Goal: Task Accomplishment & Management: Manage account settings

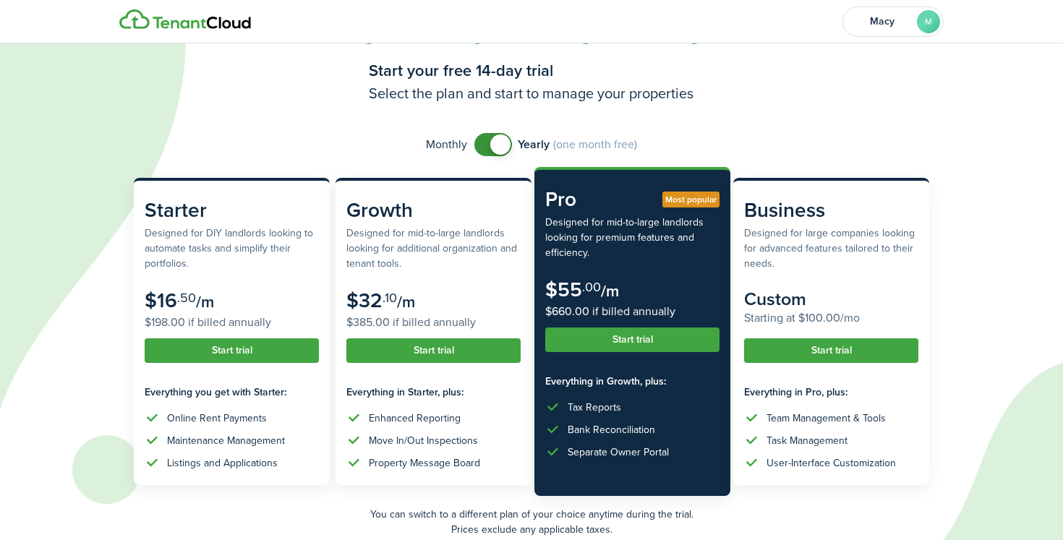
scroll to position [40, 0]
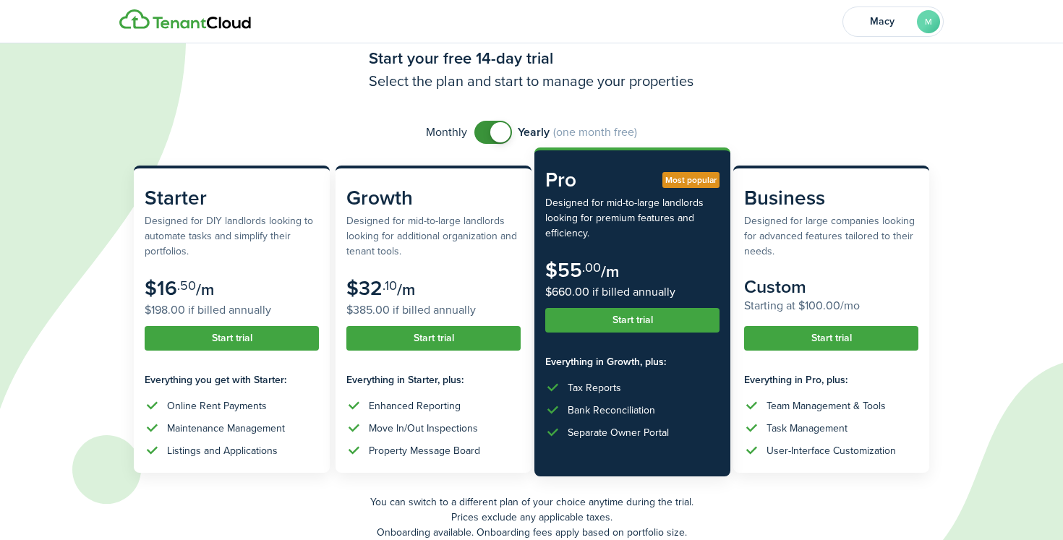
drag, startPoint x: 578, startPoint y: 207, endPoint x: 612, endPoint y: 228, distance: 39.5
click at [612, 228] on subscription-pricing-card-description "Designed for mid-to-large landlords looking for premium features and efficiency." at bounding box center [632, 218] width 174 height 46
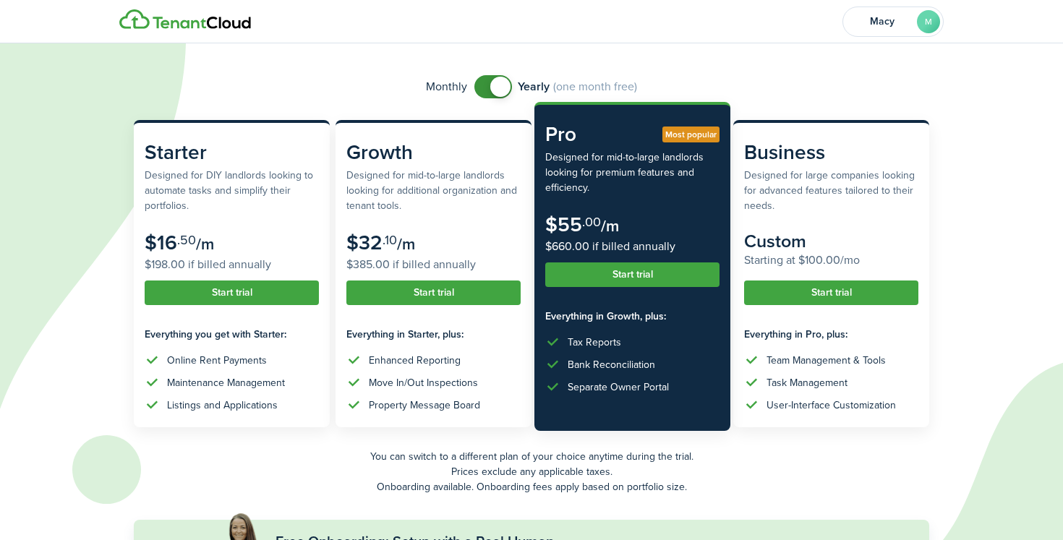
scroll to position [87, 0]
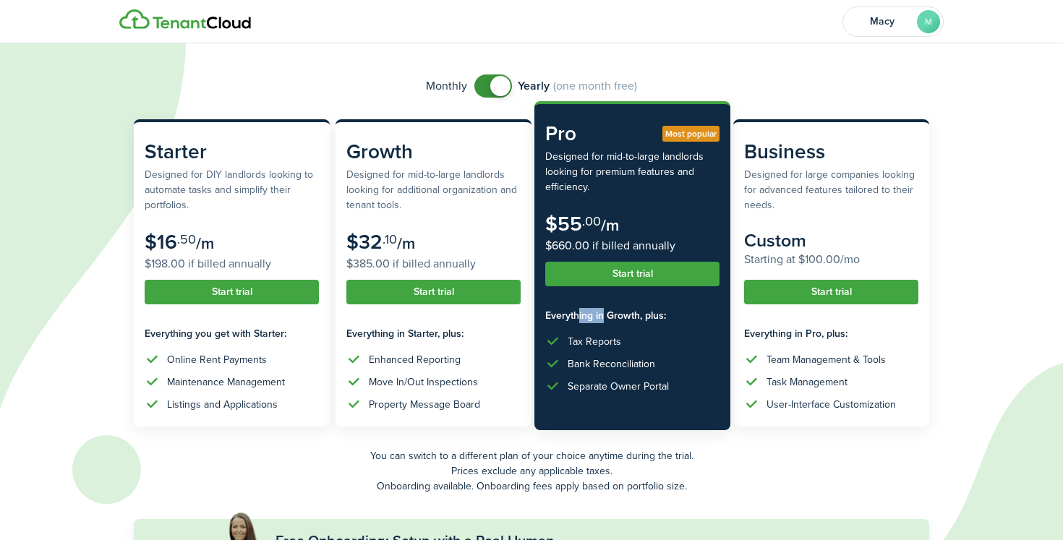
drag, startPoint x: 573, startPoint y: 319, endPoint x: 601, endPoint y: 319, distance: 27.5
click at [601, 319] on subscription-pricing-card-features-title "Everything in Growth, plus:" at bounding box center [632, 315] width 174 height 15
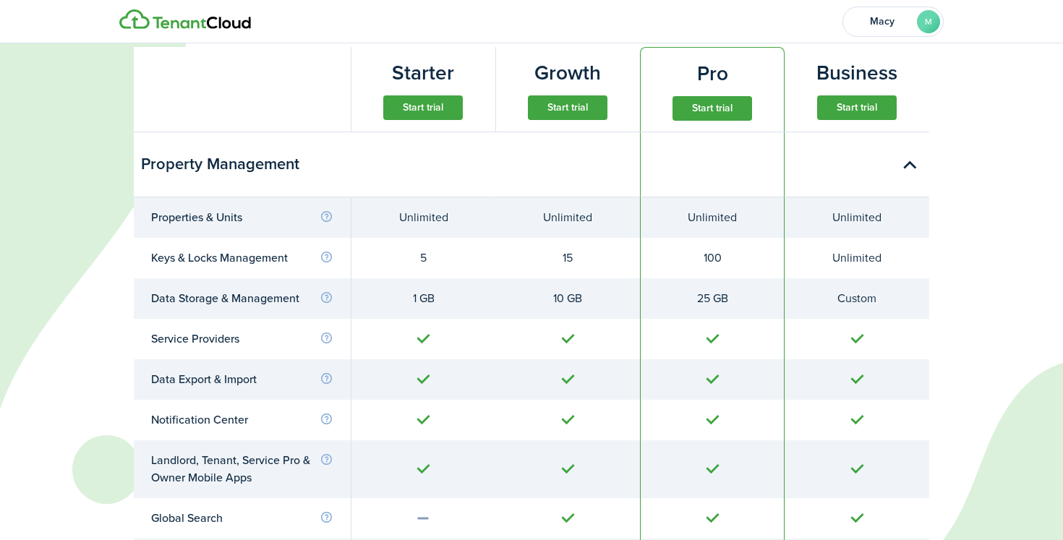
scroll to position [700, 0]
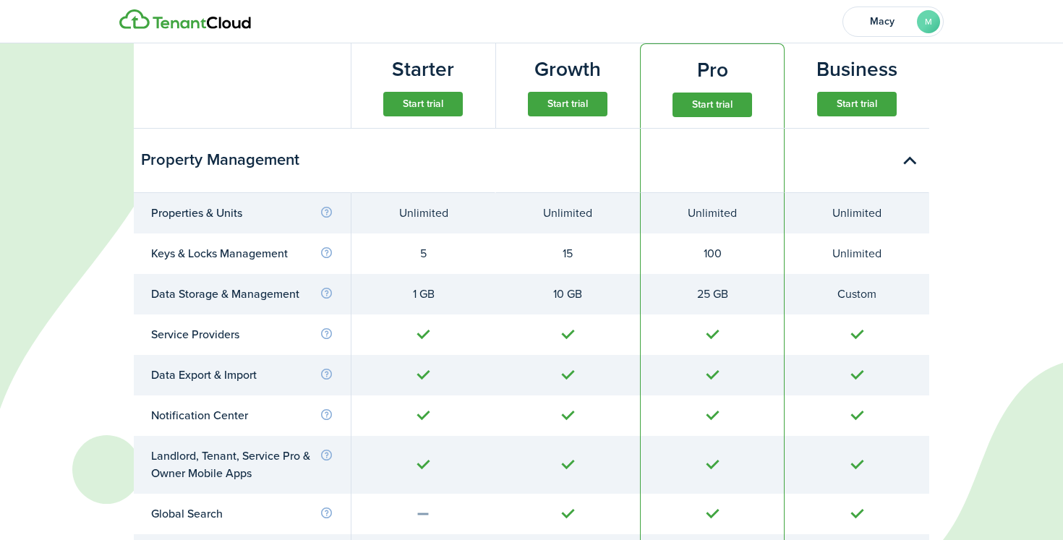
drag, startPoint x: 719, startPoint y: 260, endPoint x: 702, endPoint y: 260, distance: 17.3
click at [702, 260] on div "100" at bounding box center [712, 253] width 108 height 17
drag, startPoint x: 735, startPoint y: 297, endPoint x: 690, endPoint y: 297, distance: 45.5
click at [690, 297] on div "25 GB" at bounding box center [712, 294] width 108 height 17
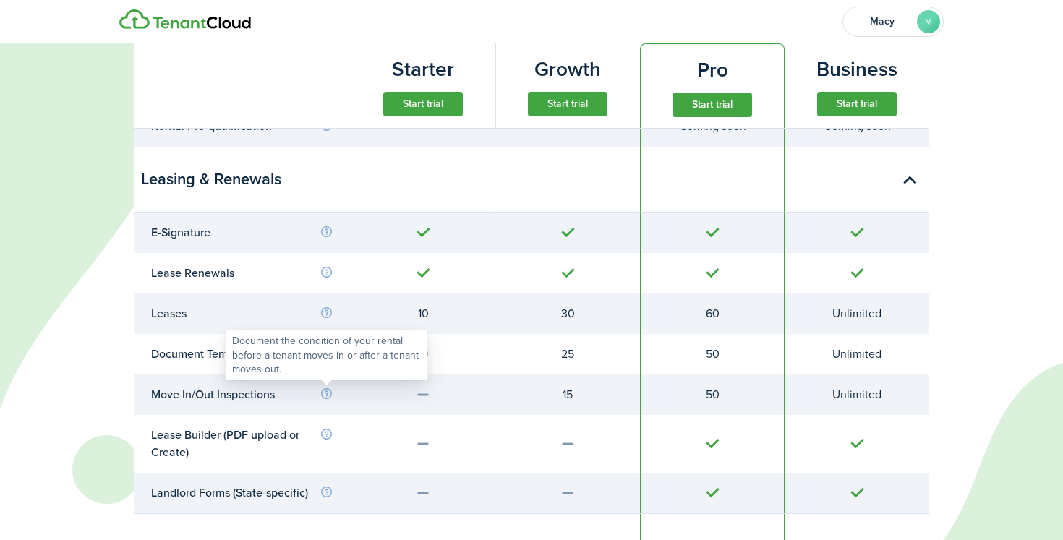
scroll to position [2055, 0]
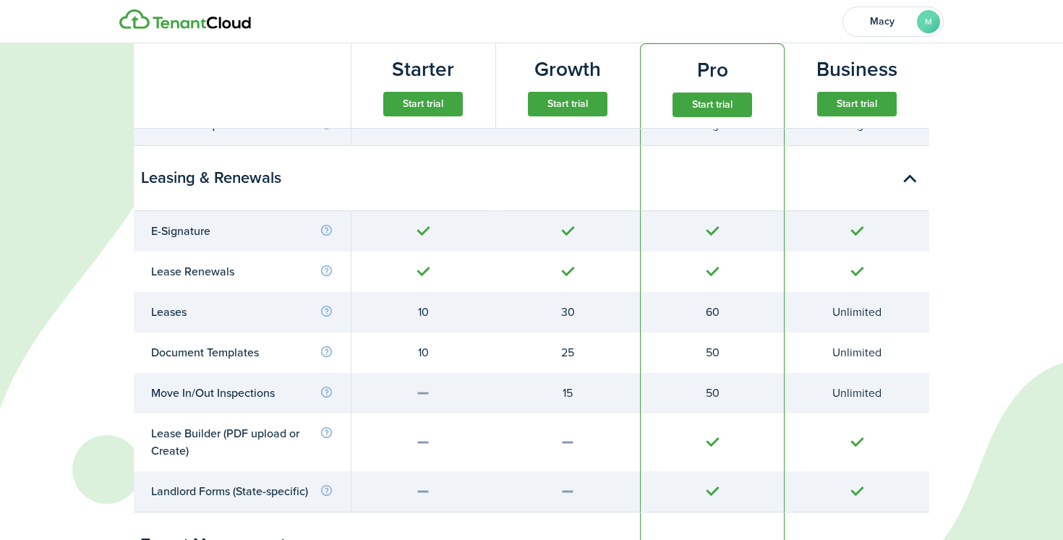
click at [321, 463] on td "Lease Builder (PDF upload or Create)" at bounding box center [242, 443] width 217 height 58
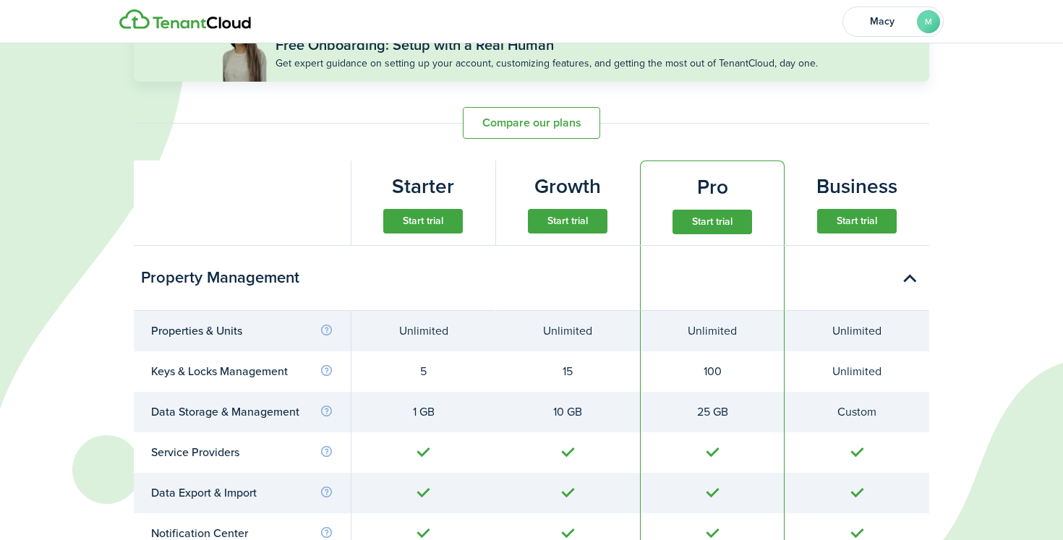
scroll to position [627, 0]
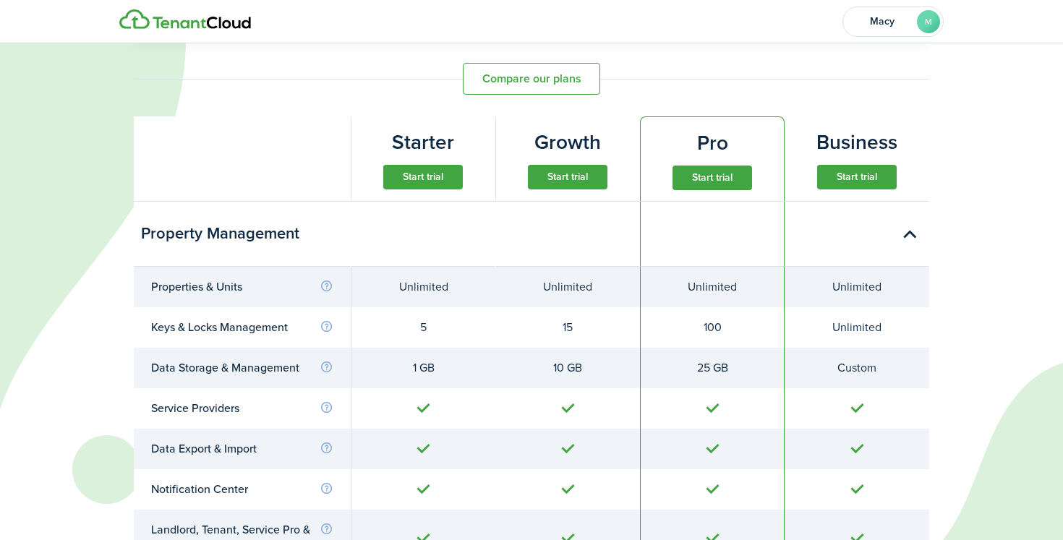
click at [869, 179] on button "Start trial" at bounding box center [857, 177] width 80 height 25
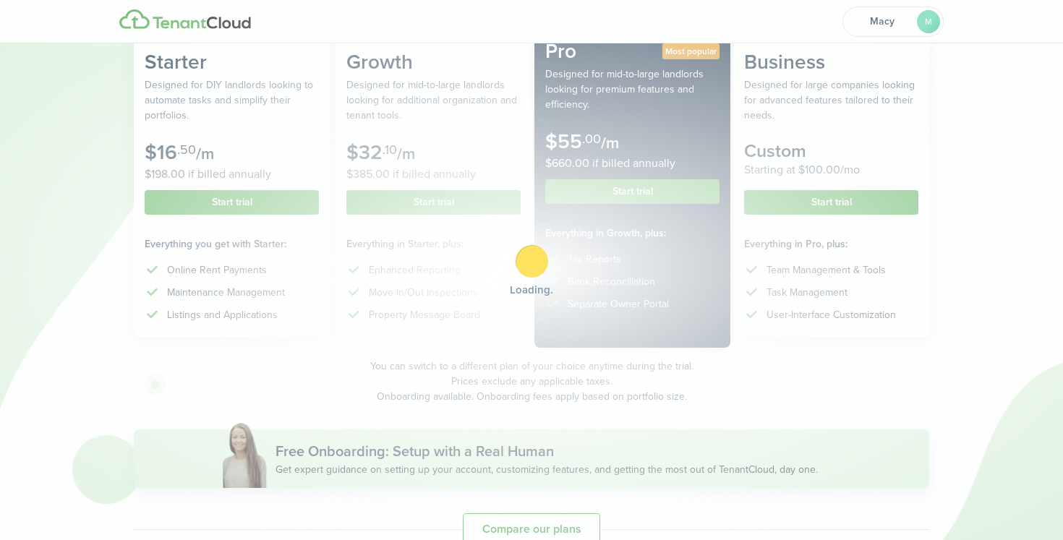
scroll to position [0, 0]
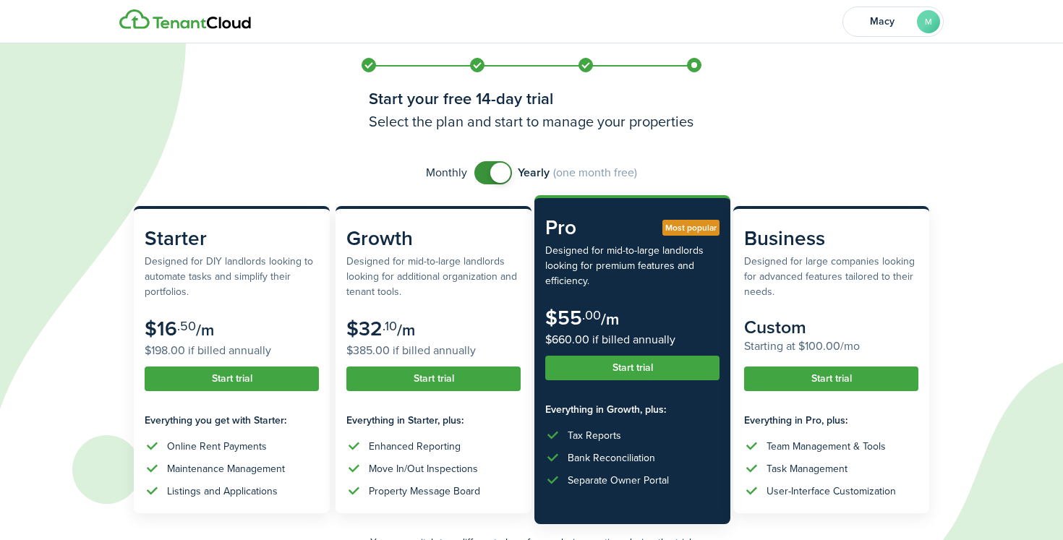
click at [498, 173] on span at bounding box center [500, 173] width 20 height 20
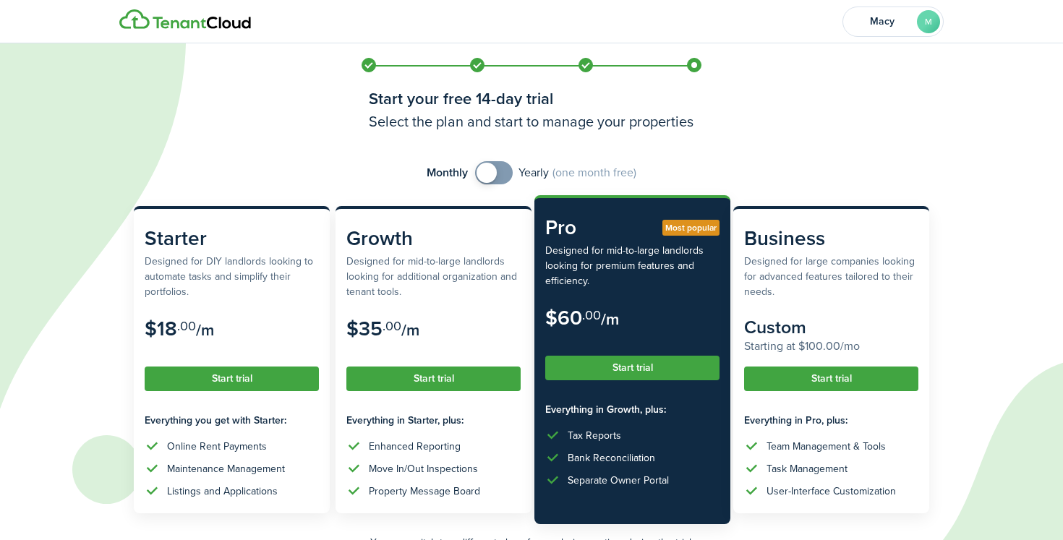
click at [498, 173] on span at bounding box center [494, 172] width 14 height 23
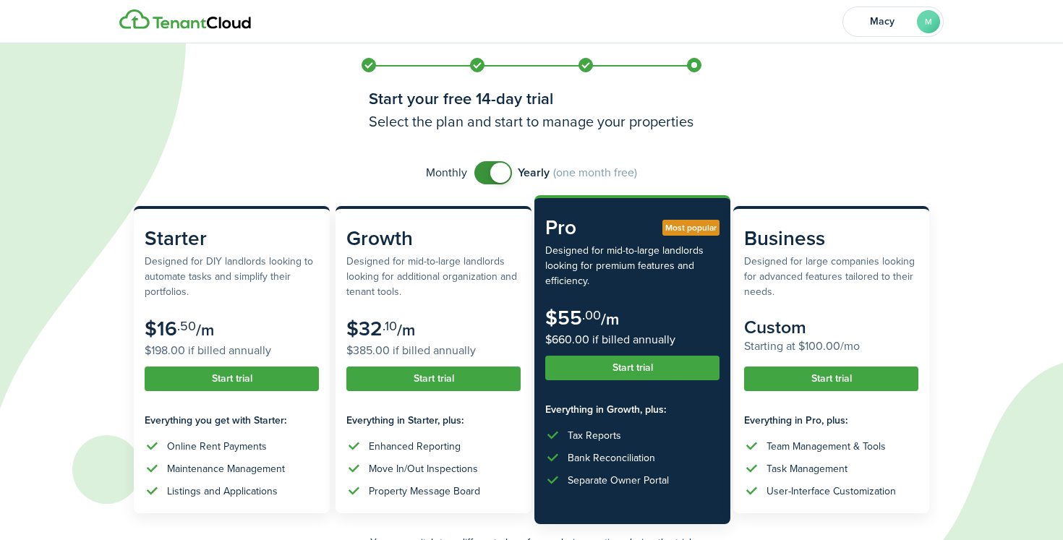
click at [498, 173] on span at bounding box center [500, 173] width 20 height 20
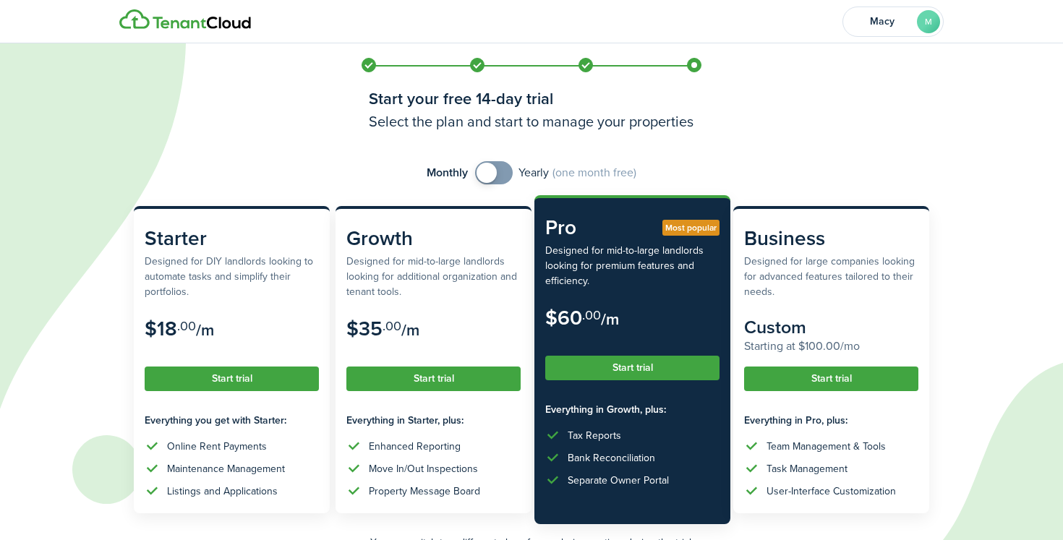
click at [498, 173] on span at bounding box center [494, 172] width 14 height 23
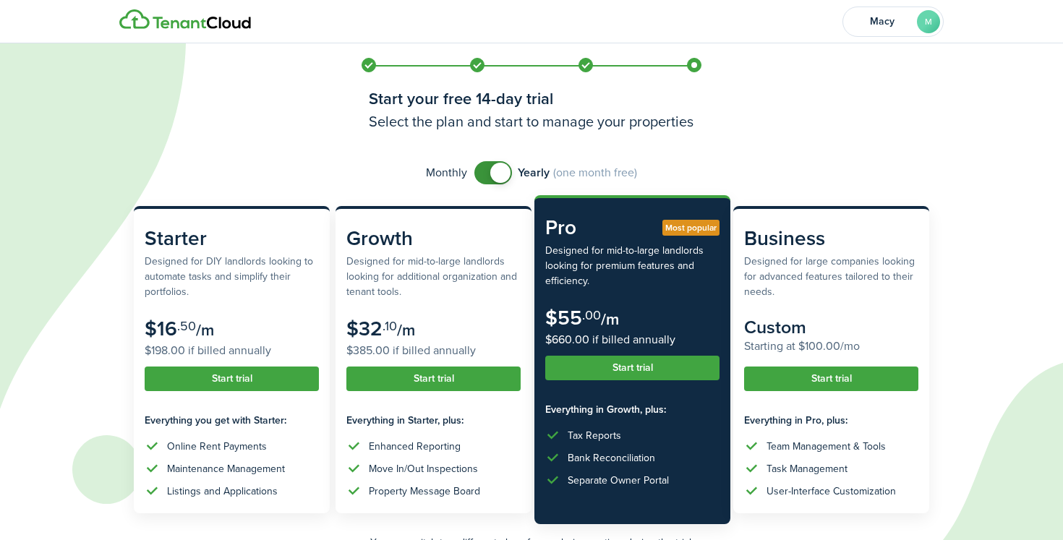
click at [498, 173] on span at bounding box center [500, 173] width 20 height 20
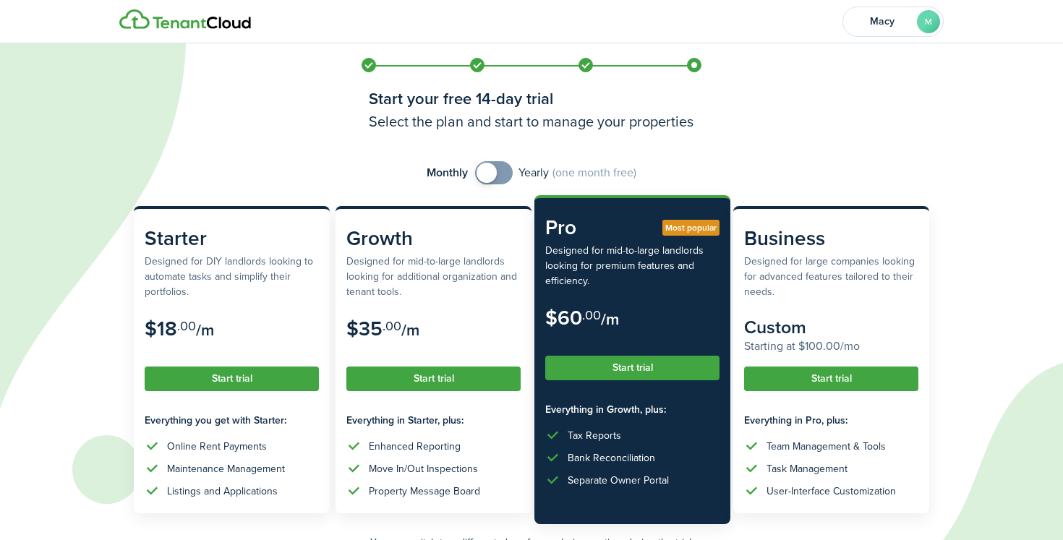
click at [498, 173] on span at bounding box center [494, 172] width 14 height 23
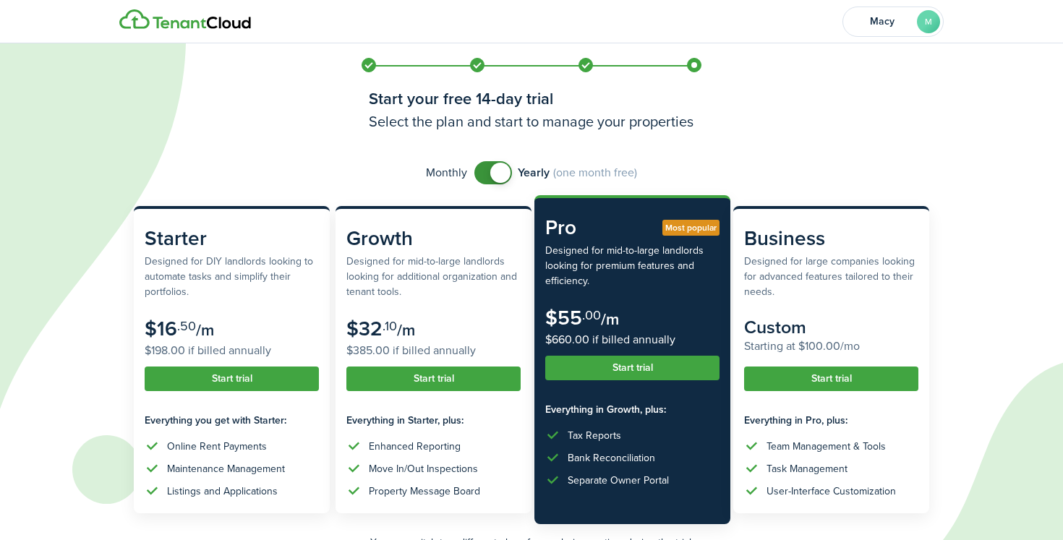
click at [498, 175] on span at bounding box center [500, 173] width 20 height 20
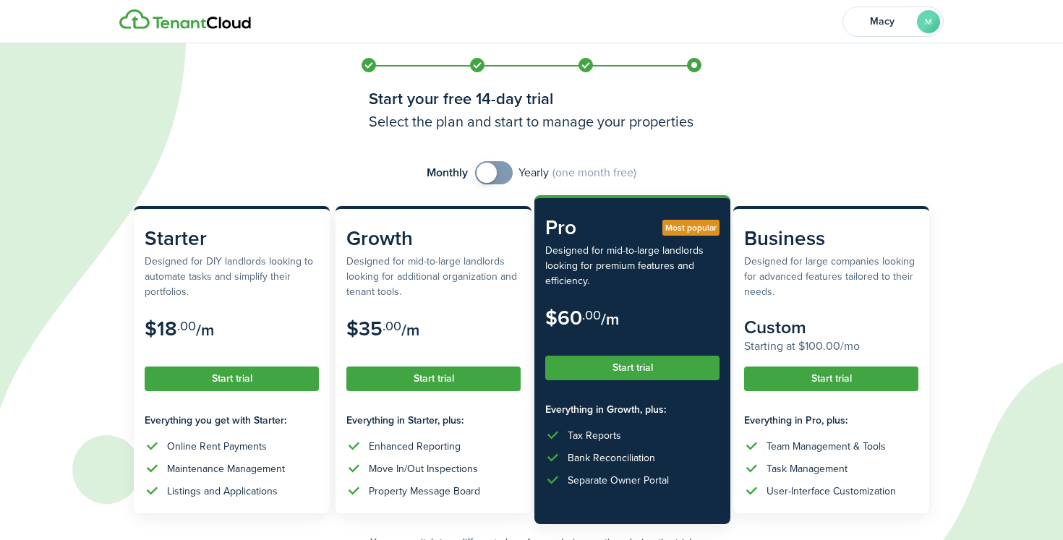
click at [498, 175] on span at bounding box center [494, 172] width 14 height 23
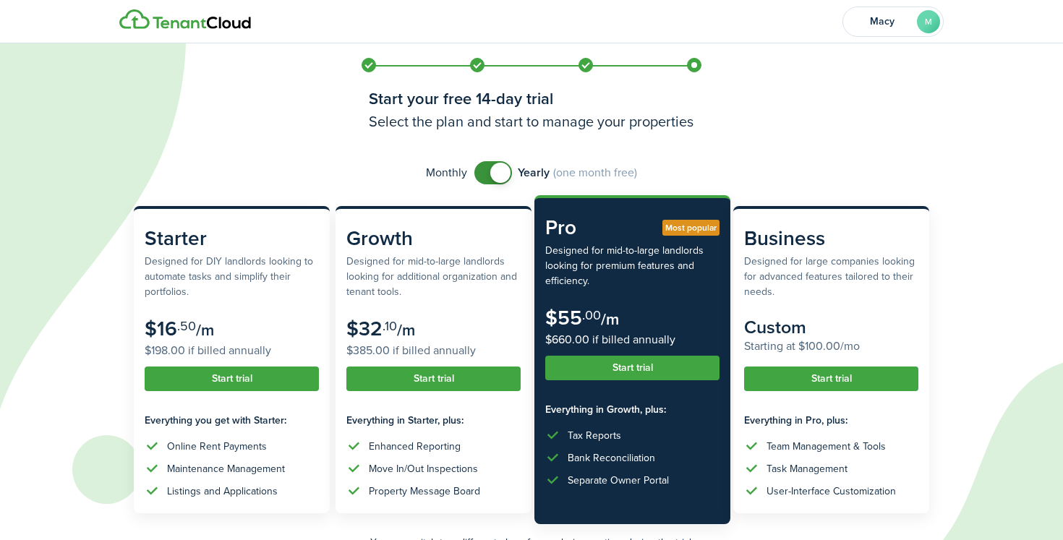
click at [498, 175] on span at bounding box center [500, 173] width 20 height 20
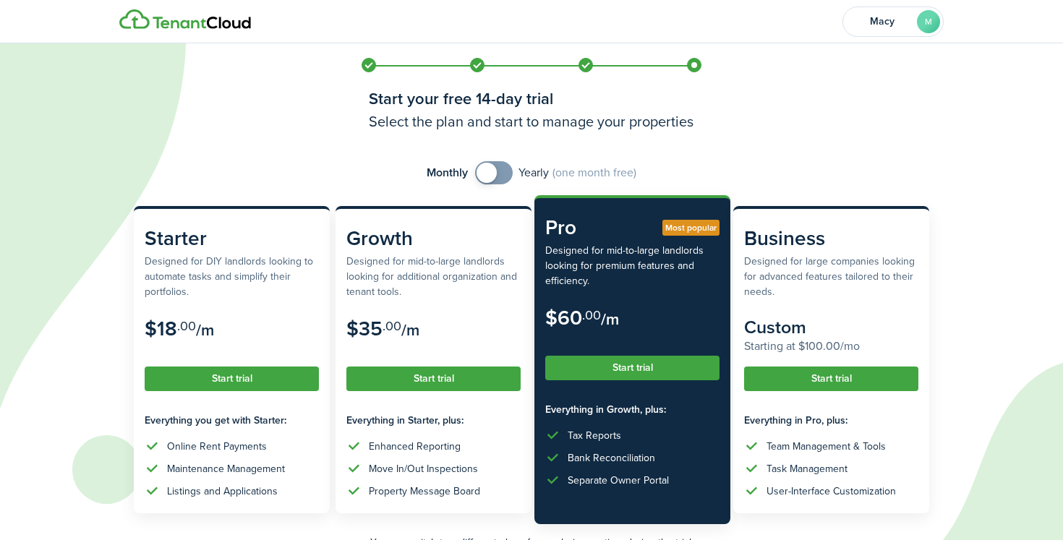
click at [498, 175] on span at bounding box center [494, 172] width 14 height 23
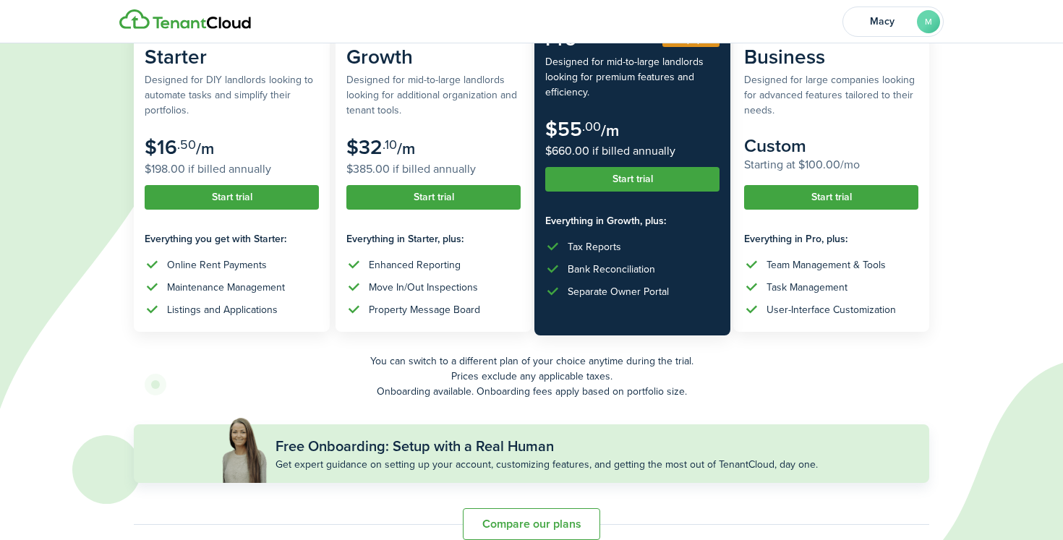
scroll to position [203, 0]
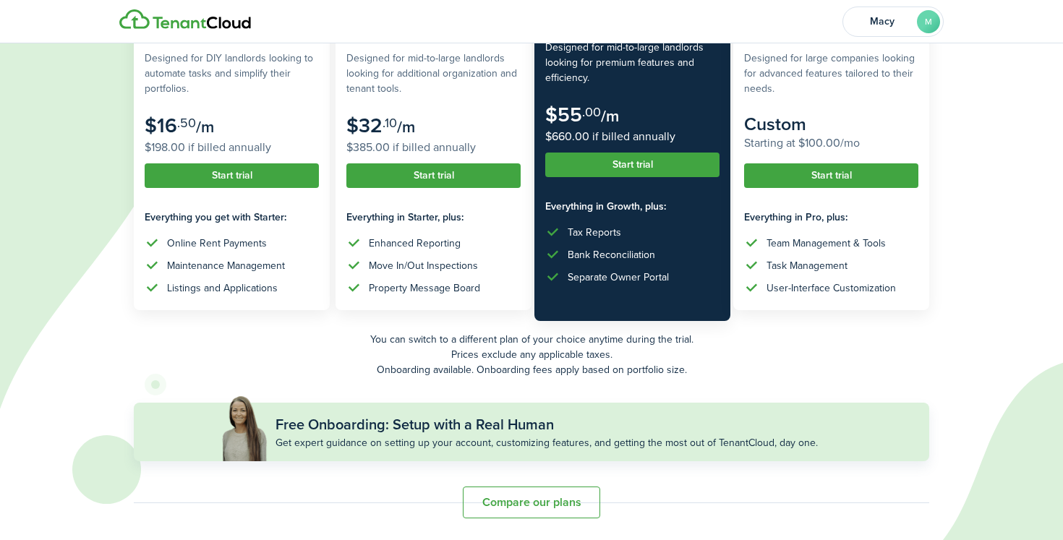
click at [527, 503] on button "Compare our plans" at bounding box center [531, 503] width 137 height 32
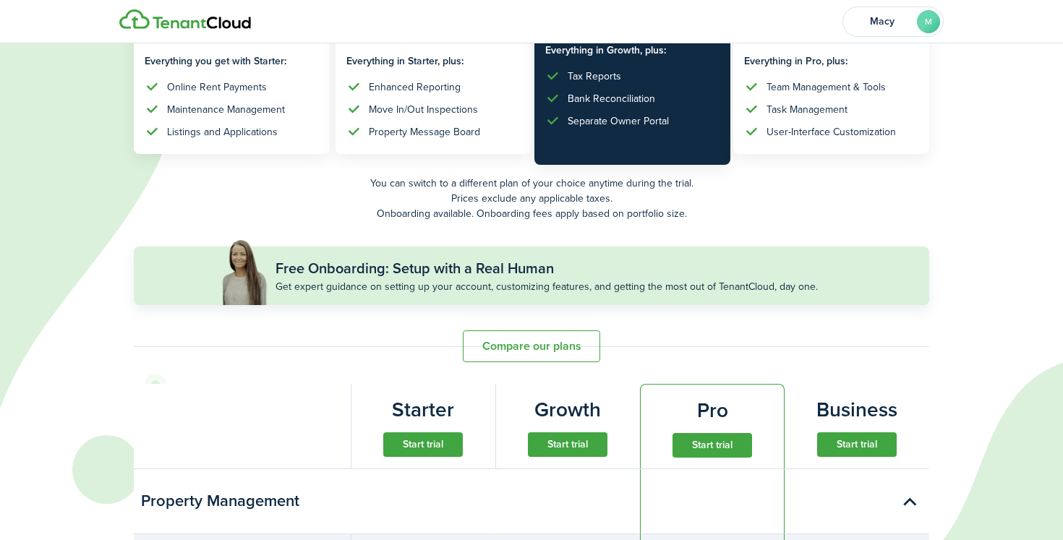
scroll to position [112, 0]
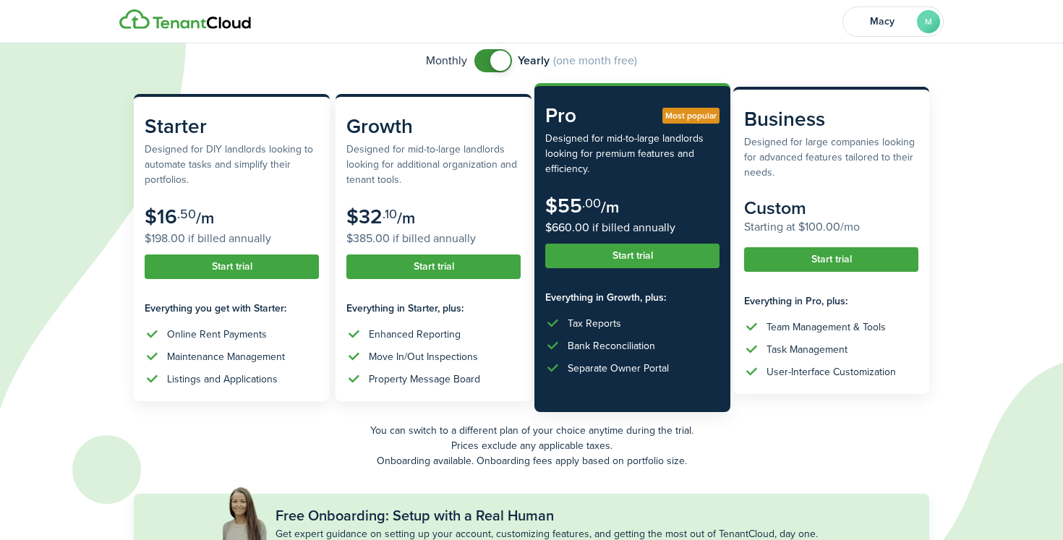
click at [834, 257] on button "Start trial" at bounding box center [831, 259] width 174 height 25
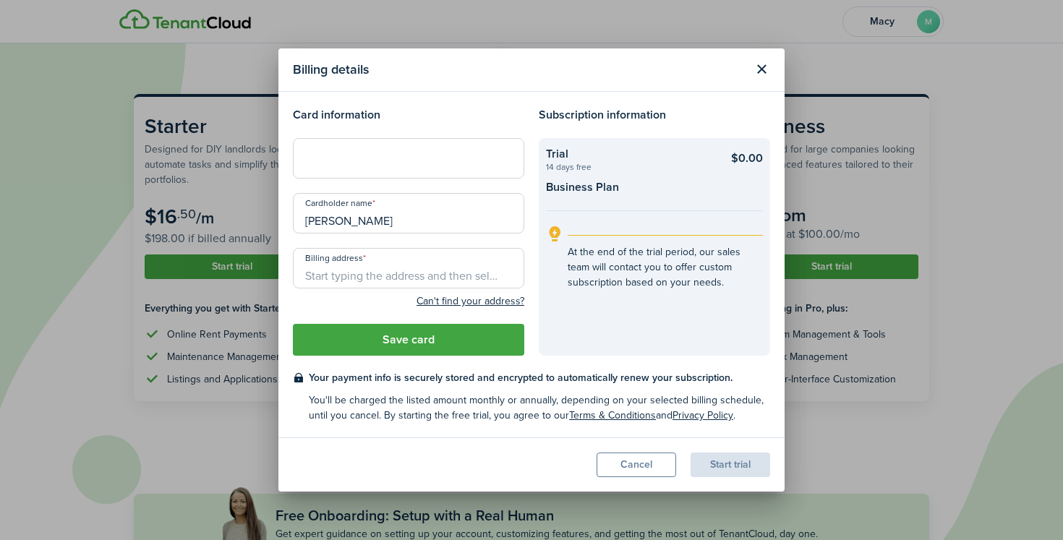
click at [356, 223] on input "[PERSON_NAME]" at bounding box center [408, 213] width 231 height 40
click at [766, 70] on button "Close modal" at bounding box center [761, 69] width 25 height 25
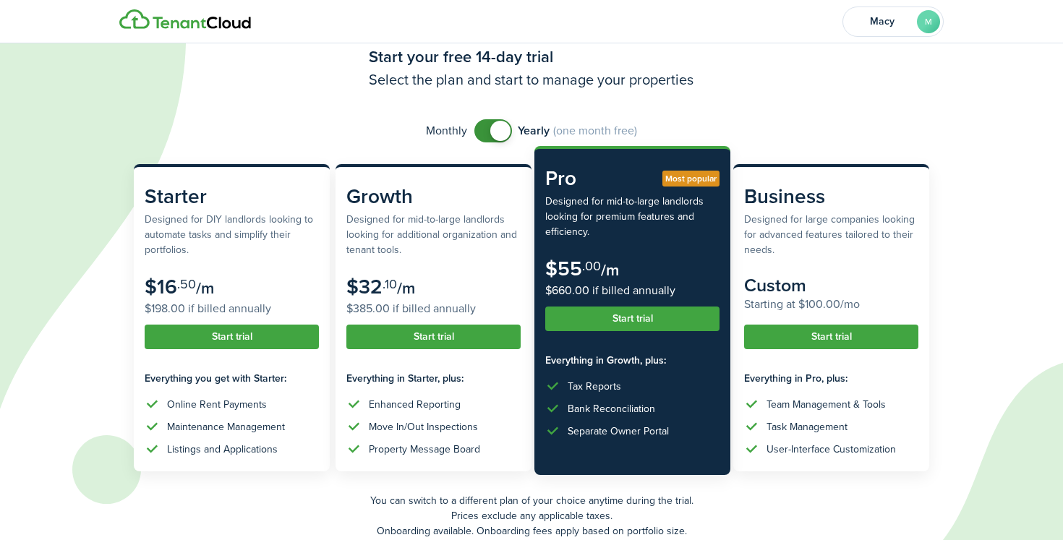
scroll to position [0, 0]
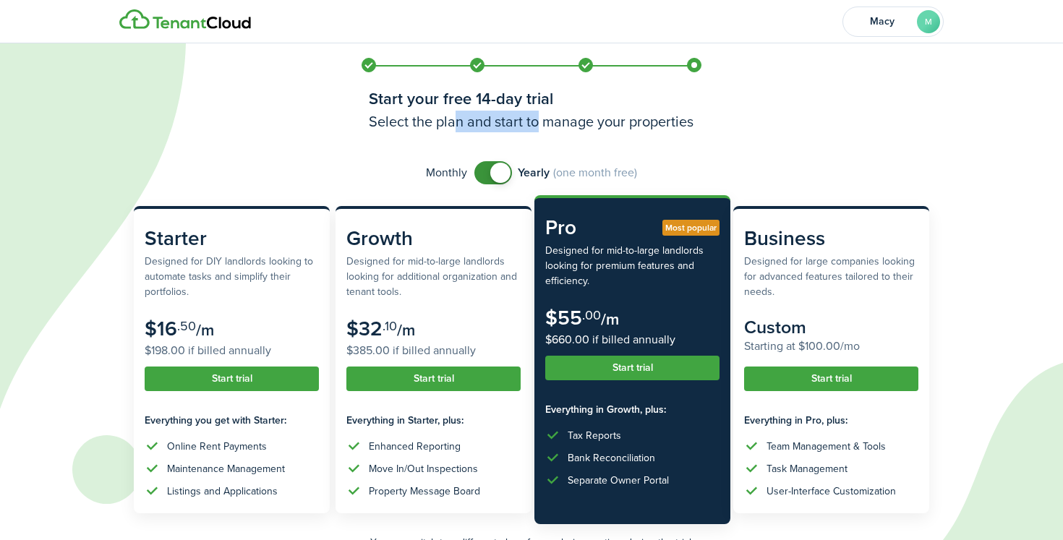
drag, startPoint x: 453, startPoint y: 111, endPoint x: 542, endPoint y: 111, distance: 89.6
click at [541, 111] on h3 "Select the plan and start to manage your properties" at bounding box center [531, 122] width 325 height 22
click at [434, 125] on h3 "Select the plan and start to manage your properties" at bounding box center [531, 122] width 325 height 22
drag, startPoint x: 427, startPoint y: 124, endPoint x: 684, endPoint y: 124, distance: 257.4
click at [684, 124] on h3 "Select the plan and start to manage your properties" at bounding box center [531, 122] width 325 height 22
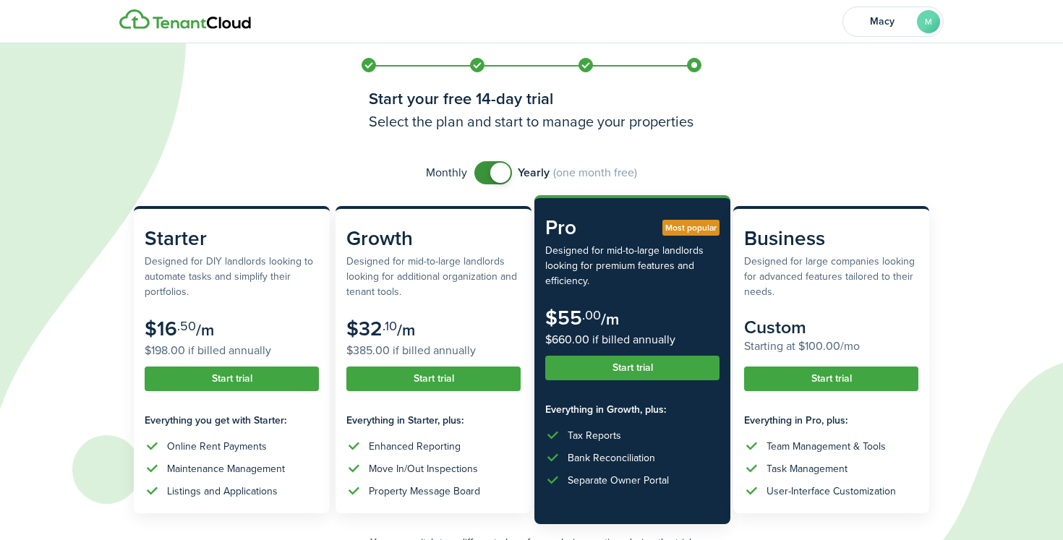
click at [706, 122] on icon at bounding box center [480, 270] width 960 height 540
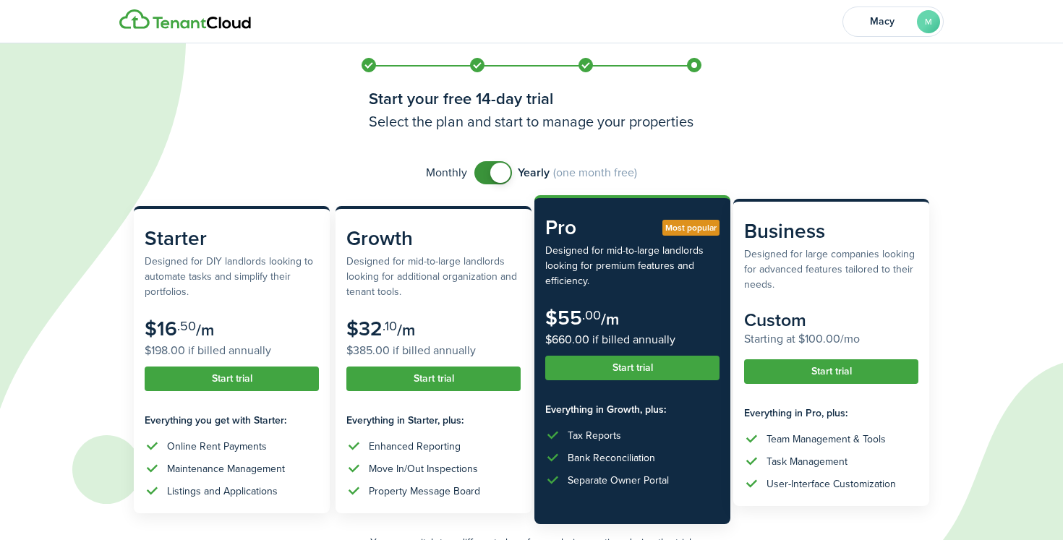
click at [800, 375] on button "Start trial" at bounding box center [831, 371] width 174 height 25
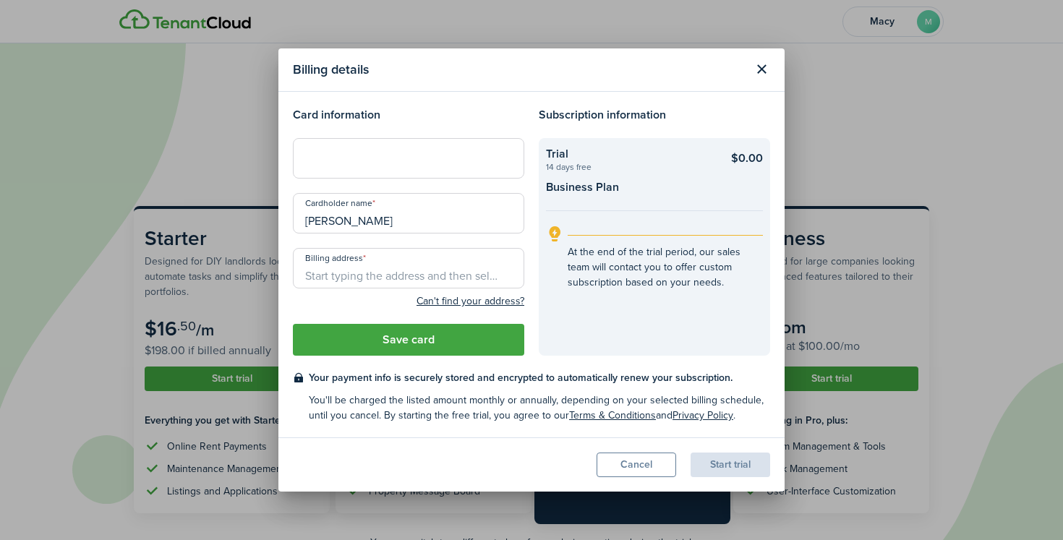
click at [762, 76] on button "Close modal" at bounding box center [761, 69] width 25 height 25
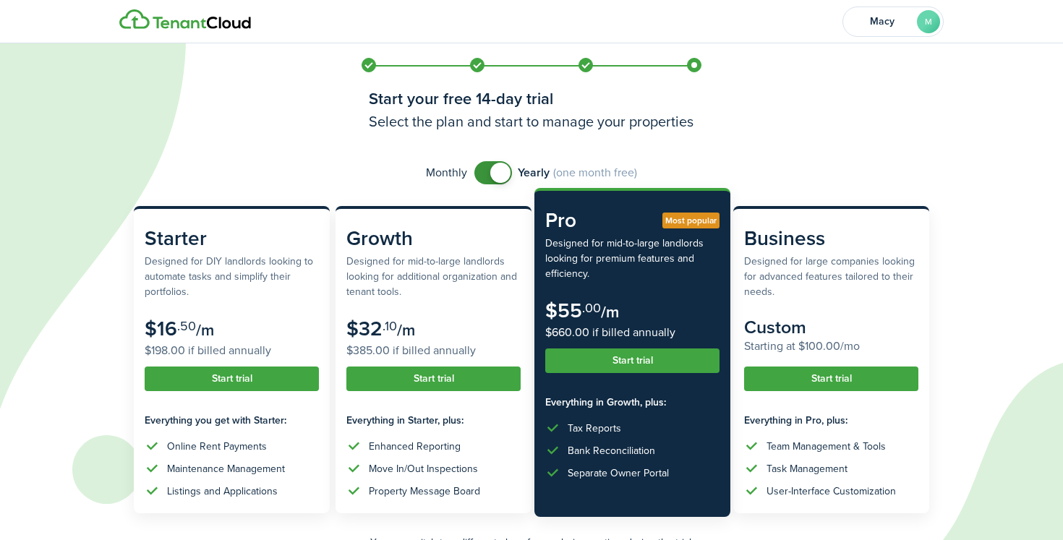
click at [677, 369] on button "Start trial" at bounding box center [632, 360] width 174 height 25
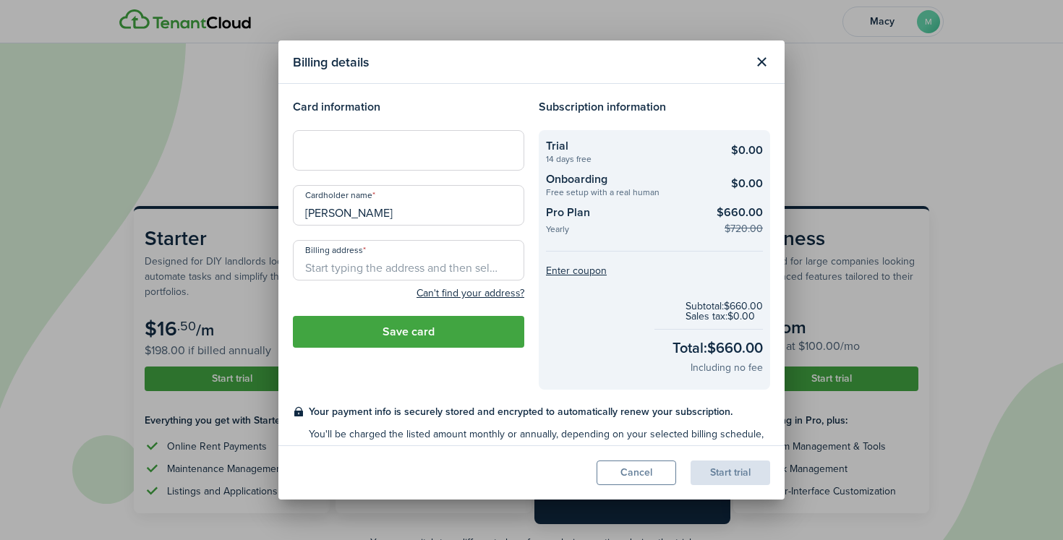
click at [763, 65] on button "Close modal" at bounding box center [761, 62] width 25 height 25
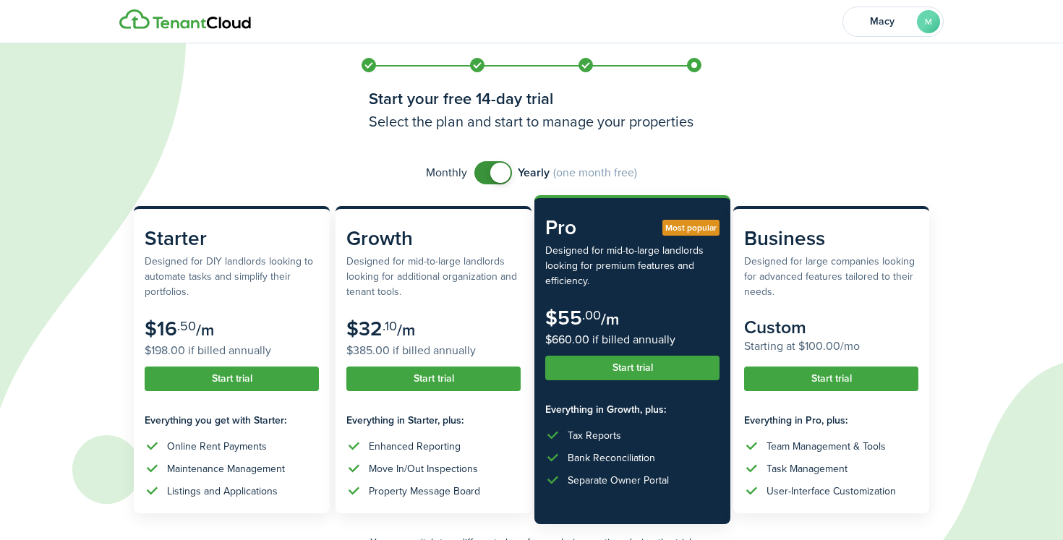
click at [495, 176] on span at bounding box center [500, 173] width 20 height 20
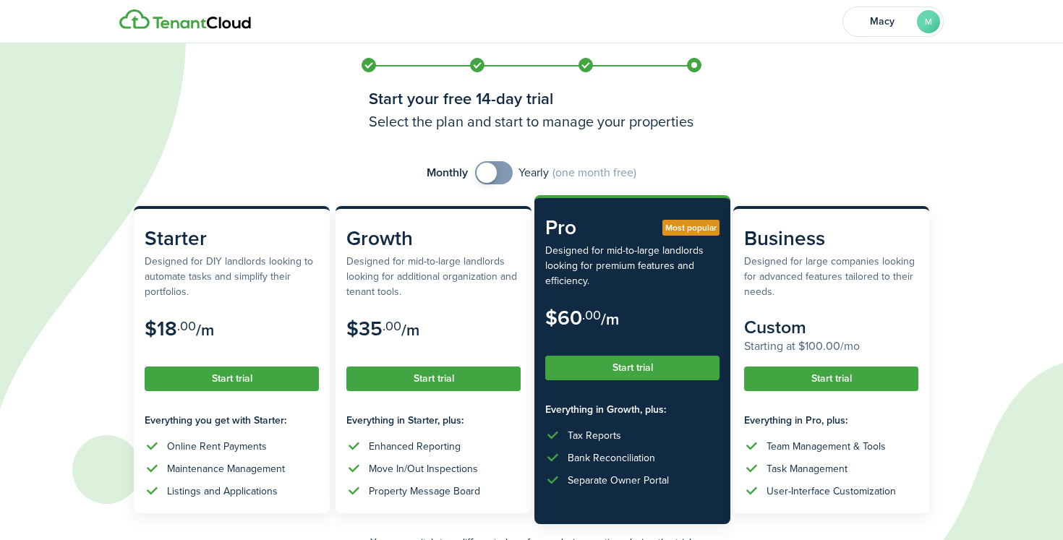
click at [495, 183] on span at bounding box center [494, 172] width 14 height 23
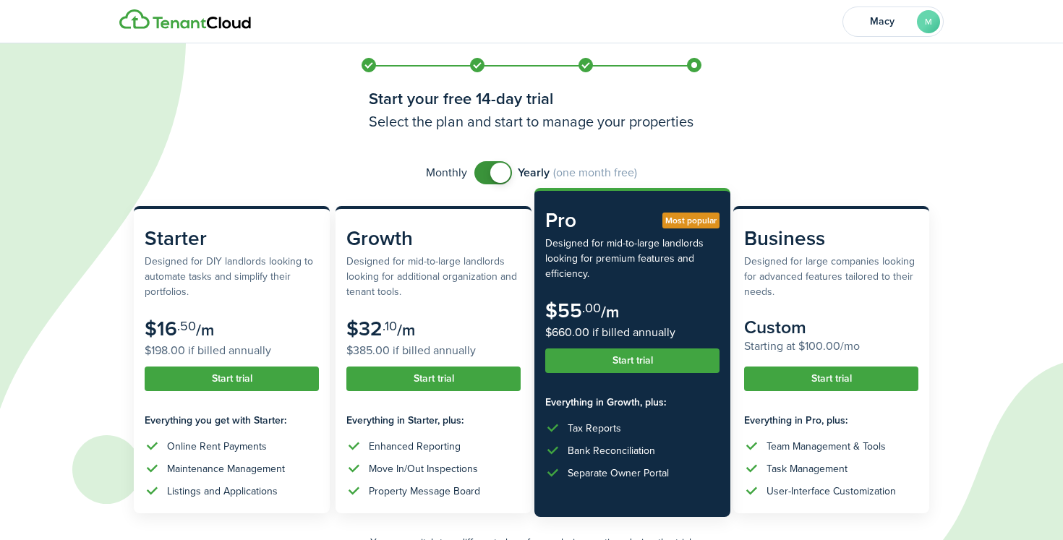
click at [633, 364] on button "Start trial" at bounding box center [632, 360] width 174 height 25
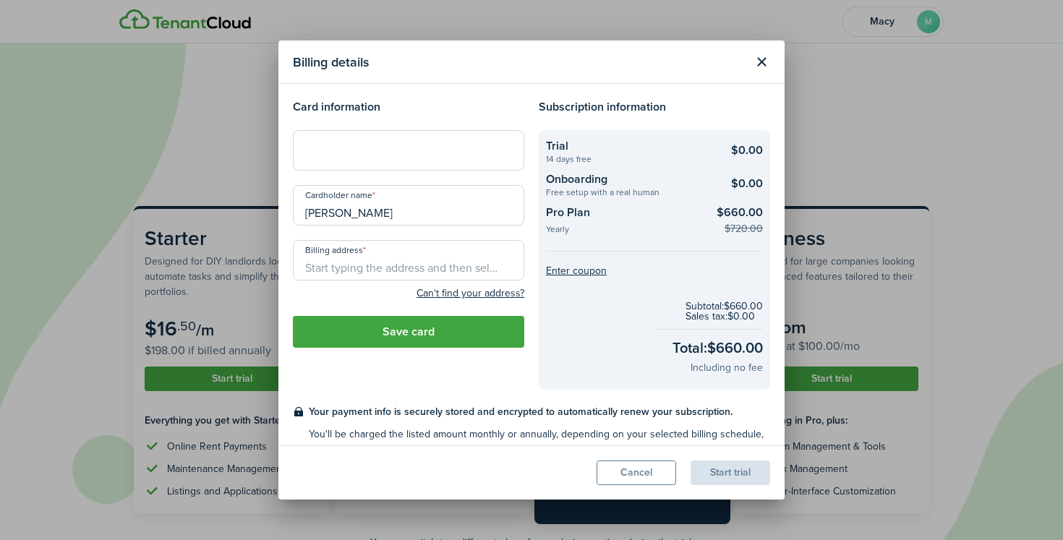
click at [773, 53] on button "Close modal" at bounding box center [761, 62] width 25 height 25
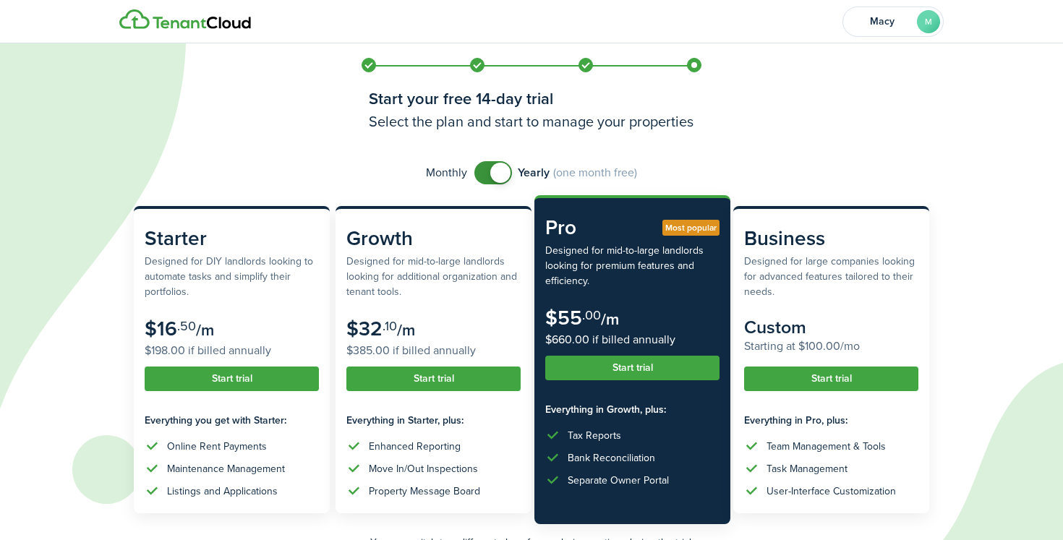
click at [502, 173] on span at bounding box center [500, 173] width 20 height 20
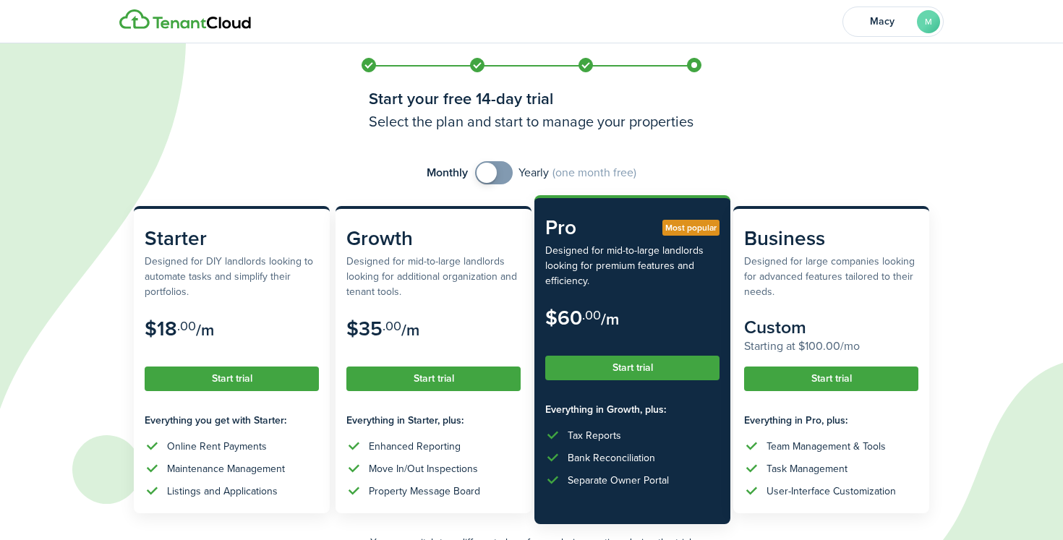
checkbox input "true"
click at [501, 173] on span at bounding box center [494, 172] width 14 height 23
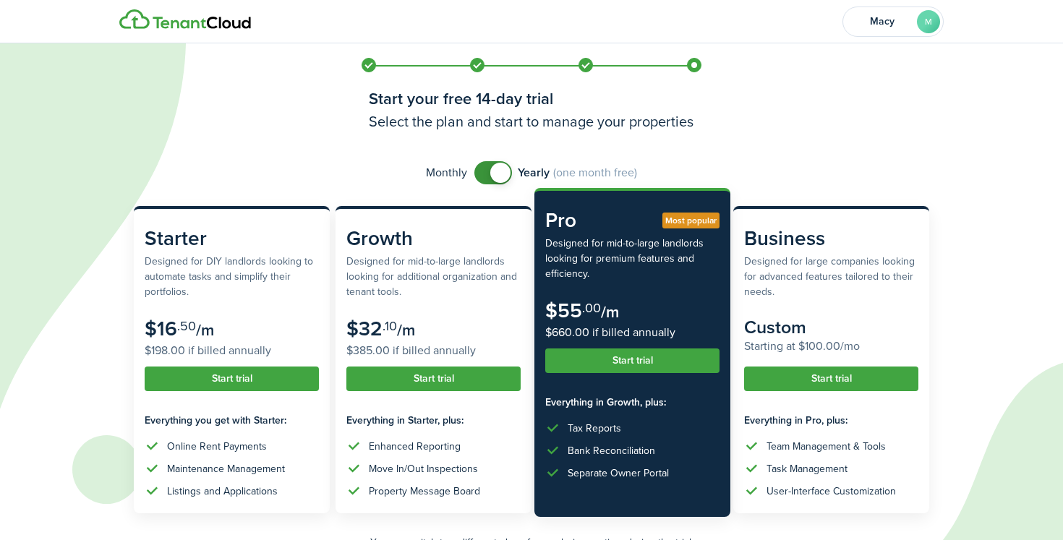
click at [618, 372] on button "Start trial" at bounding box center [632, 360] width 174 height 25
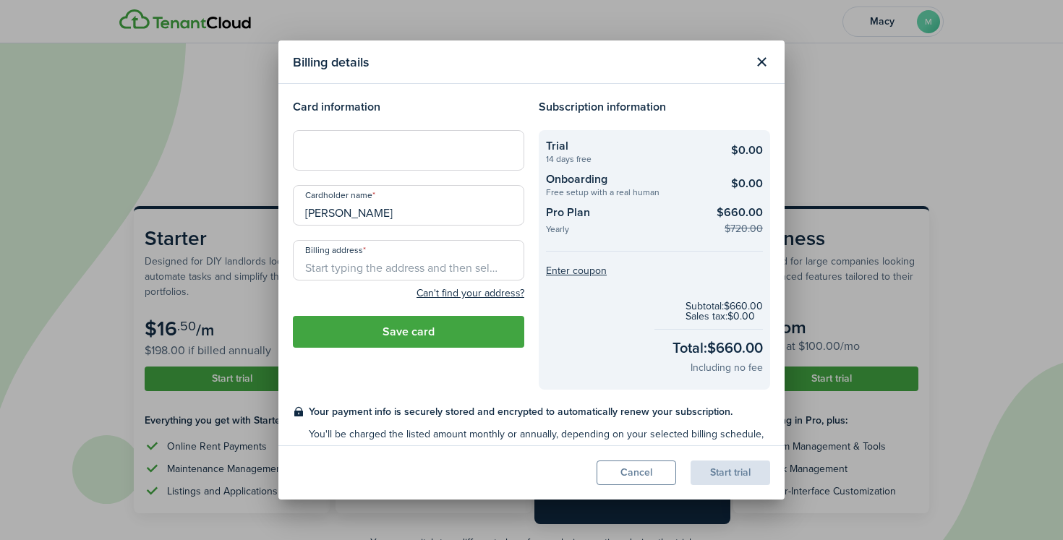
click at [774, 56] on header "Billing details" at bounding box center [531, 61] width 506 height 43
click at [767, 56] on button "Close modal" at bounding box center [761, 62] width 25 height 25
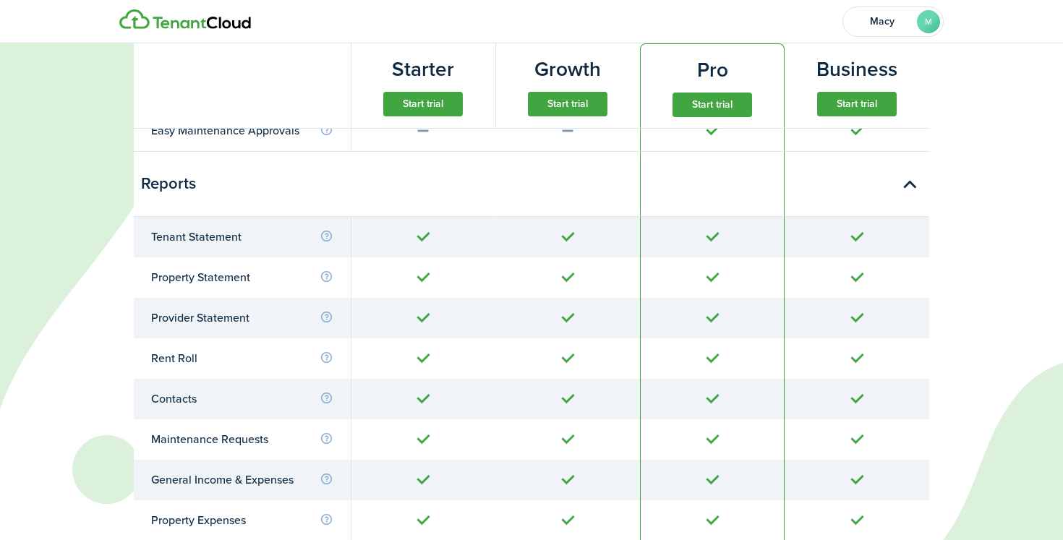
scroll to position [5073, 0]
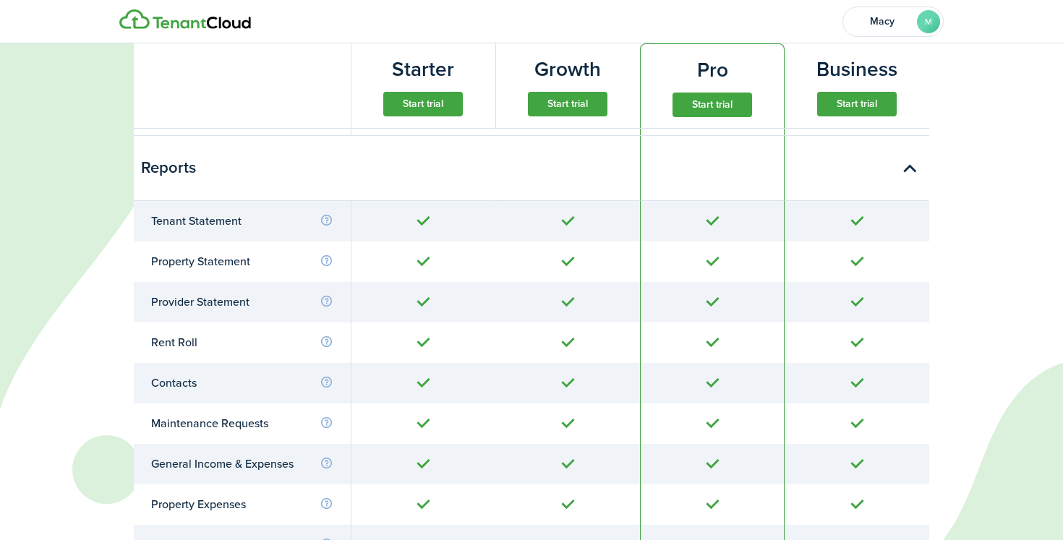
click at [736, 112] on button "Start trial" at bounding box center [712, 105] width 80 height 25
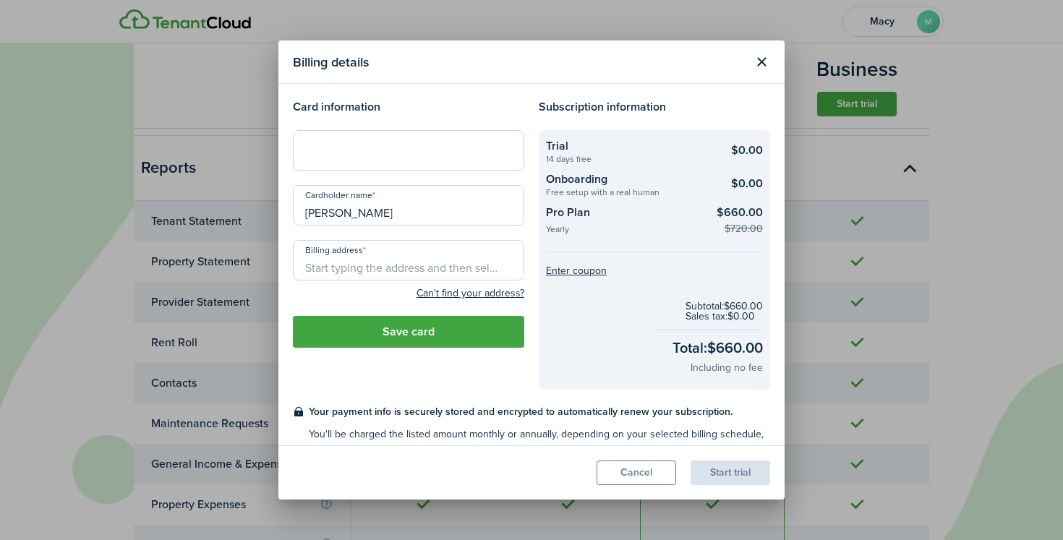
click at [756, 64] on button "Close modal" at bounding box center [761, 62] width 25 height 25
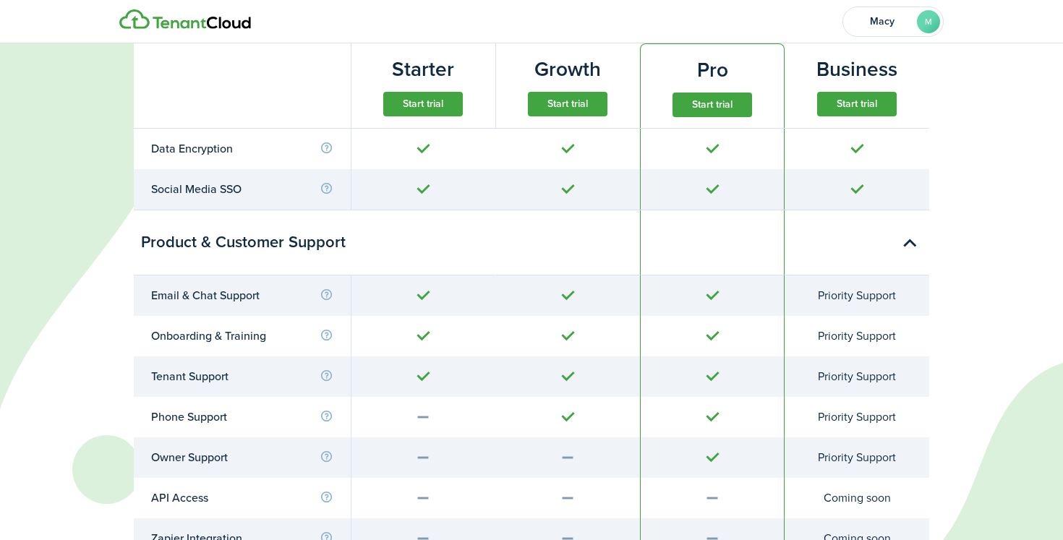
scroll to position [6136, 0]
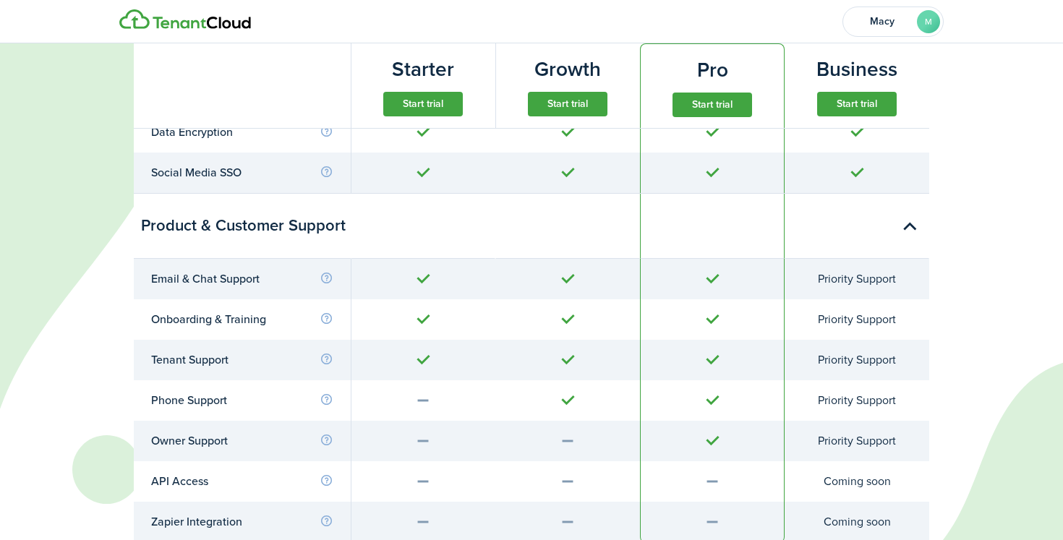
click at [736, 106] on button "Start trial" at bounding box center [712, 105] width 80 height 25
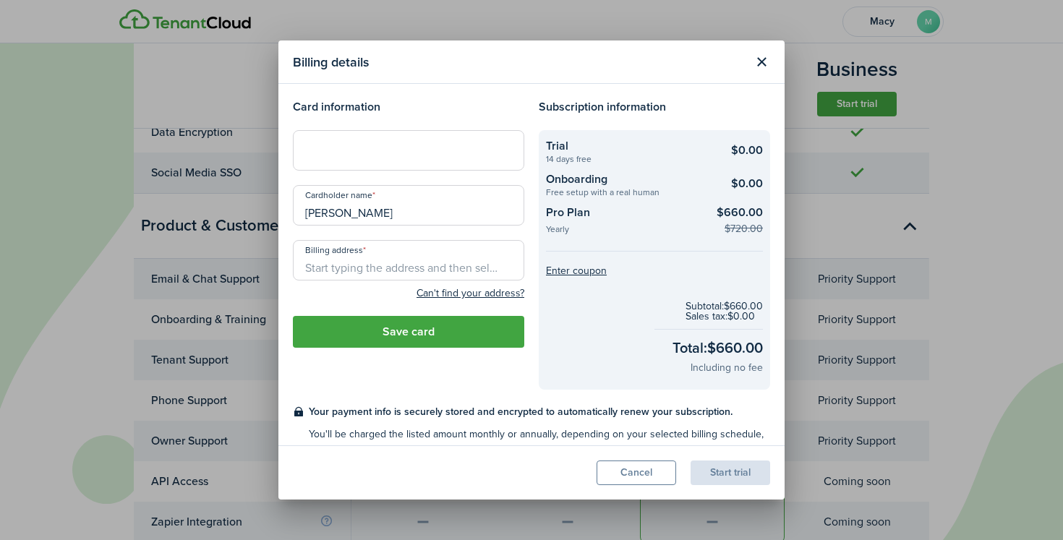
click at [375, 139] on div at bounding box center [408, 150] width 231 height 40
click at [404, 275] on input "Billing address" at bounding box center [408, 260] width 231 height 40
type input "9"
click at [382, 294] on div "Can't find your address?" at bounding box center [408, 292] width 231 height 17
click at [423, 267] on input "[STREET_ADDRESS]" at bounding box center [408, 260] width 231 height 40
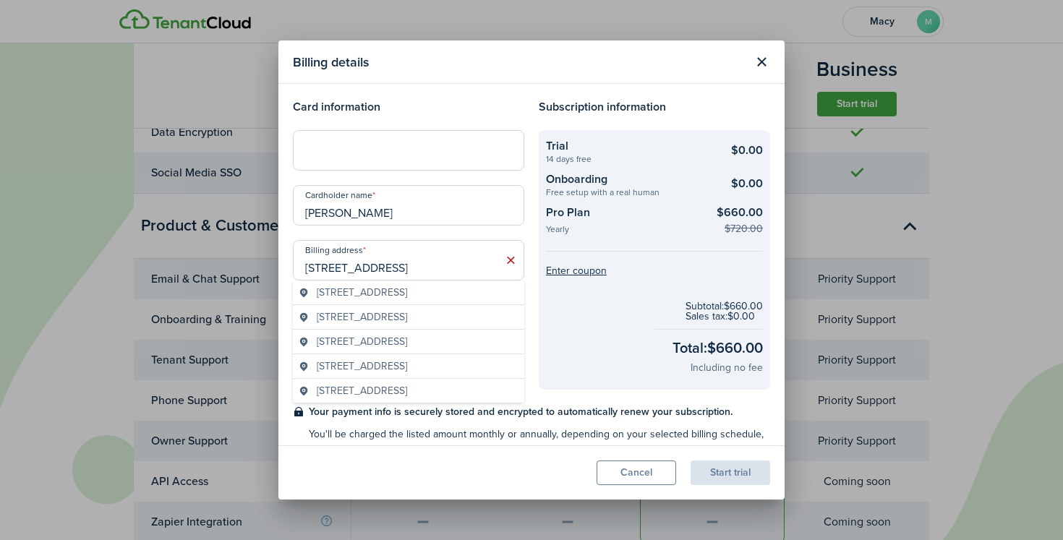
click at [407, 293] on span "[STREET_ADDRESS]" at bounding box center [362, 292] width 90 height 15
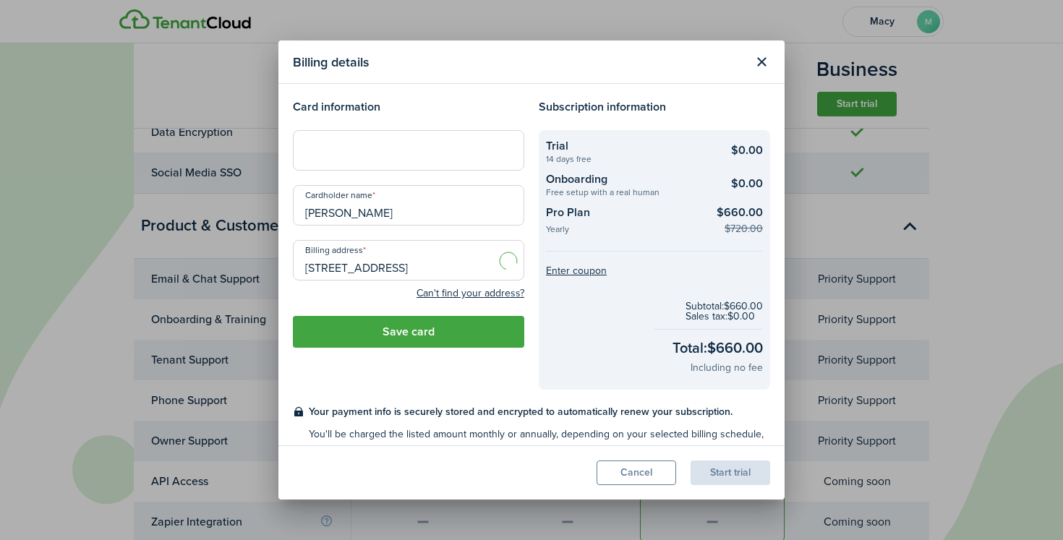
type input "[STREET_ADDRESS]"
drag, startPoint x: 421, startPoint y: 335, endPoint x: 507, endPoint y: 443, distance: 138.0
click at [507, 447] on section "Billing details Card information Cardholder name [PERSON_NAME] Billing address …" at bounding box center [531, 269] width 506 height 459
click at [763, 64] on button "Close modal" at bounding box center [761, 62] width 25 height 25
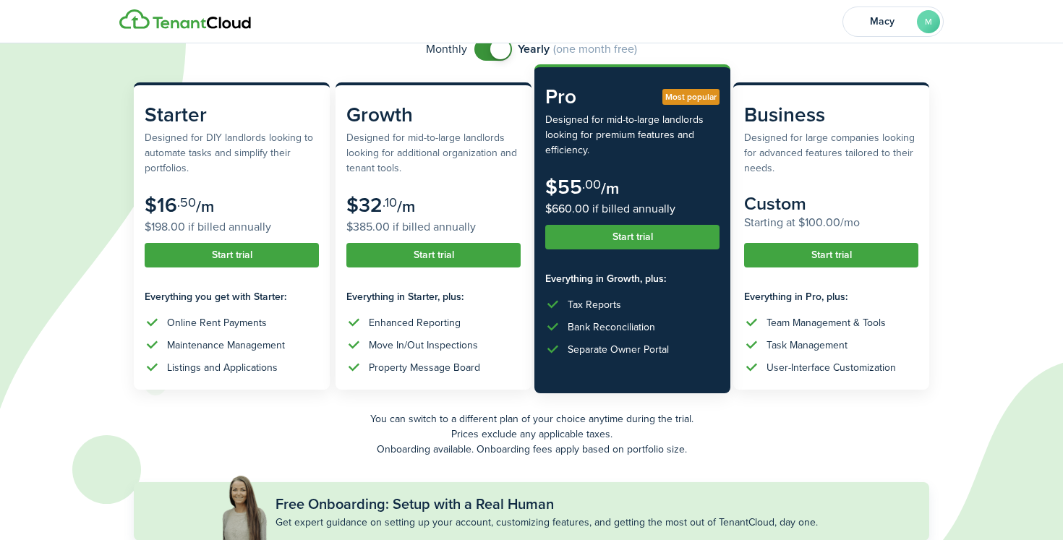
scroll to position [0, 0]
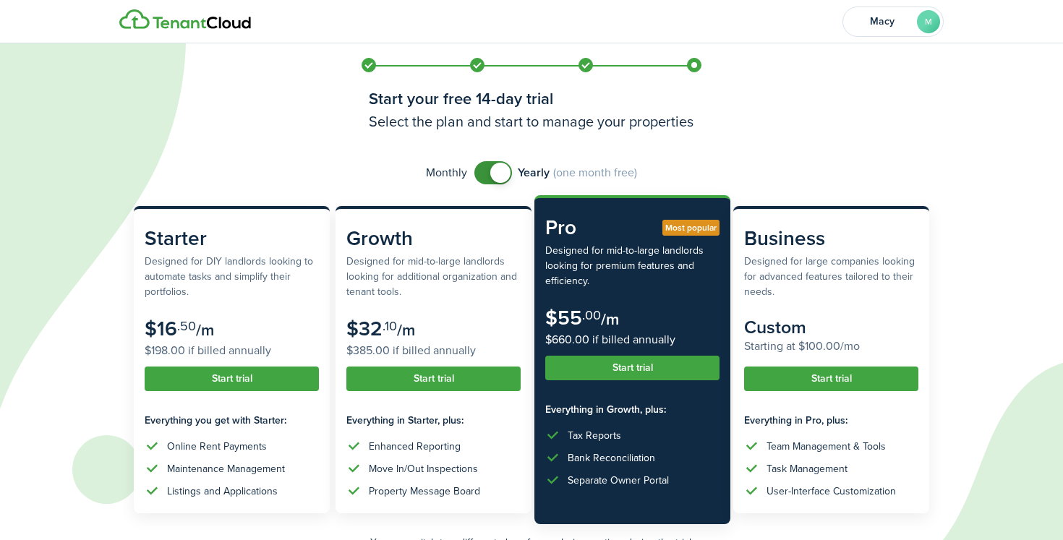
checkbox input "false"
click at [498, 168] on span at bounding box center [500, 173] width 20 height 20
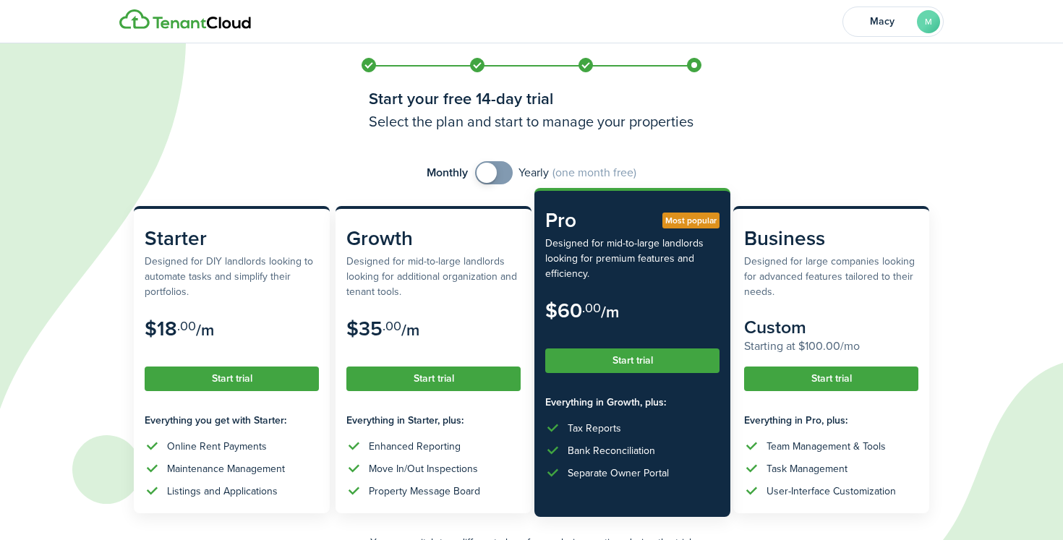
click at [635, 359] on button "Start trial" at bounding box center [632, 360] width 174 height 25
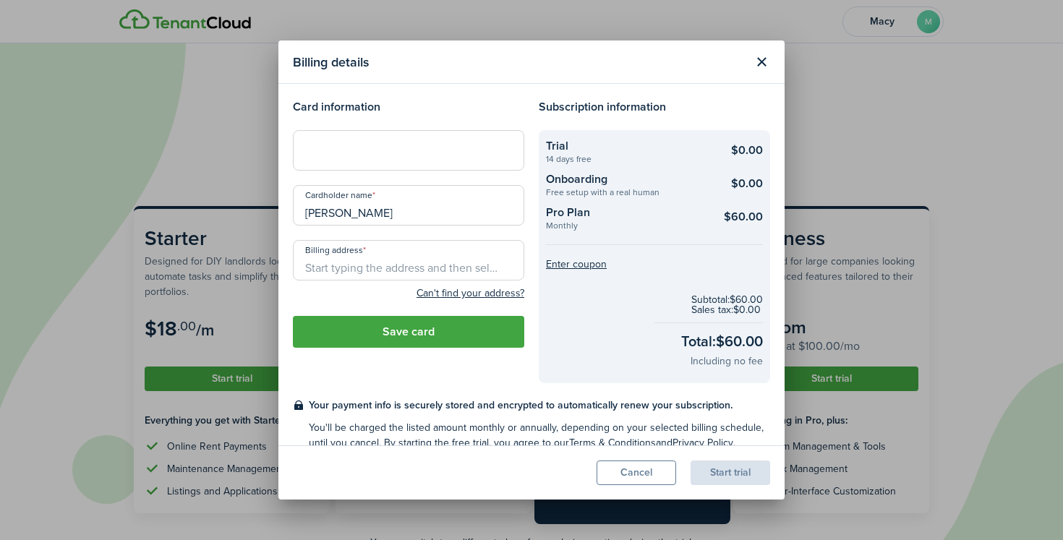
scroll to position [20, 0]
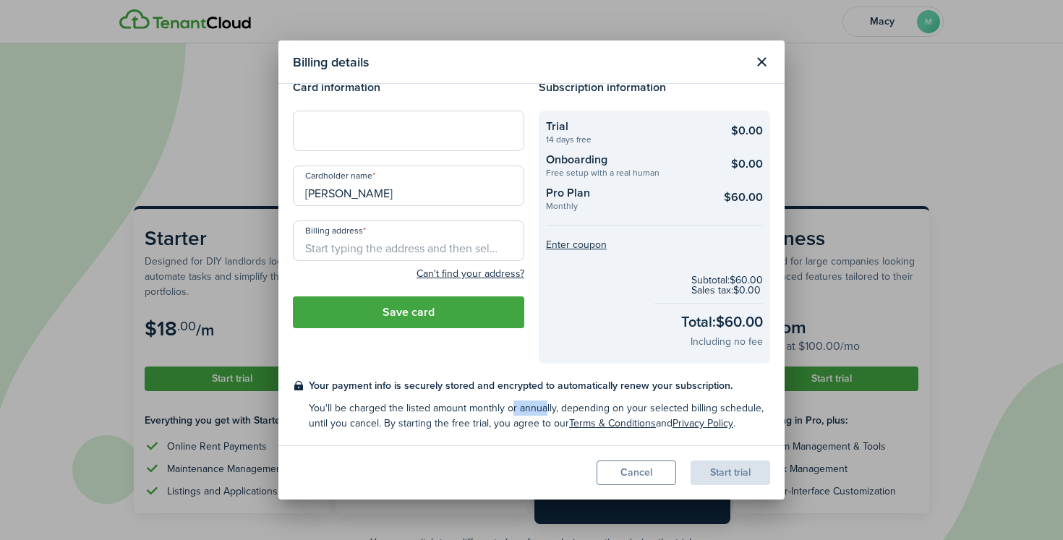
drag, startPoint x: 506, startPoint y: 407, endPoint x: 538, endPoint y: 407, distance: 31.8
click at [538, 407] on checkout-terms-secondary "You'll be charged the listed amount monthly or annually, depending on your sele…" at bounding box center [539, 415] width 461 height 30
click at [538, 406] on checkout-terms-secondary "You'll be charged the listed amount monthly or annually, depending on your sele…" at bounding box center [539, 415] width 461 height 30
drag, startPoint x: 379, startPoint y: 421, endPoint x: 555, endPoint y: 428, distance: 176.5
click at [555, 428] on checkout-terms-secondary "You'll be charged the listed amount monthly or annually, depending on your sele…" at bounding box center [539, 415] width 461 height 30
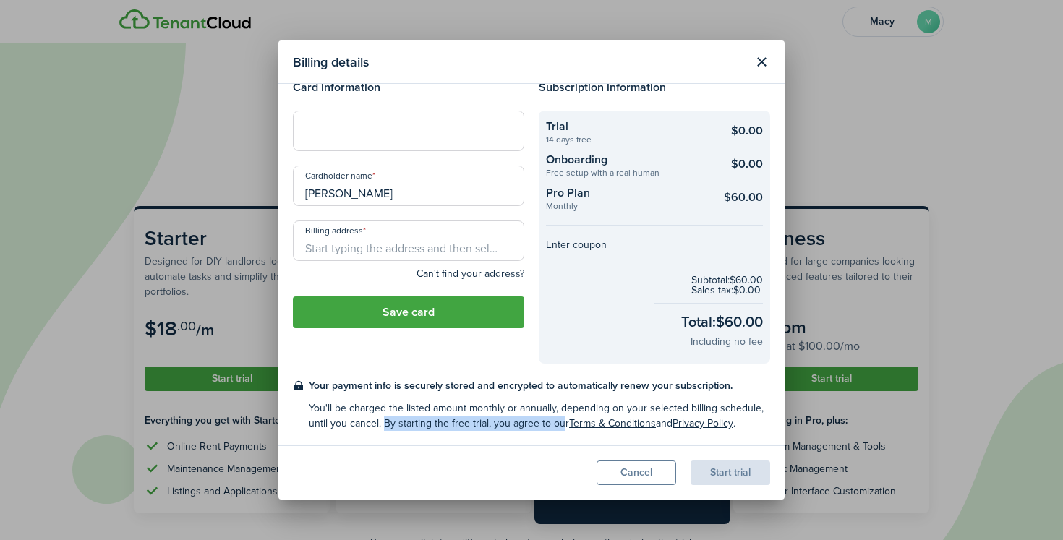
click at [496, 427] on checkout-terms-secondary "You'll be charged the listed amount monthly or annually, depending on your sele…" at bounding box center [539, 415] width 461 height 30
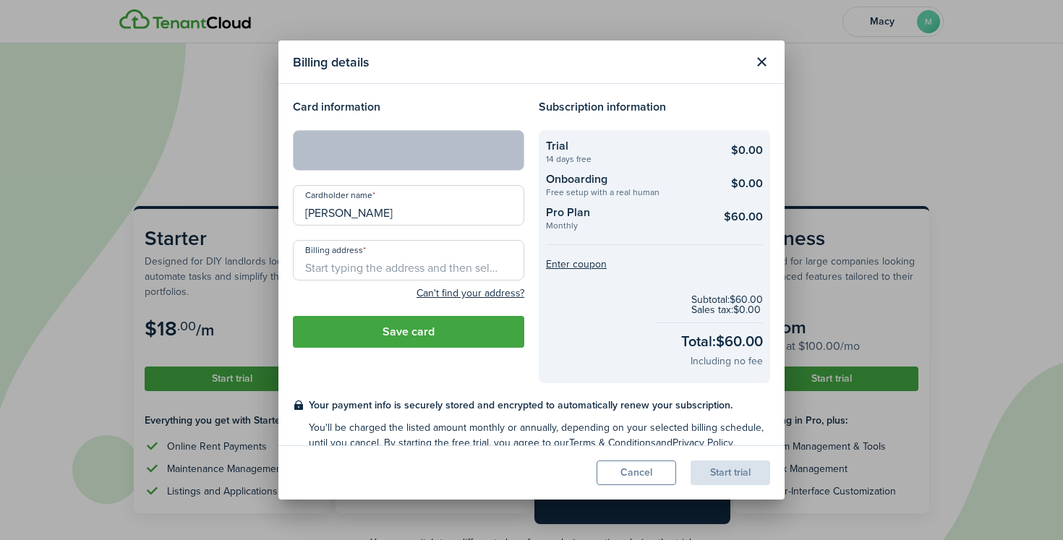
click at [407, 265] on input "Billing address" at bounding box center [408, 260] width 231 height 40
click at [400, 217] on input "[PERSON_NAME]" at bounding box center [408, 205] width 231 height 40
click at [386, 211] on input "[PERSON_NAME]" at bounding box center [408, 205] width 231 height 40
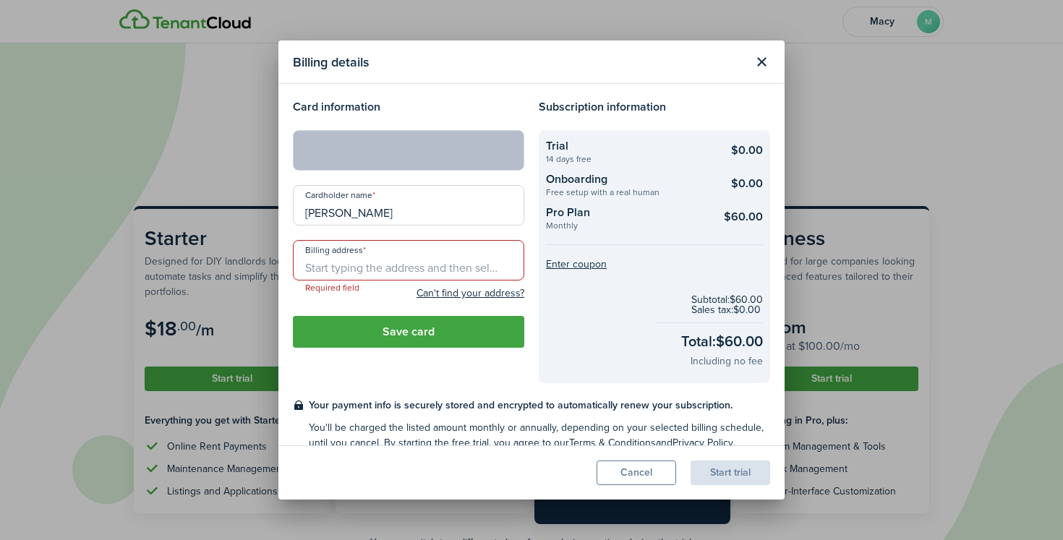
type input "[PERSON_NAME]"
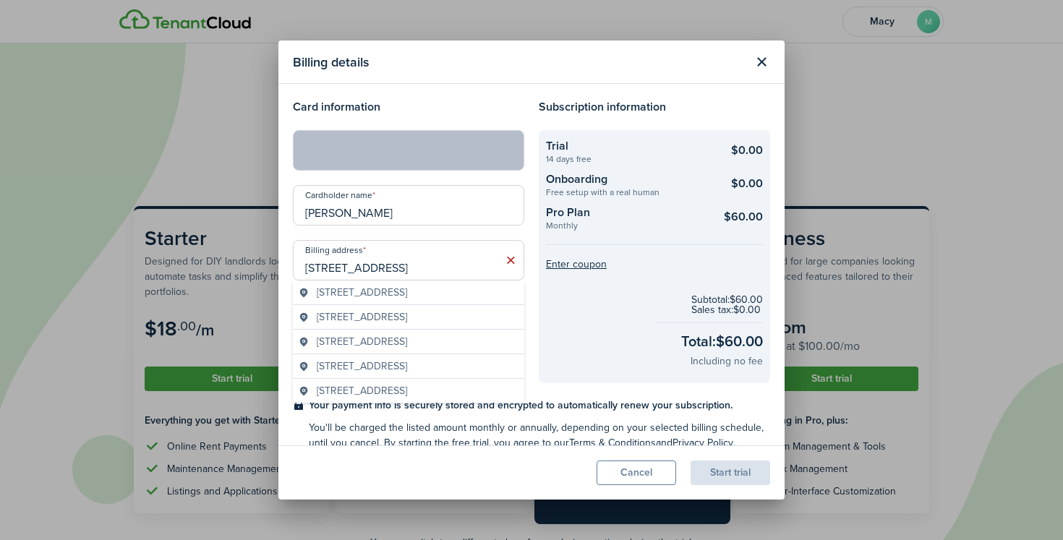
click at [407, 295] on span "[STREET_ADDRESS]" at bounding box center [362, 292] width 90 height 15
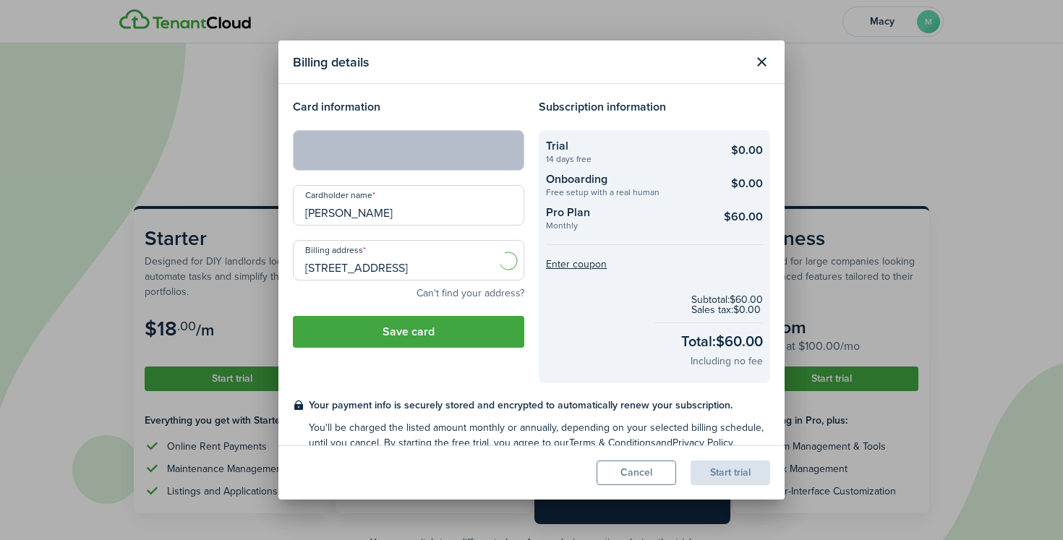
type input "[STREET_ADDRESS]"
click at [400, 339] on button "Save card" at bounding box center [408, 332] width 231 height 32
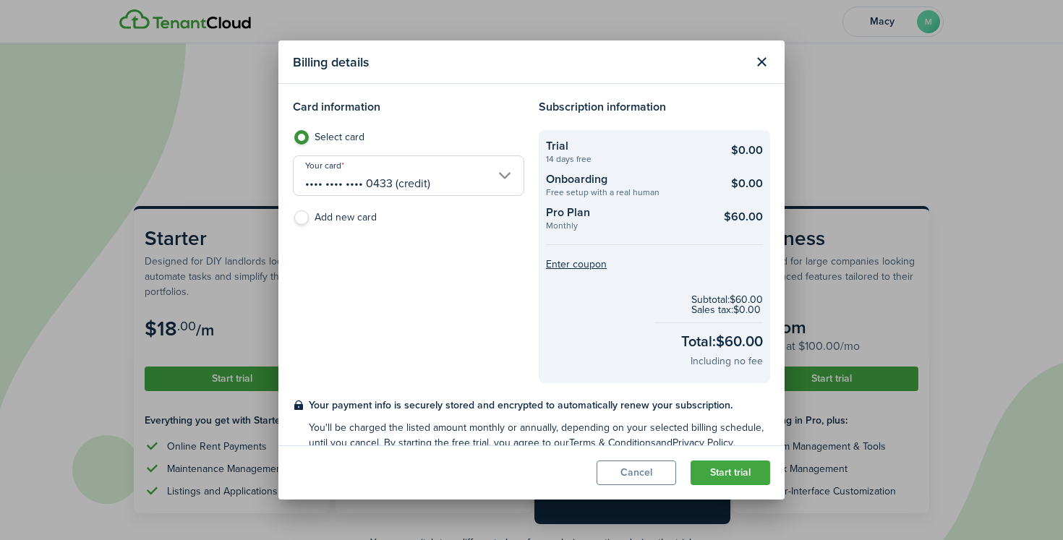
click at [724, 477] on button "Start trial" at bounding box center [730, 472] width 80 height 25
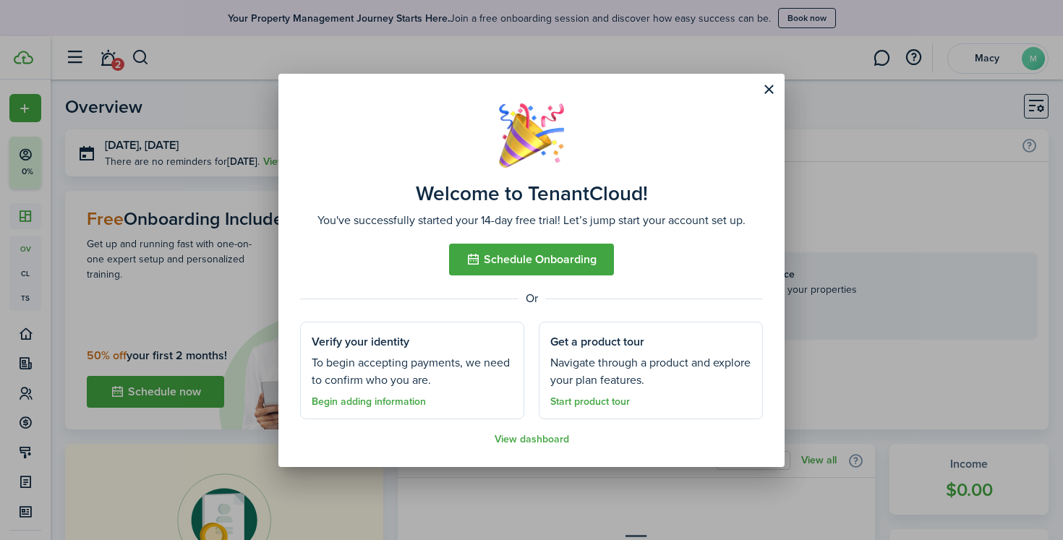
click at [597, 252] on button "Schedule Onboarding" at bounding box center [531, 260] width 165 height 32
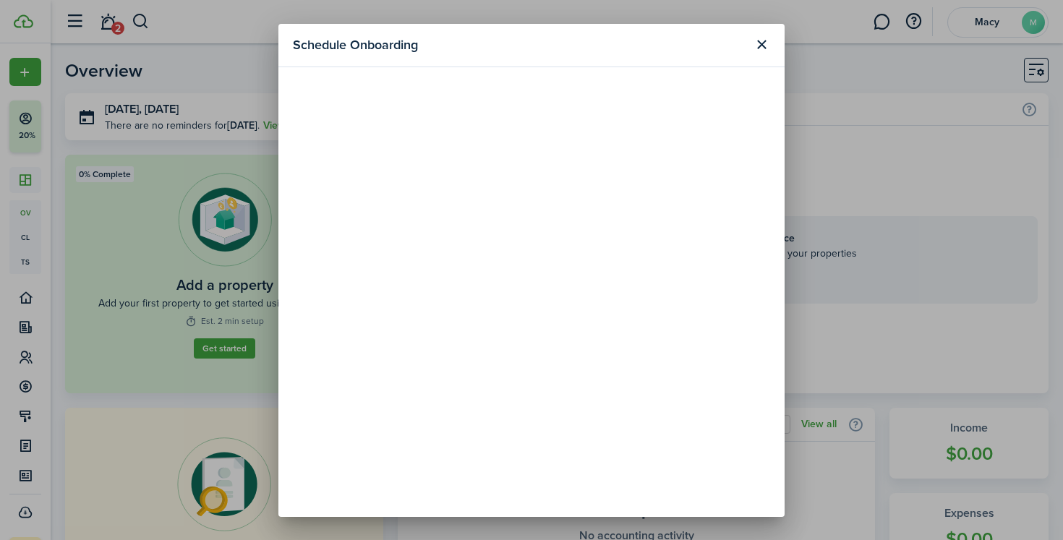
click at [766, 51] on button "Close modal" at bounding box center [761, 45] width 25 height 25
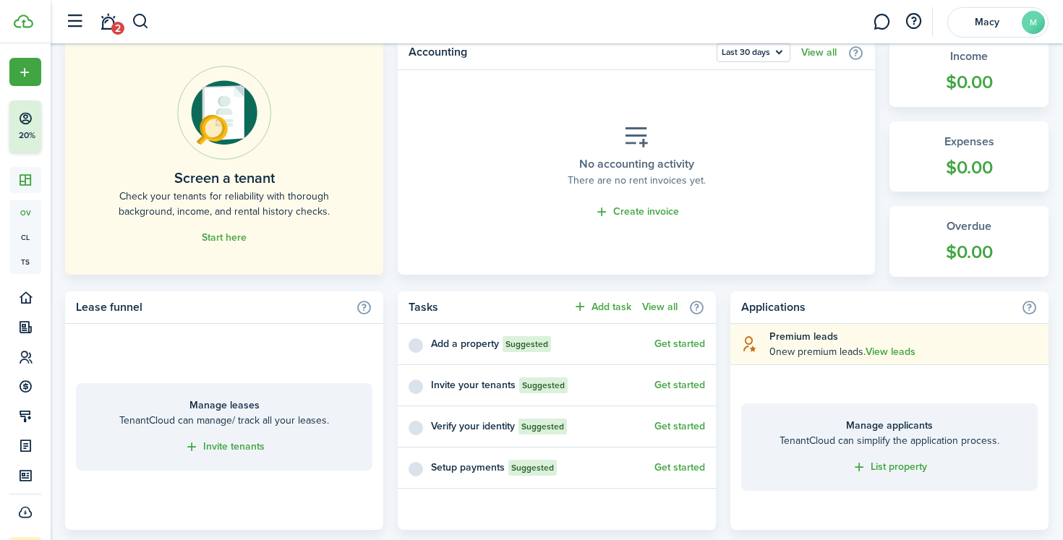
scroll to position [374, 0]
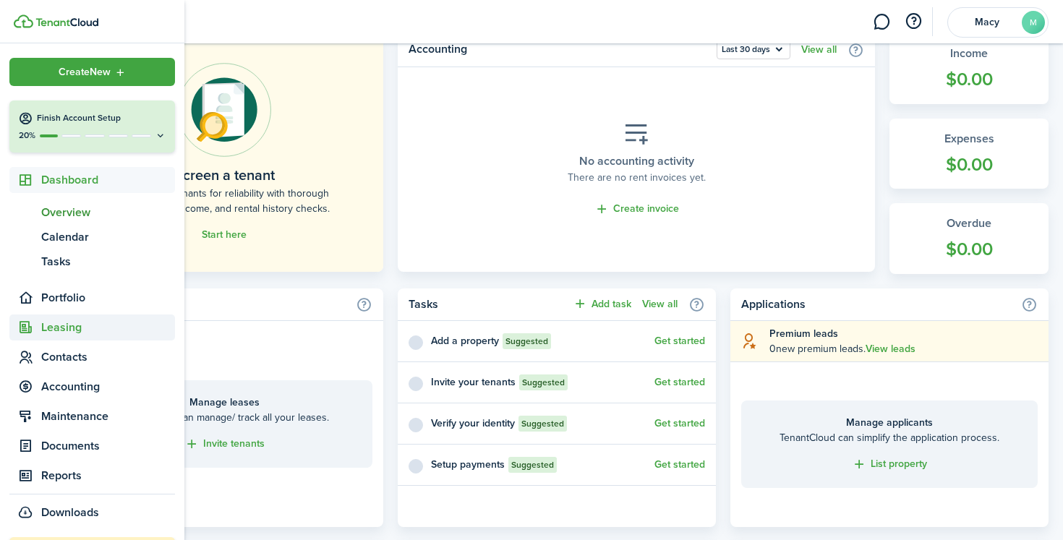
click at [67, 330] on span "Leasing" at bounding box center [108, 327] width 134 height 17
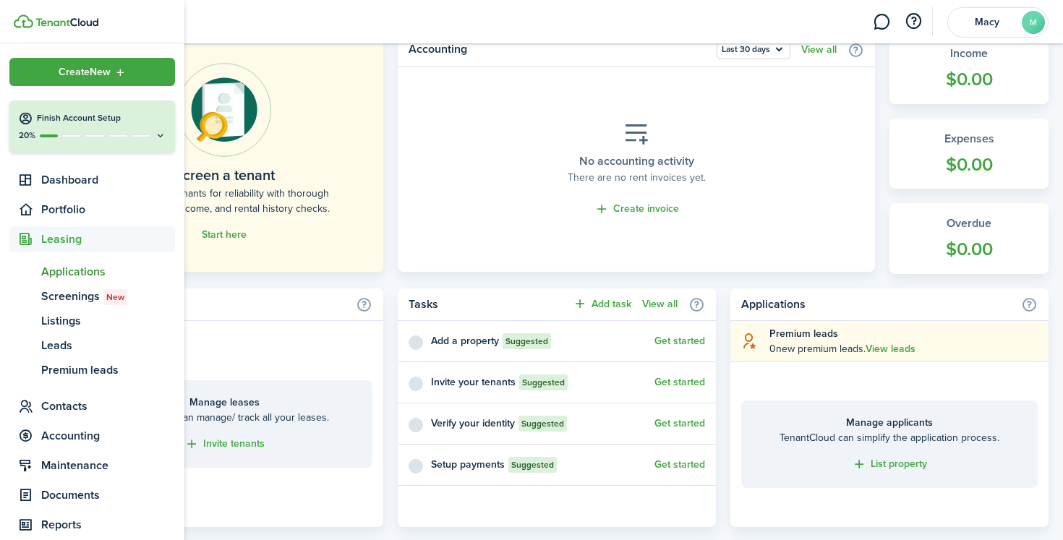
click at [77, 280] on span "Applications" at bounding box center [108, 271] width 134 height 17
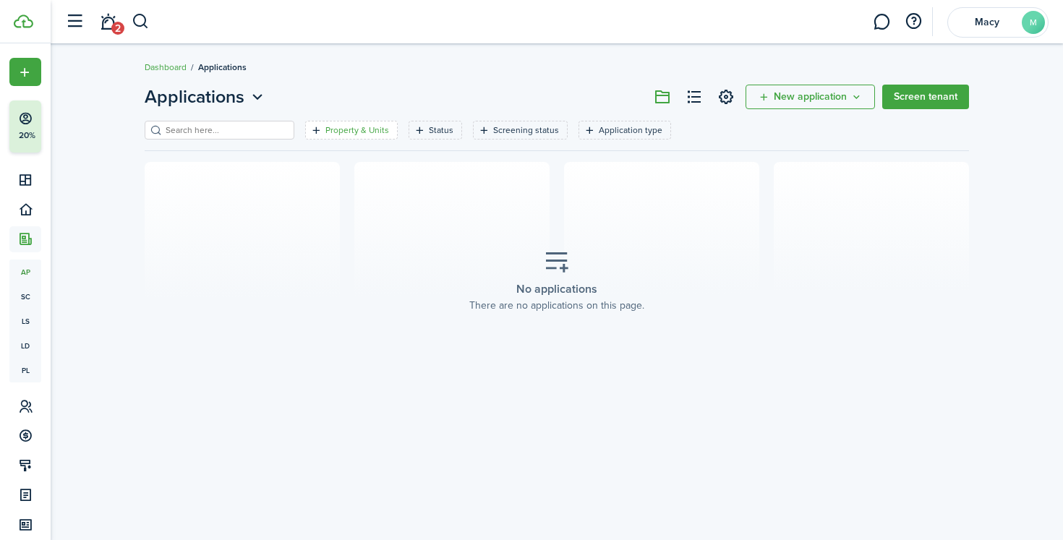
click at [346, 133] on filter-tag-label "Property & Units" at bounding box center [357, 130] width 64 height 13
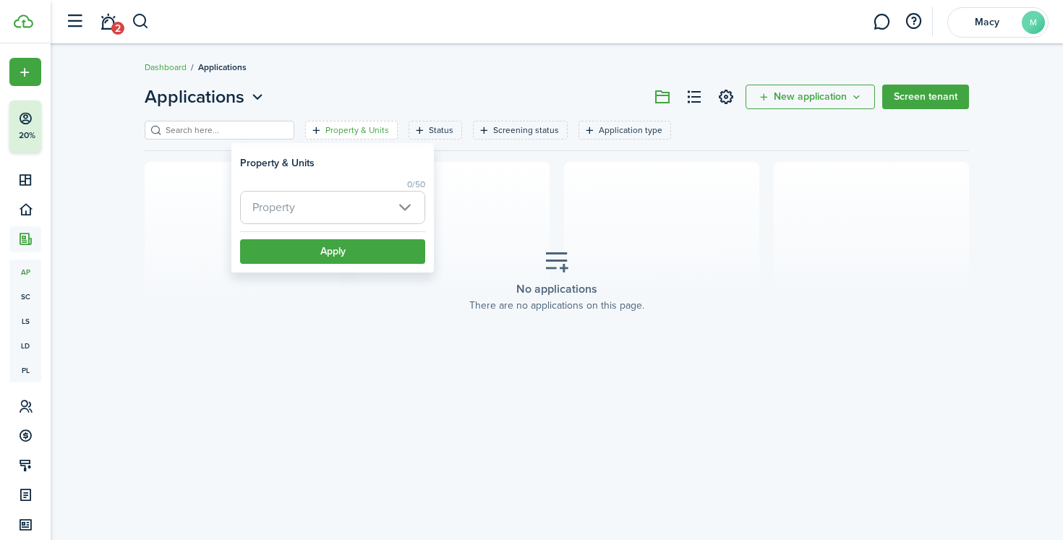
click at [334, 207] on span "Property" at bounding box center [333, 208] width 184 height 32
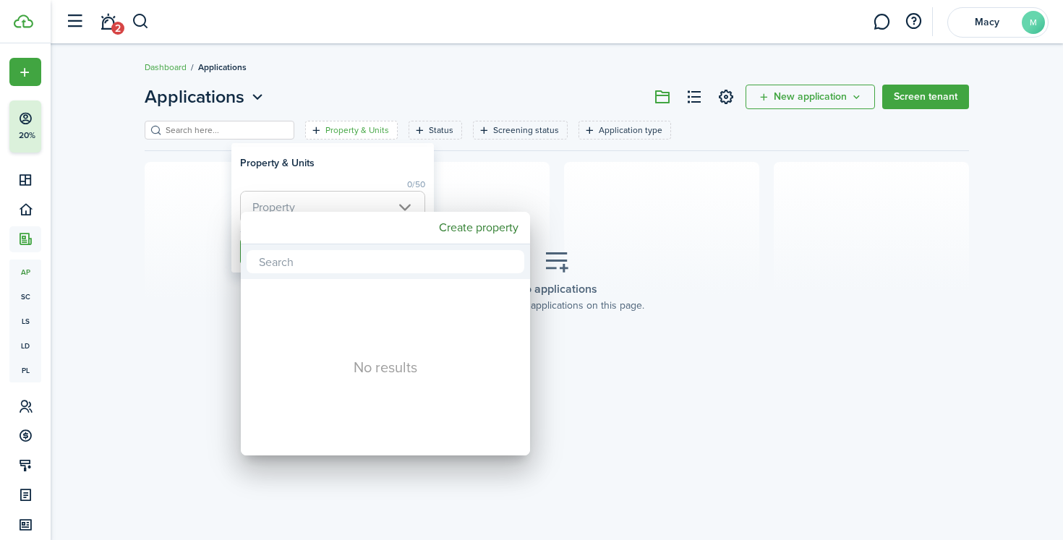
click at [403, 31] on div at bounding box center [531, 269] width 1294 height 771
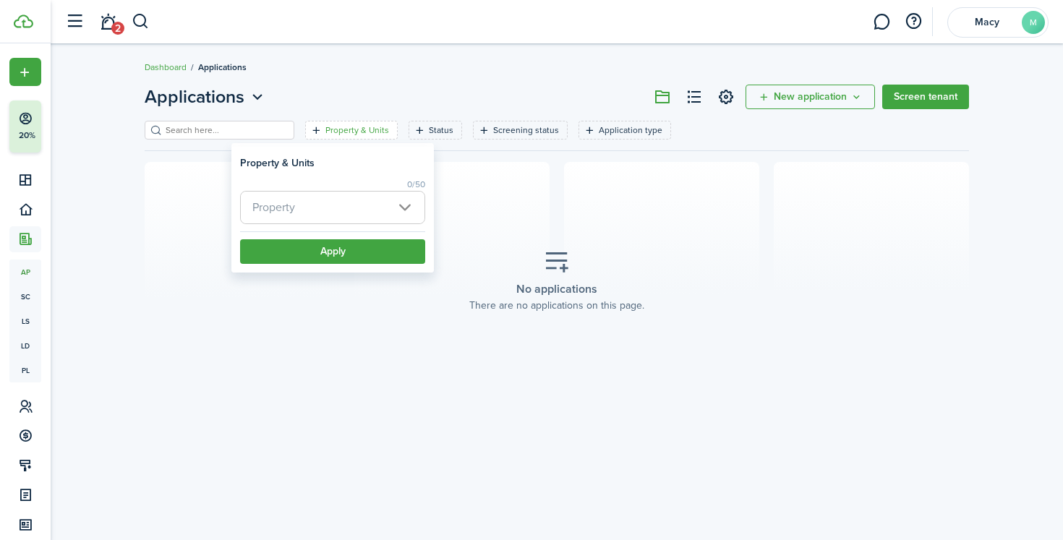
click at [449, 25] on header-wrapper "2 Macy M" at bounding box center [553, 21] width 990 height 43
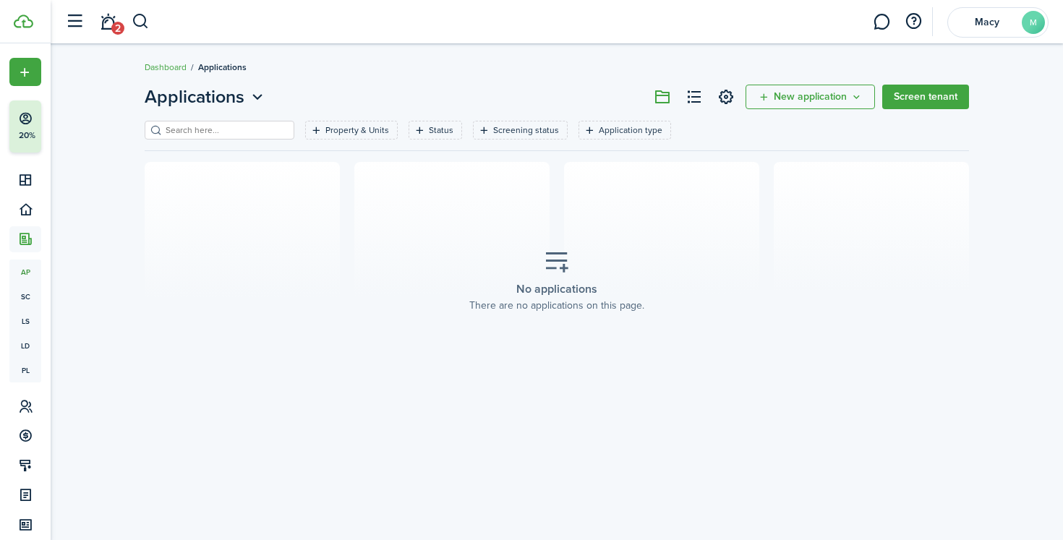
click at [825, 107] on button "New application" at bounding box center [809, 97] width 129 height 25
click at [828, 137] on link "Add application" at bounding box center [812, 128] width 127 height 25
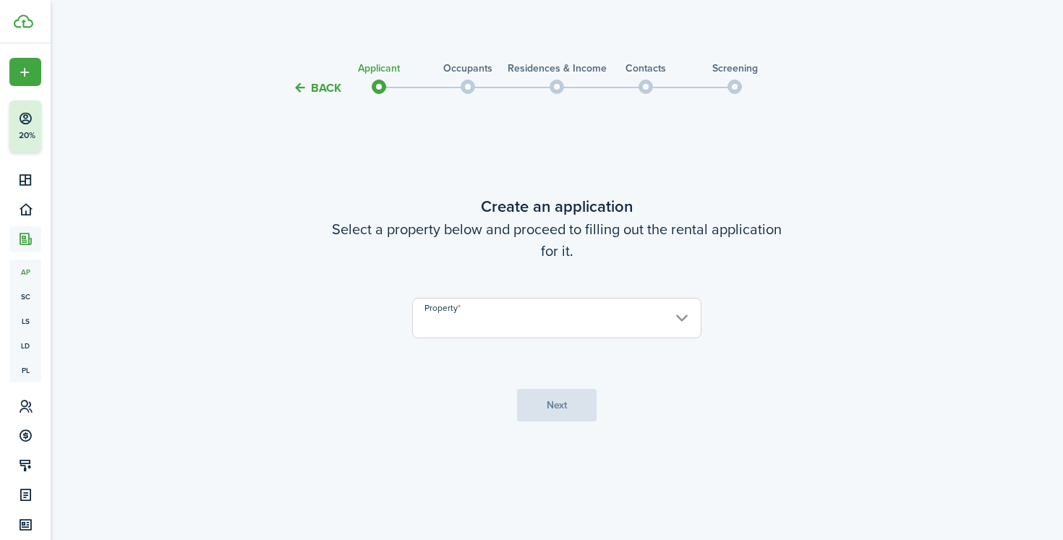
click at [531, 309] on input "Property" at bounding box center [556, 318] width 289 height 40
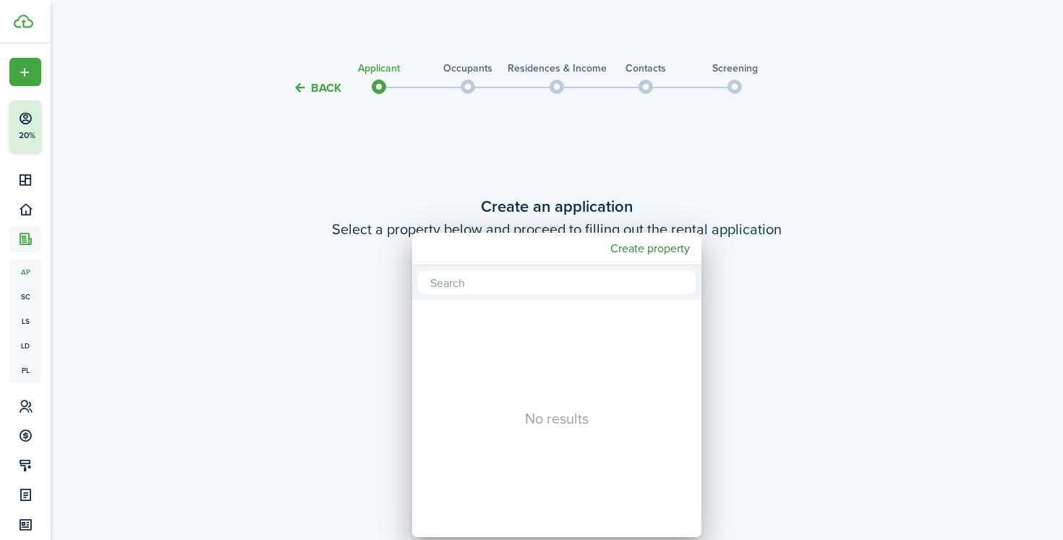
click at [470, 156] on div at bounding box center [531, 269] width 1294 height 771
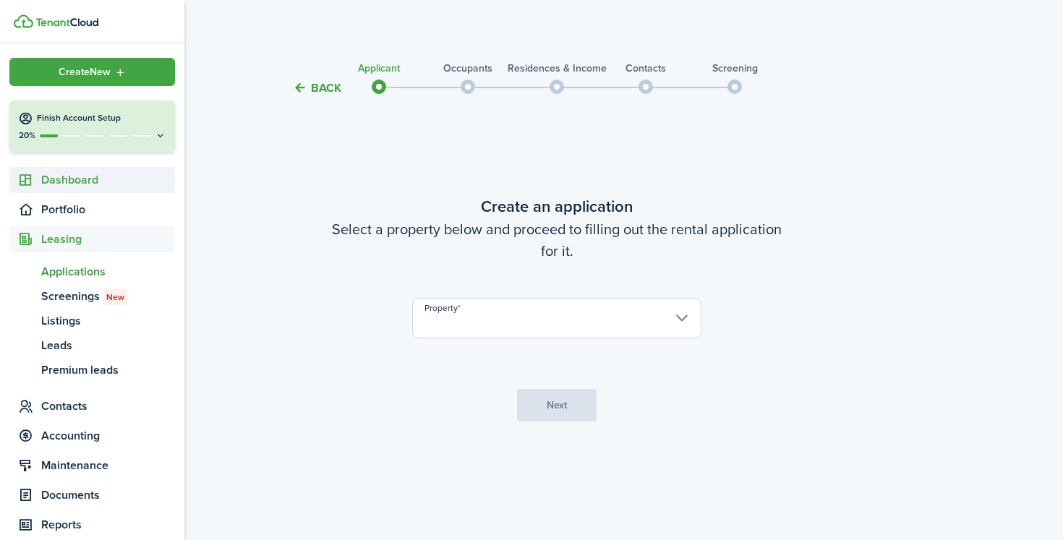
click at [94, 184] on span "Dashboard" at bounding box center [108, 179] width 134 height 17
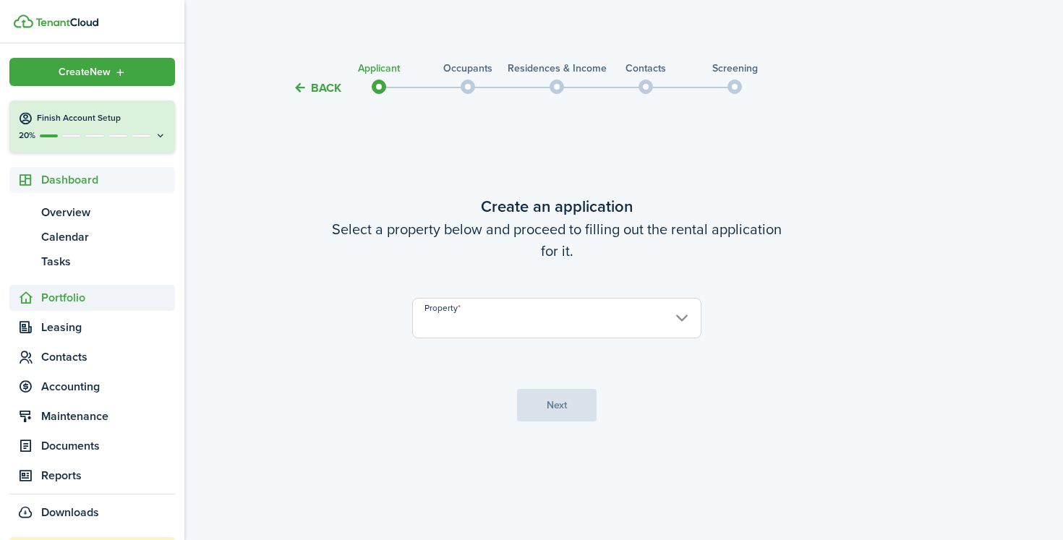
click at [64, 298] on span "Portfolio" at bounding box center [108, 297] width 134 height 17
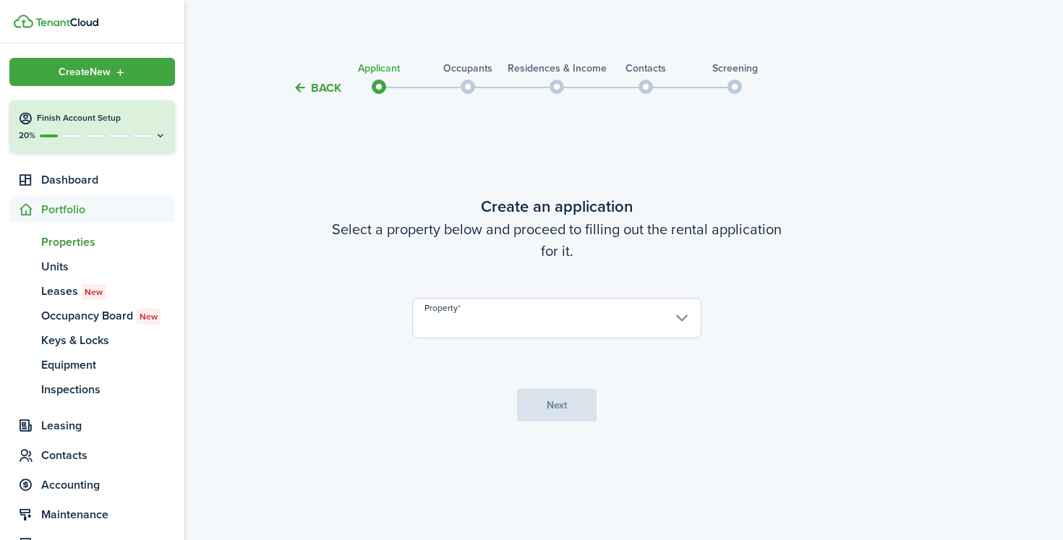
click at [74, 244] on span "Properties" at bounding box center [108, 241] width 134 height 17
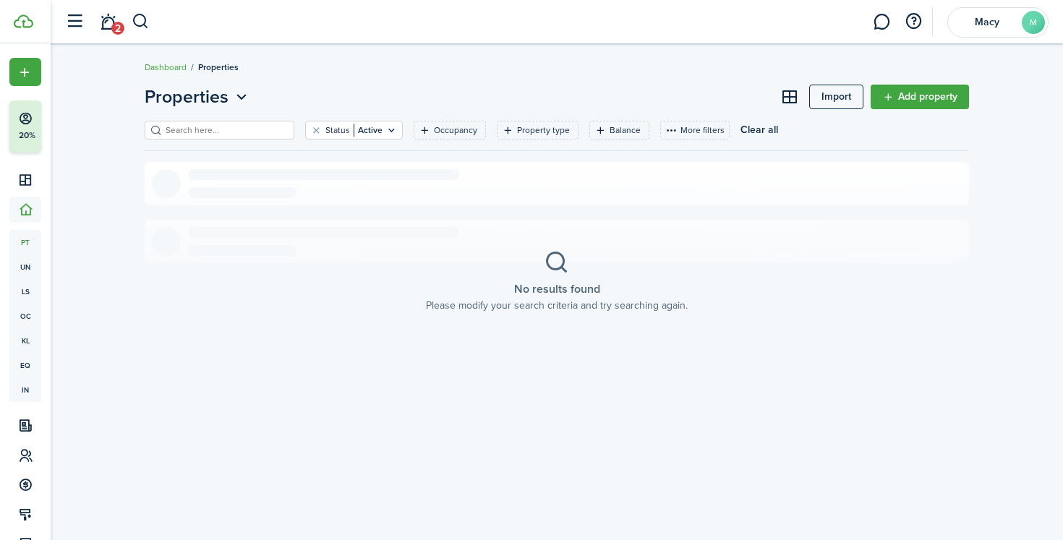
click at [935, 108] on link "Add property" at bounding box center [919, 97] width 98 height 25
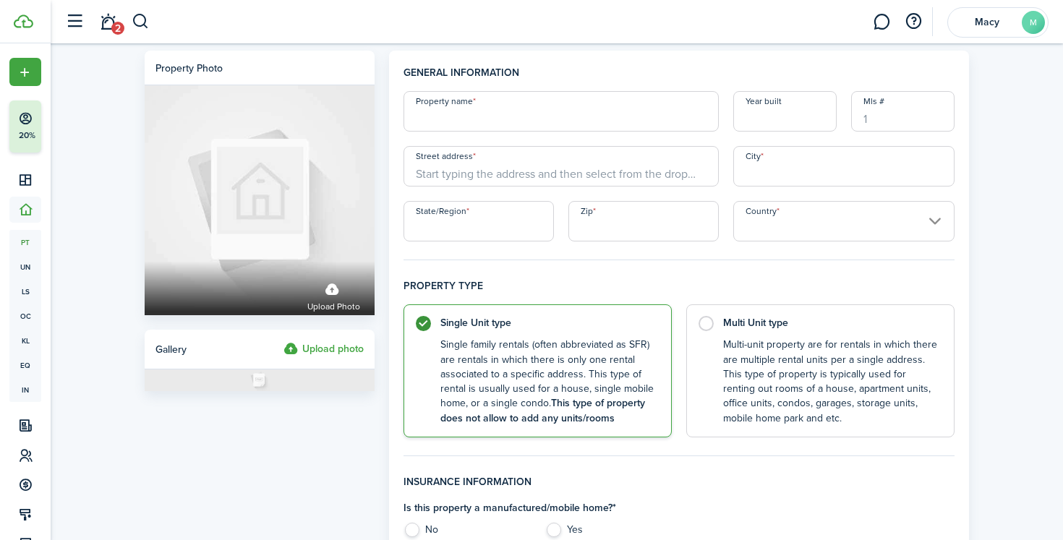
click at [553, 116] on input "Property name" at bounding box center [560, 111] width 315 height 40
click at [544, 175] on input "Street address" at bounding box center [560, 166] width 315 height 40
click at [554, 120] on input "[STREET_ADDRESS]" at bounding box center [560, 111] width 315 height 40
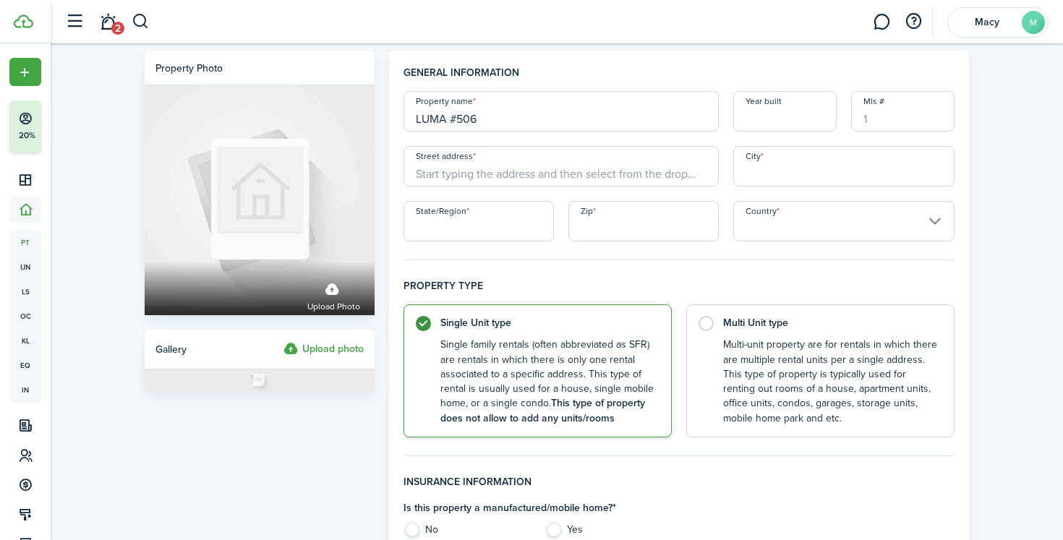
type input "LUMA #506"
click at [533, 181] on input "Street address" at bounding box center [560, 166] width 315 height 40
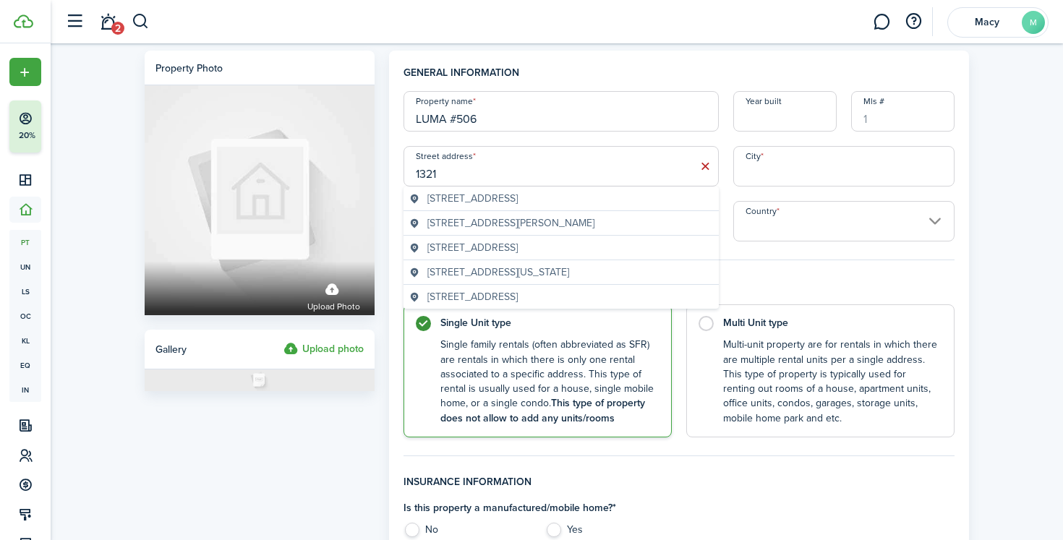
type input "1321"
click at [520, 116] on input "LUMA #506" at bounding box center [560, 111] width 315 height 40
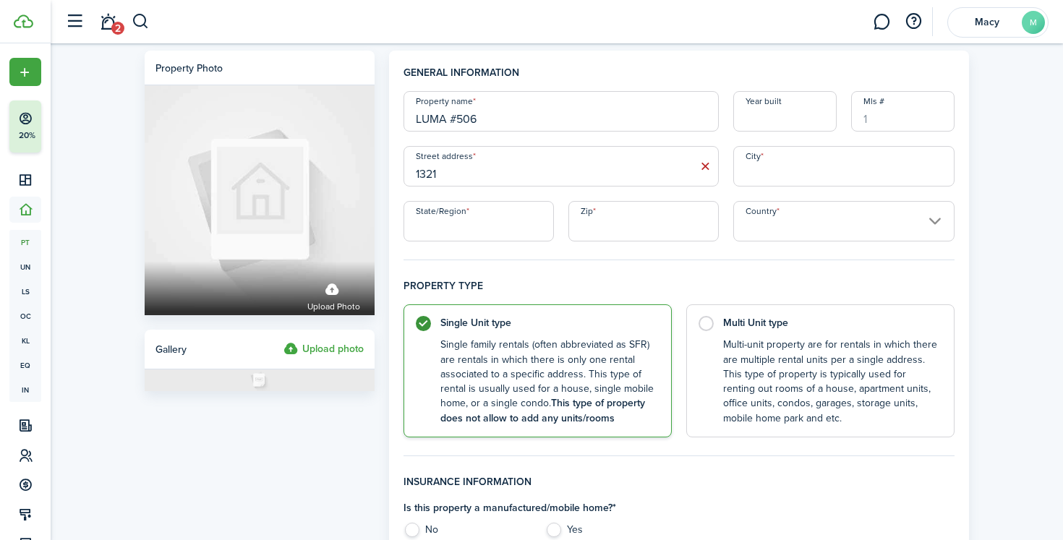
click at [520, 116] on input "LUMA #506" at bounding box center [560, 111] width 315 height 40
type input "1"
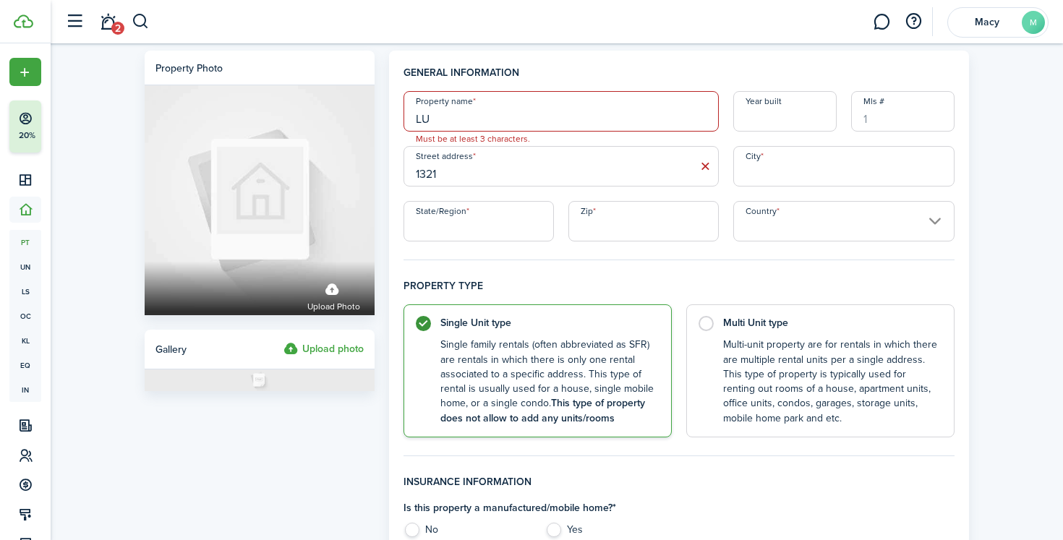
type input "L"
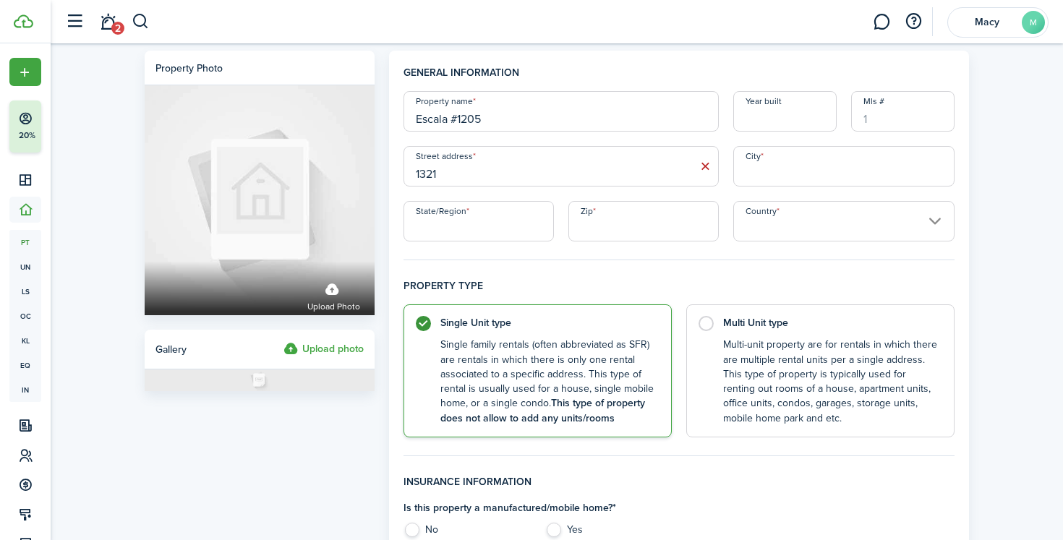
type input "Escala #1205"
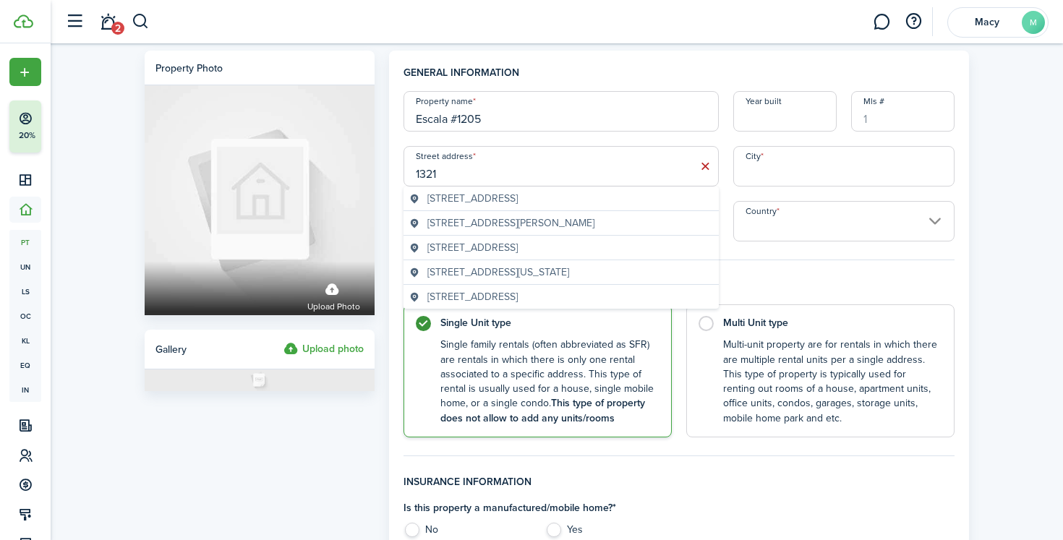
click at [494, 181] on input "1321" at bounding box center [560, 166] width 315 height 40
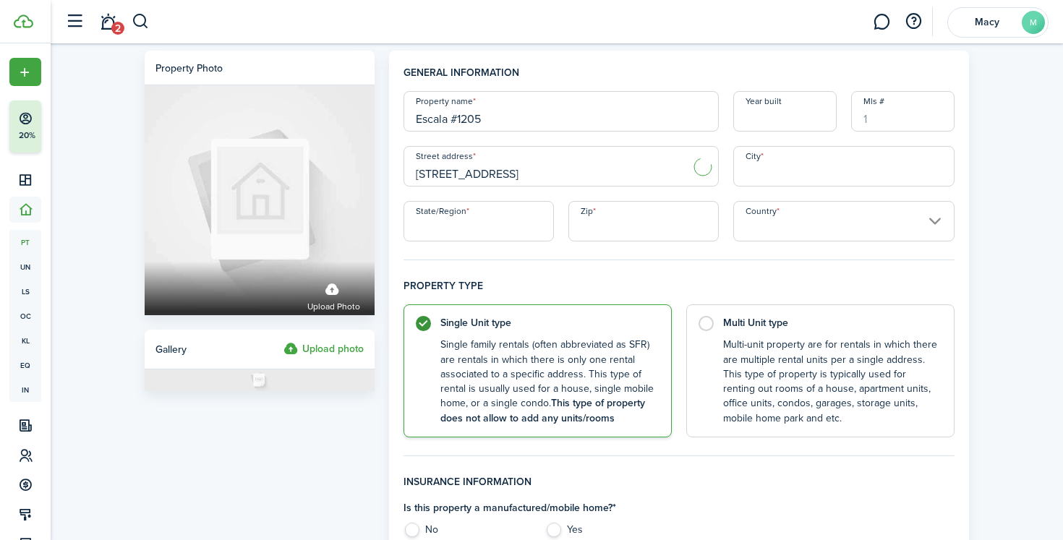
type input "[STREET_ADDRESS]"
type input "[GEOGRAPHIC_DATA]"
type input "[US_STATE]"
type input "98101"
type input "[GEOGRAPHIC_DATA]"
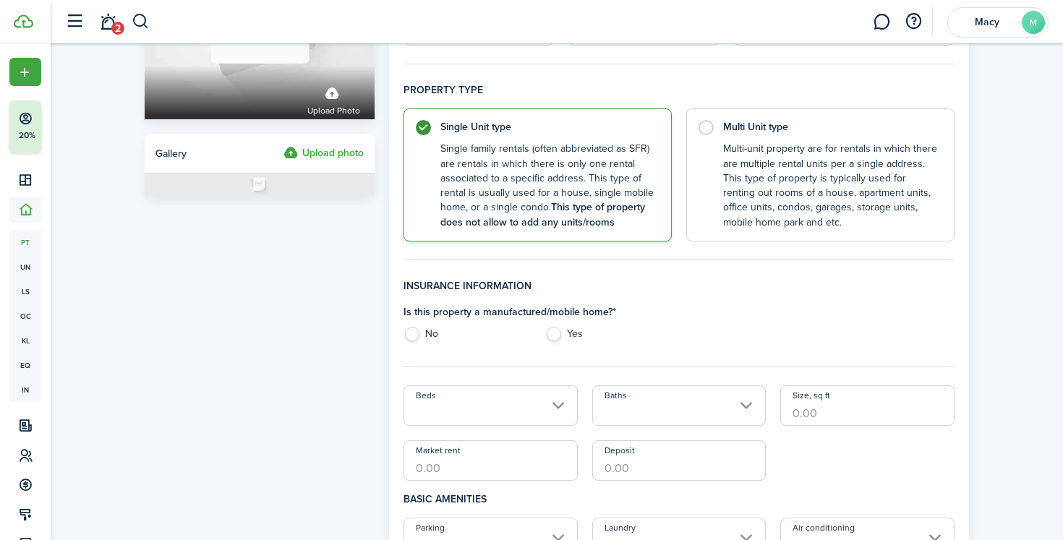
scroll to position [203, 0]
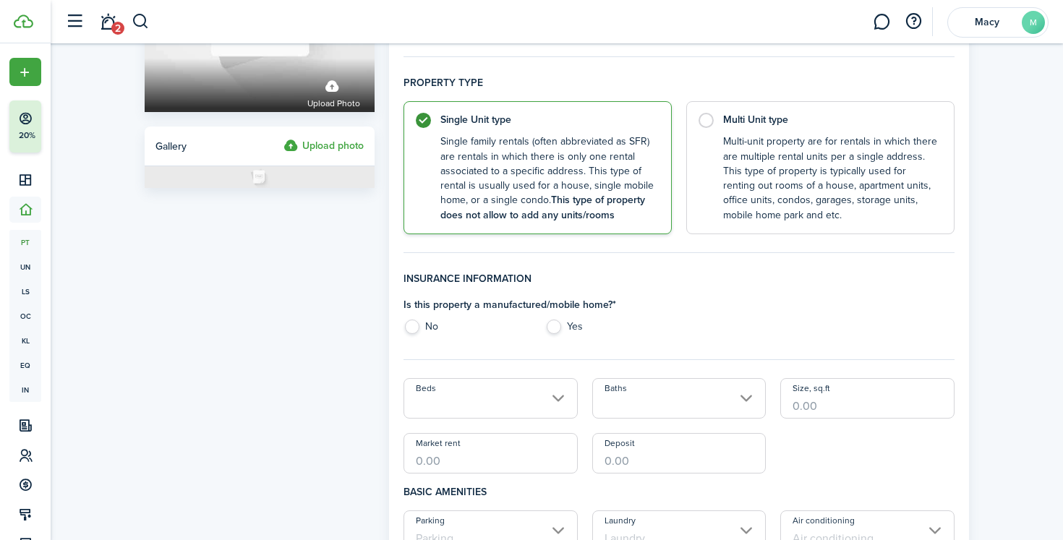
click at [412, 328] on label "No" at bounding box center [466, 331] width 127 height 22
radio input "true"
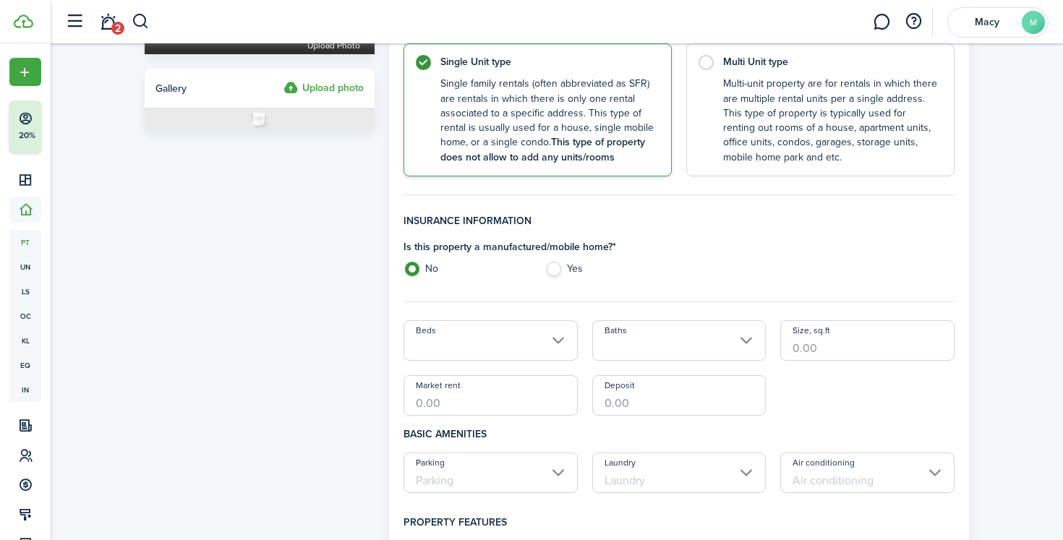
scroll to position [289, 0]
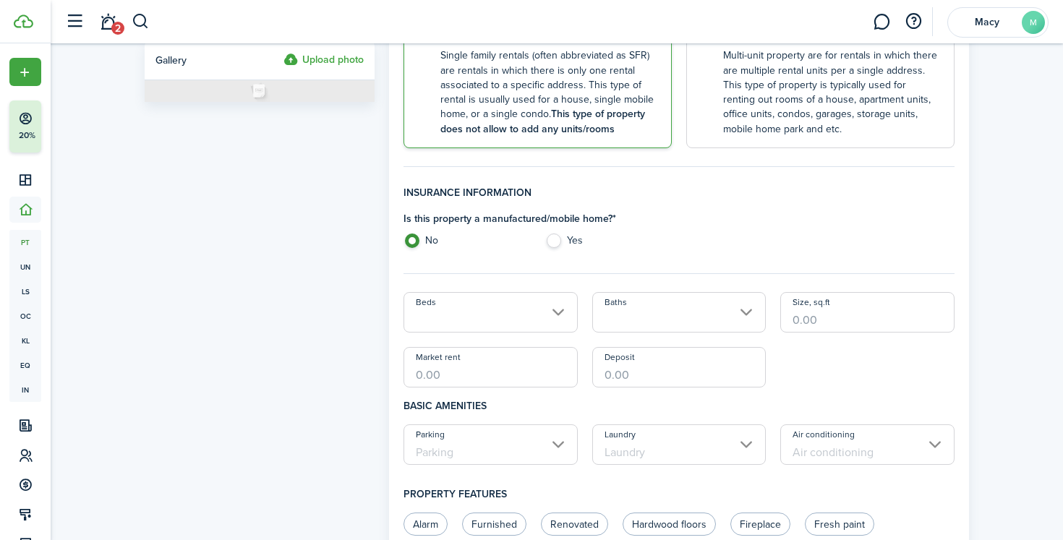
click at [465, 318] on input "Beds" at bounding box center [490, 312] width 174 height 40
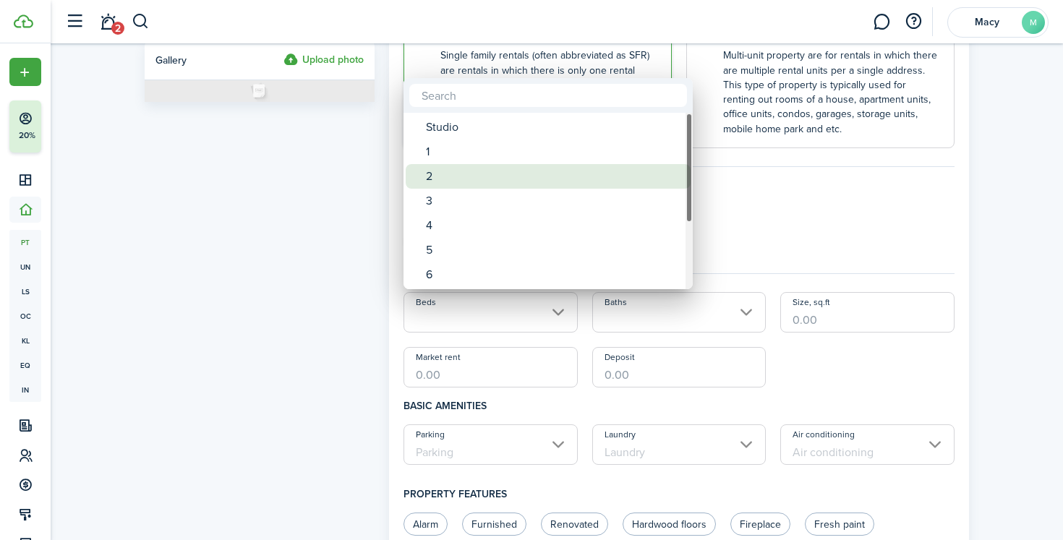
click at [460, 180] on div "2" at bounding box center [554, 176] width 256 height 25
type input "2"
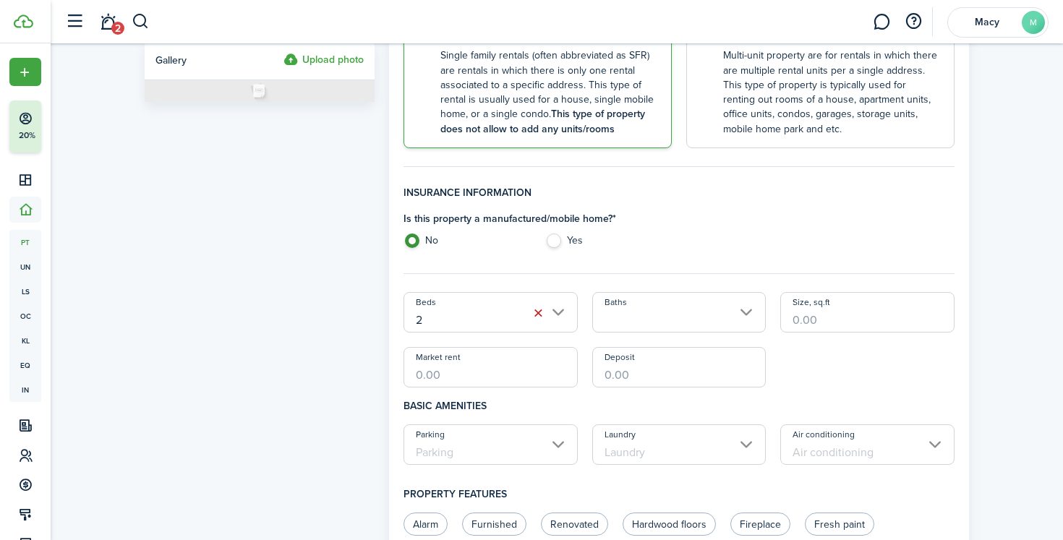
click at [627, 312] on input "Baths" at bounding box center [679, 312] width 174 height 40
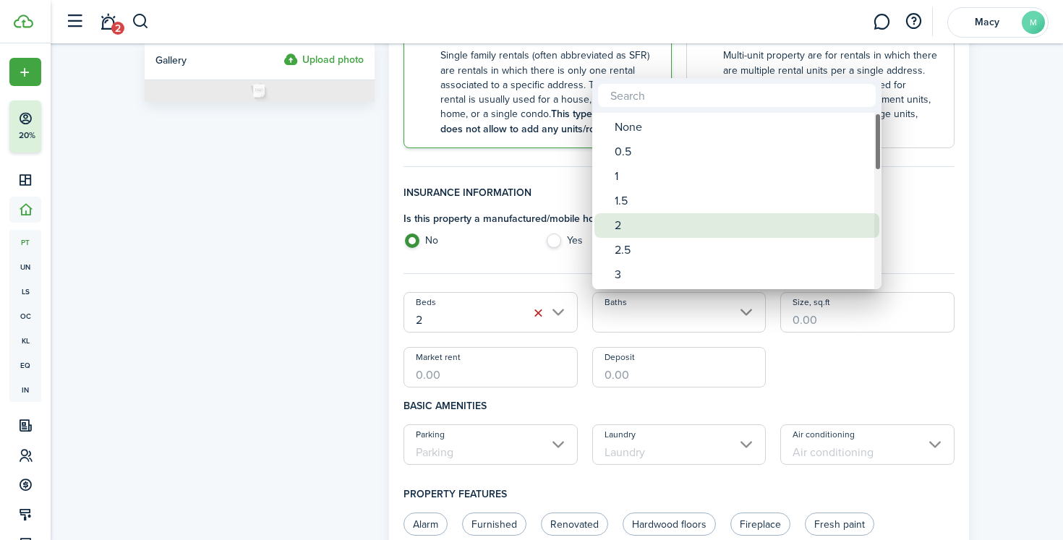
click at [646, 227] on div "2" at bounding box center [742, 225] width 256 height 25
type input "2"
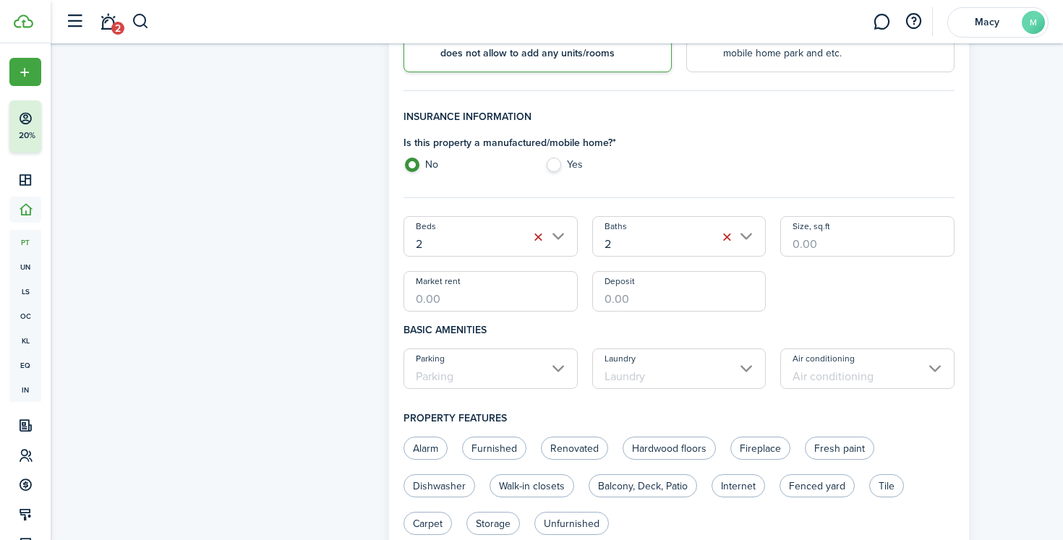
scroll to position [390, 0]
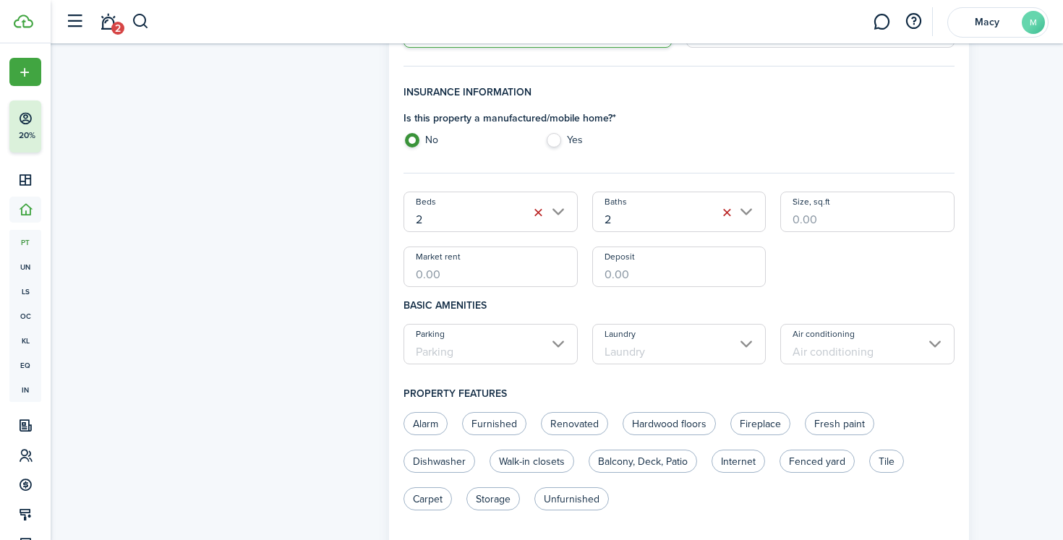
click at [823, 228] on input "Size, sq.ft" at bounding box center [867, 212] width 174 height 40
type input "1,605"
click at [511, 271] on input "Market rent" at bounding box center [490, 267] width 174 height 40
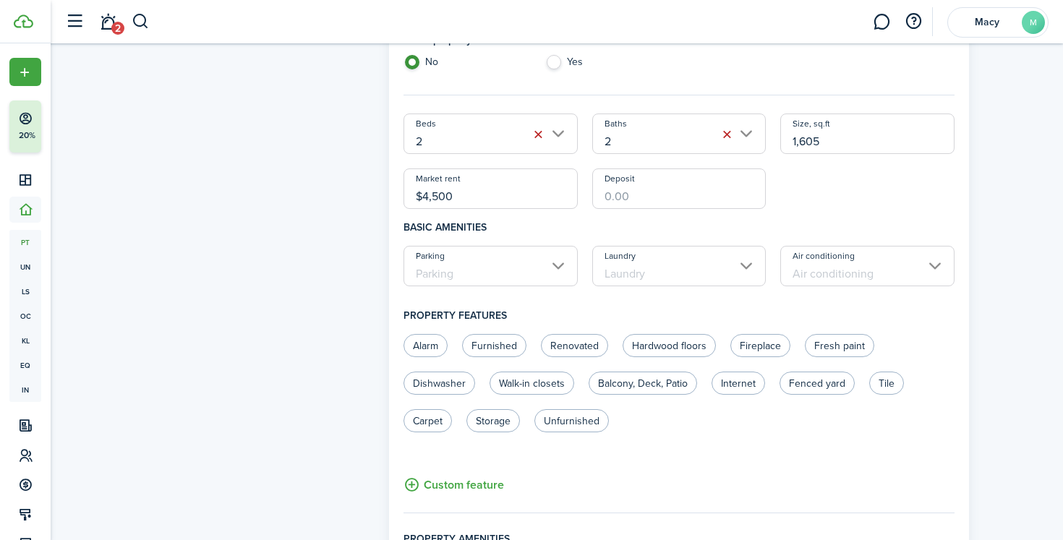
scroll to position [475, 0]
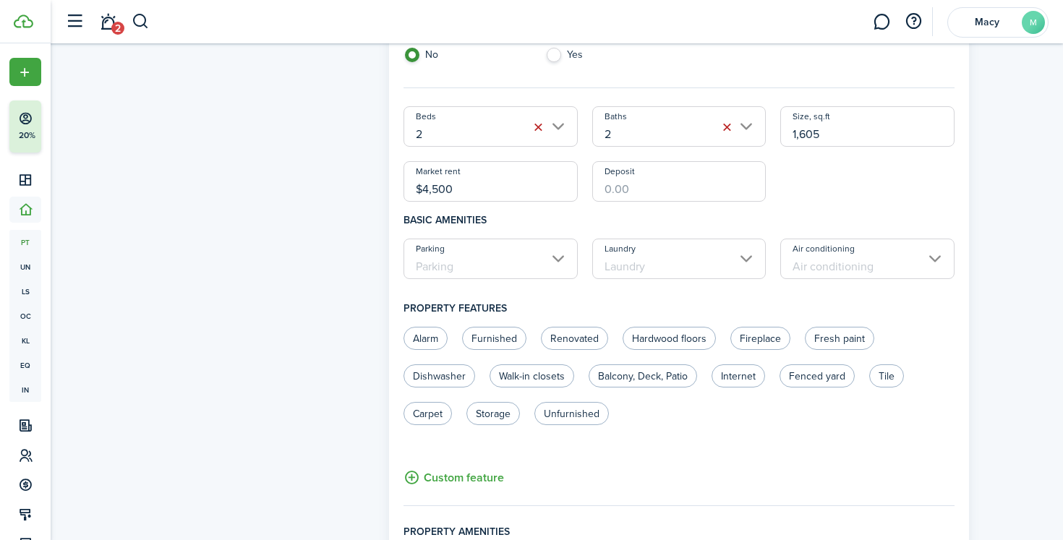
click at [472, 267] on input "Parking" at bounding box center [490, 259] width 174 height 40
type input "$4,500.00"
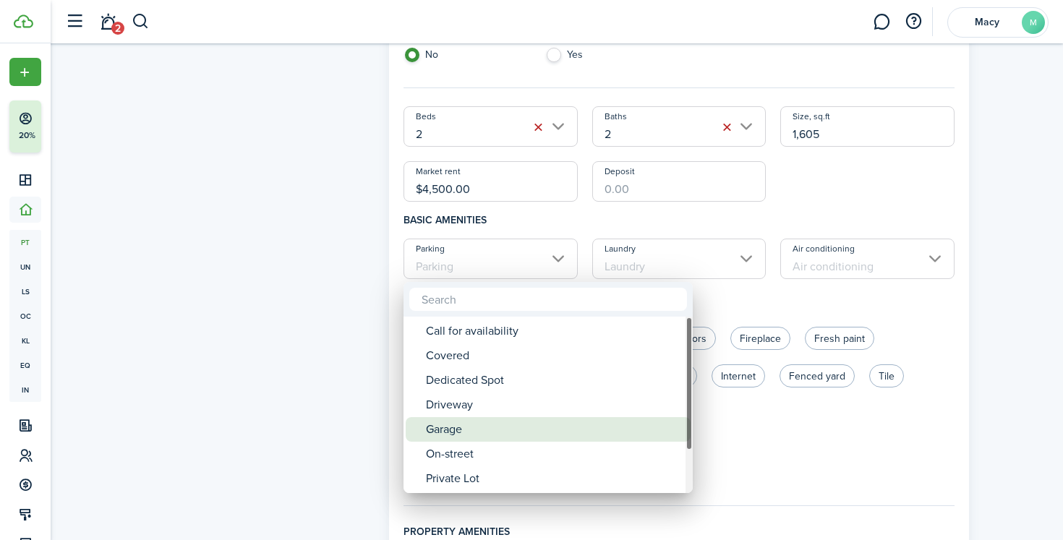
click at [464, 433] on div "Garage" at bounding box center [554, 429] width 256 height 25
type input "Garage"
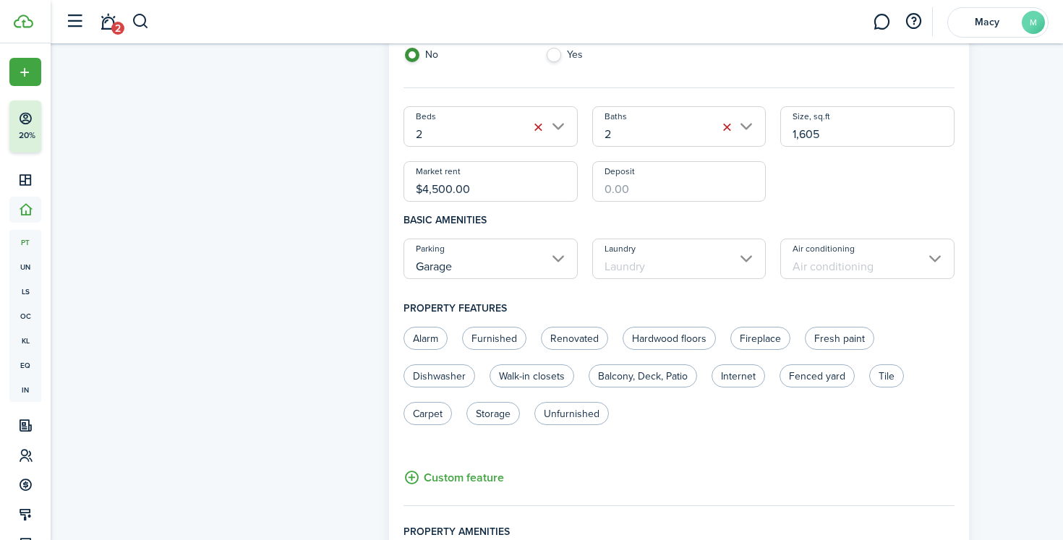
click at [636, 270] on input "Laundry" at bounding box center [679, 259] width 174 height 40
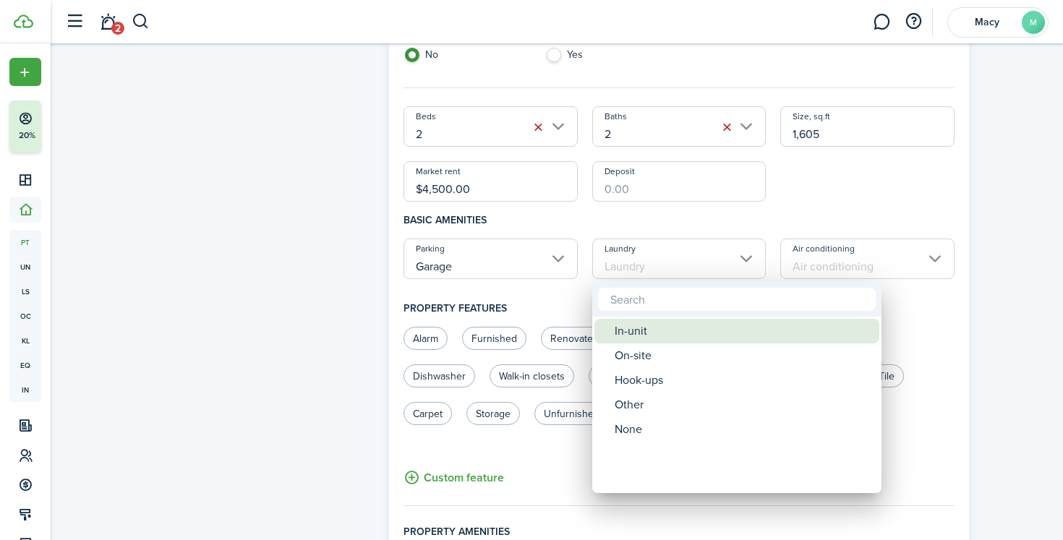
click at [635, 336] on div "In-unit" at bounding box center [742, 331] width 256 height 25
type input "In-unit"
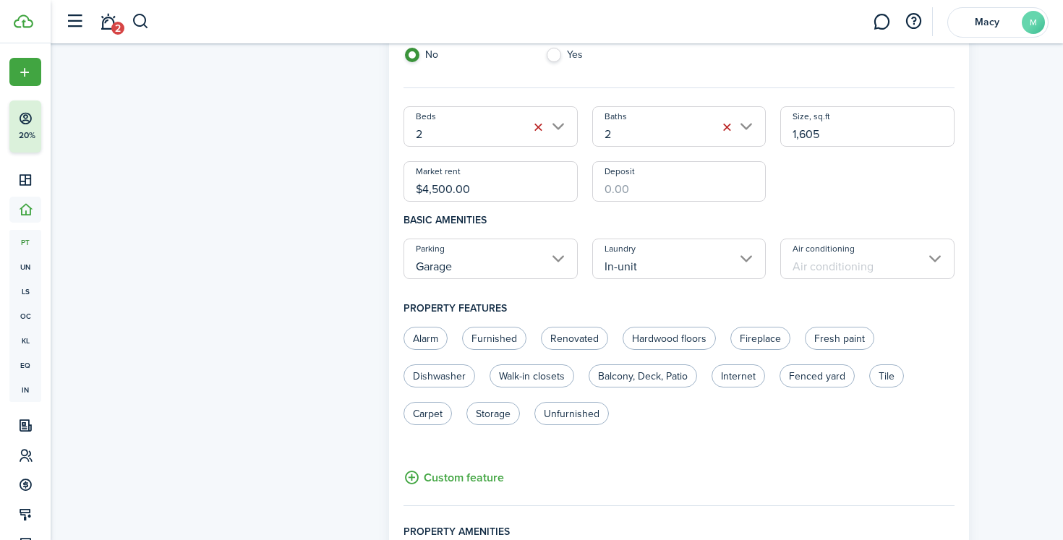
click at [838, 268] on input "Air conditioning" at bounding box center [867, 259] width 174 height 40
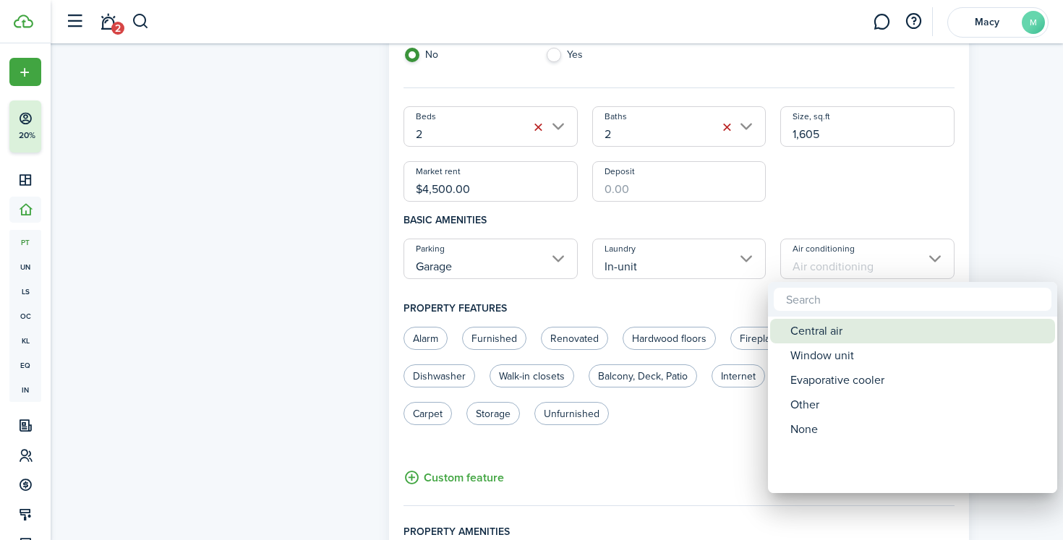
click at [836, 340] on div "Central air" at bounding box center [918, 331] width 256 height 25
type input "Central air"
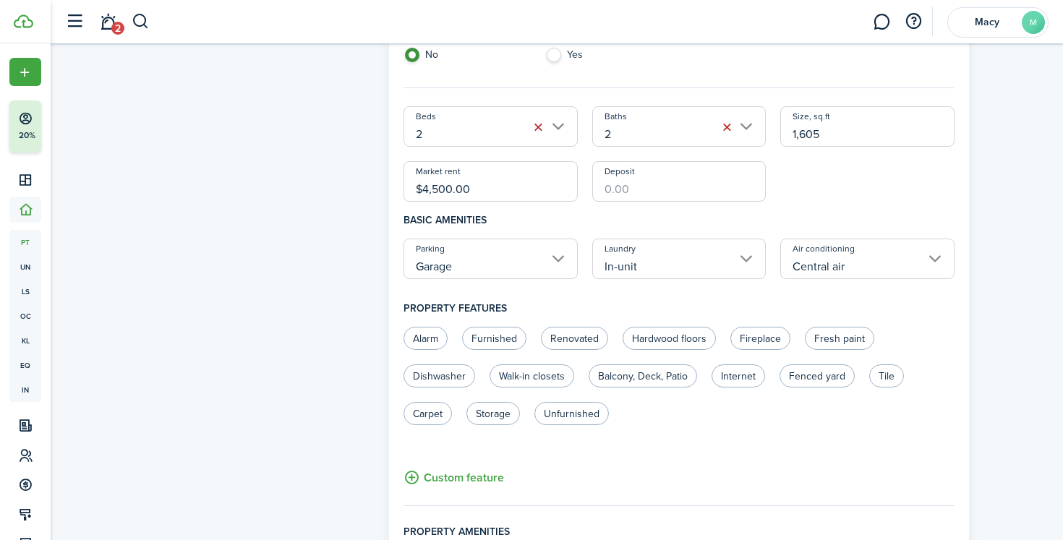
click at [807, 276] on input "Central air" at bounding box center [867, 259] width 174 height 40
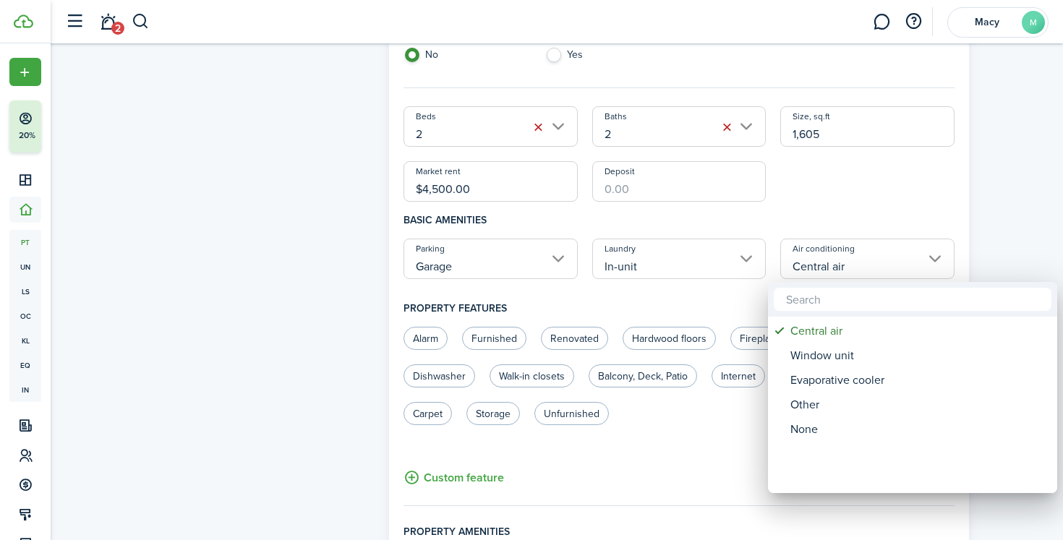
click at [662, 178] on div at bounding box center [531, 269] width 1294 height 771
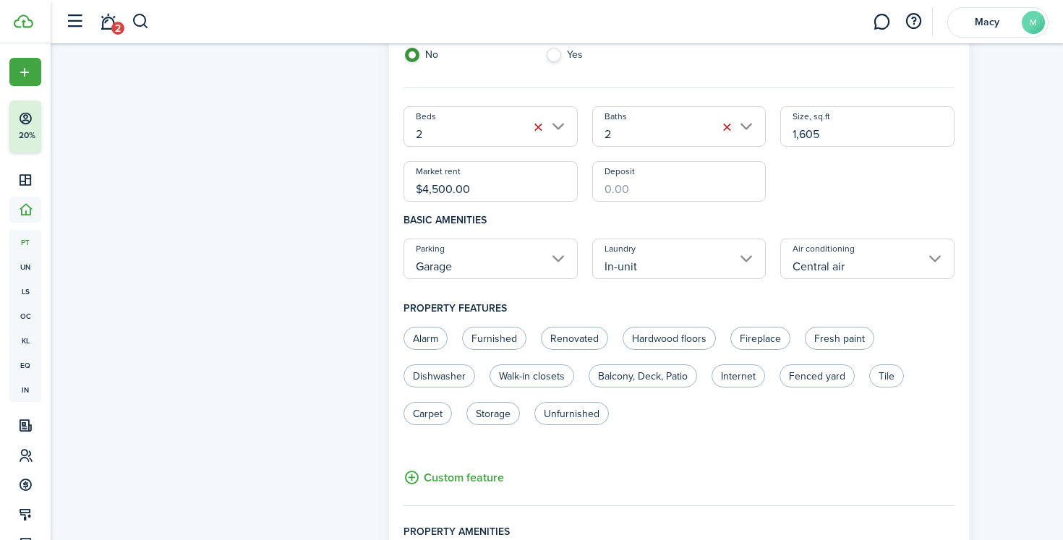
click at [644, 189] on input "Deposit" at bounding box center [679, 181] width 174 height 40
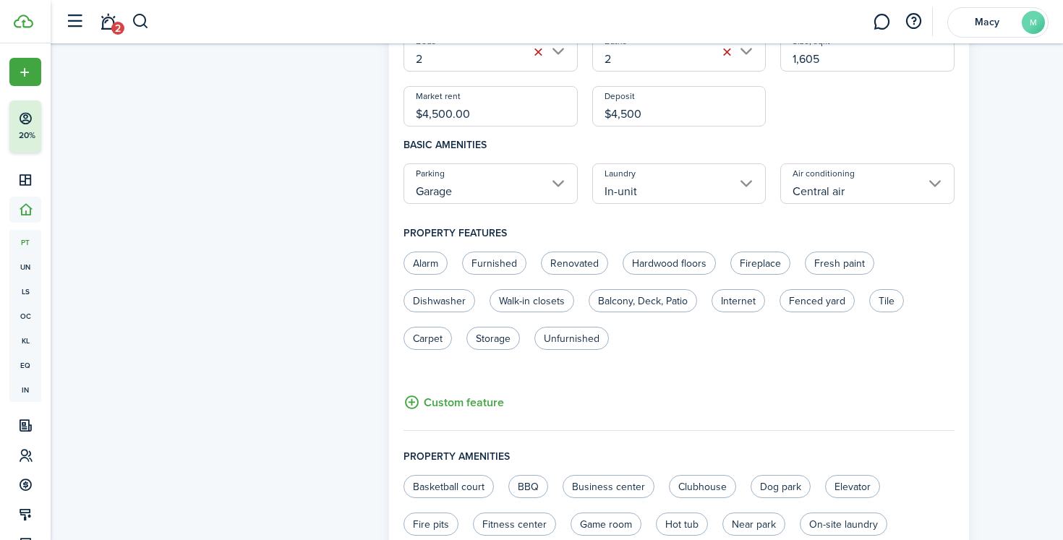
scroll to position [551, 0]
type input "$4,500.00"
click at [435, 264] on label "Alarm" at bounding box center [425, 262] width 44 height 23
radio input "true"
click at [588, 262] on label "Renovated" at bounding box center [574, 262] width 67 height 23
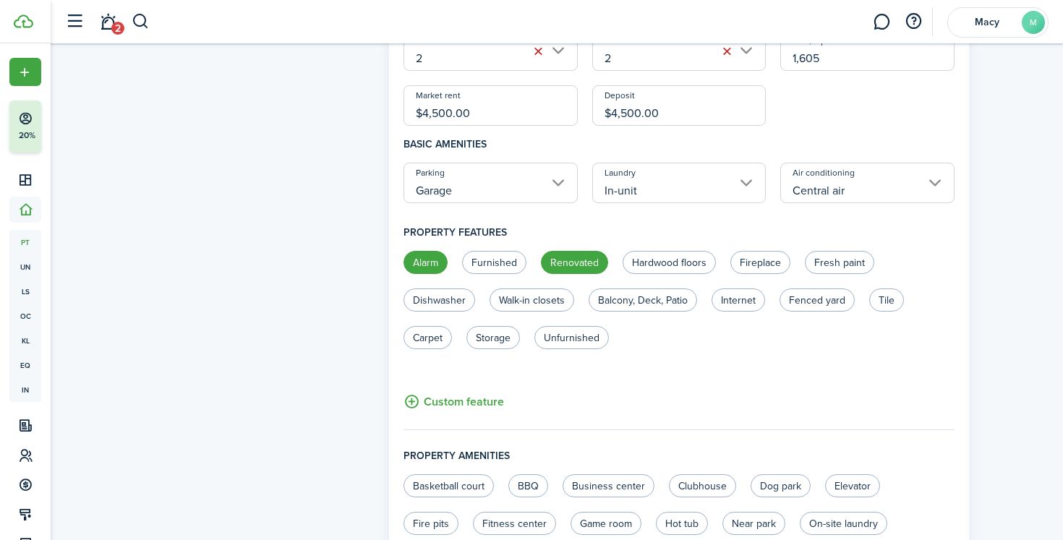
click at [595, 265] on label "Renovated" at bounding box center [574, 262] width 67 height 23
radio input "false"
click at [654, 273] on label "Hardwood floors" at bounding box center [668, 262] width 93 height 23
radio input "true"
click at [768, 265] on label "Fireplace" at bounding box center [760, 262] width 60 height 23
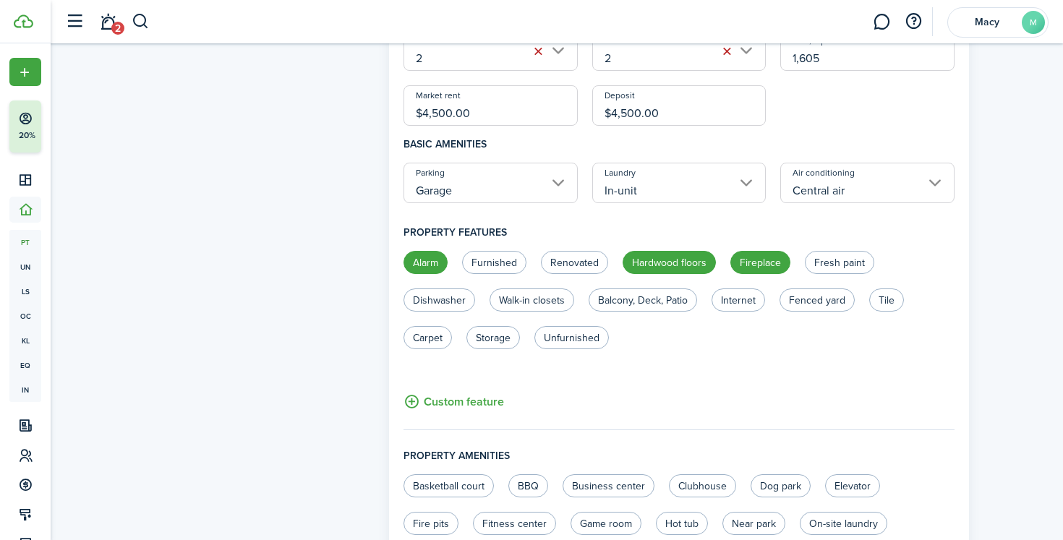
radio input "true"
click at [830, 267] on label "Fresh paint" at bounding box center [839, 262] width 69 height 23
radio input "true"
click at [451, 294] on label "Dishwasher" at bounding box center [439, 299] width 72 height 23
radio input "true"
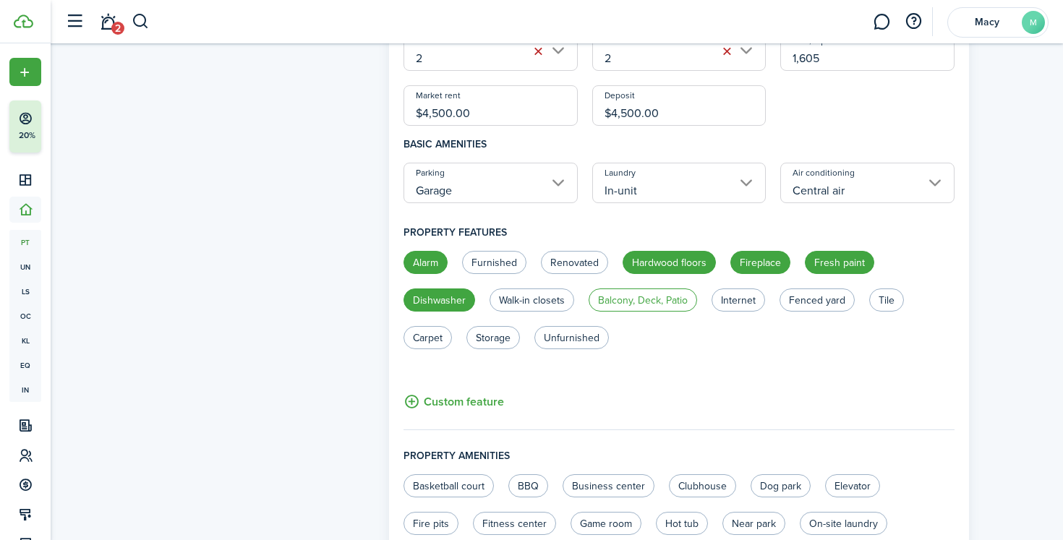
click at [635, 301] on label "Balcony, Deck, Patio" at bounding box center [642, 299] width 108 height 23
radio input "true"
click at [721, 304] on label "Internet" at bounding box center [737, 299] width 53 height 23
click at [750, 309] on label "Internet" at bounding box center [737, 299] width 53 height 23
radio input "false"
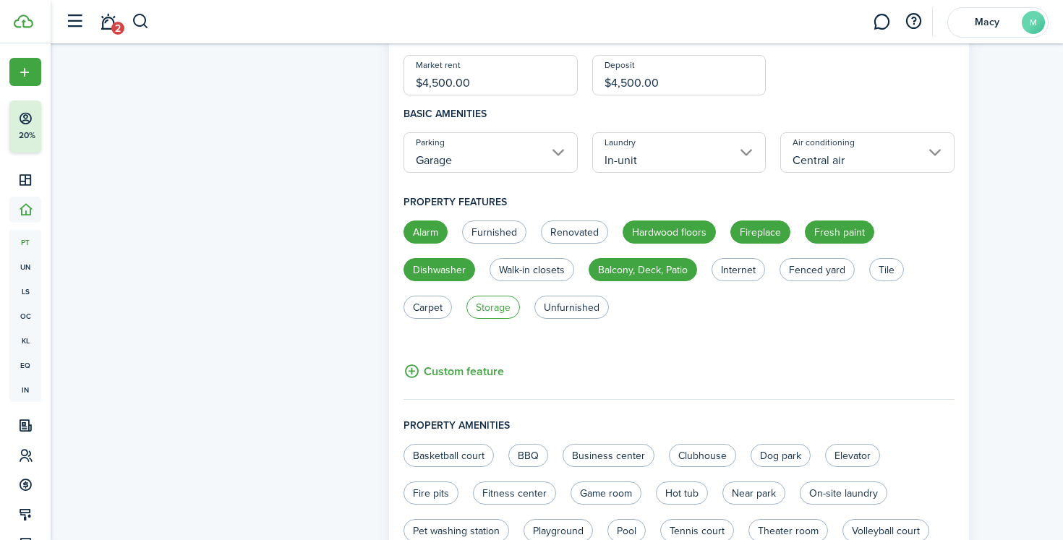
click at [501, 313] on label "Storage" at bounding box center [492, 307] width 53 height 23
radio input "true"
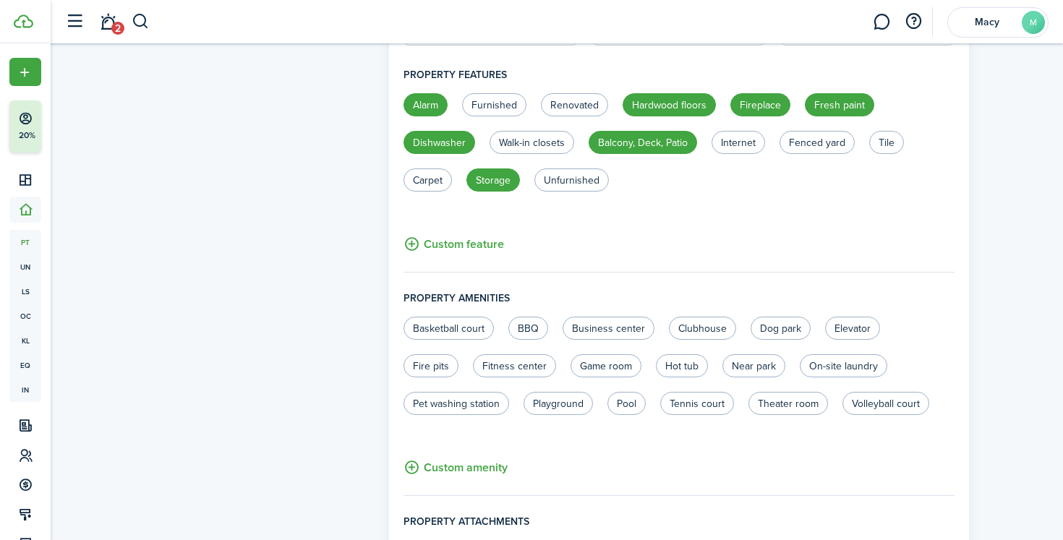
scroll to position [712, 0]
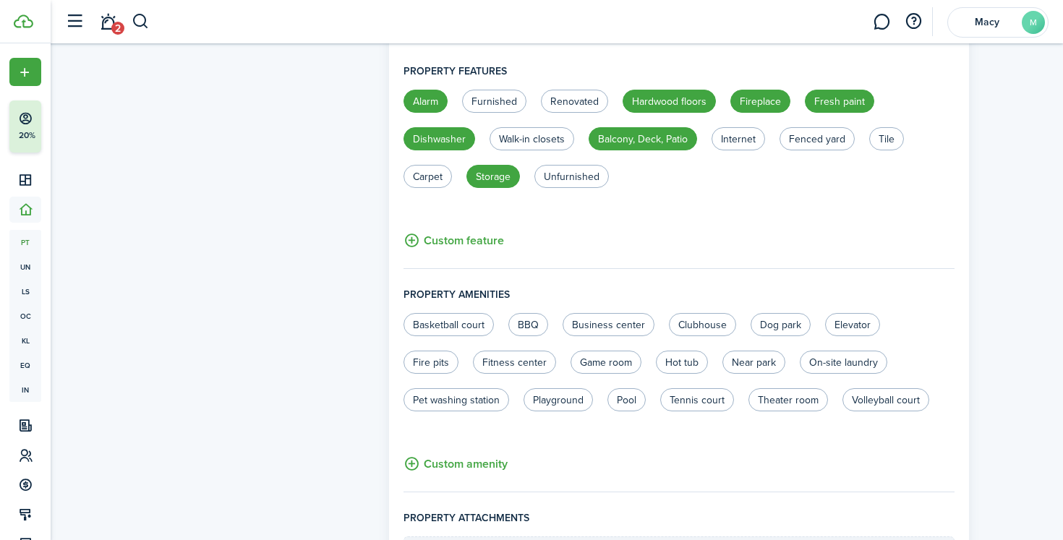
click at [479, 244] on button "Custom feature" at bounding box center [453, 240] width 100 height 18
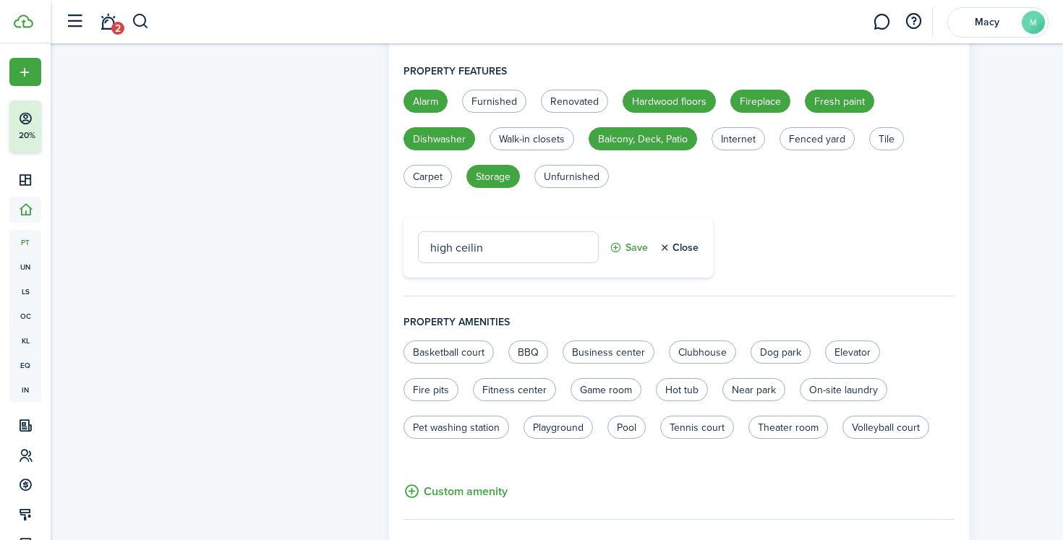
type input "high ceiling"
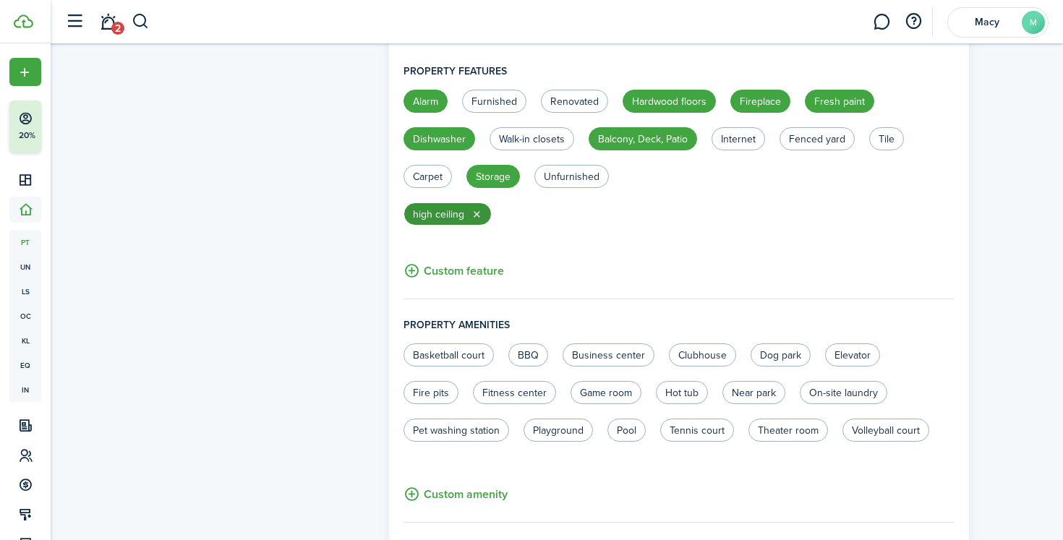
click at [479, 215] on button "button" at bounding box center [477, 214] width 12 height 12
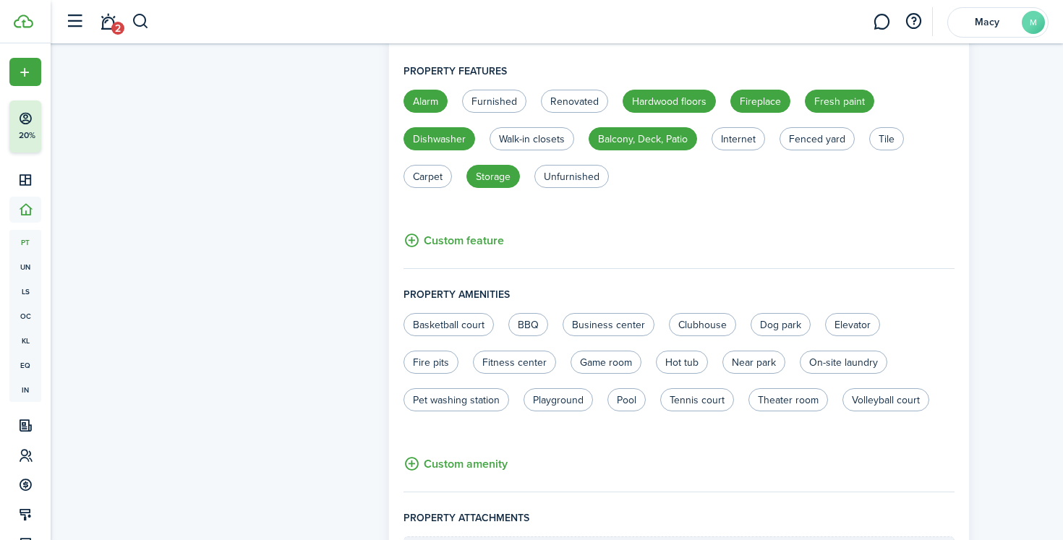
click at [477, 243] on button "Custom feature" at bounding box center [453, 240] width 100 height 18
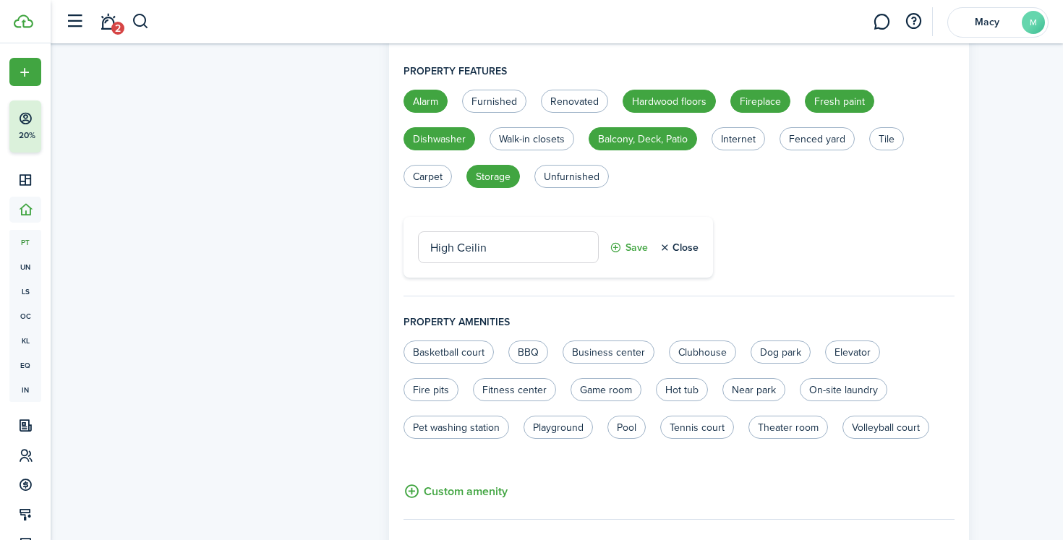
type input "High Ceiling"
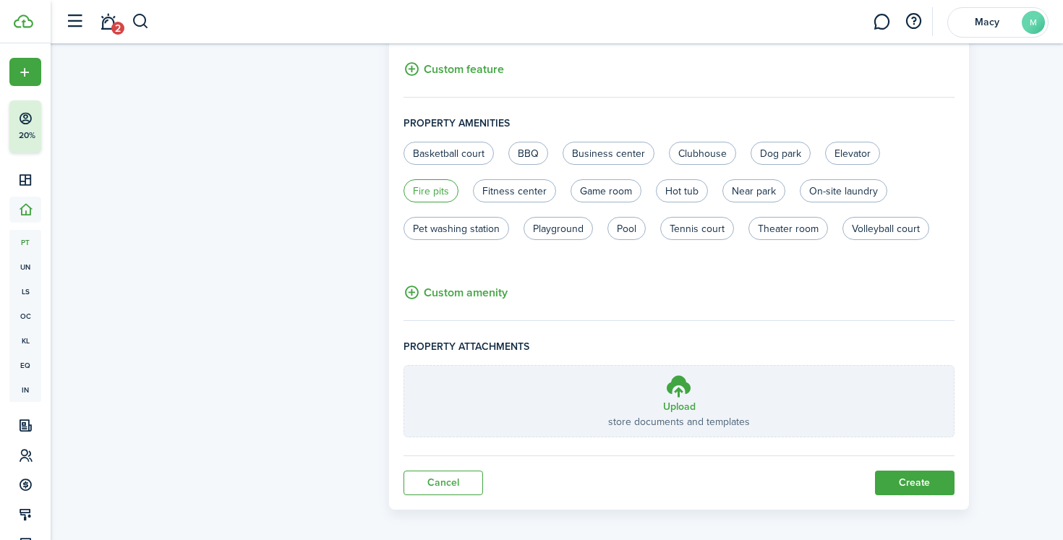
scroll to position [922, 0]
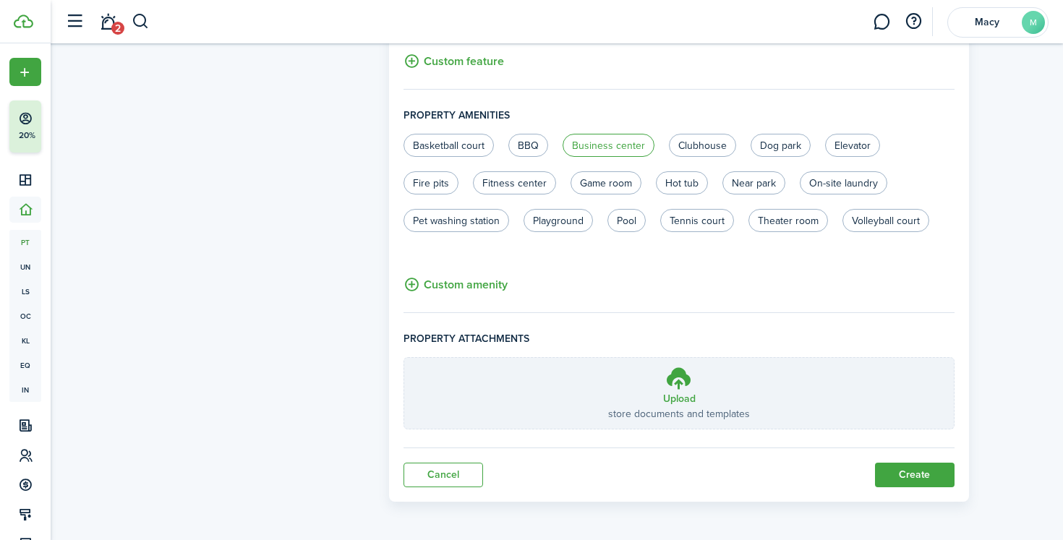
click at [609, 147] on label "Business center" at bounding box center [608, 145] width 92 height 23
radio input "true"
click at [787, 147] on label "Dog park" at bounding box center [780, 145] width 60 height 23
radio input "true"
click at [839, 141] on label "Elevator" at bounding box center [852, 145] width 55 height 23
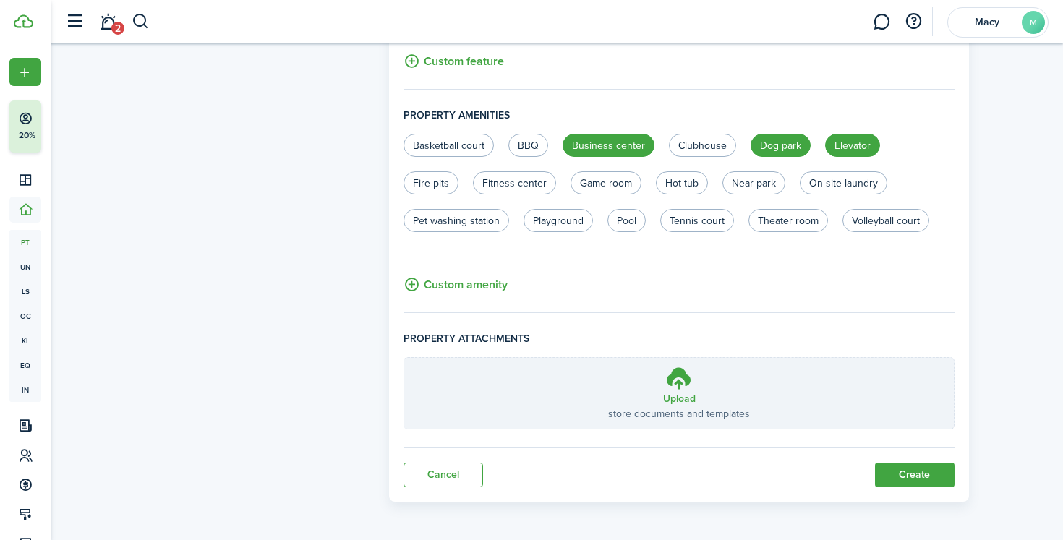
radio input "true"
click at [673, 182] on label "Hot tub" at bounding box center [682, 182] width 52 height 23
radio input "true"
click at [494, 225] on label "Pet washing station" at bounding box center [456, 220] width 106 height 23
radio input "true"
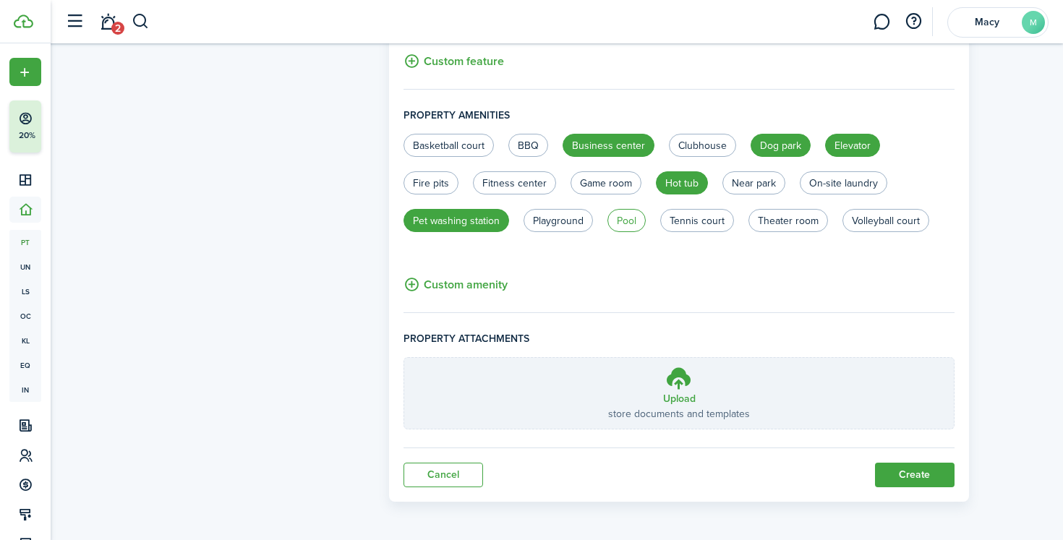
click at [627, 226] on label "Pool" at bounding box center [626, 220] width 38 height 23
radio input "true"
click at [794, 230] on label "Theater room" at bounding box center [788, 220] width 80 height 23
radio input "true"
click at [912, 476] on button "Create" at bounding box center [915, 475] width 80 height 25
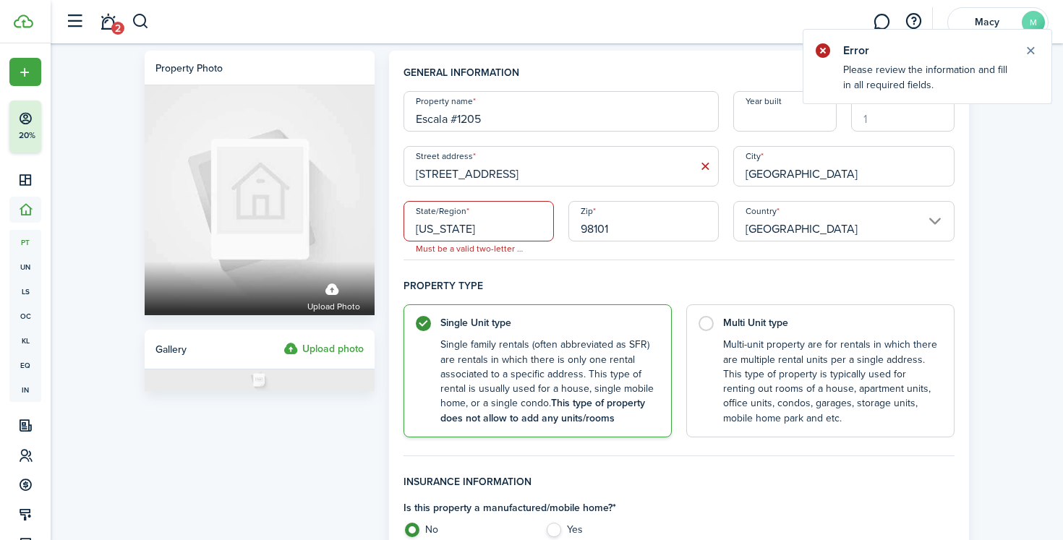
scroll to position [0, 0]
click at [520, 228] on input "[US_STATE]" at bounding box center [478, 221] width 150 height 40
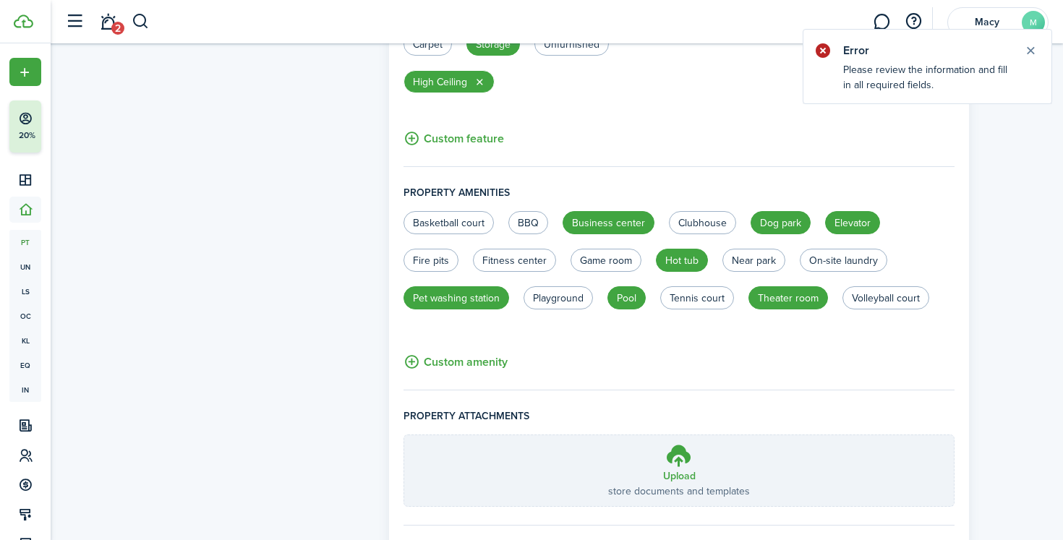
scroll to position [922, 0]
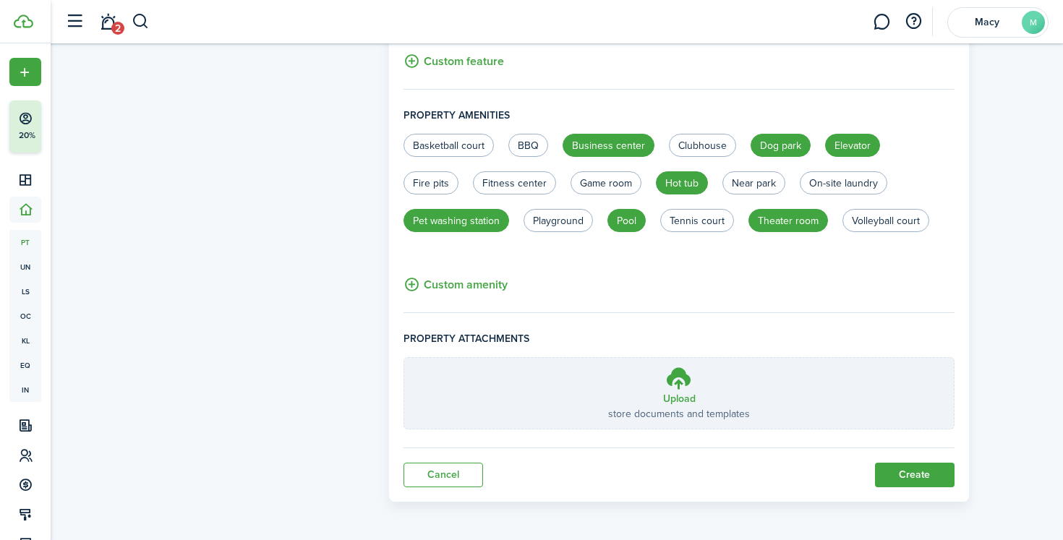
type input "WA"
click at [892, 470] on button "Create" at bounding box center [915, 475] width 80 height 25
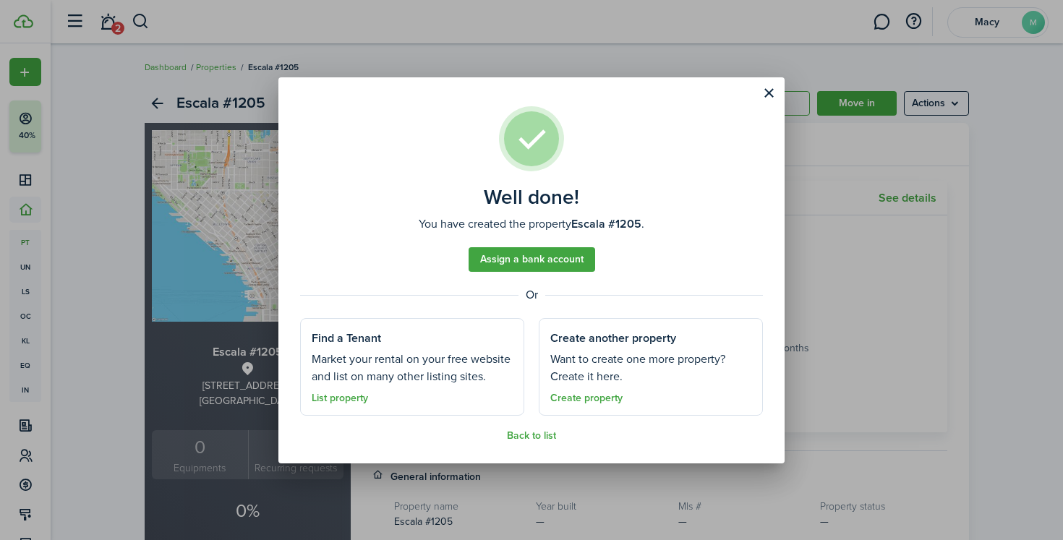
click at [432, 359] on assembled-view-section-description "Market your rental on your free website and list on many other listing sites." at bounding box center [412, 368] width 201 height 35
click at [357, 337] on assembled-view-section-title "Find a Tenant" at bounding box center [346, 338] width 69 height 17
click at [343, 399] on link "List property" at bounding box center [340, 399] width 56 height 12
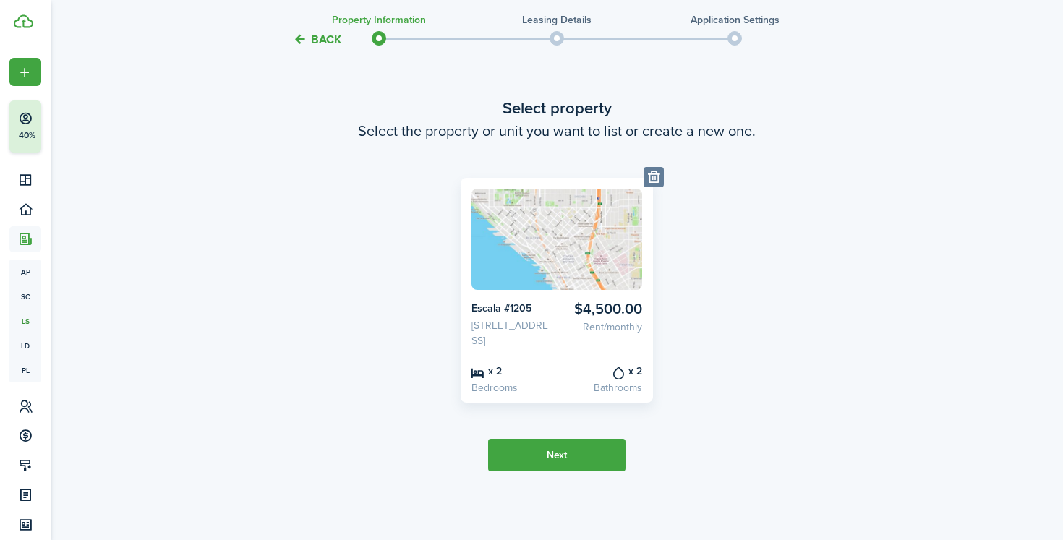
scroll to position [78, 0]
click at [527, 301] on card-listing-title "Escala #1205" at bounding box center [511, 308] width 80 height 15
click at [549, 453] on button "Next" at bounding box center [556, 455] width 137 height 33
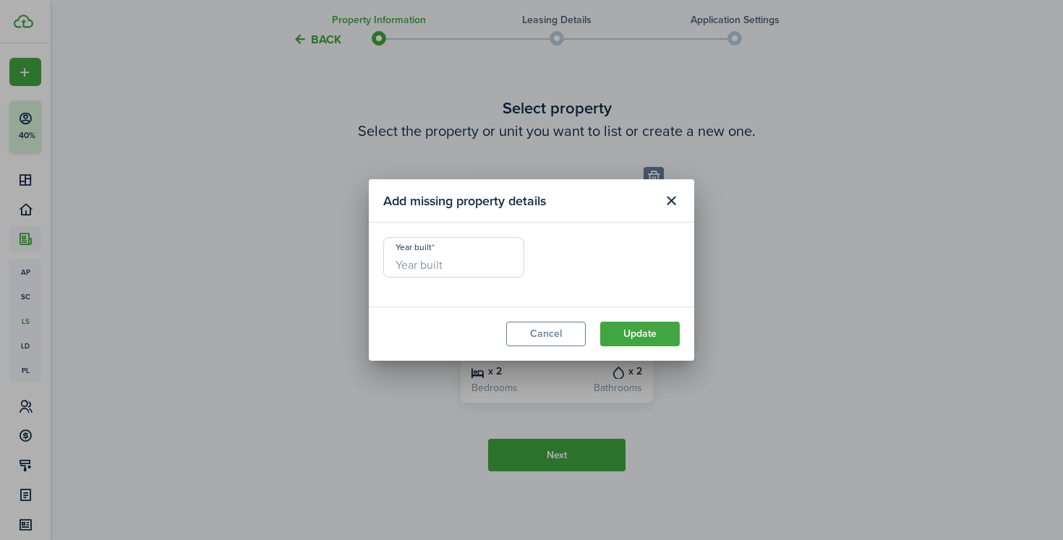
click at [485, 266] on input "Year built" at bounding box center [453, 257] width 141 height 40
type input "2009"
click at [641, 329] on button "Update" at bounding box center [640, 334] width 80 height 25
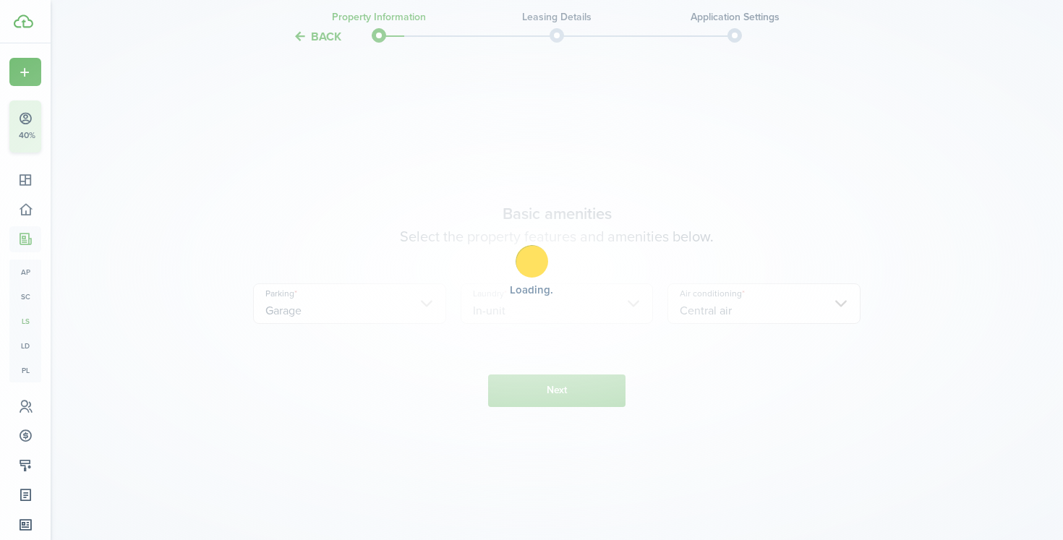
scroll to position [521, 0]
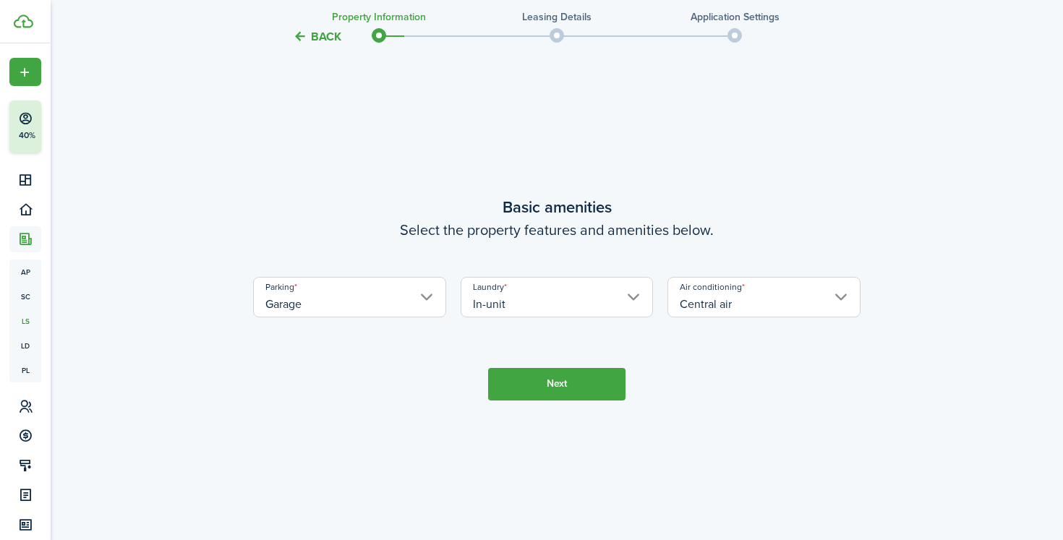
click at [559, 400] on button "Next" at bounding box center [556, 384] width 137 height 33
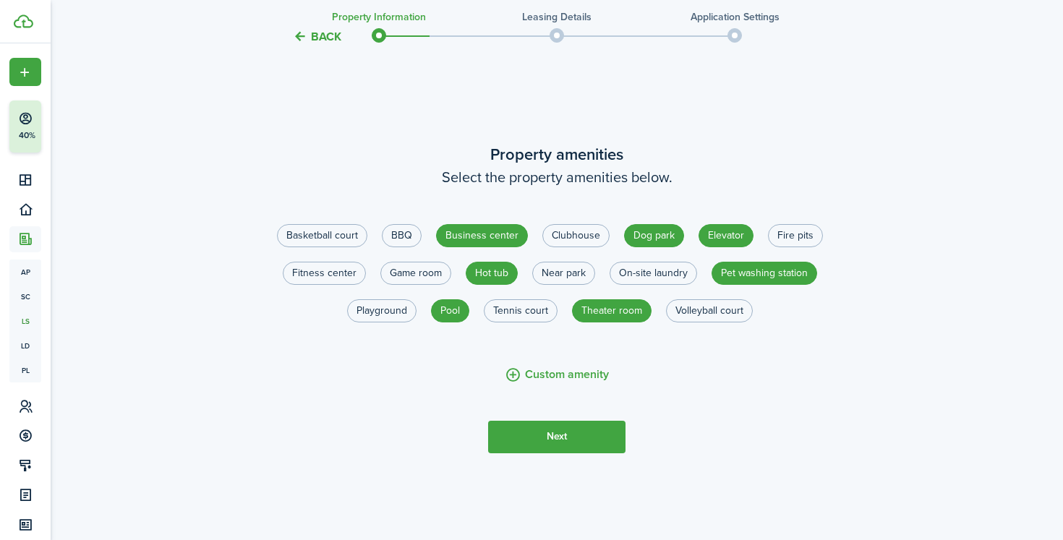
scroll to position [1085, 0]
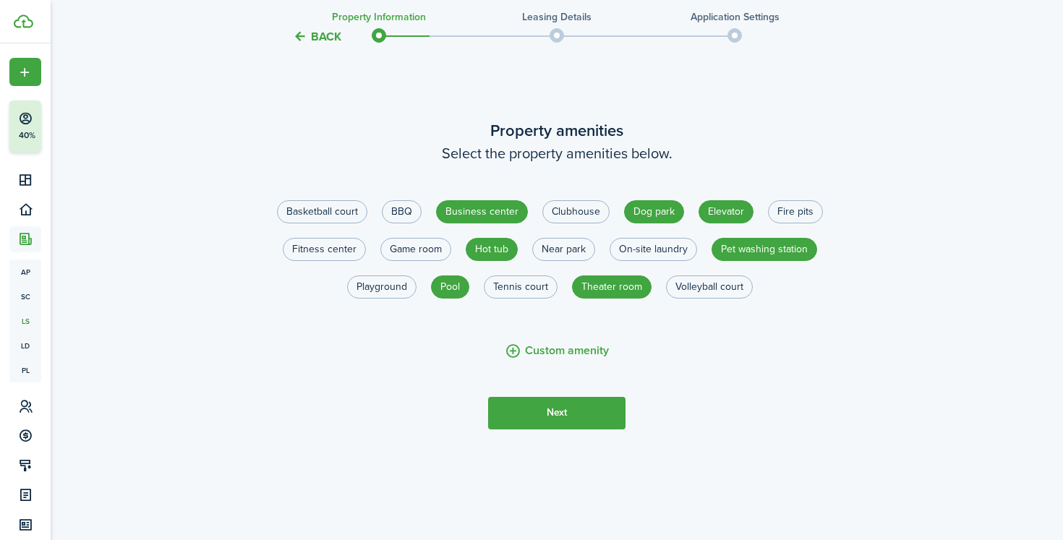
click at [528, 429] on button "Next" at bounding box center [556, 413] width 137 height 33
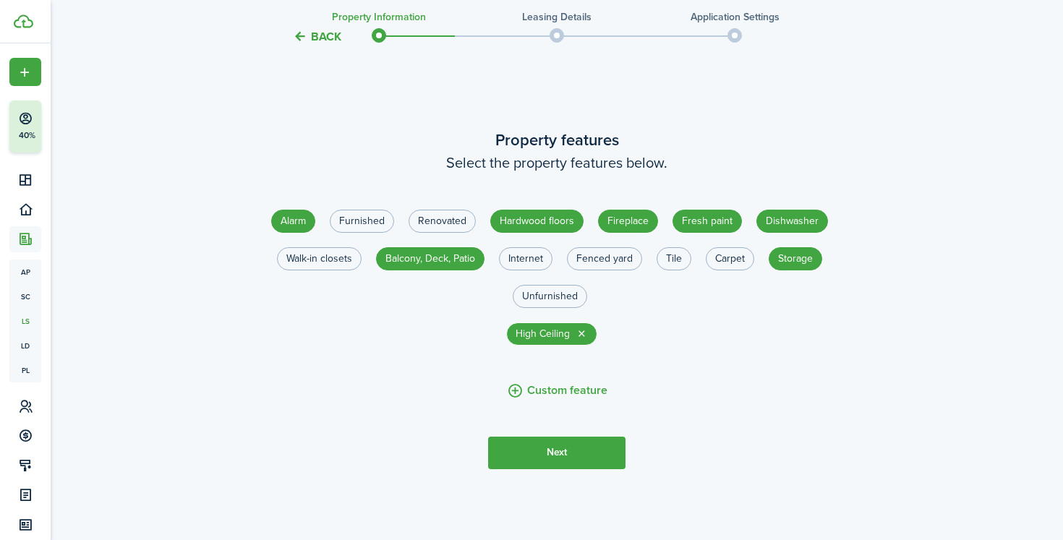
scroll to position [1601, 0]
click at [541, 468] on button "Next" at bounding box center [556, 452] width 137 height 33
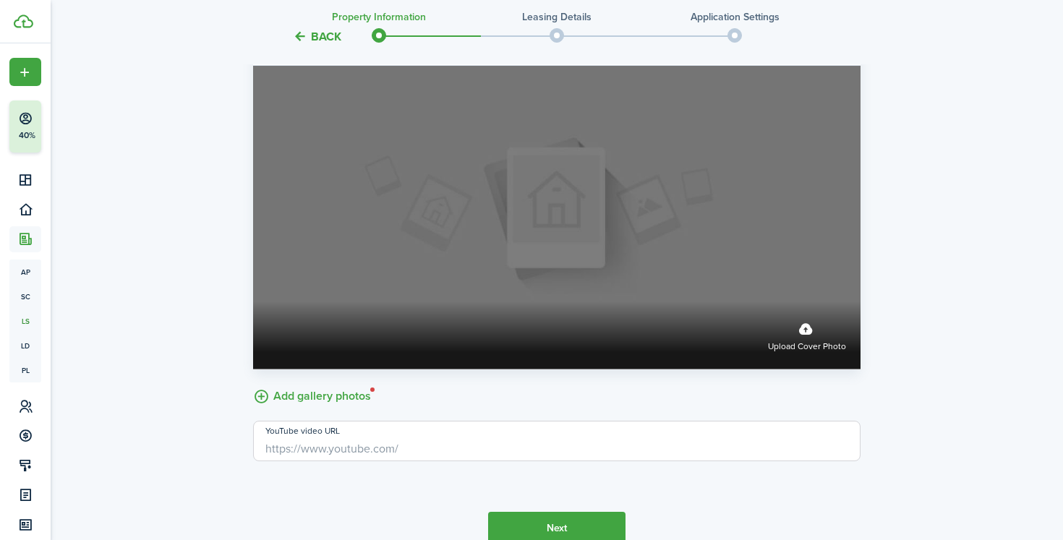
scroll to position [2295, 0]
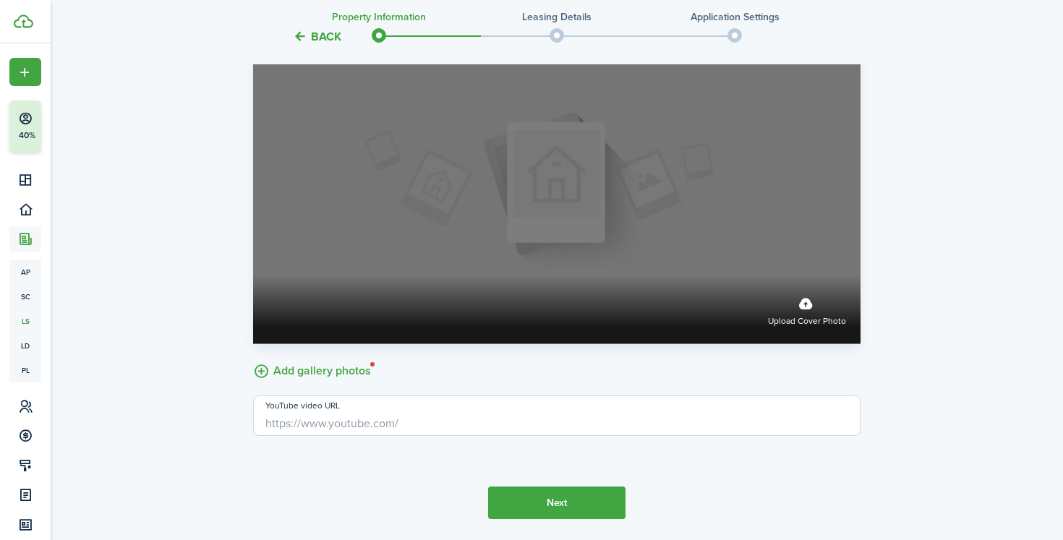
click at [817, 329] on span "Upload cover photo" at bounding box center [807, 321] width 78 height 14
click at [253, 276] on input "Upload cover photo" at bounding box center [253, 276] width 0 height 0
click at [681, 273] on label "Upload cover photo" at bounding box center [556, 192] width 607 height 304
click at [253, 276] on input "Upload cover photo" at bounding box center [253, 276] width 0 height 0
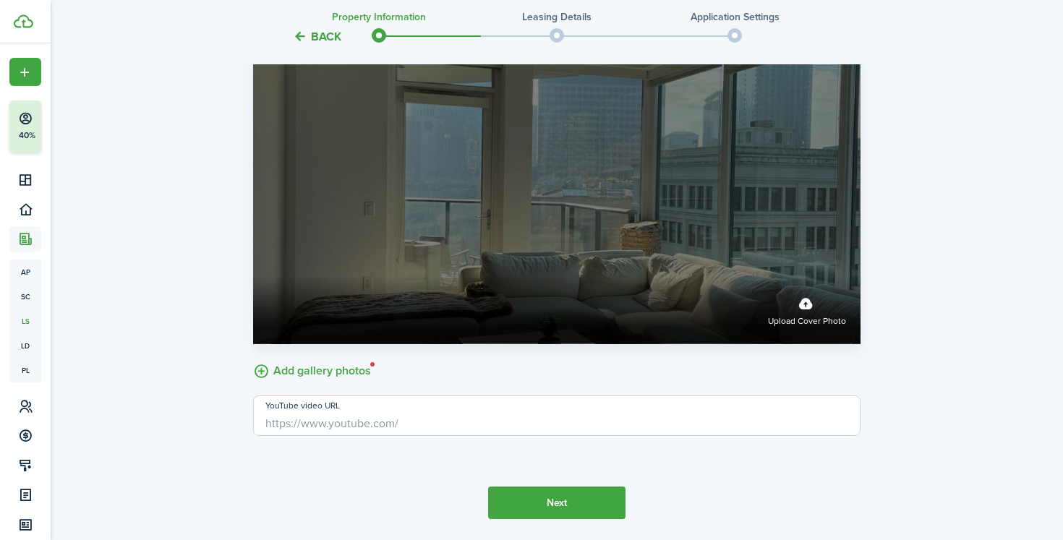
click at [609, 304] on label "Upload cover photo" at bounding box center [556, 192] width 607 height 304
click at [253, 276] on input "Upload cover photo" at bounding box center [253, 276] width 0 height 0
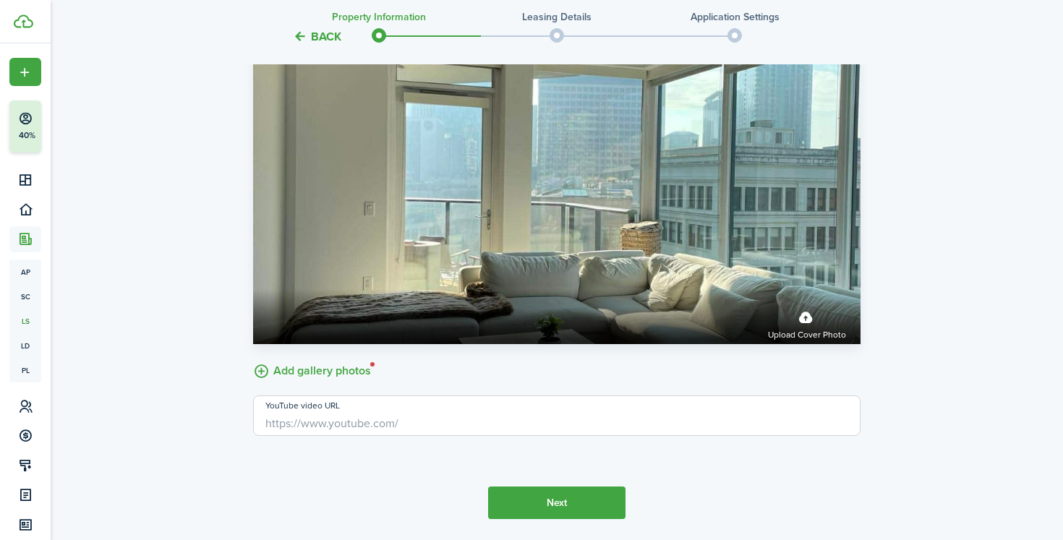
click at [654, 421] on form "Listing cover photo Upload cover photo Add gallery photos YouTube video URL" at bounding box center [556, 221] width 607 height 430
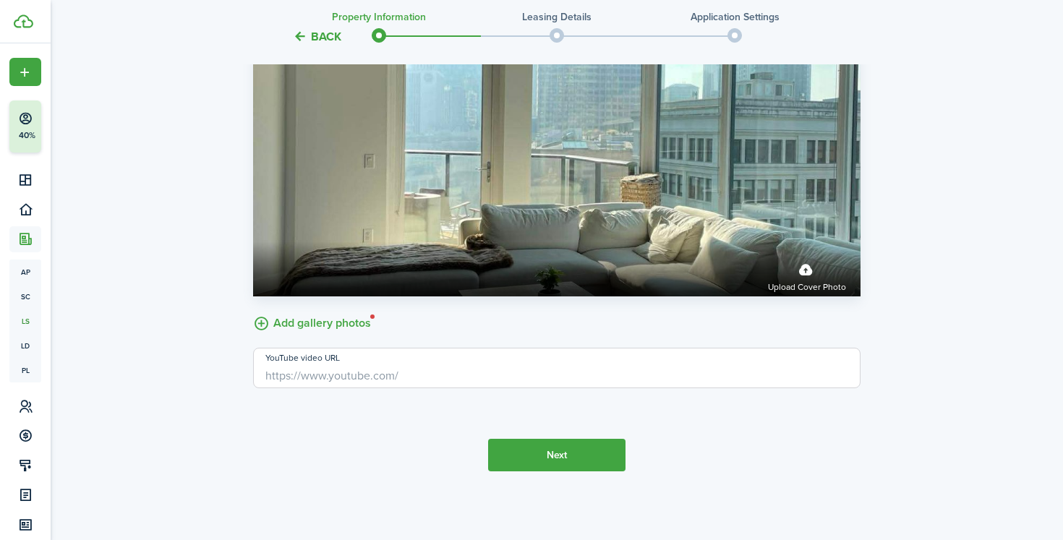
click at [576, 463] on button "Next" at bounding box center [556, 455] width 137 height 33
click at [576, 454] on button "Next" at bounding box center [556, 455] width 137 height 33
click at [362, 320] on label "Add gallery photos" at bounding box center [312, 322] width 118 height 22
click at [253, 311] on input "Add gallery photos" at bounding box center [253, 311] width 0 height 0
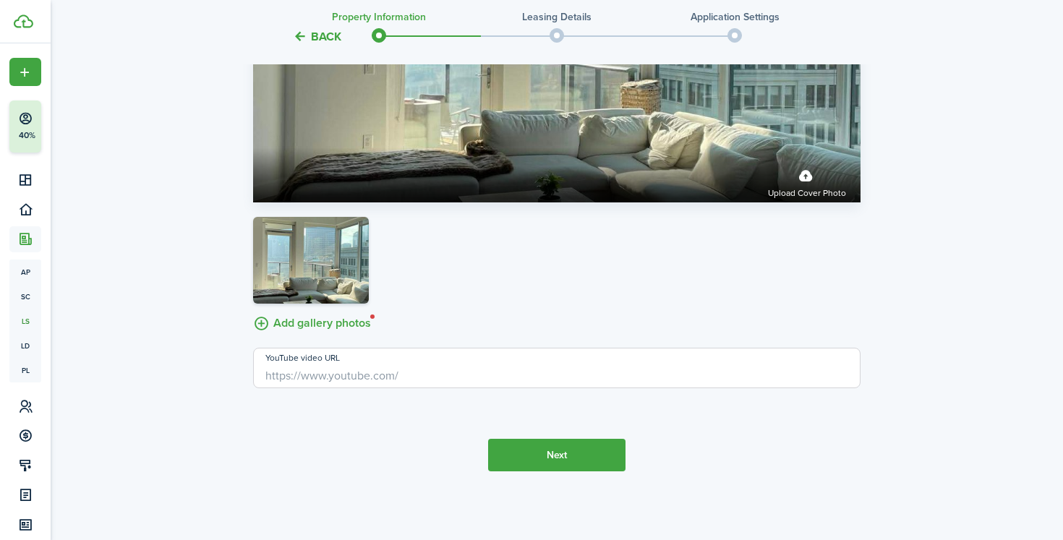
scroll to position [2466, 0]
click at [537, 450] on button "Next" at bounding box center [556, 455] width 137 height 33
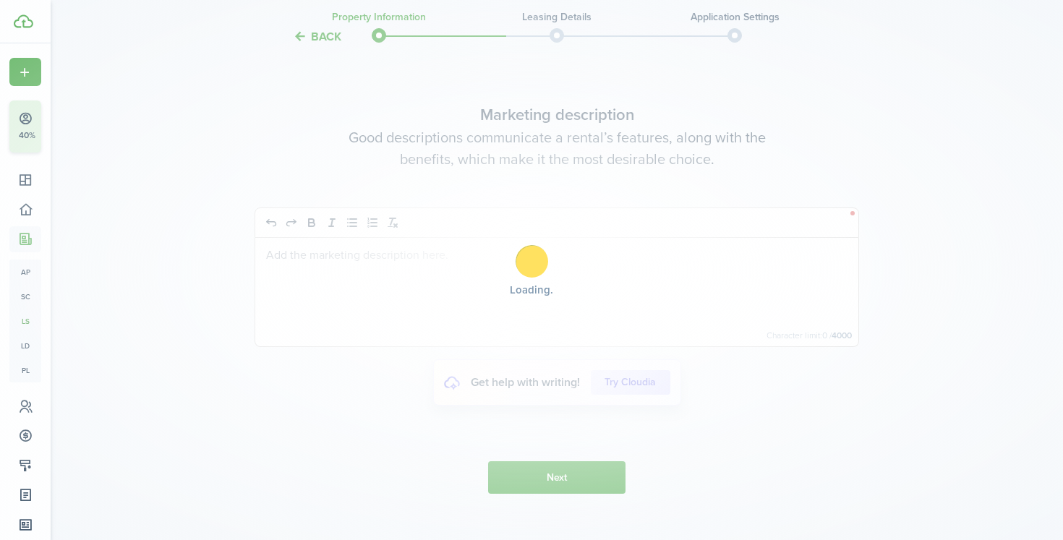
scroll to position [2909, 0]
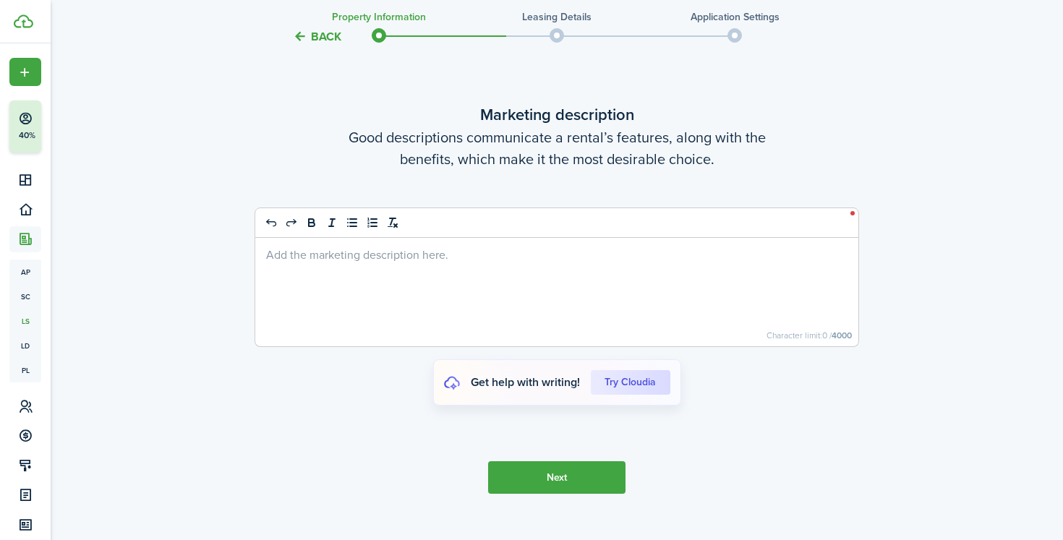
click at [494, 318] on div at bounding box center [556, 292] width 603 height 108
click at [617, 395] on cloudia-btn "Try Cloudia" at bounding box center [631, 382] width 80 height 25
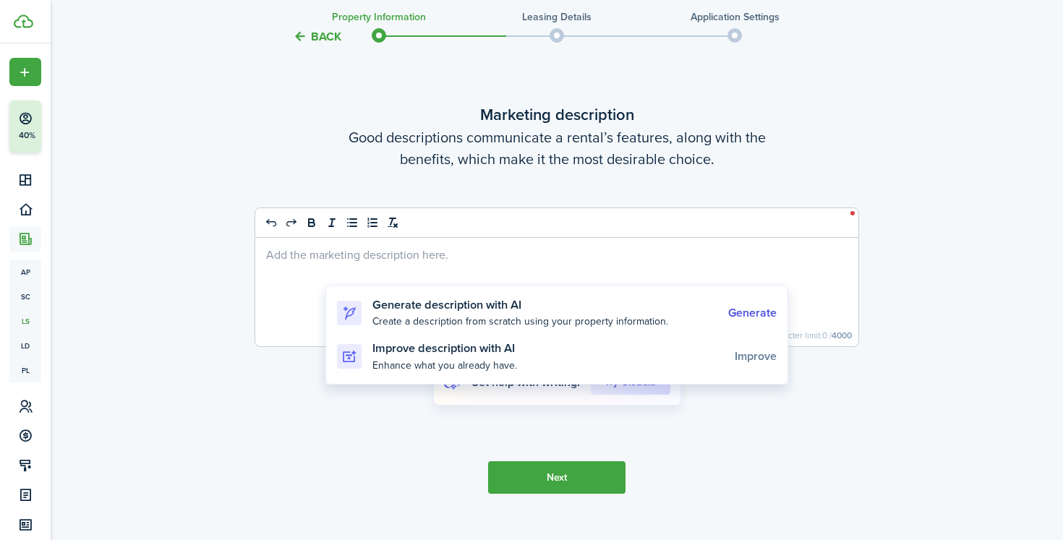
click at [578, 300] on h3 "Generate description with AI" at bounding box center [544, 305] width 345 height 18
click at [478, 296] on h3 "Generate description with AI" at bounding box center [544, 305] width 345 height 18
click at [459, 312] on h3 "Generate description with AI" at bounding box center [544, 305] width 345 height 18
click at [352, 309] on icon at bounding box center [349, 313] width 15 height 14
click at [751, 312] on cloudia-link "Generate" at bounding box center [752, 313] width 48 height 13
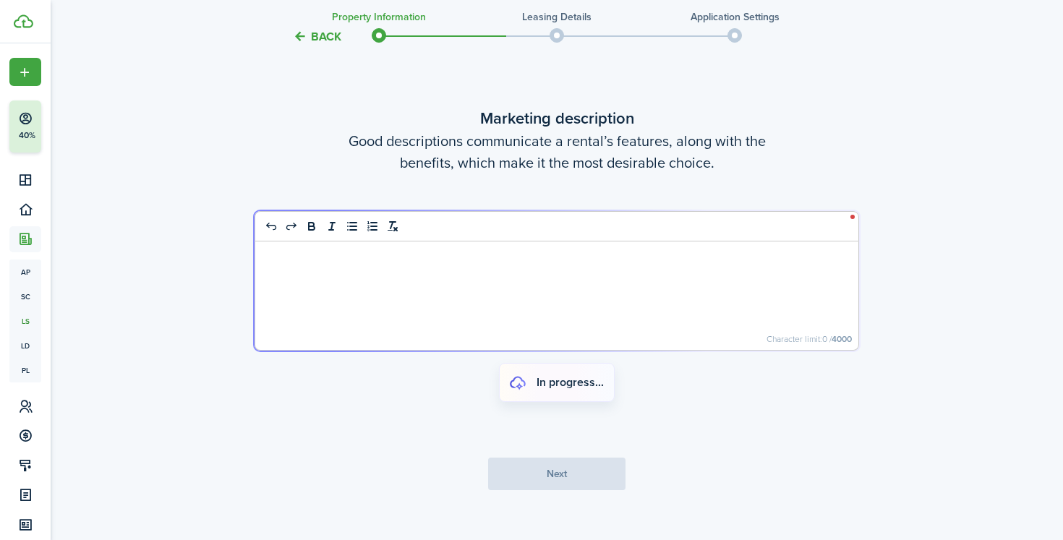
click at [710, 309] on form "Column Insert column left Insert column right Delete column Select column Row H…" at bounding box center [556, 316] width 607 height 212
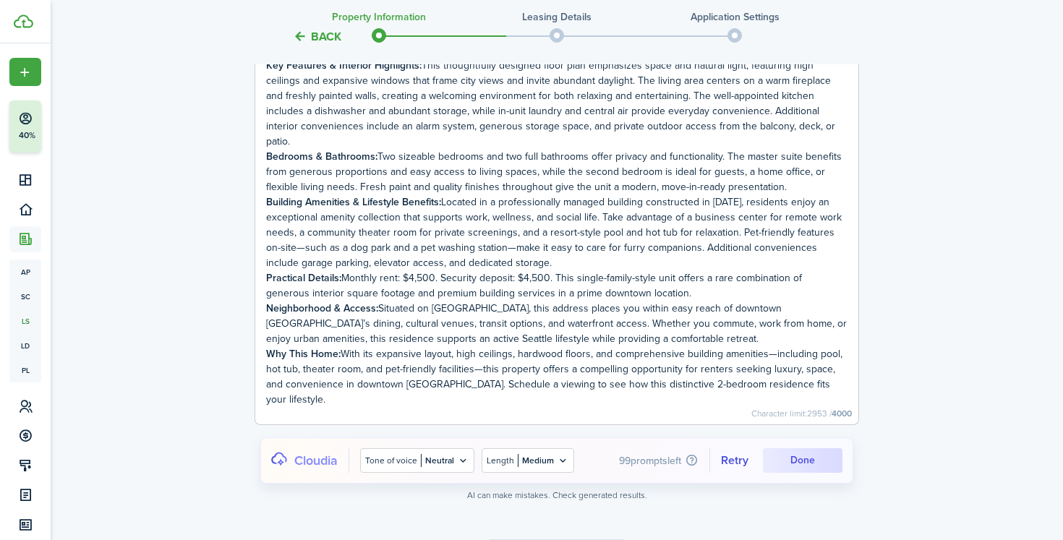
scroll to position [3147, 0]
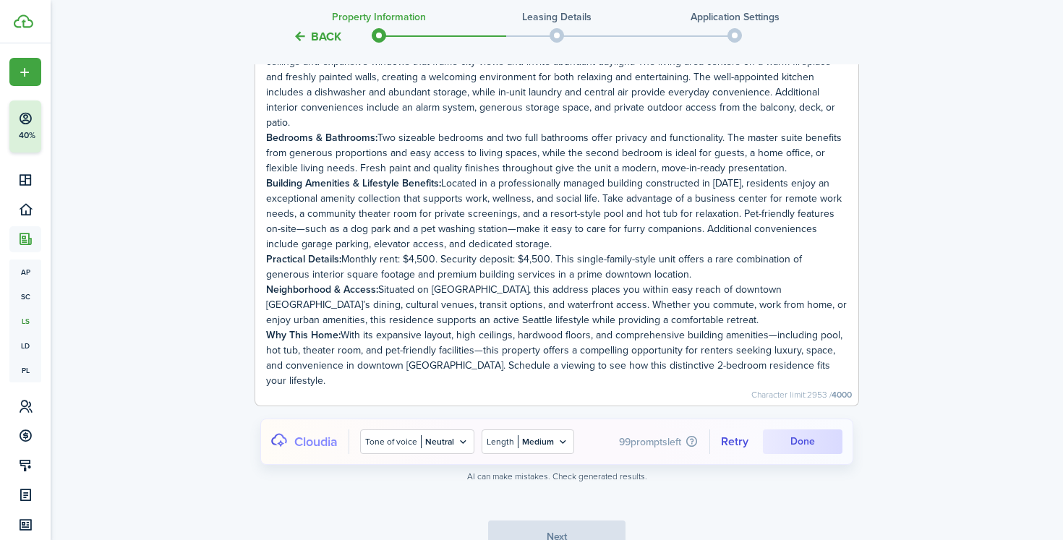
click at [558, 436] on icon at bounding box center [563, 442] width 12 height 12
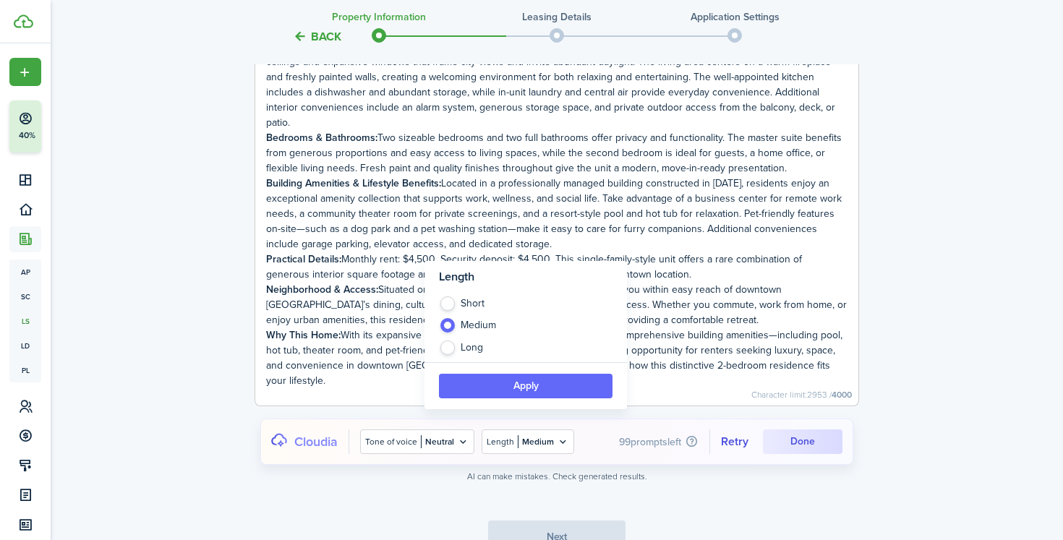
click at [558, 424] on div at bounding box center [531, 270] width 1063 height 540
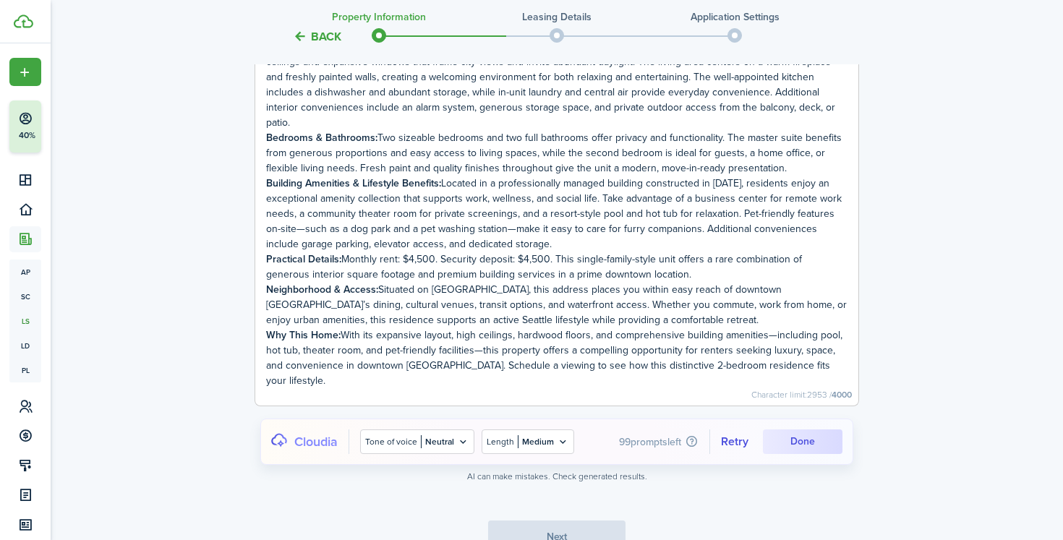
click at [471, 429] on filter-tag "Tone of voice Neutral" at bounding box center [417, 441] width 114 height 25
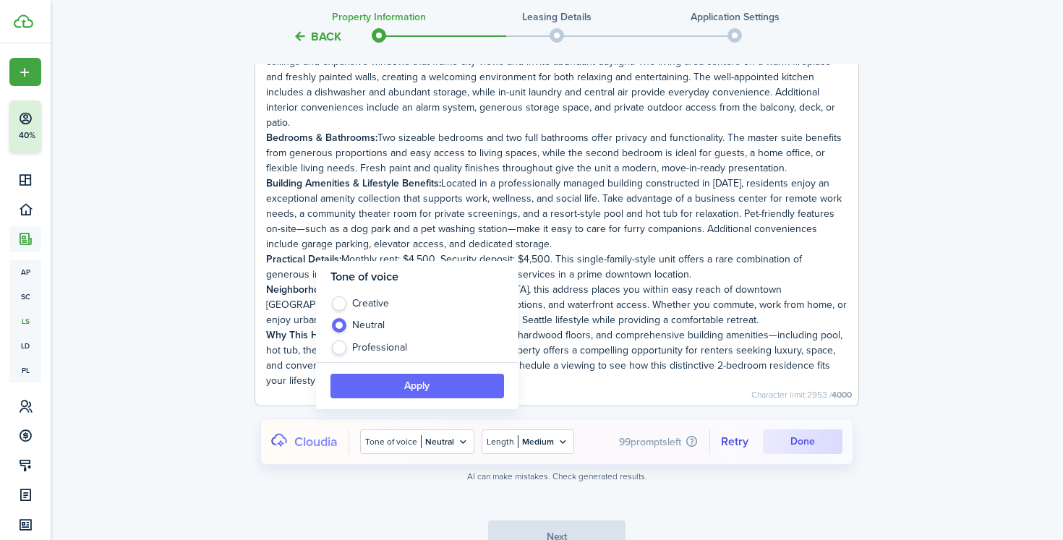
click at [469, 422] on div at bounding box center [531, 270] width 1063 height 540
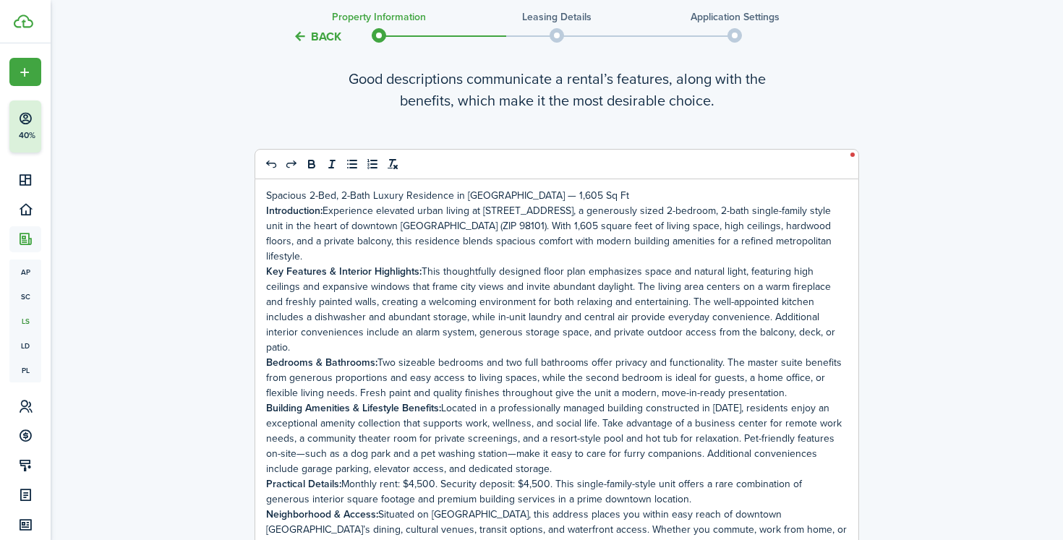
scroll to position [2921, 0]
click at [502, 236] on p "Introduction: Experience elevated urban living at [STREET_ADDRESS], a generousl…" at bounding box center [556, 234] width 581 height 61
click at [453, 241] on p "Introduction: Experience elevated urban living at [STREET_ADDRESS], a generousl…" at bounding box center [556, 234] width 581 height 61
click at [588, 243] on p "Introduction: Experience elevated urban living at [STREET_ADDRESS], a generousl…" at bounding box center [556, 234] width 581 height 61
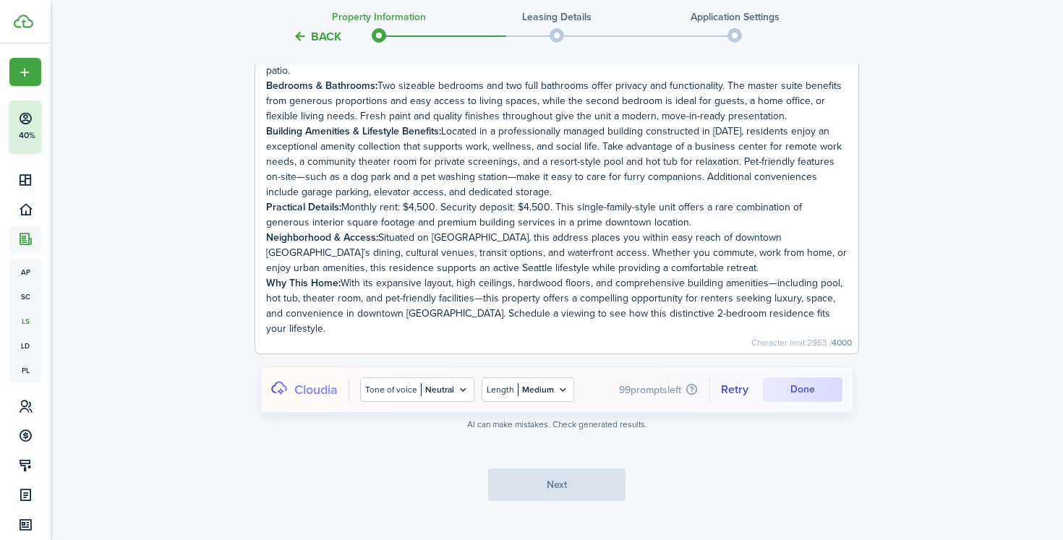
scroll to position [3206, 0]
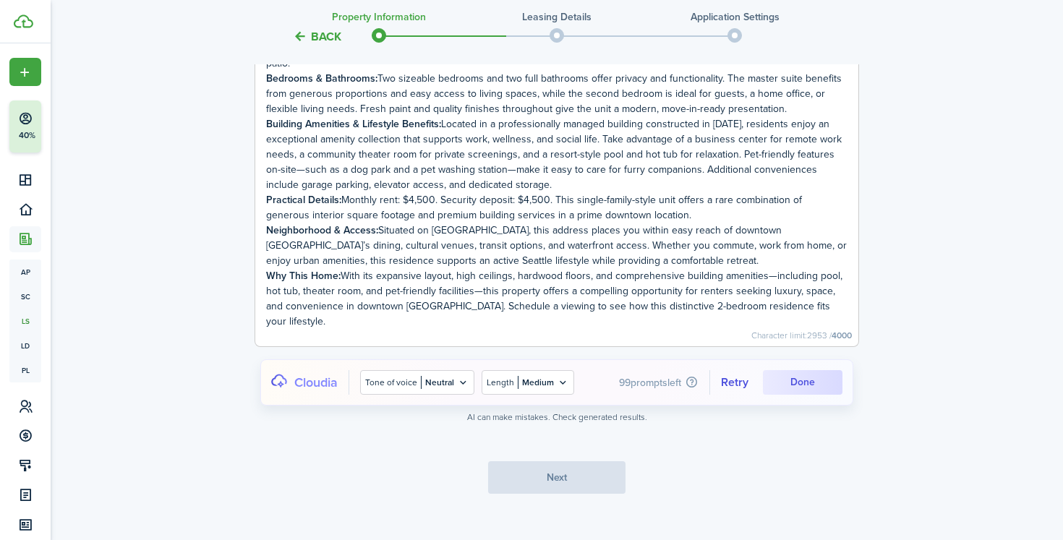
drag, startPoint x: 802, startPoint y: 376, endPoint x: 798, endPoint y: 427, distance: 50.8
click at [798, 426] on tc-wizard-step "Marketing description Good descriptions communicate a rental’s features, along …" at bounding box center [556, 127] width 607 height 792
click at [596, 463] on tc-wizard-step "Marketing description Good descriptions communicate a rental’s features, along …" at bounding box center [556, 127] width 607 height 792
click at [794, 387] on div "Cloudia Tone of voice Neutral Length Medium 99 prompts left Retry Done" at bounding box center [556, 382] width 593 height 46
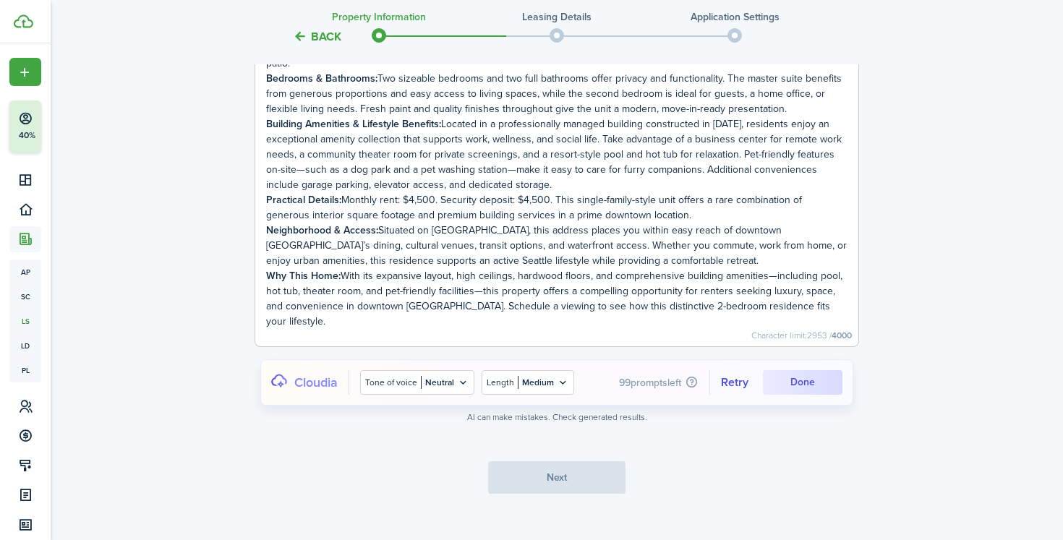
click at [793, 379] on div "Cloudia Tone of voice Neutral Length Medium 99 prompts left Retry Done" at bounding box center [556, 382] width 593 height 46
click at [802, 372] on cloudia-btn "Done" at bounding box center [803, 382] width 80 height 25
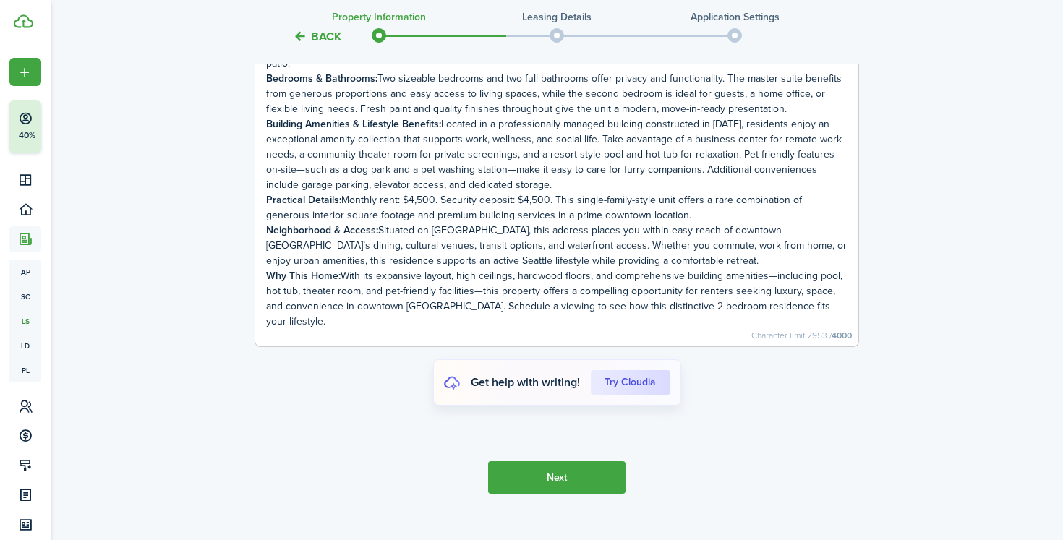
click at [591, 468] on button "Next" at bounding box center [556, 477] width 137 height 33
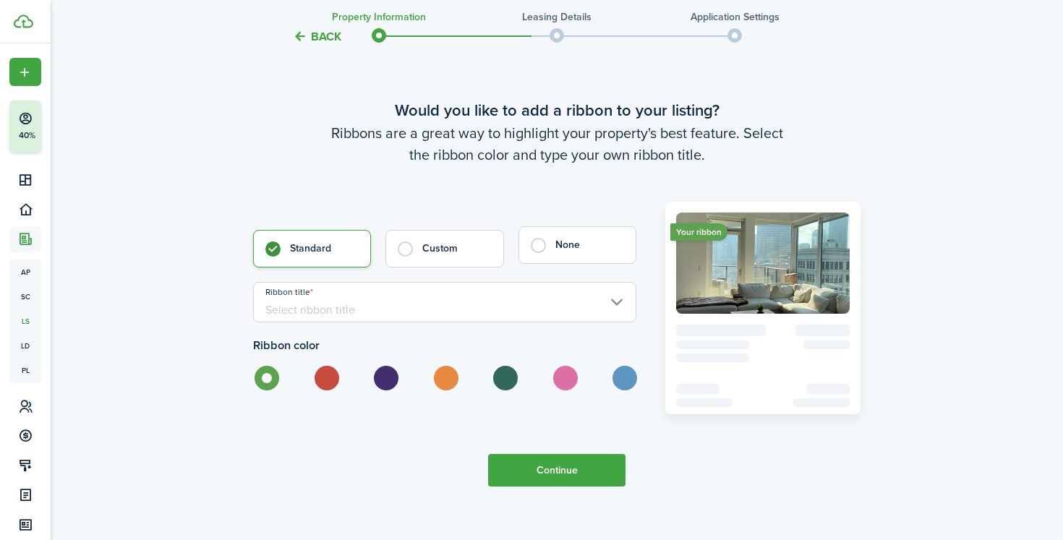
scroll to position [3721, 0]
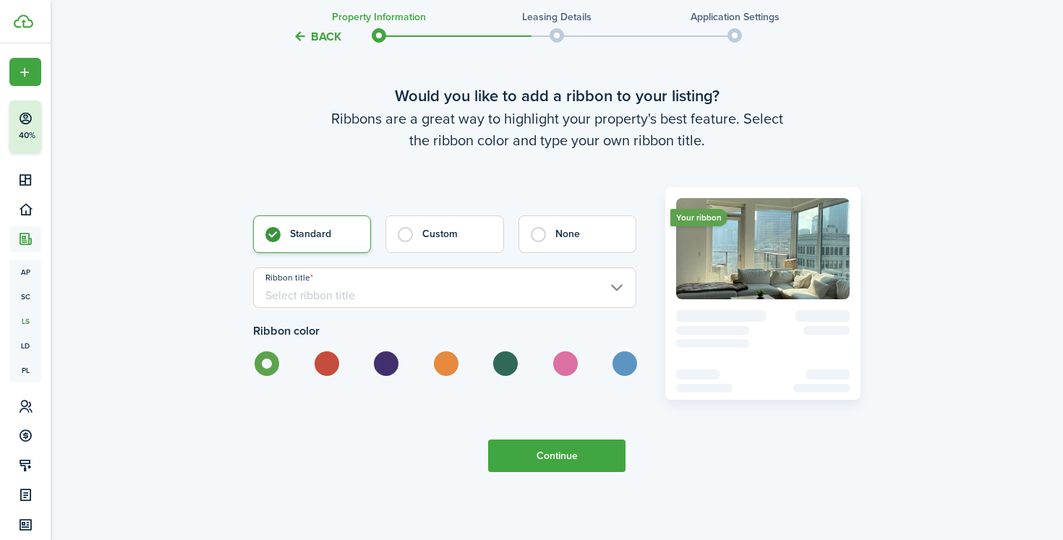
click at [419, 283] on input "Ribbon title" at bounding box center [444, 287] width 383 height 40
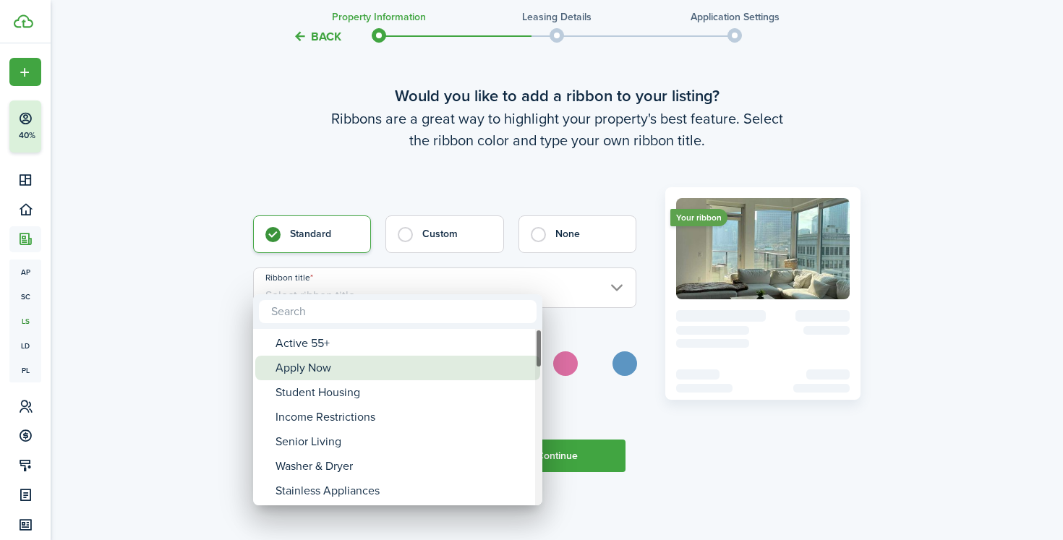
click at [333, 374] on div "Apply Now" at bounding box center [403, 368] width 256 height 25
type input "Apply Now"
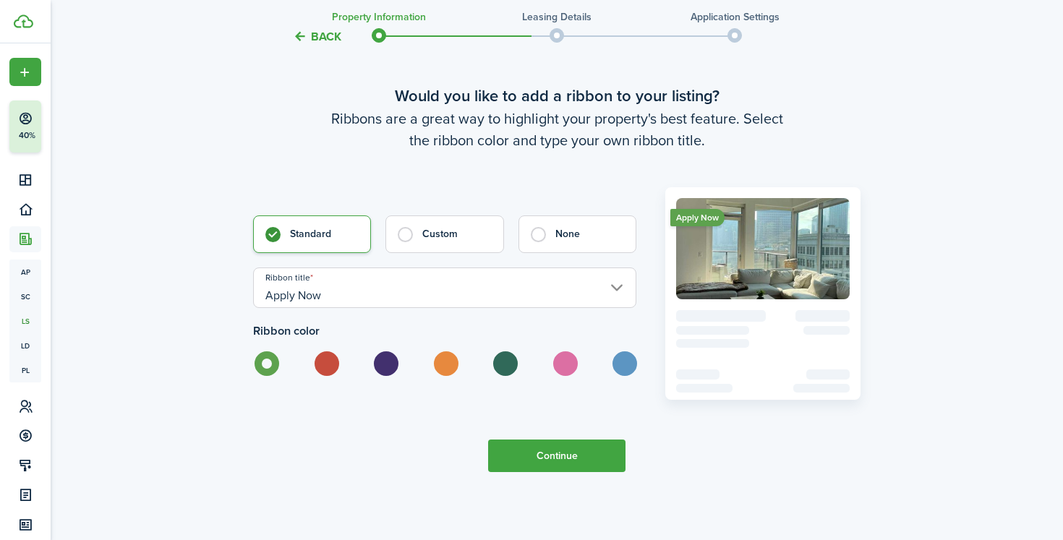
click at [327, 351] on label at bounding box center [325, 363] width 25 height 25
radio input "false"
click at [441, 351] on label at bounding box center [444, 363] width 25 height 25
radio input "false"
click at [506, 351] on label at bounding box center [504, 363] width 25 height 25
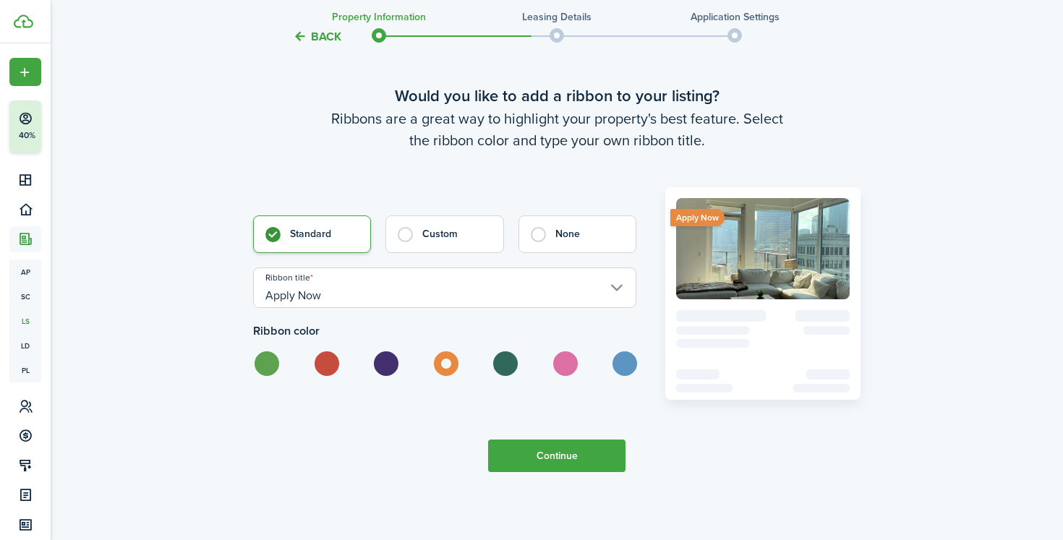
radio input "false"
radio input "true"
click at [268, 351] on label at bounding box center [265, 363] width 25 height 25
radio input "true"
click at [573, 448] on button "Continue" at bounding box center [556, 456] width 137 height 33
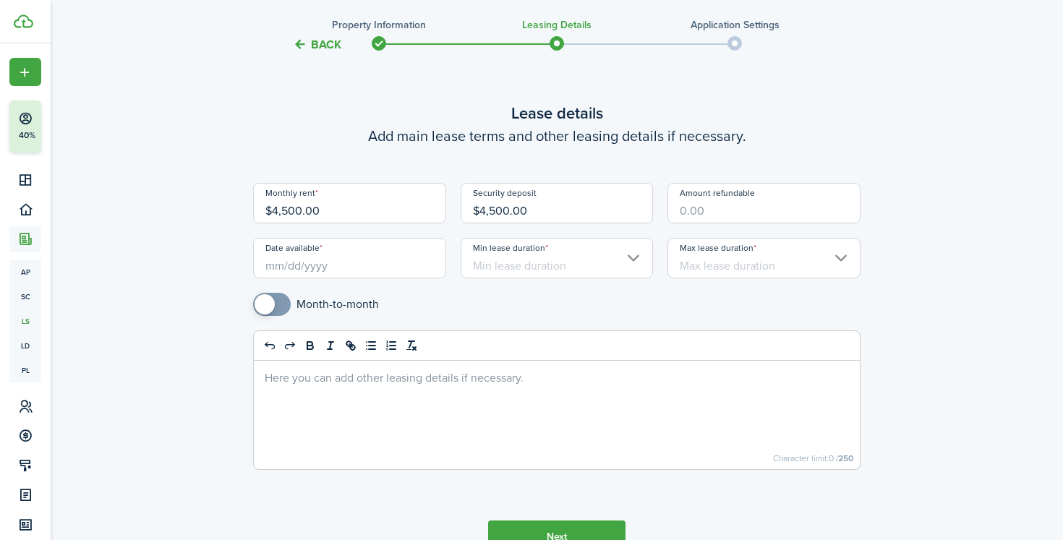
scroll to position [71, 0]
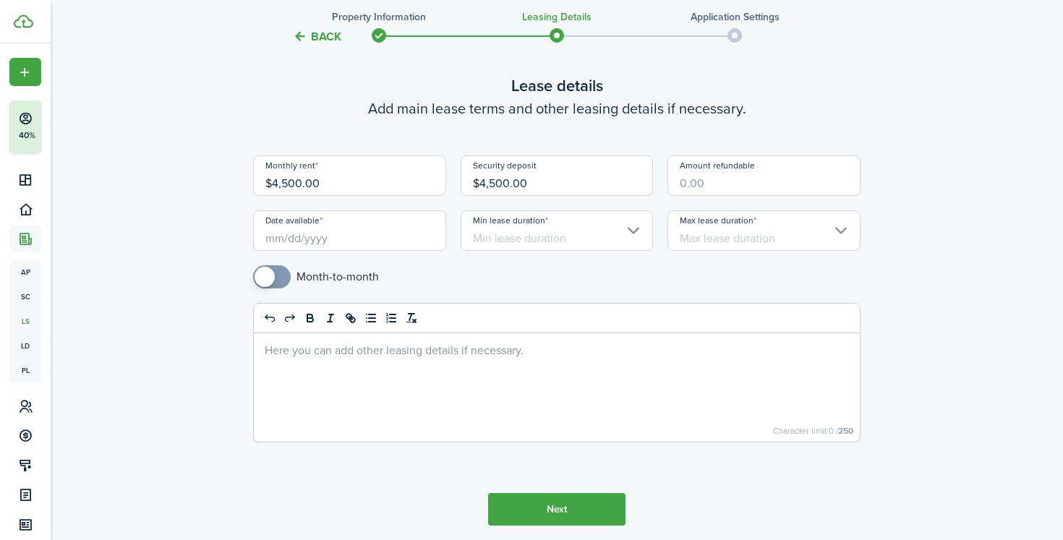
click at [419, 233] on input "Date available" at bounding box center [349, 230] width 193 height 40
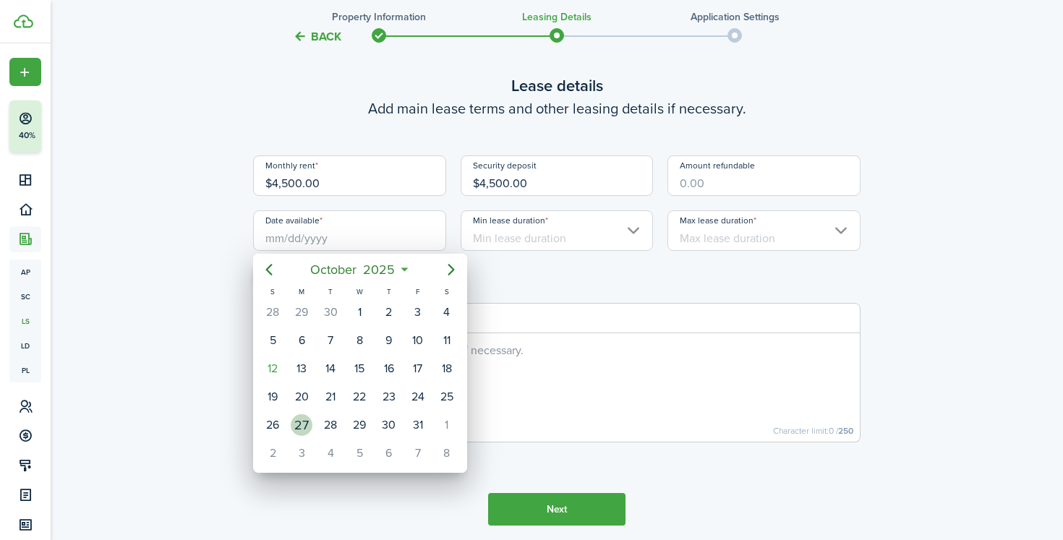
click at [304, 429] on div "27" at bounding box center [302, 425] width 22 height 22
type input "[DATE]"
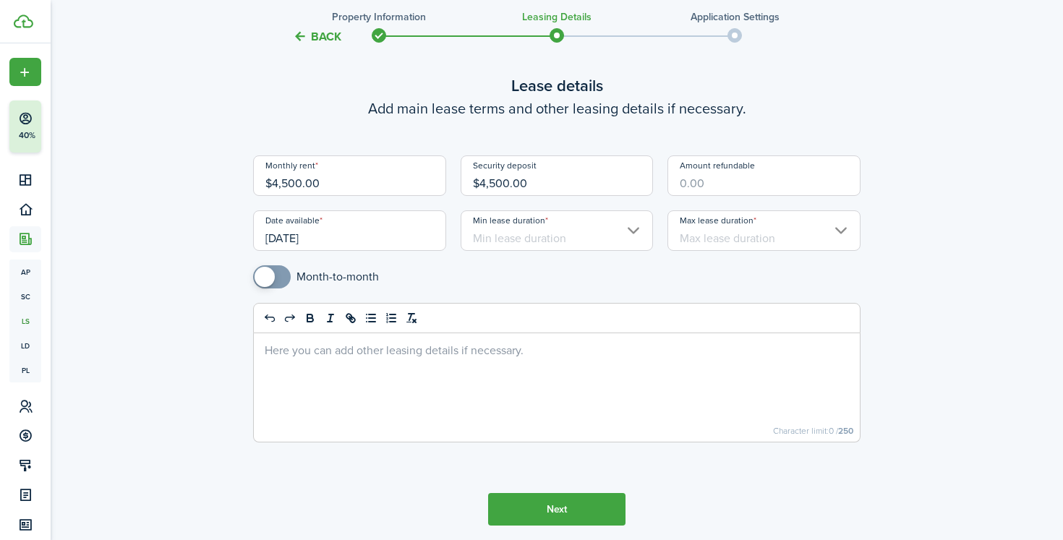
click at [408, 252] on div "Date available [DATE]" at bounding box center [349, 237] width 207 height 55
click at [409, 241] on input "[DATE]" at bounding box center [349, 230] width 193 height 40
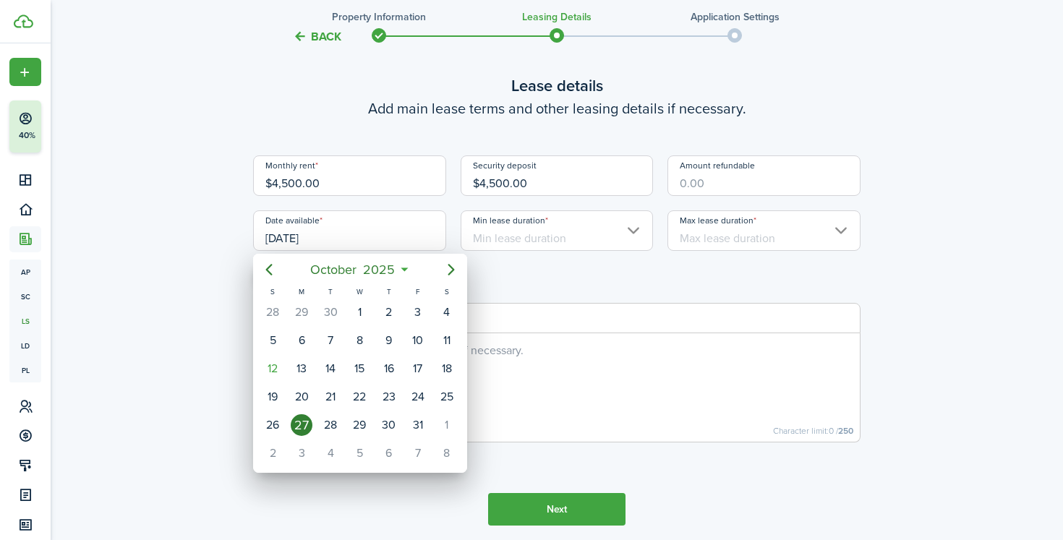
click at [596, 509] on div at bounding box center [531, 269] width 1294 height 771
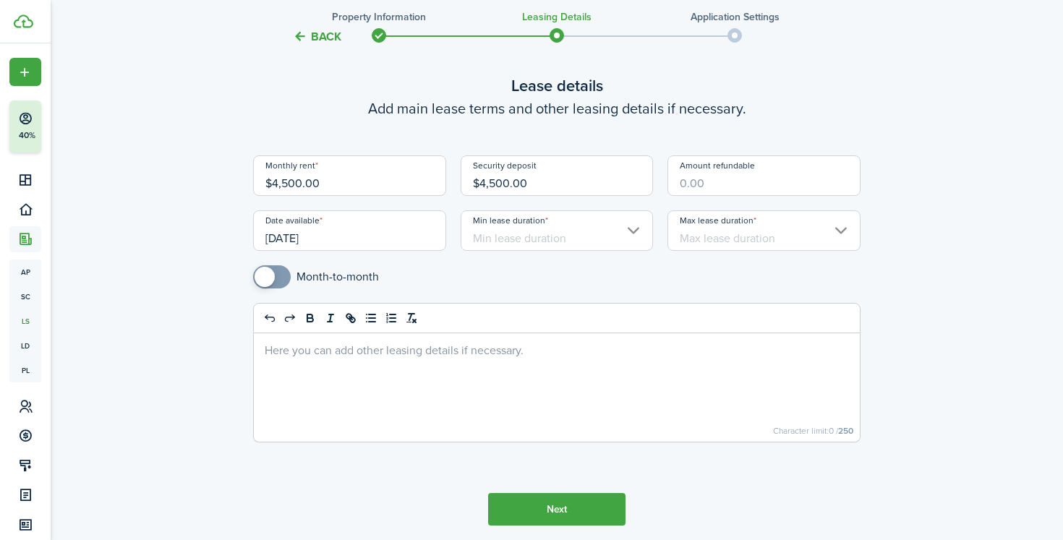
click at [716, 231] on input "Max lease duration" at bounding box center [763, 230] width 193 height 40
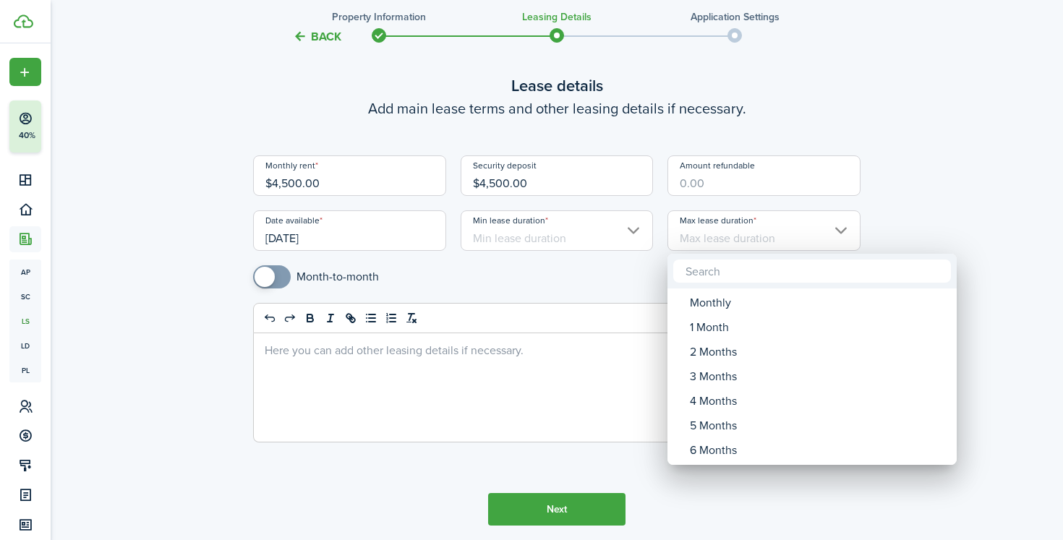
click at [605, 222] on div at bounding box center [531, 269] width 1294 height 771
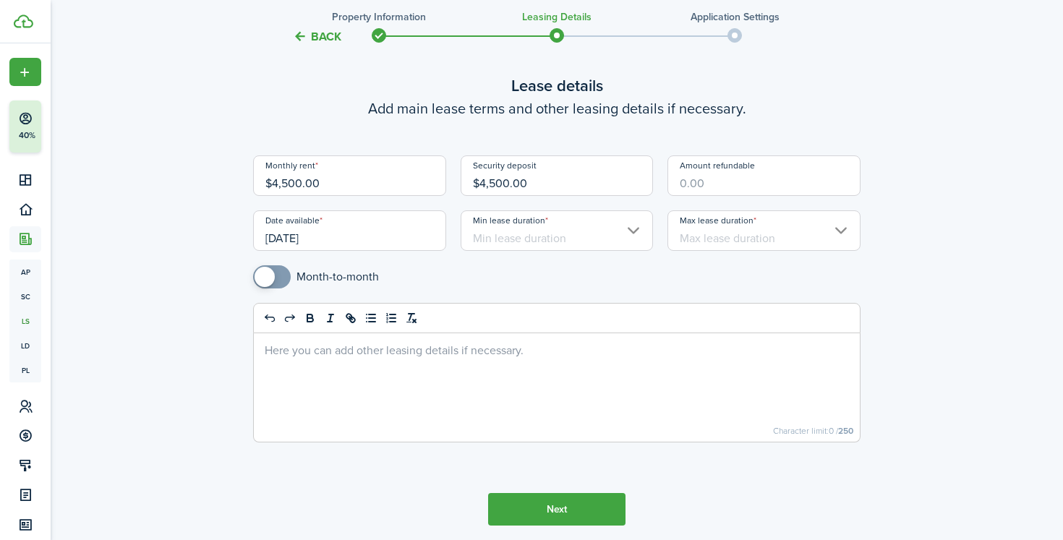
click at [606, 223] on input "Min lease duration" at bounding box center [556, 230] width 193 height 40
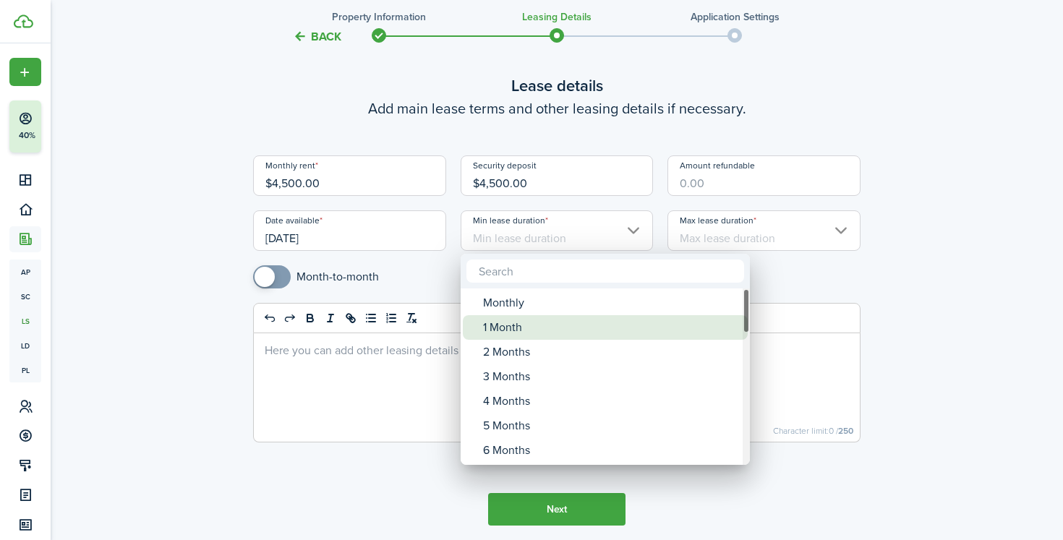
drag, startPoint x: 564, startPoint y: 333, endPoint x: 562, endPoint y: 404, distance: 70.9
click at [562, 404] on div "Monthly 1 Month 2 Months 3 Months 4 Months 5 Months 6 Months 7 Months 8 Months …" at bounding box center [604, 376] width 289 height 2138
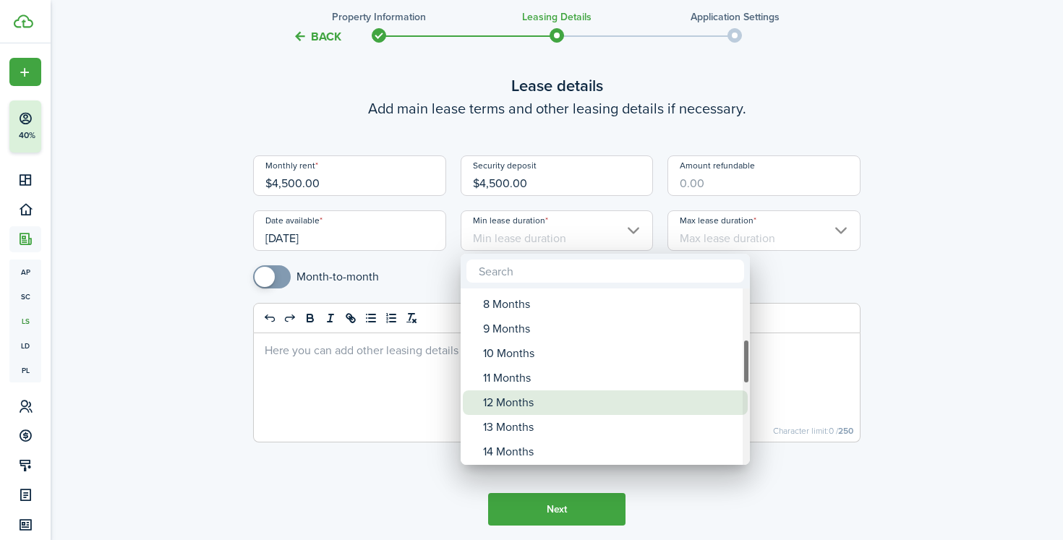
click at [560, 411] on div "12 Months" at bounding box center [611, 402] width 256 height 25
type input "12 Months"
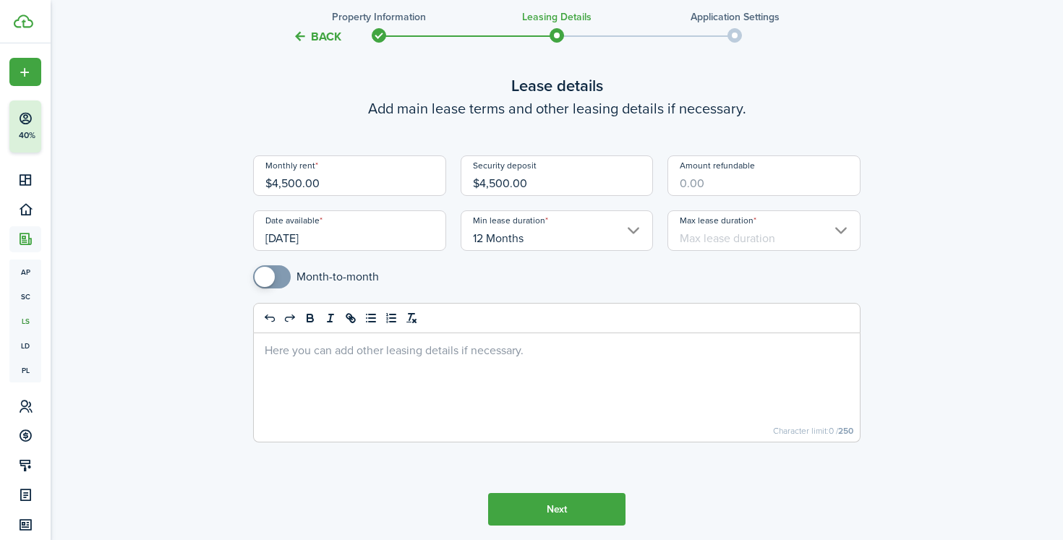
click at [695, 254] on div "Max lease duration" at bounding box center [763, 237] width 207 height 55
click at [705, 238] on input "Max lease duration" at bounding box center [763, 230] width 193 height 40
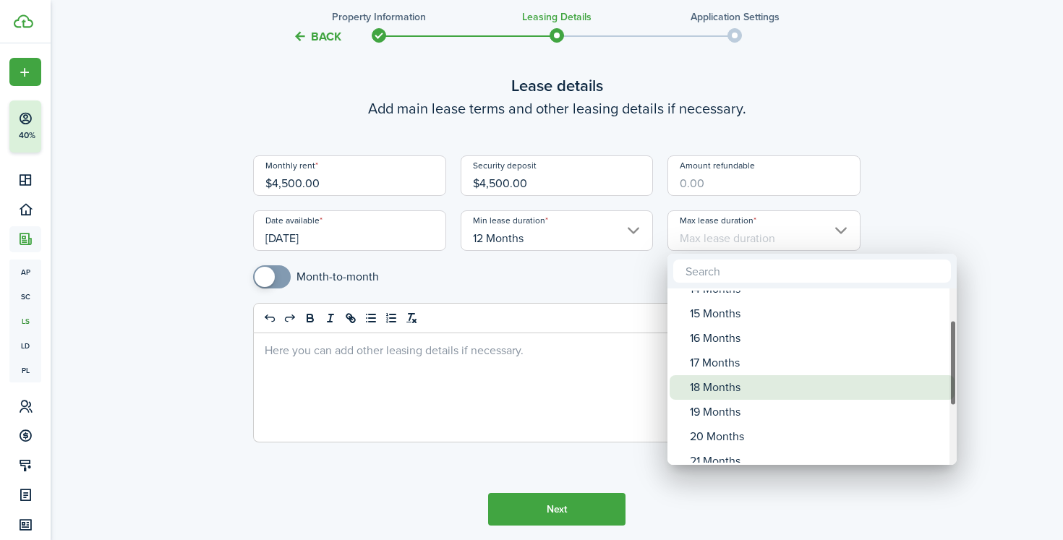
click at [711, 380] on div "18 Months" at bounding box center [818, 387] width 256 height 25
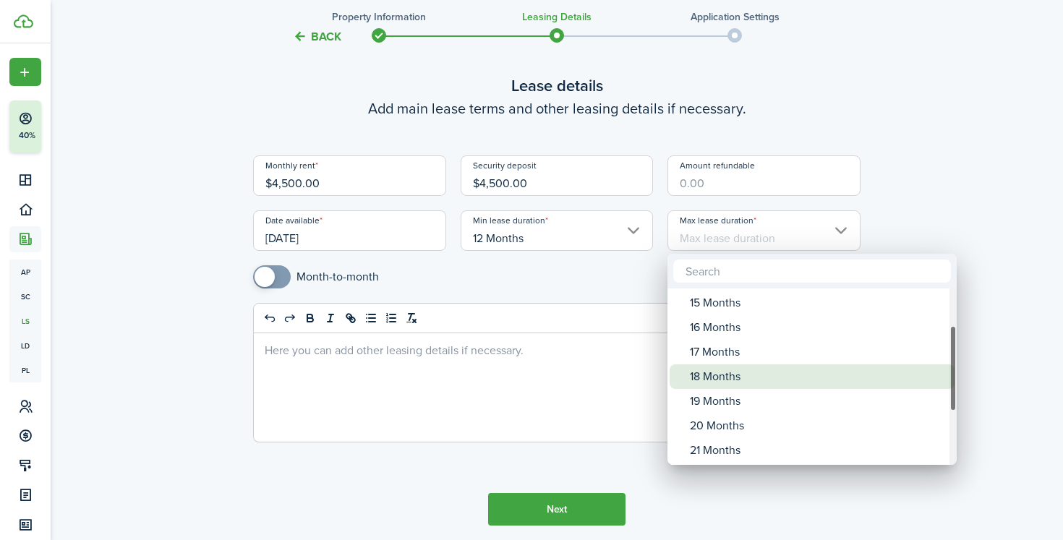
click at [713, 380] on div "18 Months" at bounding box center [818, 376] width 256 height 25
type input "18 Months"
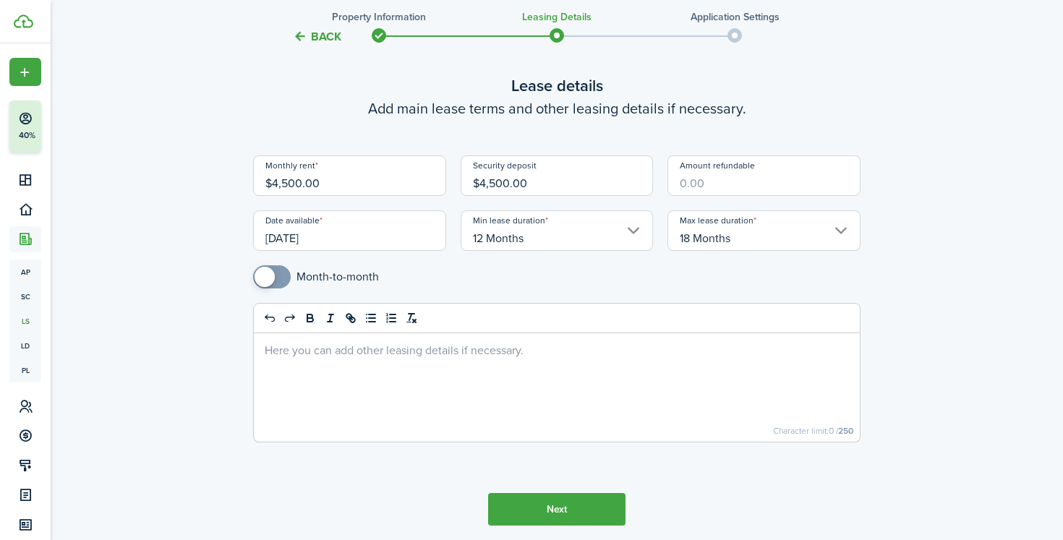
click at [586, 505] on button "Next" at bounding box center [556, 509] width 137 height 33
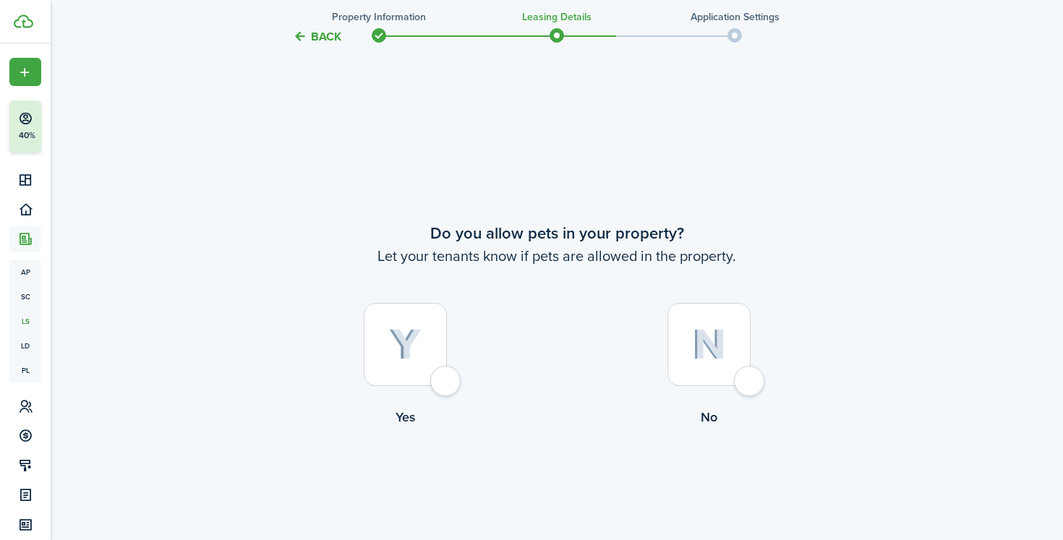
scroll to position [568, 0]
click at [704, 343] on img at bounding box center [709, 343] width 34 height 31
radio input "true"
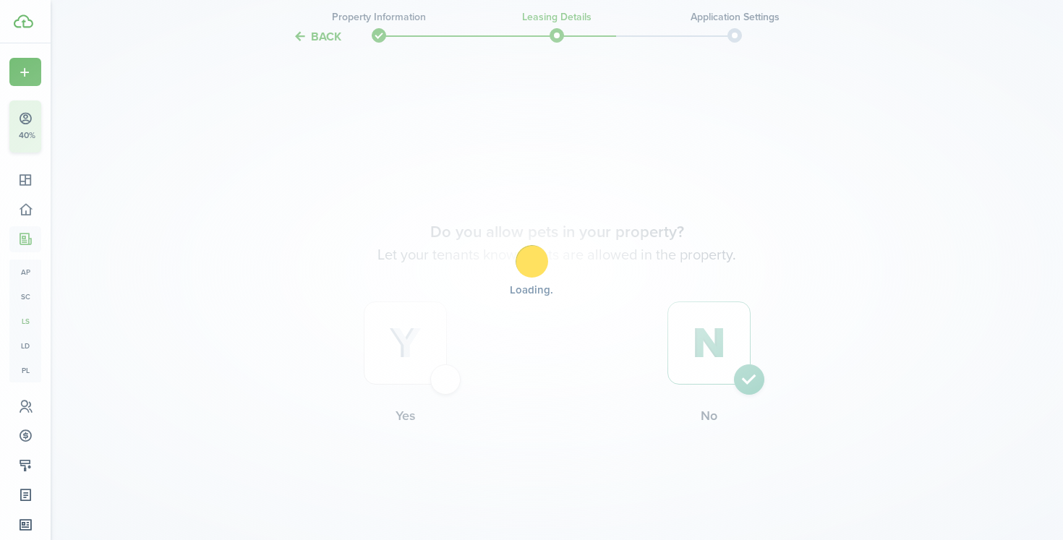
scroll to position [0, 0]
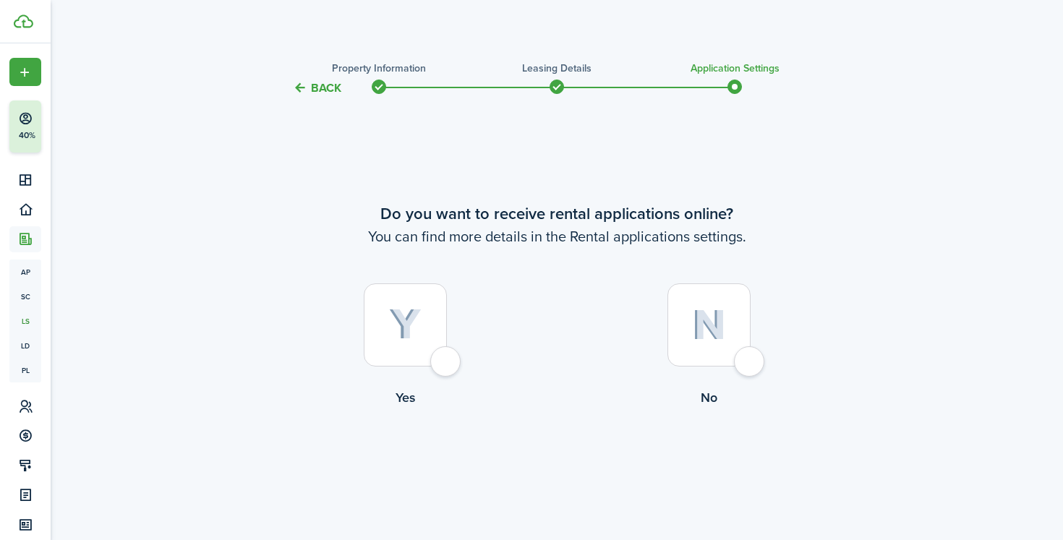
click at [428, 324] on div at bounding box center [405, 324] width 83 height 83
radio input "true"
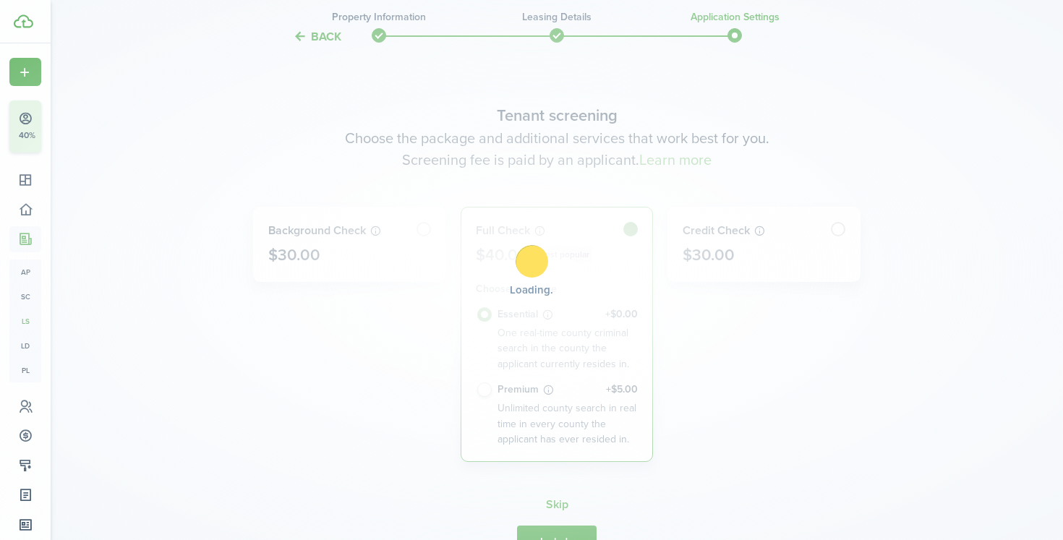
scroll to position [443, 0]
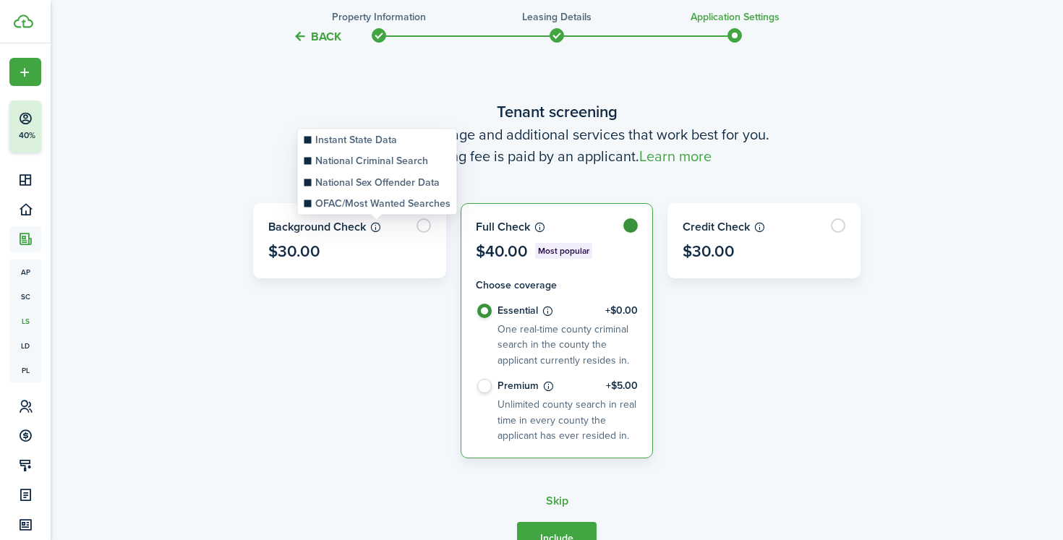
click at [378, 223] on icon at bounding box center [375, 227] width 12 height 12
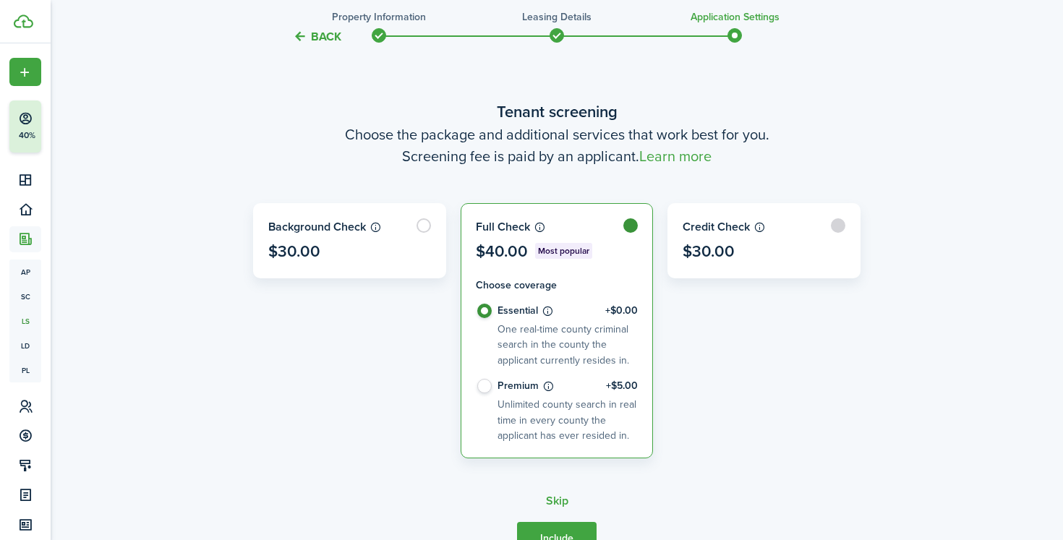
click at [847, 235] on label at bounding box center [764, 241] width 192 height 74
radio input "false"
radio input "true"
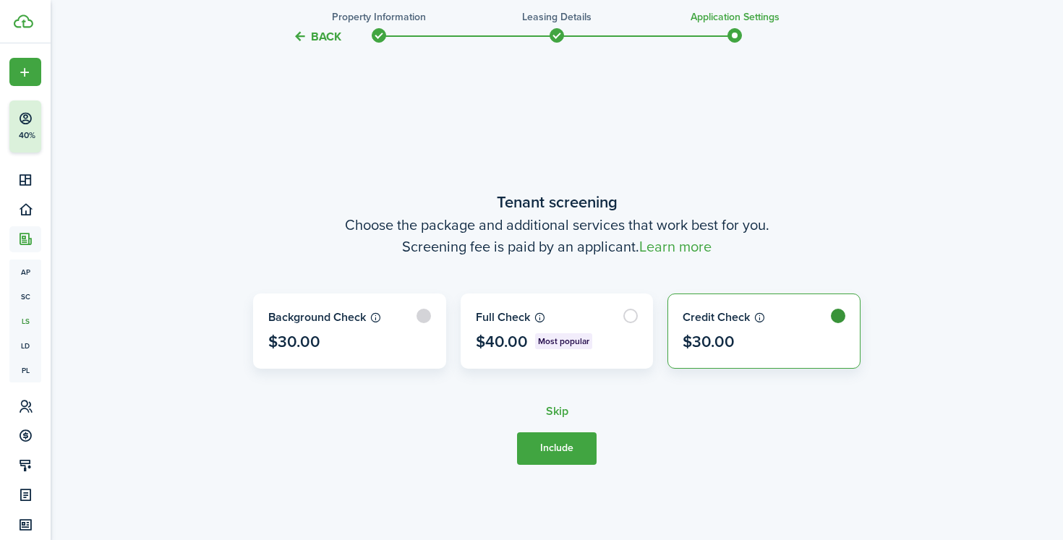
click at [421, 324] on label at bounding box center [350, 331] width 192 height 74
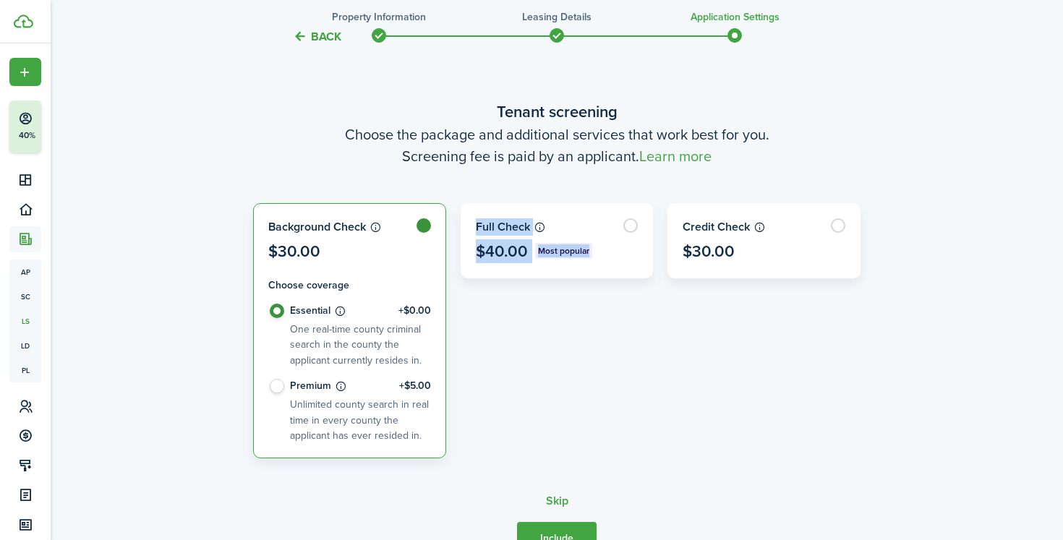
drag, startPoint x: 578, startPoint y: 241, endPoint x: 603, endPoint y: 448, distance: 208.9
click at [604, 450] on div "Full Check $40.00 Most popular" at bounding box center [556, 330] width 207 height 255
click at [630, 242] on label at bounding box center [557, 241] width 192 height 74
radio input "false"
radio input "true"
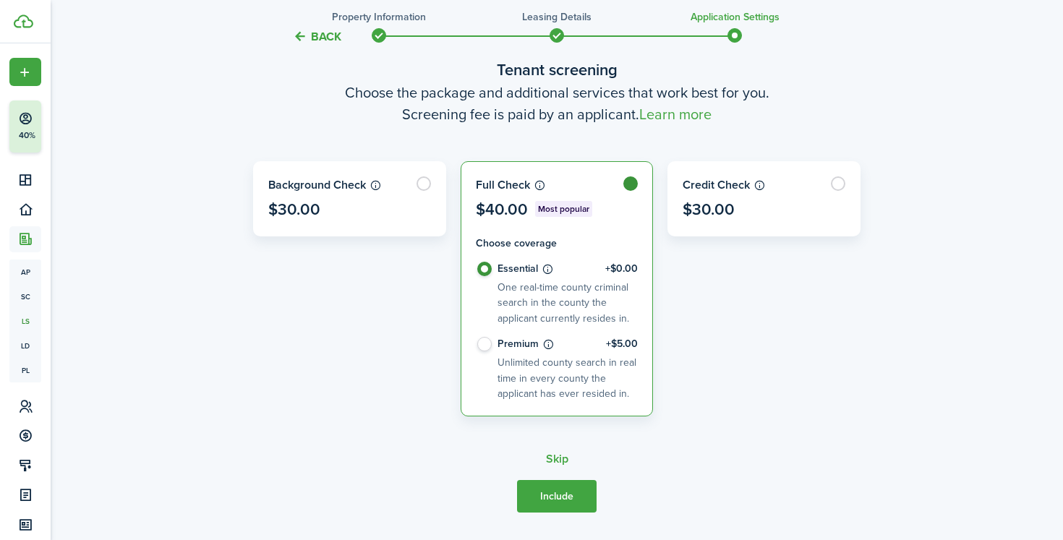
scroll to position [499, 0]
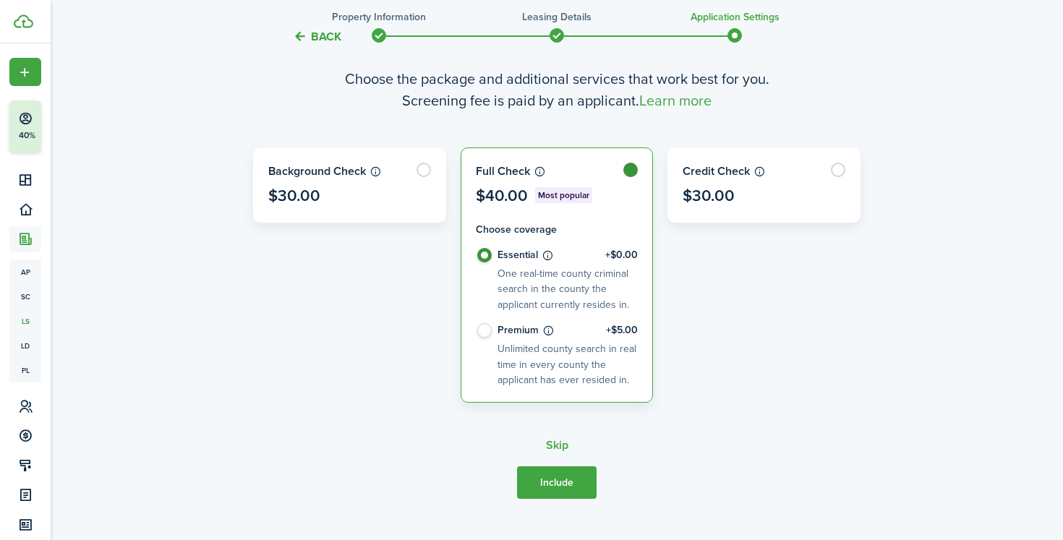
click at [553, 490] on button "Include" at bounding box center [557, 482] width 80 height 33
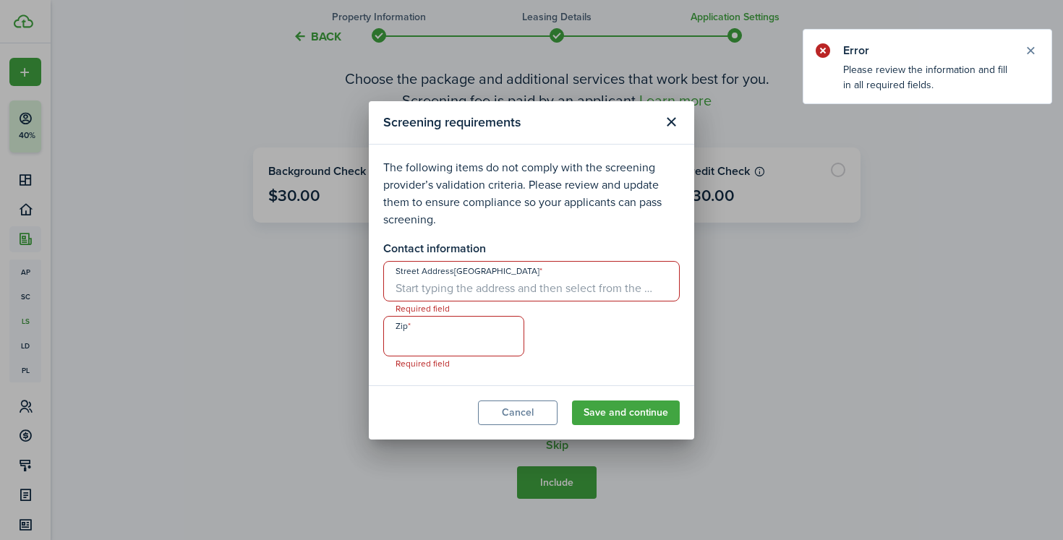
click at [552, 288] on input "Street Address[GEOGRAPHIC_DATA]" at bounding box center [531, 281] width 296 height 40
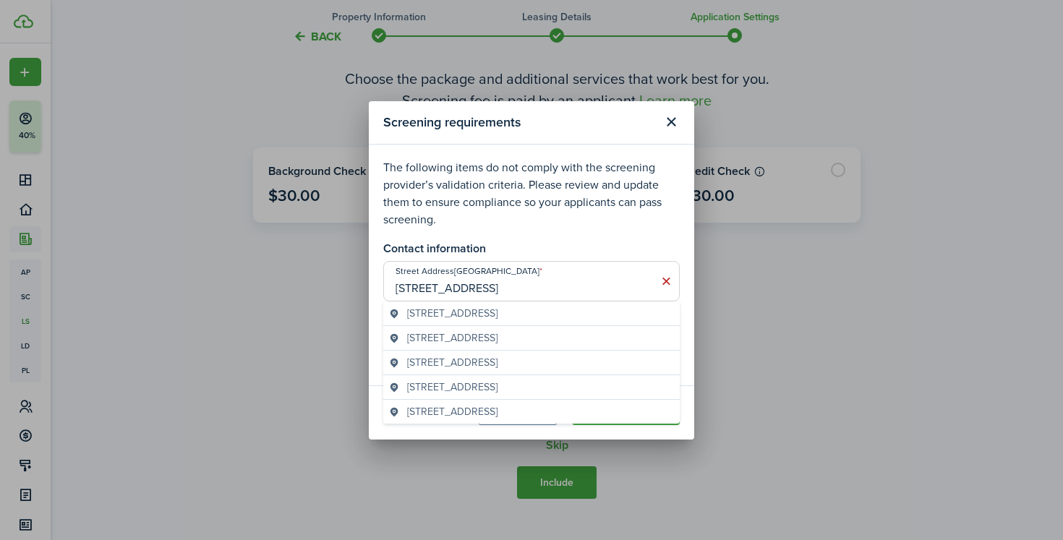
click at [497, 318] on span "[STREET_ADDRESS]" at bounding box center [452, 313] width 90 height 15
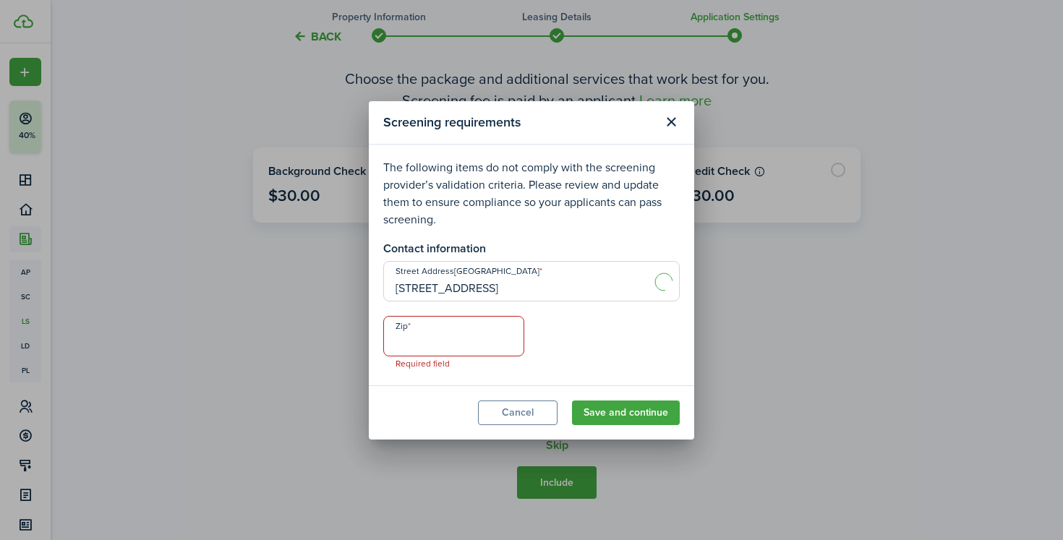
type input "[STREET_ADDRESS]"
type input "98101"
click at [480, 346] on input "98101" at bounding box center [453, 336] width 141 height 40
click at [607, 411] on button "Save and continue" at bounding box center [626, 412] width 108 height 25
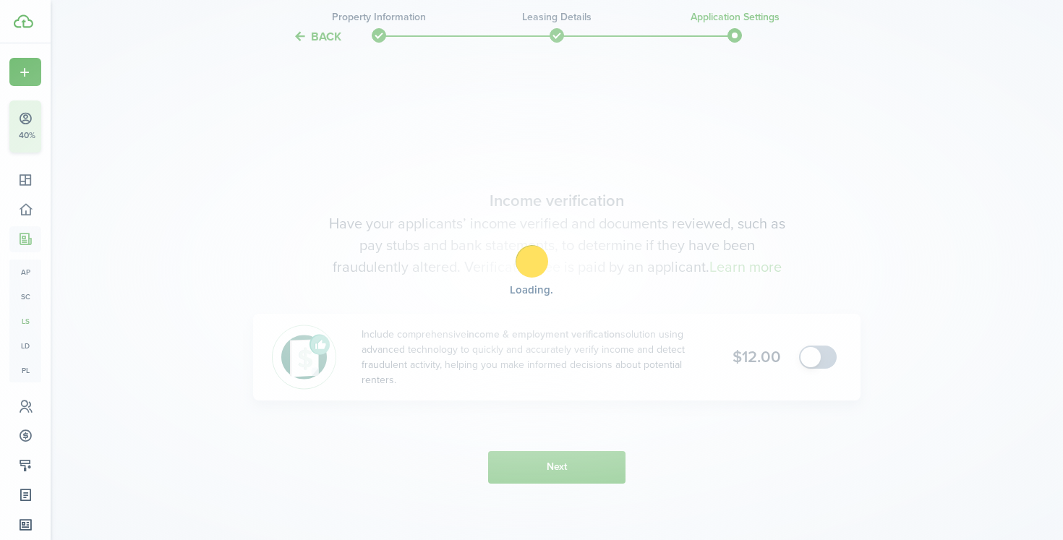
scroll to position [983, 0]
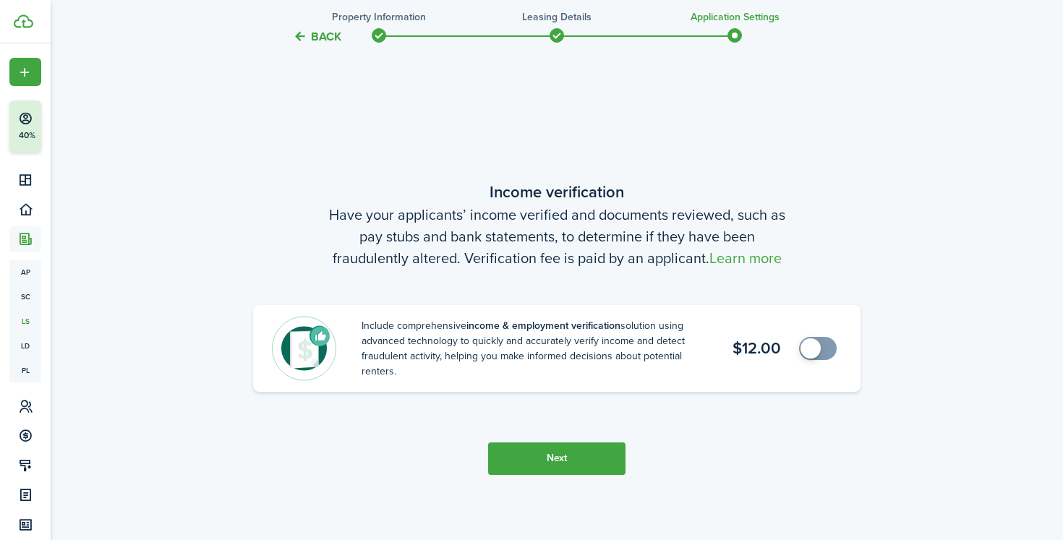
click at [822, 357] on span at bounding box center [817, 348] width 14 height 23
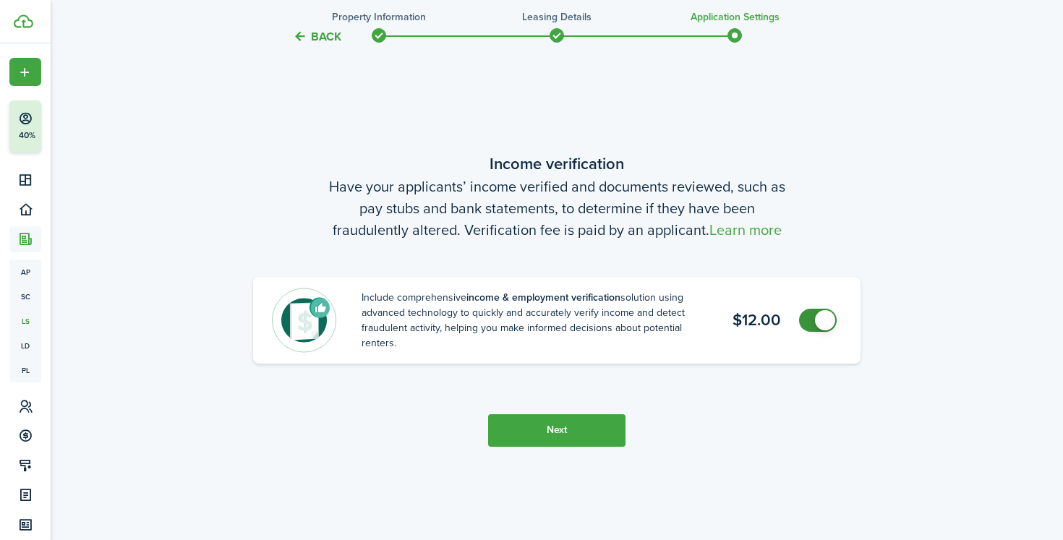
scroll to position [1062, 0]
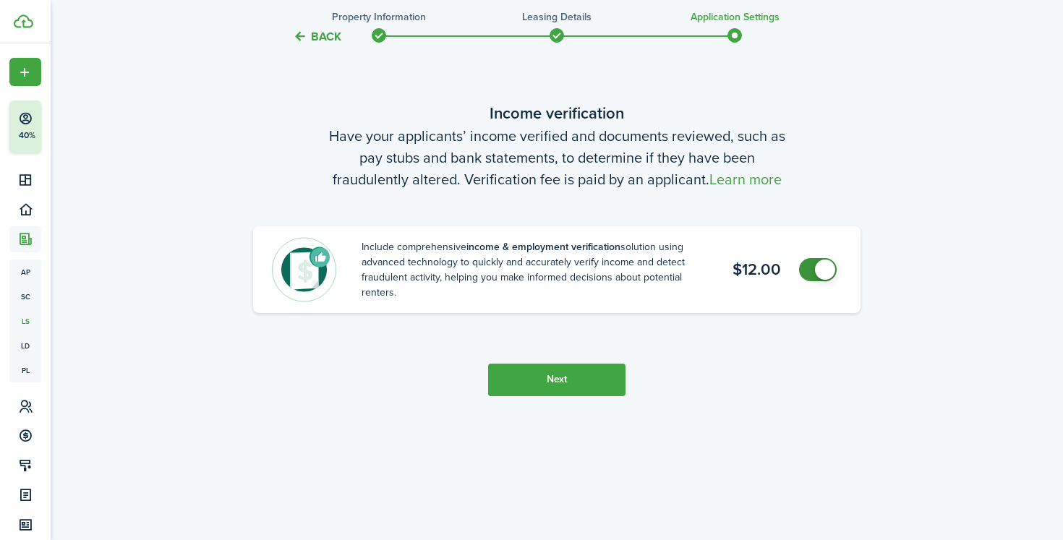
checkbox input "false"
click at [818, 278] on span at bounding box center [817, 269] width 14 height 23
click at [614, 386] on button "Next" at bounding box center [556, 380] width 137 height 33
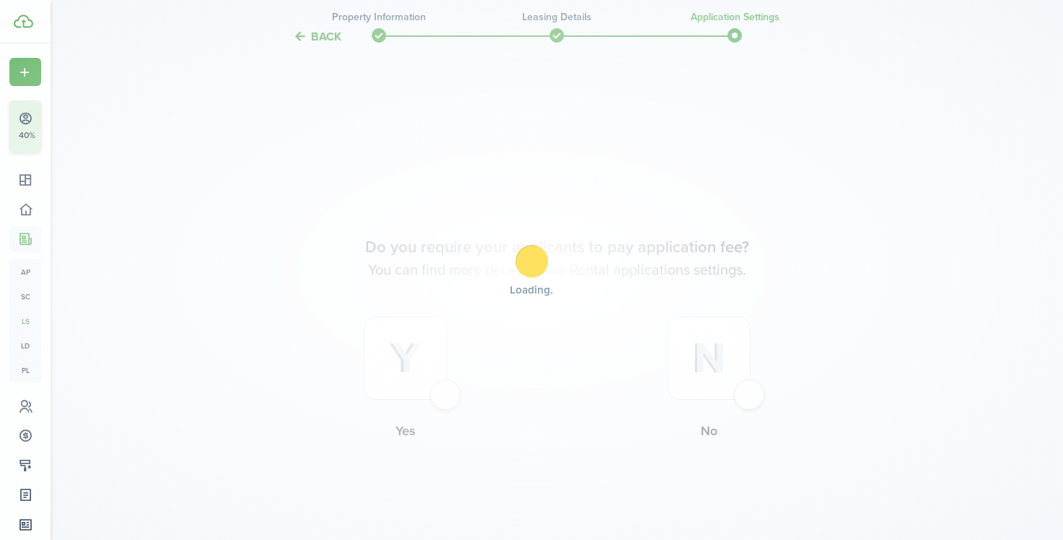
scroll to position [1523, 0]
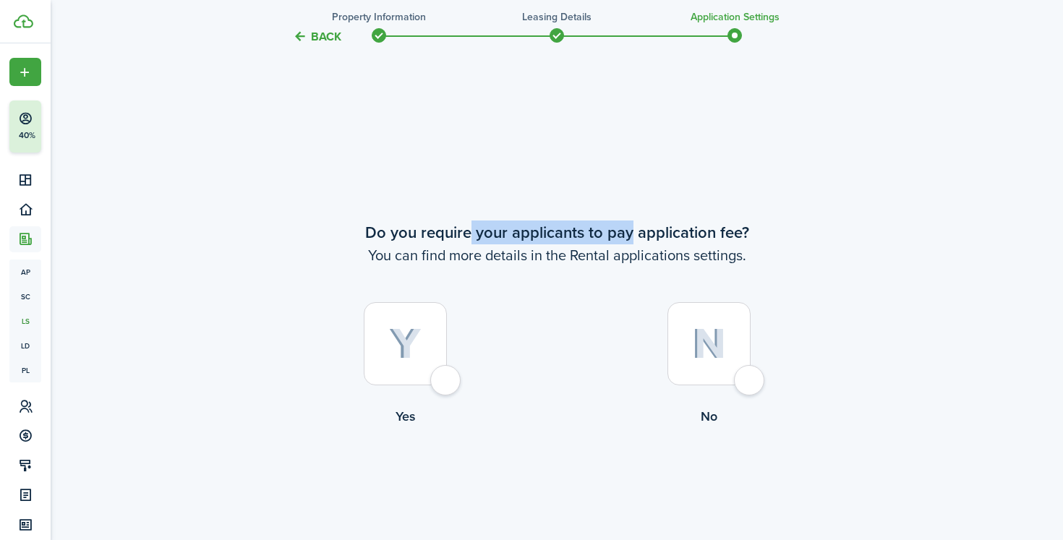
drag, startPoint x: 470, startPoint y: 234, endPoint x: 630, endPoint y: 234, distance: 159.8
click at [630, 234] on wizard-step-header-title "Do you require your applicants to pay application fee?" at bounding box center [556, 232] width 607 height 24
click at [730, 347] on div at bounding box center [708, 343] width 83 height 83
radio input "true"
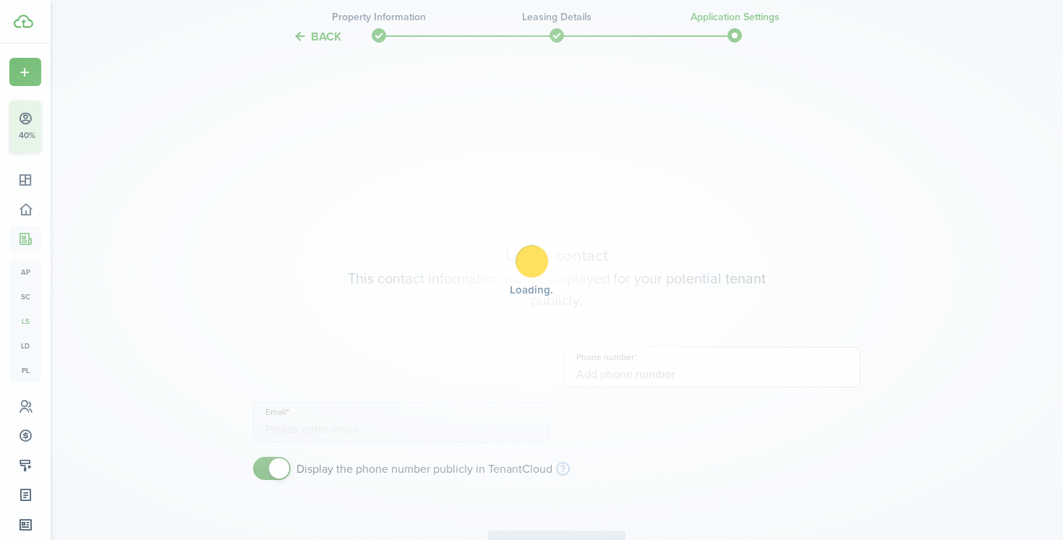
type input "[PHONE_NUMBER]"
type input "[EMAIL_ADDRESS][DOMAIN_NAME]"
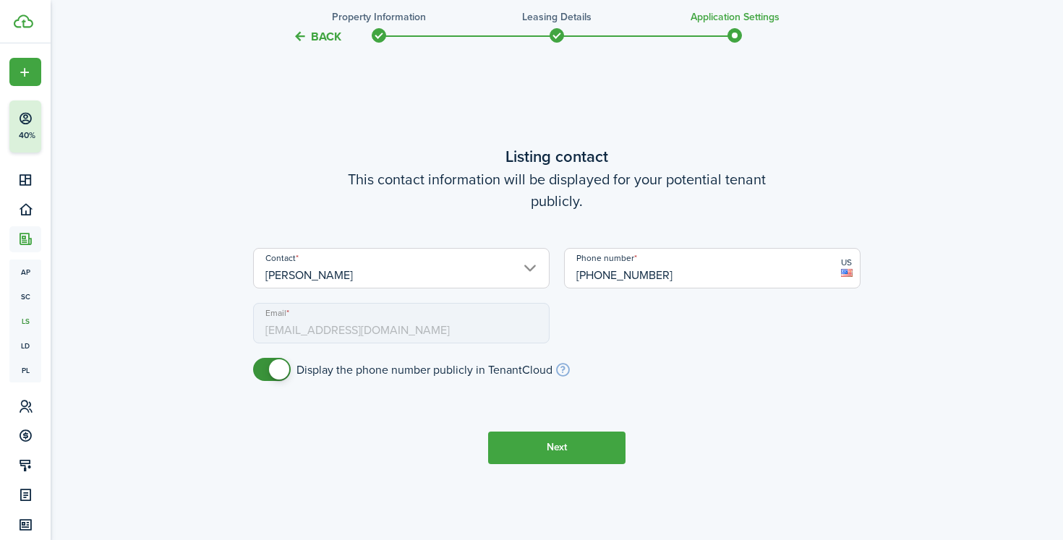
scroll to position [2091, 0]
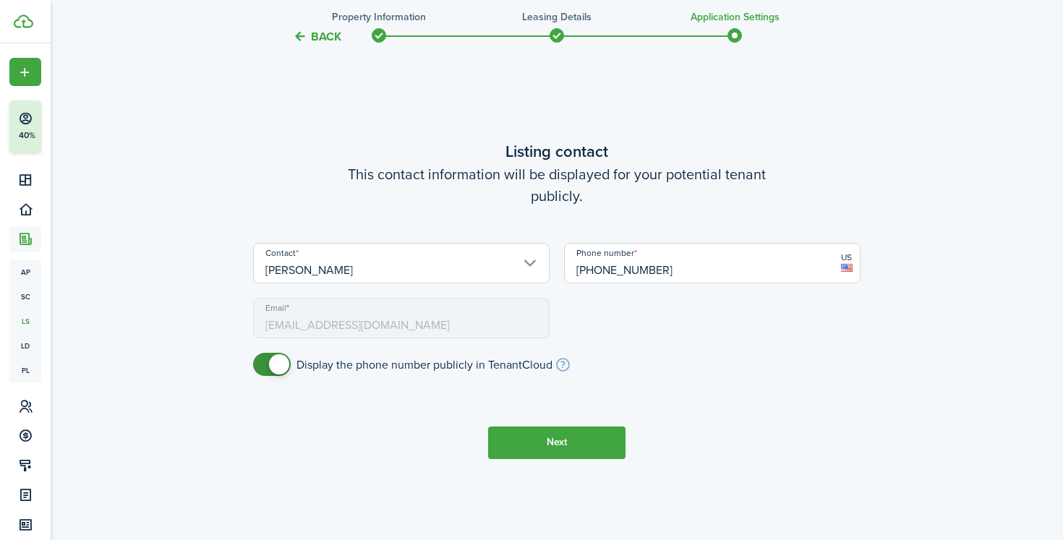
drag, startPoint x: 588, startPoint y: 447, endPoint x: 334, endPoint y: 326, distance: 282.0
click at [335, 331] on tc-wizard-step "Listing contact This contact information will be displayed for your potential t…" at bounding box center [556, 299] width 607 height 540
checkbox input "false"
click at [279, 359] on span at bounding box center [279, 364] width 20 height 20
click at [550, 445] on button "Next" at bounding box center [556, 443] width 137 height 33
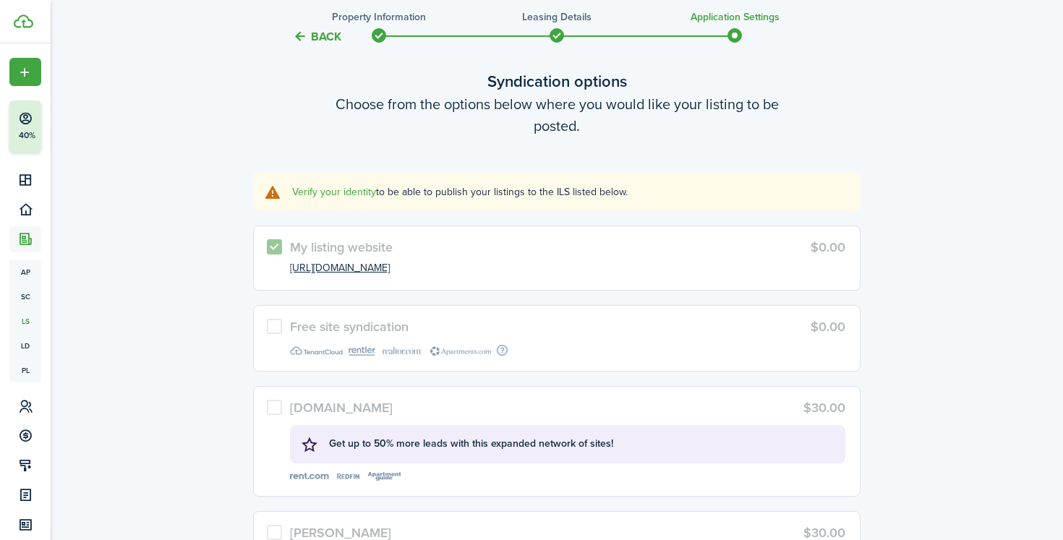
scroll to position [2622, 0]
click at [340, 191] on link "Verify your identity" at bounding box center [334, 189] width 84 height 15
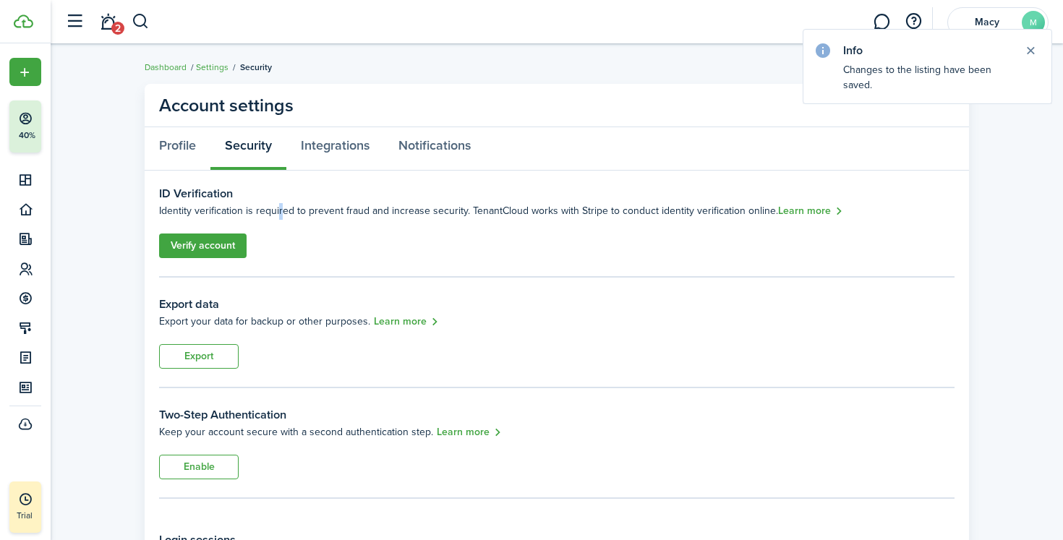
click at [279, 213] on span "Identity verification is required to prevent fraud and increase security. Tenan…" at bounding box center [468, 210] width 619 height 15
click at [205, 254] on link "Verify account" at bounding box center [202, 245] width 87 height 25
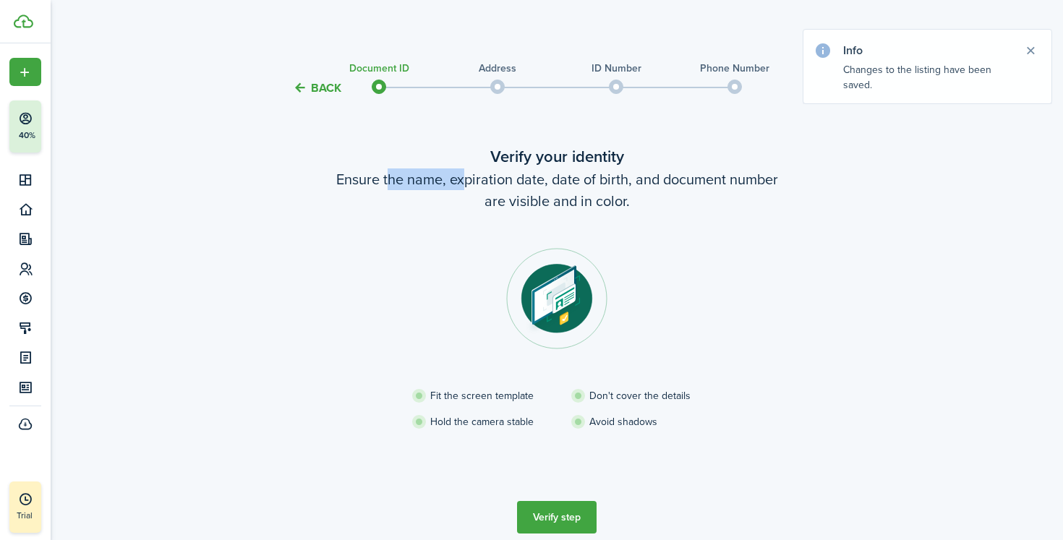
drag, startPoint x: 382, startPoint y: 184, endPoint x: 460, endPoint y: 185, distance: 78.1
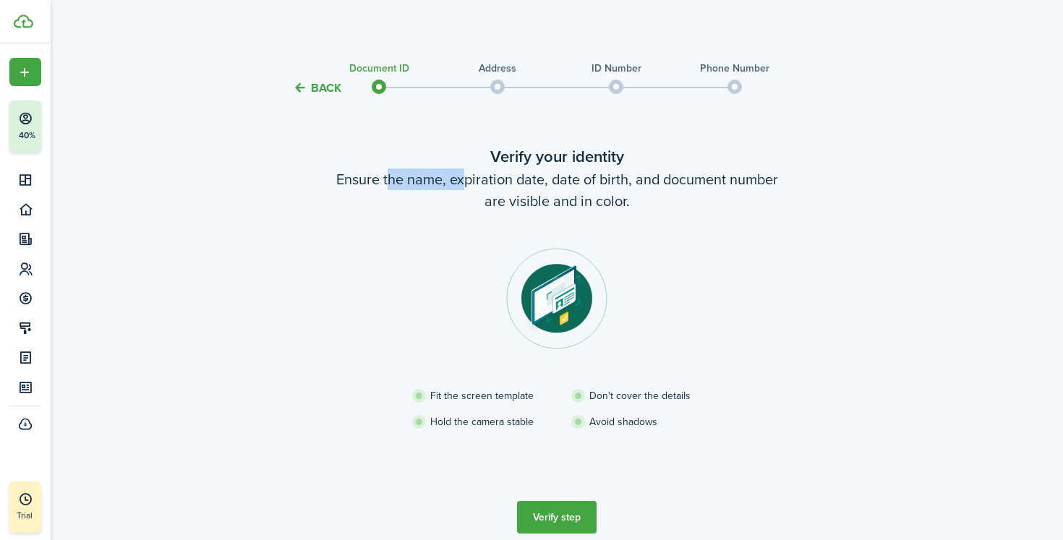
click at [460, 184] on wizard-step-header-description "Ensure the name, expiration date, date of birth, and document number are visibl…" at bounding box center [556, 189] width 607 height 43
click at [460, 185] on wizard-step-header-description "Ensure the name, expiration date, date of birth, and document number are visibl…" at bounding box center [556, 189] width 607 height 43
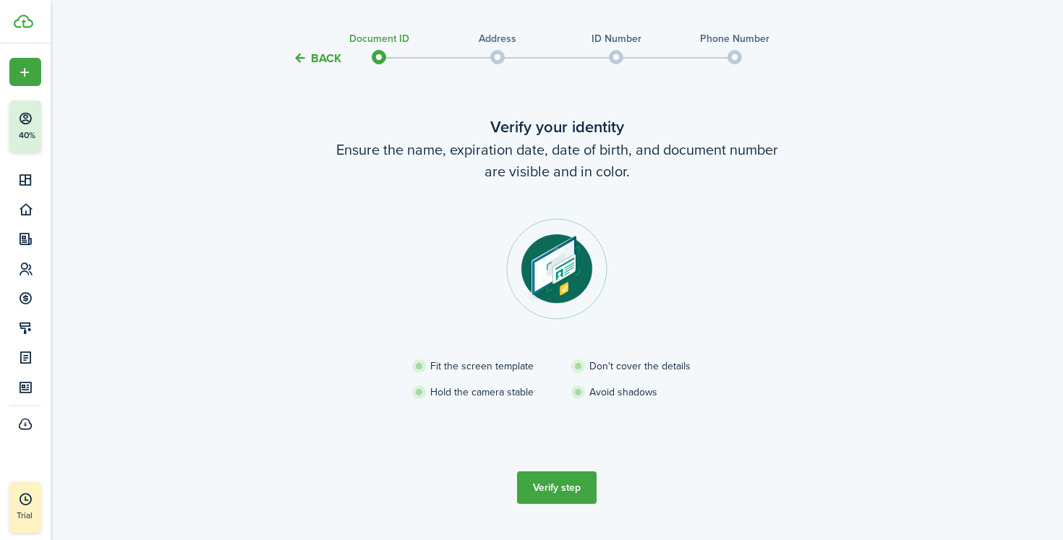
scroll to position [33, 0]
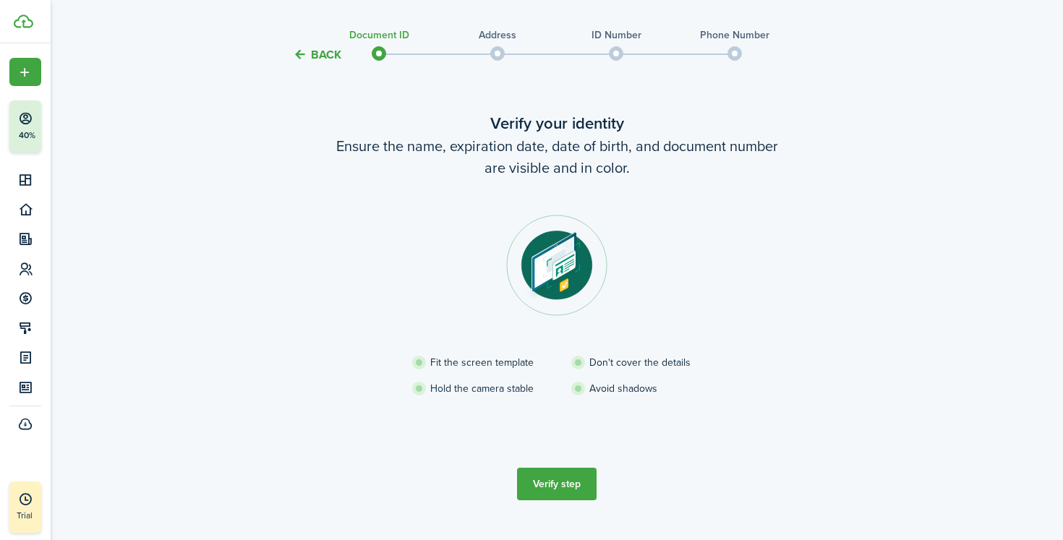
click at [564, 490] on button "Verify step" at bounding box center [557, 484] width 80 height 33
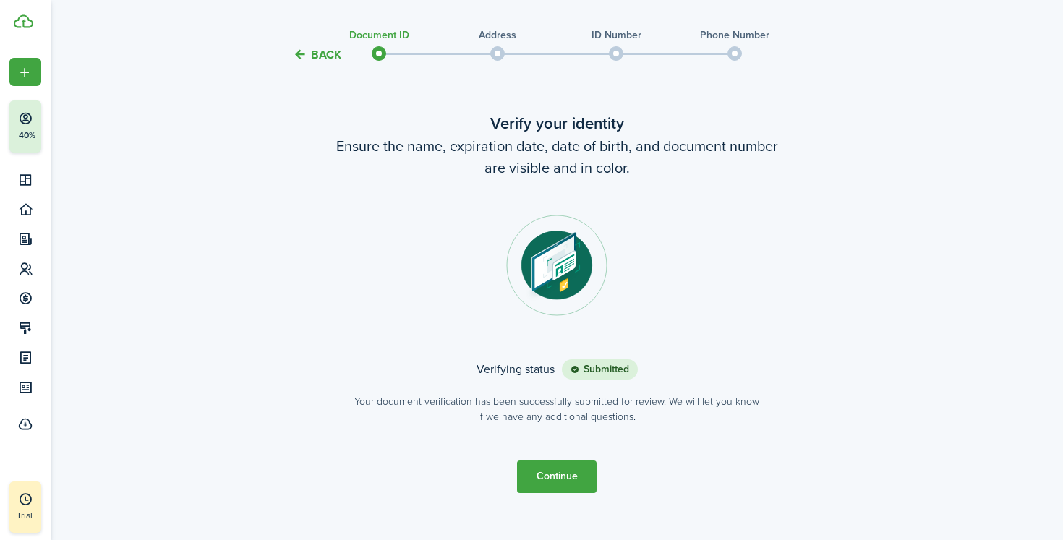
click at [557, 479] on button "Continue" at bounding box center [557, 476] width 80 height 33
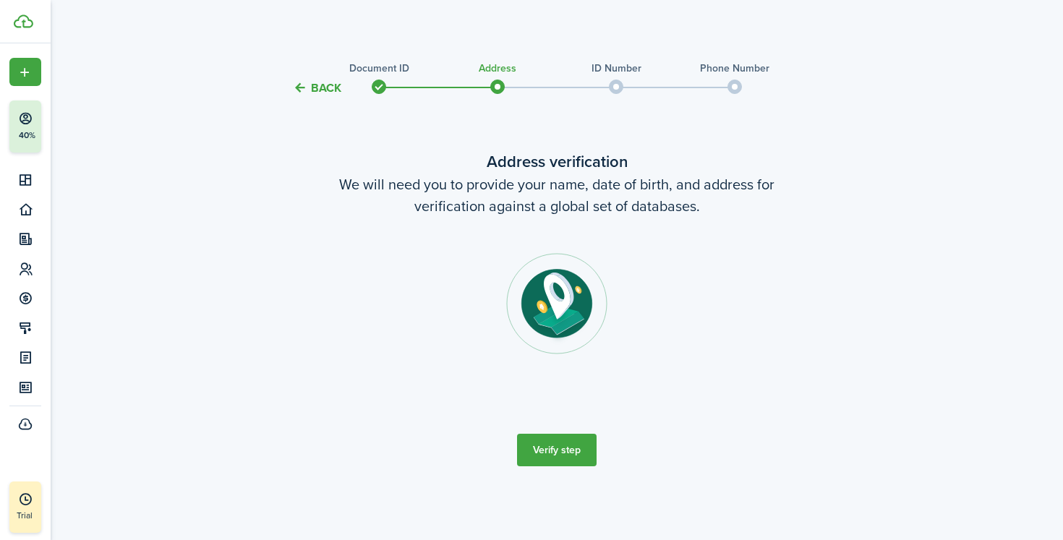
scroll to position [0, 0]
click at [557, 458] on button "Verify step" at bounding box center [557, 450] width 80 height 33
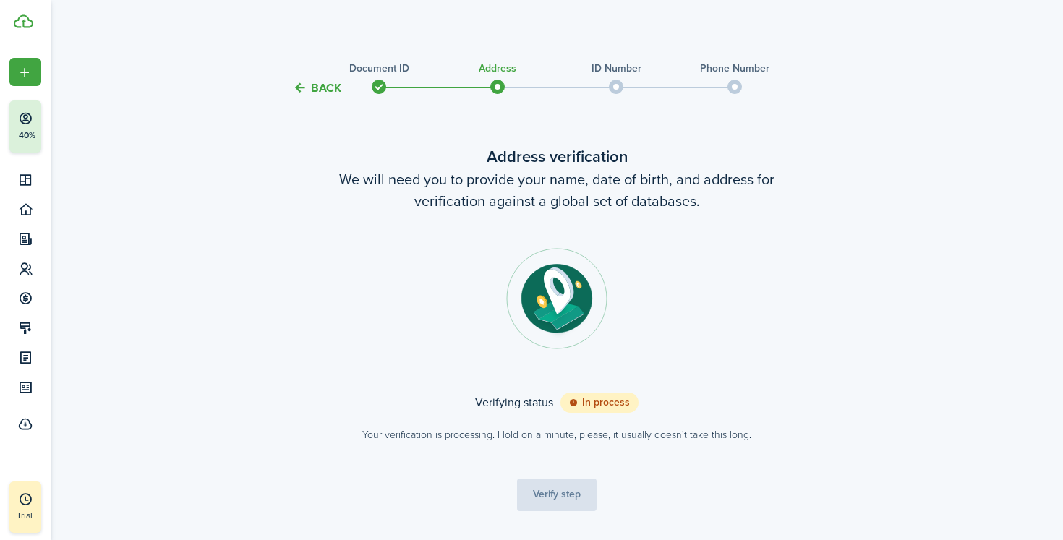
scroll to position [23, 0]
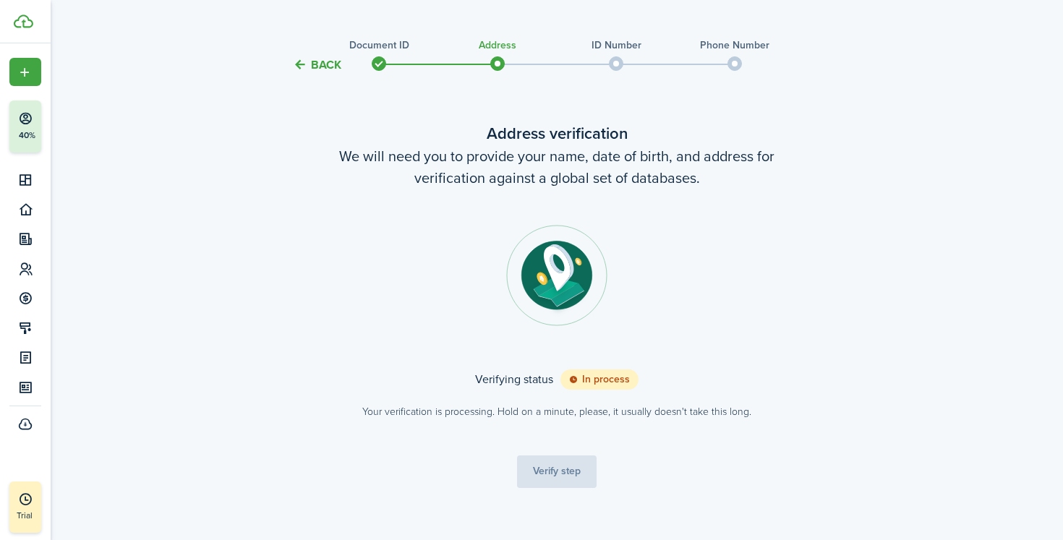
click at [609, 384] on status "In process" at bounding box center [599, 379] width 78 height 20
click at [580, 463] on tc-wizard-step "Address verification We will need you to provide your name, date of birth, and …" at bounding box center [556, 305] width 607 height 424
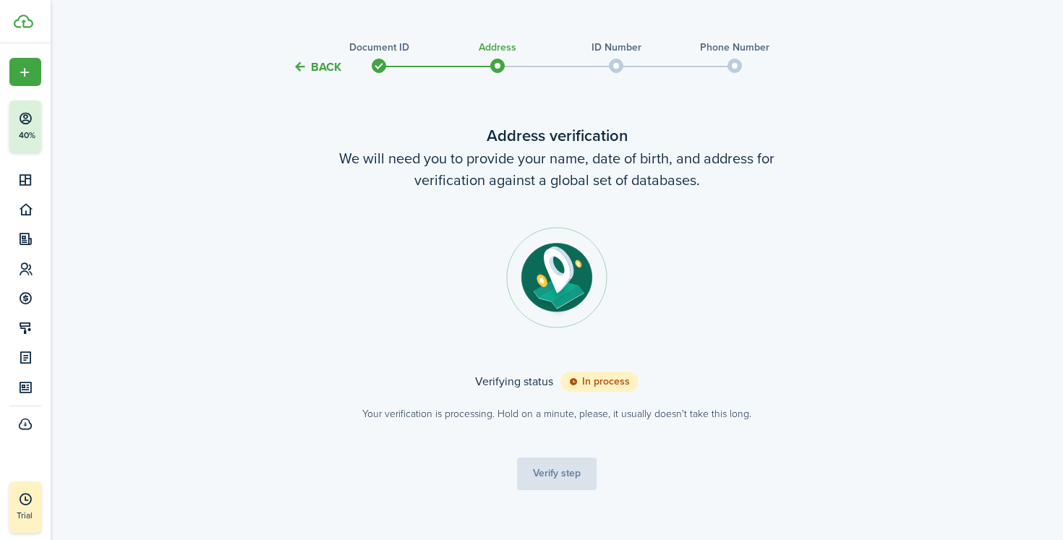
scroll to position [18, 0]
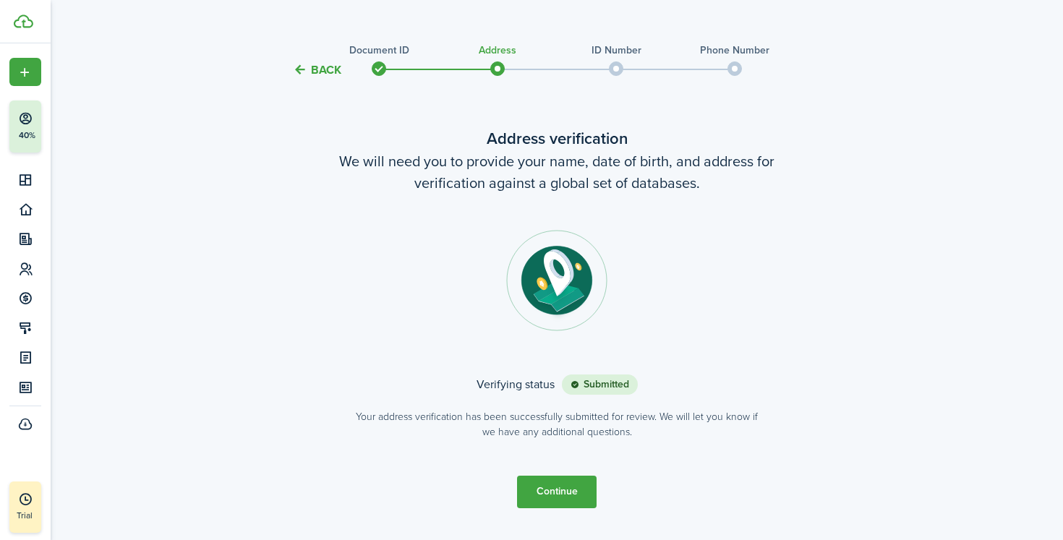
click at [582, 498] on button "Continue" at bounding box center [557, 492] width 80 height 33
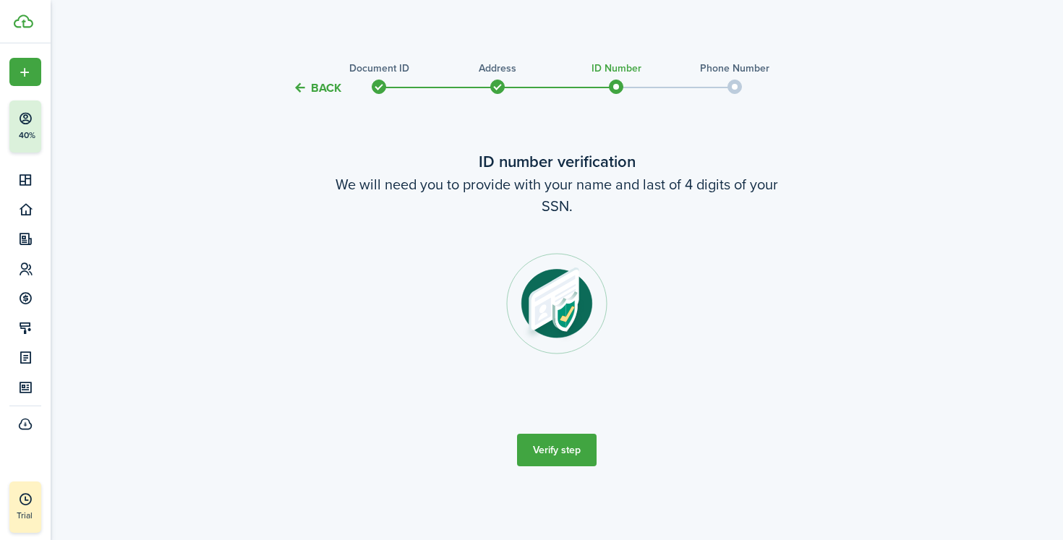
click at [557, 450] on button "Verify step" at bounding box center [557, 450] width 80 height 33
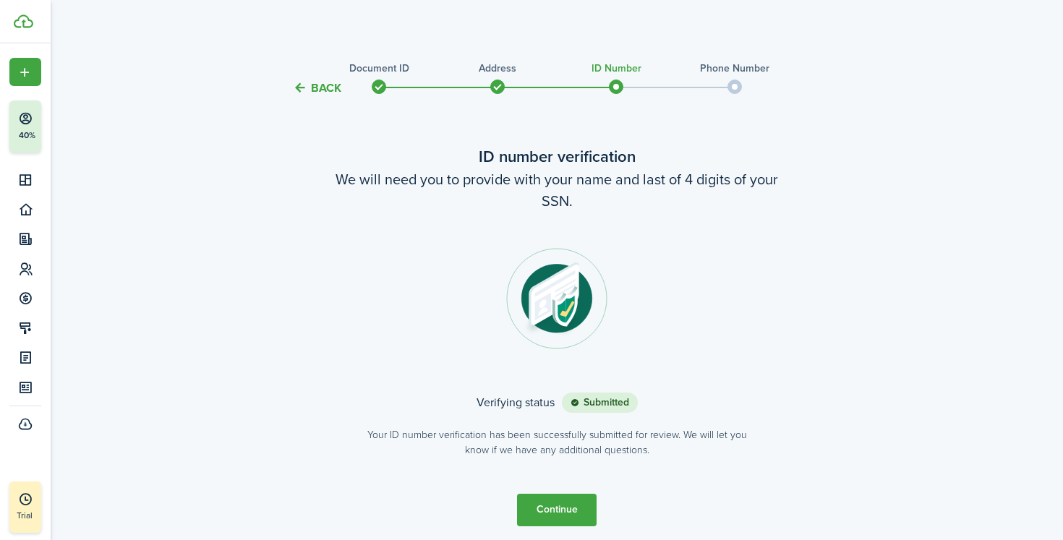
click at [575, 501] on button "Continue" at bounding box center [557, 510] width 80 height 33
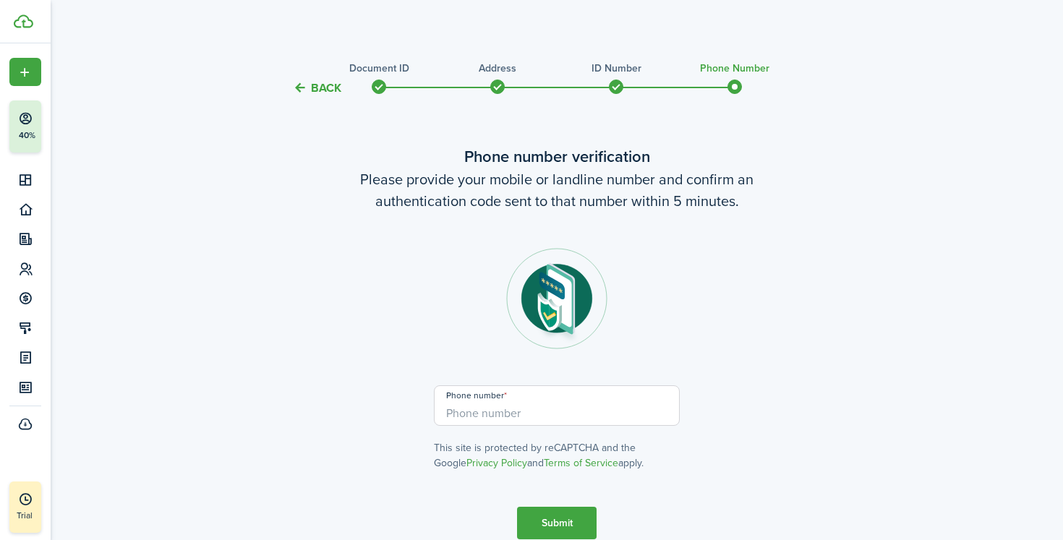
click at [573, 427] on div "Phone number This site is protected by reCAPTCHA and the Google Privacy Policy …" at bounding box center [557, 427] width 246 height 85
click at [583, 420] on input "+1" at bounding box center [557, 405] width 246 height 40
type input "[PHONE_NUMBER]"
click at [590, 528] on button "Submit" at bounding box center [557, 523] width 80 height 33
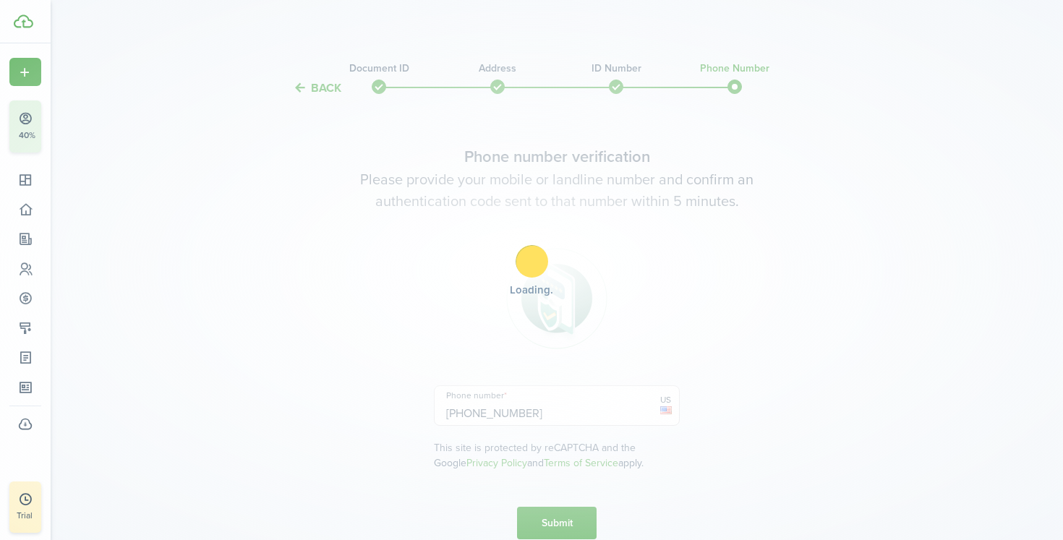
scroll to position [189, 0]
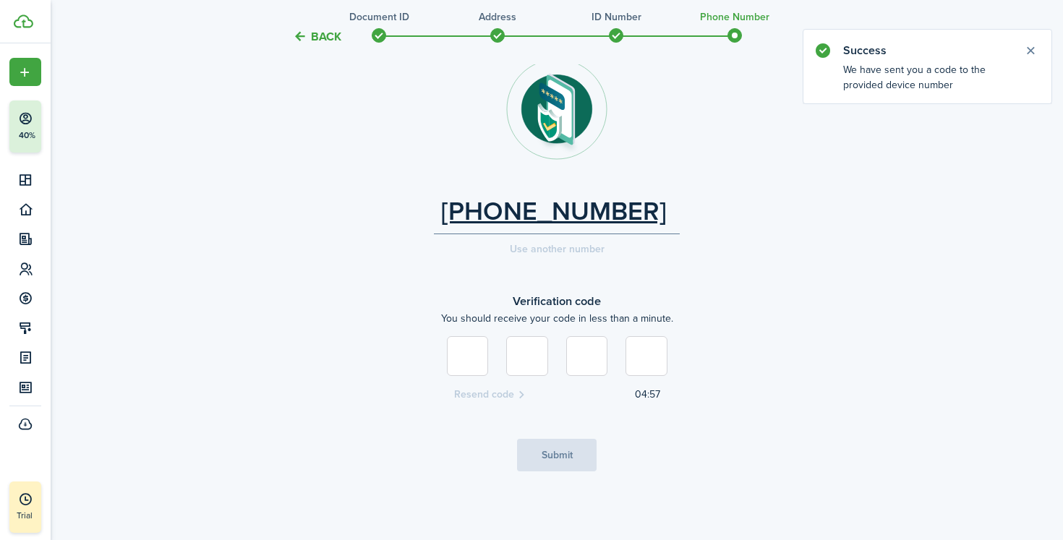
click at [466, 356] on input at bounding box center [468, 356] width 42 height 40
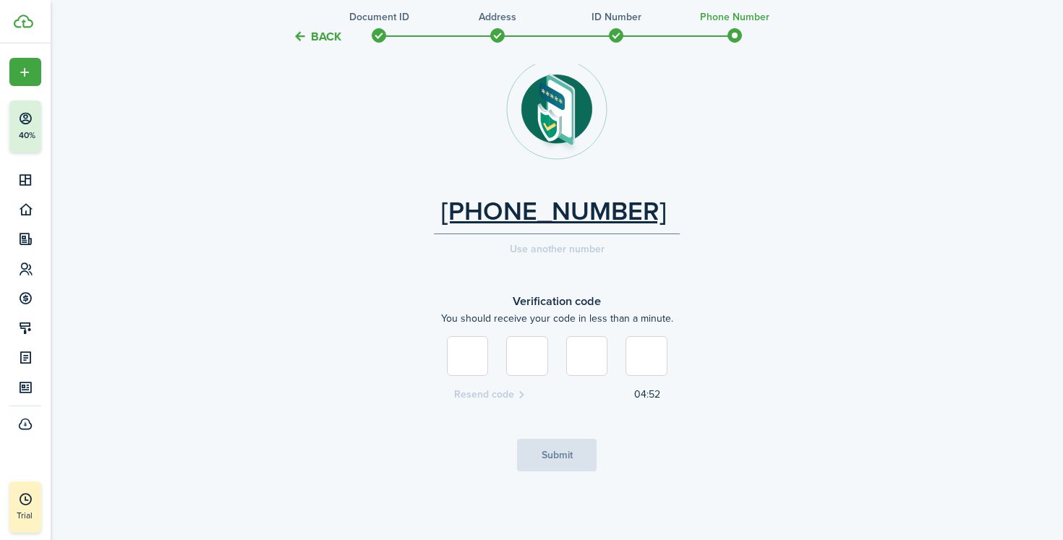
type input "1"
type input "6"
type input "2"
click at [555, 468] on button "Submit" at bounding box center [557, 455] width 80 height 33
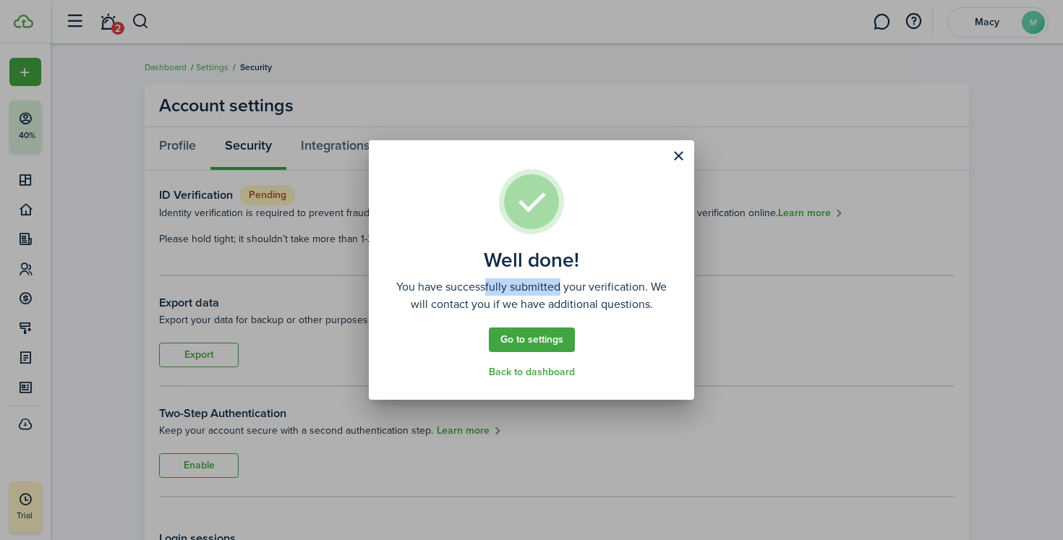
drag, startPoint x: 479, startPoint y: 284, endPoint x: 550, endPoint y: 284, distance: 71.6
click at [550, 284] on assembled-view-description "You have successfully submitted your verification. We will contact you if we ha…" at bounding box center [531, 295] width 282 height 35
click at [565, 290] on assembled-view-description "You have successfully submitted your verification. We will contact you if we ha…" at bounding box center [531, 295] width 282 height 35
click at [679, 155] on button "Close modal" at bounding box center [678, 156] width 25 height 25
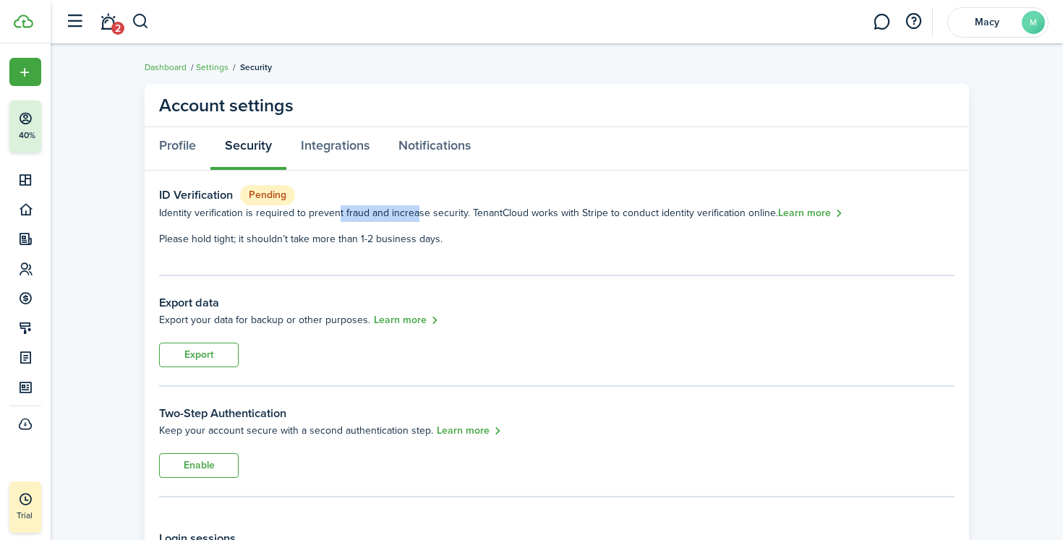
drag, startPoint x: 333, startPoint y: 216, endPoint x: 408, endPoint y: 216, distance: 75.9
click at [409, 216] on span "Identity verification is required to prevent fraud and increase security. Tenan…" at bounding box center [468, 212] width 619 height 15
click at [362, 144] on link "Integrations" at bounding box center [335, 148] width 98 height 43
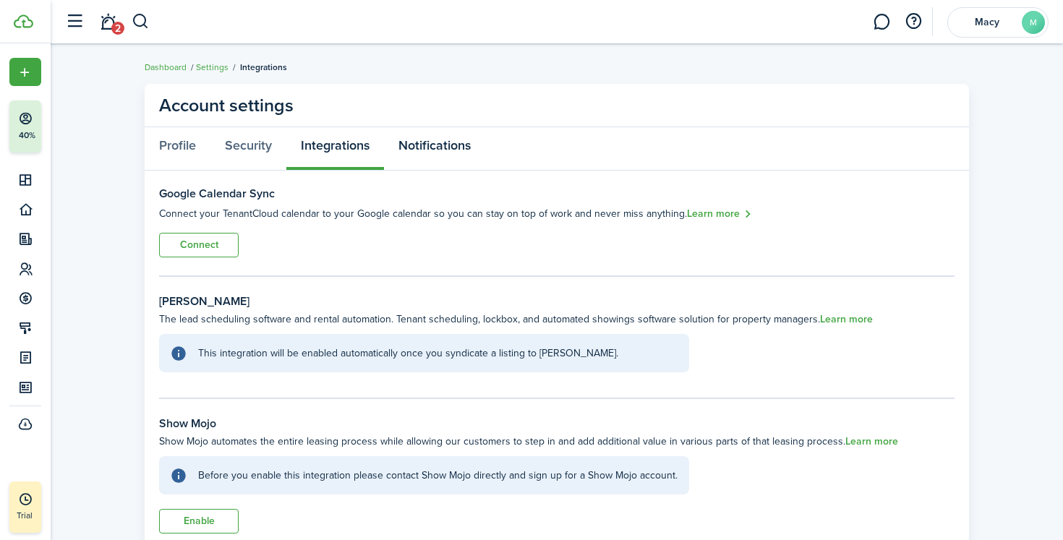
click at [424, 153] on link "Notifications" at bounding box center [434, 148] width 101 height 43
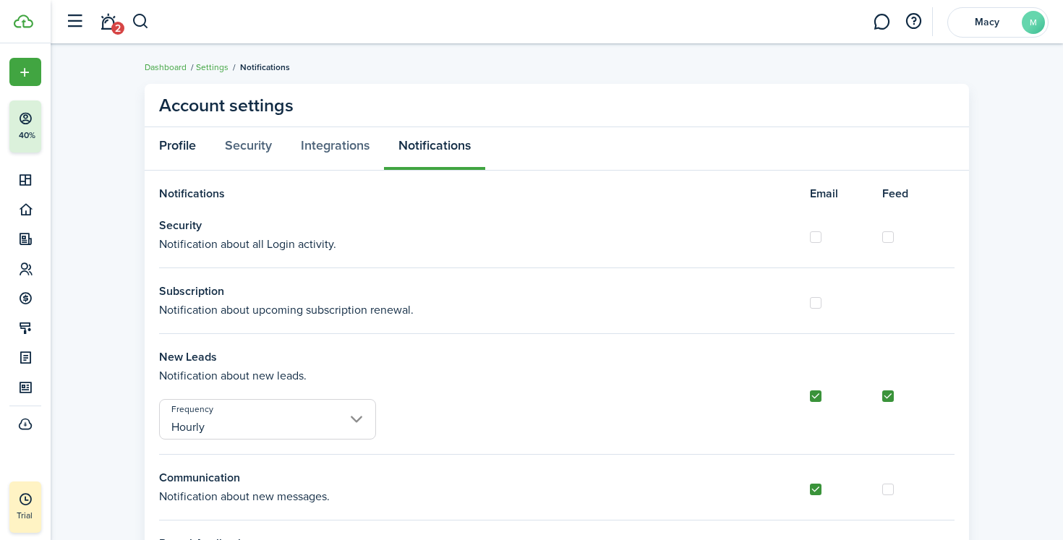
click at [170, 152] on link "Profile" at bounding box center [178, 148] width 66 height 43
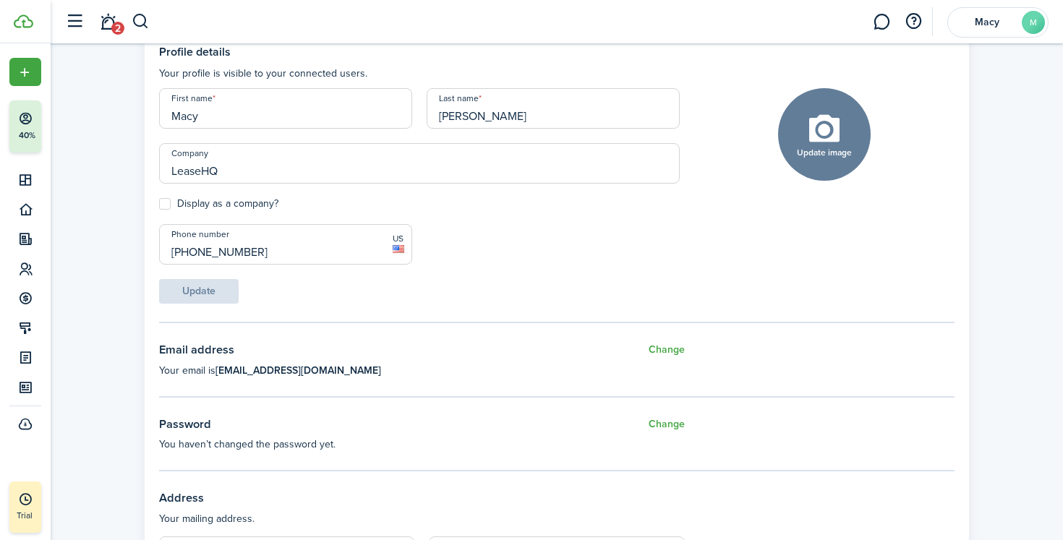
scroll to position [142, 0]
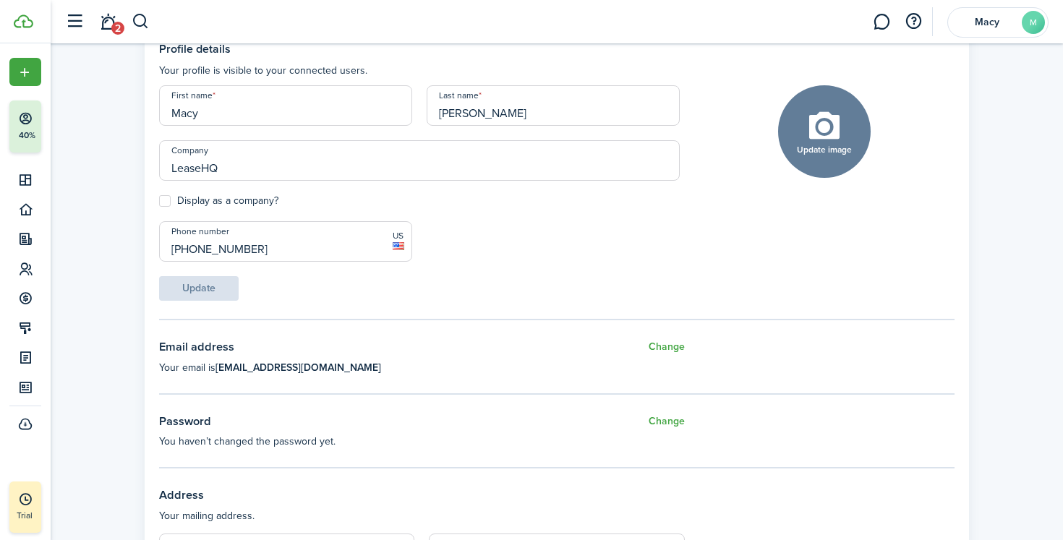
click at [207, 169] on input "LeaseHQ" at bounding box center [419, 160] width 520 height 40
click at [205, 201] on label "Display as a company?" at bounding box center [218, 201] width 119 height 12
click at [159, 201] on input "Display as a company?" at bounding box center [158, 201] width 1 height 1
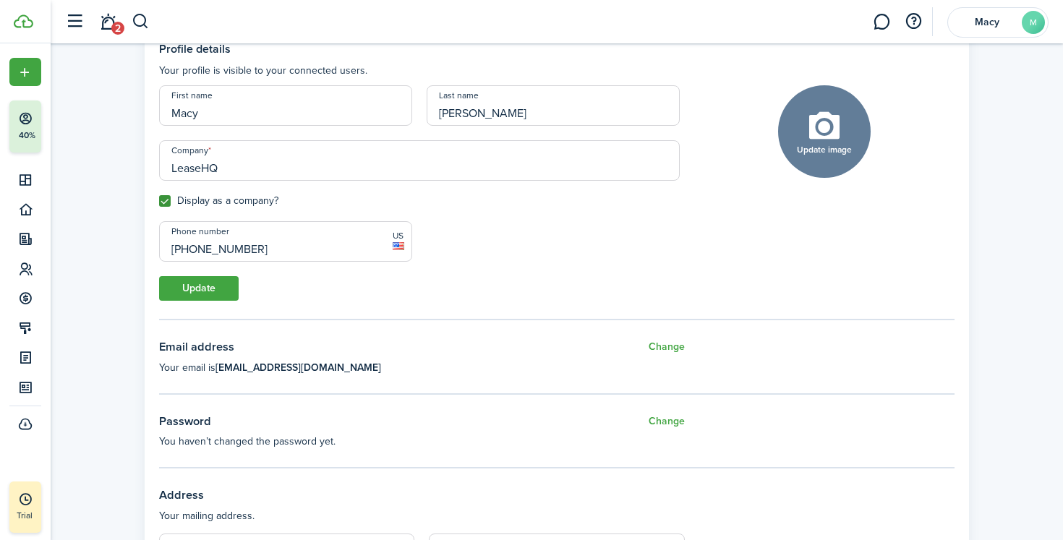
click at [205, 201] on label "Display as a company?" at bounding box center [218, 201] width 119 height 12
click at [159, 201] on input "Display as a company?" at bounding box center [158, 201] width 1 height 1
checkbox input "false"
click at [205, 164] on input "LeaseHQ" at bounding box center [419, 160] width 520 height 40
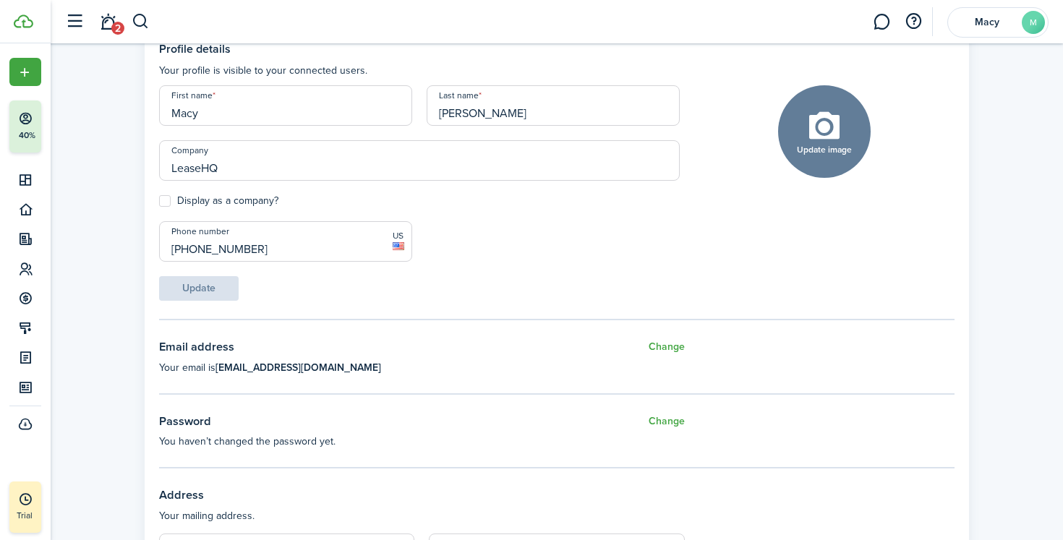
click at [205, 164] on input "LeaseHQ" at bounding box center [419, 160] width 520 height 40
click at [60, 198] on account-settings-layout "Account settings Profile Security Integrations Notifications Profile details Yo…" at bounding box center [557, 475] width 1012 height 1083
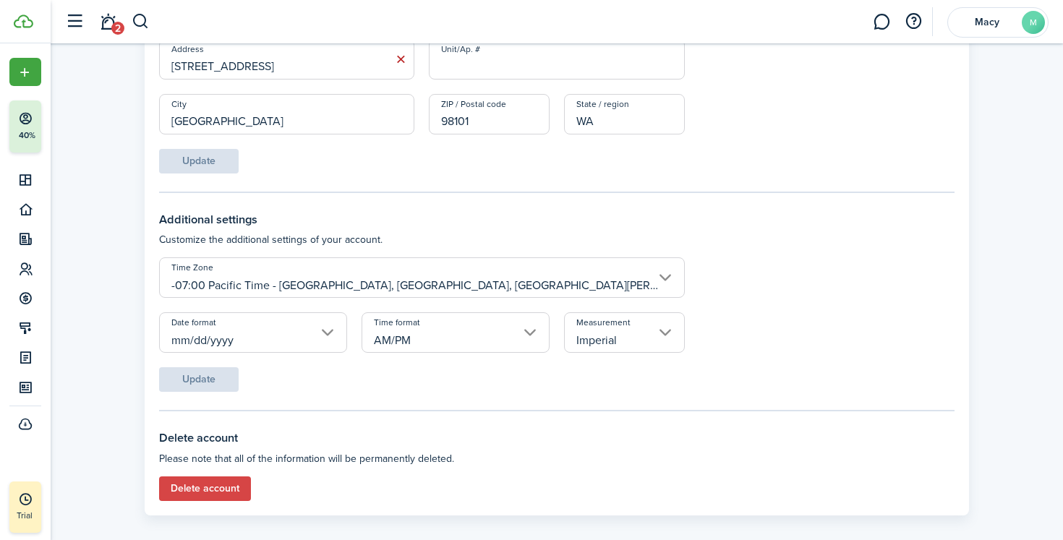
scroll to position [652, 0]
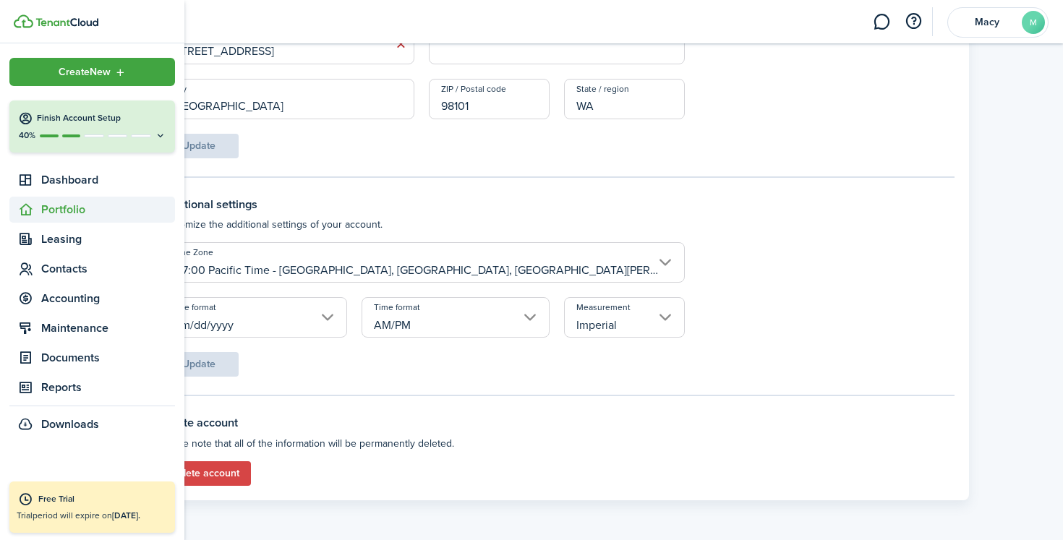
click at [58, 210] on span "Portfolio" at bounding box center [108, 209] width 134 height 17
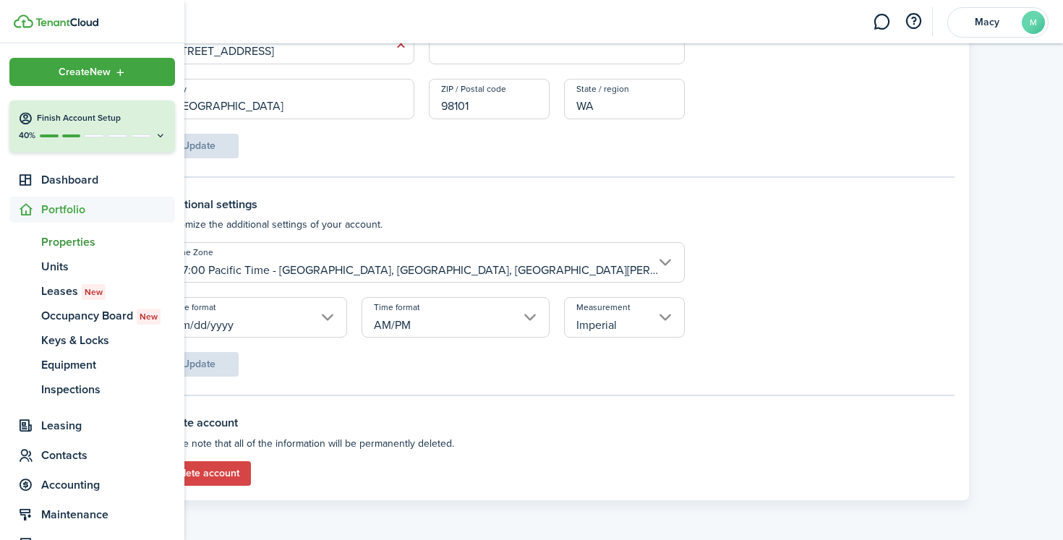
click at [62, 241] on span "Properties" at bounding box center [108, 241] width 134 height 17
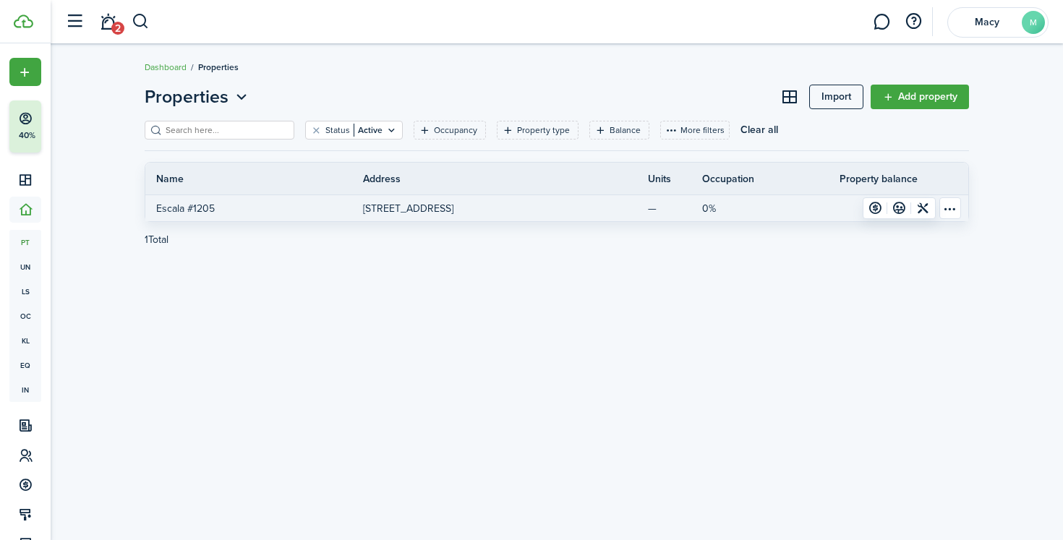
click at [375, 204] on p "[STREET_ADDRESS]" at bounding box center [408, 208] width 90 height 15
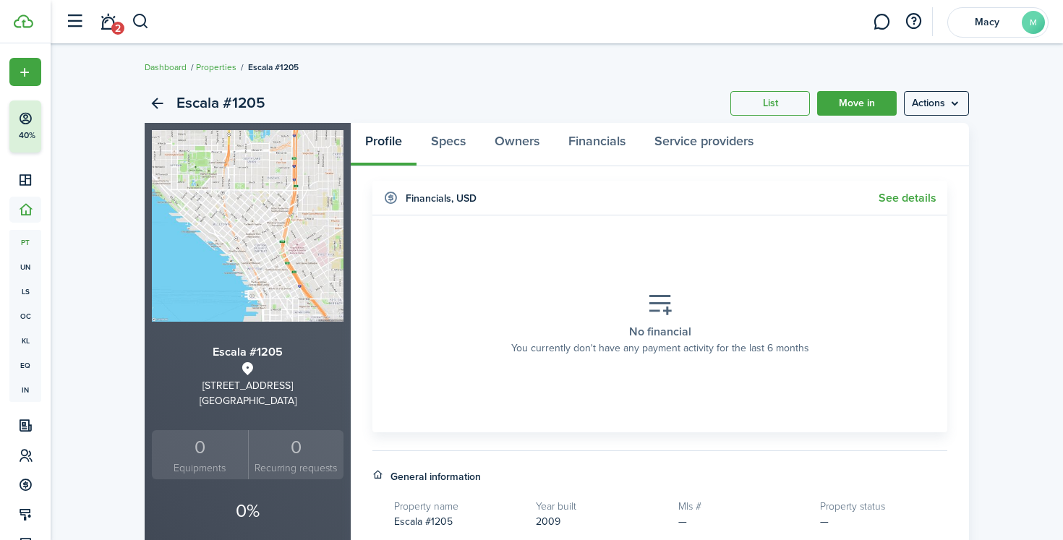
click at [786, 107] on link "List" at bounding box center [770, 103] width 80 height 25
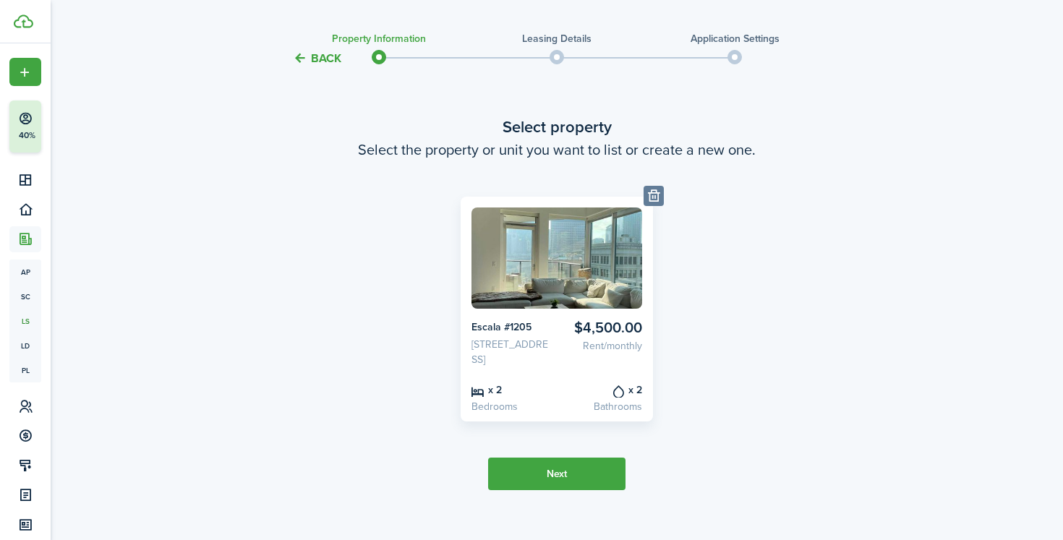
click at [564, 490] on button "Next" at bounding box center [556, 474] width 137 height 33
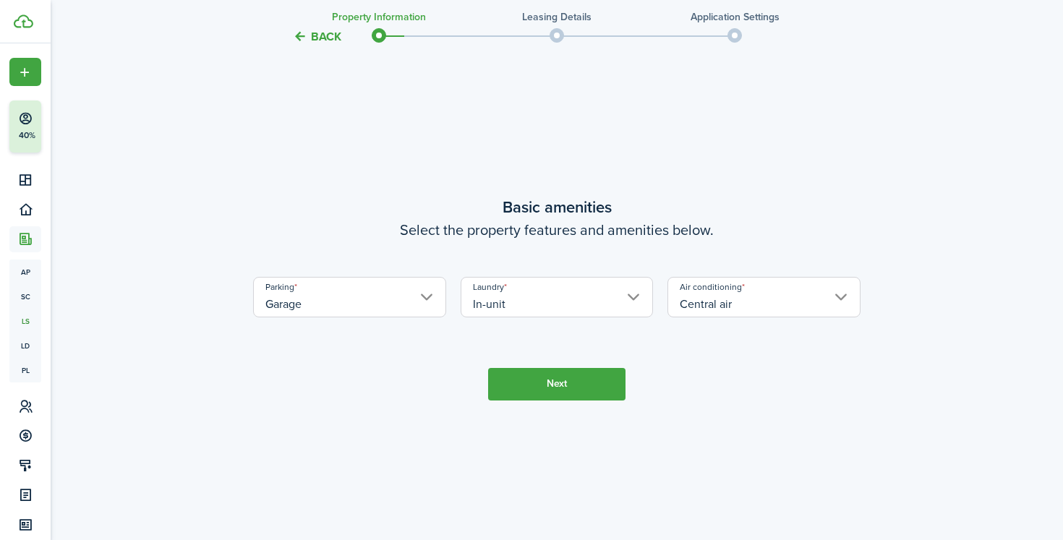
scroll to position [521, 0]
click at [577, 400] on button "Next" at bounding box center [556, 384] width 137 height 33
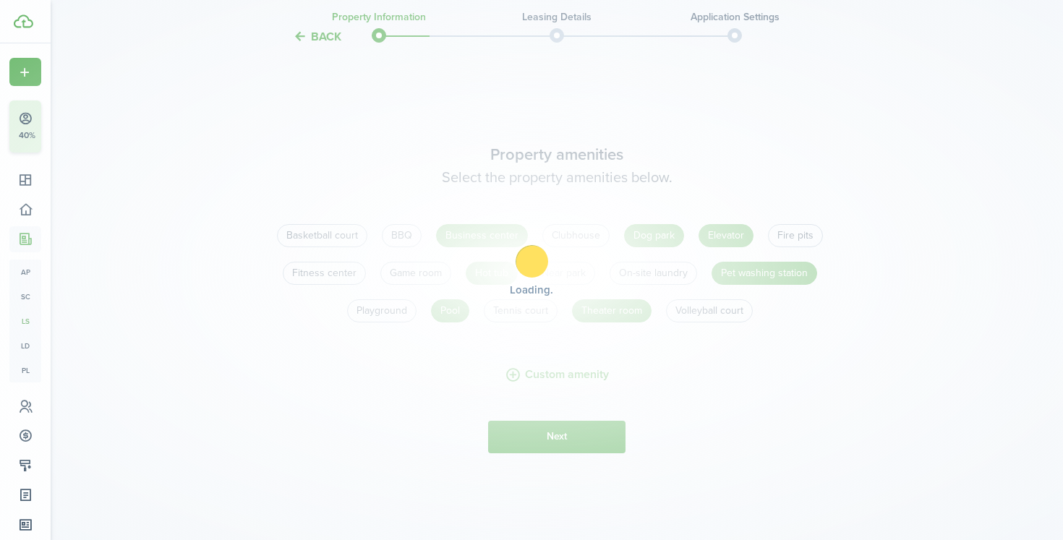
scroll to position [1061, 0]
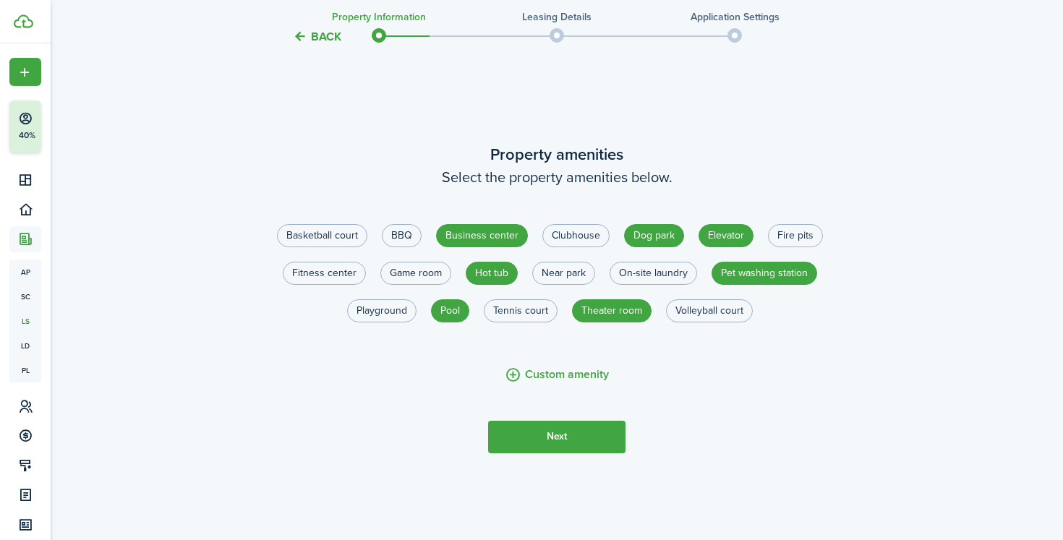
click at [566, 453] on button "Next" at bounding box center [556, 437] width 137 height 33
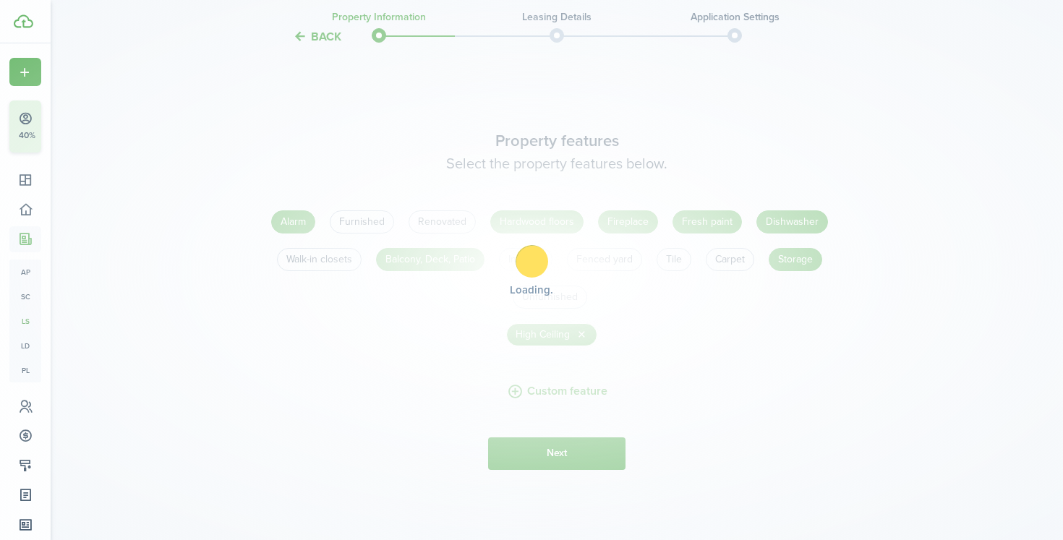
scroll to position [1601, 0]
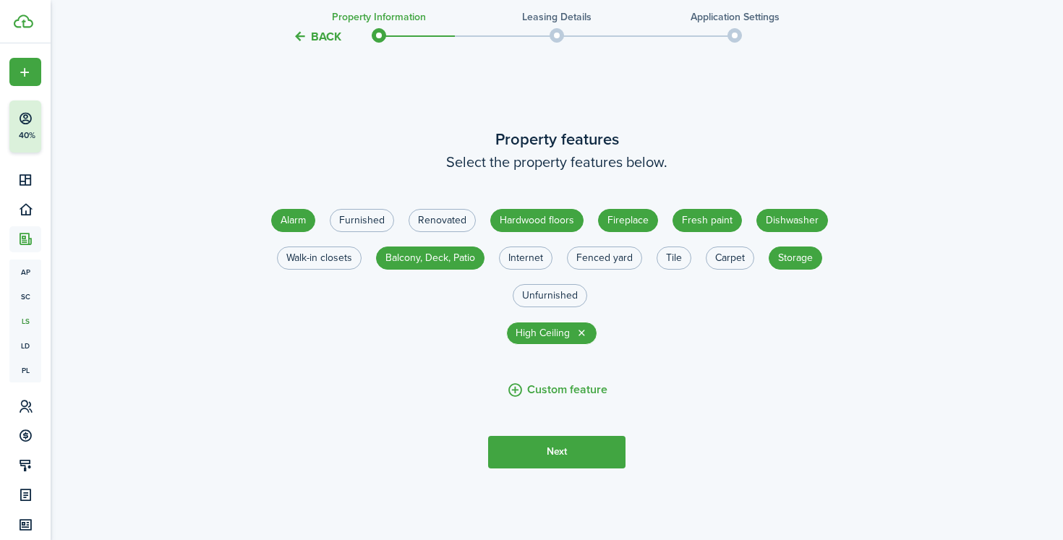
click at [566, 468] on button "Next" at bounding box center [556, 452] width 137 height 33
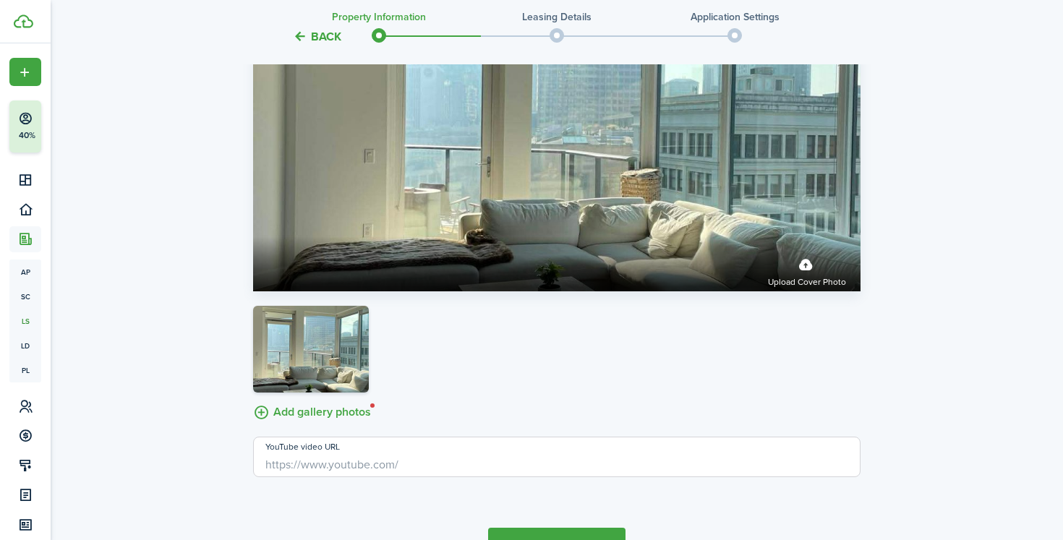
scroll to position [2466, 0]
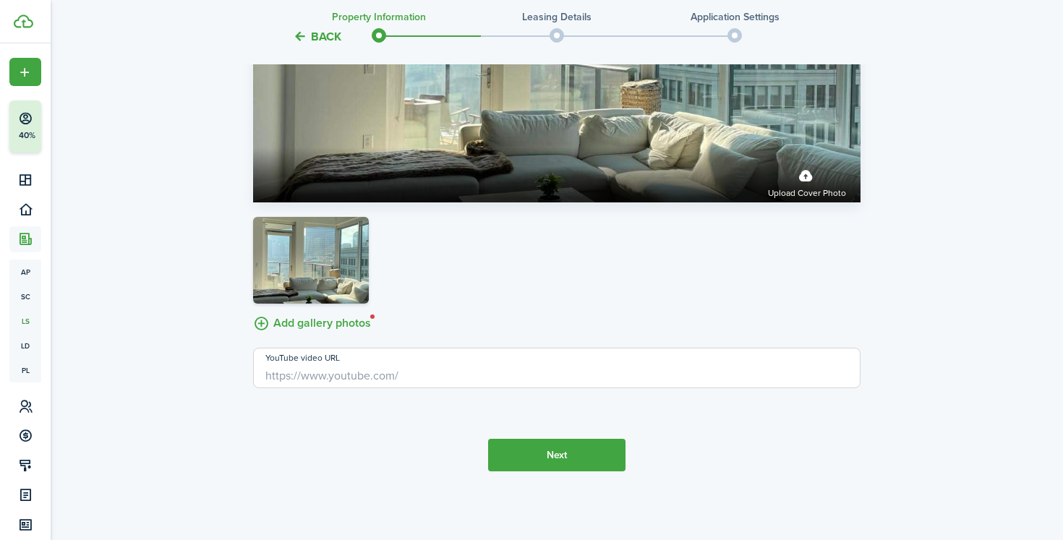
click at [566, 474] on tc-wizard-step "Property photos Add a cover photo of your property and a gallery that tell a st…" at bounding box center [556, 116] width 607 height 768
click at [566, 463] on button "Next" at bounding box center [556, 455] width 137 height 33
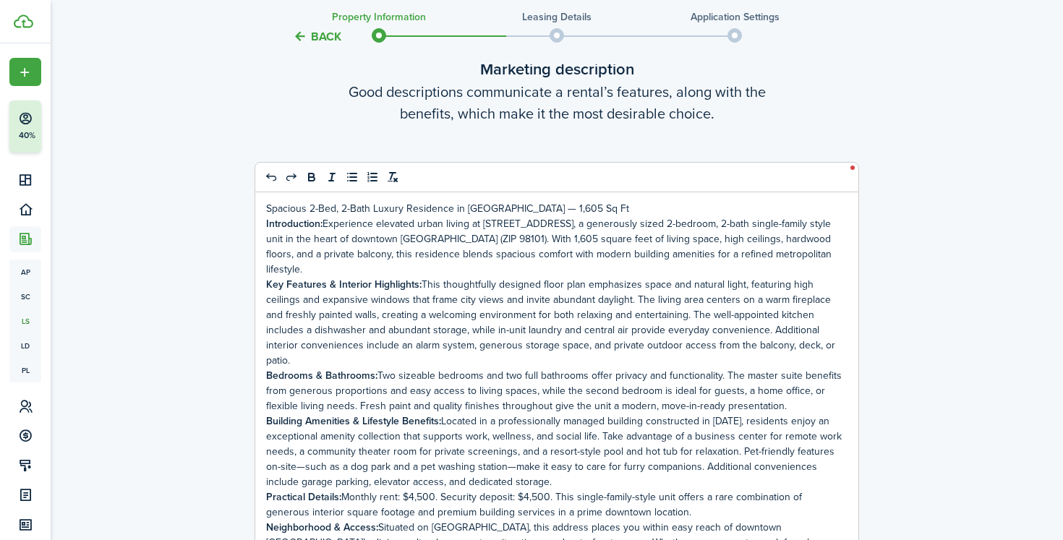
scroll to position [3212, 0]
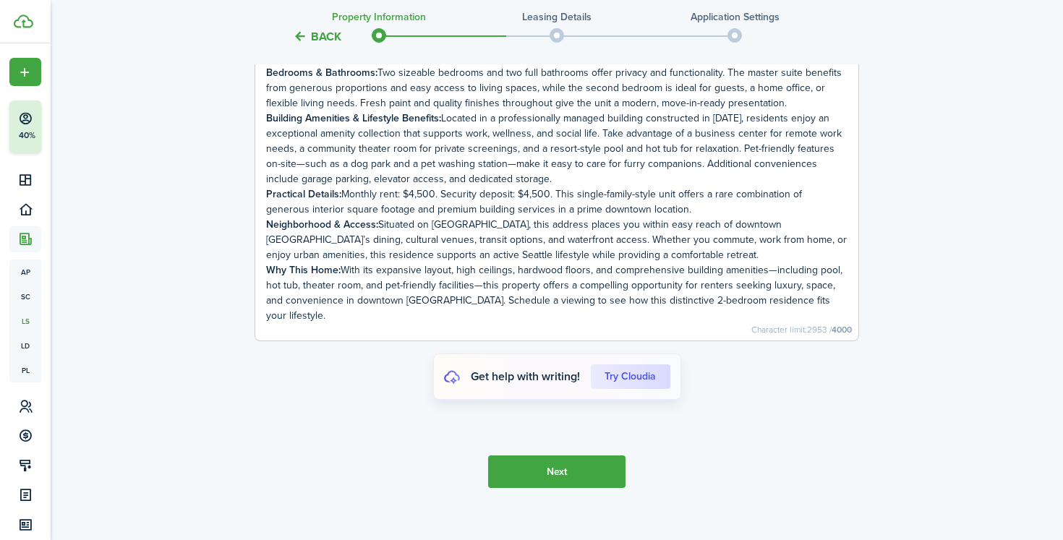
click at [570, 455] on button "Next" at bounding box center [556, 471] width 137 height 33
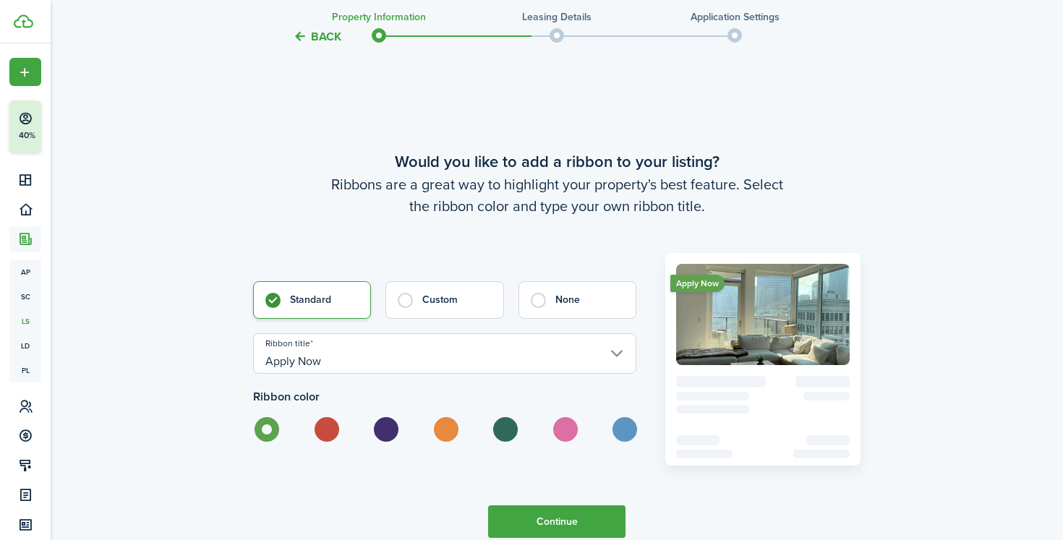
scroll to position [3752, 0]
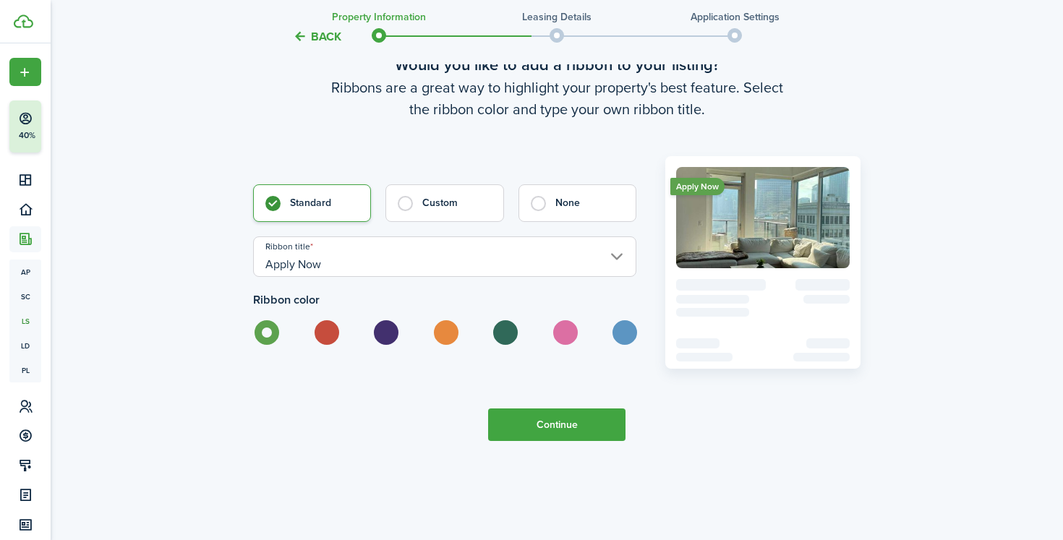
click at [570, 408] on button "Continue" at bounding box center [556, 424] width 137 height 33
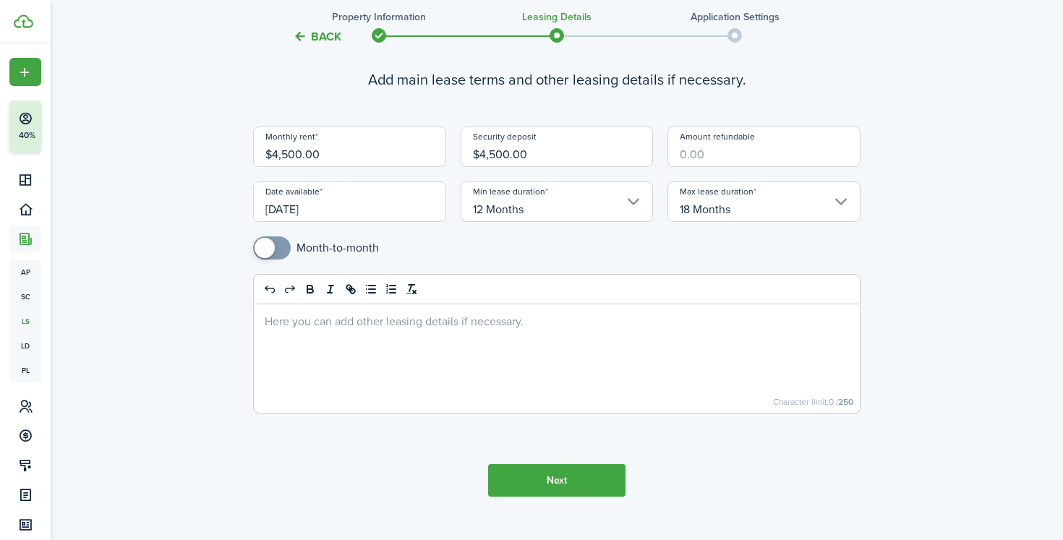
scroll to position [125, 0]
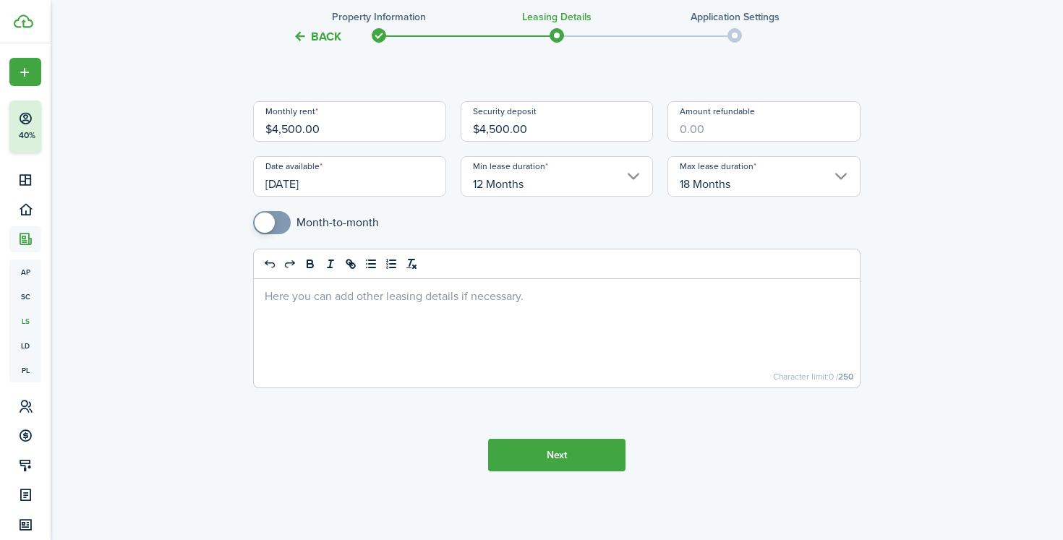
click at [594, 452] on button "Next" at bounding box center [556, 455] width 137 height 33
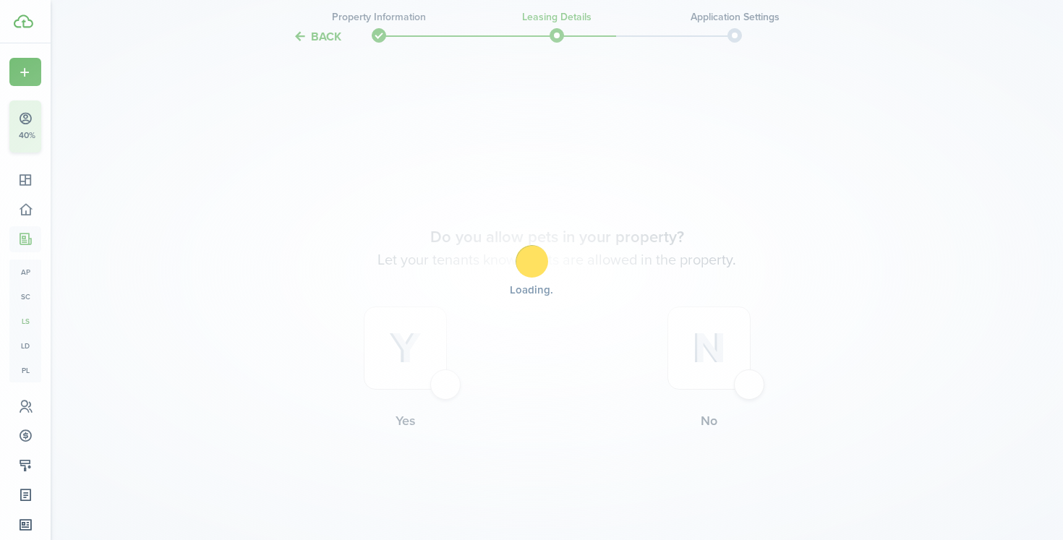
scroll to position [568, 0]
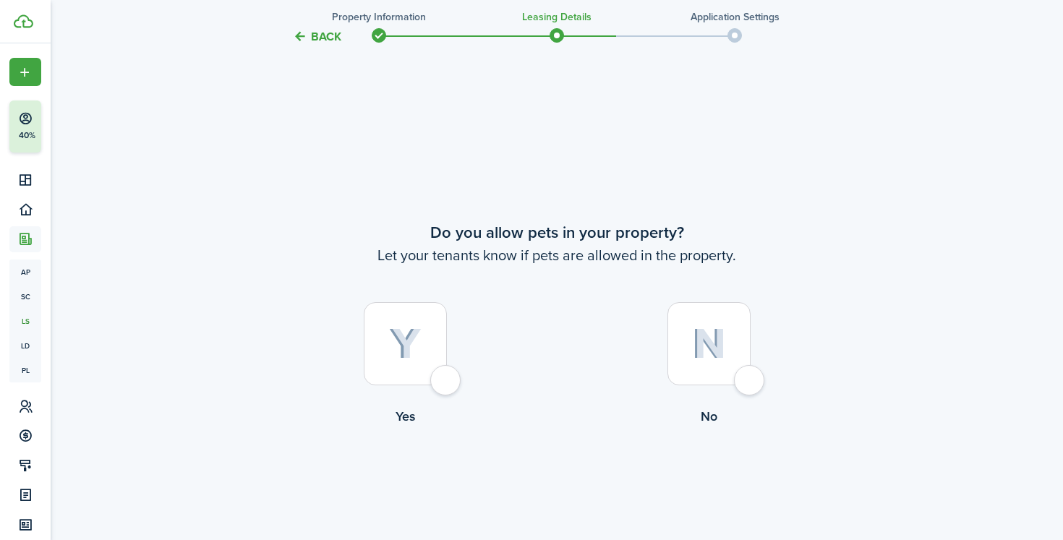
click at [719, 324] on div at bounding box center [708, 343] width 83 height 83
radio input "true"
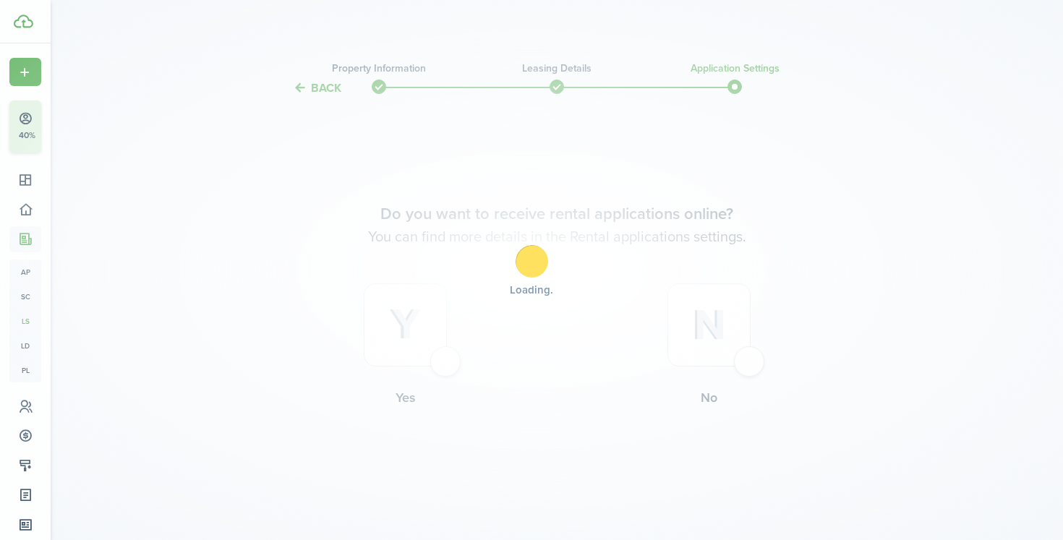
scroll to position [0, 0]
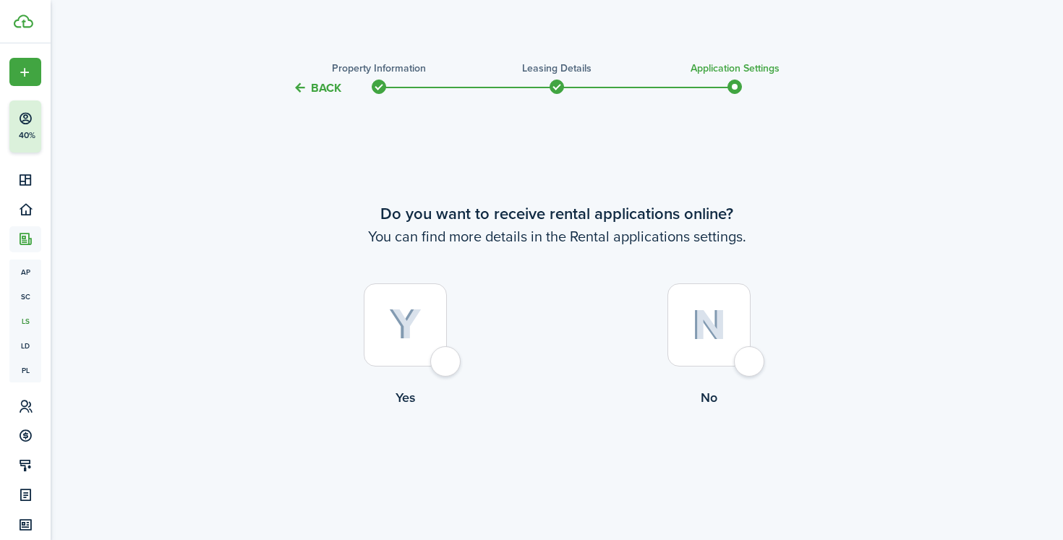
click at [391, 369] on label "Yes" at bounding box center [405, 348] width 304 height 131
radio input "true"
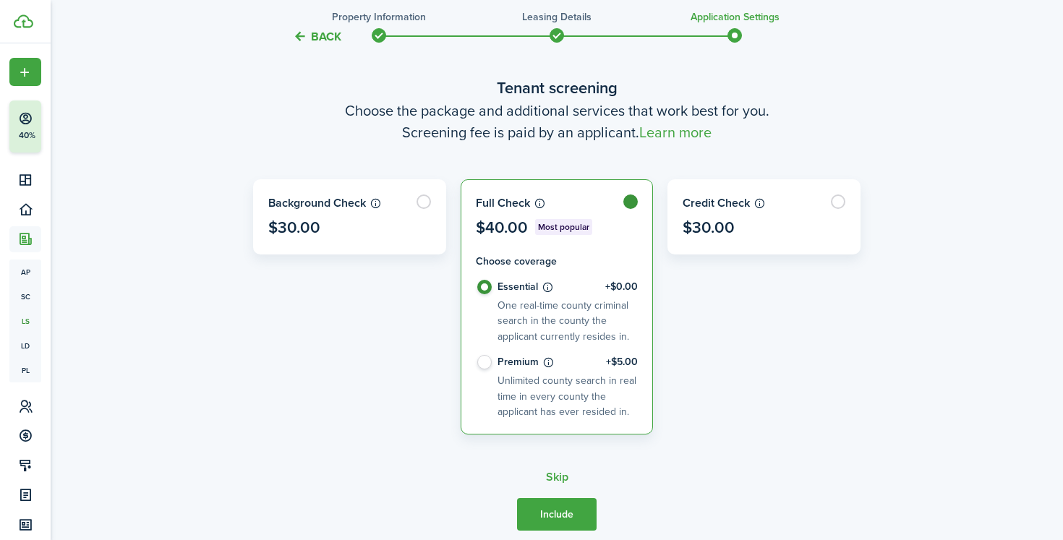
scroll to position [484, 0]
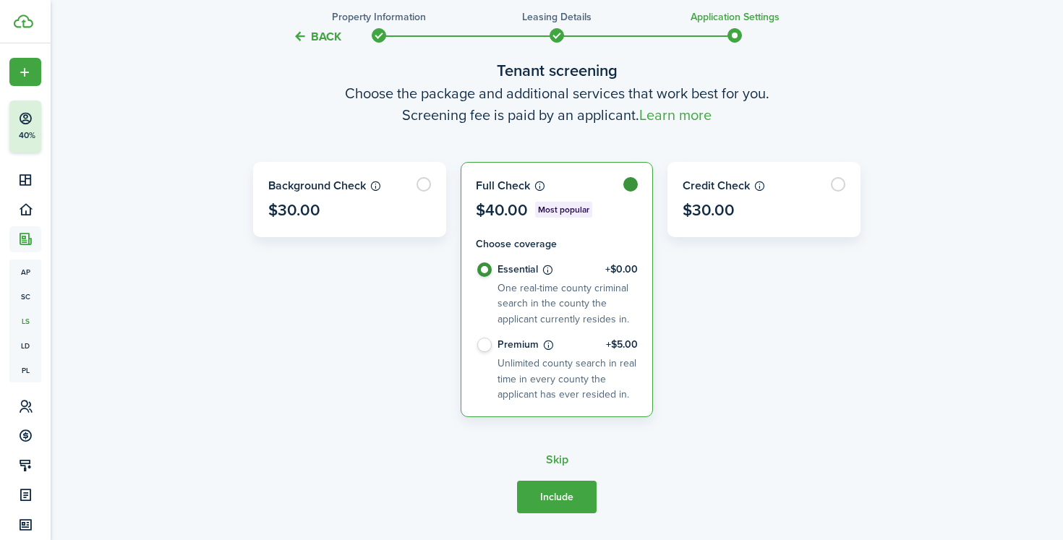
click at [565, 494] on button "Include" at bounding box center [557, 497] width 80 height 33
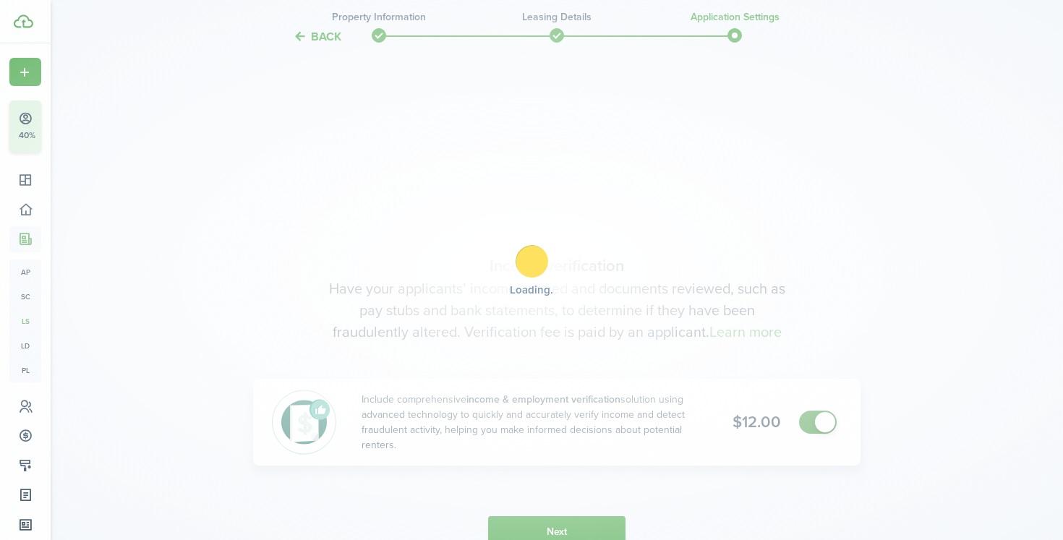
scroll to position [983, 0]
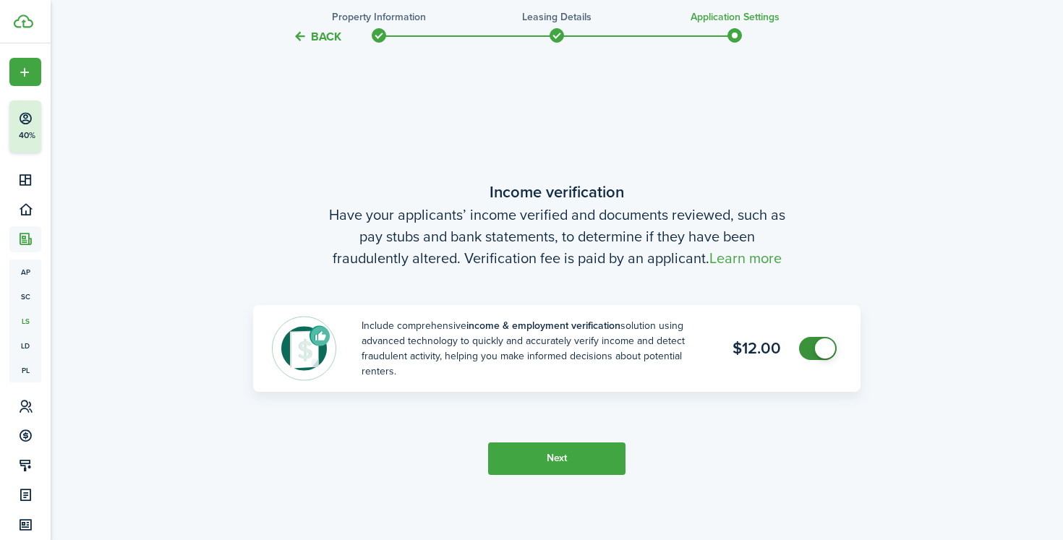
click at [576, 468] on button "Next" at bounding box center [556, 458] width 137 height 33
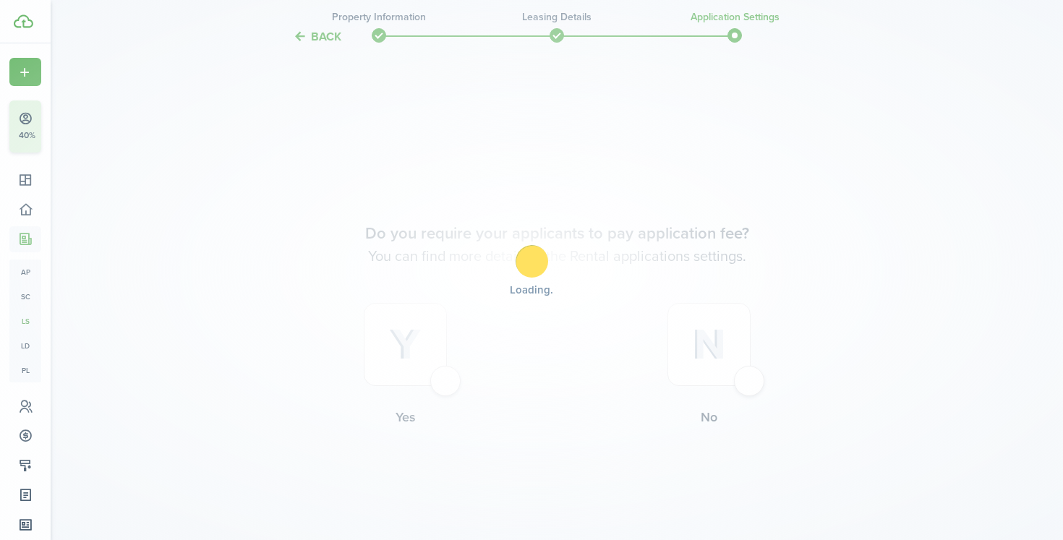
scroll to position [1523, 0]
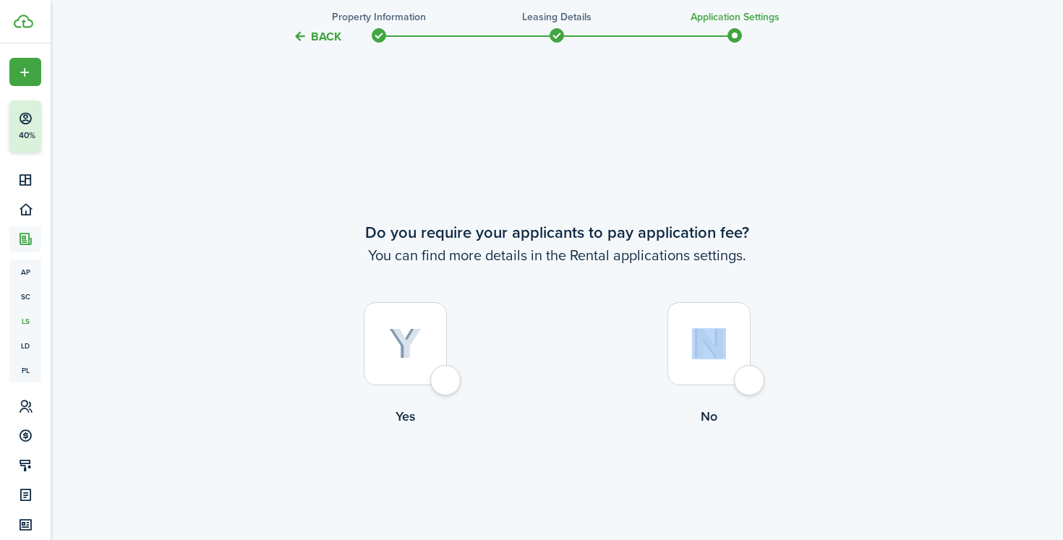
drag, startPoint x: 701, startPoint y: 364, endPoint x: 630, endPoint y: 423, distance: 91.9
click at [631, 423] on label "No" at bounding box center [709, 367] width 304 height 131
radio input "true"
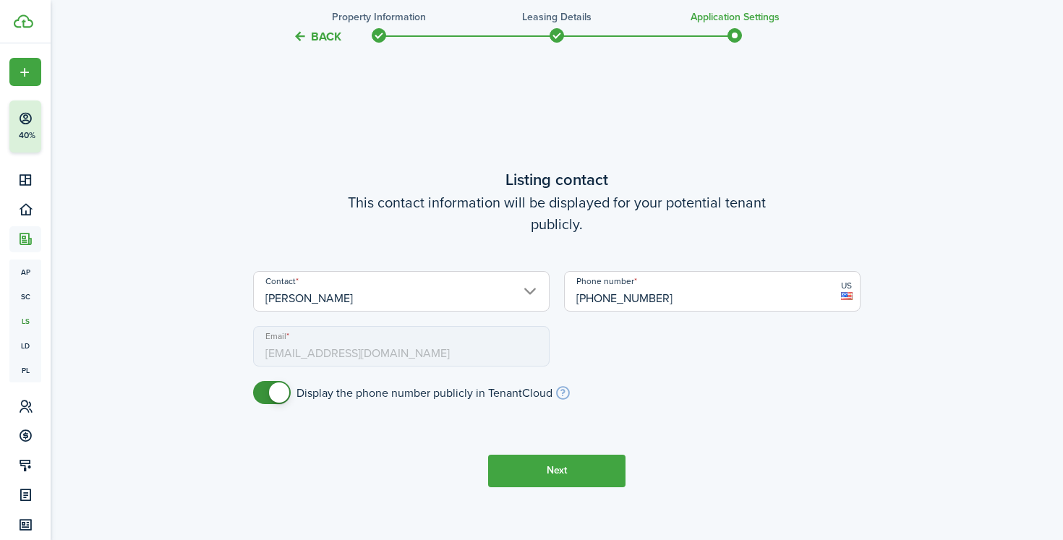
scroll to position [2160, 0]
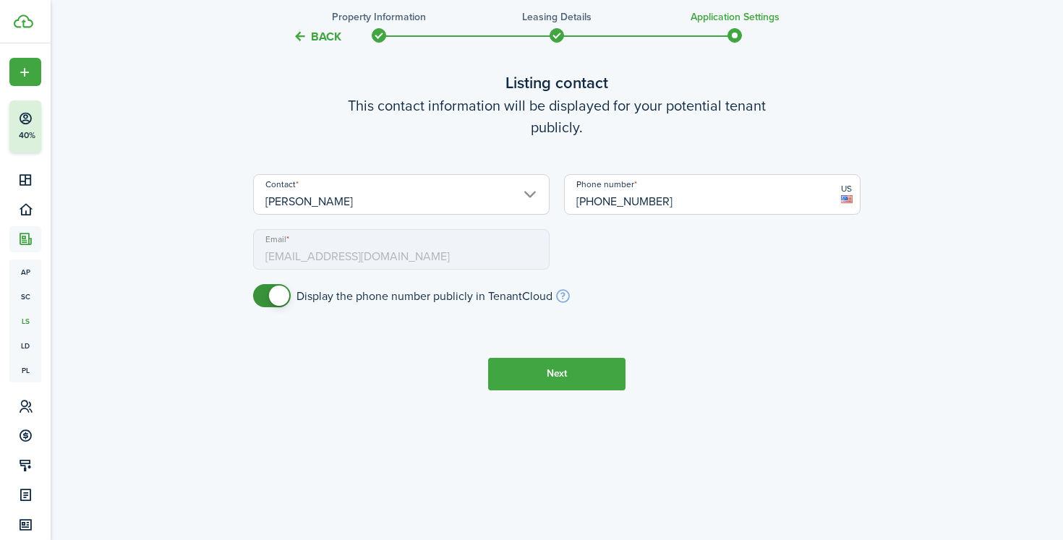
click at [326, 40] on button "Back" at bounding box center [317, 36] width 48 height 15
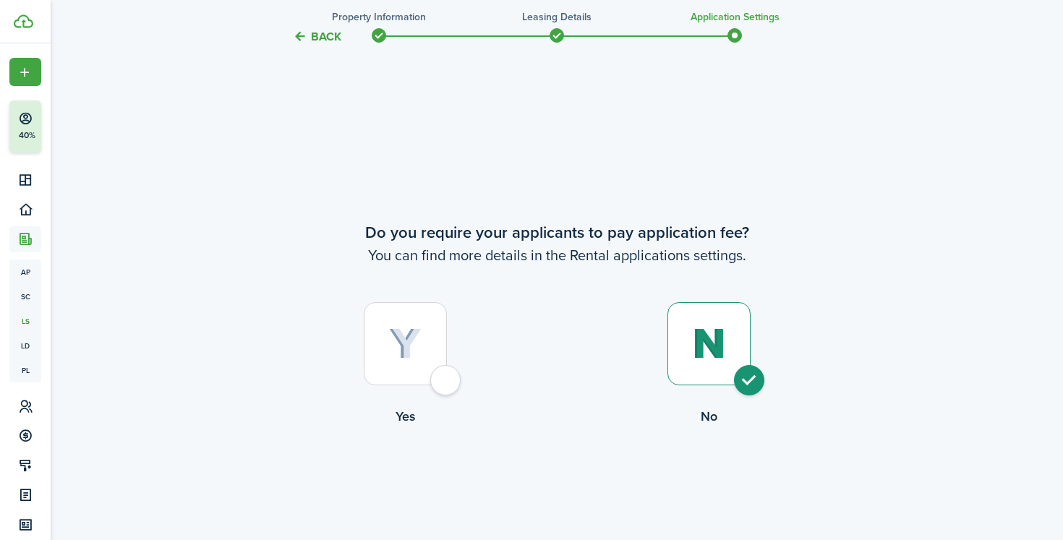
click at [390, 310] on div at bounding box center [405, 343] width 83 height 83
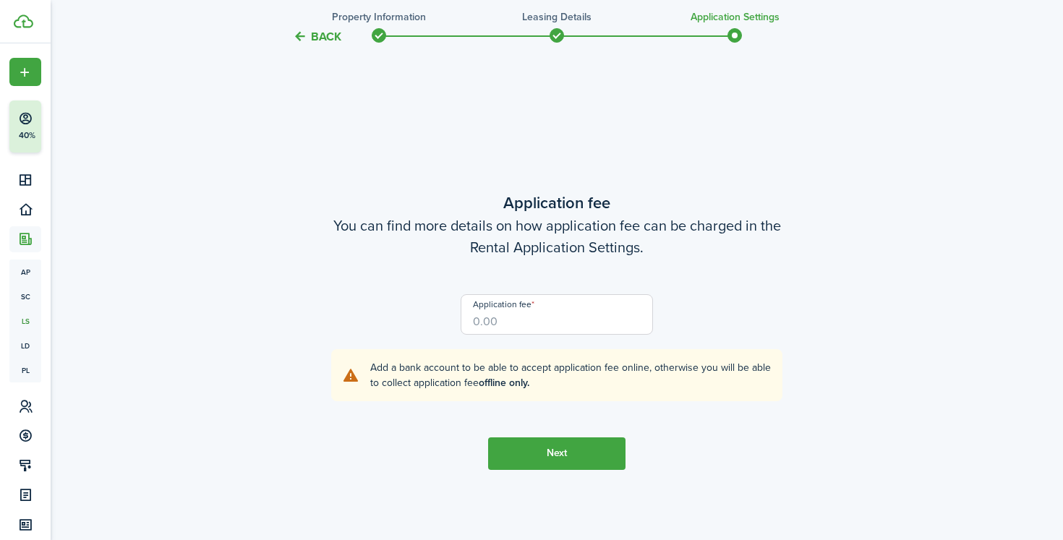
scroll to position [2063, 0]
click at [494, 321] on input "Application fee" at bounding box center [556, 311] width 193 height 40
click at [324, 38] on button "Back" at bounding box center [317, 36] width 48 height 15
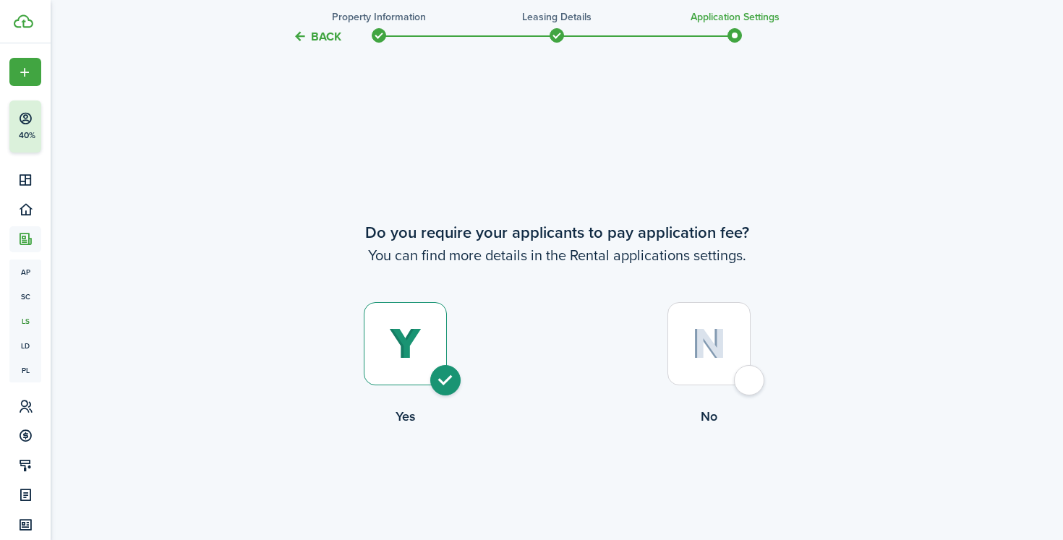
click at [695, 347] on img at bounding box center [709, 343] width 34 height 31
radio input "false"
radio input "true"
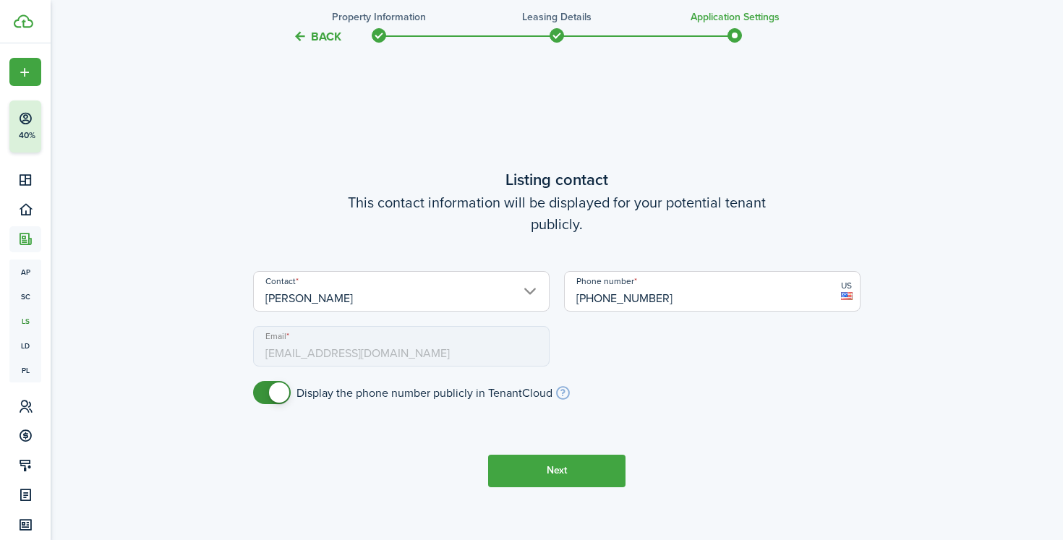
click at [598, 468] on button "Next" at bounding box center [556, 471] width 137 height 33
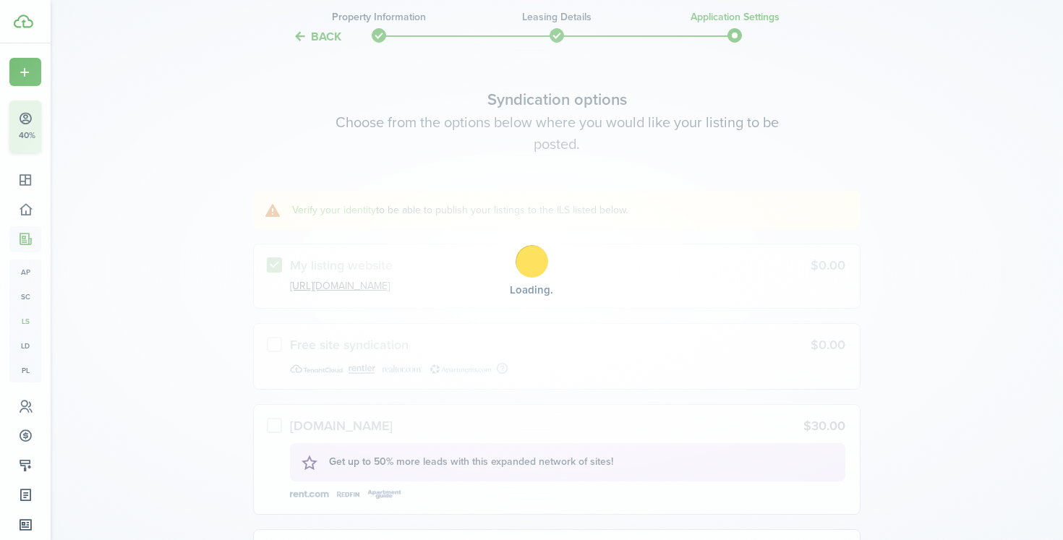
scroll to position [2603, 0]
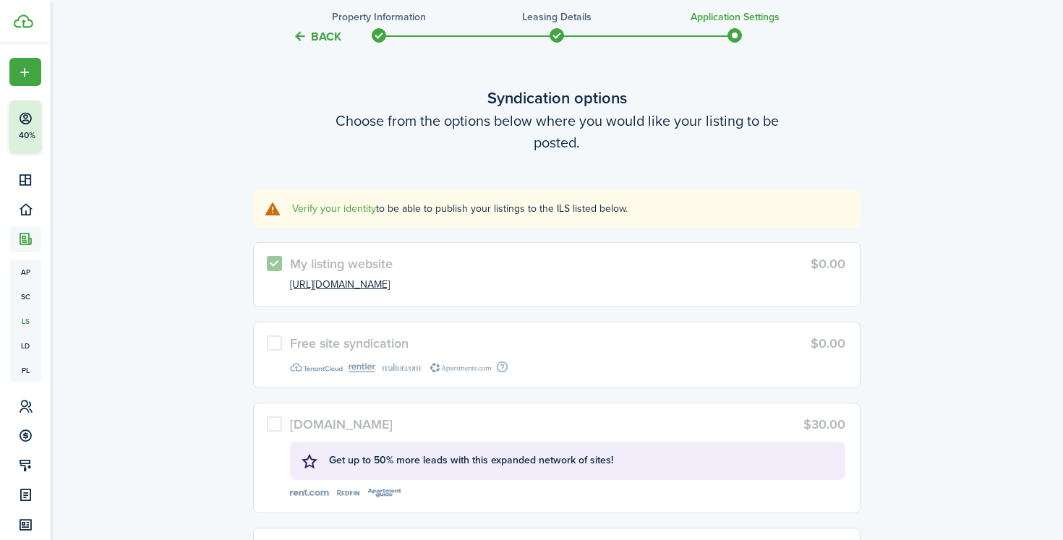
click at [317, 38] on button "Back" at bounding box center [317, 36] width 48 height 15
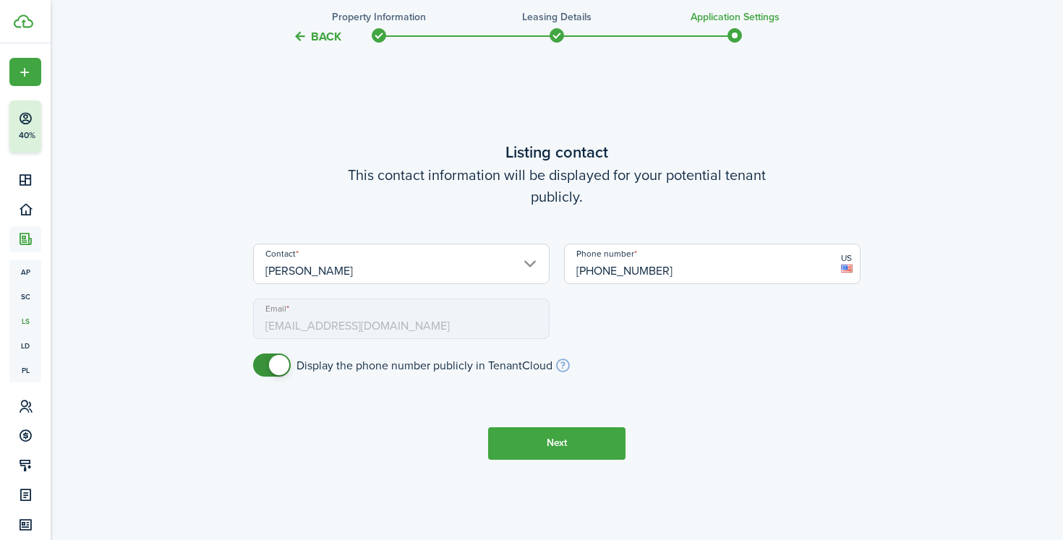
scroll to position [2063, 0]
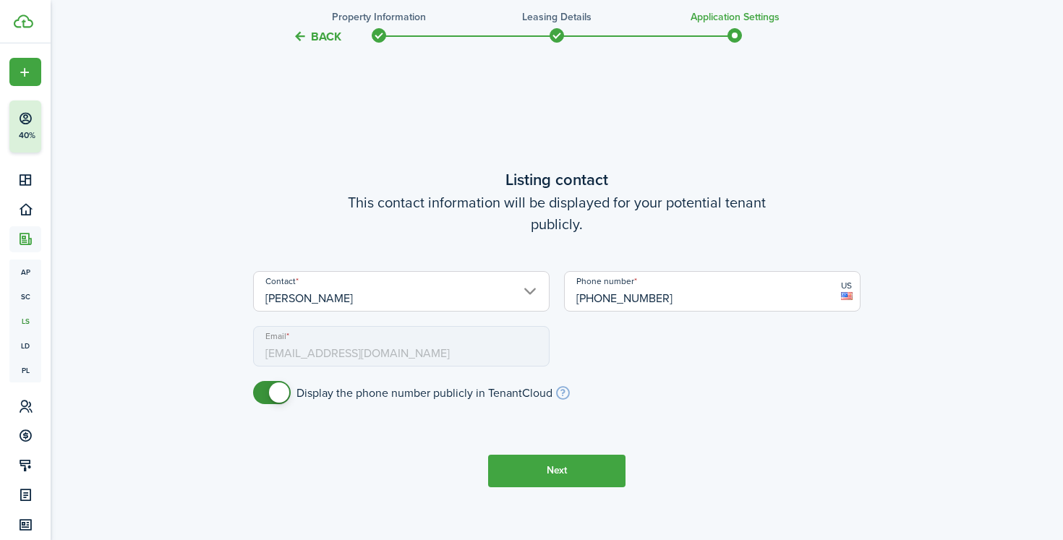
checkbox input "false"
click at [276, 400] on span at bounding box center [279, 392] width 20 height 20
click at [507, 476] on button "Next" at bounding box center [556, 471] width 137 height 33
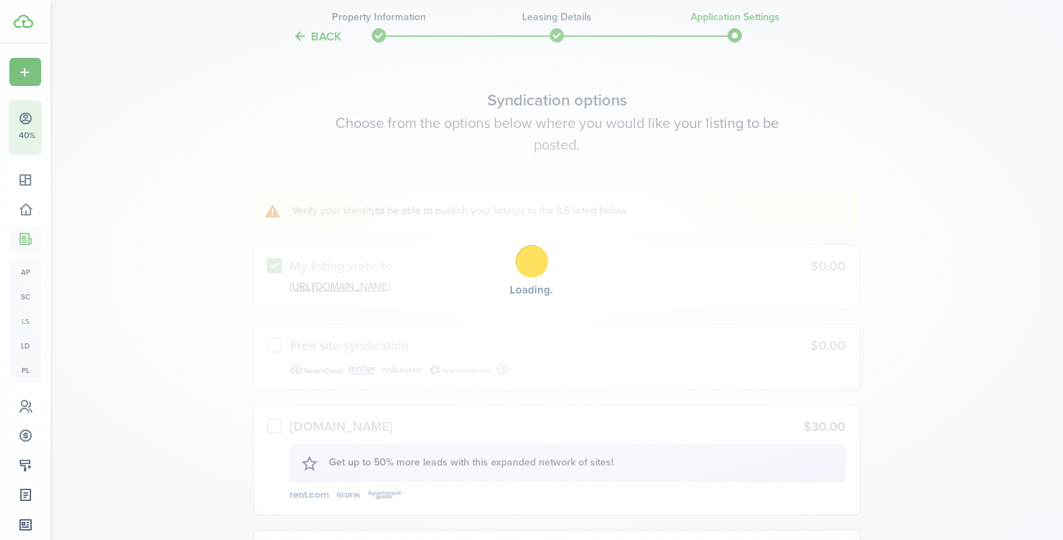
scroll to position [2603, 0]
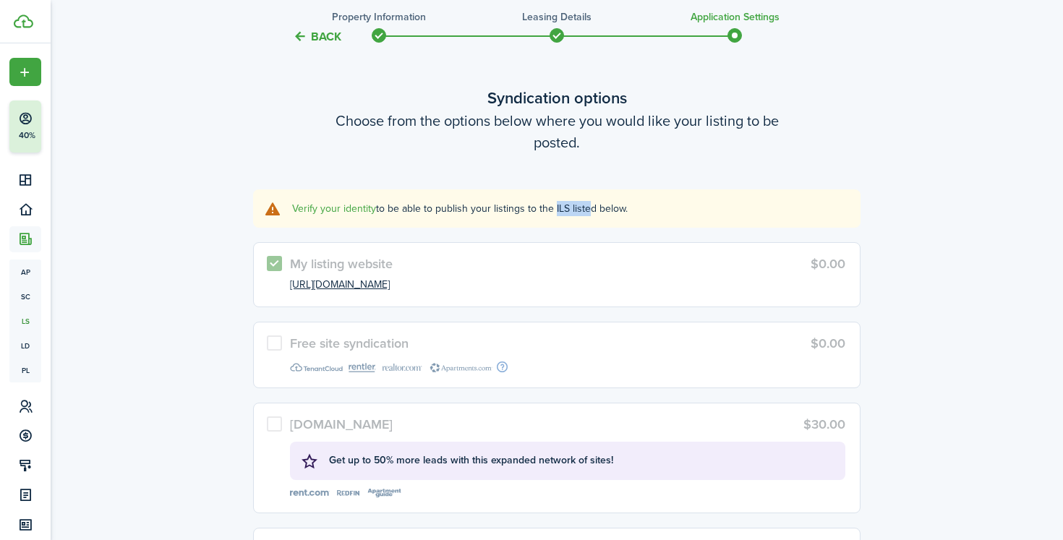
drag, startPoint x: 551, startPoint y: 210, endPoint x: 582, endPoint y: 210, distance: 31.1
click at [583, 210] on explanation-description "Verify your identity to be able to publish your listings to the ILS listed belo…" at bounding box center [570, 208] width 557 height 15
click at [582, 210] on explanation-description "Verify your identity to be able to publish your listings to the ILS listed belo…" at bounding box center [570, 208] width 557 height 15
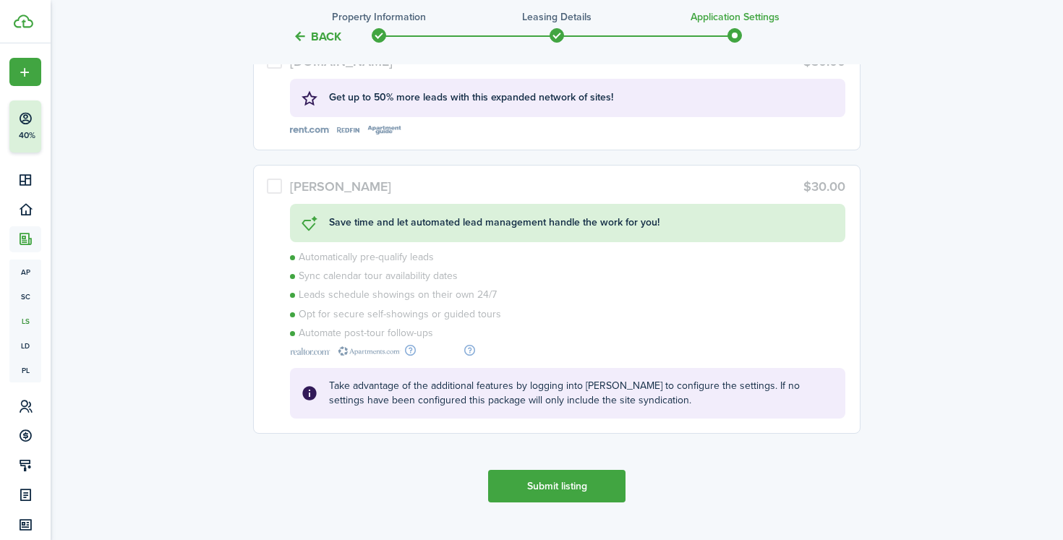
scroll to position [2997, 0]
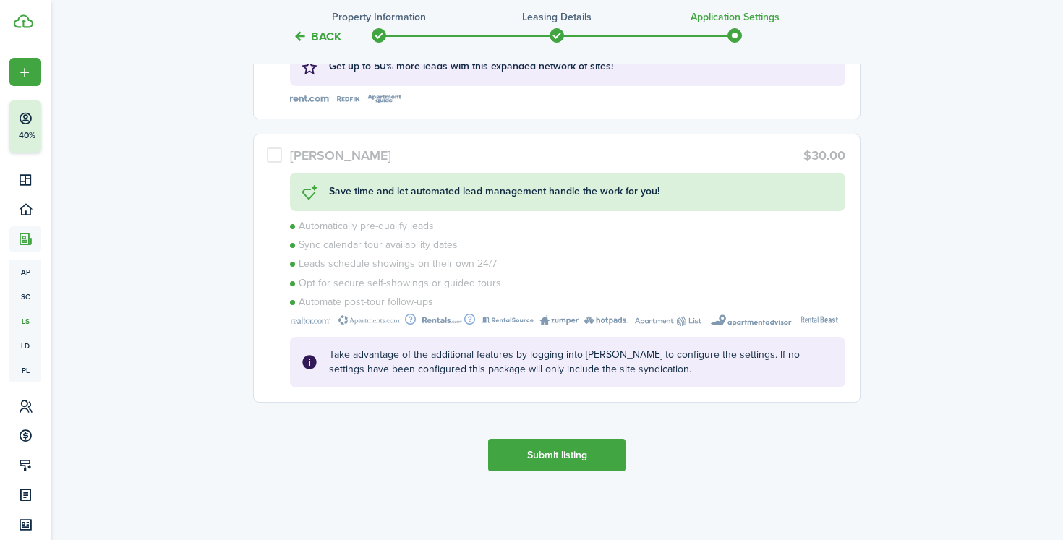
click at [594, 463] on button "Submit listing" at bounding box center [556, 455] width 137 height 33
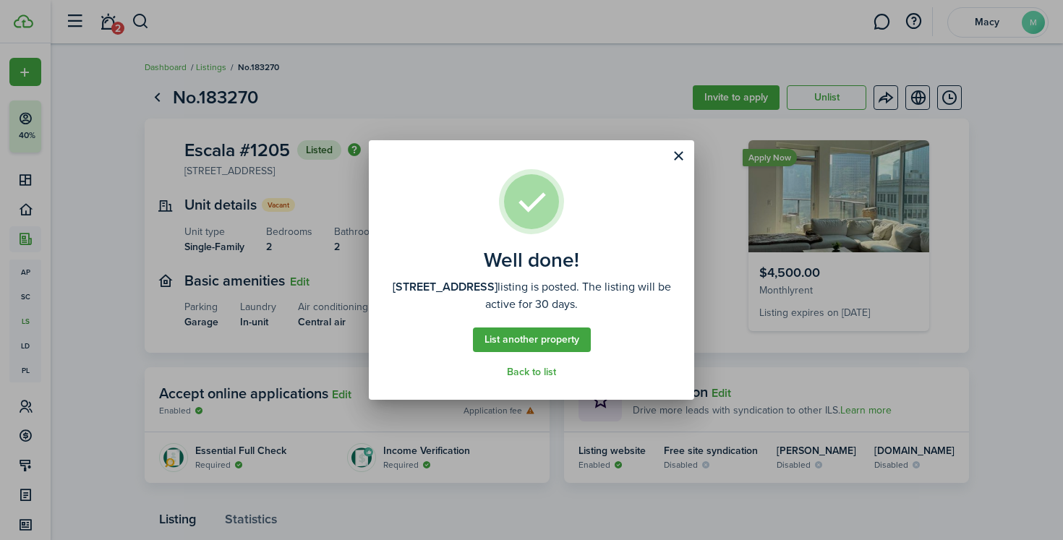
drag, startPoint x: 481, startPoint y: 305, endPoint x: 674, endPoint y: 305, distance: 193.0
click at [676, 305] on assembled-view "Well done! [STREET_ADDRESS] listing is posted. The listing will be active for 3…" at bounding box center [531, 270] width 325 height 260
click at [674, 305] on assembled-view "Well done! [STREET_ADDRESS] listing is posted. The listing will be active for 3…" at bounding box center [531, 270] width 325 height 260
click at [544, 369] on link "Back to list" at bounding box center [531, 373] width 49 height 12
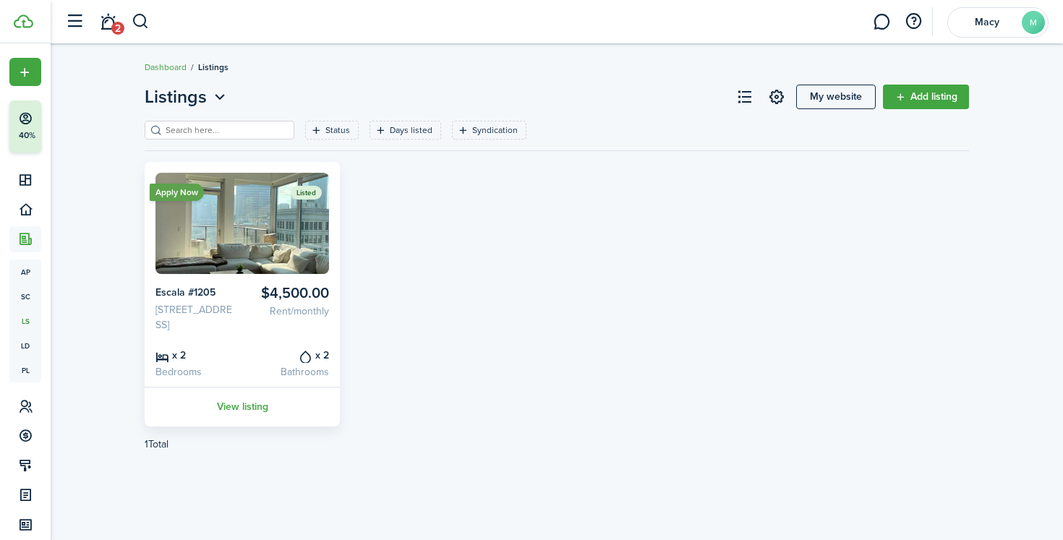
click at [249, 333] on card-listing-price "$4,500.00 Rent/monthly" at bounding box center [289, 309] width 82 height 48
click at [244, 427] on link "View listing" at bounding box center [242, 407] width 195 height 40
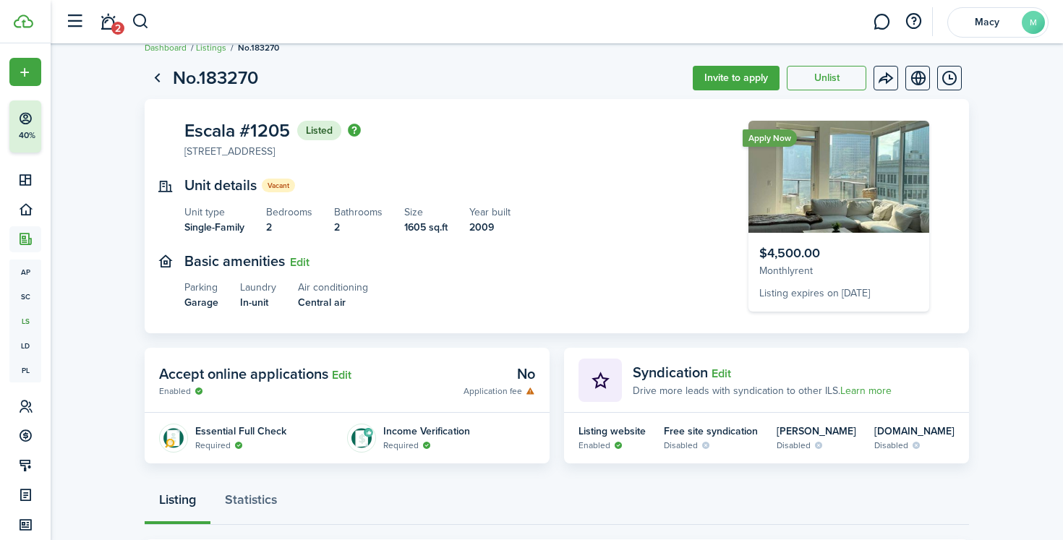
scroll to position [22, 0]
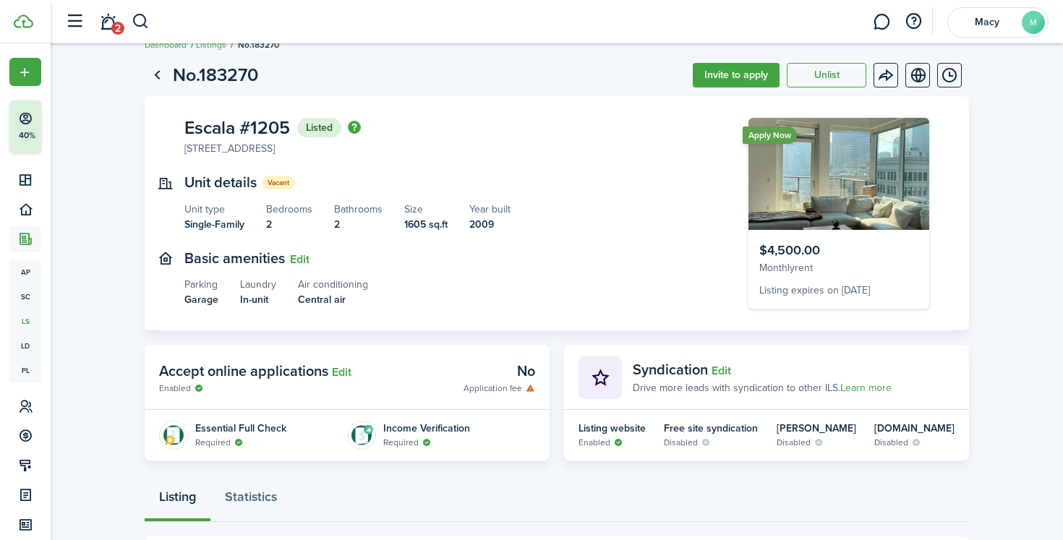
click at [614, 442] on icon at bounding box center [618, 442] width 9 height 9
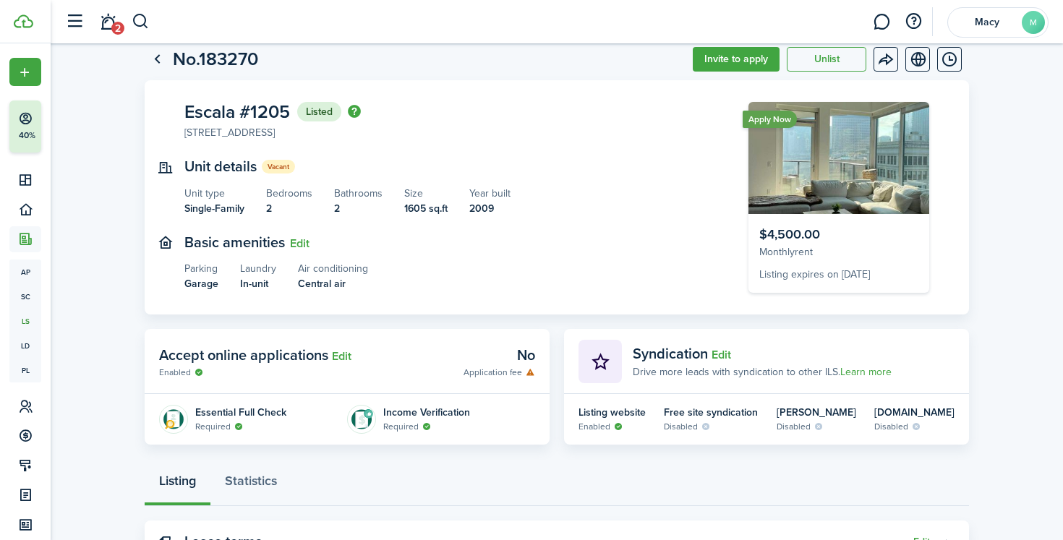
scroll to position [55, 0]
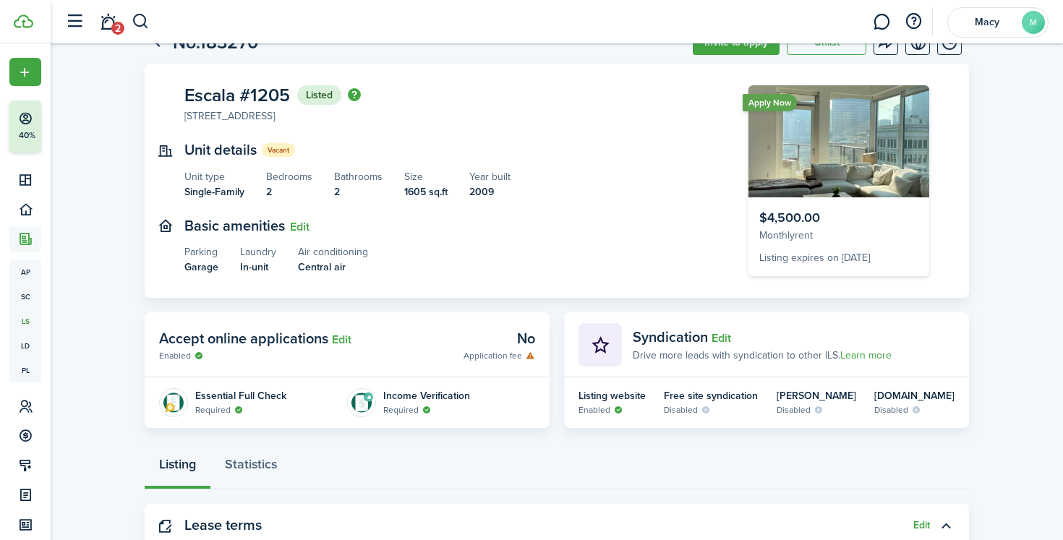
click at [711, 406] on icon at bounding box center [705, 410] width 9 height 9
click at [707, 415] on listing-view-item-indicator "Disabled" at bounding box center [711, 409] width 94 height 13
click at [708, 400] on div "Free site syndication" at bounding box center [711, 395] width 94 height 15
click at [844, 410] on listing-view-item-indicator "Disabled" at bounding box center [816, 409] width 80 height 13
click at [831, 410] on listing-view-item-indicator "Disabled" at bounding box center [816, 409] width 80 height 13
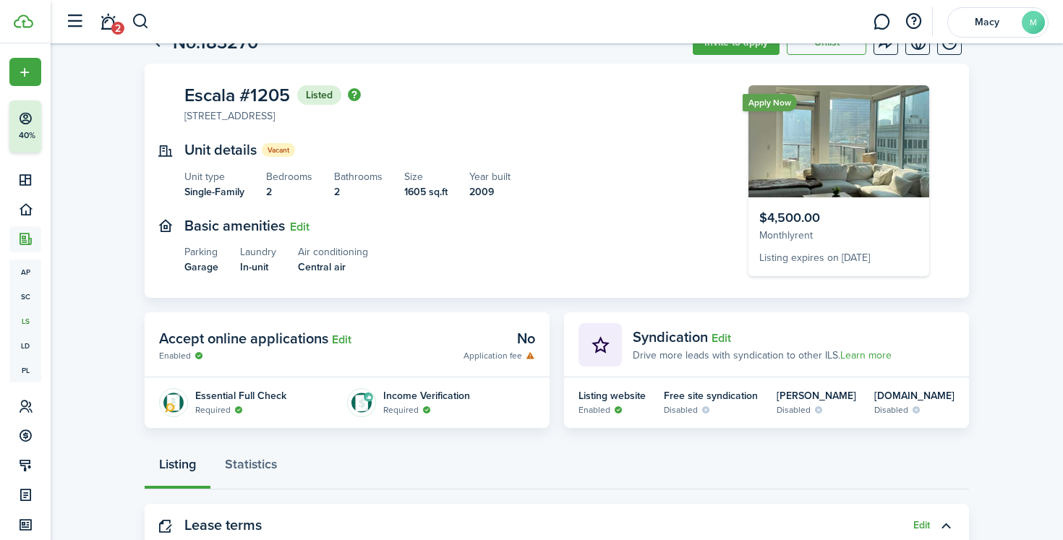
click at [941, 411] on listing-view-item-indicator "Disabled" at bounding box center [914, 409] width 80 height 13
click at [618, 408] on icon at bounding box center [618, 410] width 9 height 9
click at [616, 408] on icon at bounding box center [618, 410] width 9 height 9
click at [862, 352] on link "Learn more" at bounding box center [865, 355] width 51 height 15
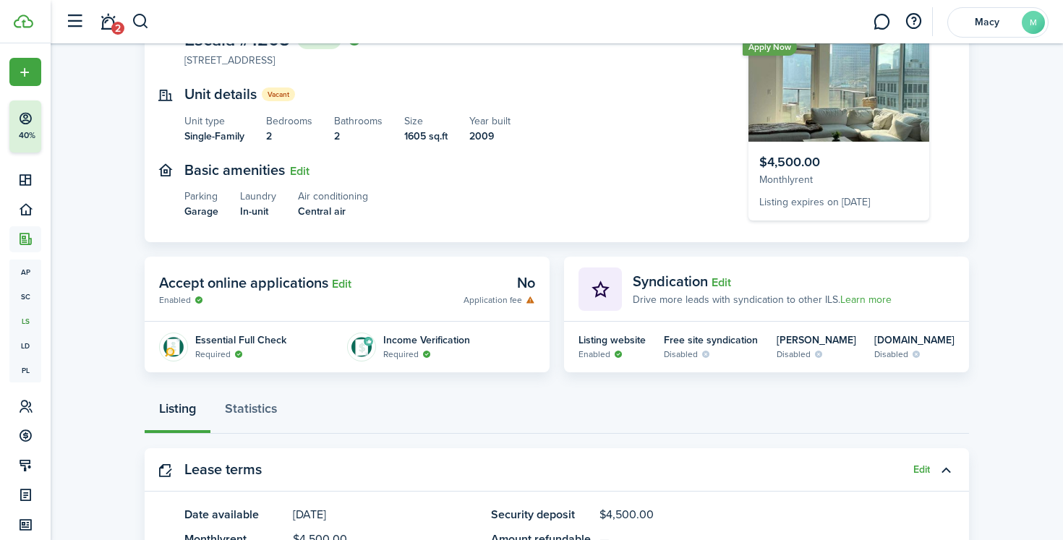
scroll to position [121, 0]
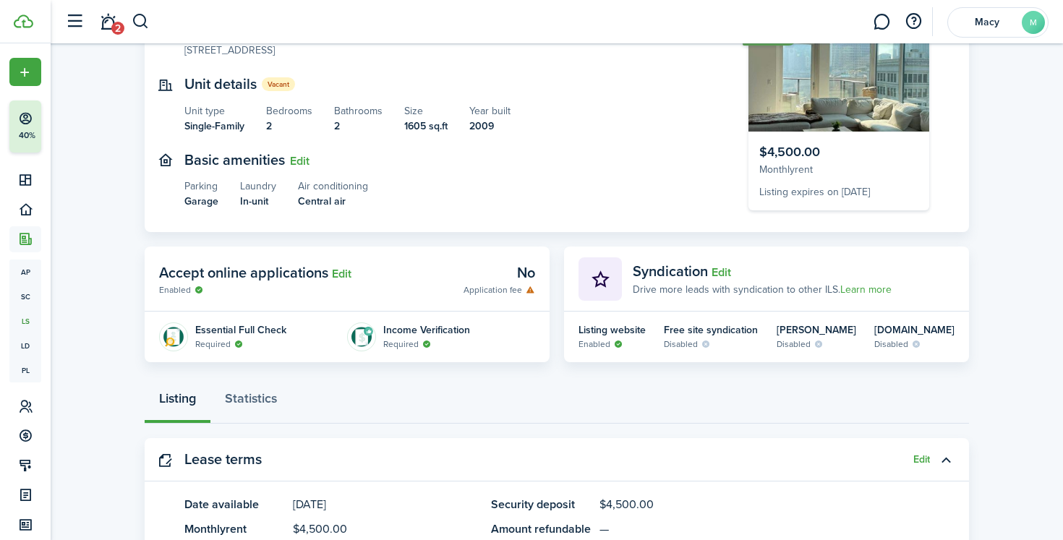
click at [622, 332] on div "Listing website" at bounding box center [611, 329] width 67 height 15
click at [721, 267] on button "Edit" at bounding box center [721, 272] width 20 height 13
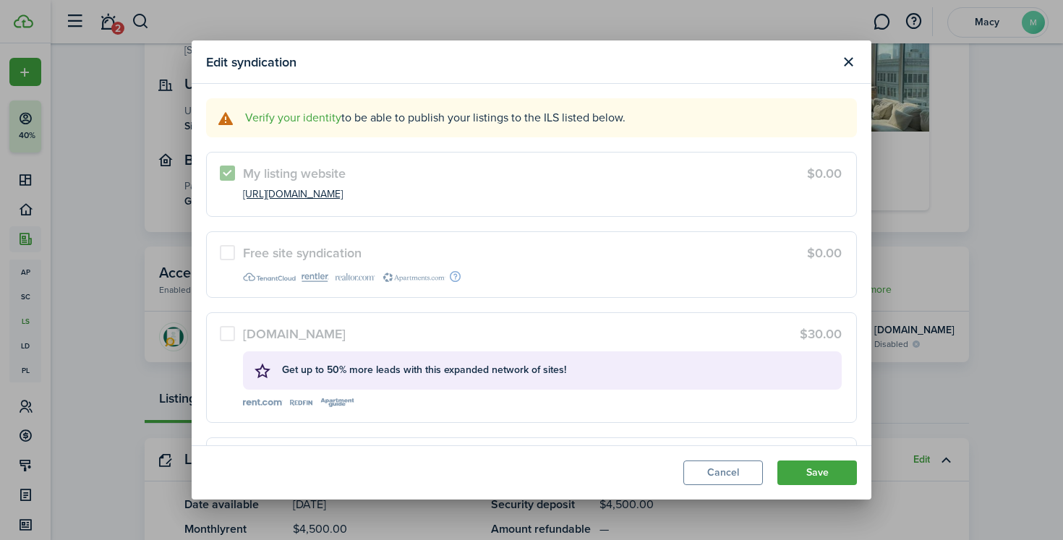
click at [423, 260] on label "Free site syndication $0.00" at bounding box center [531, 264] width 651 height 66
click at [343, 193] on link "[URL][DOMAIN_NAME]" at bounding box center [293, 194] width 100 height 14
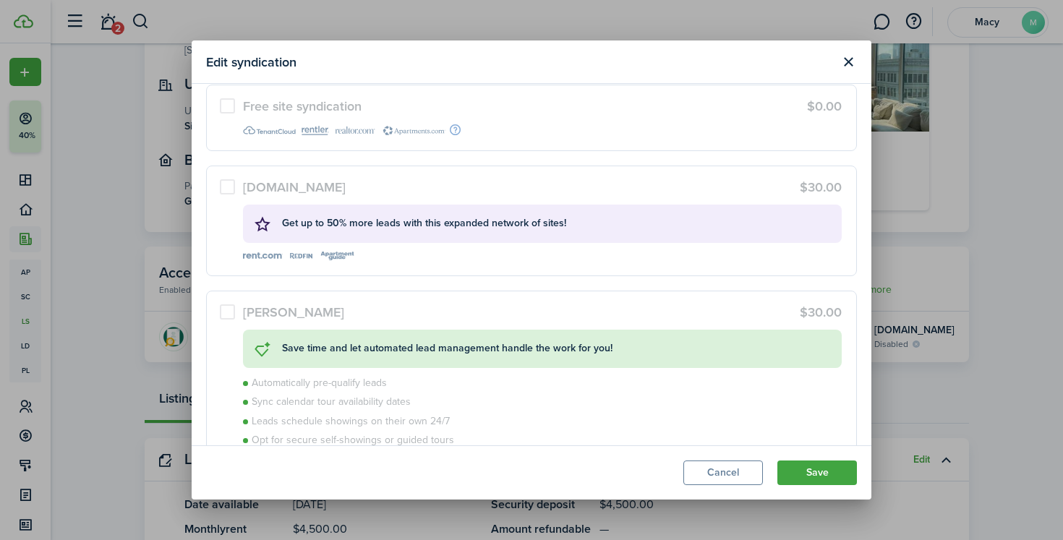
click at [541, 229] on b "Get up to 50% more leads with this expanded network of sites!" at bounding box center [424, 222] width 284 height 15
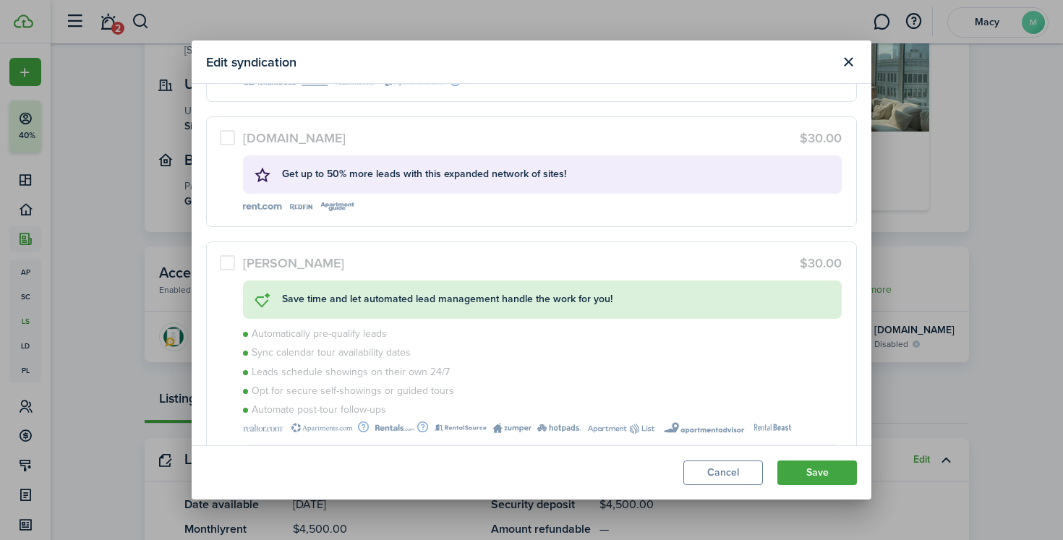
click at [519, 264] on div "[PERSON_NAME] $30.00" at bounding box center [542, 263] width 599 height 13
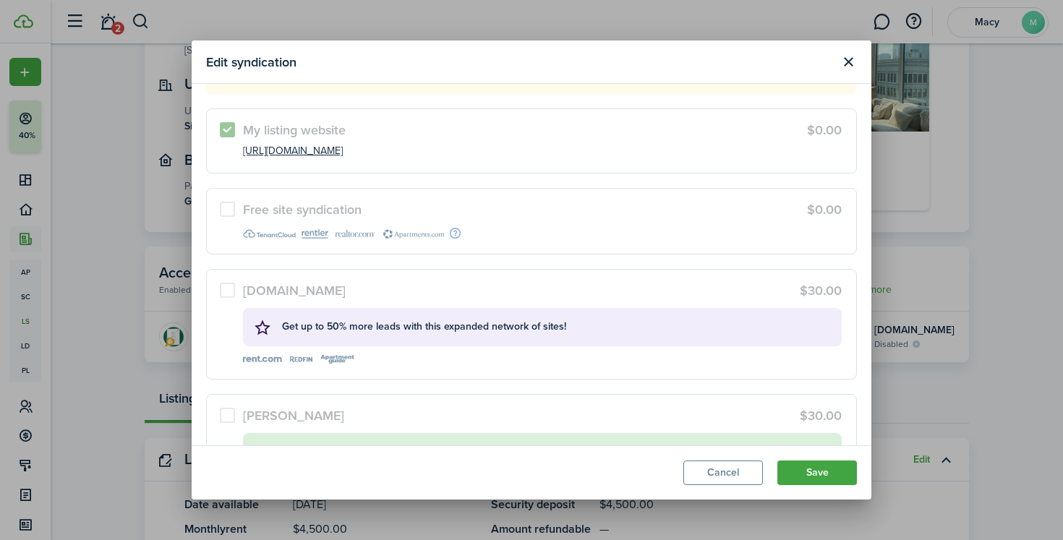
scroll to position [0, 0]
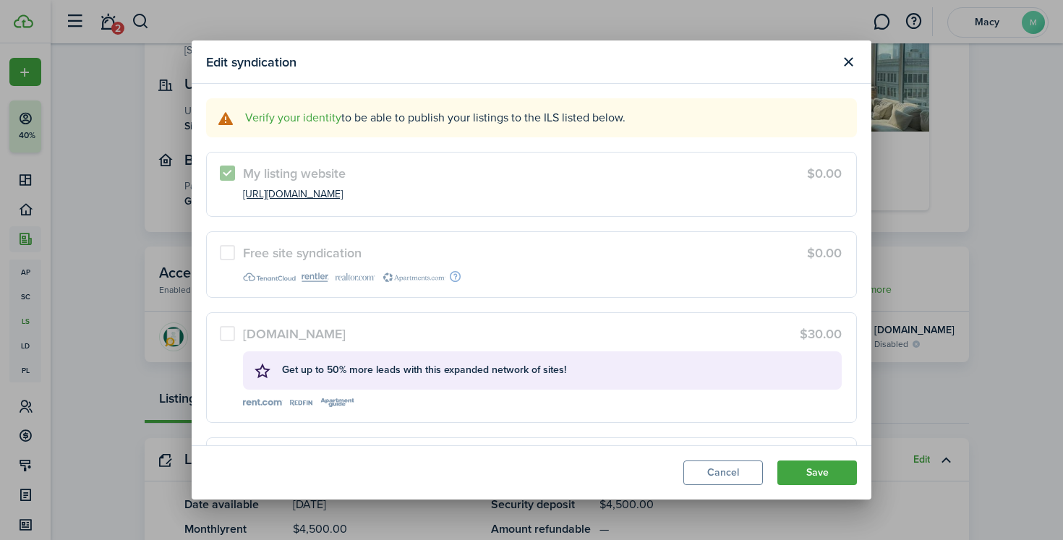
click at [721, 470] on button "Cancel" at bounding box center [723, 472] width 80 height 25
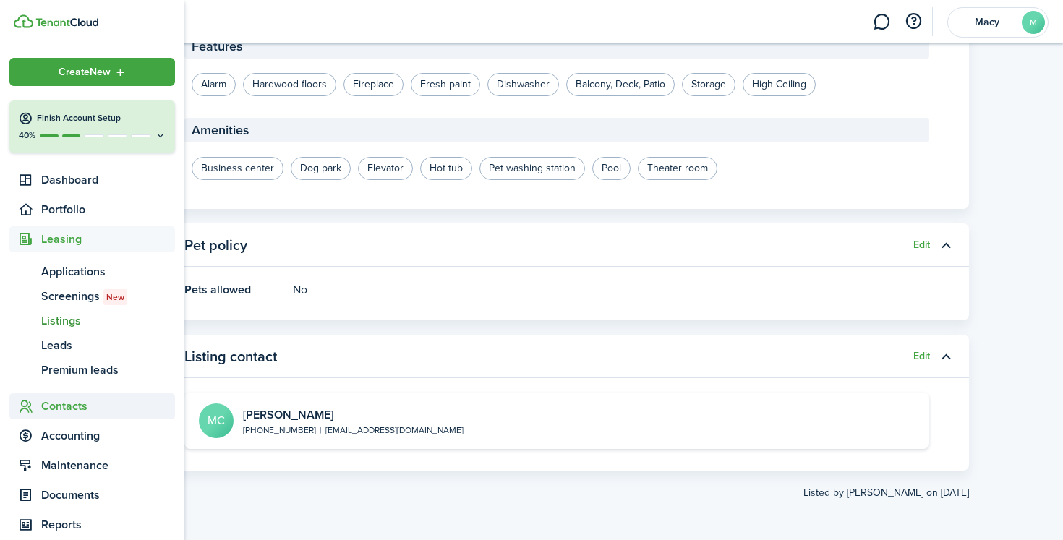
scroll to position [38, 0]
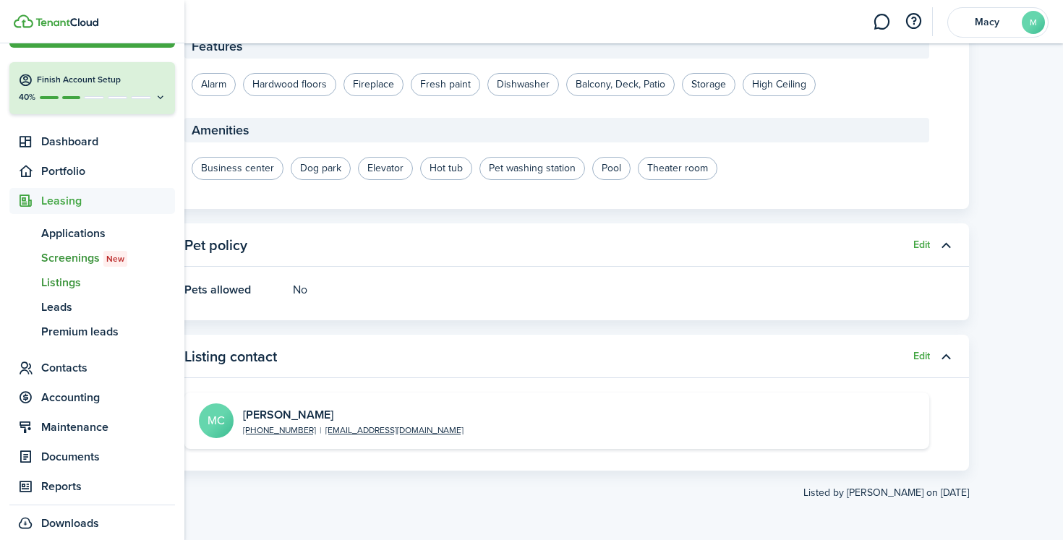
click at [79, 263] on span "Screenings New" at bounding box center [108, 257] width 134 height 17
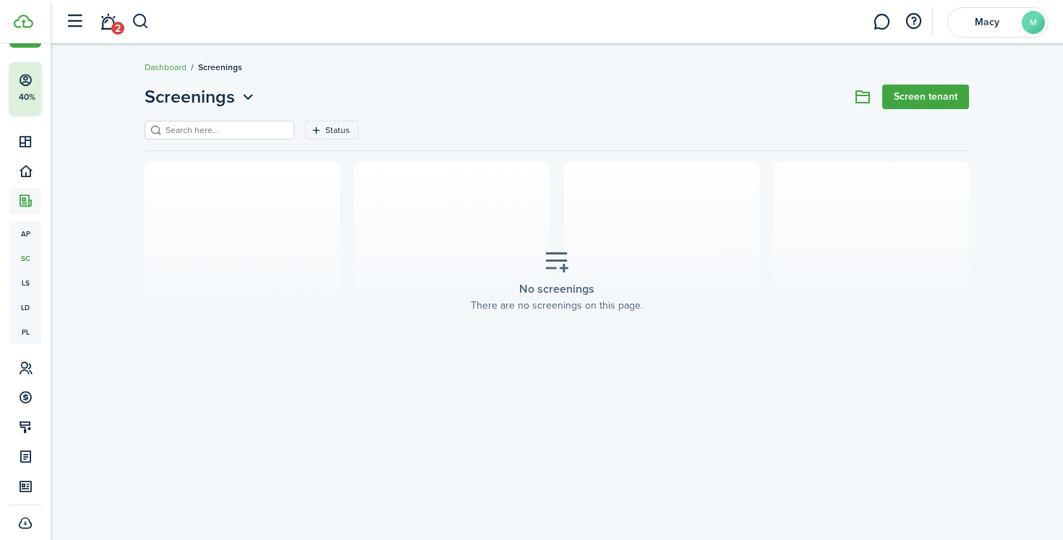
click at [933, 98] on link "Screen tenant" at bounding box center [925, 97] width 87 height 25
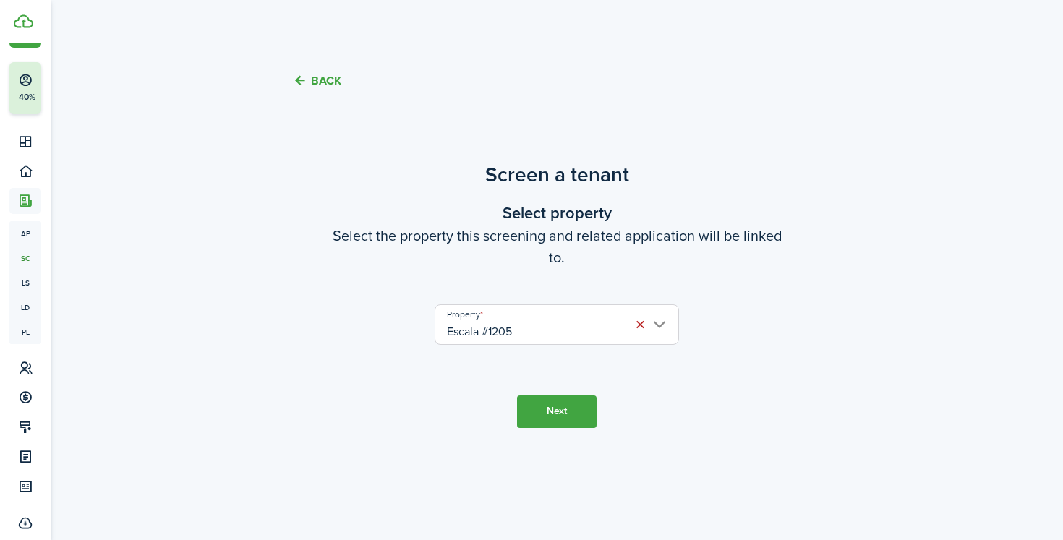
click at [549, 421] on button "Next" at bounding box center [557, 411] width 80 height 33
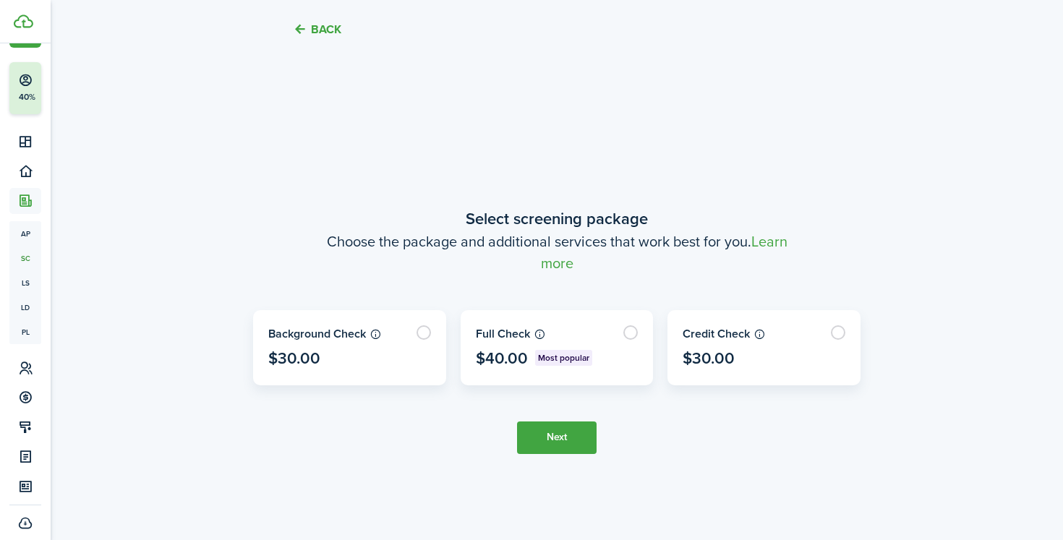
scroll to position [429, 0]
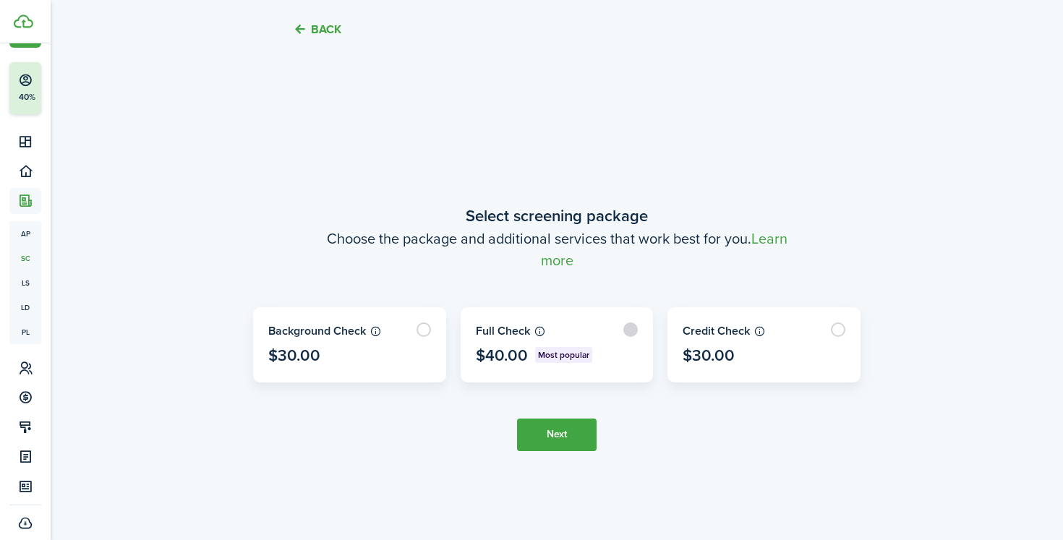
click at [534, 339] on label at bounding box center [557, 345] width 192 height 74
radio input "true"
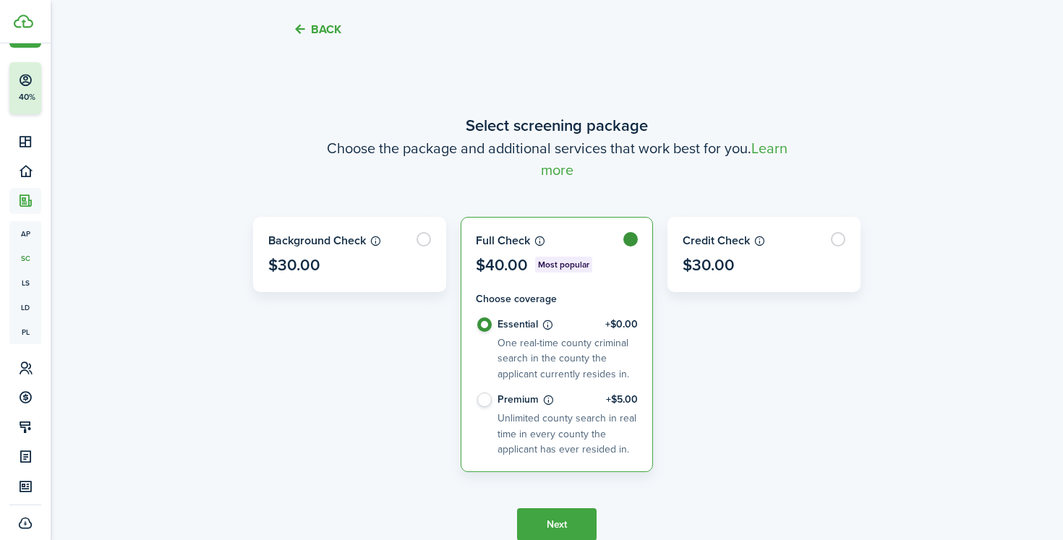
click at [542, 508] on button "Next" at bounding box center [557, 524] width 80 height 33
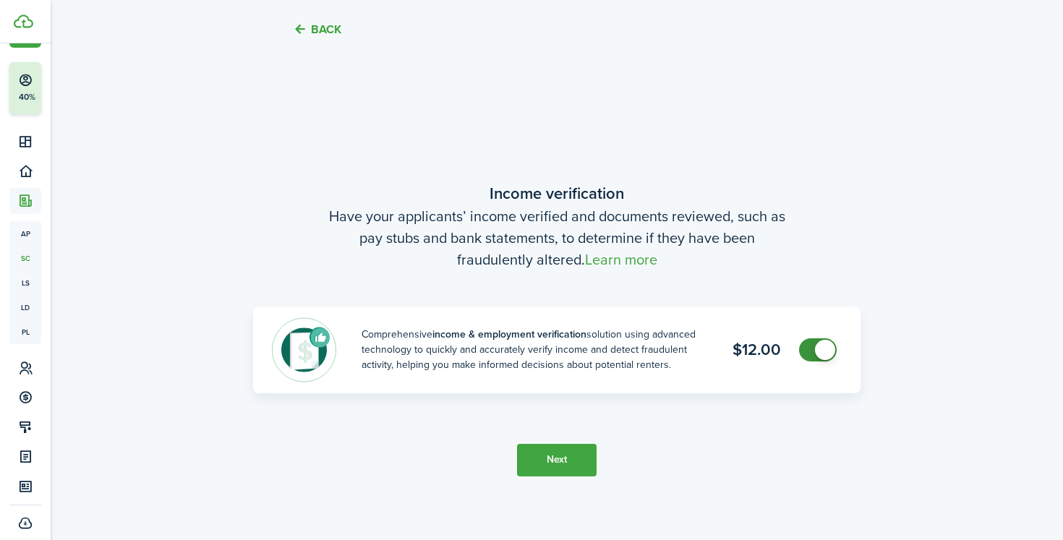
scroll to position [969, 0]
click at [562, 461] on button "Next" at bounding box center [557, 458] width 80 height 33
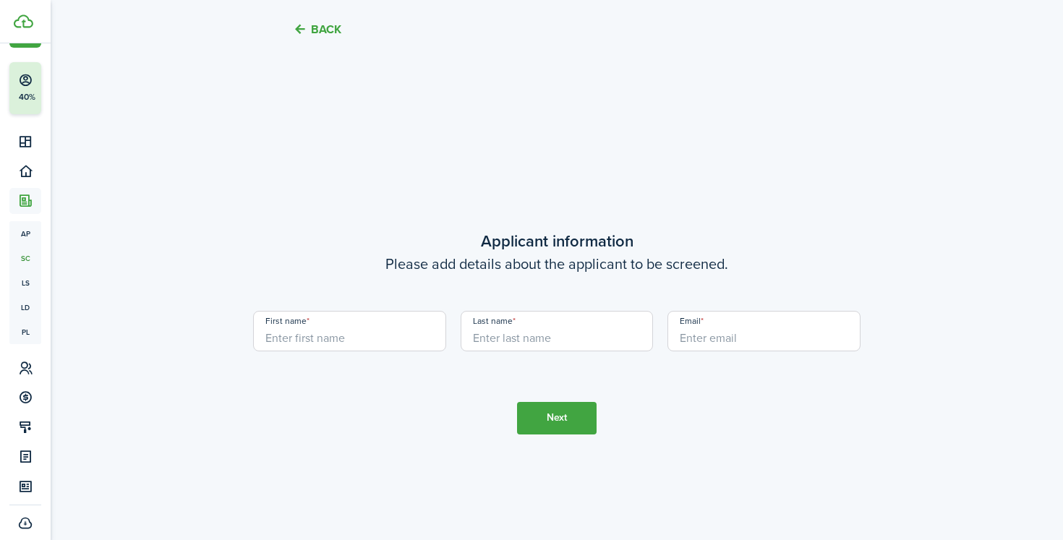
scroll to position [1509, 0]
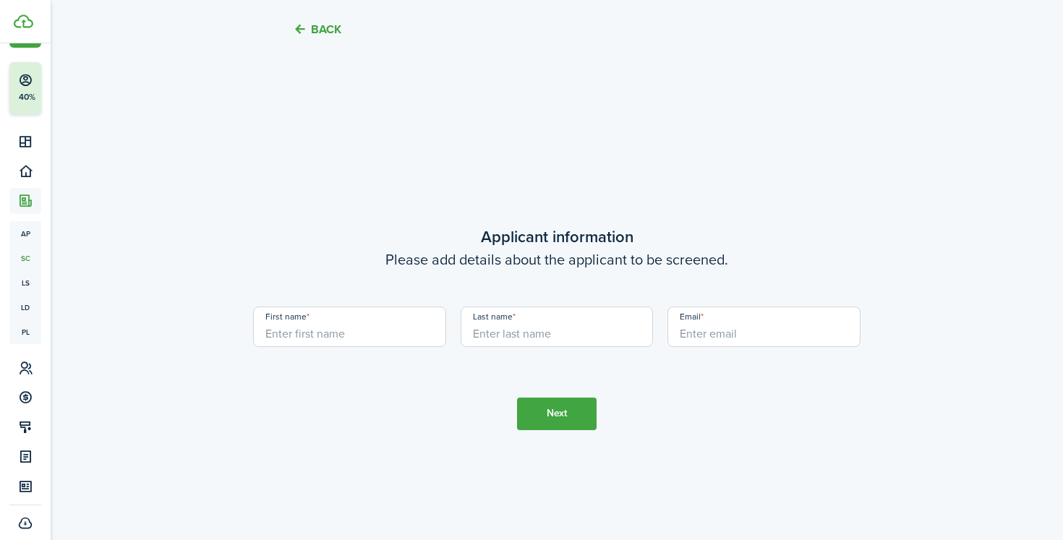
click at [318, 37] on button "Back" at bounding box center [317, 29] width 48 height 15
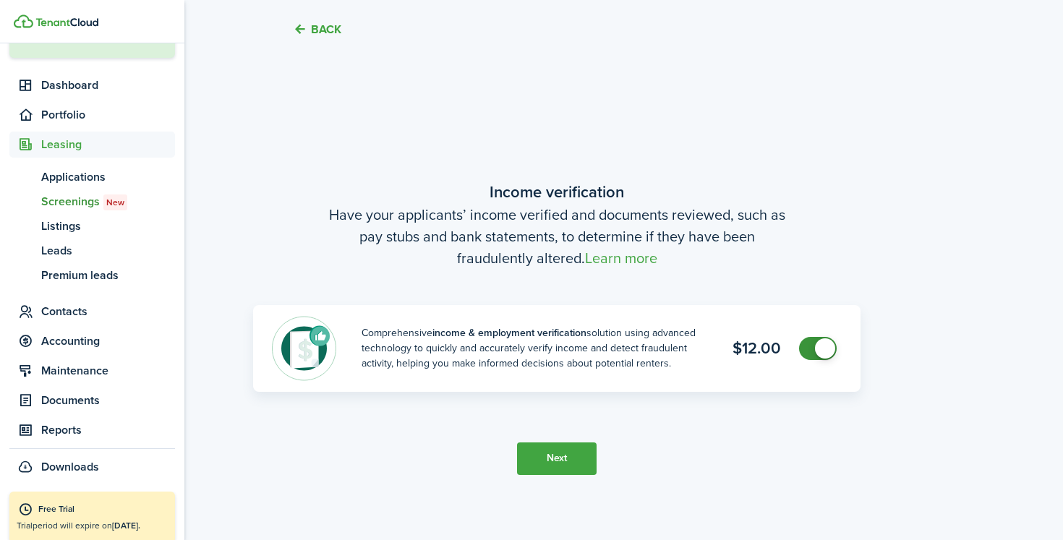
scroll to position [106, 0]
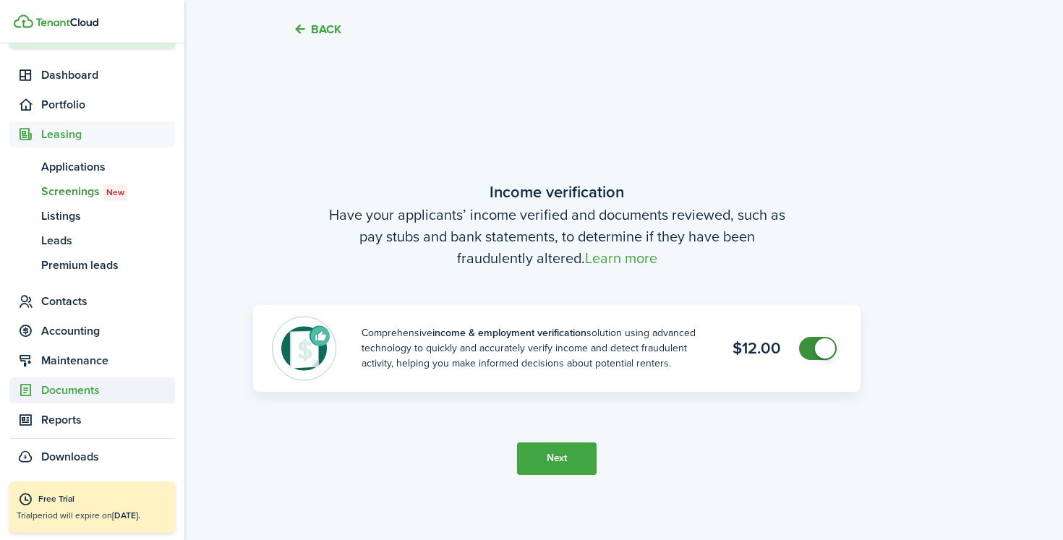
click at [53, 388] on span "Documents" at bounding box center [108, 390] width 134 height 17
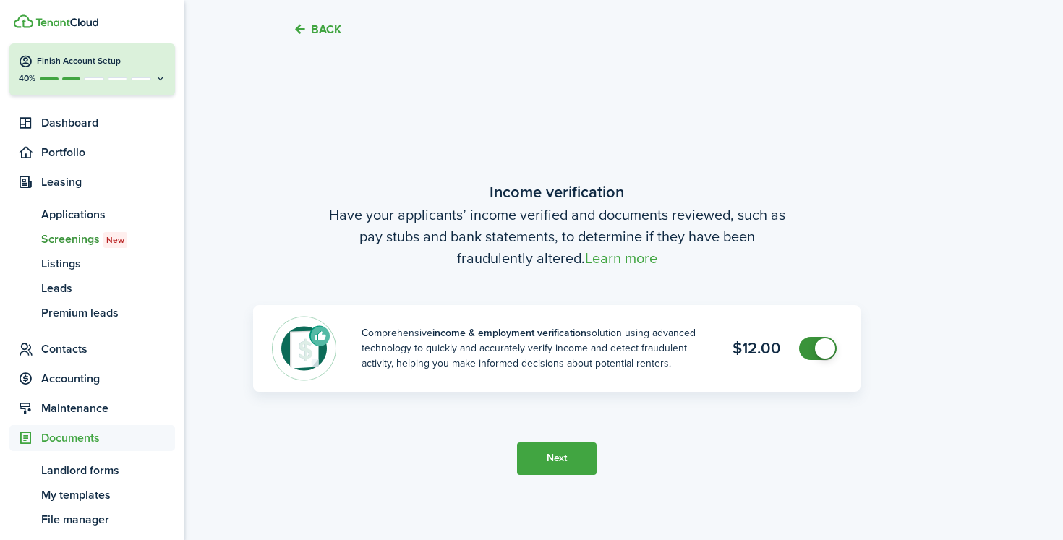
scroll to position [56, 0]
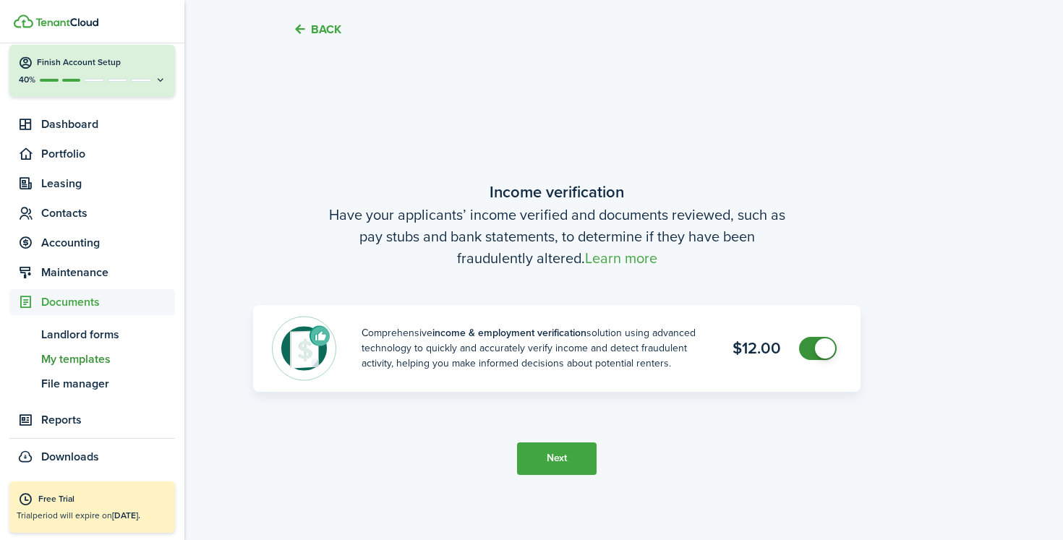
click at [84, 360] on span "My templates" at bounding box center [108, 359] width 134 height 17
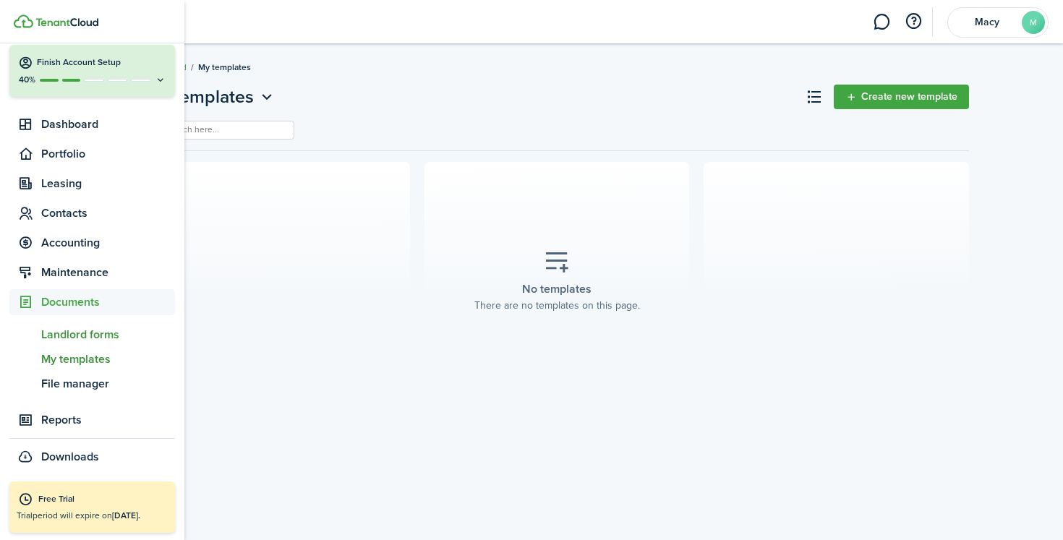
click at [63, 337] on span "Landlord forms" at bounding box center [108, 334] width 134 height 17
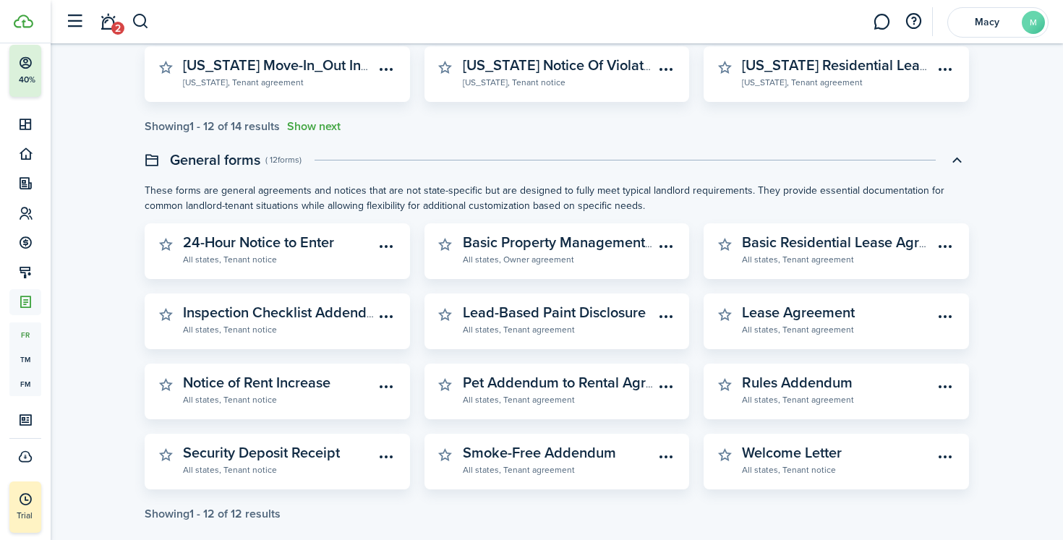
scroll to position [407, 0]
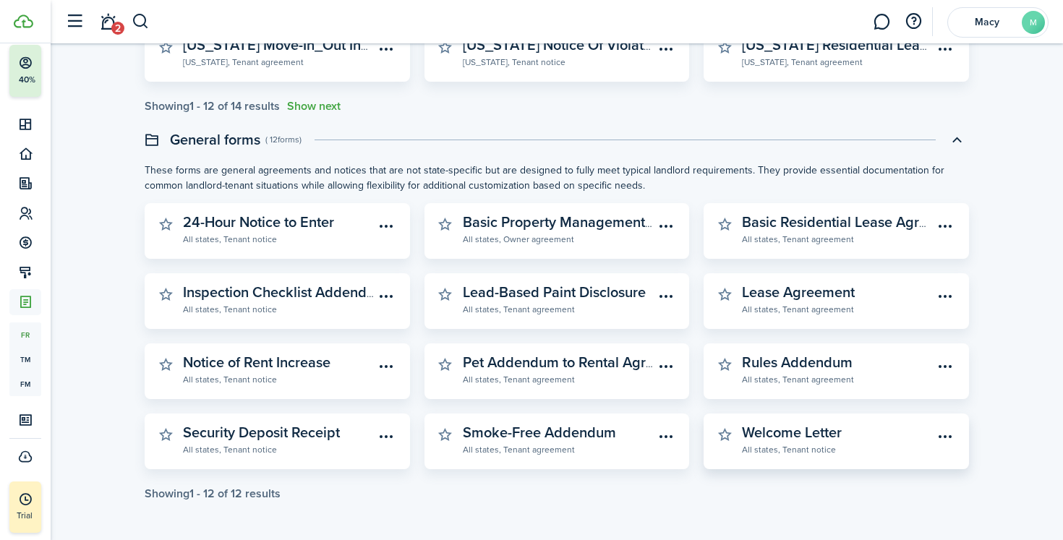
click at [779, 452] on widget-stats-subtitle "All states, Tenant notice" at bounding box center [838, 449] width 192 height 14
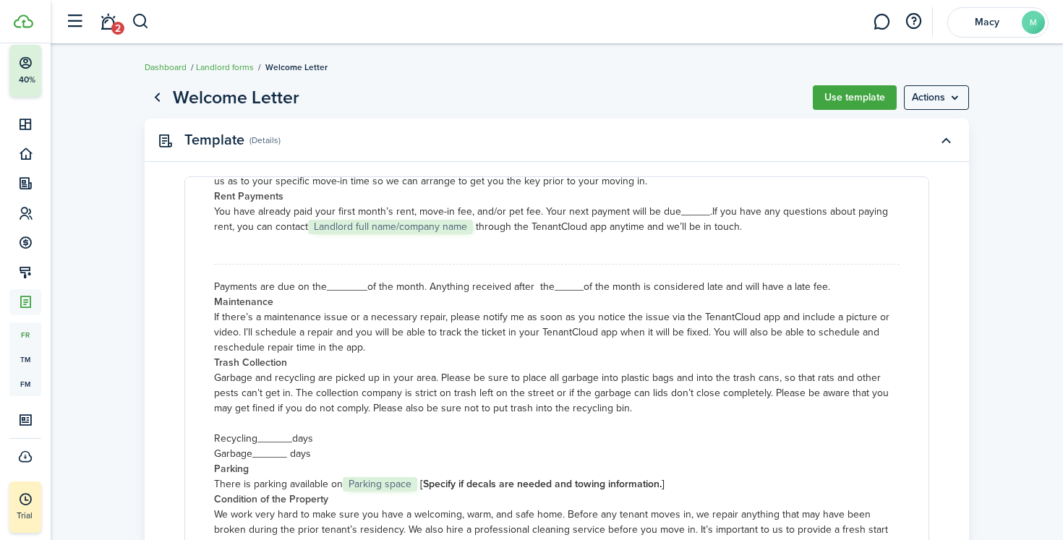
scroll to position [450, 0]
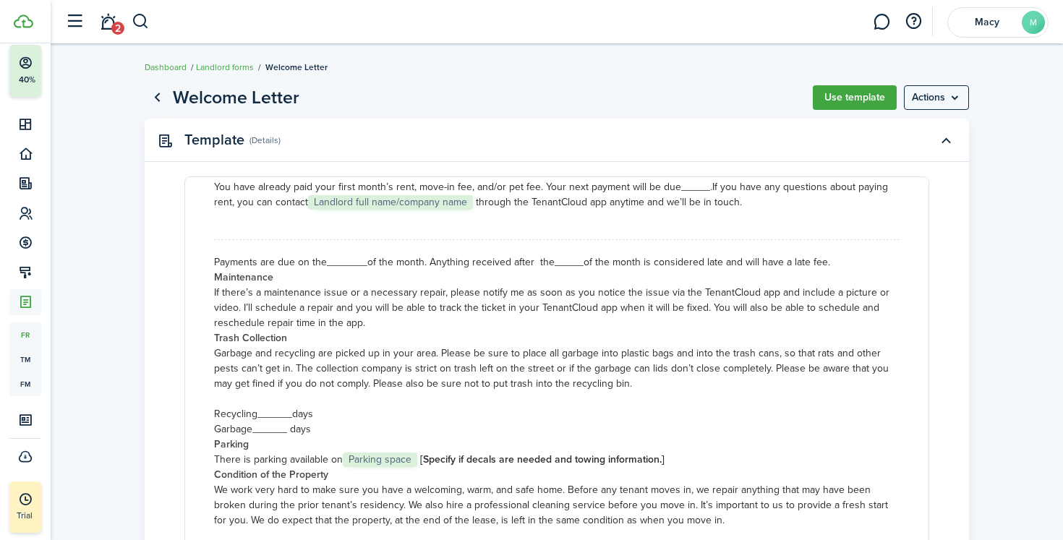
click at [109, 370] on document-system-view "Welcome Letter Use template Actions Template (Details) WELCOME LETTER _________…" at bounding box center [557, 387] width 1012 height 621
click at [161, 89] on link "Go back" at bounding box center [157, 97] width 25 height 25
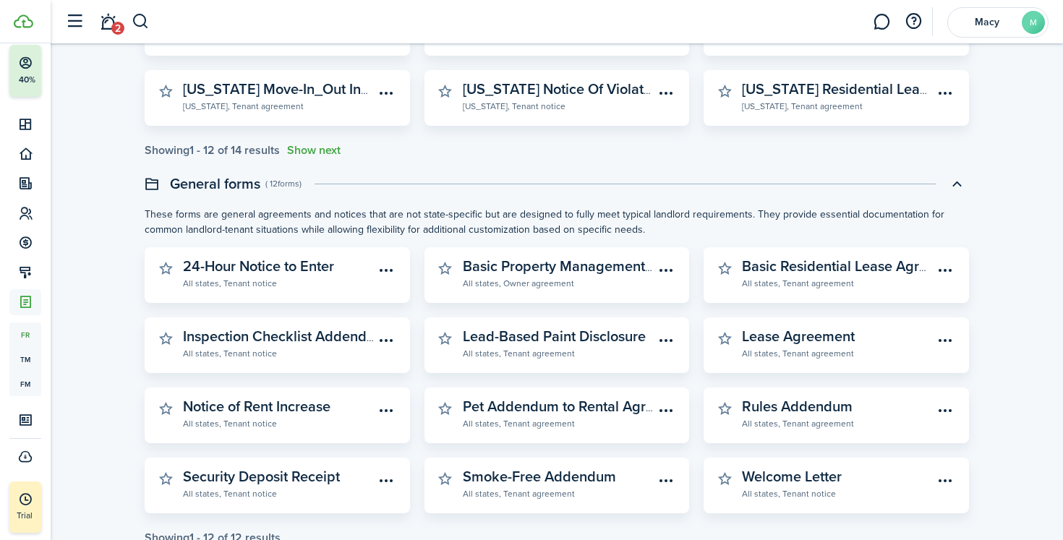
scroll to position [366, 0]
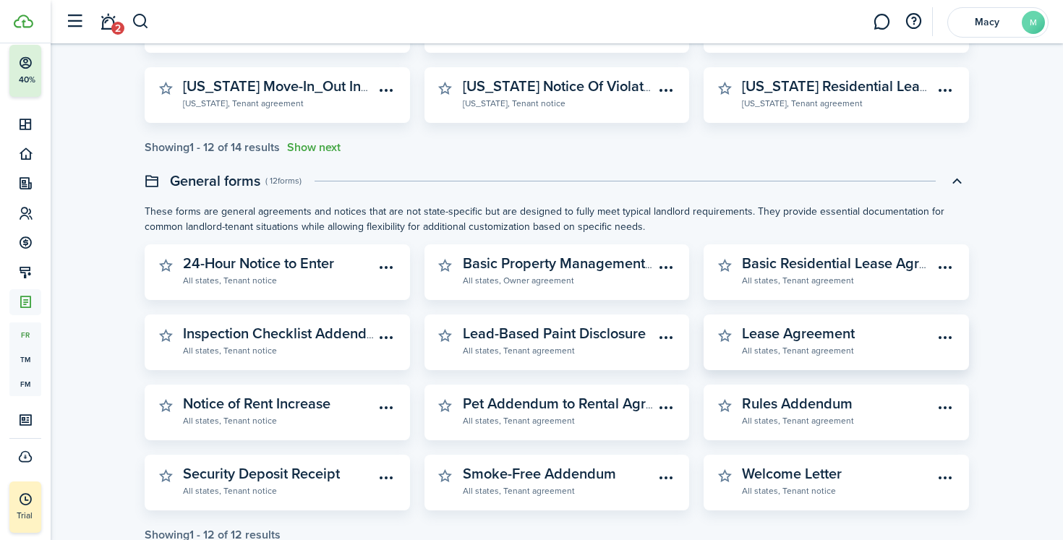
click at [804, 336] on widget-stats-description "Lease Agreement" at bounding box center [798, 333] width 113 height 22
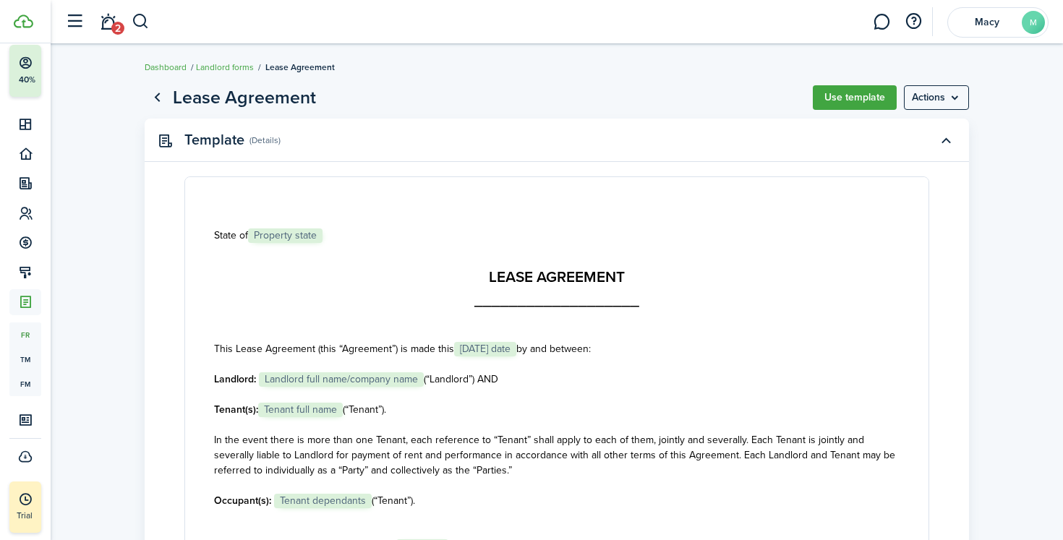
click at [156, 101] on link "Go back" at bounding box center [157, 97] width 25 height 25
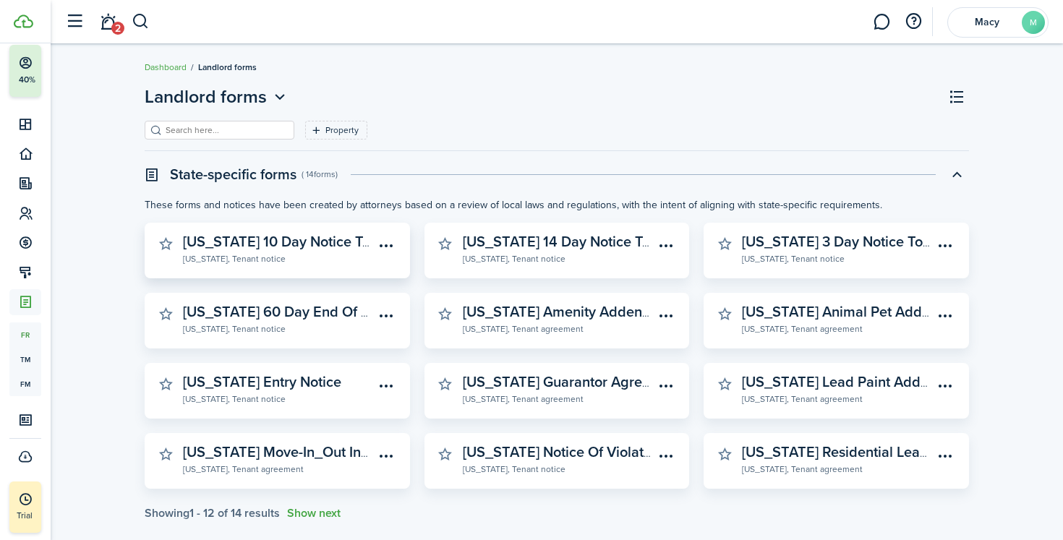
click at [284, 256] on widget-stats-subtitle "[US_STATE], Tenant notice" at bounding box center [279, 258] width 192 height 14
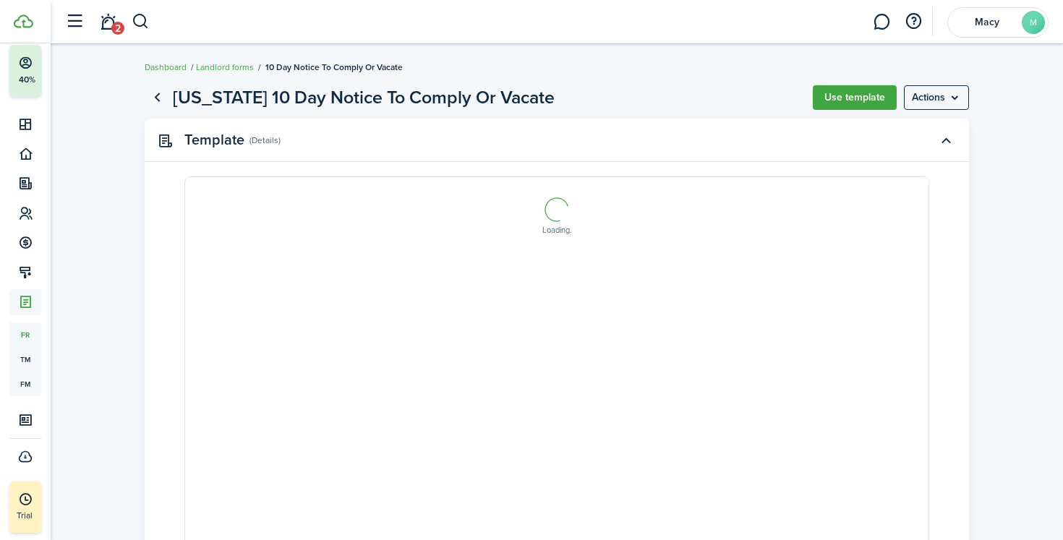
select select "fit"
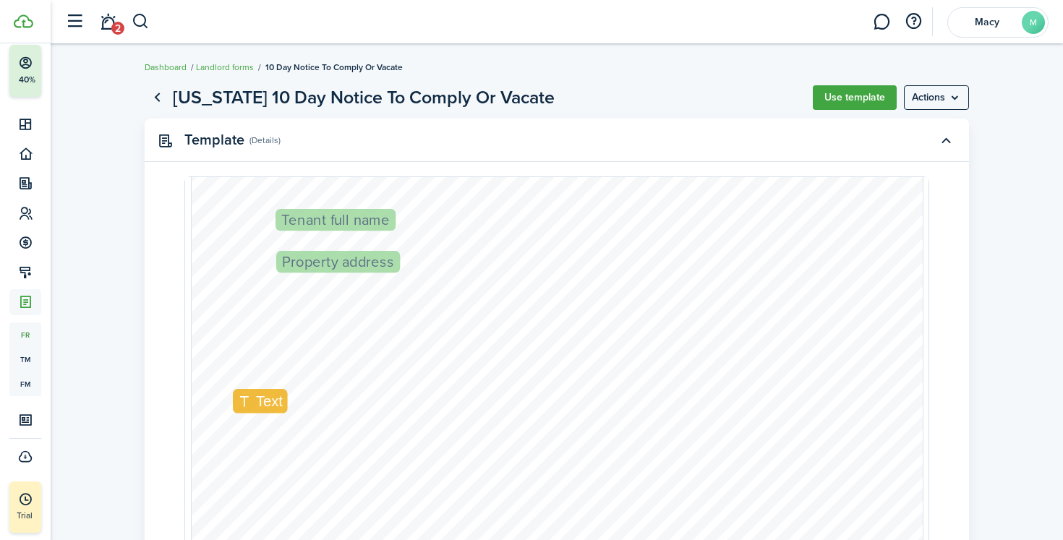
scroll to position [181, 0]
click at [243, 99] on h1 "[US_STATE] 10 Day Notice To Comply Or Vacate" at bounding box center [364, 97] width 382 height 27
click at [153, 97] on link "Go back" at bounding box center [157, 97] width 25 height 25
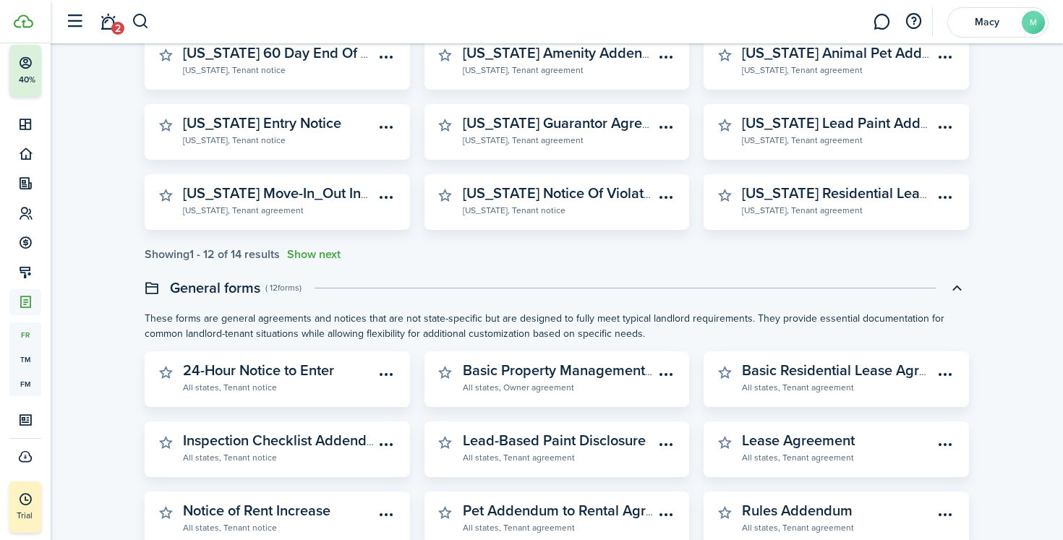
scroll to position [261, 0]
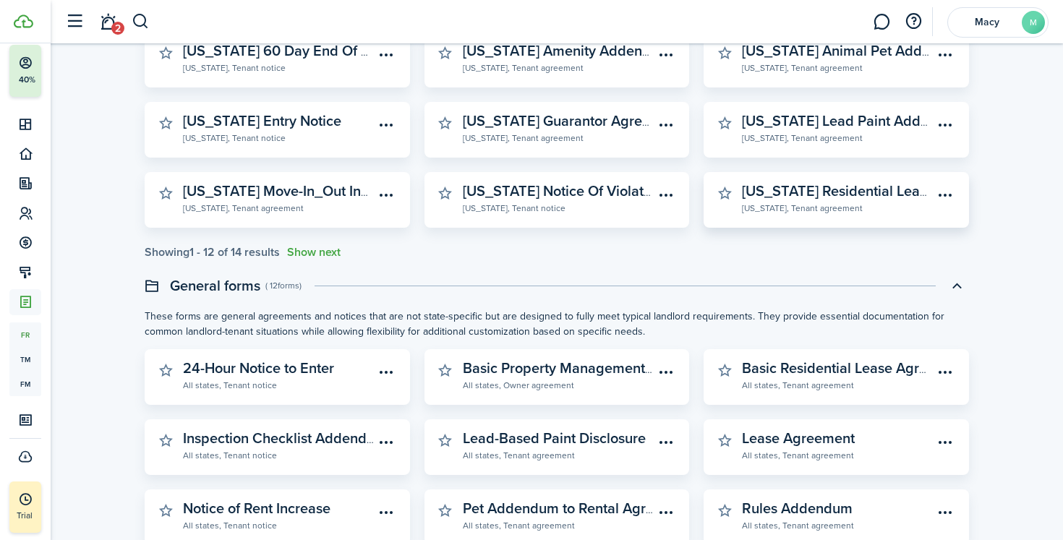
click at [789, 203] on widget-stats-subtitle "[US_STATE], Tenant agreement" at bounding box center [838, 207] width 192 height 14
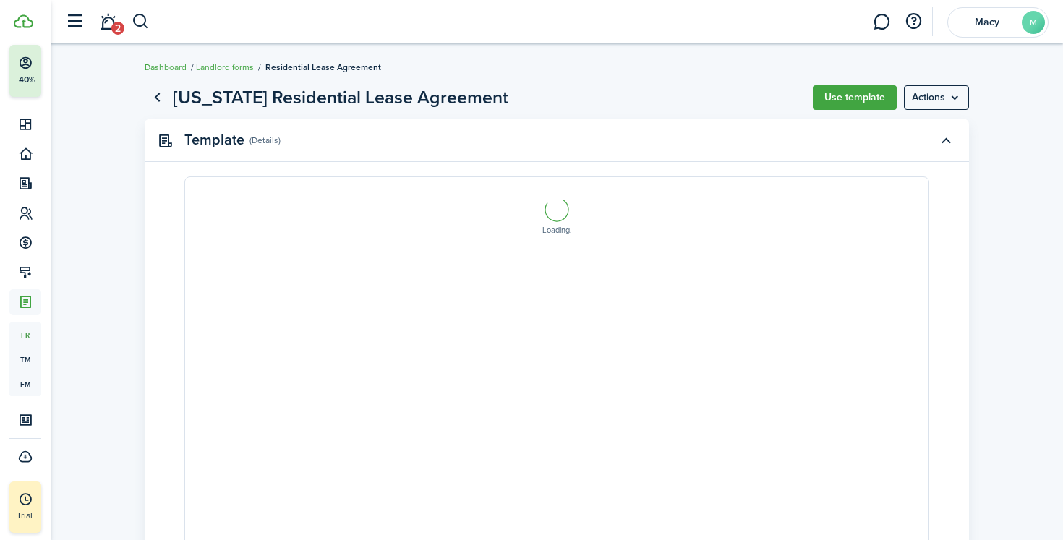
select select "fit"
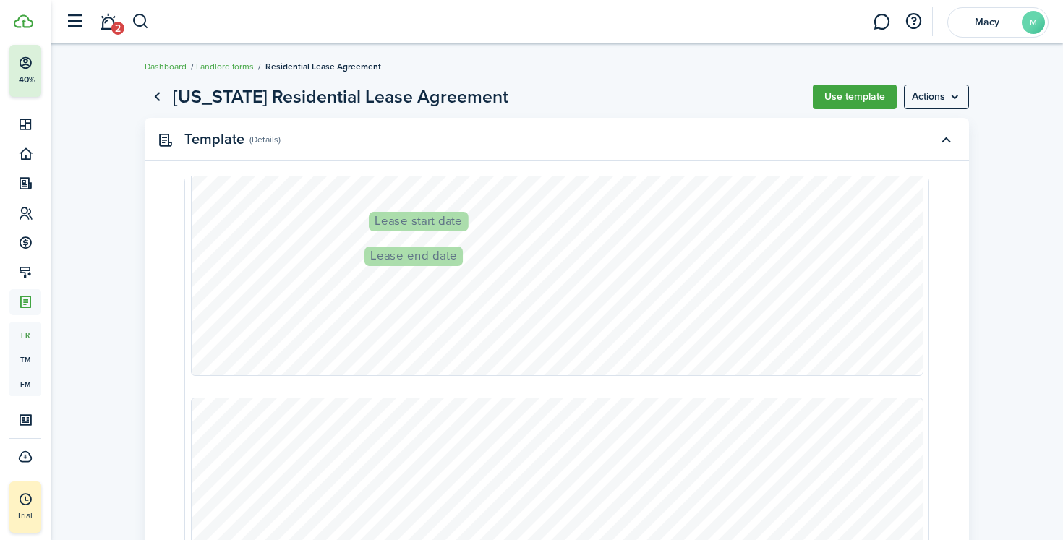
type input "2"
click at [943, 102] on menu-btn "Actions" at bounding box center [936, 97] width 65 height 25
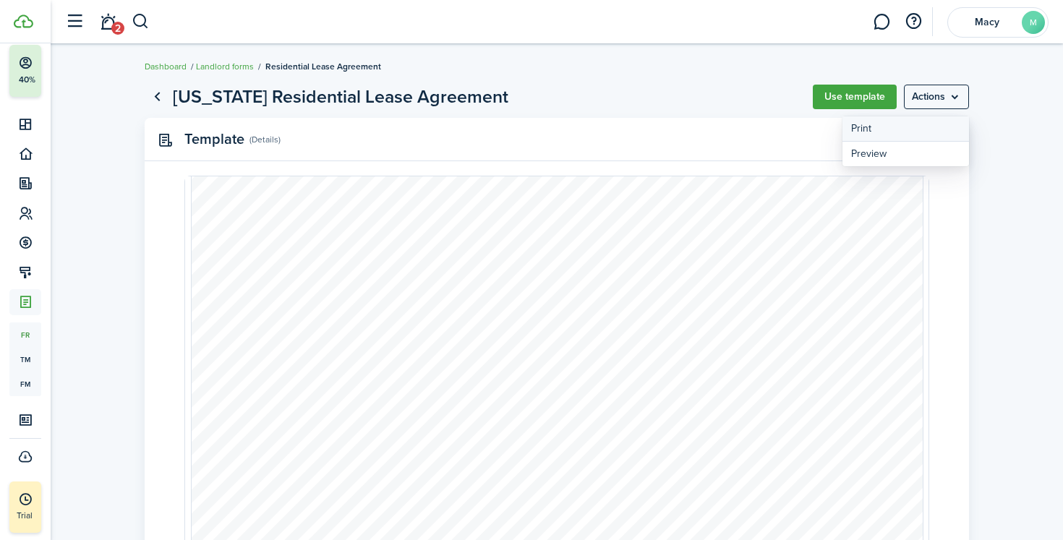
click at [908, 131] on button "Print" at bounding box center [905, 128] width 127 height 25
click at [160, 93] on link "Go back" at bounding box center [157, 97] width 25 height 25
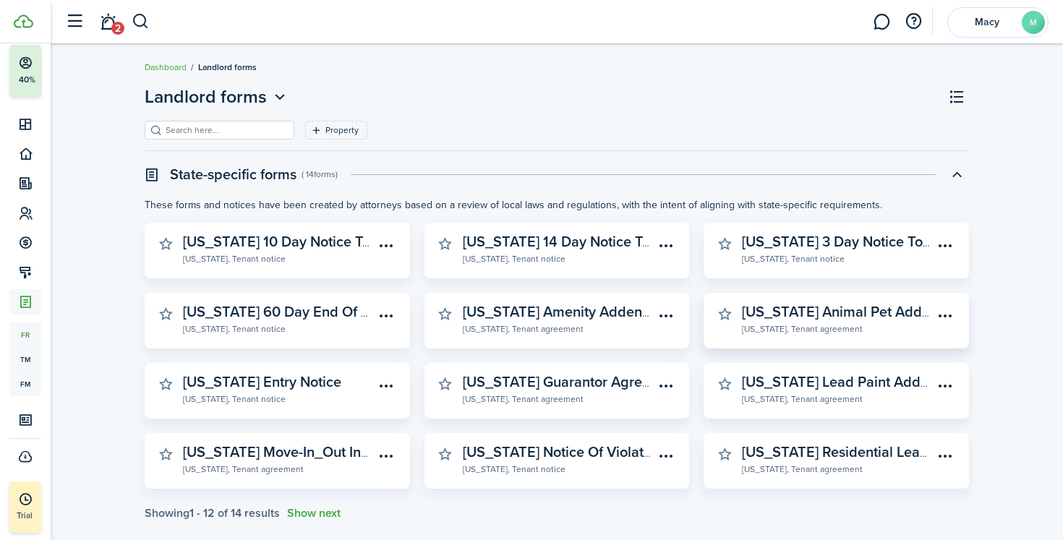
click at [784, 332] on widget-stats-subtitle "[US_STATE], Tenant agreement" at bounding box center [838, 328] width 192 height 14
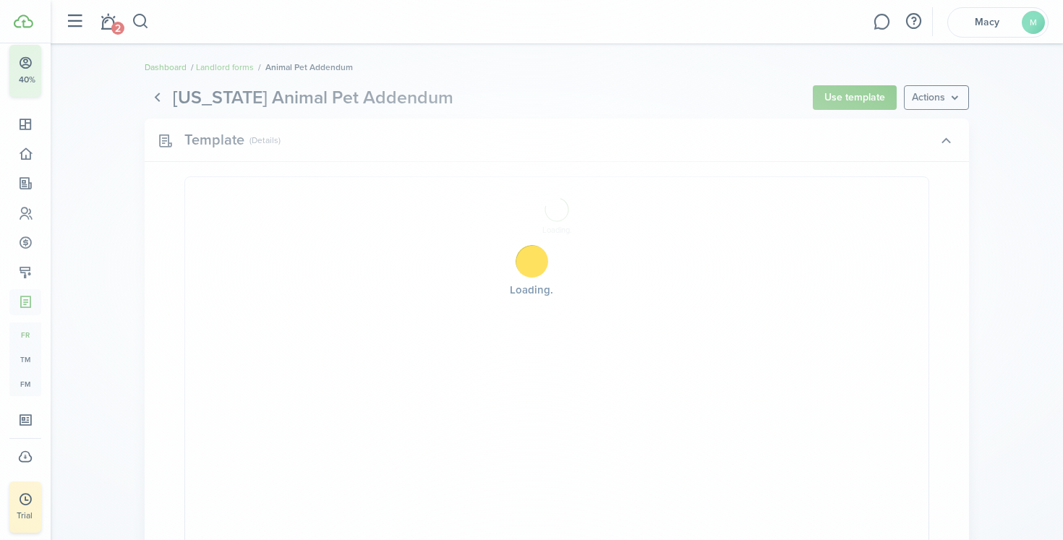
select select "fit"
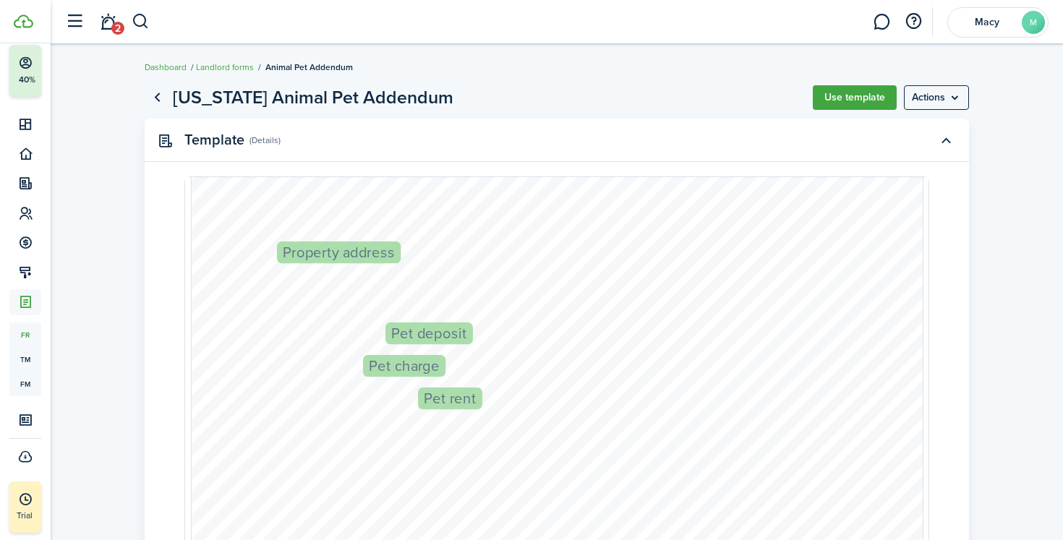
scroll to position [335, 0]
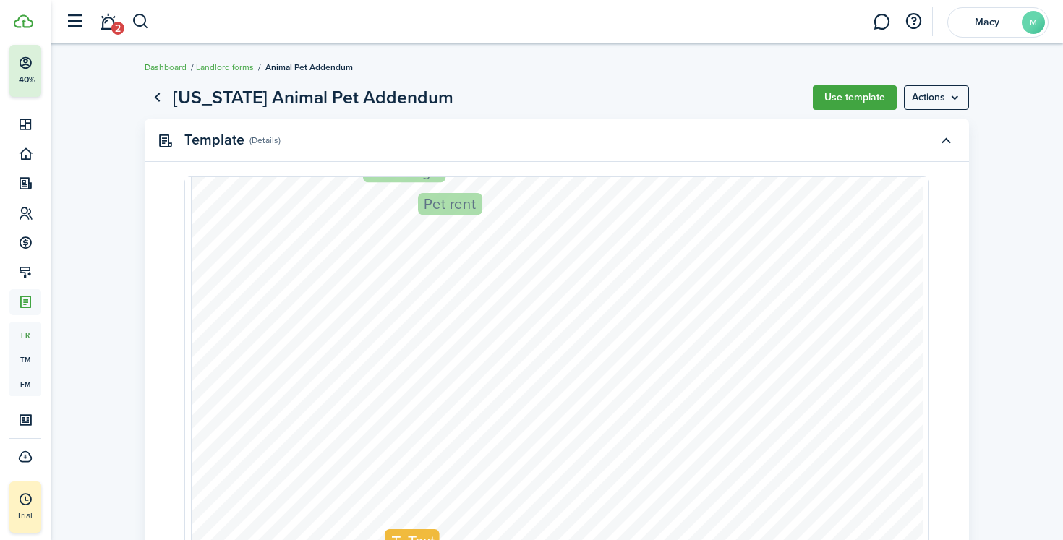
click at [959, 99] on menu-btn "Actions" at bounding box center [936, 97] width 65 height 25
click at [937, 132] on button "Print" at bounding box center [905, 129] width 127 height 25
click at [160, 98] on link "Go back" at bounding box center [157, 97] width 25 height 25
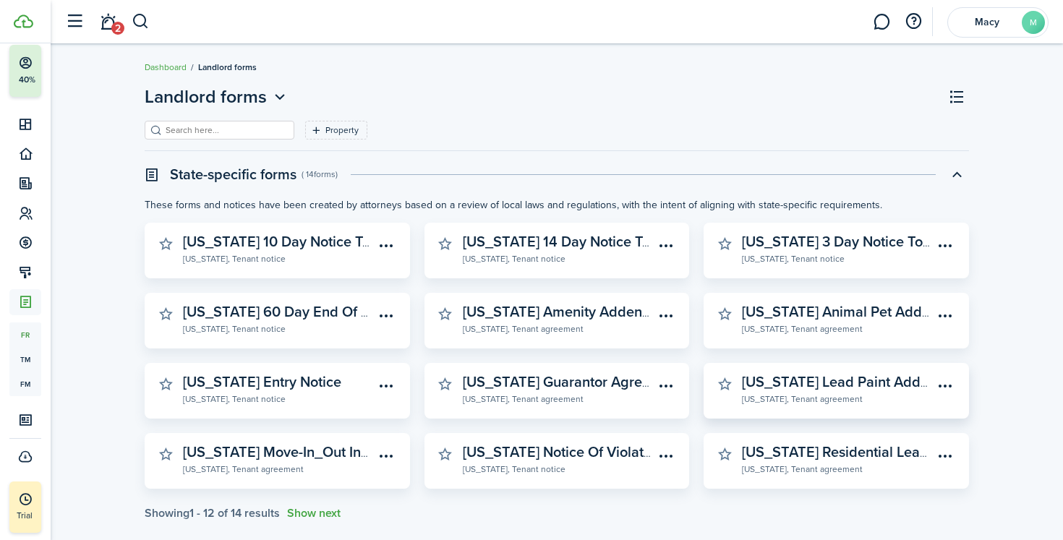
click at [835, 399] on widget-stats-subtitle "[US_STATE], Tenant agreement" at bounding box center [838, 398] width 192 height 14
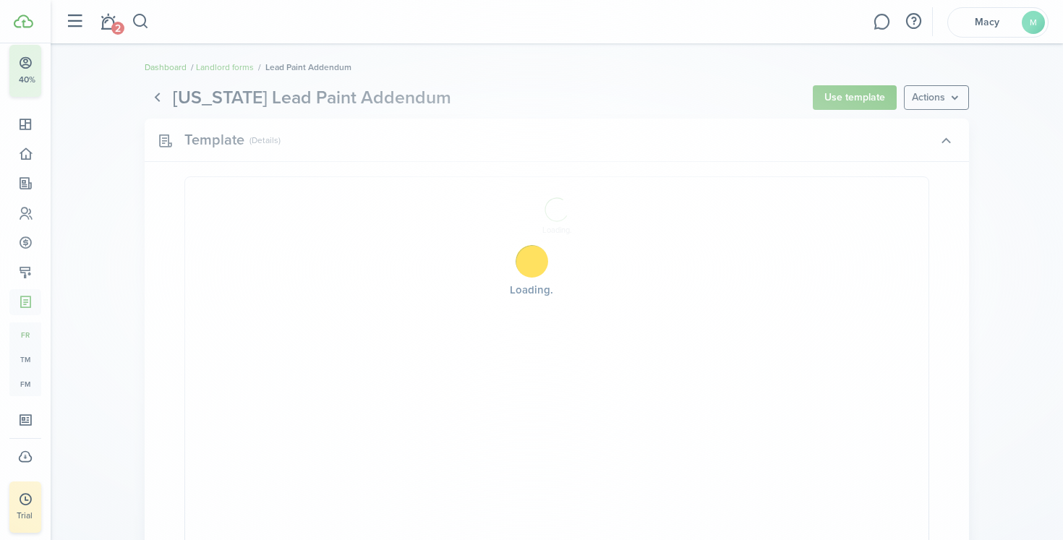
select select "fit"
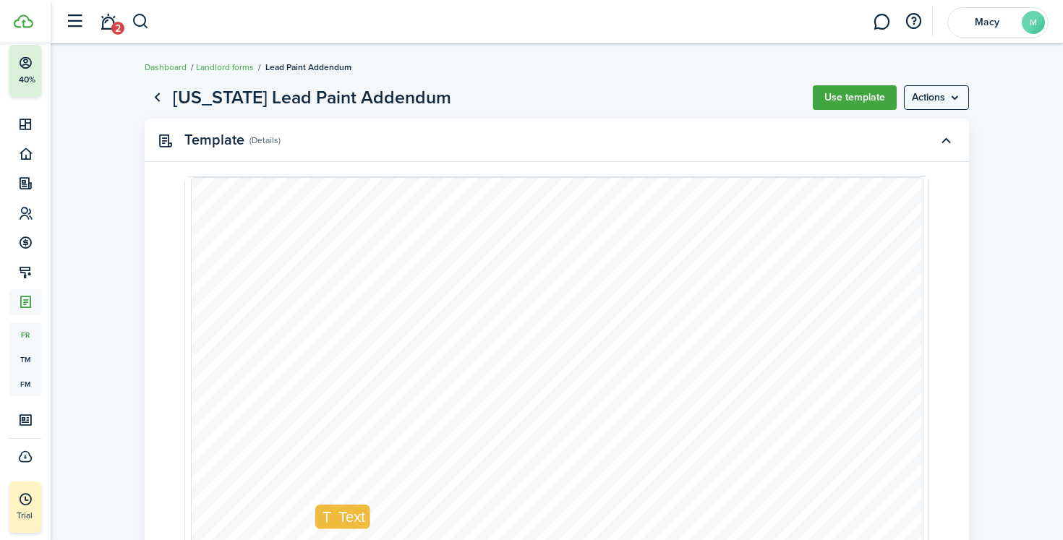
click at [935, 102] on menu-btn "Actions" at bounding box center [936, 97] width 65 height 25
click at [918, 131] on button "Print" at bounding box center [905, 129] width 127 height 25
click at [160, 95] on link "Go back" at bounding box center [157, 97] width 25 height 25
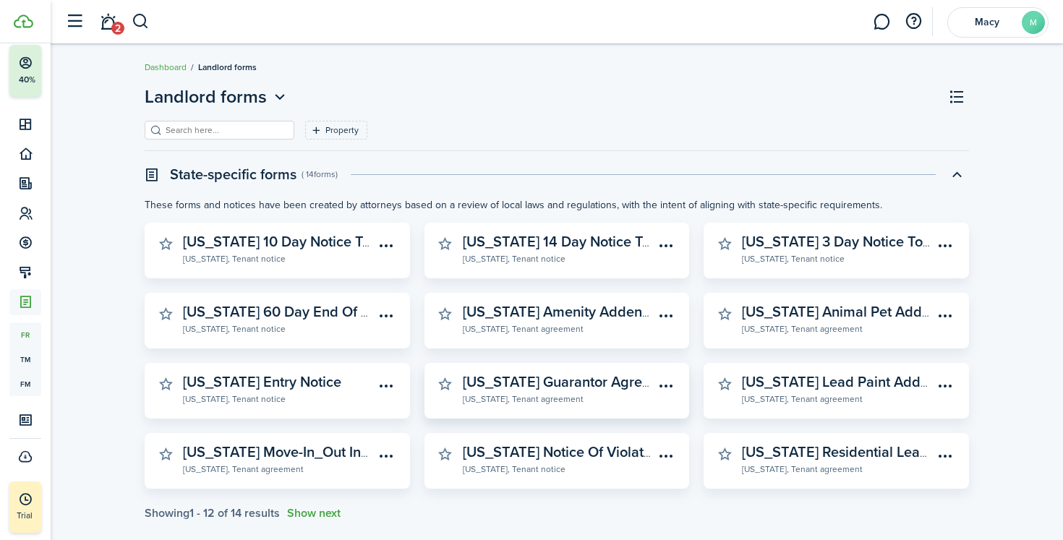
click at [562, 370] on widget-stats "[US_STATE] Guarantor Agreement [US_STATE], Tenant agreement" at bounding box center [556, 391] width 265 height 56
click at [562, 387] on widget-stats-description "[US_STATE] Guarantor Agreement" at bounding box center [573, 382] width 220 height 22
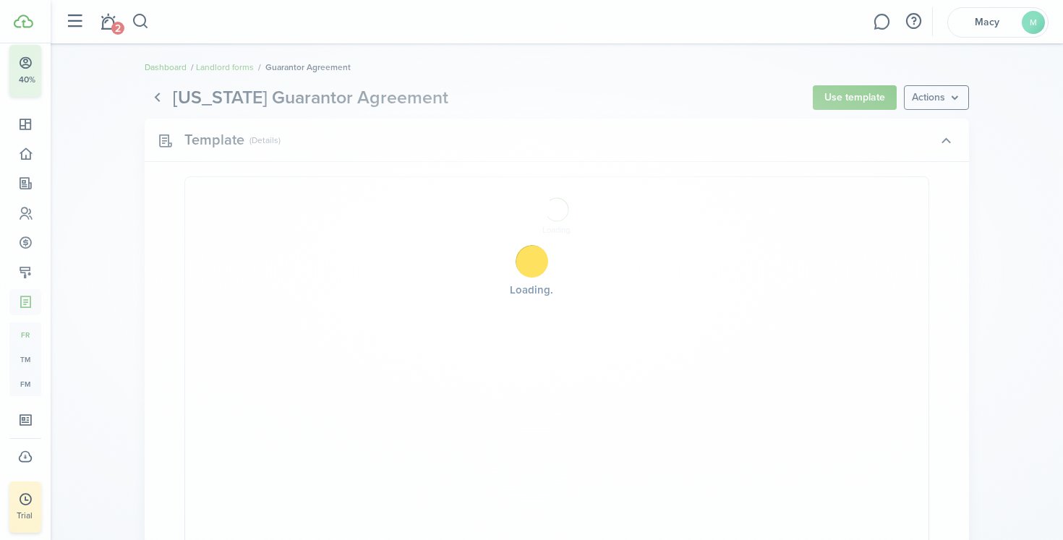
select select "fit"
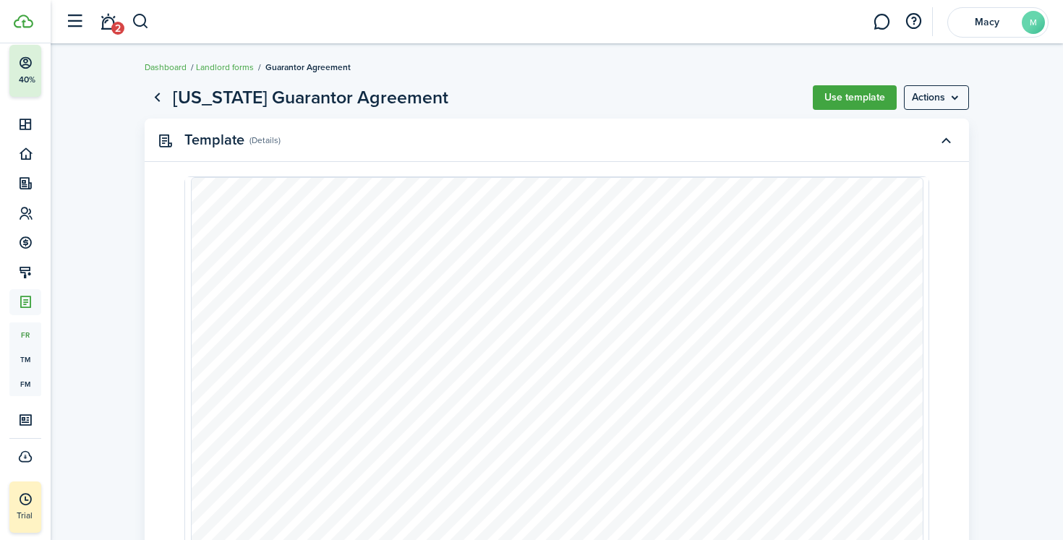
click at [159, 107] on link "Go back" at bounding box center [157, 97] width 25 height 25
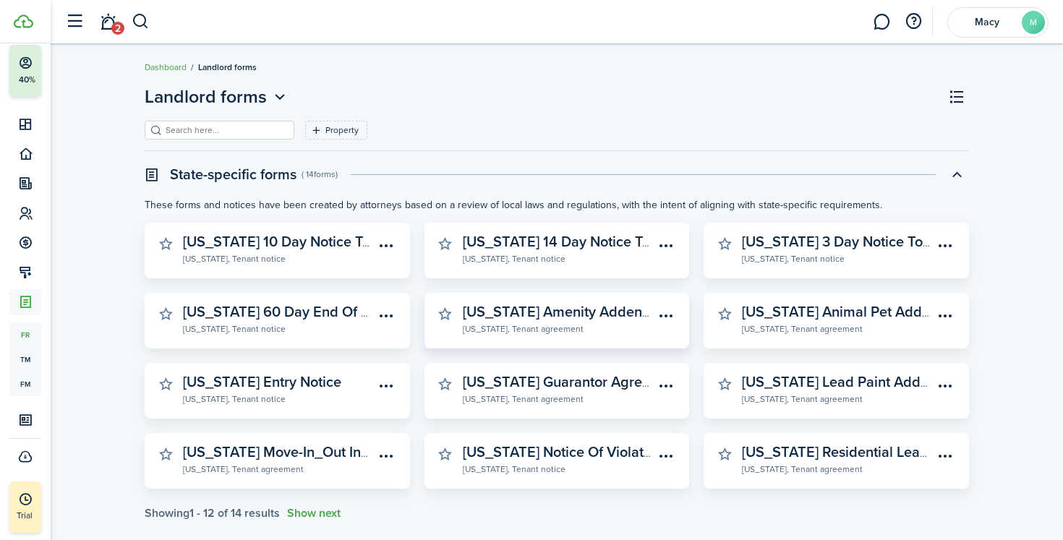
click at [592, 317] on widget-stats-description "[US_STATE] Amenity Addendum" at bounding box center [567, 312] width 208 height 22
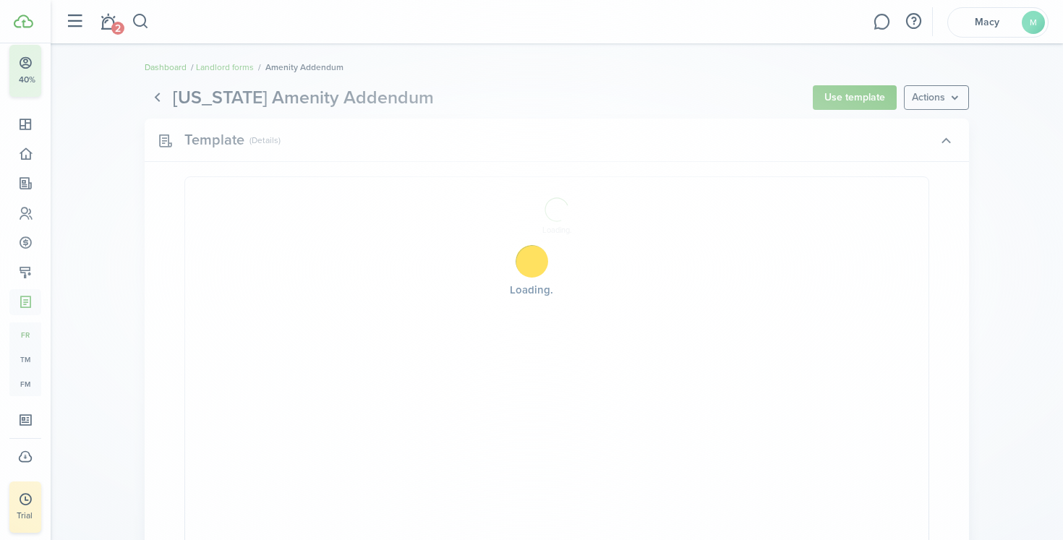
select select "fit"
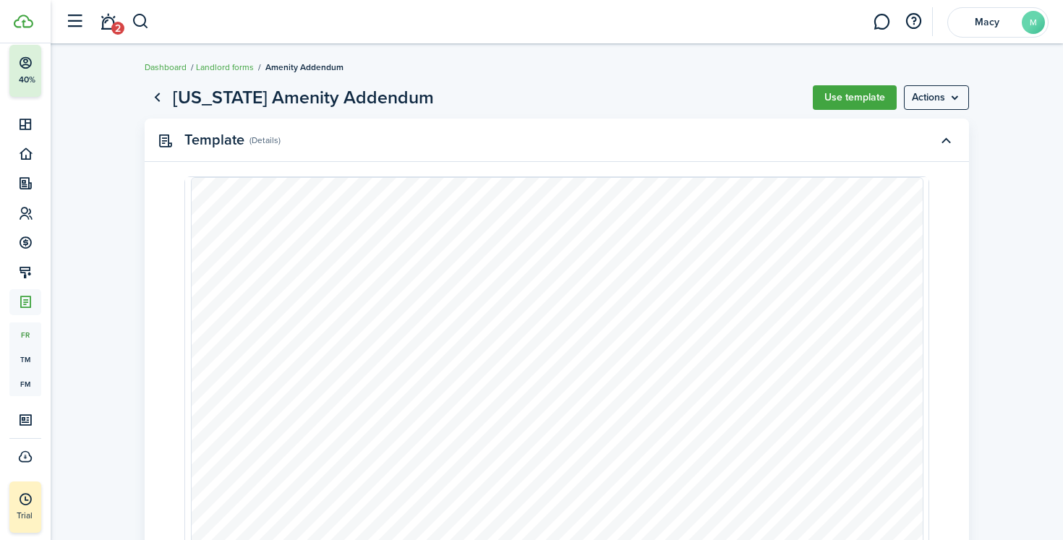
click at [155, 96] on link "Go back" at bounding box center [157, 97] width 25 height 25
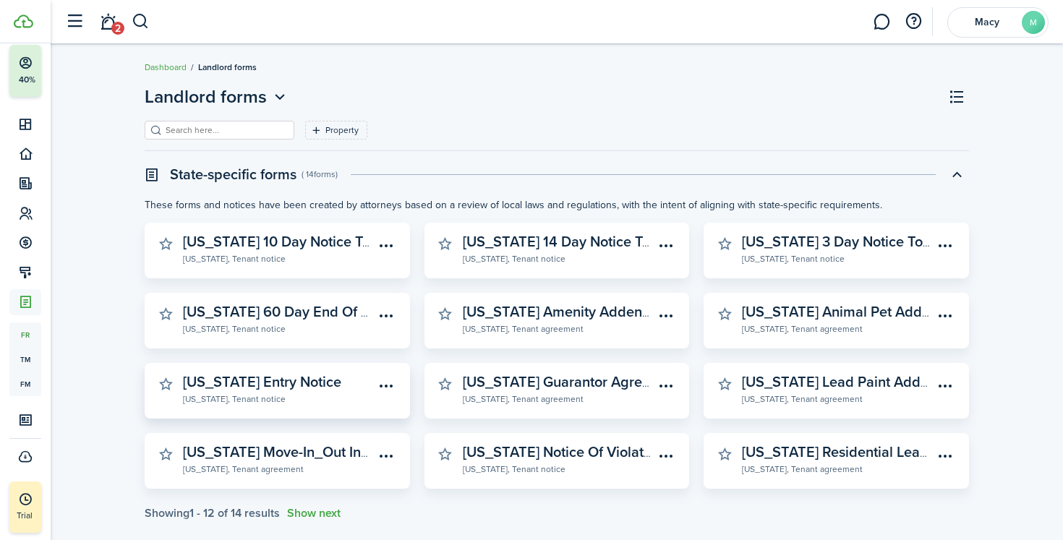
click at [309, 393] on widget-stats-subtitle "[US_STATE], Tenant notice" at bounding box center [279, 398] width 192 height 14
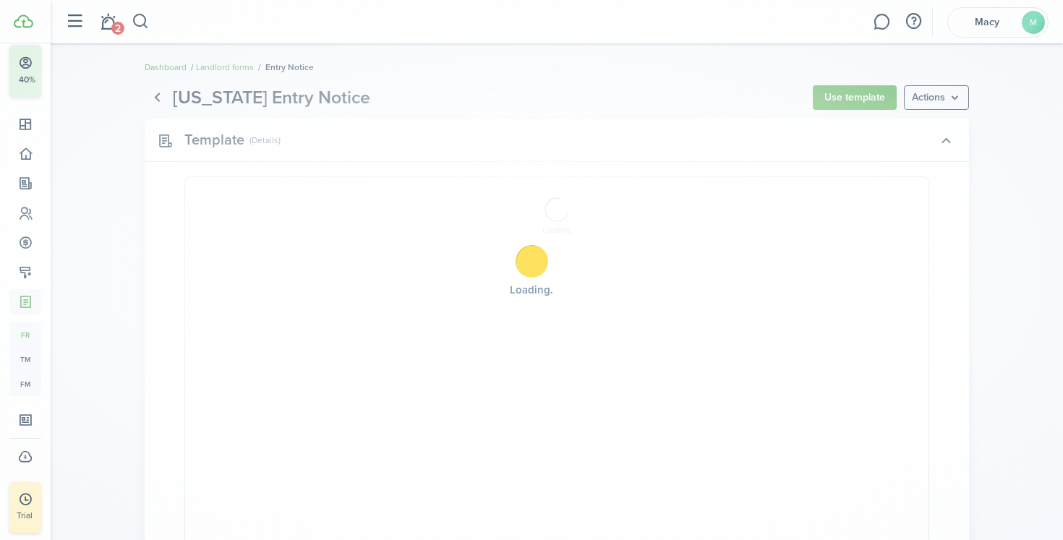
select select "fit"
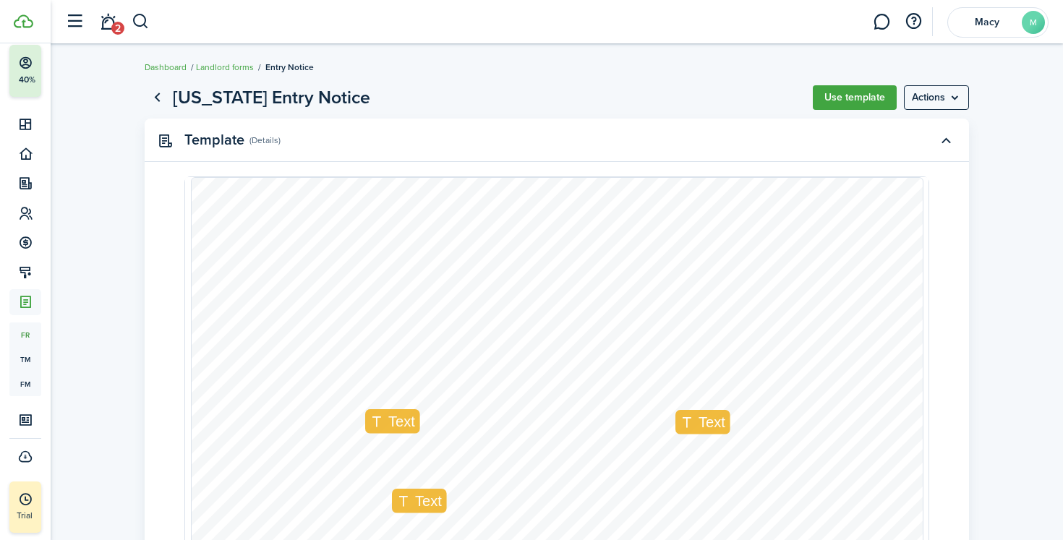
click at [925, 99] on menu-btn "Actions" at bounding box center [936, 97] width 65 height 25
click at [915, 132] on button "Print" at bounding box center [905, 129] width 127 height 25
click at [315, 90] on h1 "[US_STATE] Entry Notice" at bounding box center [271, 97] width 197 height 27
click at [156, 98] on link "Go back" at bounding box center [157, 97] width 25 height 25
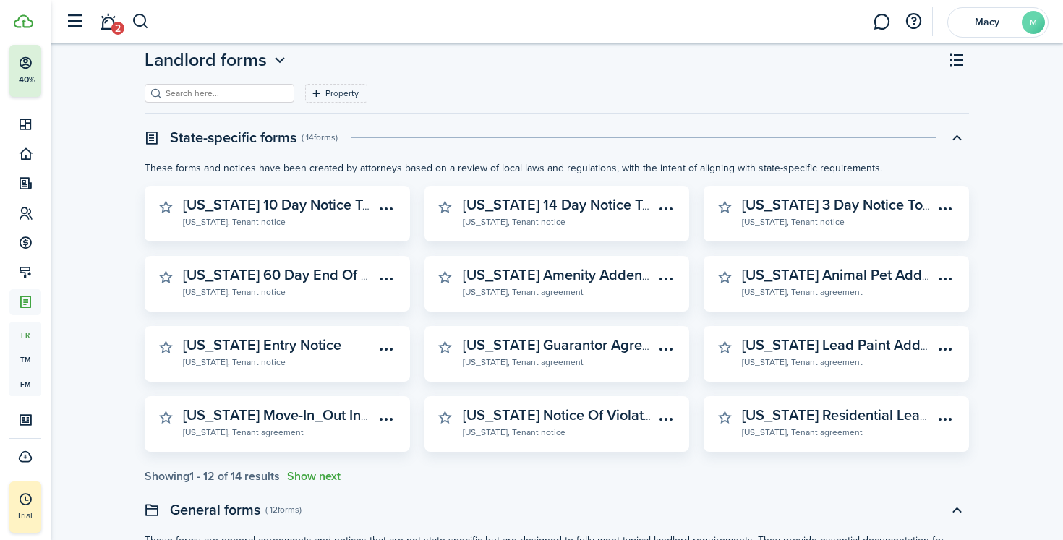
scroll to position [41, 0]
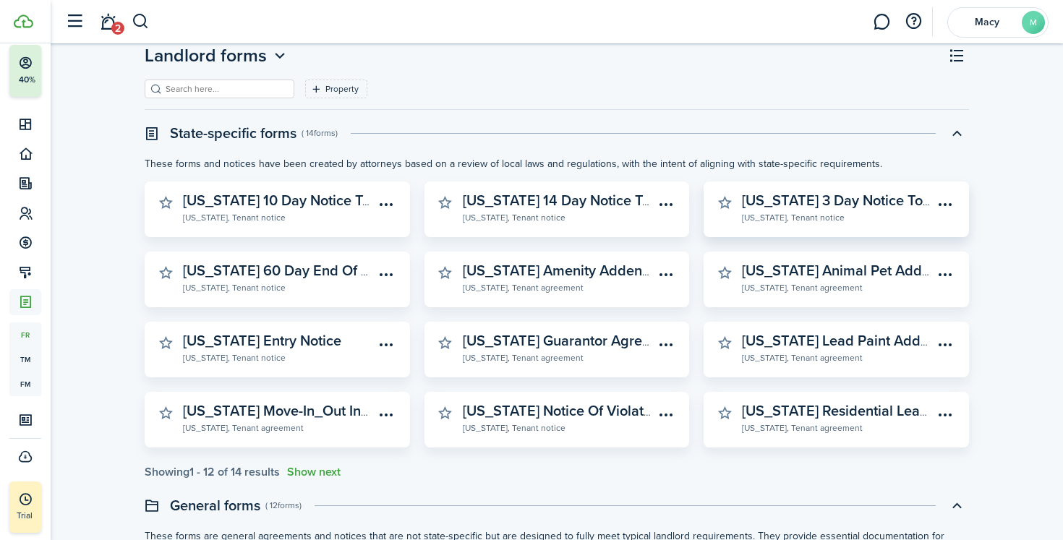
click at [800, 213] on widget-stats-subtitle "[US_STATE], Tenant notice" at bounding box center [838, 217] width 192 height 14
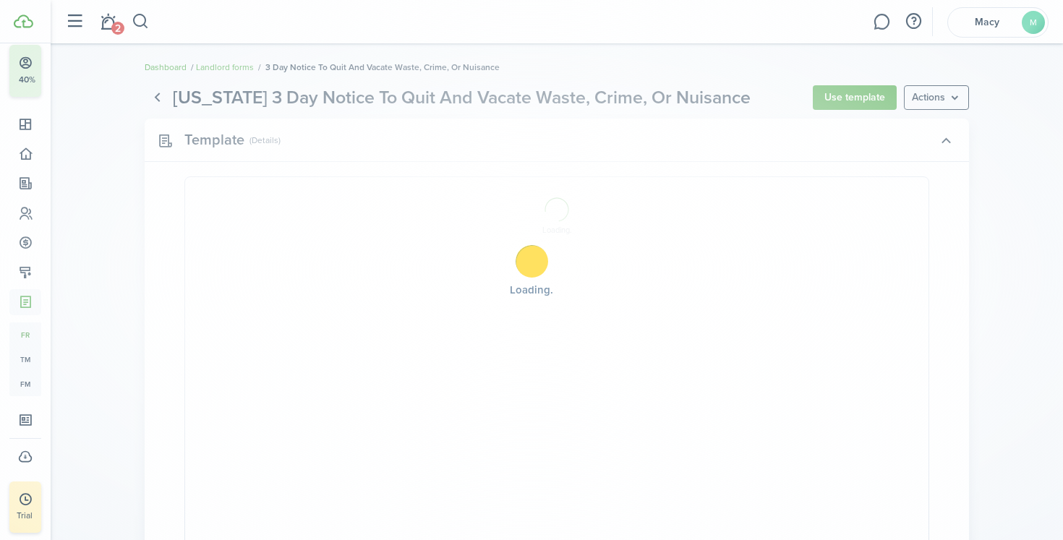
select select "fit"
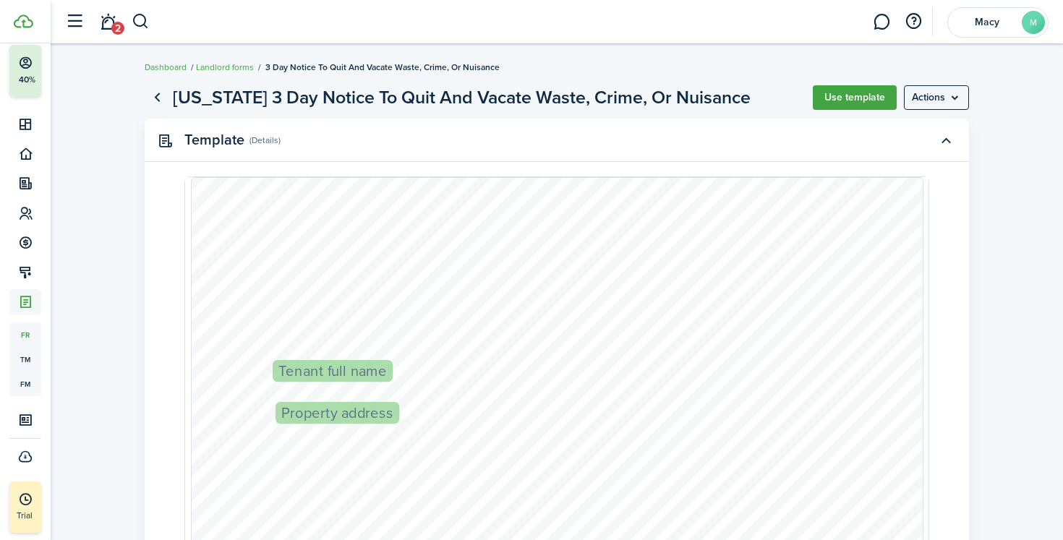
click at [160, 94] on link "Go back" at bounding box center [157, 97] width 25 height 25
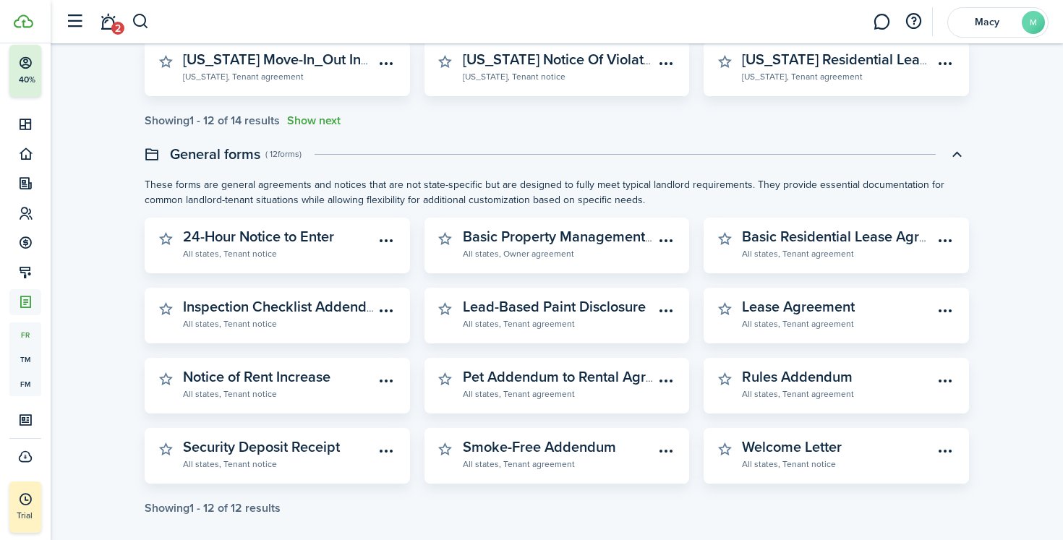
scroll to position [397, 0]
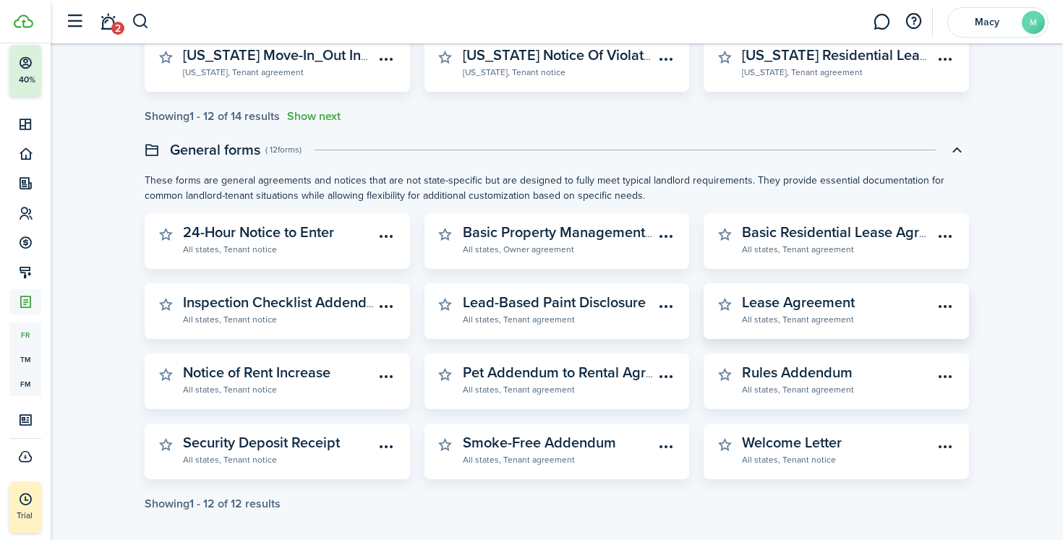
click at [948, 312] on menu-btn-icon "Open menu" at bounding box center [945, 306] width 25 height 25
click at [927, 333] on button "Print" at bounding box center [894, 338] width 127 height 25
click at [954, 237] on menu-btn-icon "Open menu" at bounding box center [945, 236] width 25 height 25
click at [913, 265] on button "Print" at bounding box center [894, 268] width 127 height 25
click at [845, 385] on widget-stats-subtitle "All states, Tenant agreement" at bounding box center [838, 389] width 192 height 14
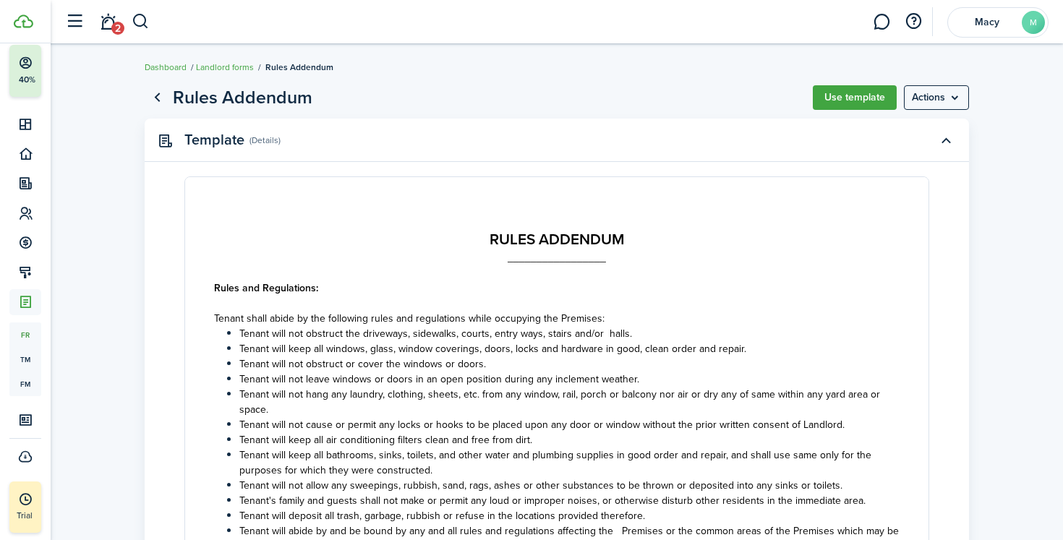
click at [924, 98] on menu-btn "Actions" at bounding box center [936, 97] width 65 height 25
click at [920, 124] on button "Print" at bounding box center [905, 129] width 127 height 25
click at [159, 97] on link "Go back" at bounding box center [157, 97] width 25 height 25
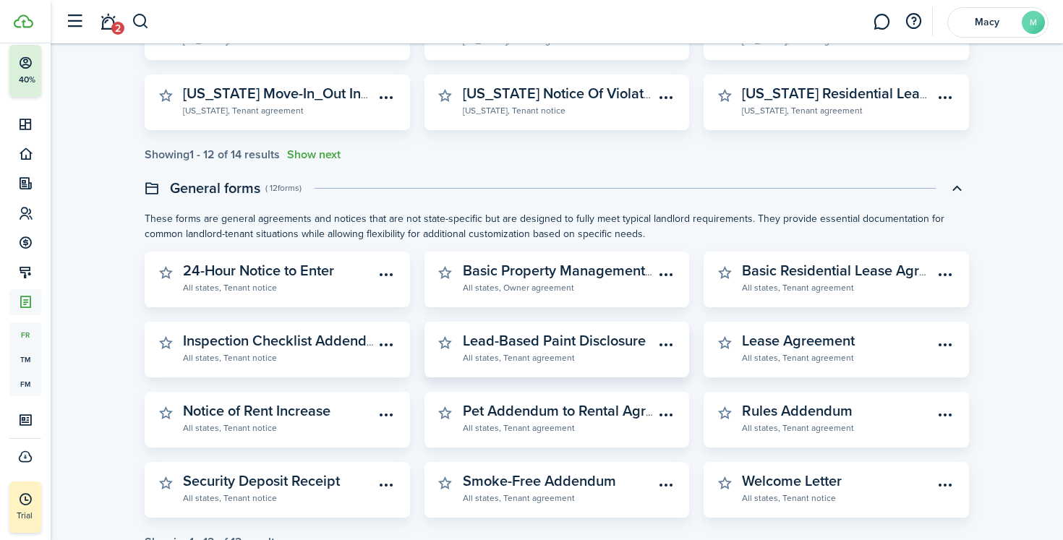
scroll to position [360, 0]
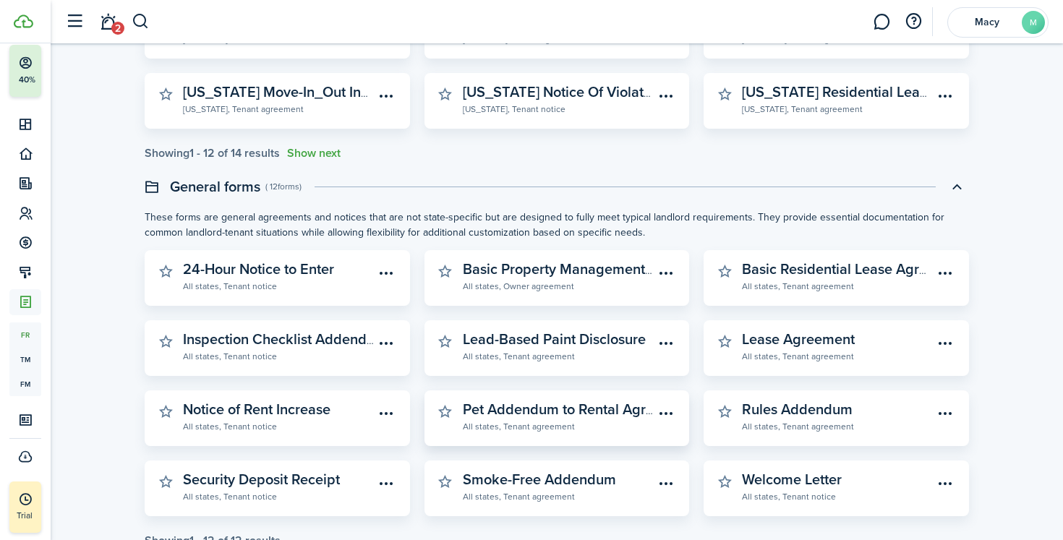
click at [662, 413] on menu-btn-icon "Open menu" at bounding box center [666, 413] width 25 height 25
click at [666, 433] on button "Print" at bounding box center [615, 445] width 127 height 25
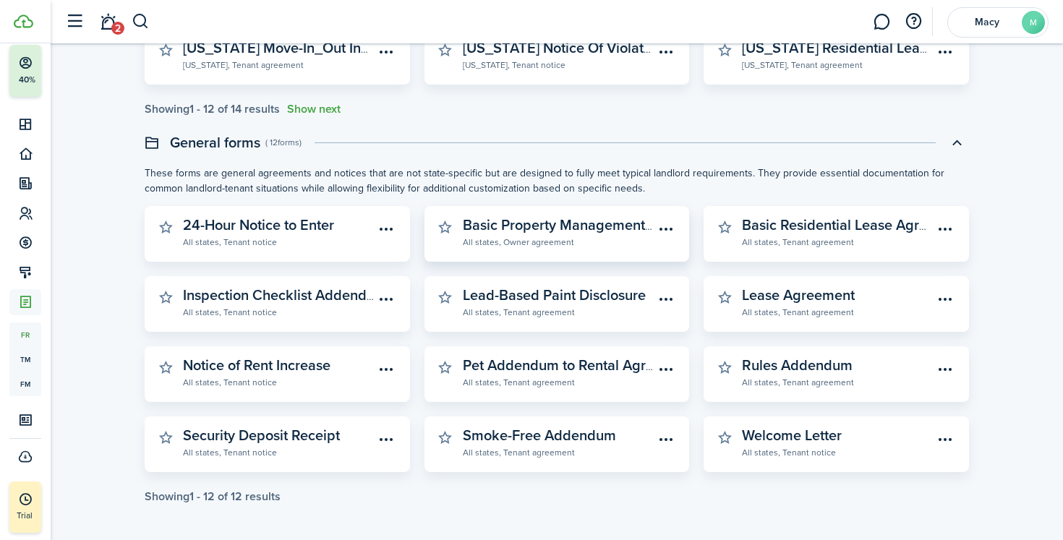
scroll to position [407, 0]
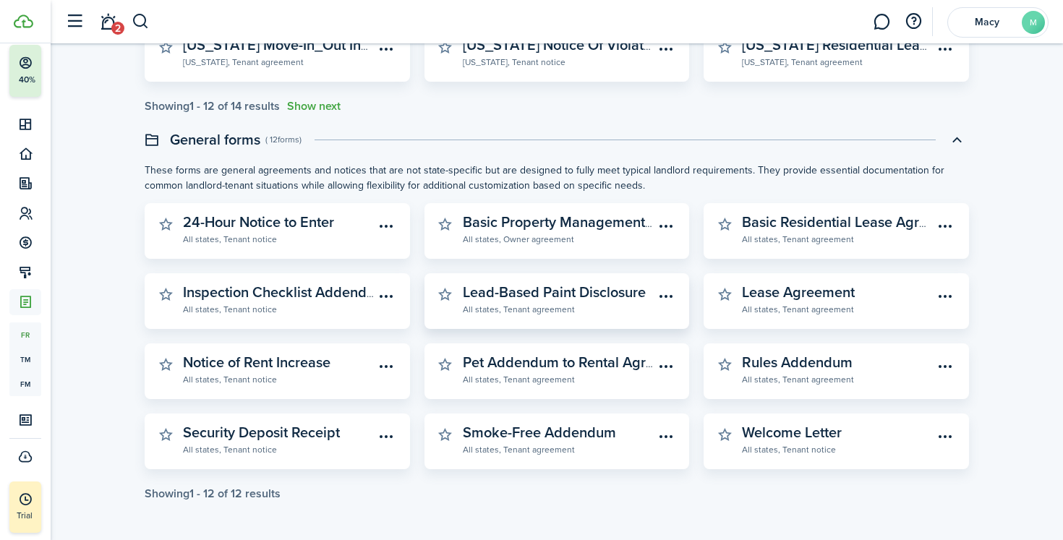
click at [668, 295] on menu-btn-icon "Open menu" at bounding box center [666, 296] width 25 height 25
click at [646, 330] on button "Print" at bounding box center [615, 328] width 127 height 25
click at [386, 440] on menu-btn-icon "Open menu" at bounding box center [386, 436] width 25 height 25
click at [376, 469] on button "Print" at bounding box center [336, 468] width 127 height 25
click at [382, 369] on menu-btn-icon "Open menu" at bounding box center [386, 366] width 25 height 25
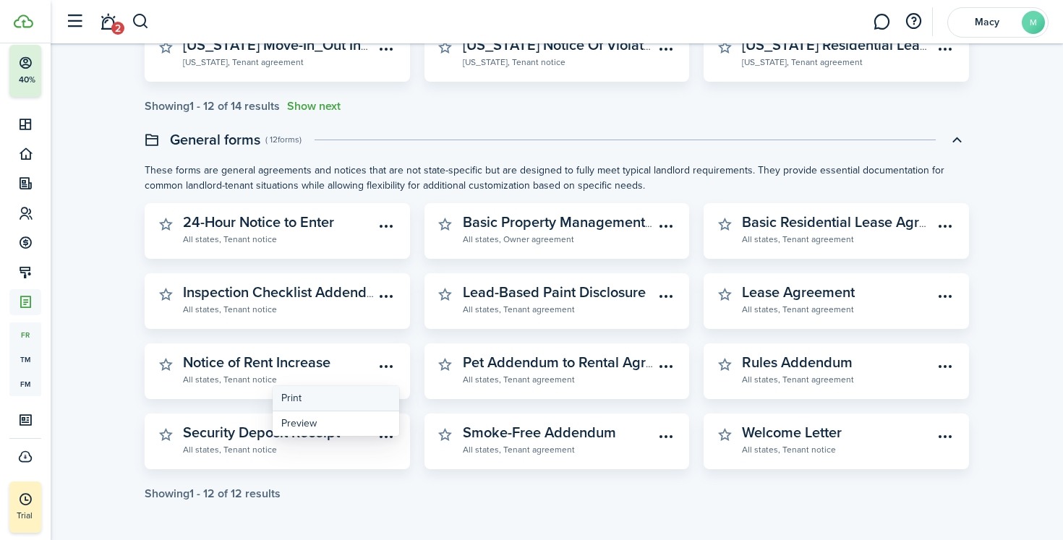
click at [363, 394] on button "Print" at bounding box center [336, 398] width 127 height 25
click at [304, 301] on widget-stats-description "Inspection Checklist Addendum" at bounding box center [285, 292] width 204 height 22
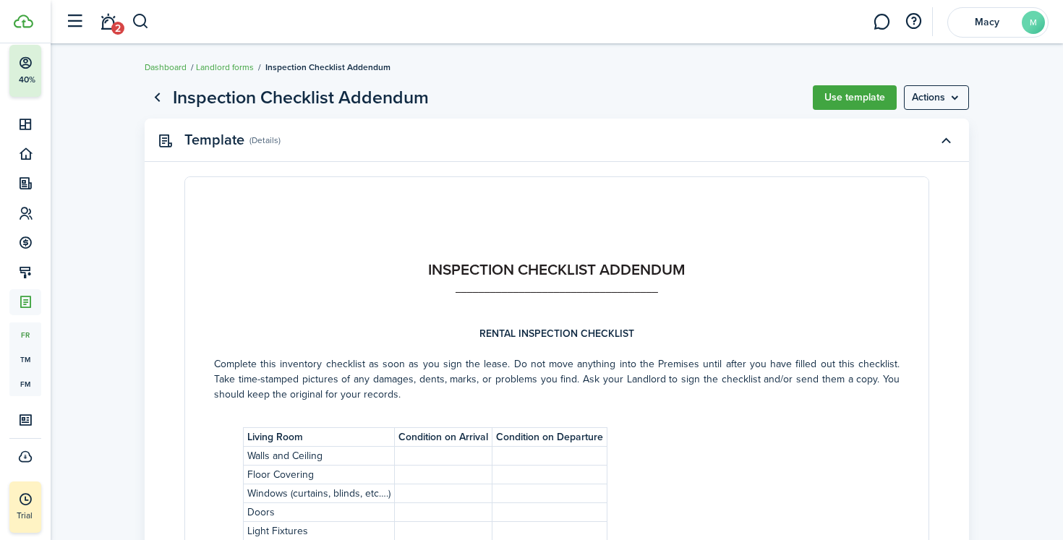
click at [599, 276] on strong "INSPECTION CHECKLIST ADDENDUM" at bounding box center [556, 269] width 257 height 22
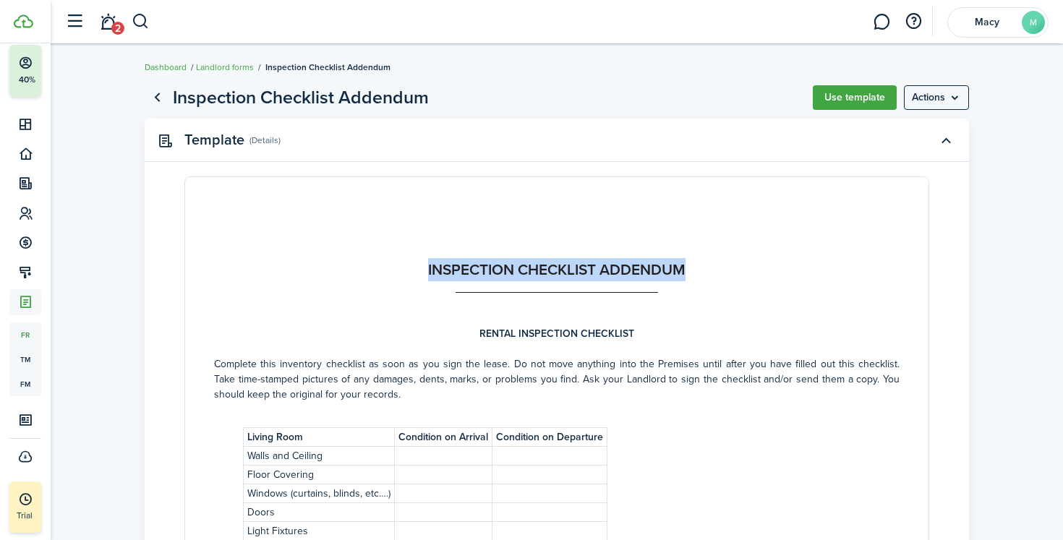
click at [599, 276] on strong "INSPECTION CHECKLIST ADDENDUM" at bounding box center [556, 269] width 257 height 22
copy strong "INSPECTION CHECKLIST ADDENDUM"
click at [848, 100] on button "Use template" at bounding box center [855, 97] width 84 height 25
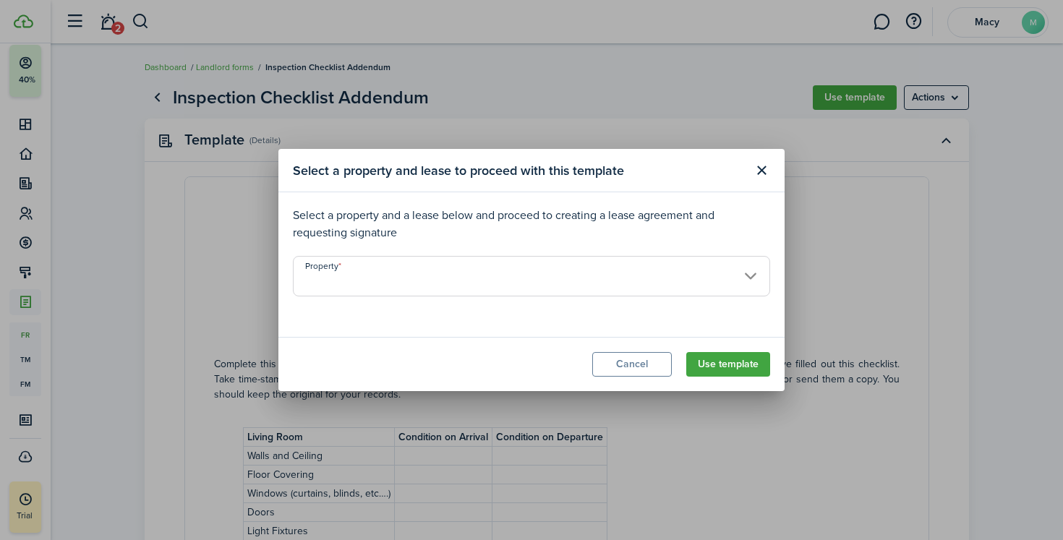
click at [648, 370] on button "Cancel" at bounding box center [632, 364] width 80 height 25
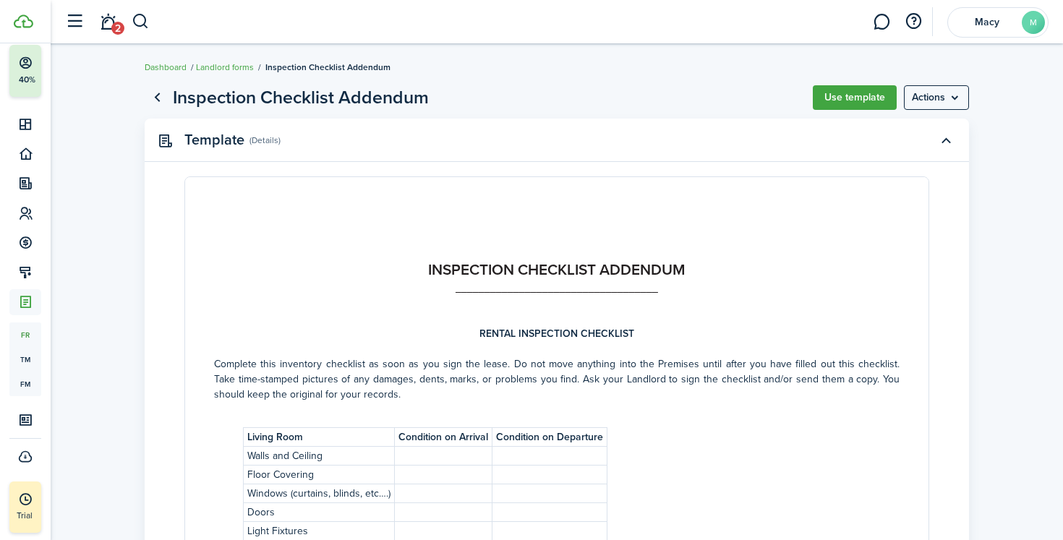
click at [942, 109] on page-view-header "Inspection Checklist Addendum Use template Actions" at bounding box center [557, 97] width 824 height 27
click at [945, 98] on menu-btn "Actions" at bounding box center [936, 97] width 65 height 25
click at [921, 130] on button "Print" at bounding box center [905, 129] width 127 height 25
click at [155, 100] on link "Go back" at bounding box center [157, 97] width 25 height 25
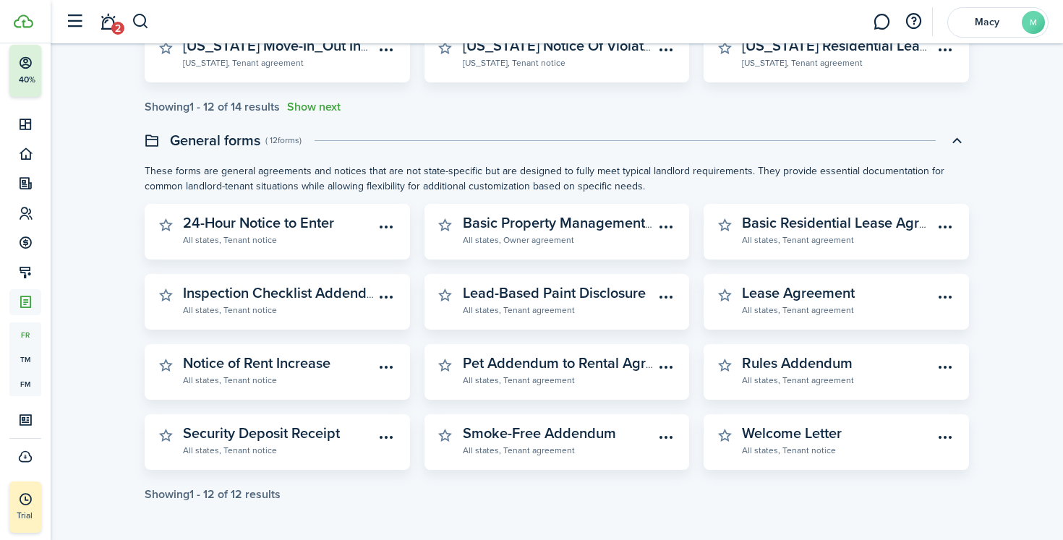
scroll to position [407, 0]
click at [393, 221] on menu-btn-icon "Open menu" at bounding box center [386, 226] width 25 height 25
click at [372, 257] on button "Print" at bounding box center [336, 258] width 127 height 25
click at [667, 225] on menu-btn-icon "Open menu" at bounding box center [666, 226] width 25 height 25
click at [653, 257] on button "Print" at bounding box center [615, 258] width 127 height 25
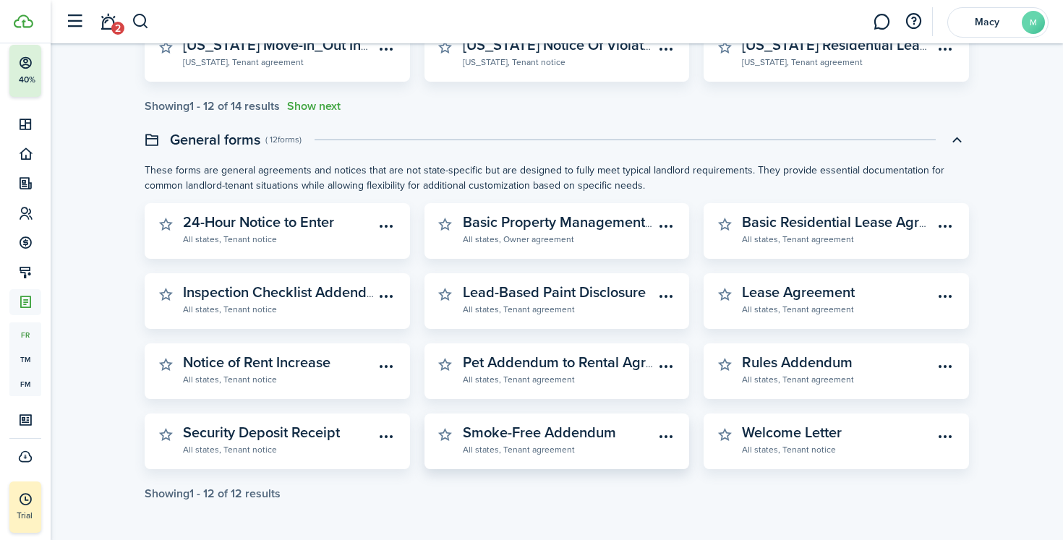
click at [664, 433] on menu-btn-icon "Open menu" at bounding box center [666, 436] width 25 height 25
click at [638, 466] on button "Print" at bounding box center [615, 468] width 127 height 25
click at [946, 439] on menu-btn-icon "Open menu" at bounding box center [945, 436] width 25 height 25
click at [883, 480] on button "Print" at bounding box center [894, 468] width 127 height 25
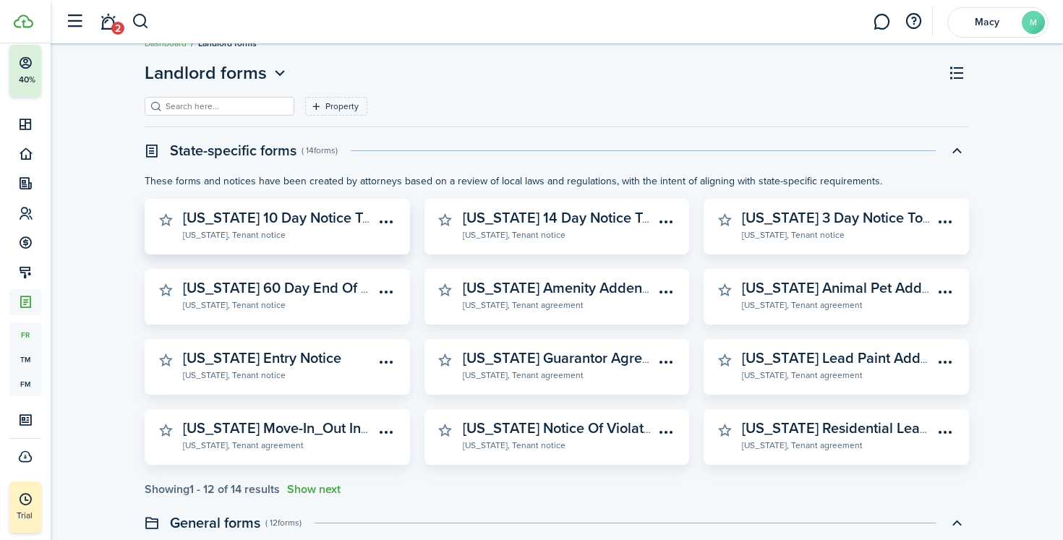
scroll to position [0, 0]
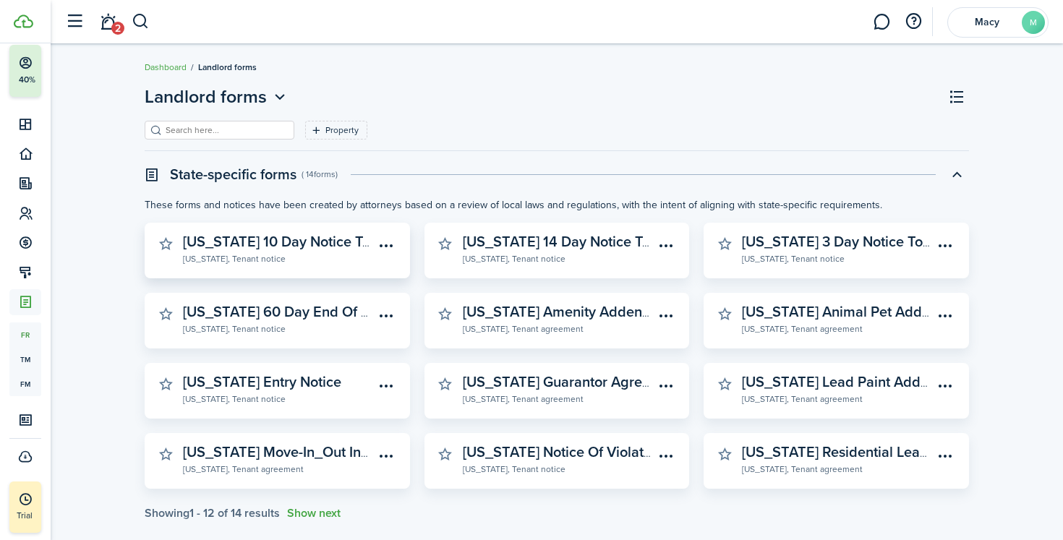
click at [384, 243] on menu-btn-icon "Open menu" at bounding box center [386, 245] width 25 height 25
click at [365, 278] on button "Print" at bounding box center [336, 277] width 127 height 25
click at [383, 317] on menu-btn-icon "Open menu" at bounding box center [386, 316] width 25 height 25
click at [359, 351] on button "Print" at bounding box center [336, 347] width 127 height 25
click at [387, 387] on menu-btn-icon "Open menu" at bounding box center [386, 386] width 25 height 25
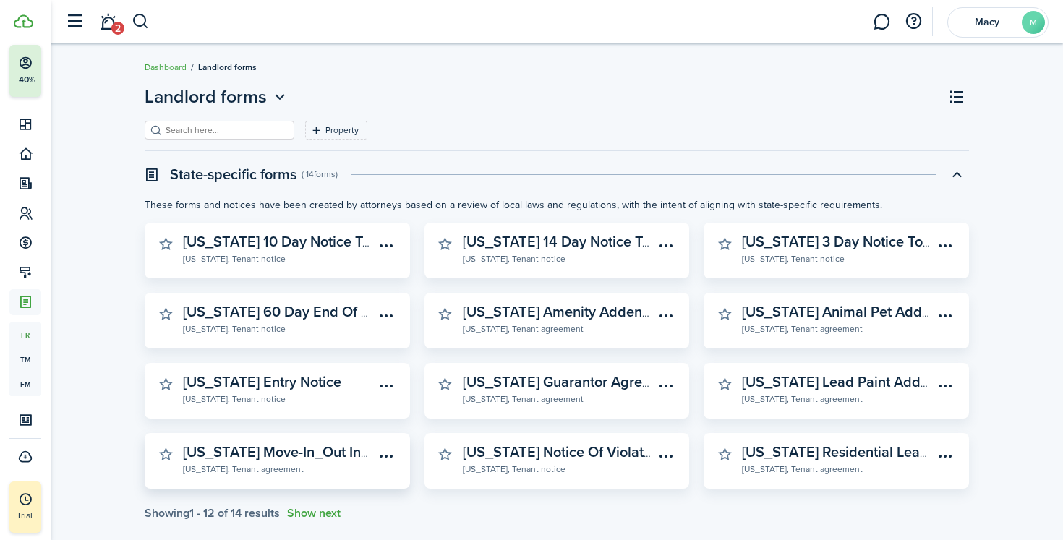
click at [393, 451] on menu-btn-icon "Open menu" at bounding box center [386, 456] width 25 height 25
click at [379, 489] on button "Print" at bounding box center [336, 488] width 127 height 25
click at [677, 241] on menu-btn-icon "Open menu" at bounding box center [666, 245] width 25 height 25
click at [633, 281] on button "Print" at bounding box center [615, 277] width 127 height 25
click at [666, 314] on menu-btn-icon "Open menu" at bounding box center [666, 316] width 25 height 25
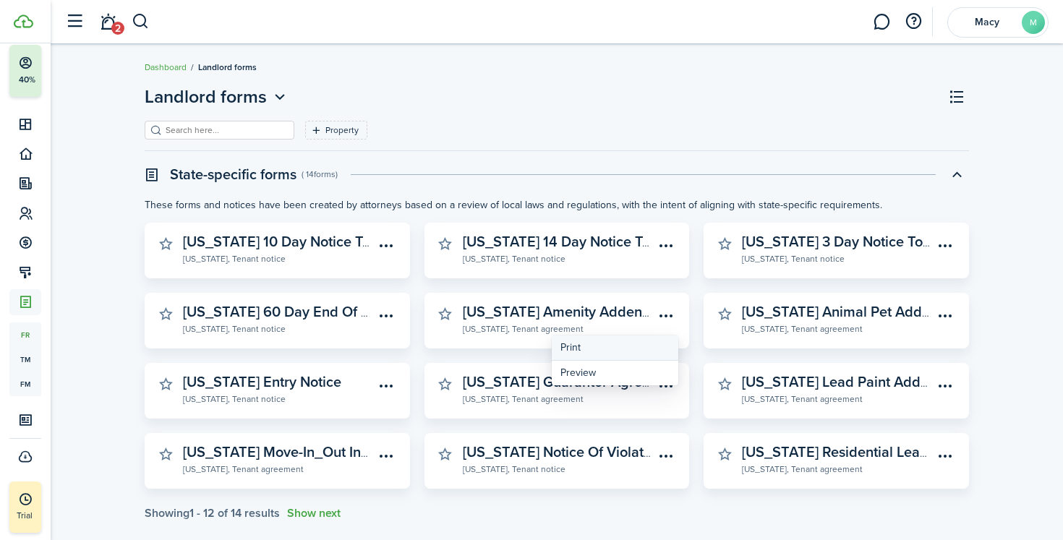
click at [639, 349] on button "Print" at bounding box center [615, 347] width 127 height 25
click at [662, 390] on menu-btn-icon "Open menu" at bounding box center [666, 386] width 25 height 25
click at [635, 416] on button "Print" at bounding box center [615, 418] width 127 height 25
click at [666, 458] on menu-btn-icon "Open menu" at bounding box center [666, 456] width 25 height 25
click at [640, 489] on button "Print" at bounding box center [615, 488] width 127 height 25
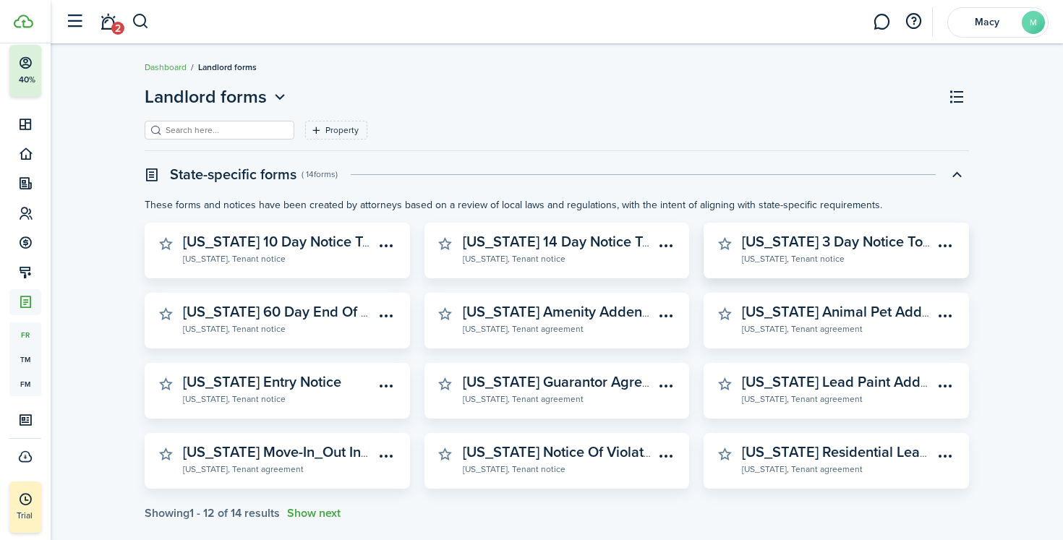
click at [953, 254] on menu-btn-icon "Open menu" at bounding box center [945, 245] width 25 height 25
click at [917, 278] on button "Print" at bounding box center [894, 277] width 127 height 25
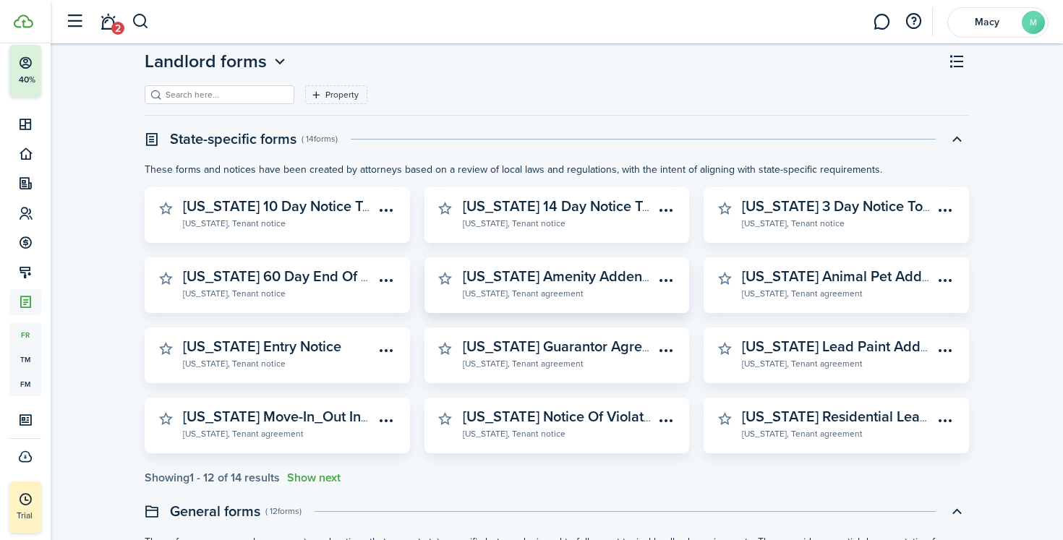
scroll to position [49, 0]
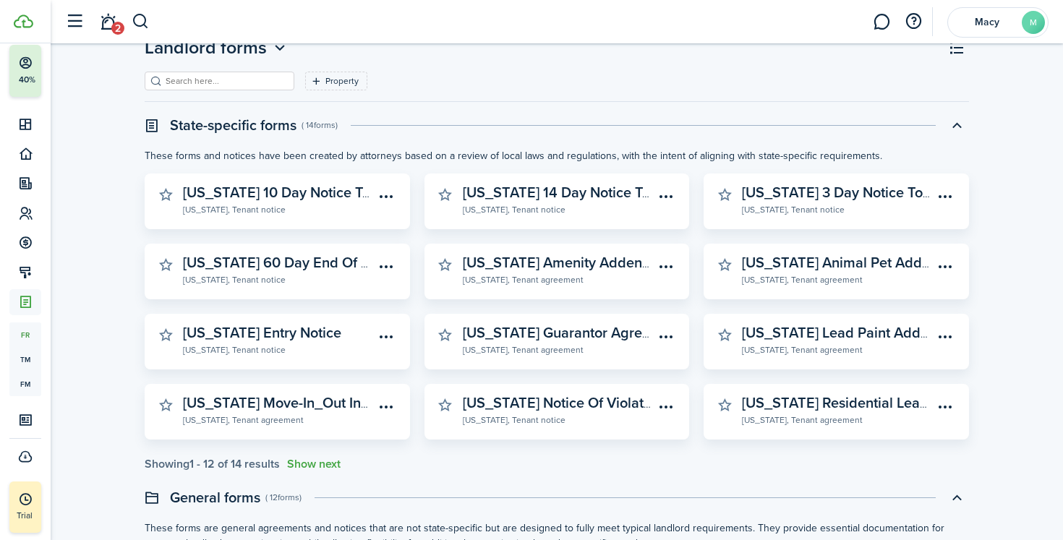
click at [315, 465] on button "Show next" at bounding box center [313, 464] width 53 height 13
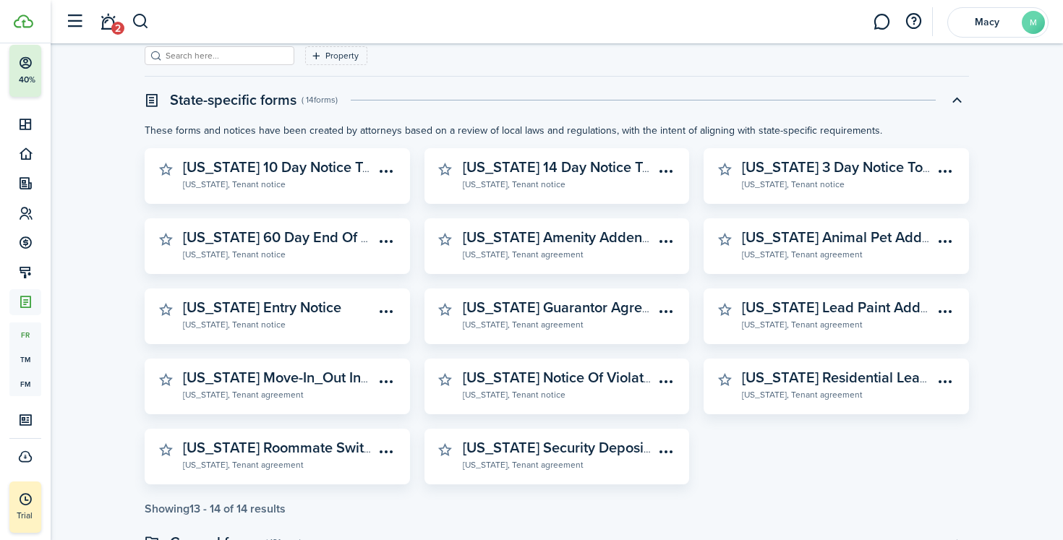
scroll to position [76, 0]
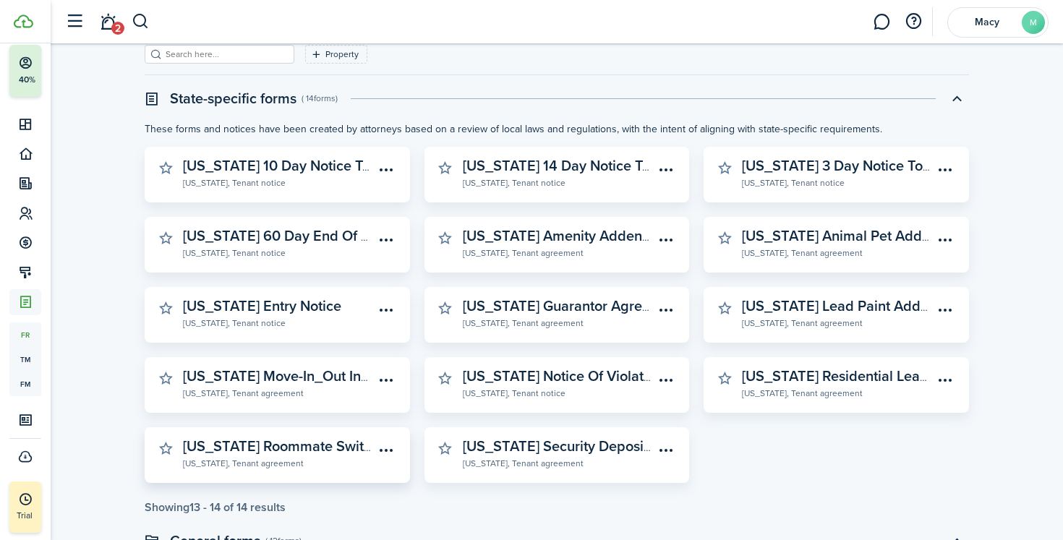
click at [388, 448] on menu-btn-icon "Open menu" at bounding box center [386, 450] width 25 height 25
click at [368, 487] on button "Print" at bounding box center [336, 482] width 127 height 25
click at [666, 455] on menu-btn-icon "Open menu" at bounding box center [666, 450] width 25 height 25
click at [651, 480] on button "Print" at bounding box center [615, 482] width 127 height 25
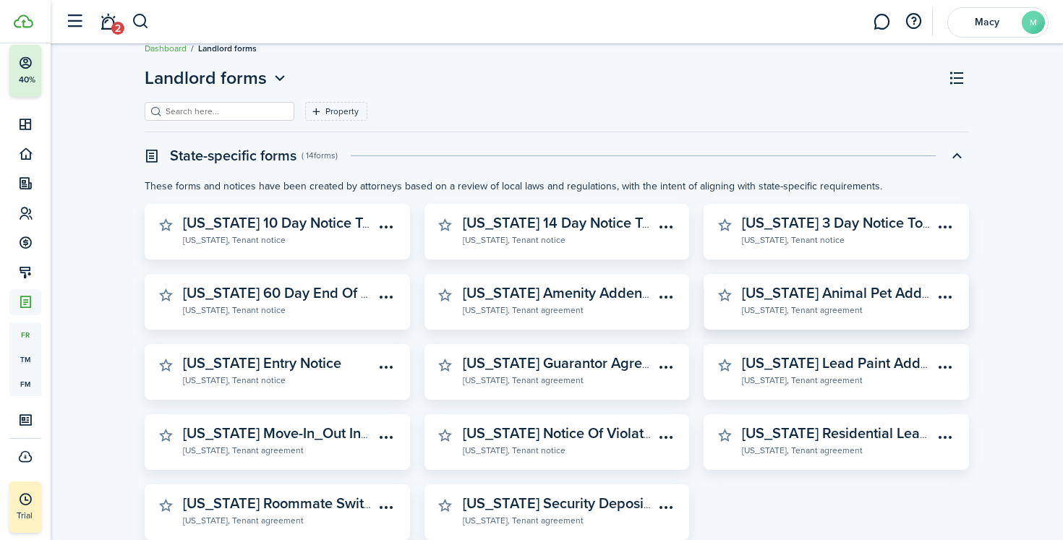
scroll to position [30, 0]
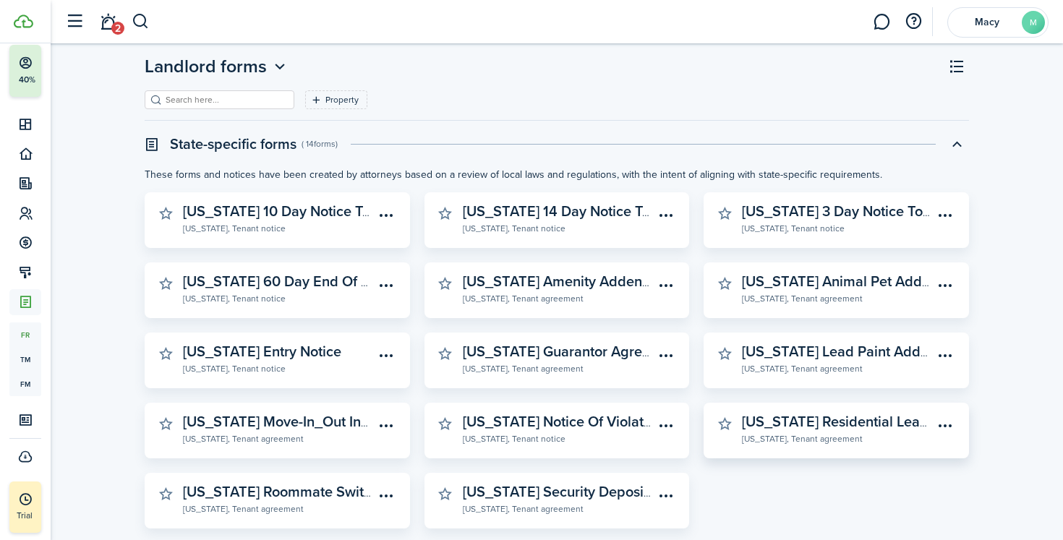
click at [949, 427] on menu-btn-icon "Open menu" at bounding box center [945, 426] width 25 height 25
click at [898, 482] on button "Preview" at bounding box center [894, 483] width 127 height 25
click at [781, 432] on widget-stats-subtitle "[US_STATE], Tenant agreement" at bounding box center [838, 438] width 192 height 14
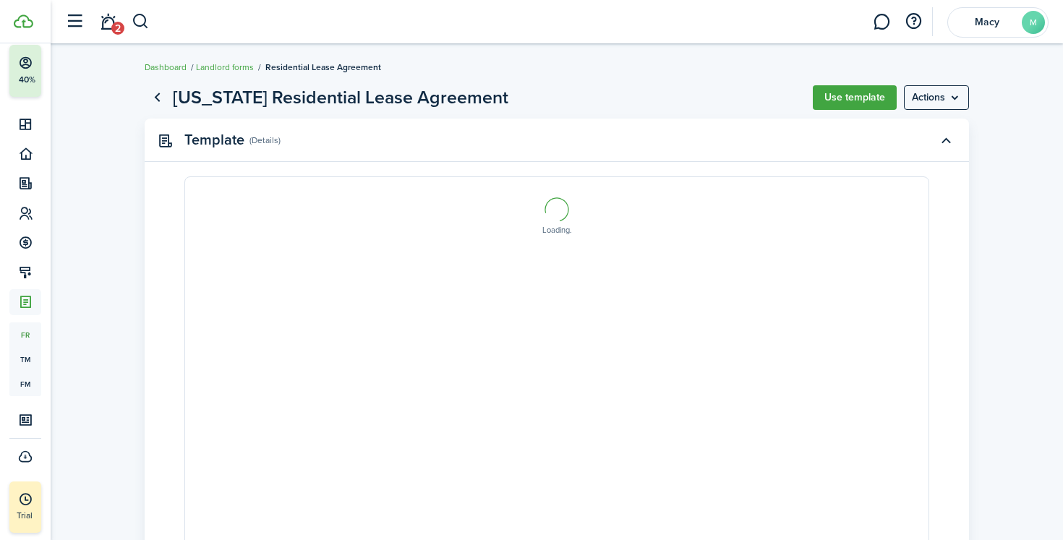
select select "fit"
click at [877, 98] on button "Use template" at bounding box center [855, 97] width 84 height 25
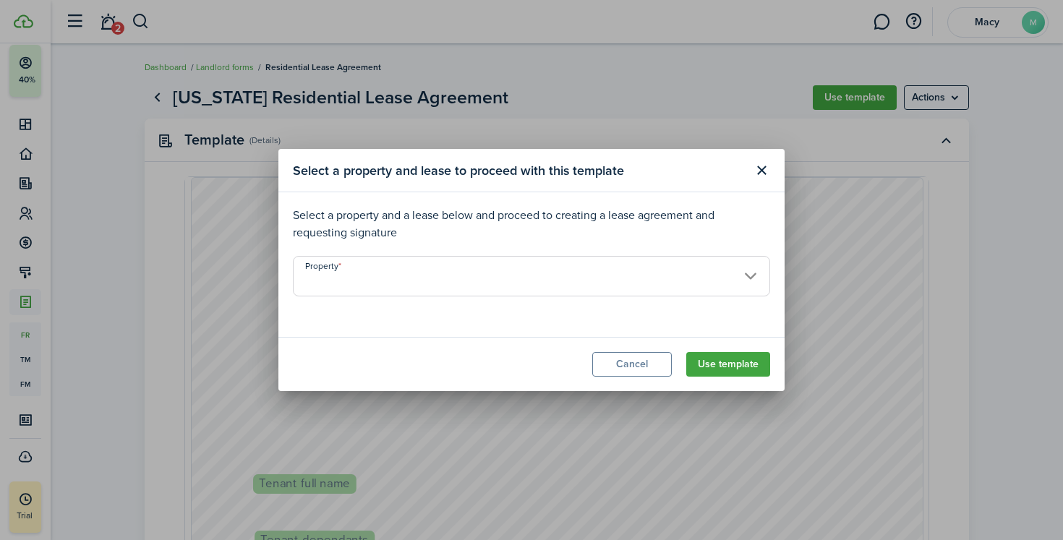
click at [594, 273] on input "Property" at bounding box center [531, 276] width 477 height 40
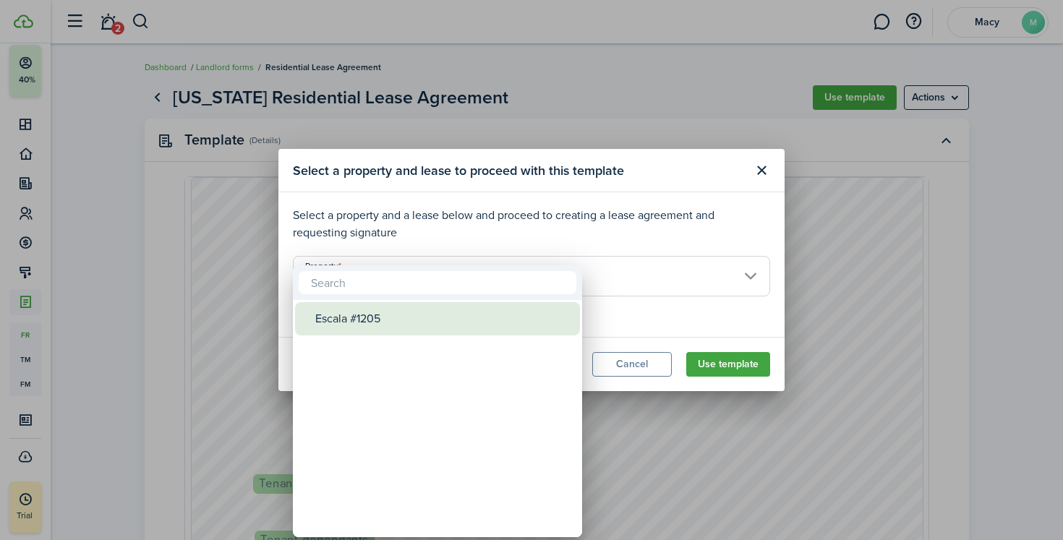
click at [523, 324] on div "Escala #1205" at bounding box center [443, 318] width 256 height 33
type input "Escala #1205"
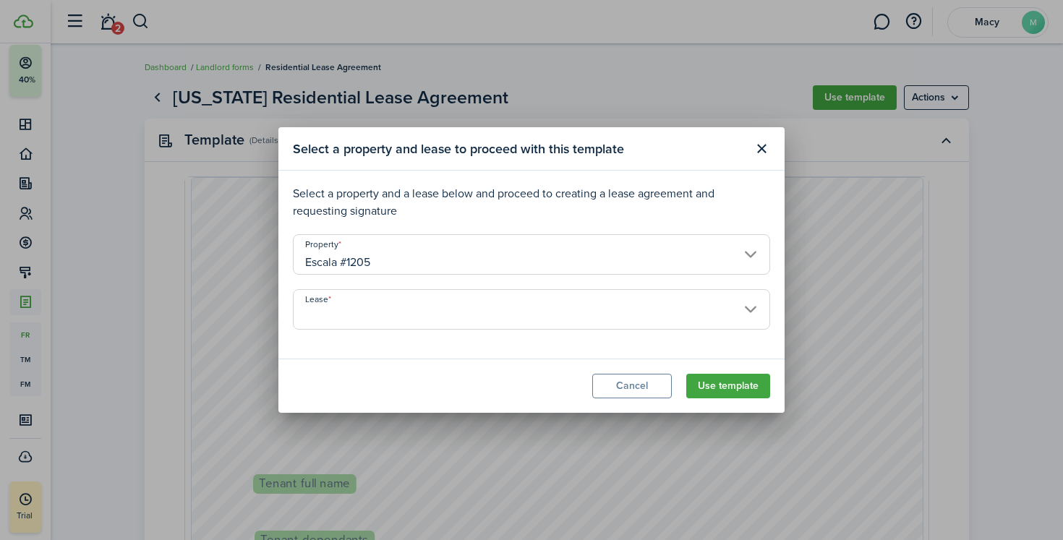
click at [656, 312] on input "Lease" at bounding box center [531, 309] width 477 height 40
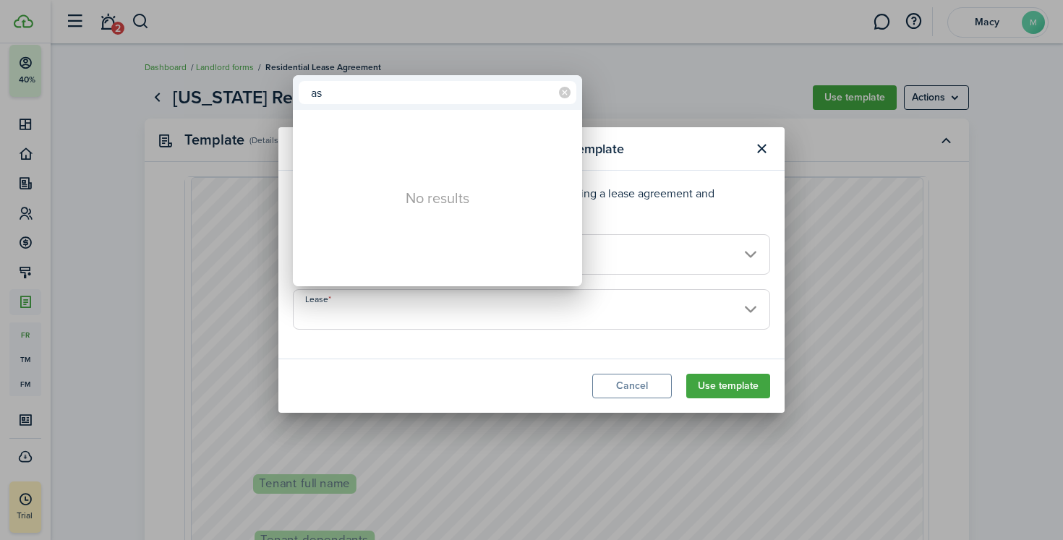
type input "a"
click at [716, 393] on div at bounding box center [531, 269] width 1294 height 771
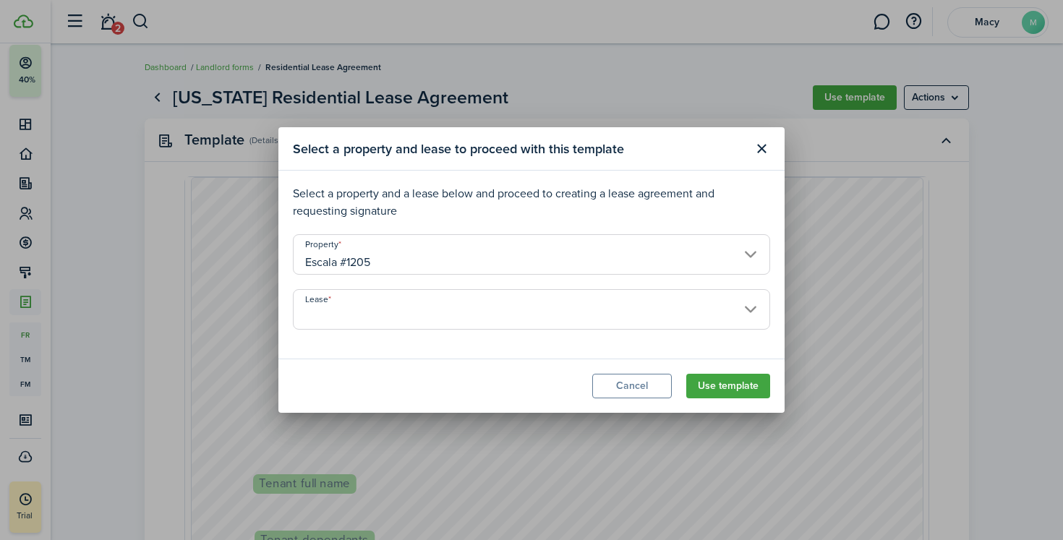
click at [729, 387] on button "Use template" at bounding box center [728, 386] width 84 height 25
click at [646, 380] on button "Cancel" at bounding box center [632, 386] width 80 height 25
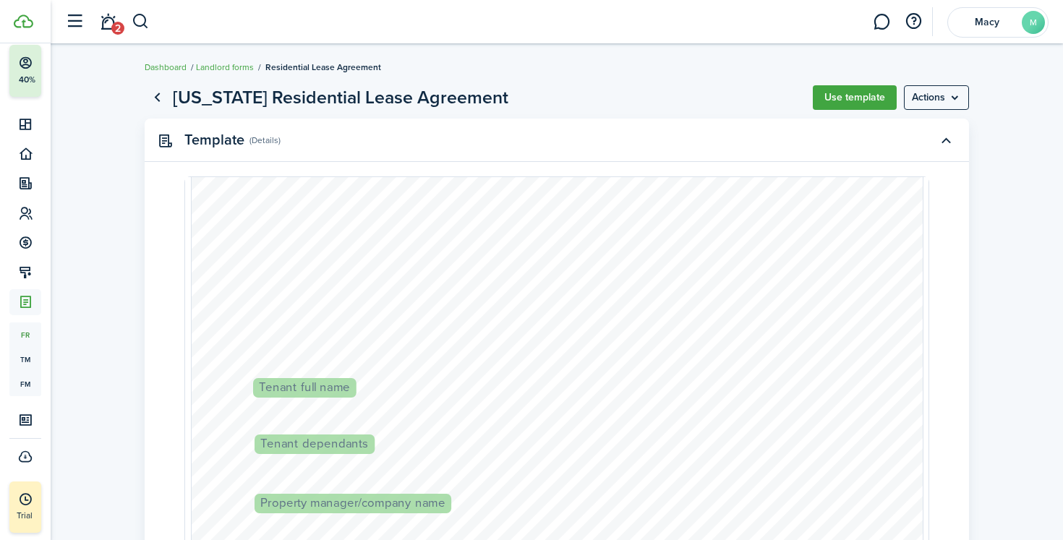
scroll to position [110, 0]
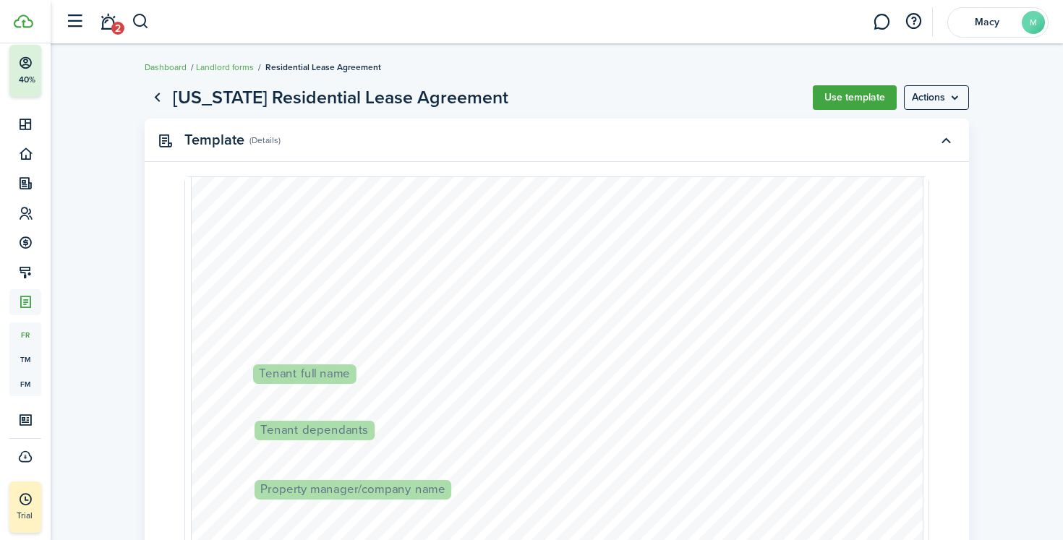
click at [300, 376] on span "Tenant full name" at bounding box center [305, 374] width 91 height 12
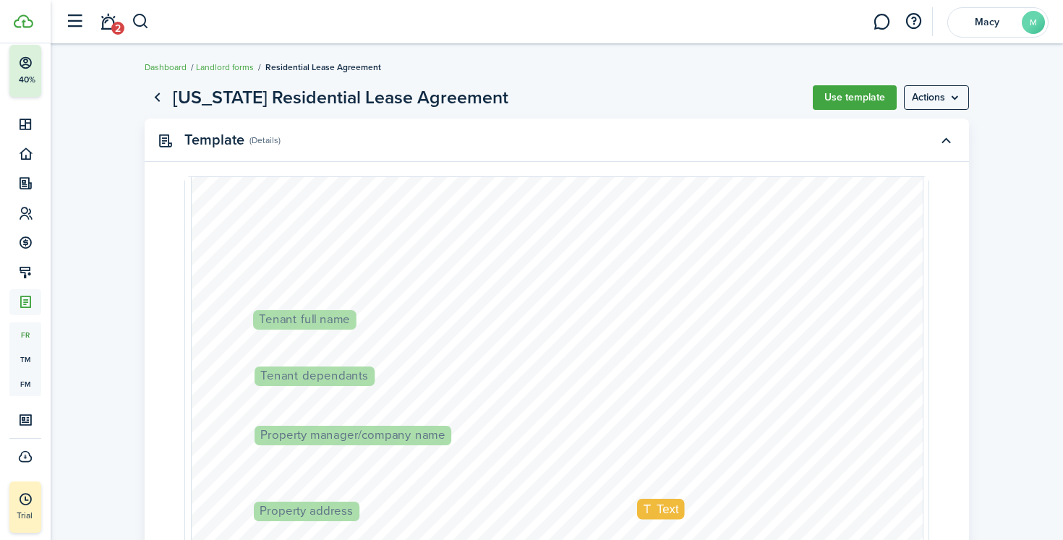
click at [299, 389] on div "Property manager/company name Text Text Text Lease start date Text Tenant full …" at bounding box center [557, 494] width 731 height 960
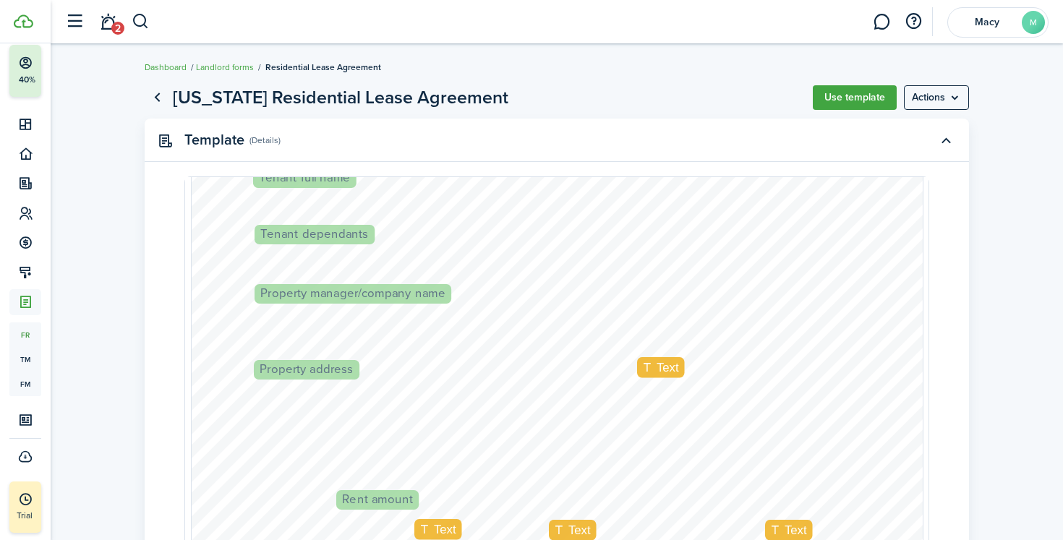
scroll to position [313, 0]
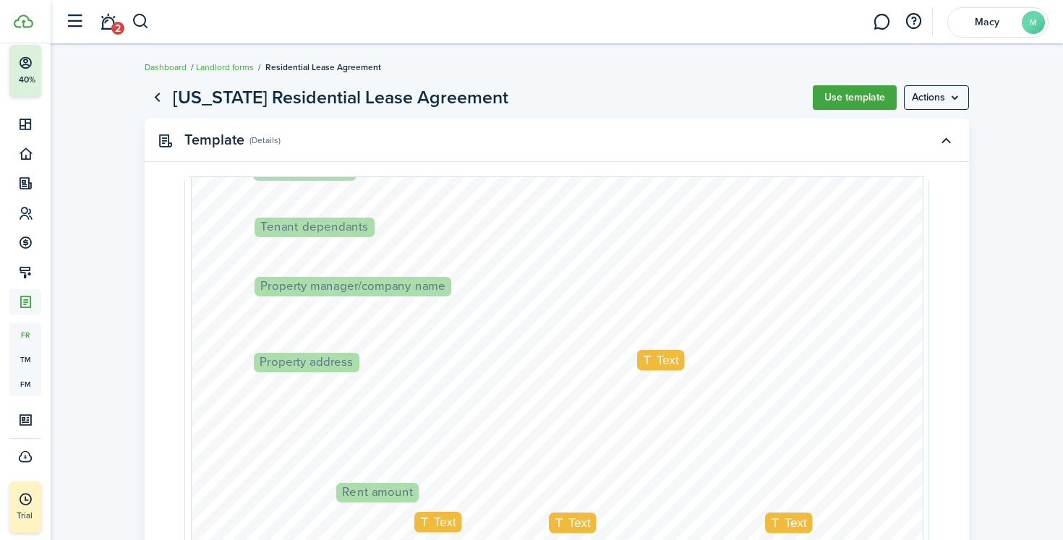
click at [645, 368] on div "Text" at bounding box center [661, 360] width 48 height 21
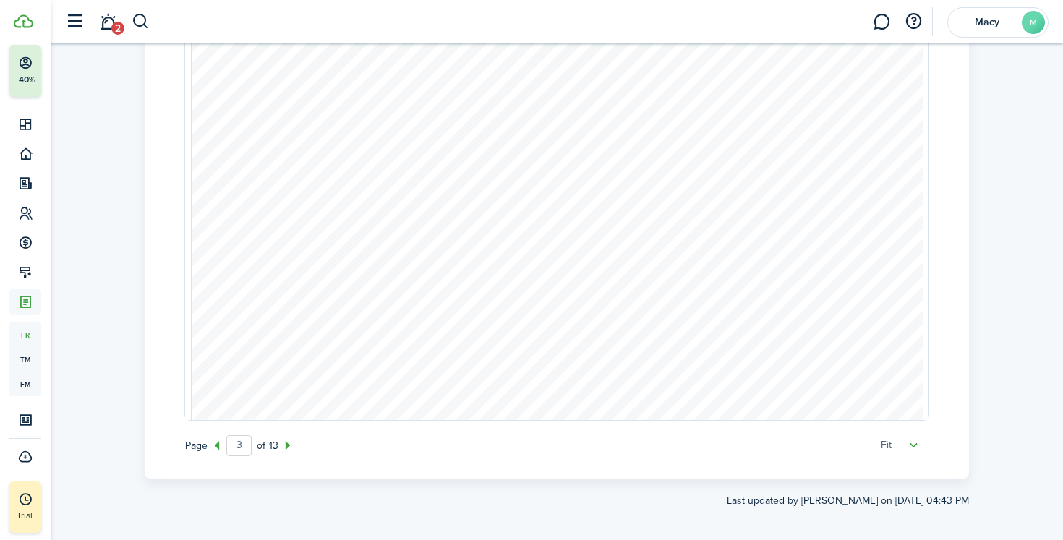
scroll to position [0, 0]
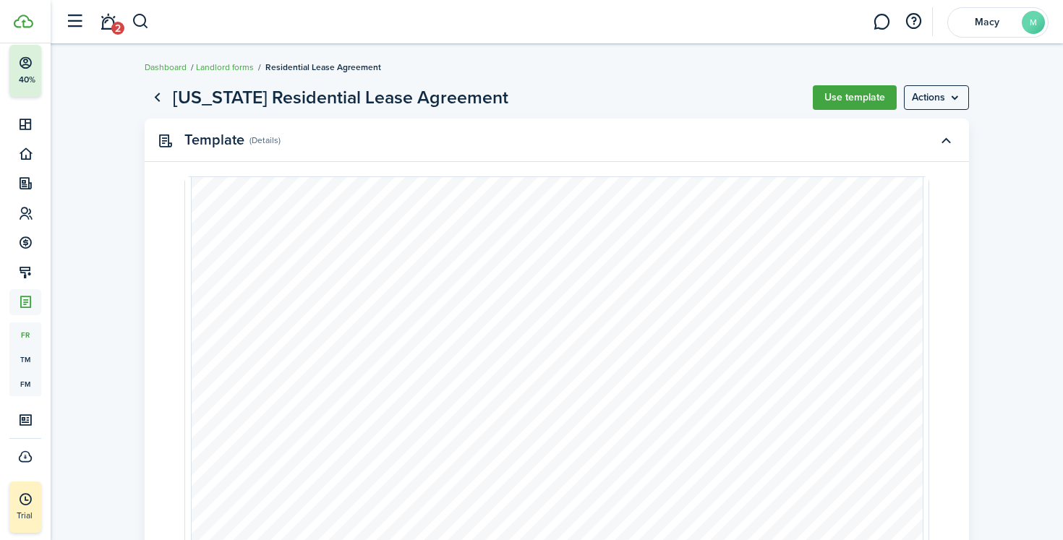
type input "1"
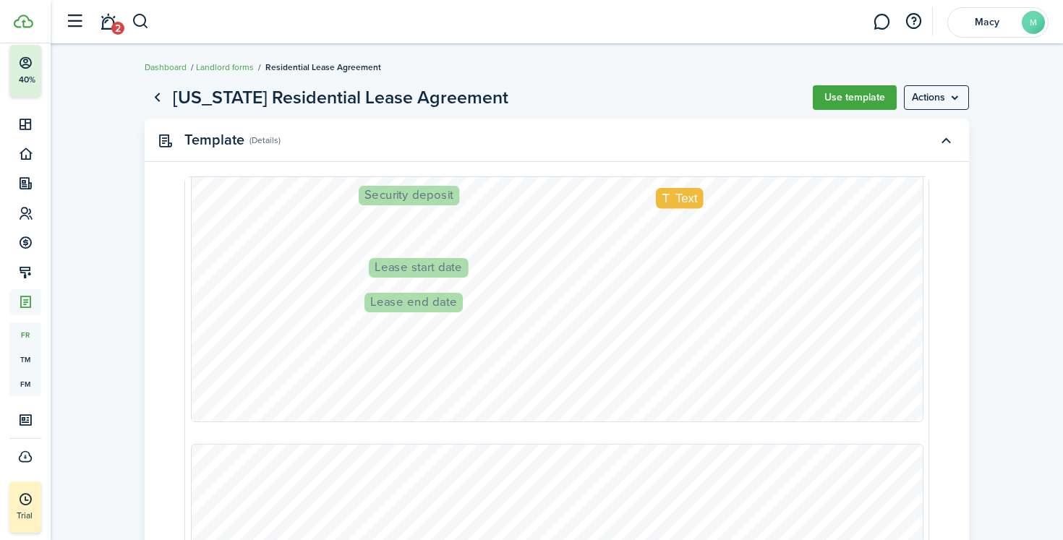
scroll to position [551, 0]
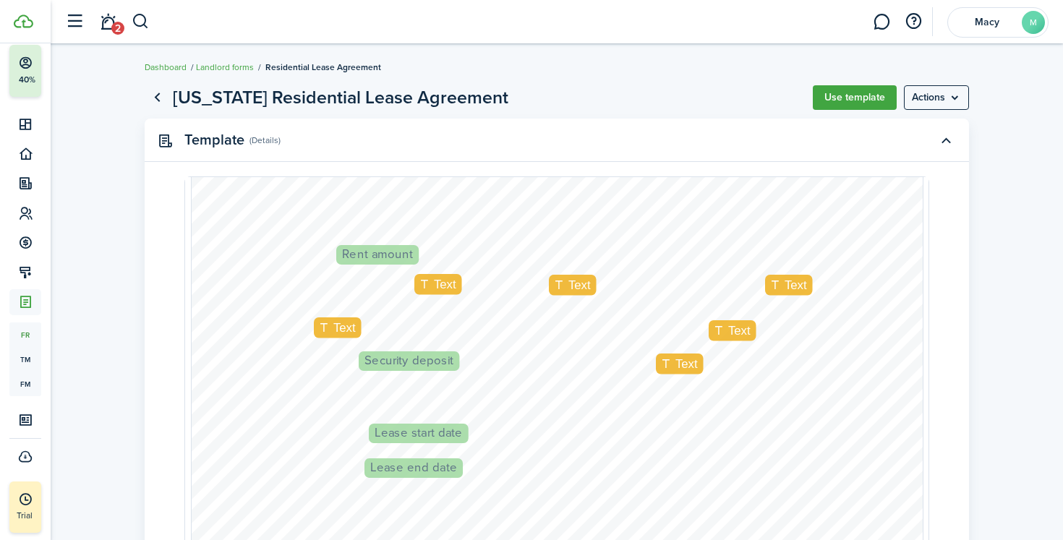
click at [577, 278] on span "Text" at bounding box center [579, 285] width 22 height 14
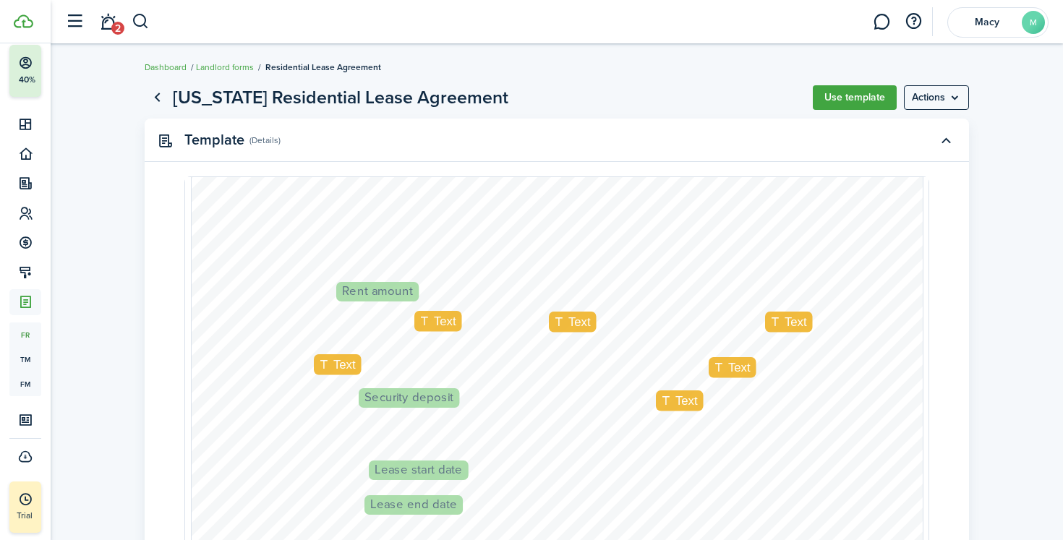
scroll to position [513, 0]
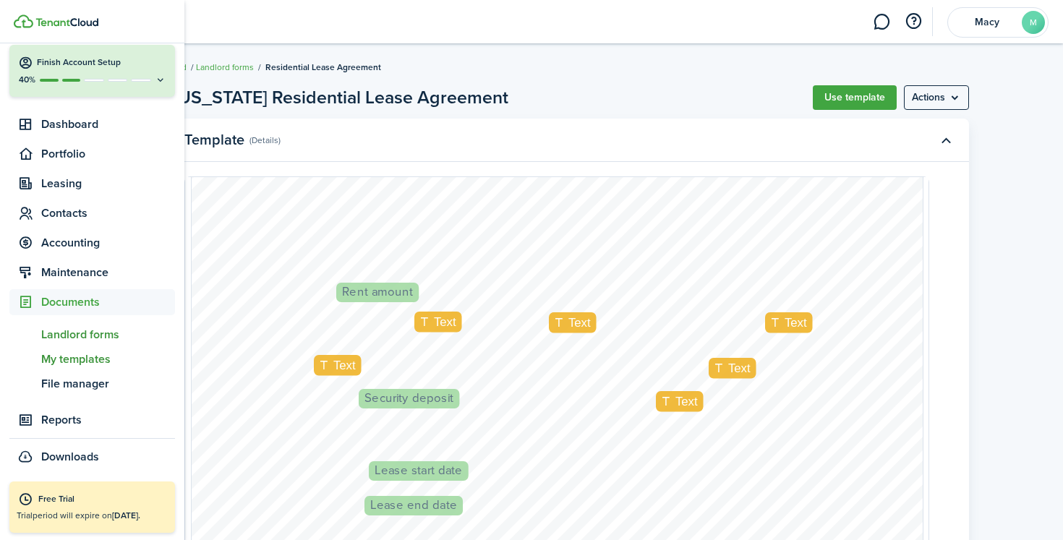
click at [82, 365] on span "My templates" at bounding box center [108, 359] width 134 height 17
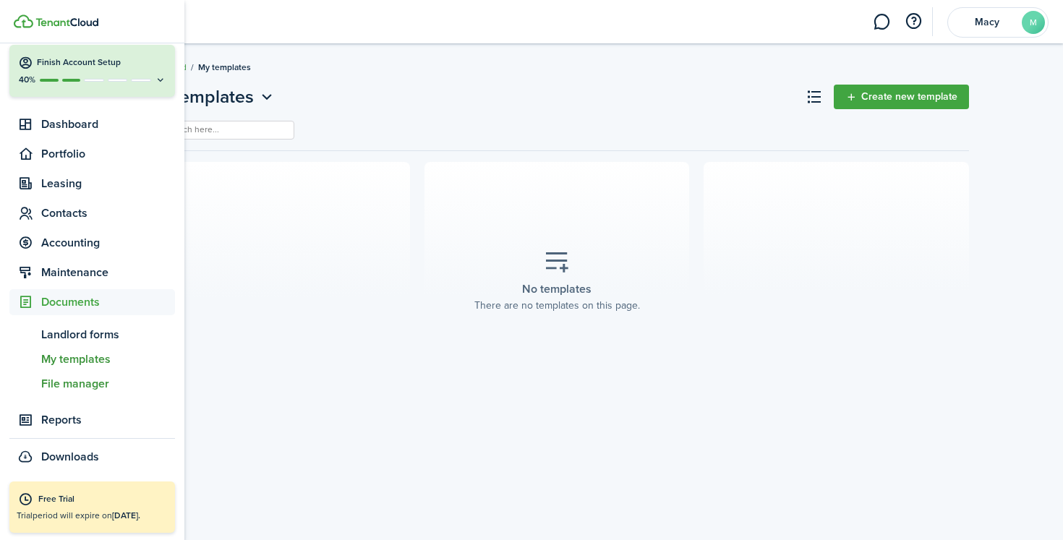
click at [78, 389] on span "File manager" at bounding box center [108, 383] width 134 height 17
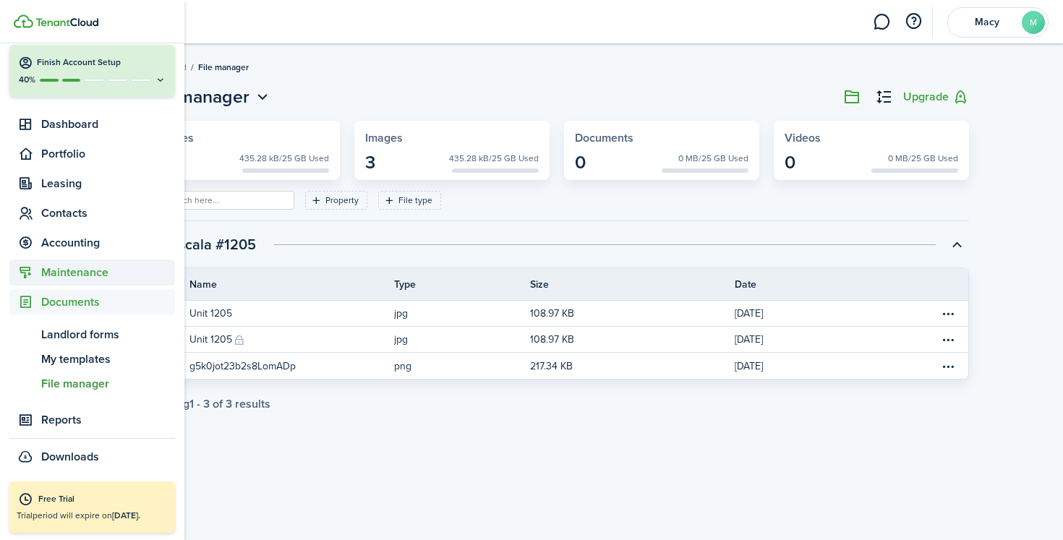
click at [82, 265] on span "Maintenance" at bounding box center [108, 272] width 134 height 17
click at [77, 310] on span "Requests" at bounding box center [108, 304] width 134 height 17
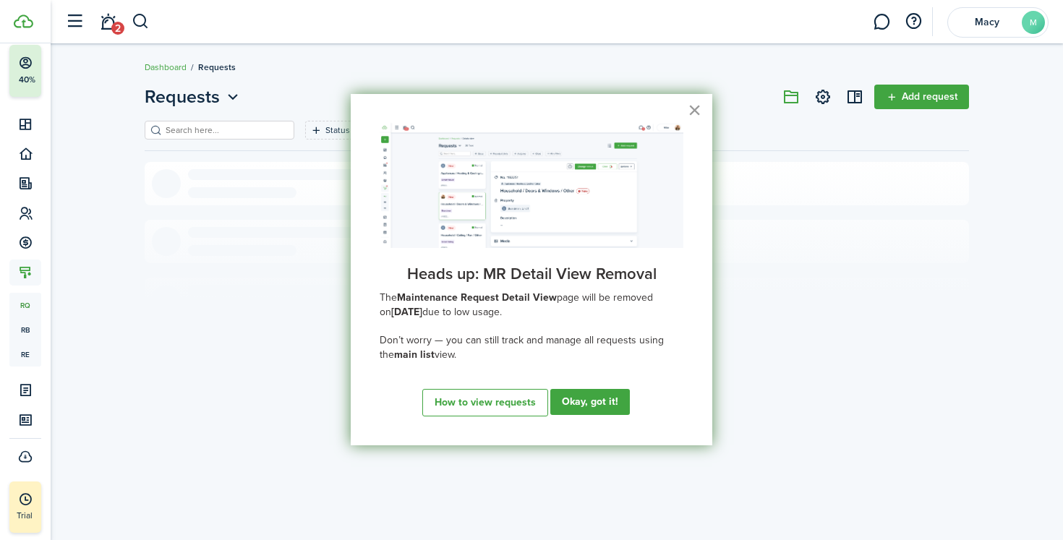
click at [693, 109] on button "×" at bounding box center [694, 109] width 14 height 23
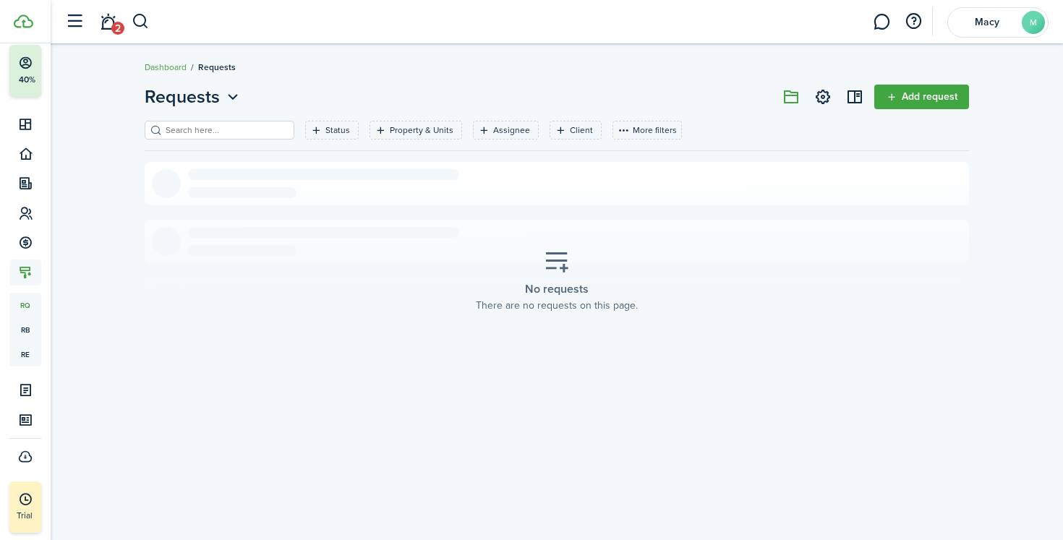
click at [948, 95] on link "Add request" at bounding box center [921, 97] width 95 height 25
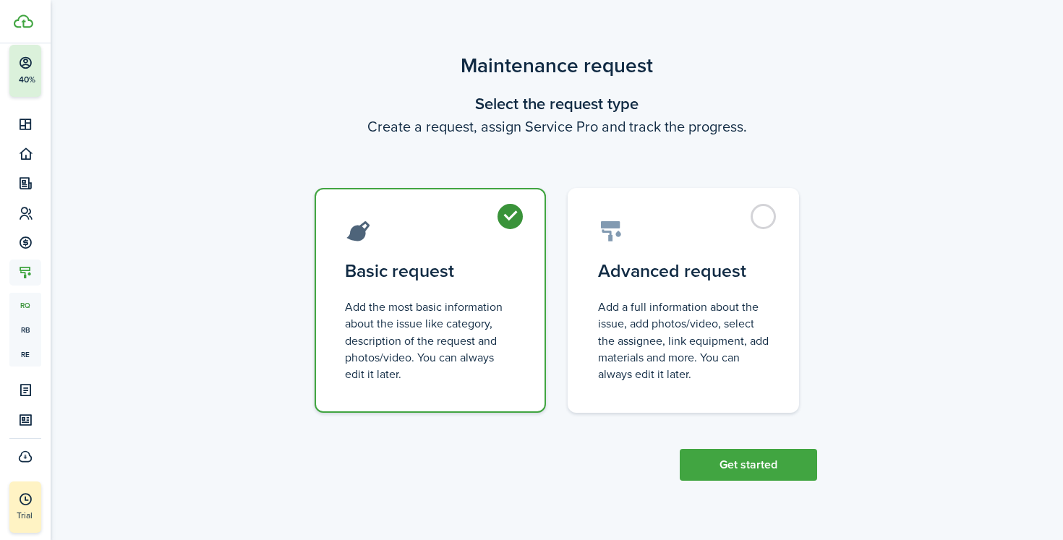
click at [755, 467] on button "Get started" at bounding box center [748, 465] width 137 height 32
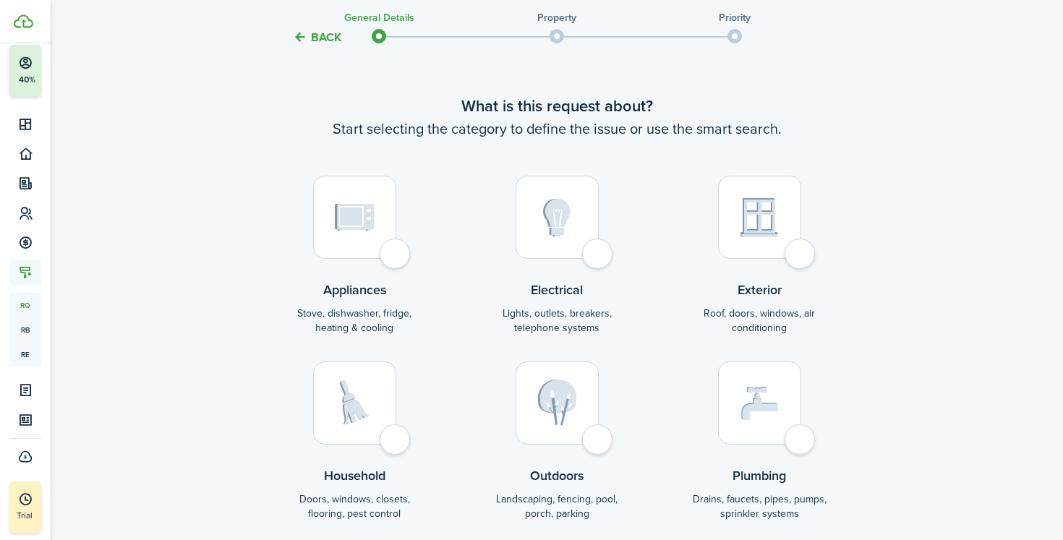
scroll to position [160, 0]
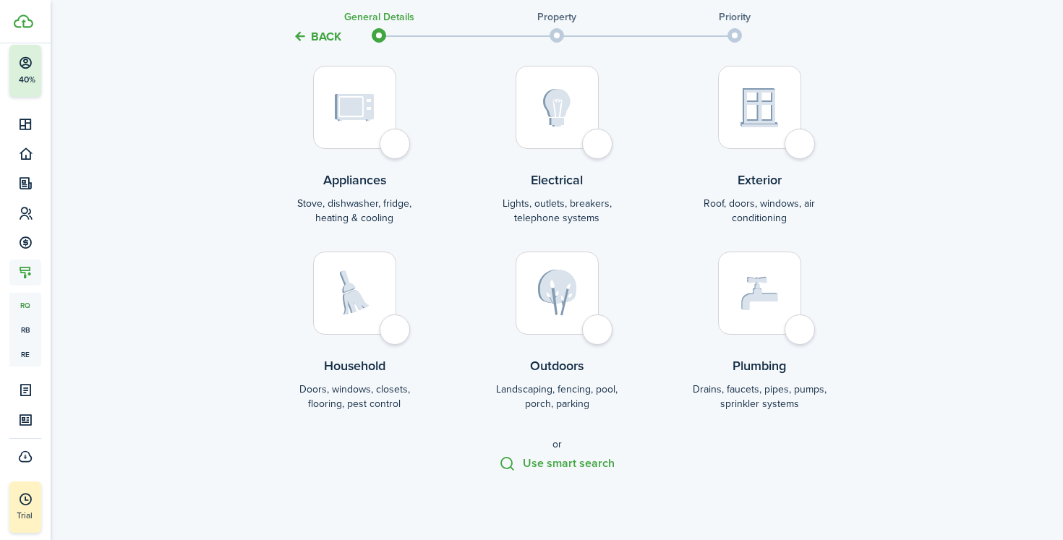
click at [372, 304] on div at bounding box center [354, 293] width 83 height 83
radio input "true"
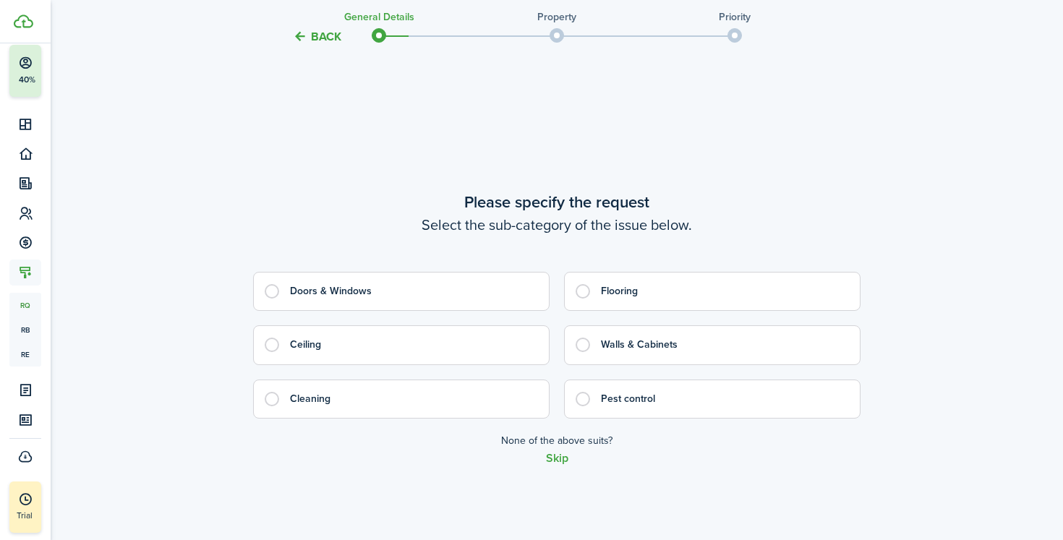
click at [469, 298] on control-radio-card-title "Doors & Windows" at bounding box center [412, 291] width 244 height 14
radio input "true"
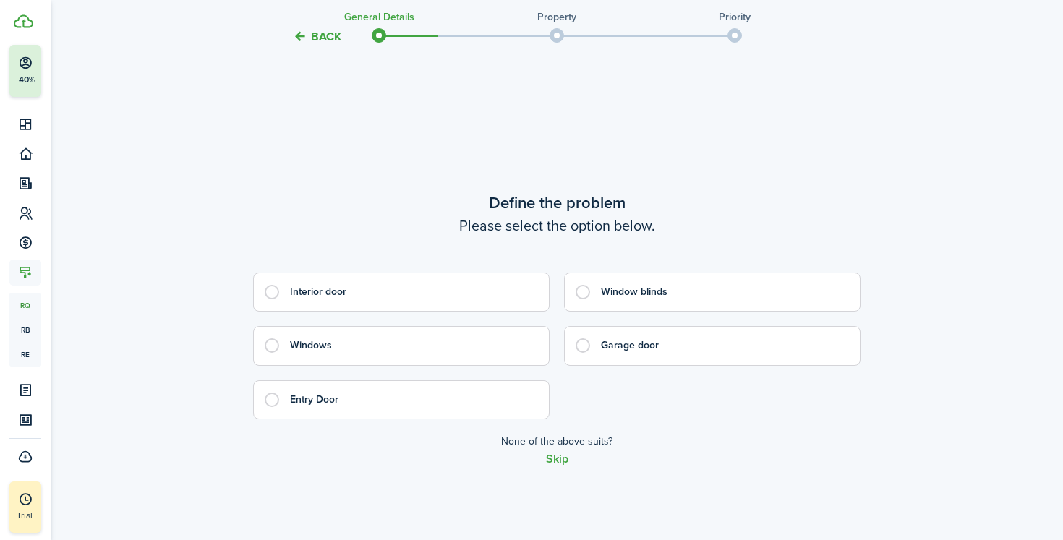
scroll to position [1144, 0]
drag, startPoint x: 504, startPoint y: 298, endPoint x: 520, endPoint y: 363, distance: 67.0
click at [520, 363] on control-radio-group "Interior door Window blinds Windows Garage door Entry Door" at bounding box center [556, 345] width 607 height 147
click at [586, 402] on control-radio-group "Interior door Window blinds Windows Garage door Entry Door" at bounding box center [556, 345] width 607 height 147
click at [559, 457] on button "Skip" at bounding box center [557, 458] width 22 height 13
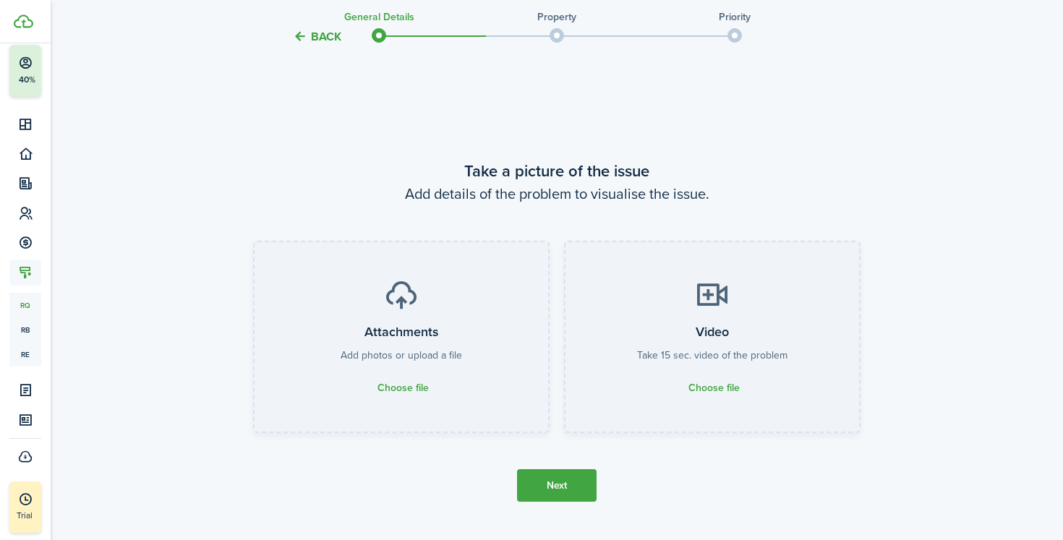
scroll to position [1684, 0]
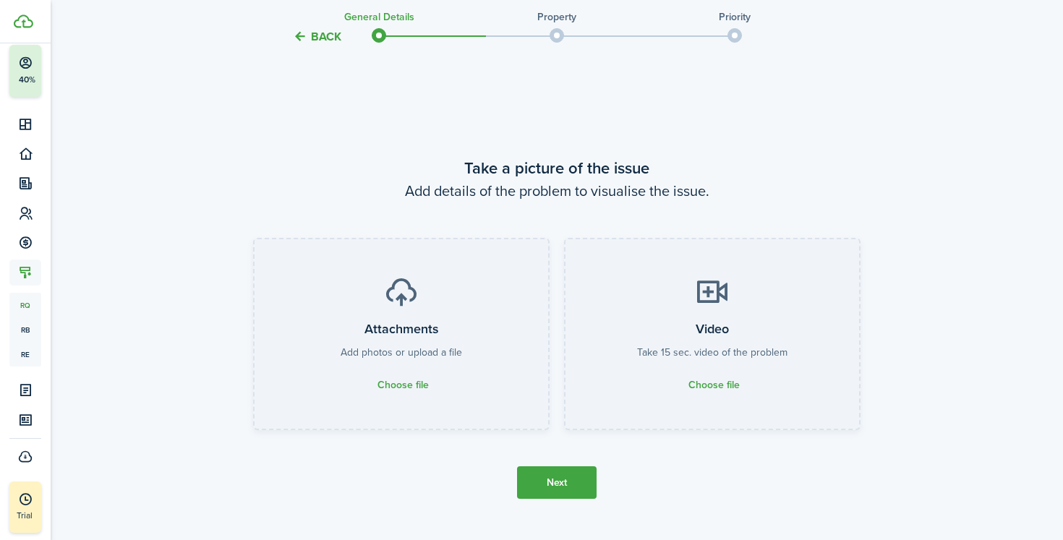
click at [559, 490] on button "Next" at bounding box center [557, 482] width 80 height 33
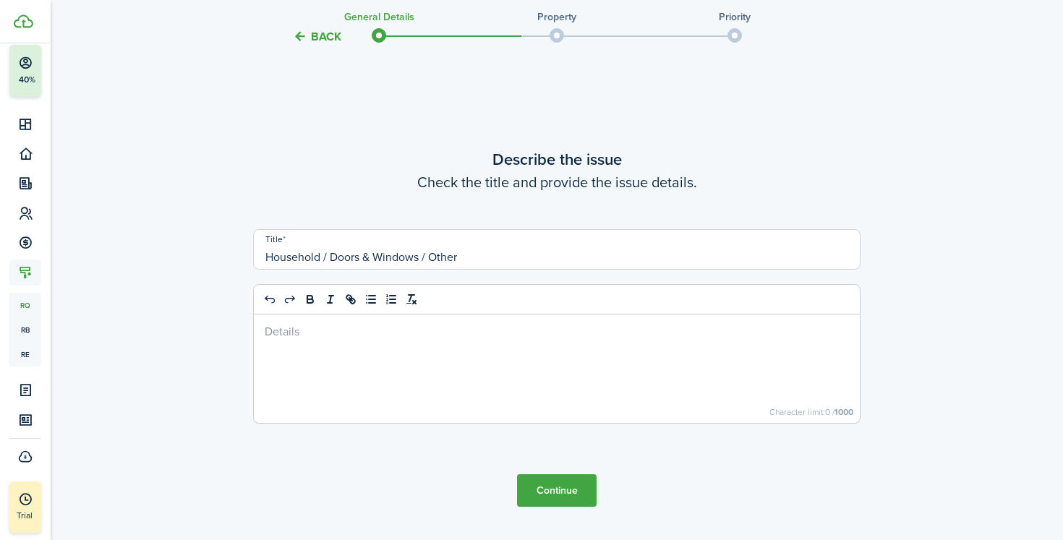
scroll to position [2224, 0]
click at [554, 498] on button "Continue" at bounding box center [557, 490] width 80 height 33
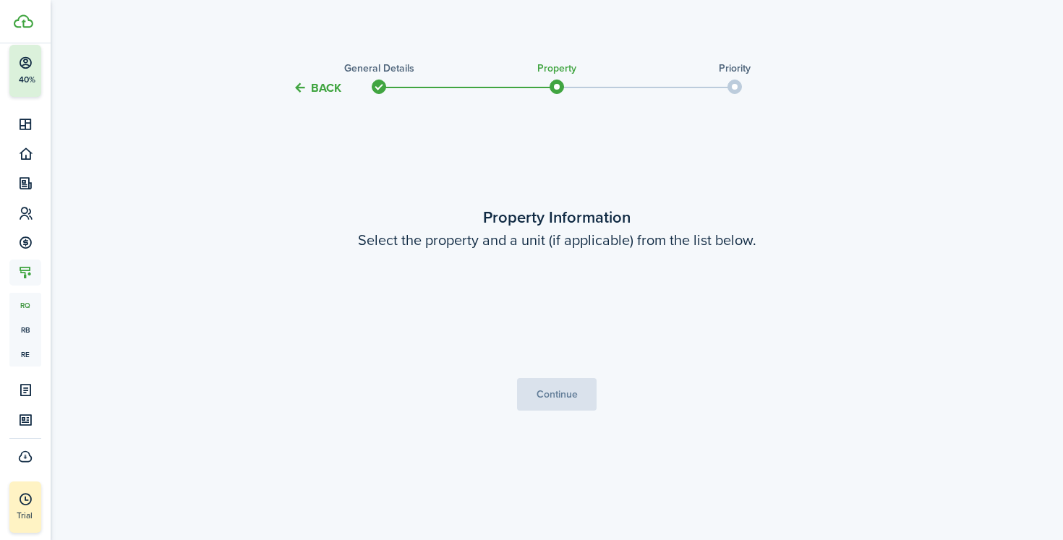
scroll to position [0, 0]
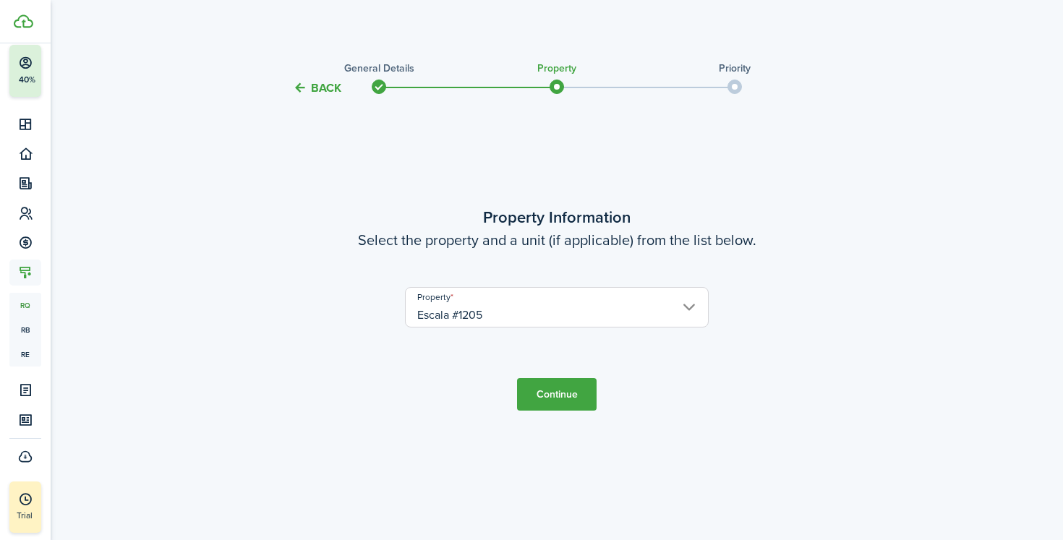
click at [555, 399] on button "Continue" at bounding box center [557, 394] width 80 height 33
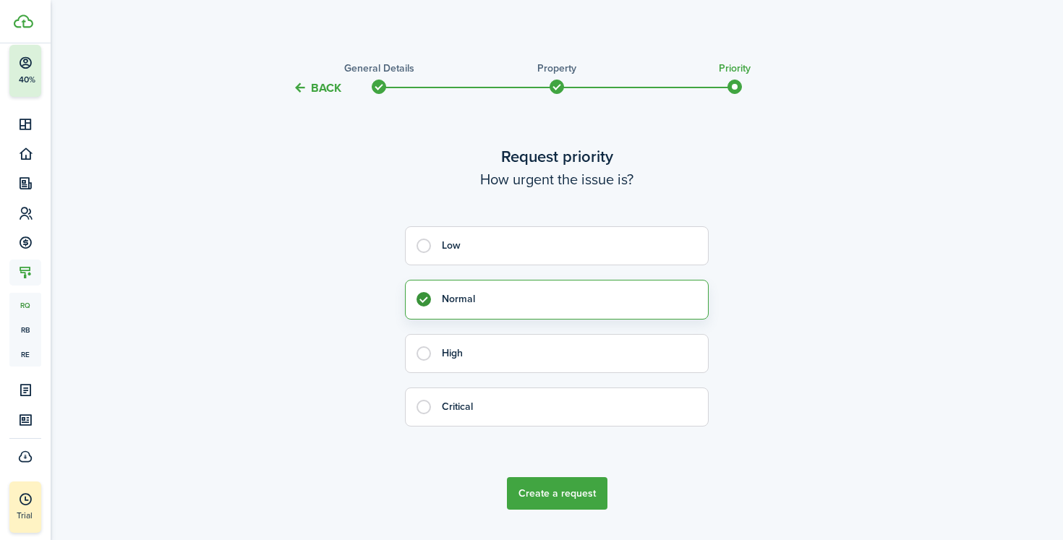
click at [557, 492] on button "Create a request" at bounding box center [557, 493] width 100 height 33
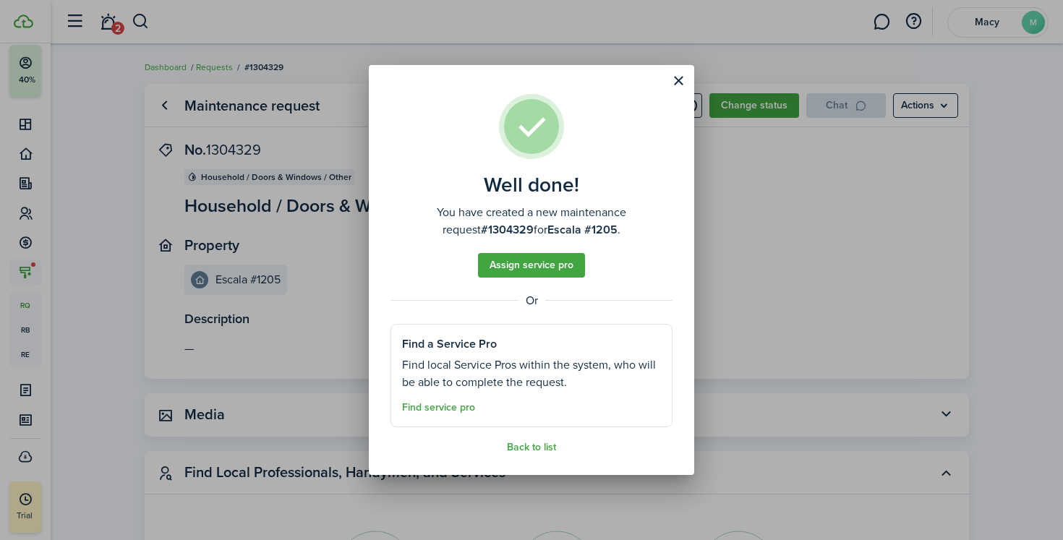
click at [460, 408] on button "Find service pro" at bounding box center [438, 408] width 73 height 12
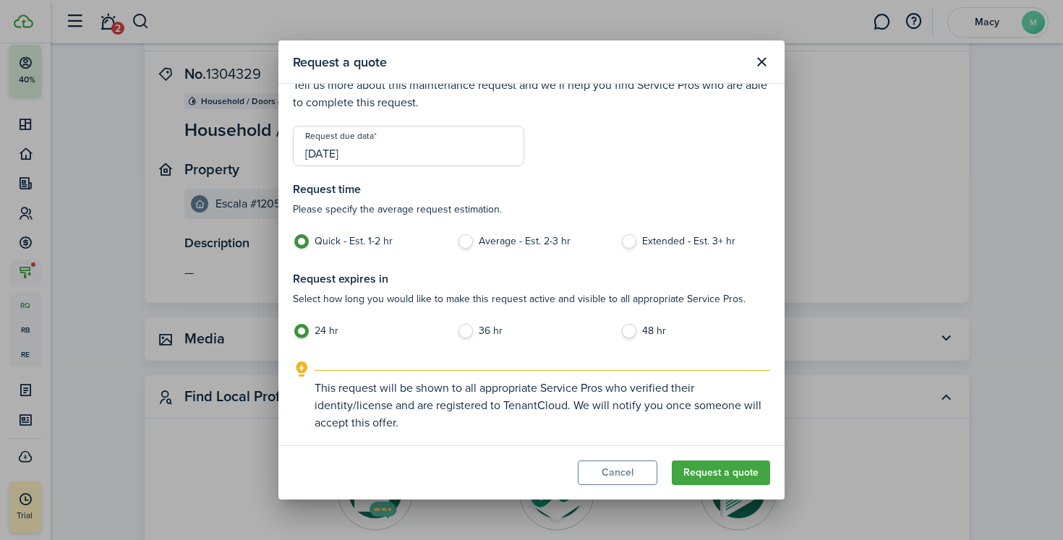
scroll to position [95, 0]
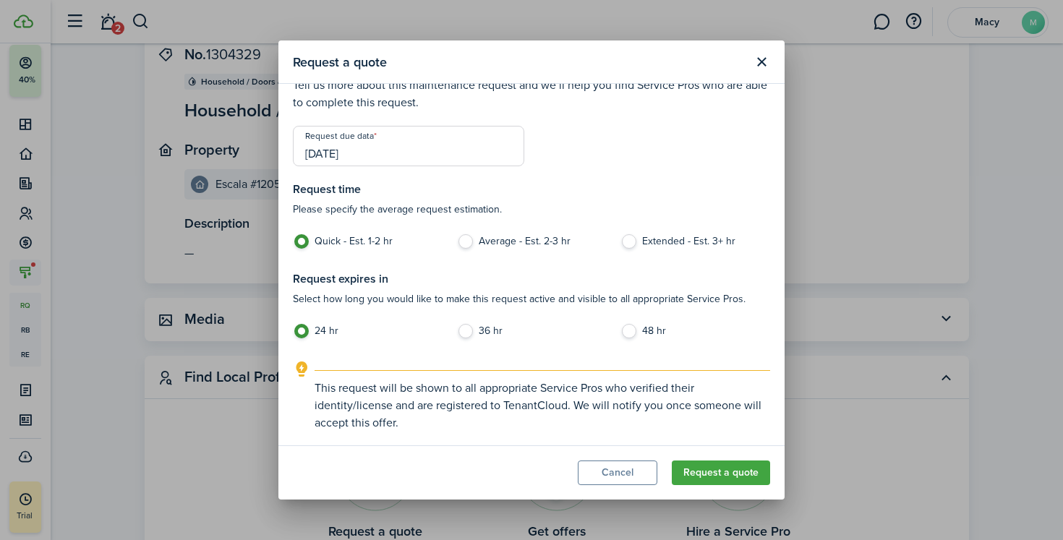
click at [705, 476] on button "Request a quote" at bounding box center [721, 472] width 98 height 25
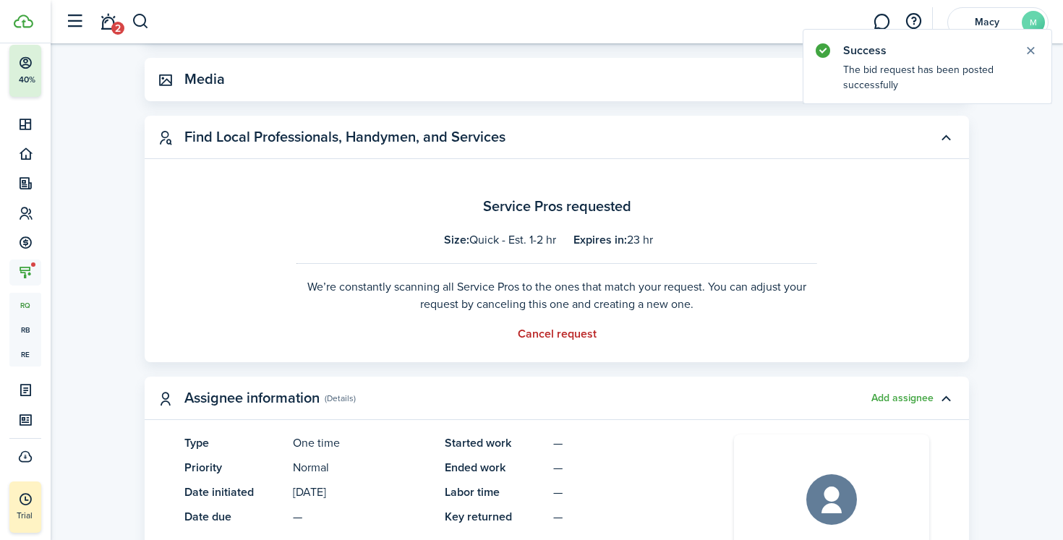
scroll to position [337, 0]
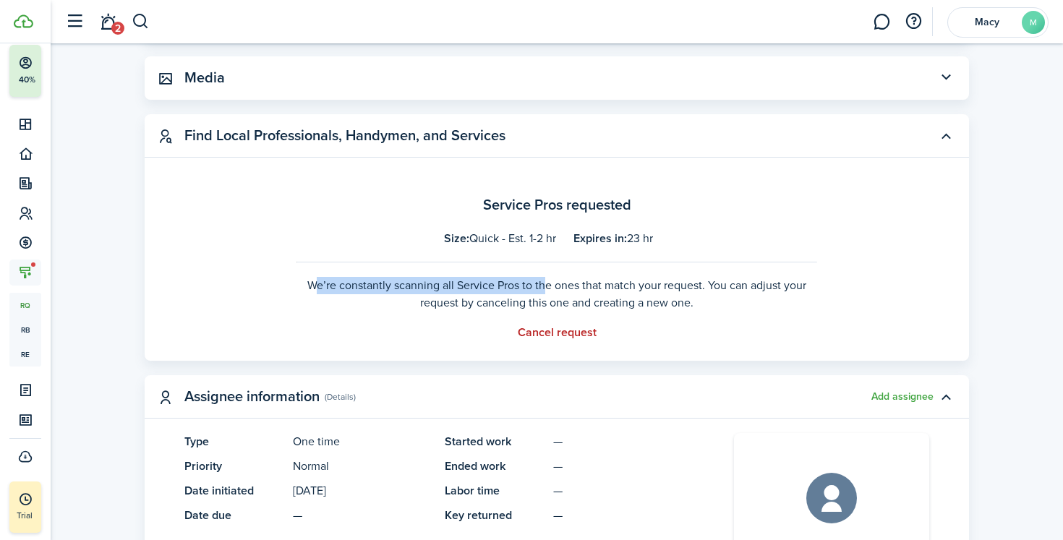
drag, startPoint x: 304, startPoint y: 288, endPoint x: 539, endPoint y: 283, distance: 235.0
click at [540, 283] on p "We’re constantly scanning all Service Pros to the ones that match your request.…" at bounding box center [556, 294] width 520 height 35
click at [539, 283] on p "We’re constantly scanning all Service Pros to the ones that match your request.…" at bounding box center [556, 294] width 520 height 35
drag, startPoint x: 393, startPoint y: 284, endPoint x: 591, endPoint y: 284, distance: 198.1
click at [591, 284] on p "We’re constantly scanning all Service Pros to the ones that match your request.…" at bounding box center [556, 294] width 520 height 35
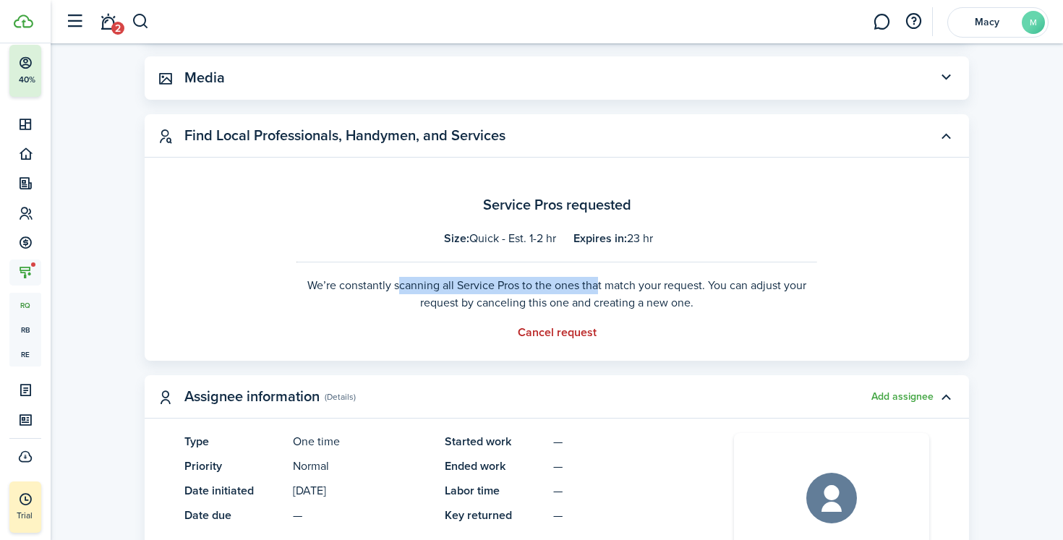
click at [591, 284] on p "We’re constantly scanning all Service Pros to the ones that match your request.…" at bounding box center [556, 294] width 520 height 35
click at [575, 333] on button "Cancel request" at bounding box center [557, 332] width 79 height 13
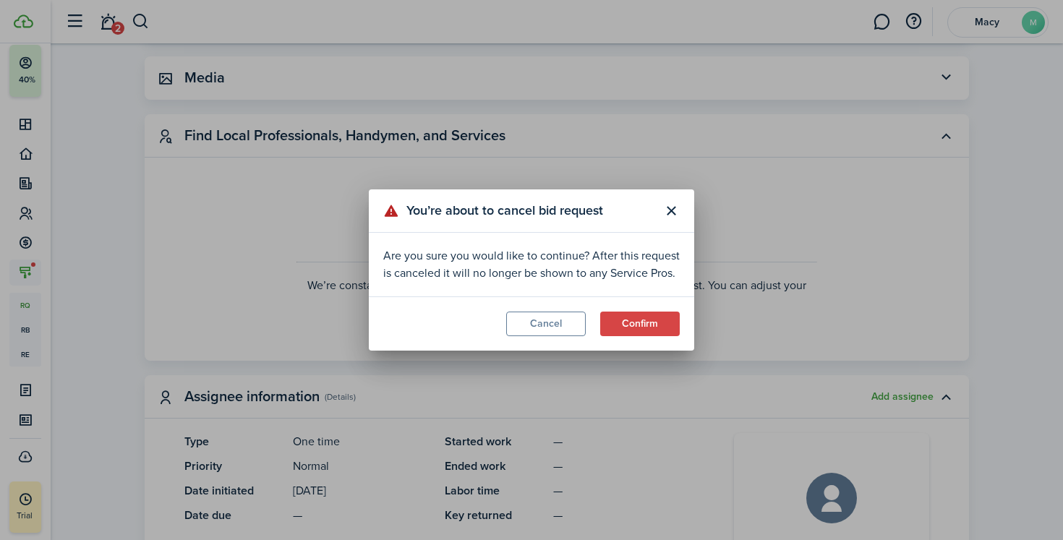
click at [620, 323] on button "Confirm" at bounding box center [640, 324] width 80 height 25
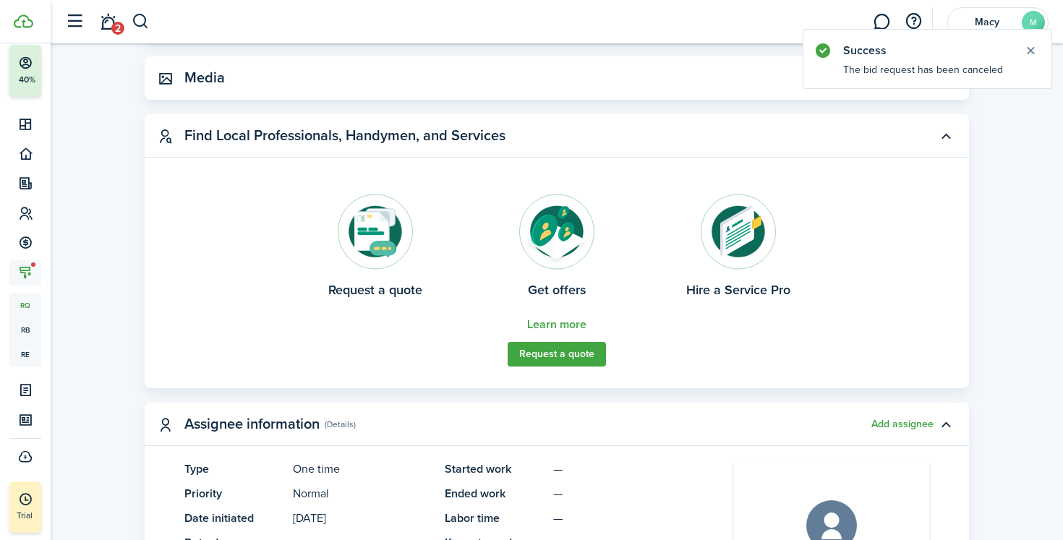
drag, startPoint x: 568, startPoint y: 233, endPoint x: 560, endPoint y: 234, distance: 8.0
click at [568, 233] on img at bounding box center [556, 232] width 76 height 76
click at [739, 268] on img at bounding box center [738, 232] width 76 height 76
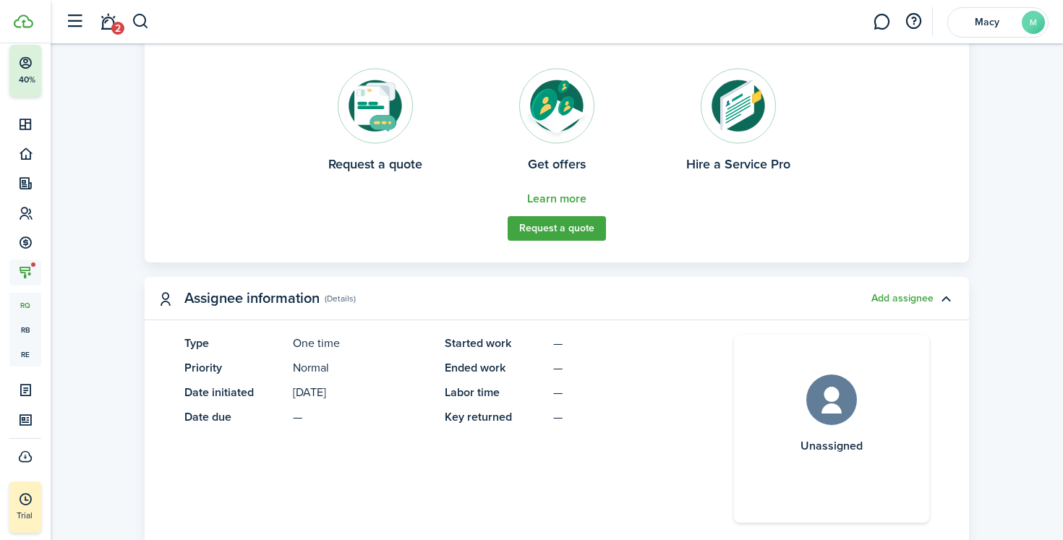
scroll to position [443, 0]
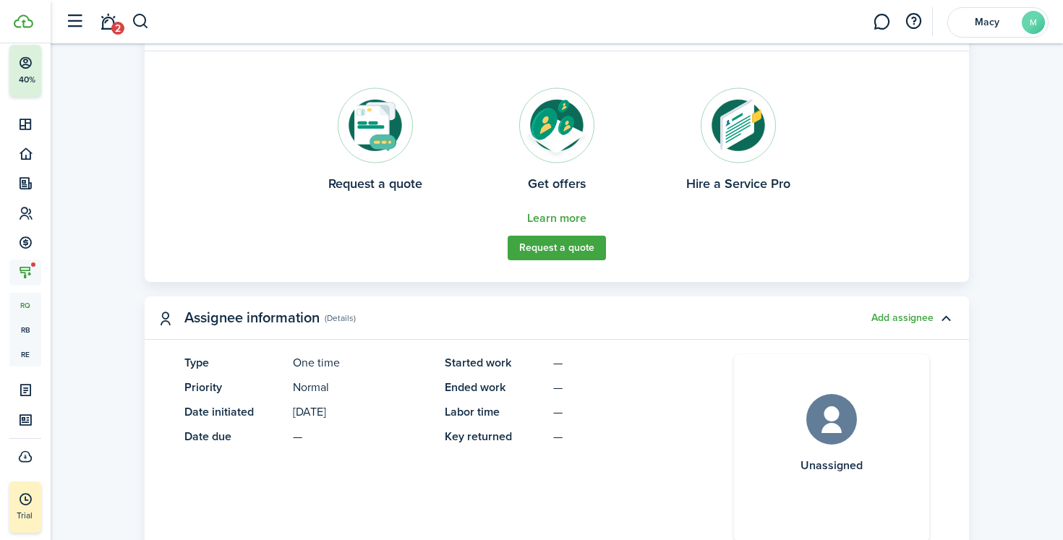
click at [548, 249] on button "Request a quote" at bounding box center [556, 248] width 98 height 25
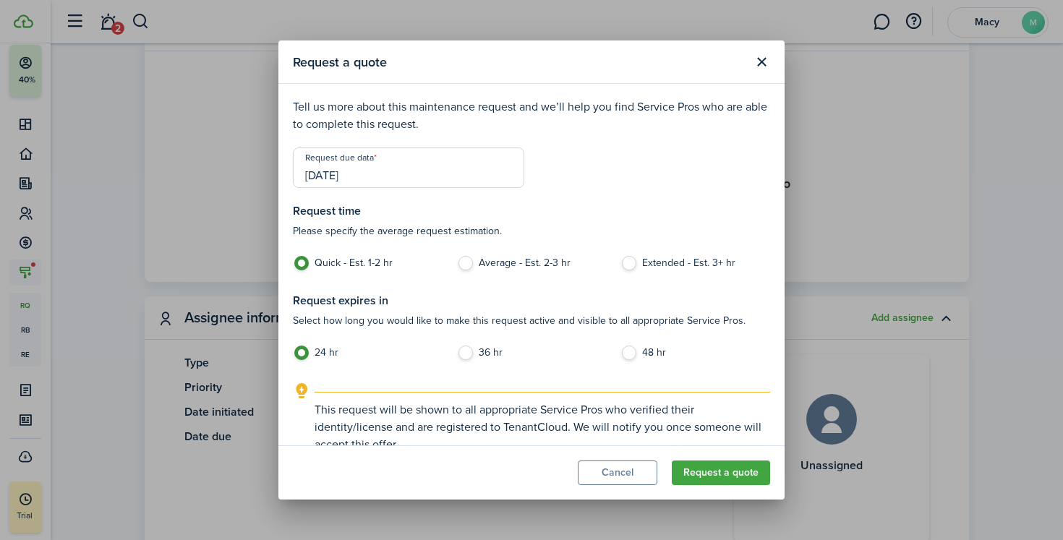
scroll to position [22, 0]
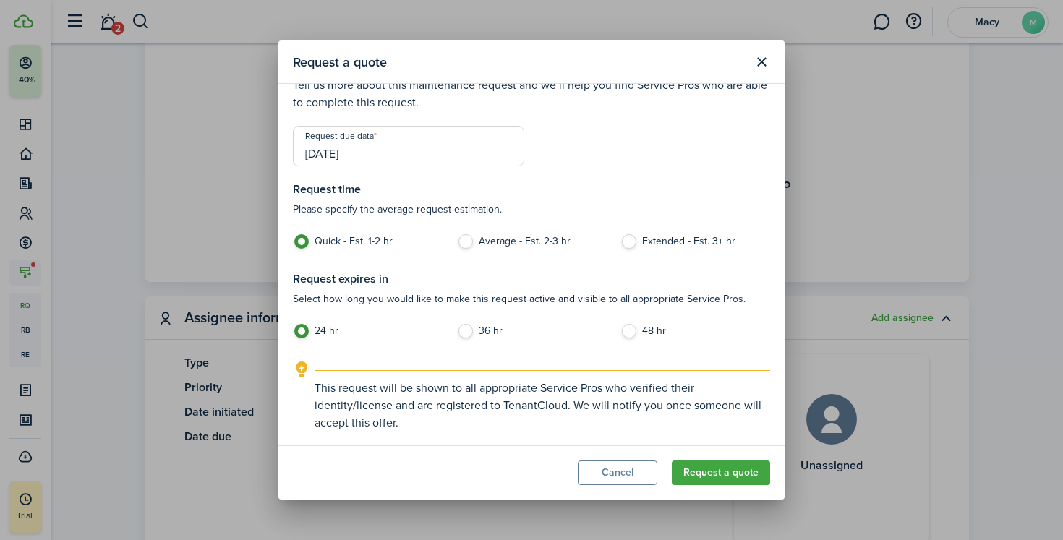
click at [466, 333] on label "36 hr" at bounding box center [532, 335] width 150 height 22
radio input "false"
radio input "true"
click at [556, 390] on explanation-description "This request will be shown to all appropriate Service Pros who verified their i…" at bounding box center [541, 406] width 455 height 52
click at [727, 479] on button "Request a quote" at bounding box center [721, 472] width 98 height 25
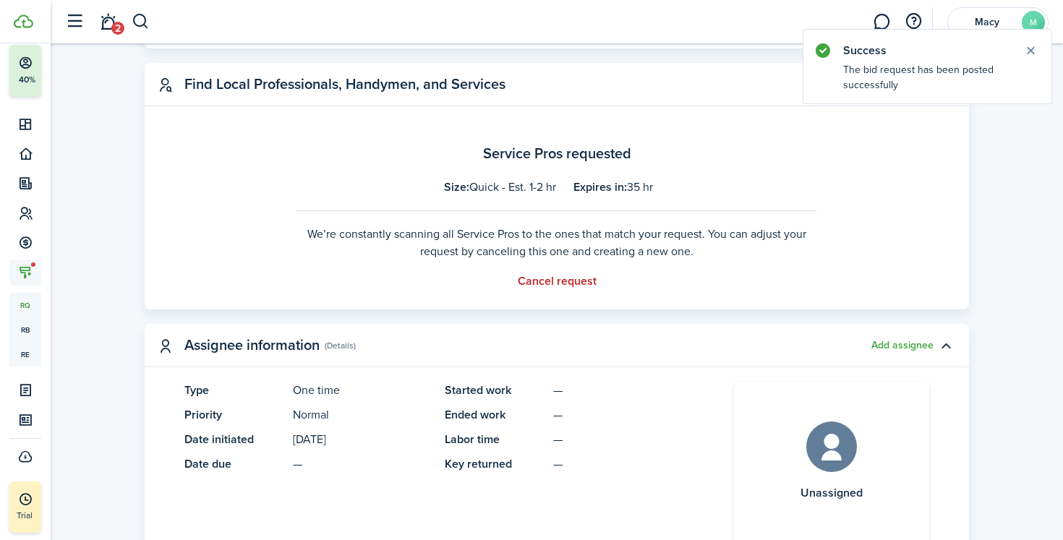
scroll to position [344, 0]
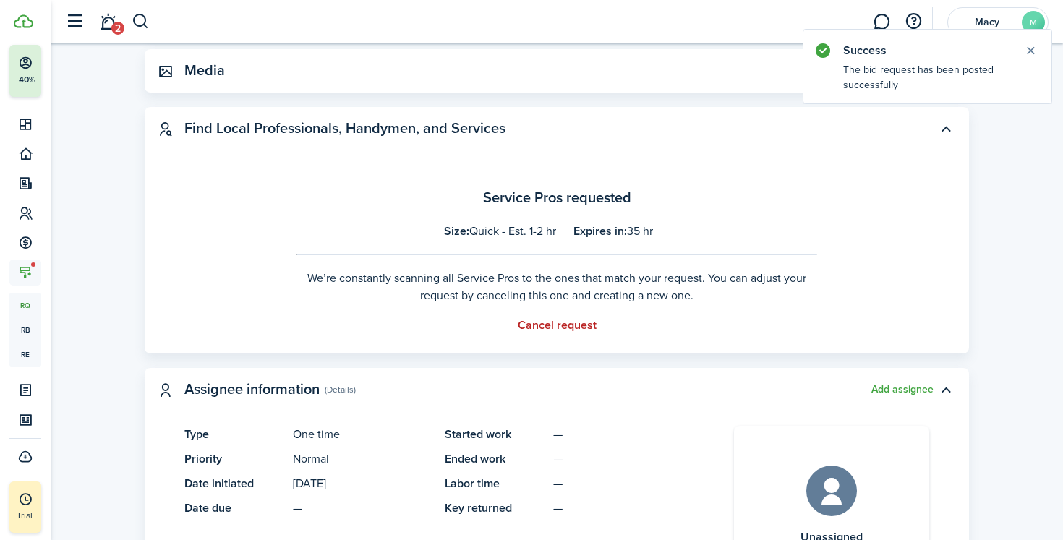
click at [559, 327] on button "Cancel request" at bounding box center [557, 325] width 79 height 13
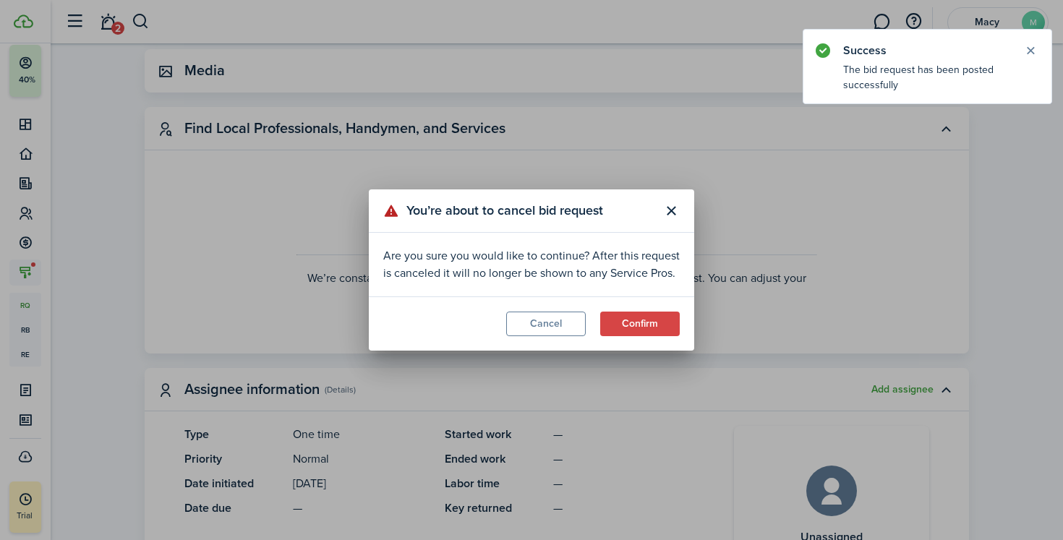
click at [617, 333] on button "Confirm" at bounding box center [640, 324] width 80 height 25
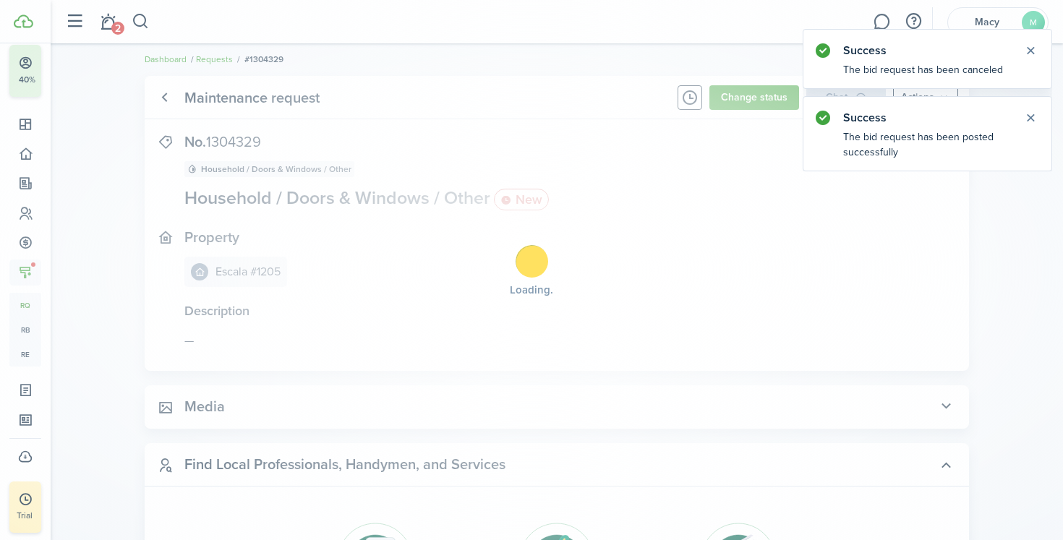
scroll to position [0, 0]
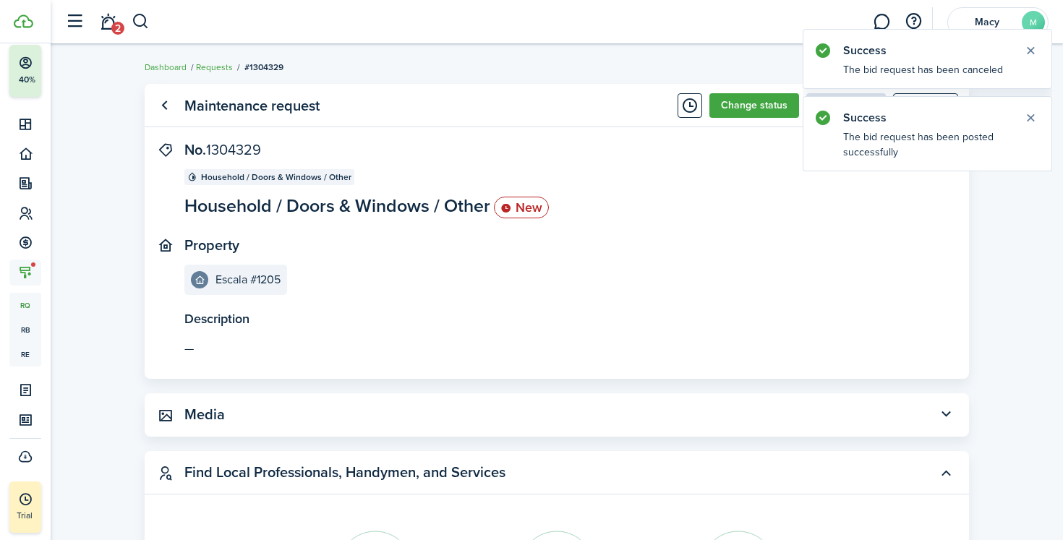
click at [1022, 49] on button "Close notify" at bounding box center [1030, 50] width 20 height 20
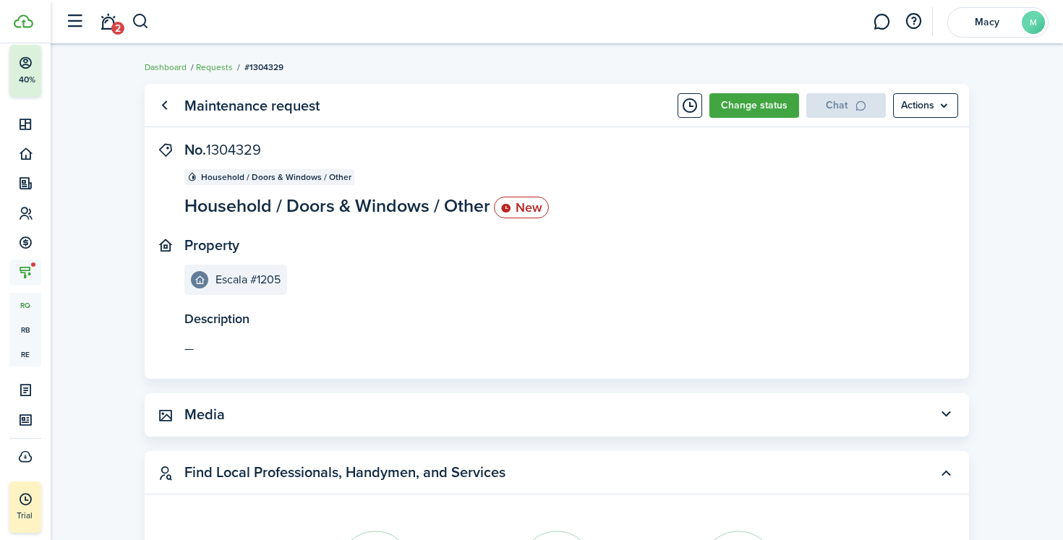
click at [577, 217] on panel-main-section "No. 1304329 Household / Doors & Windows / Other Household / Doors & Windows / O…" at bounding box center [534, 180] width 701 height 77
click at [534, 206] on status "New" at bounding box center [521, 208] width 55 height 22
click at [933, 98] on menu-btn "Actions" at bounding box center [925, 105] width 65 height 25
click at [866, 215] on button "Delete" at bounding box center [894, 213] width 127 height 25
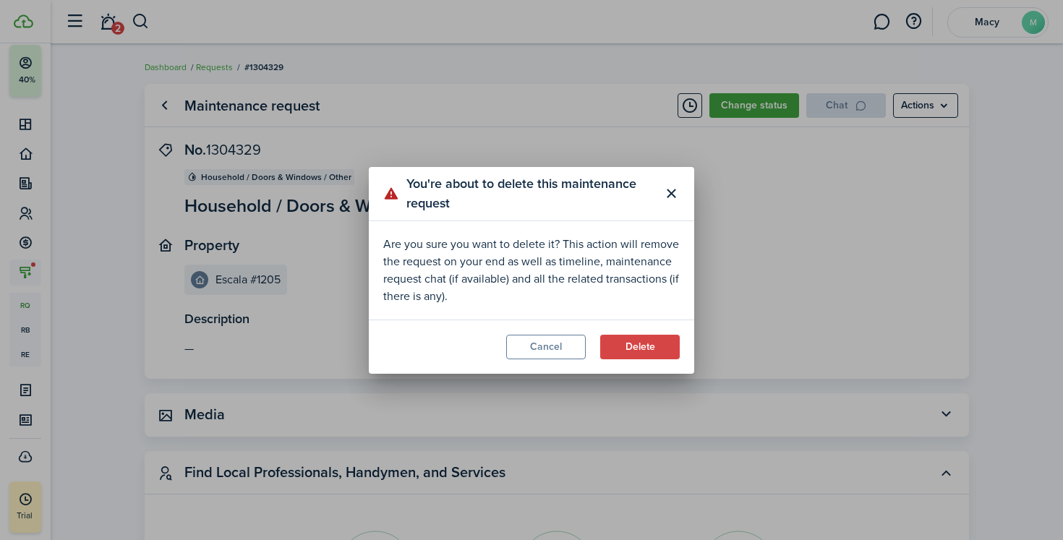
click at [650, 348] on button "Delete" at bounding box center [640, 347] width 80 height 25
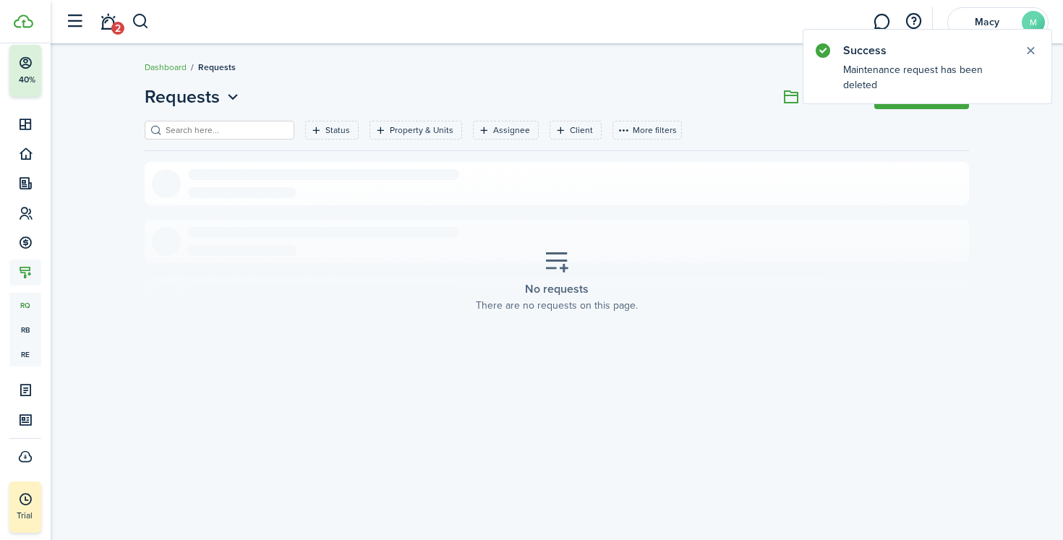
click at [1027, 54] on button "Close notify" at bounding box center [1030, 50] width 20 height 20
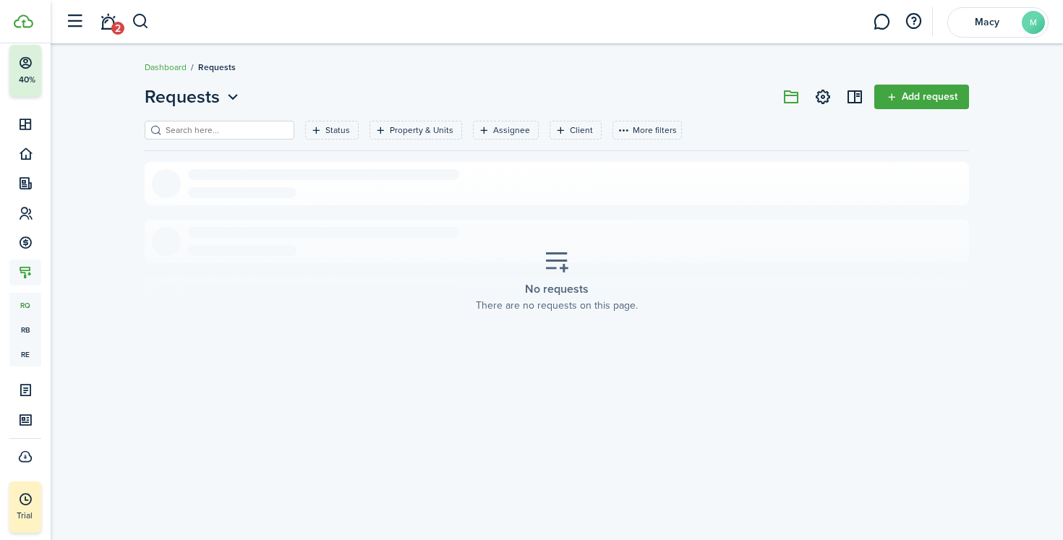
click at [542, 285] on placeholder-title "No requests" at bounding box center [557, 288] width 64 height 17
click at [958, 100] on link "Add request" at bounding box center [921, 97] width 95 height 25
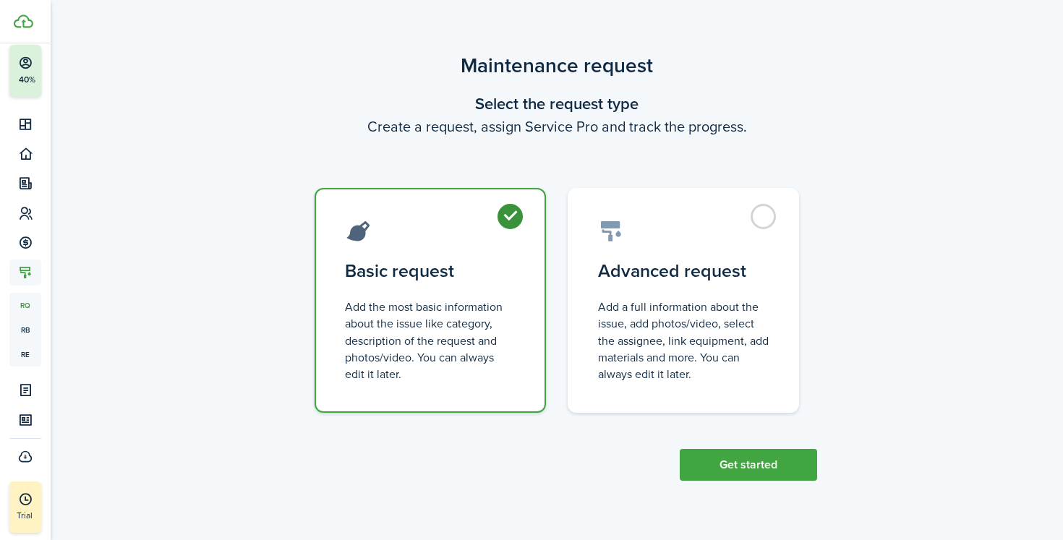
click at [742, 474] on button "Get started" at bounding box center [748, 465] width 137 height 32
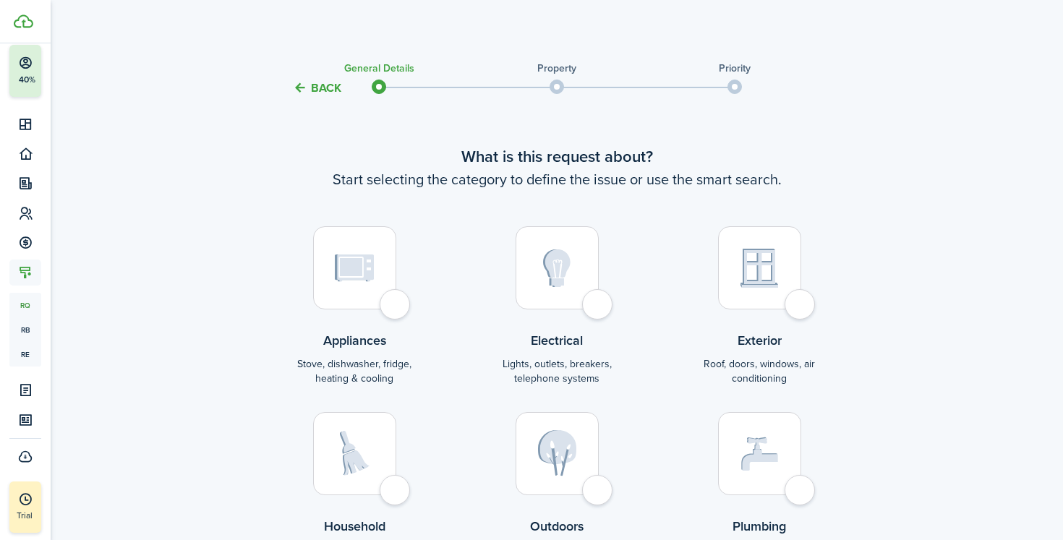
click at [330, 81] on button "Back" at bounding box center [317, 87] width 48 height 15
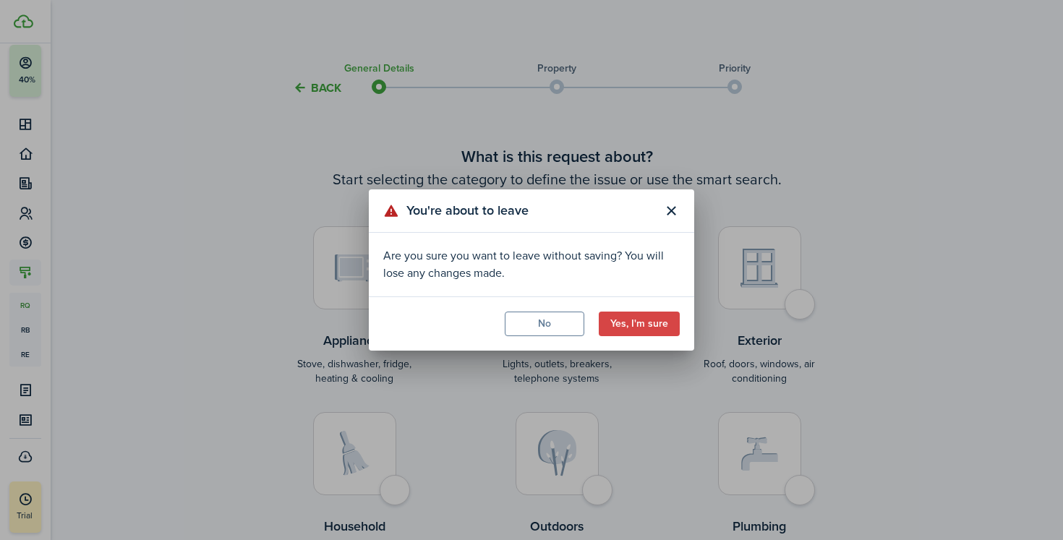
click at [660, 327] on button "Yes, I'm sure" at bounding box center [639, 324] width 81 height 25
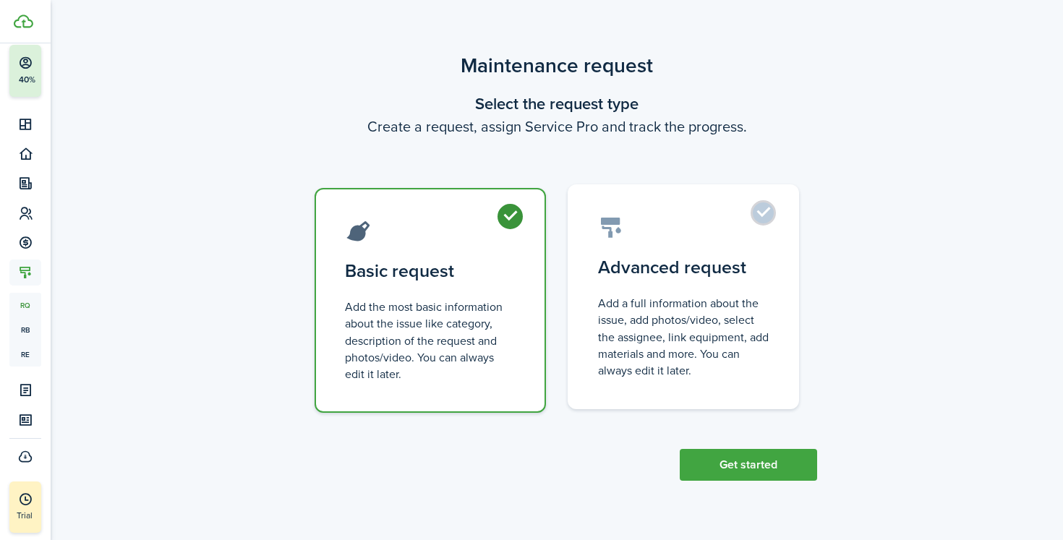
click at [766, 223] on label "Advanced request Add a full information about the issue, add photos/video, sele…" at bounding box center [682, 296] width 231 height 225
radio input "false"
radio input "true"
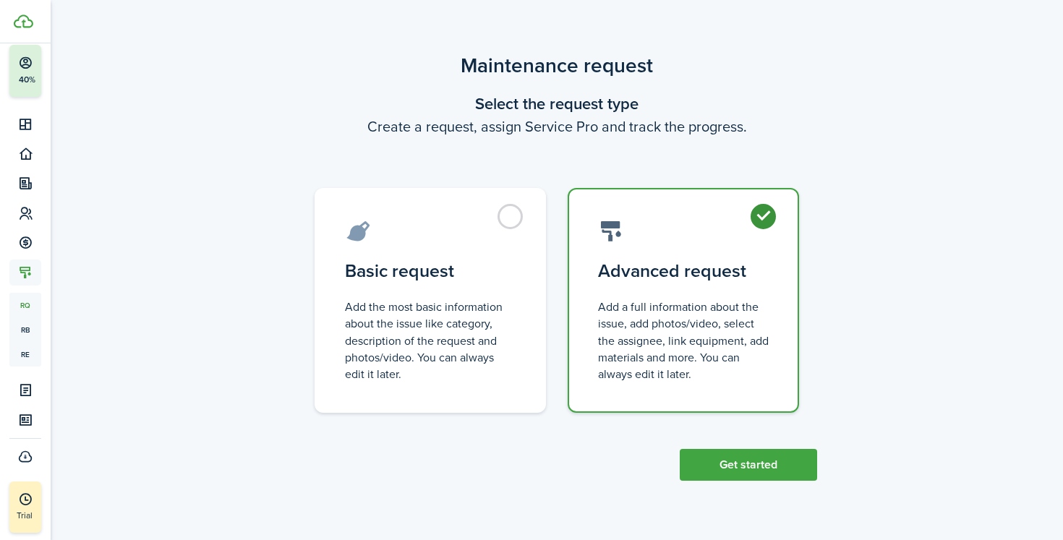
click at [772, 461] on button "Get started" at bounding box center [748, 465] width 137 height 32
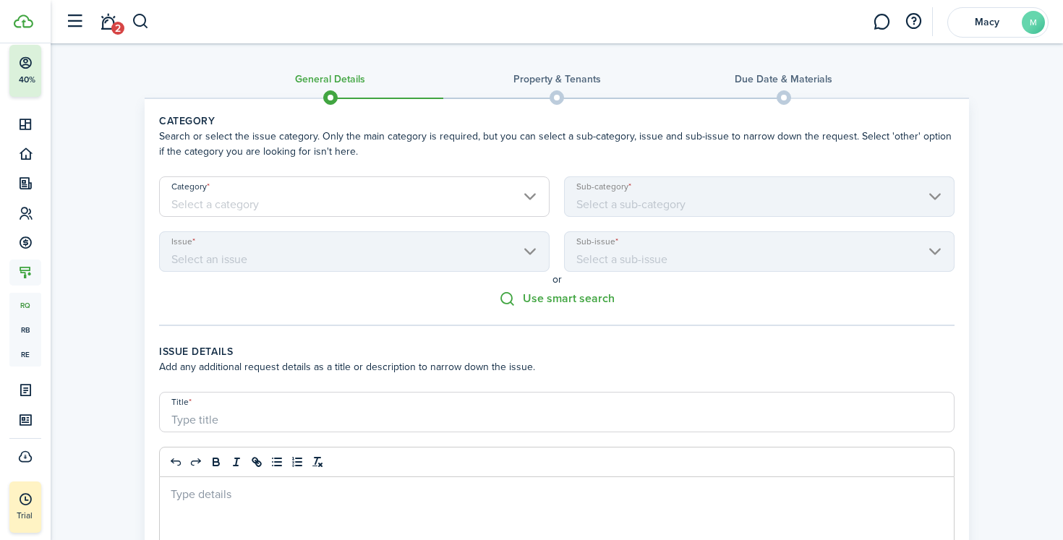
click at [417, 217] on form "Category Sub-category Issue Sub-issue" at bounding box center [557, 223] width 810 height 95
click at [425, 206] on input "Category" at bounding box center [354, 196] width 390 height 40
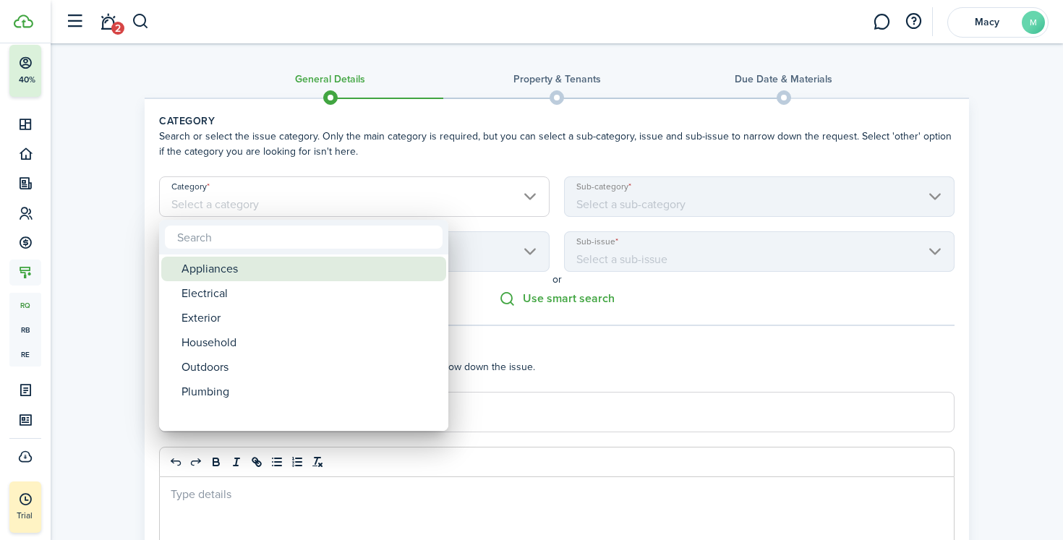
click at [384, 273] on div "Appliances" at bounding box center [309, 269] width 256 height 25
type input "Appliances"
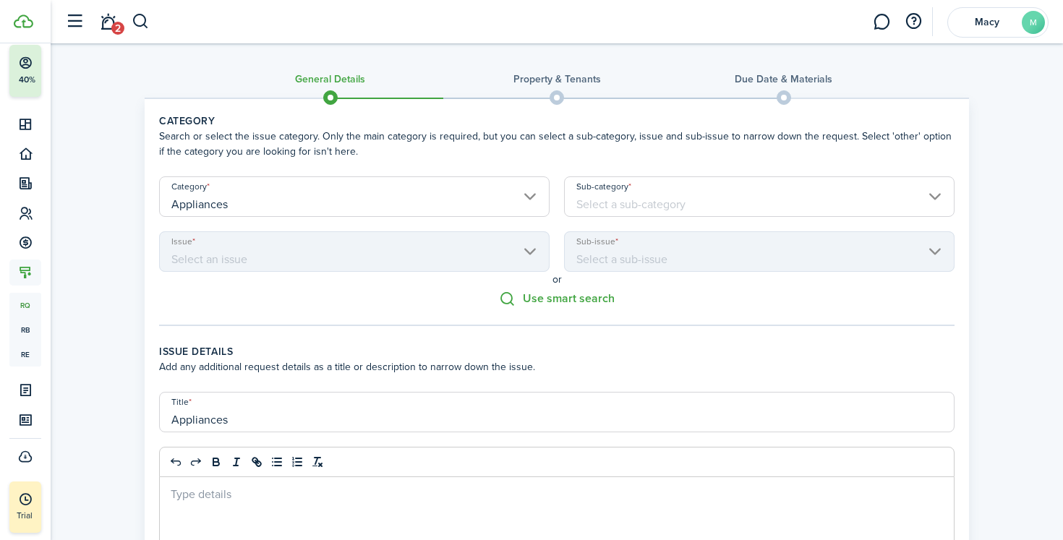
click at [621, 202] on input "Sub-category" at bounding box center [759, 196] width 390 height 40
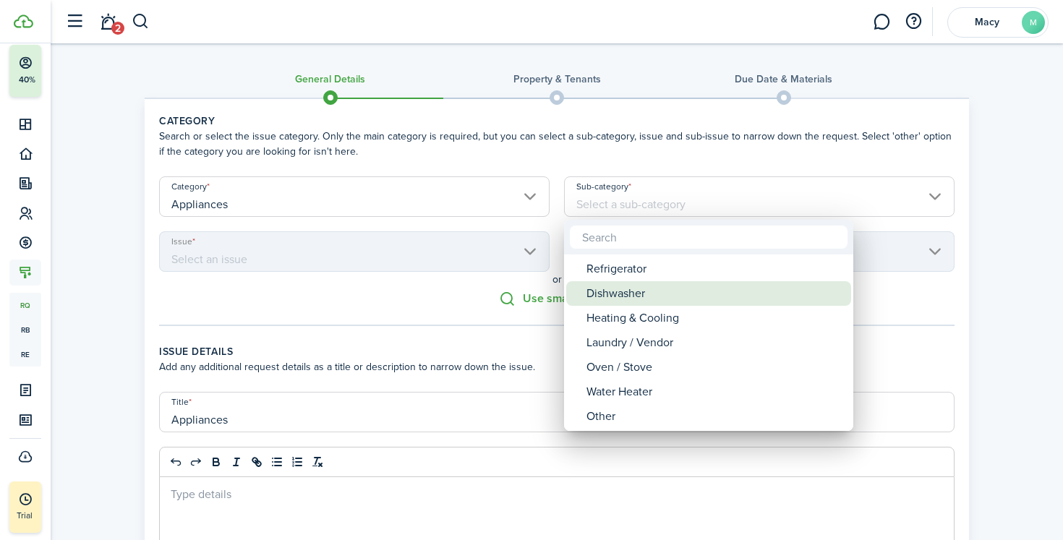
click at [611, 291] on div "Dishwasher" at bounding box center [714, 293] width 256 height 25
type input "Dishwasher"
type input "Appliances / Dishwasher"
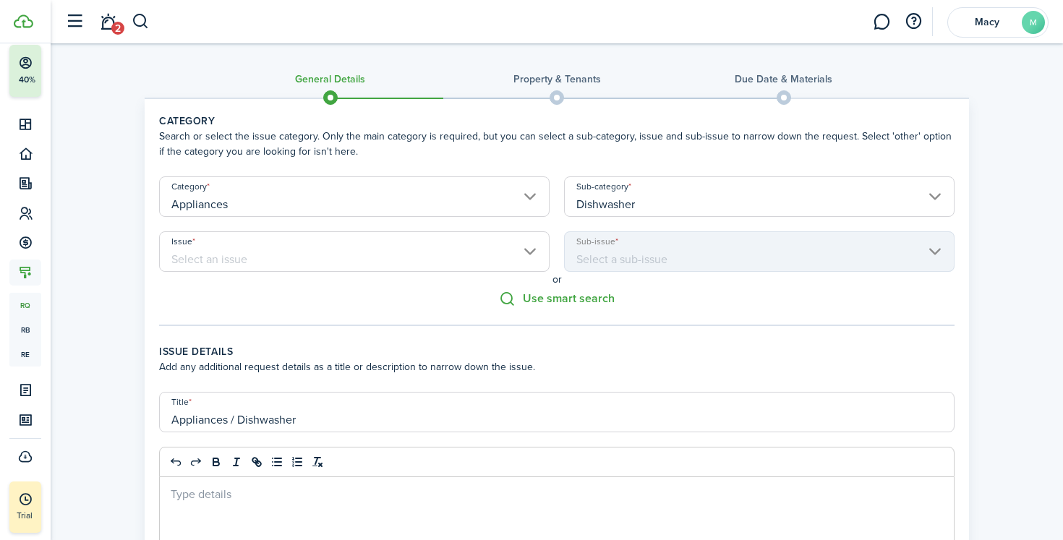
click at [453, 265] on input "Issue" at bounding box center [354, 251] width 390 height 40
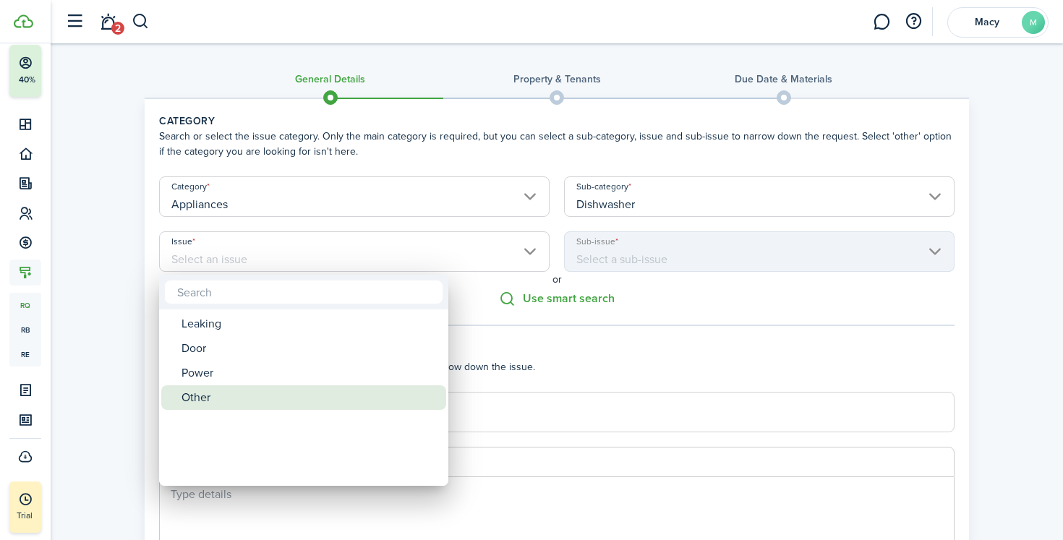
click at [390, 398] on div "Other" at bounding box center [309, 397] width 256 height 25
type input "Other"
type input "Appliances / Dishwasher / Other"
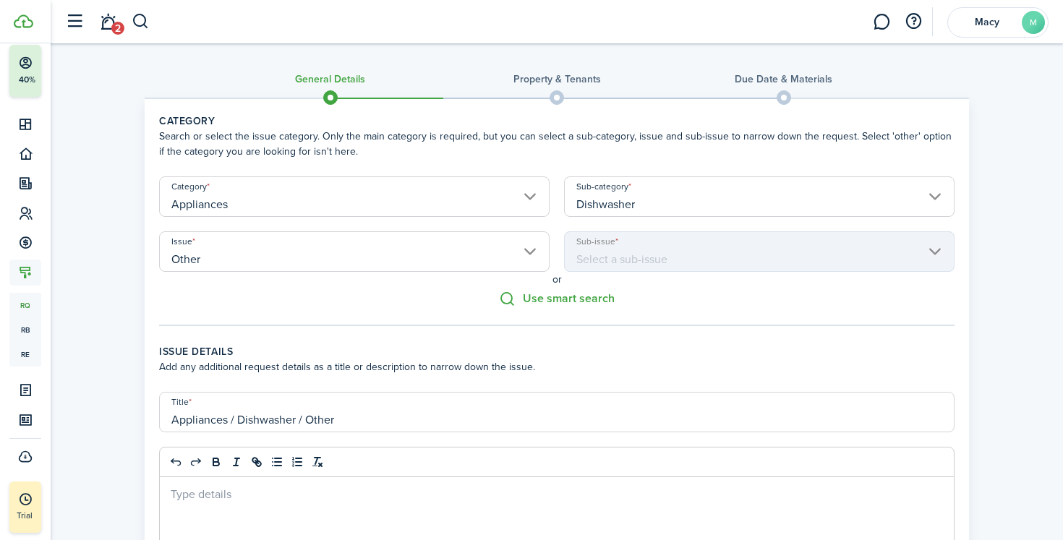
click at [494, 256] on input "Other" at bounding box center [354, 251] width 390 height 40
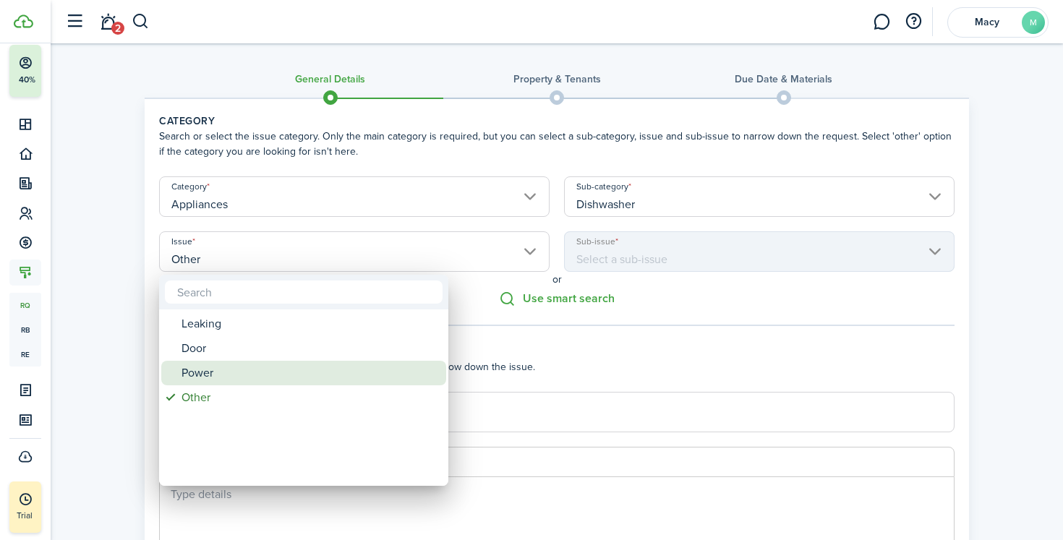
click at [411, 381] on div "Power" at bounding box center [309, 373] width 256 height 25
type input "Power"
type input "Appliances / Dishwasher / Power"
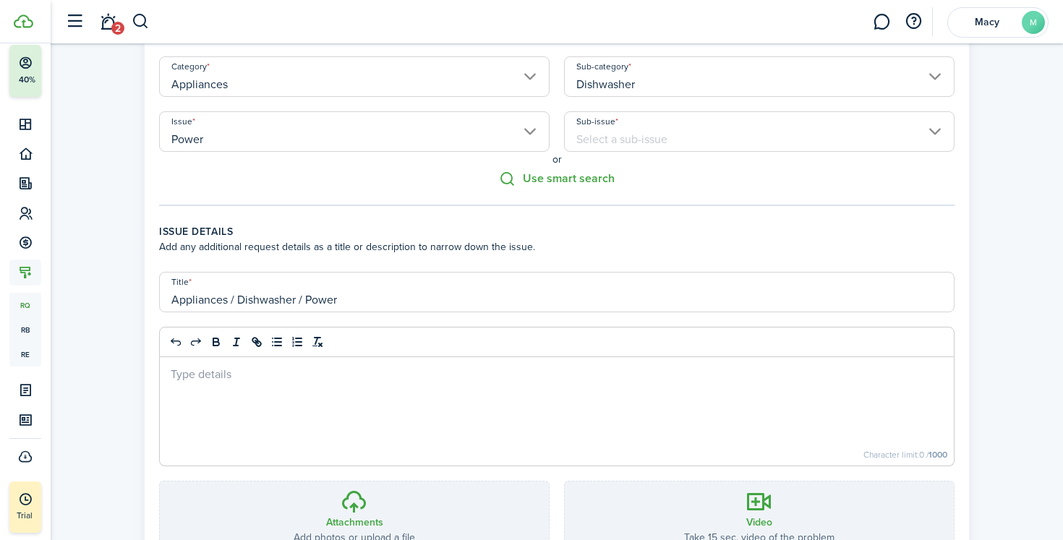
click at [402, 432] on div at bounding box center [557, 411] width 794 height 108
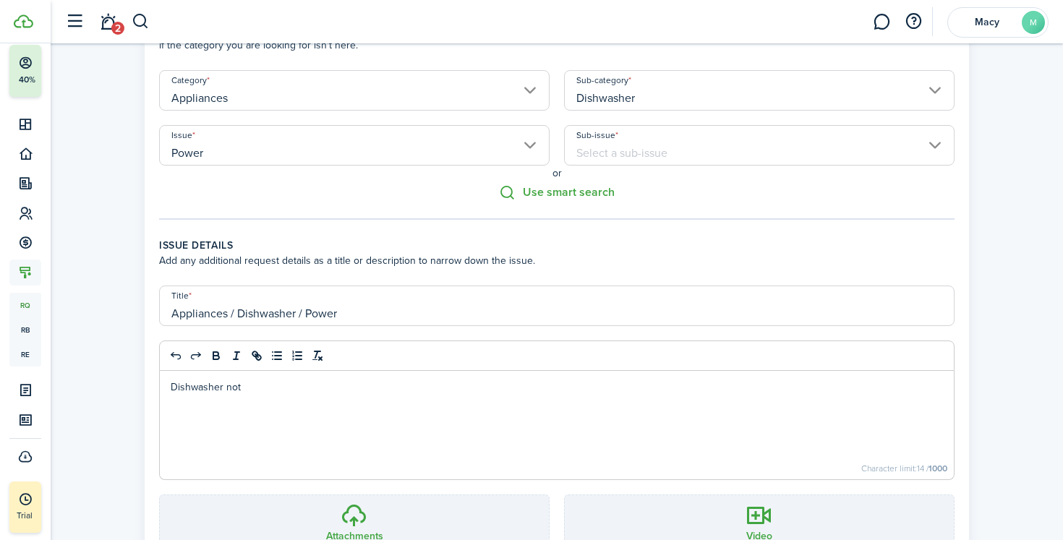
scroll to position [78, 0]
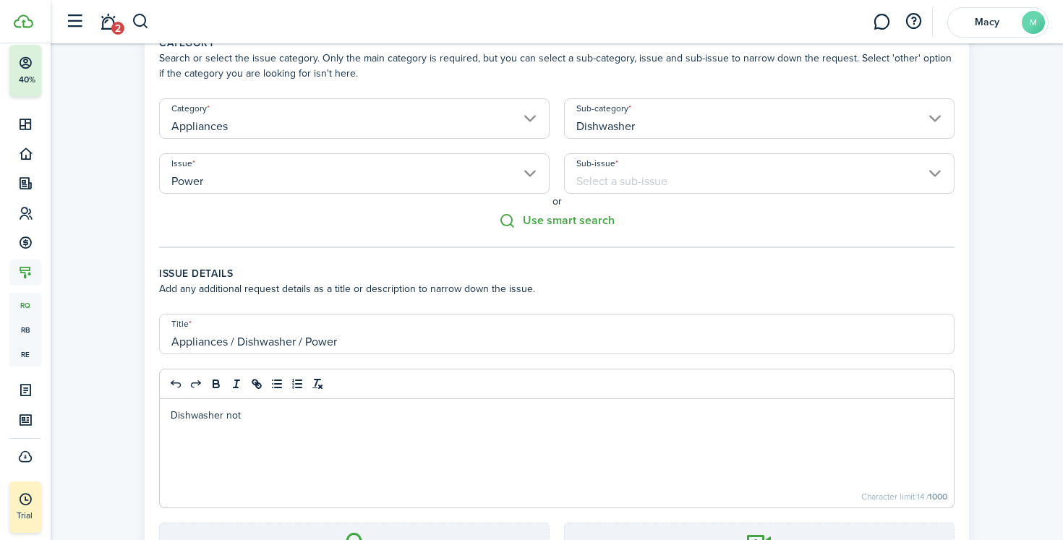
click at [392, 129] on input "Appliances" at bounding box center [354, 118] width 390 height 40
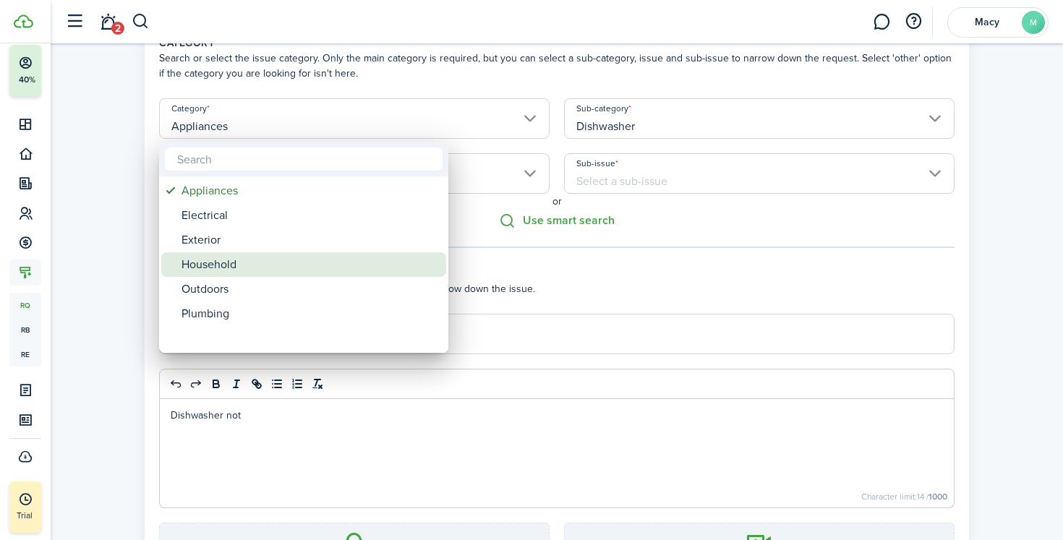
click at [337, 257] on div "Household" at bounding box center [309, 264] width 256 height 25
type input "Household"
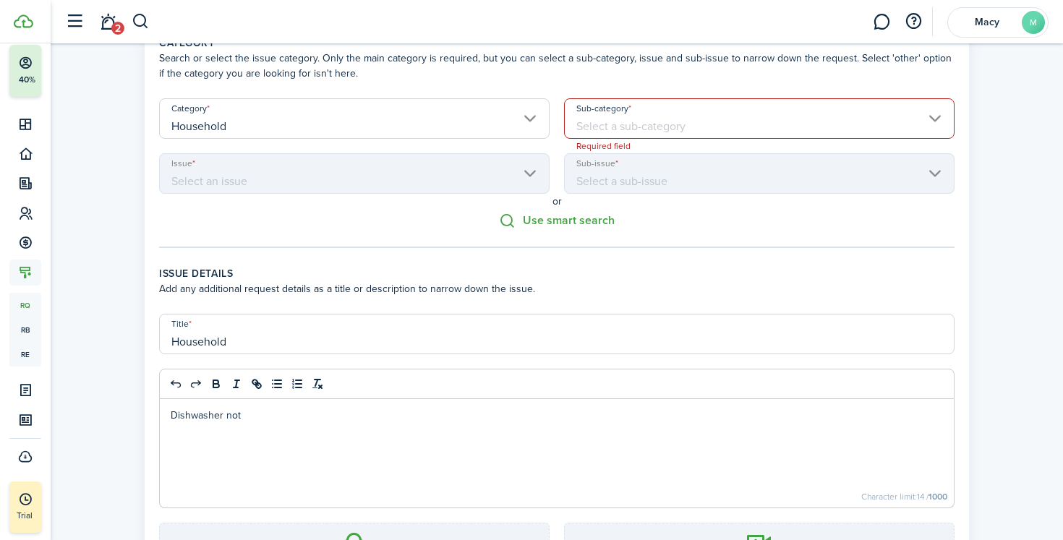
click at [588, 134] on input "Sub-category" at bounding box center [759, 118] width 390 height 40
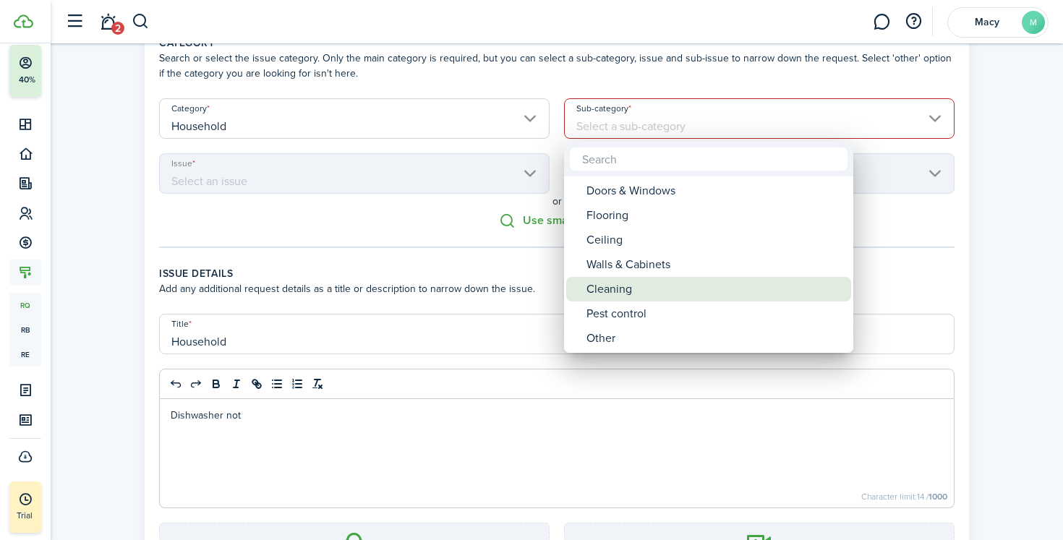
click at [615, 288] on div "Cleaning" at bounding box center [714, 289] width 256 height 25
type input "Cleaning"
type input "Household / Cleaning"
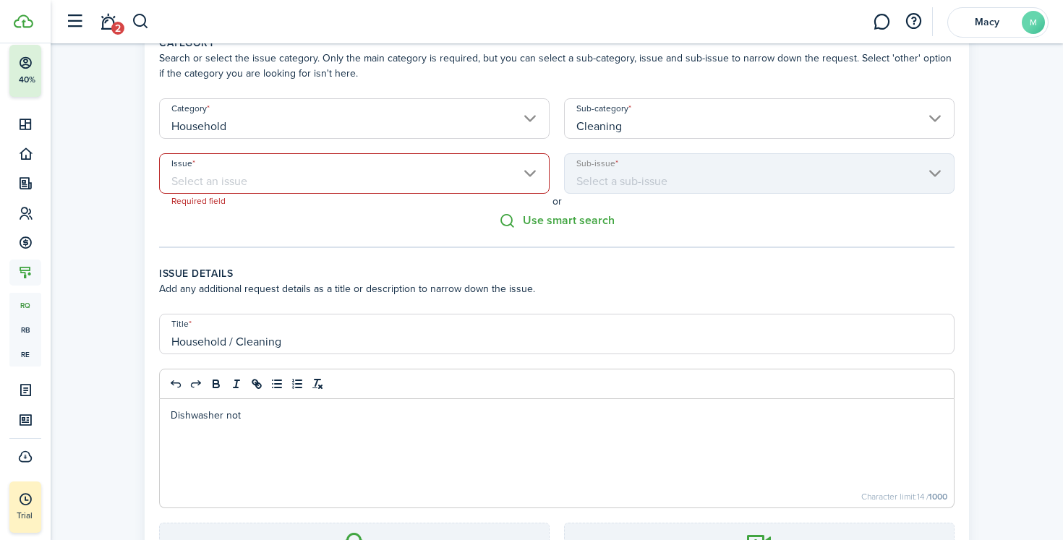
click at [492, 186] on input "Issue" at bounding box center [354, 173] width 390 height 40
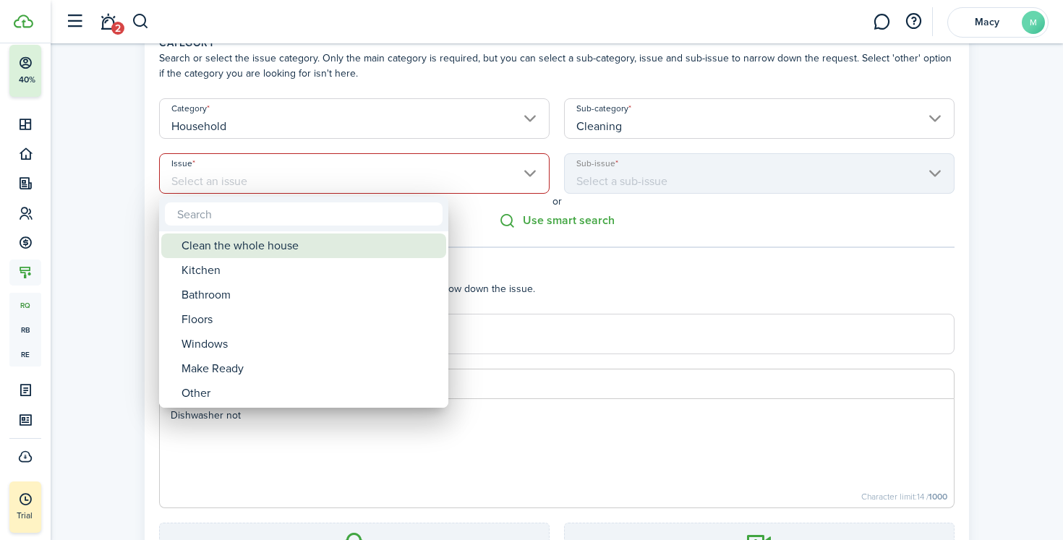
click at [417, 245] on div "Clean the whole house" at bounding box center [309, 245] width 256 height 25
type input "Clean the whole house"
type input "Household / Cleaning / Clean the whole house"
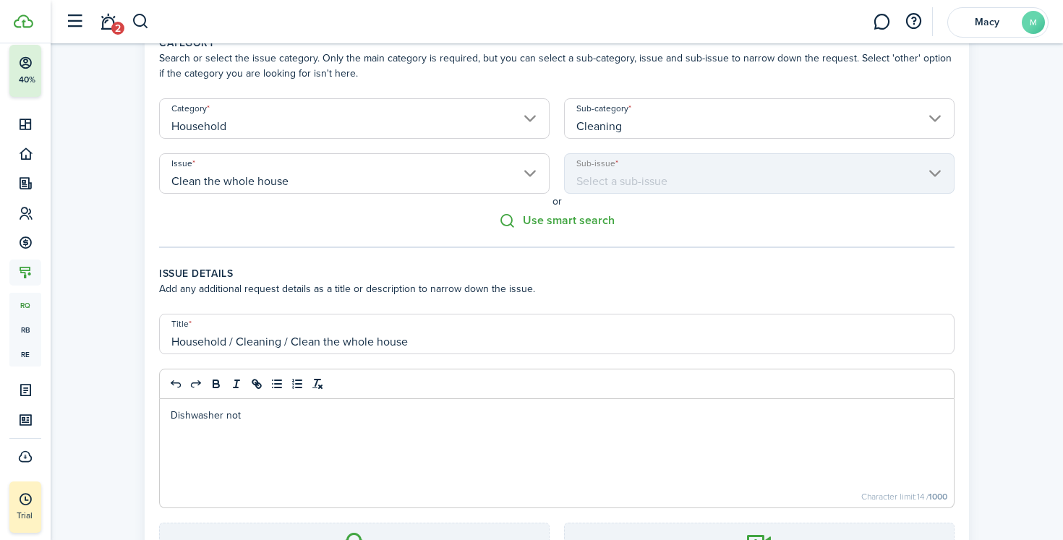
click at [337, 439] on div "Dishwasher not" at bounding box center [557, 453] width 794 height 108
click at [337, 436] on div "Dishwasher not" at bounding box center [557, 453] width 794 height 108
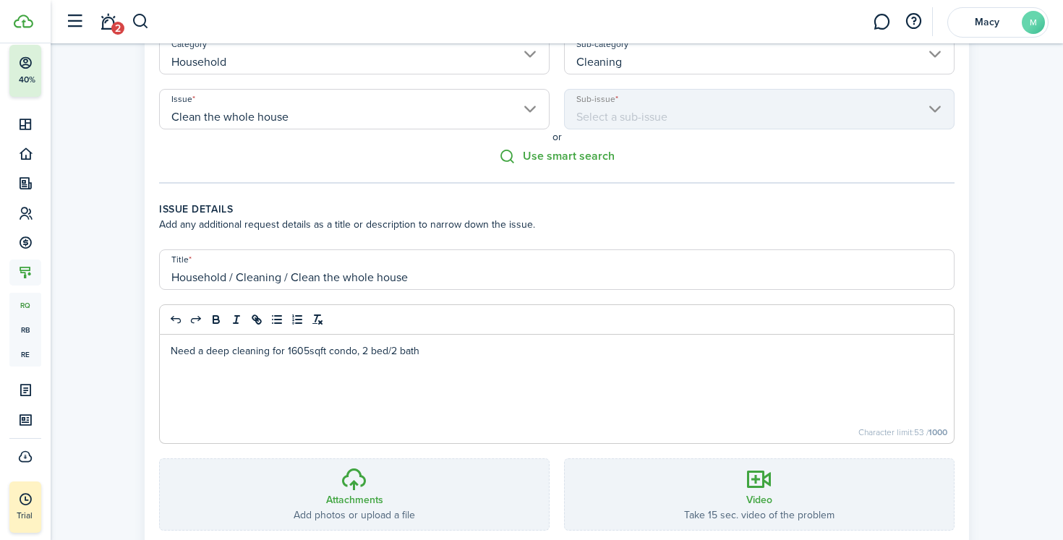
scroll to position [241, 0]
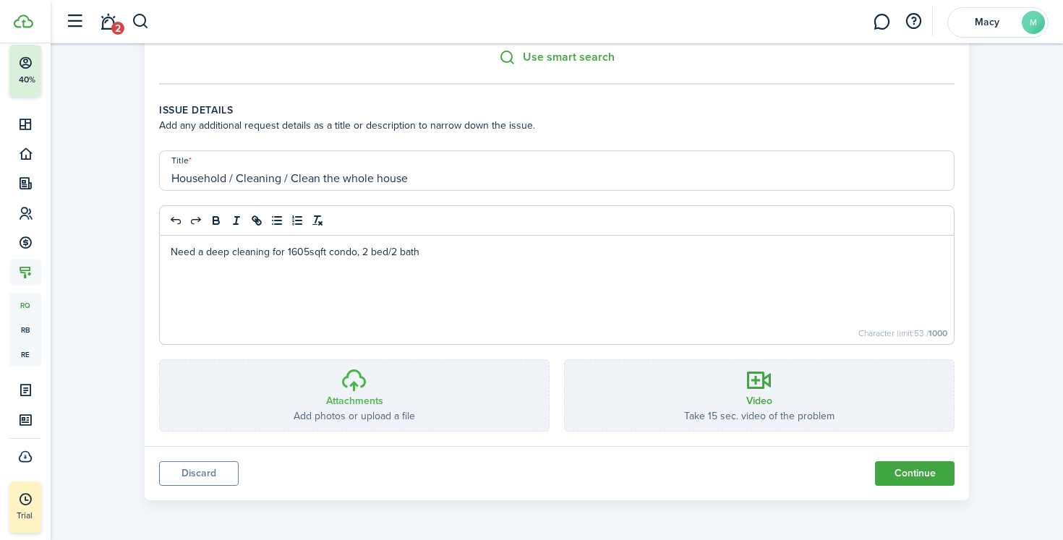
click at [498, 389] on label "Attachments Add photos or upload a file Choose file" at bounding box center [354, 395] width 389 height 71
click at [160, 360] on input "Attachments Add photos or upload a file Choose file" at bounding box center [160, 360] width 0 height 0
click at [904, 476] on button "Continue" at bounding box center [915, 473] width 80 height 25
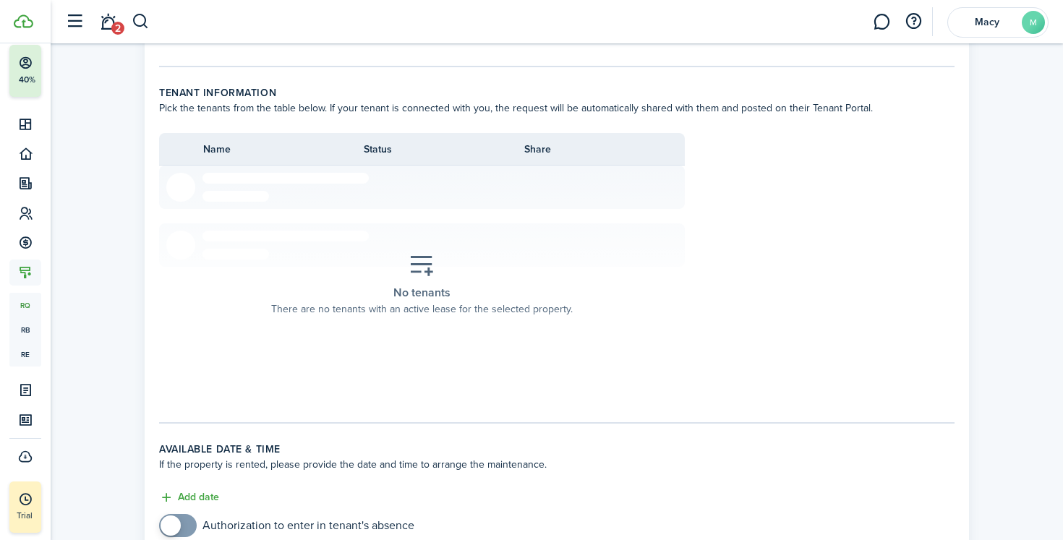
scroll to position [426, 0]
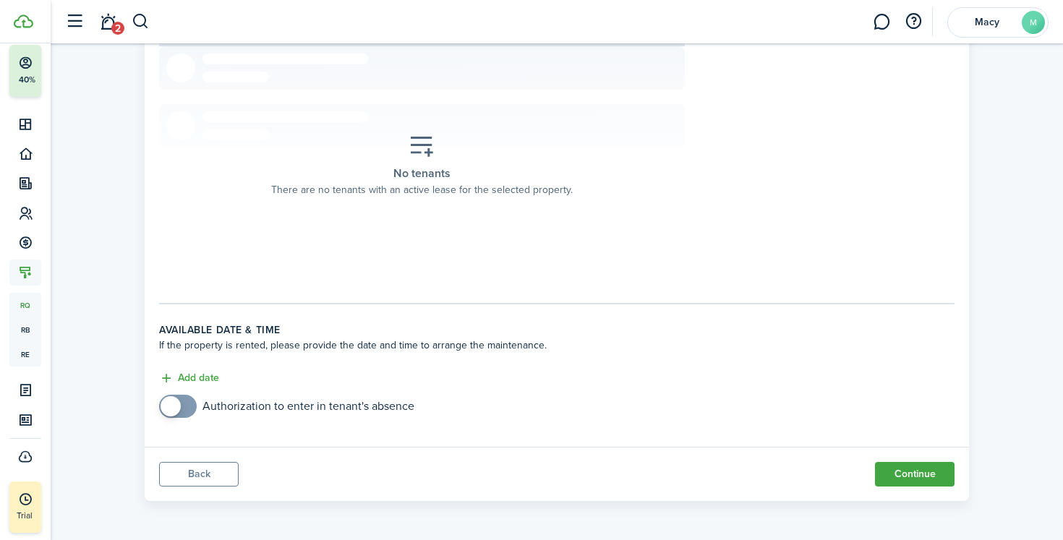
click at [909, 486] on panel-main-footer "Back Continue" at bounding box center [557, 474] width 824 height 54
click at [911, 480] on button "Continue" at bounding box center [915, 474] width 80 height 25
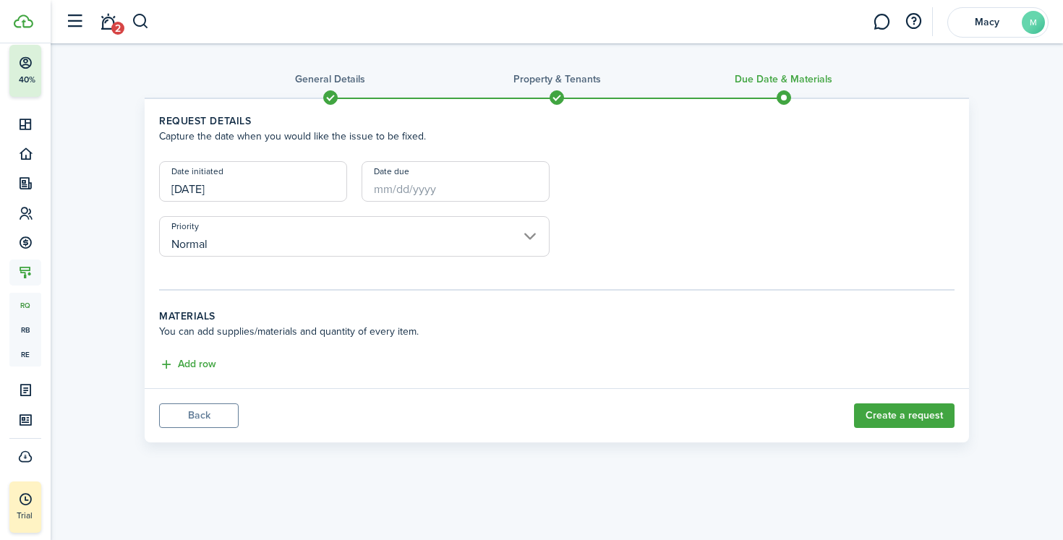
click at [516, 192] on input "Date due" at bounding box center [455, 181] width 188 height 40
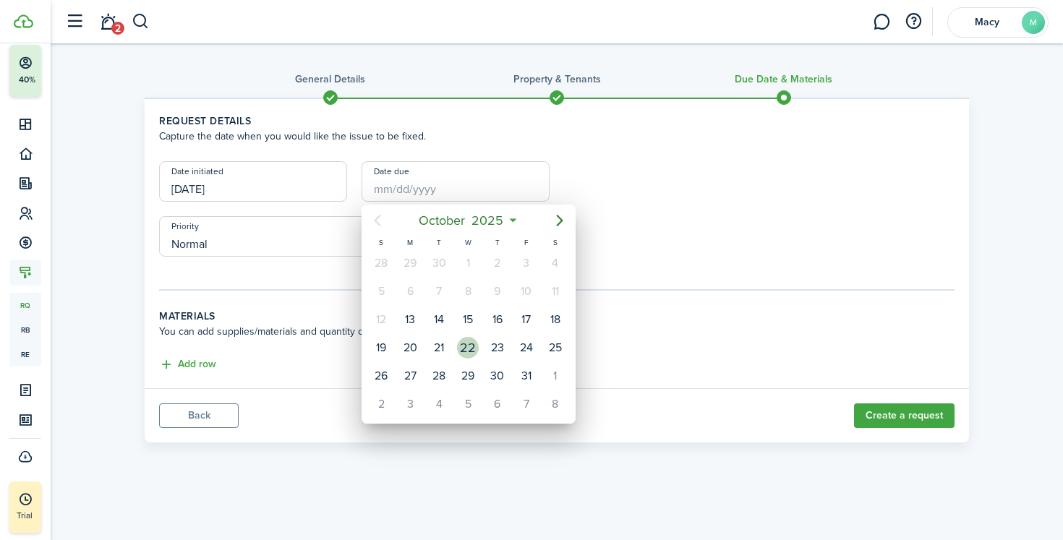
click at [476, 355] on div "22" at bounding box center [467, 347] width 29 height 27
type input "[DATE]"
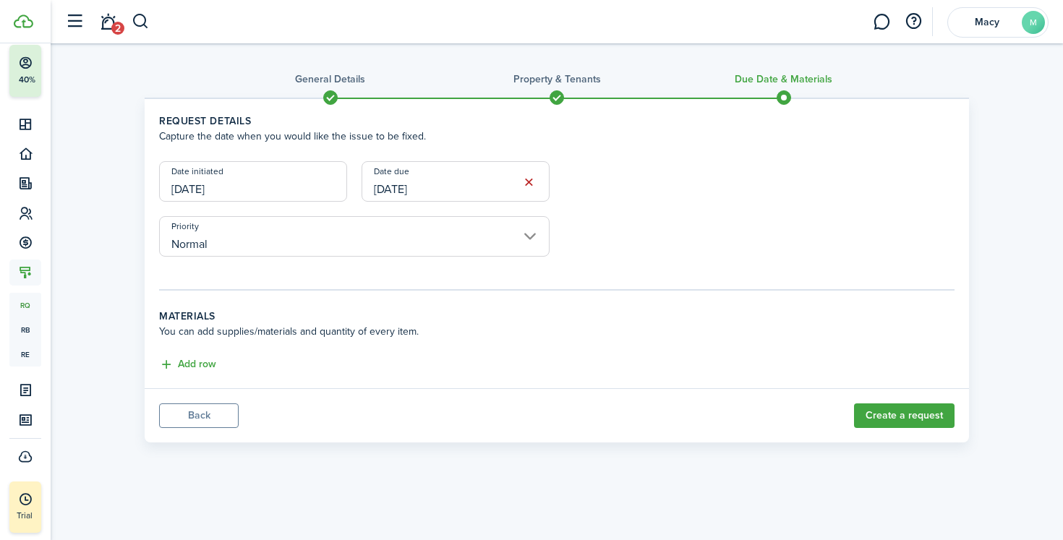
click at [874, 416] on button "Create a request" at bounding box center [904, 415] width 100 height 25
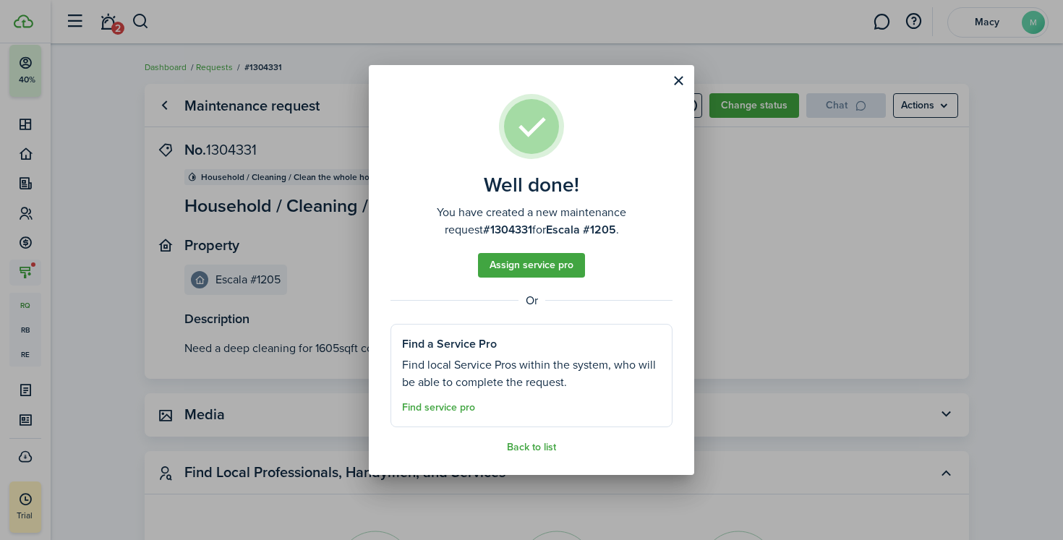
click at [427, 410] on button "Find service pro" at bounding box center [438, 408] width 73 height 12
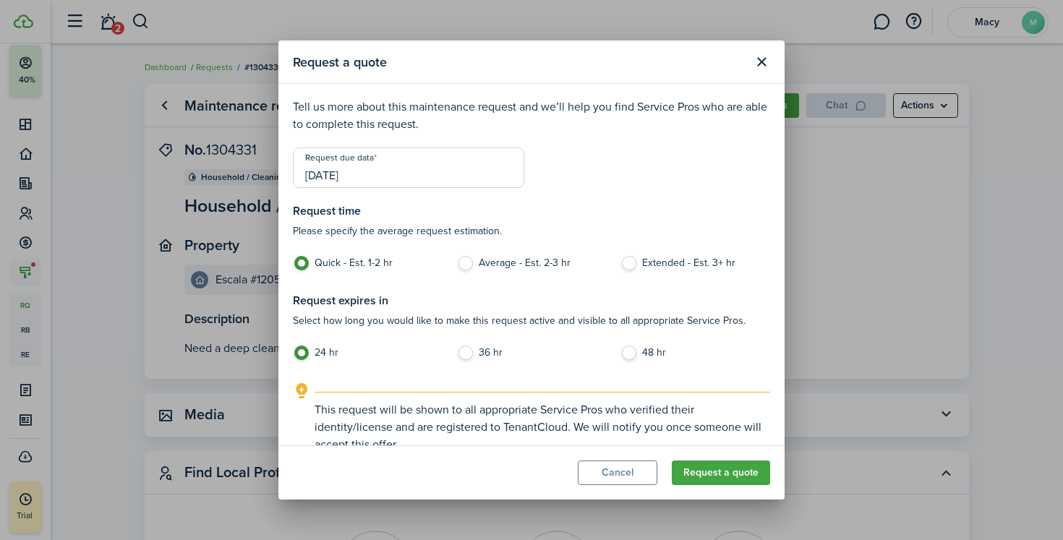
click at [727, 470] on button "Request a quote" at bounding box center [721, 472] width 98 height 25
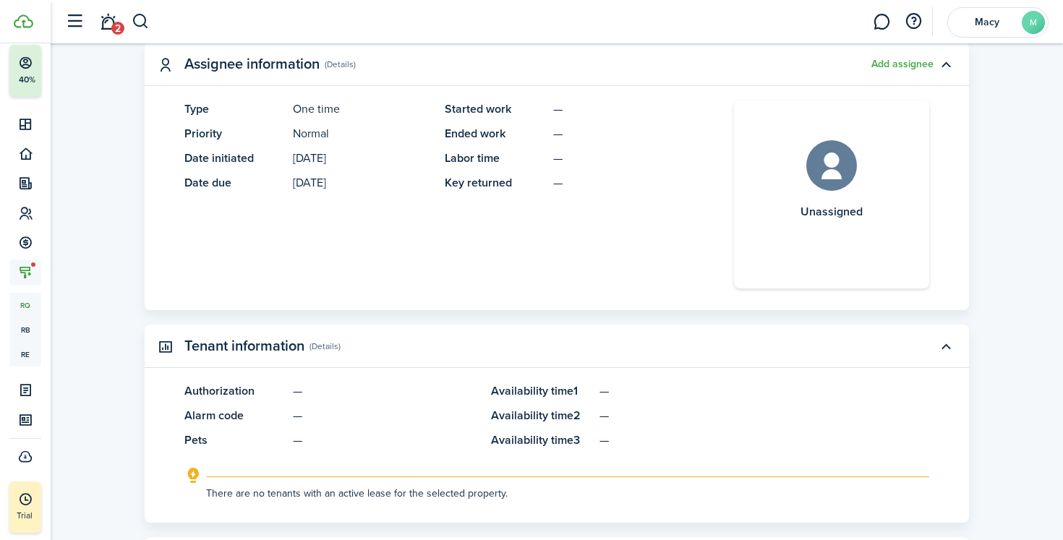
scroll to position [672, 0]
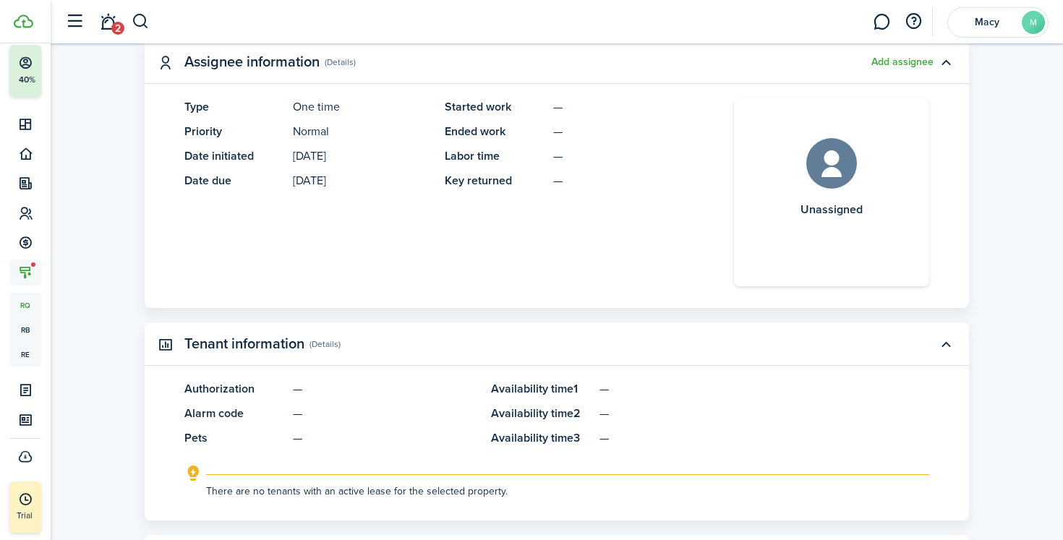
click at [912, 64] on button "Add assignee" at bounding box center [902, 62] width 62 height 12
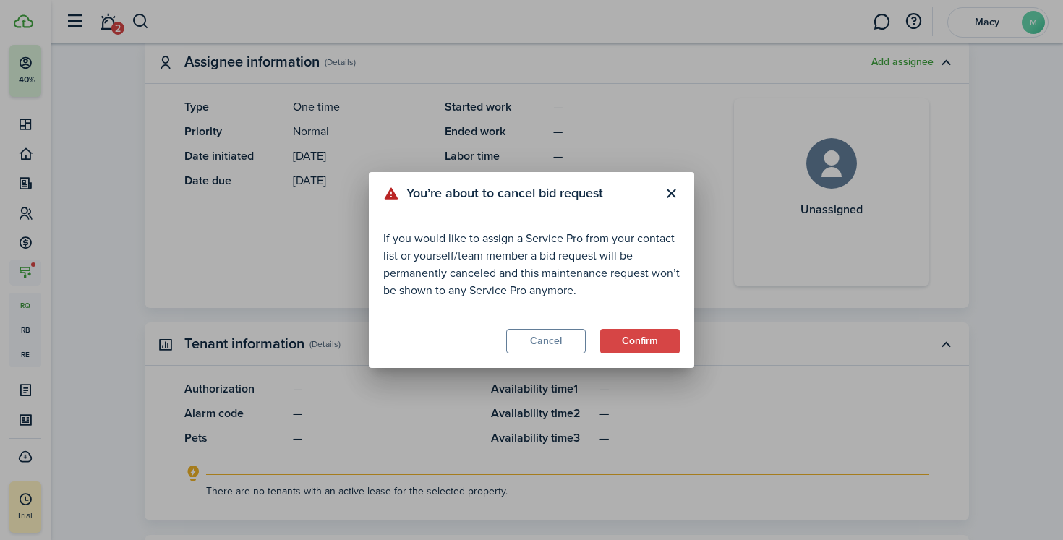
click at [671, 192] on button "Close modal" at bounding box center [671, 193] width 25 height 25
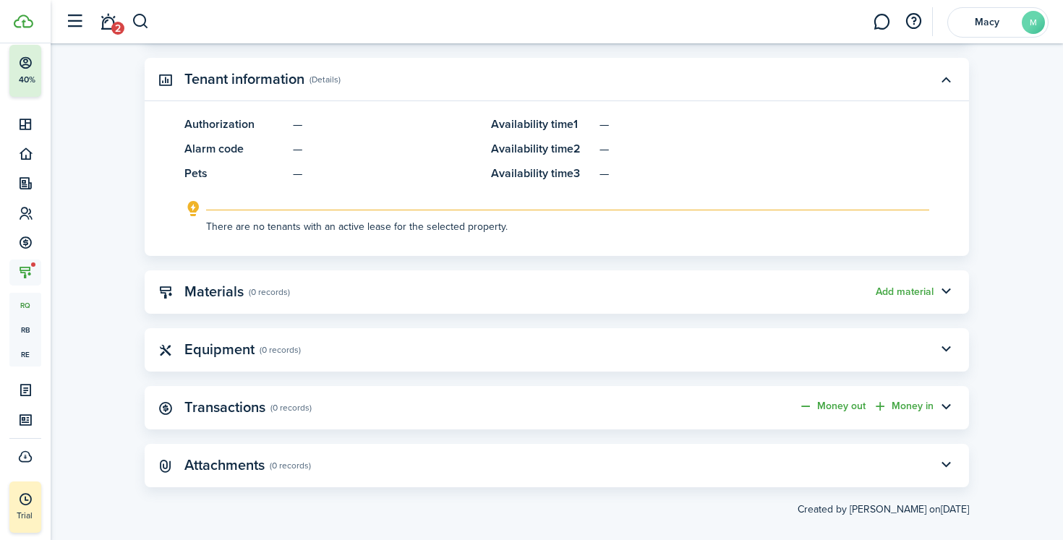
scroll to position [952, 0]
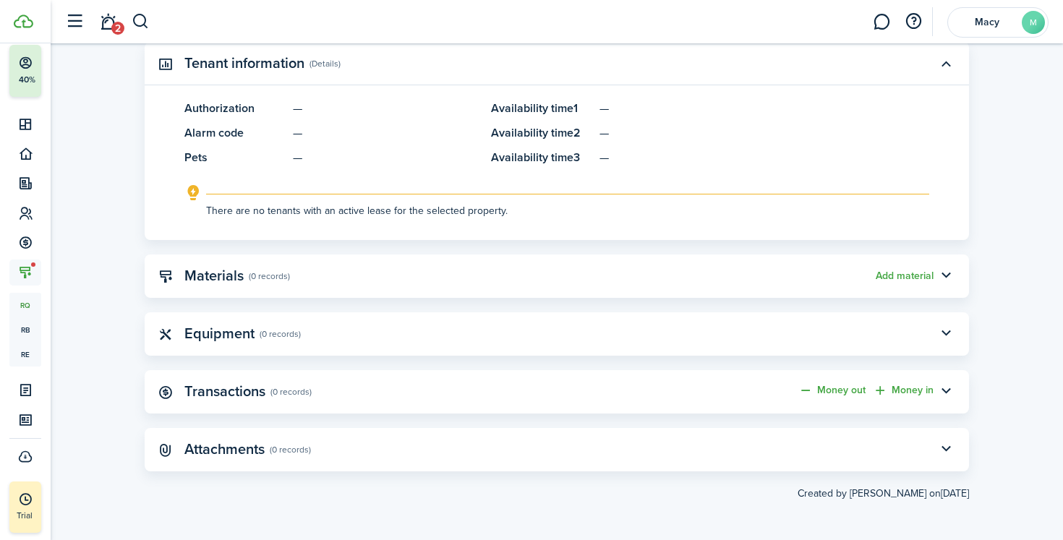
click at [500, 281] on panel-main-header "Materials (0 records) Add material" at bounding box center [557, 275] width 824 height 43
click at [514, 264] on panel-main-header "Materials (0 records) Add material" at bounding box center [557, 275] width 824 height 43
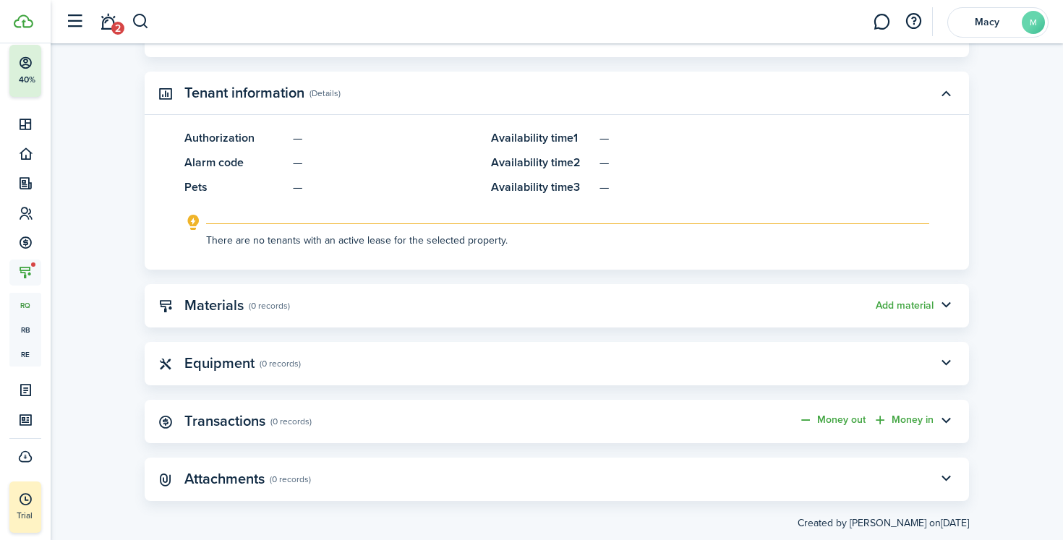
scroll to position [926, 0]
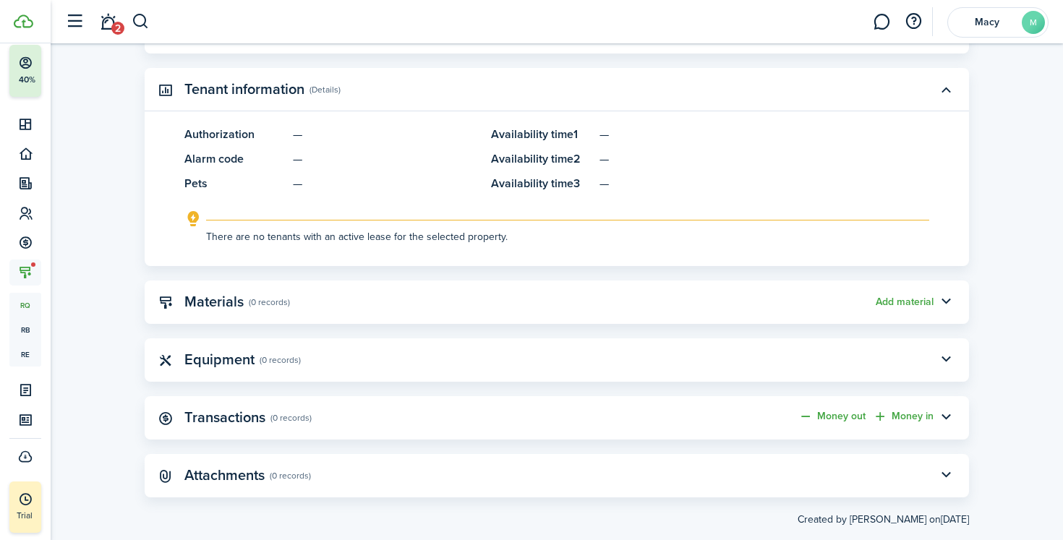
click at [174, 301] on panel-main-header "Materials (0 records) Add material" at bounding box center [557, 301] width 824 height 43
click at [941, 301] on button "button" at bounding box center [945, 302] width 25 height 25
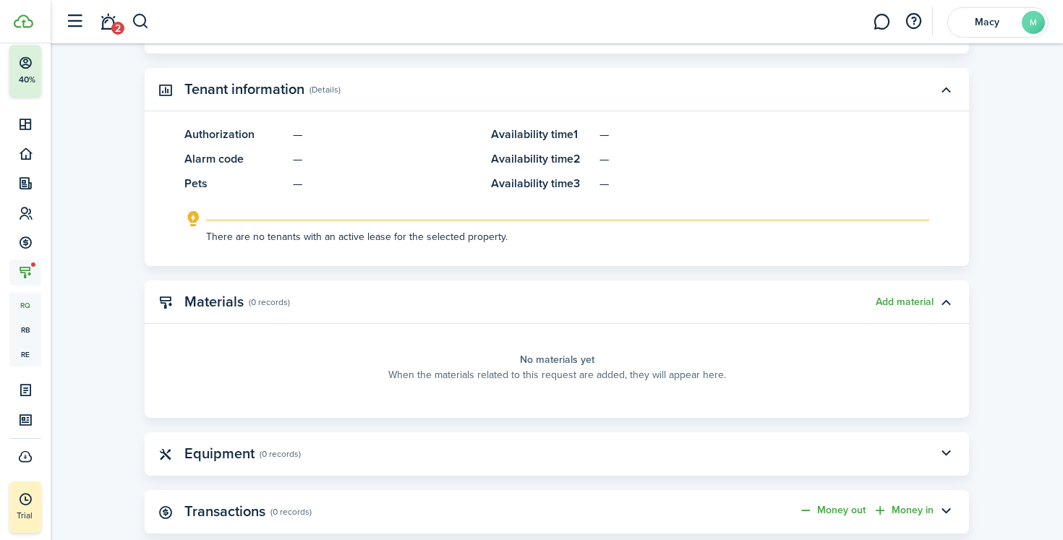
click at [941, 301] on button "button" at bounding box center [945, 302] width 25 height 25
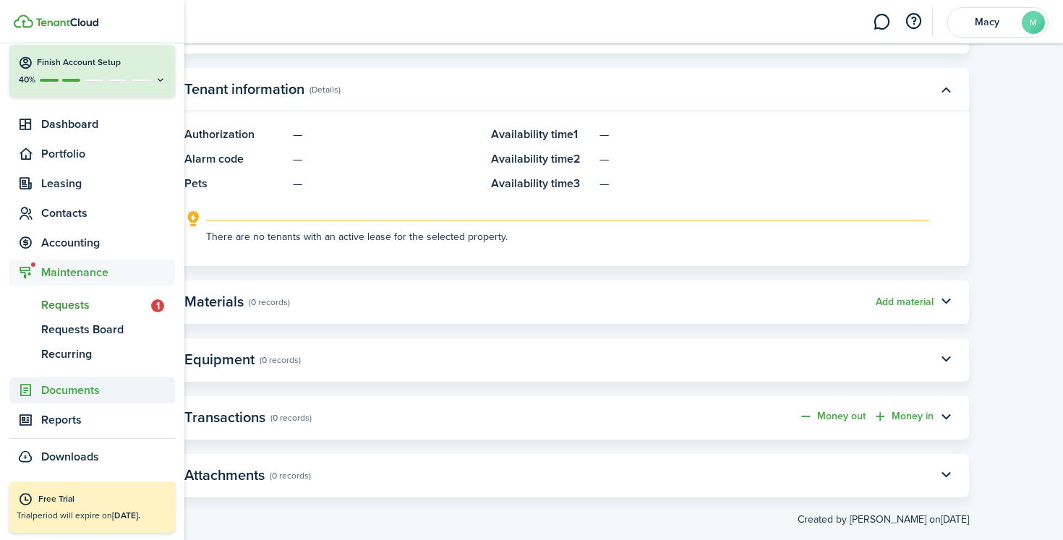
click at [74, 398] on span "Documents" at bounding box center [92, 390] width 166 height 26
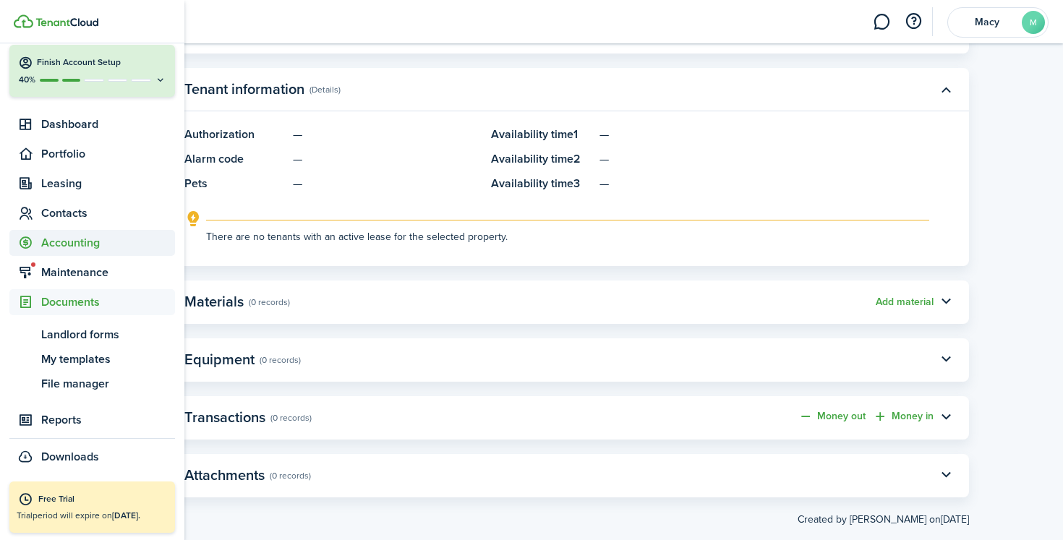
click at [87, 245] on span "Accounting" at bounding box center [108, 242] width 134 height 17
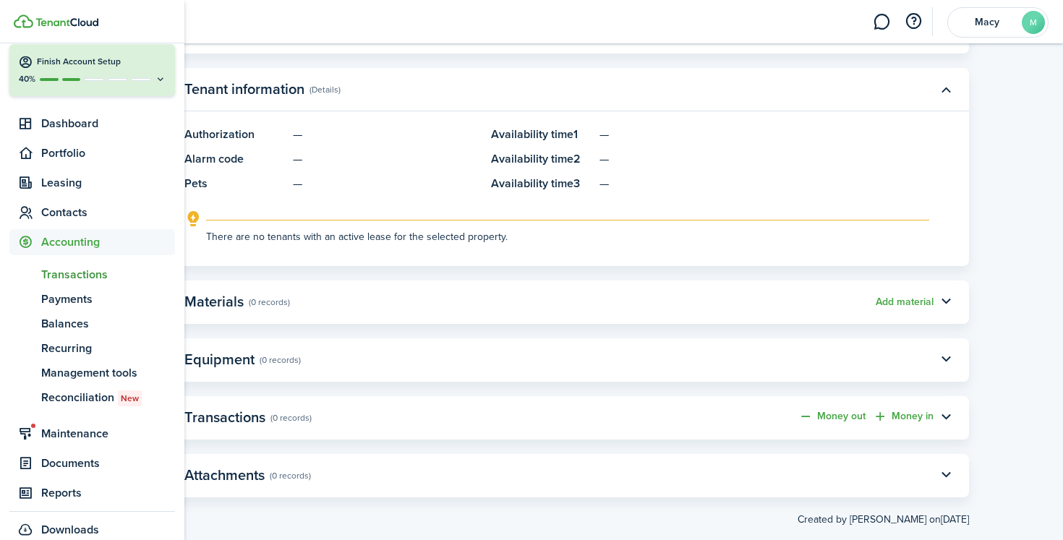
click at [82, 281] on span "Transactions" at bounding box center [108, 274] width 134 height 17
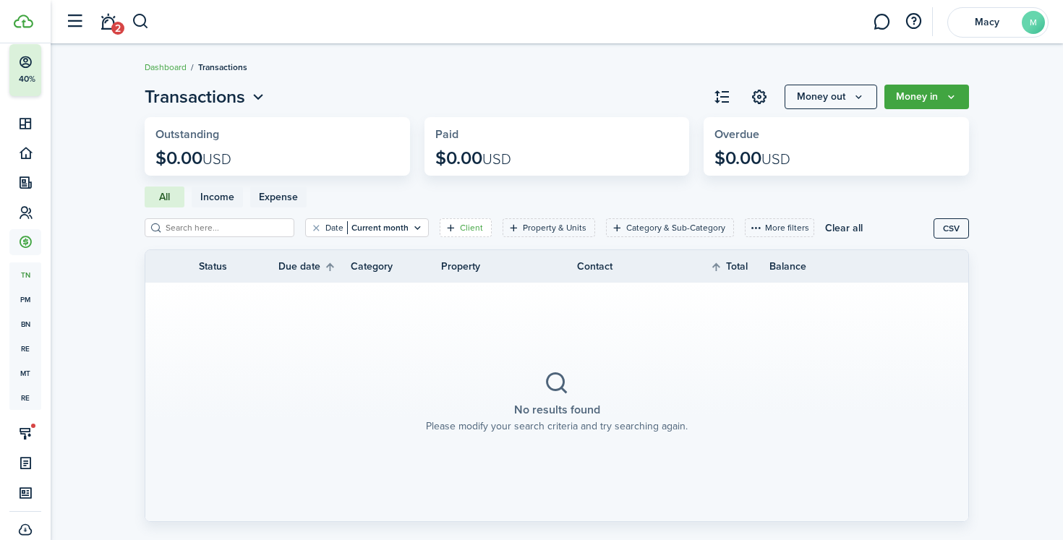
click at [460, 223] on filter-tag-label "Client" at bounding box center [471, 227] width 23 height 13
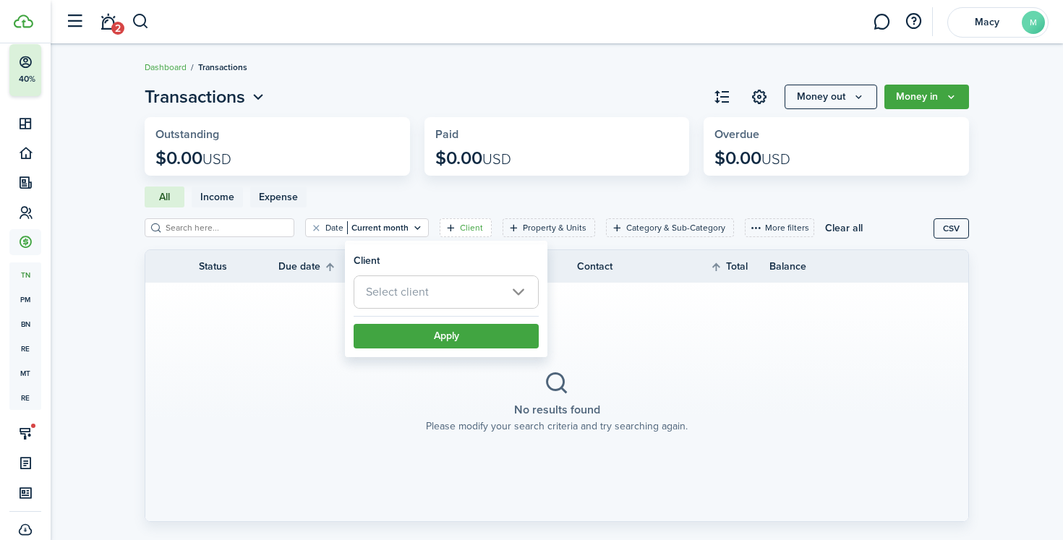
click at [450, 309] on div "Select client" at bounding box center [446, 295] width 185 height 40
click at [467, 301] on span "Select client" at bounding box center [446, 292] width 184 height 32
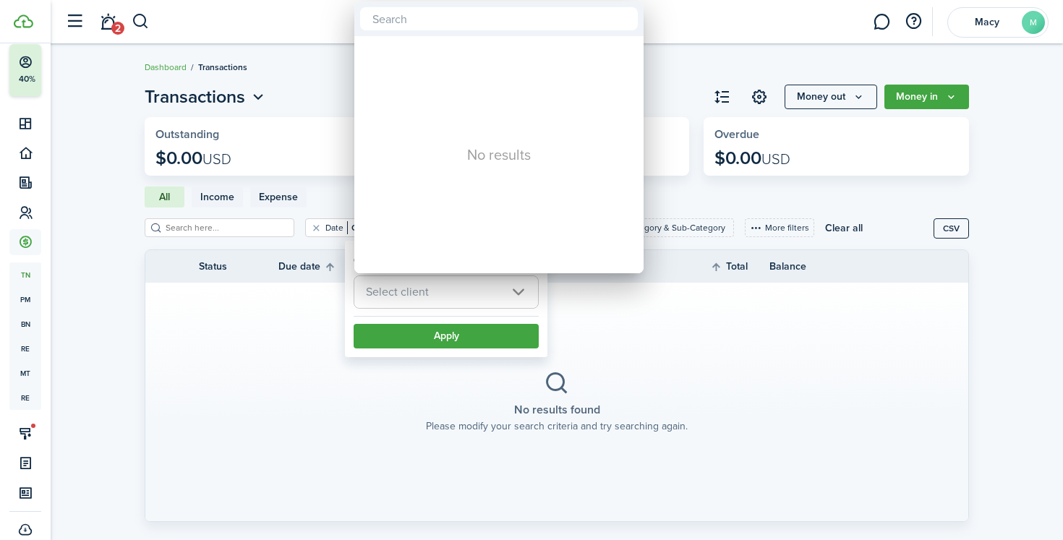
click at [301, 53] on div at bounding box center [531, 269] width 1294 height 771
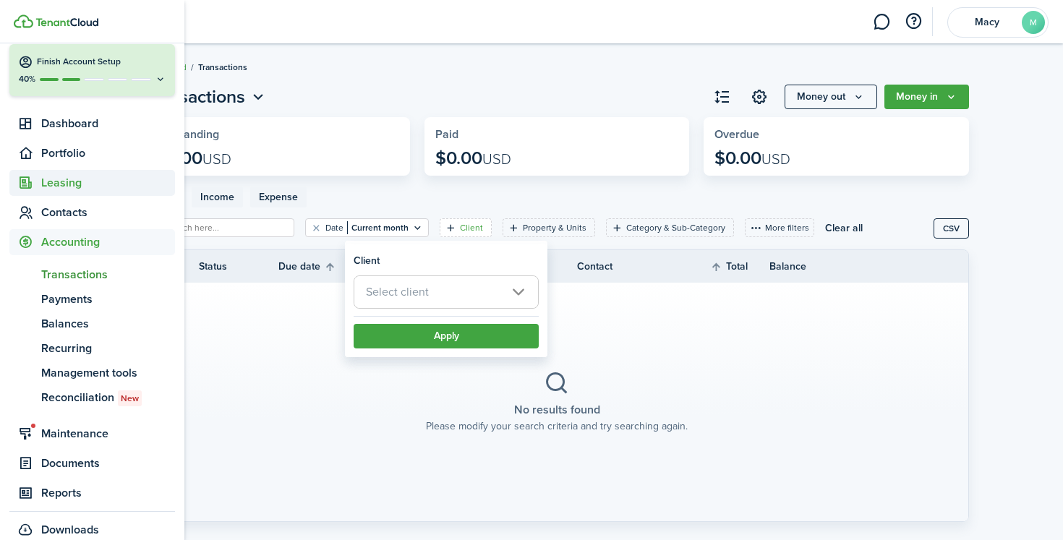
click at [77, 191] on span "Leasing" at bounding box center [108, 182] width 134 height 17
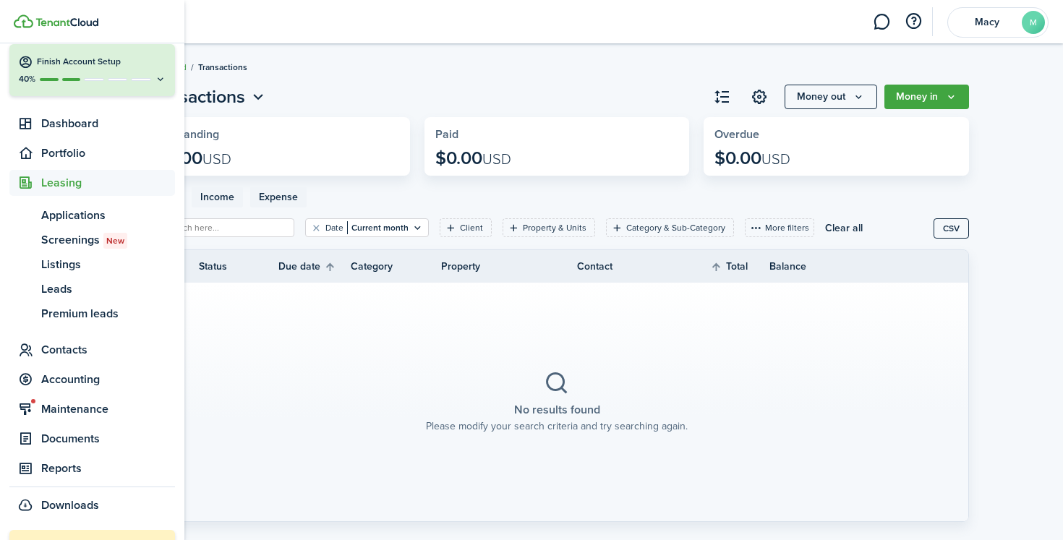
click at [64, 335] on ul "Create New Finish Account Setup 40% Dashboard Portfolio Leasing ap Applications…" at bounding box center [92, 259] width 166 height 517
click at [64, 327] on ul "ap Applications sc Screenings New ls Listings ld Leads pl Premium leads" at bounding box center [92, 264] width 166 height 137
click at [67, 317] on span "Premium leads" at bounding box center [108, 313] width 134 height 17
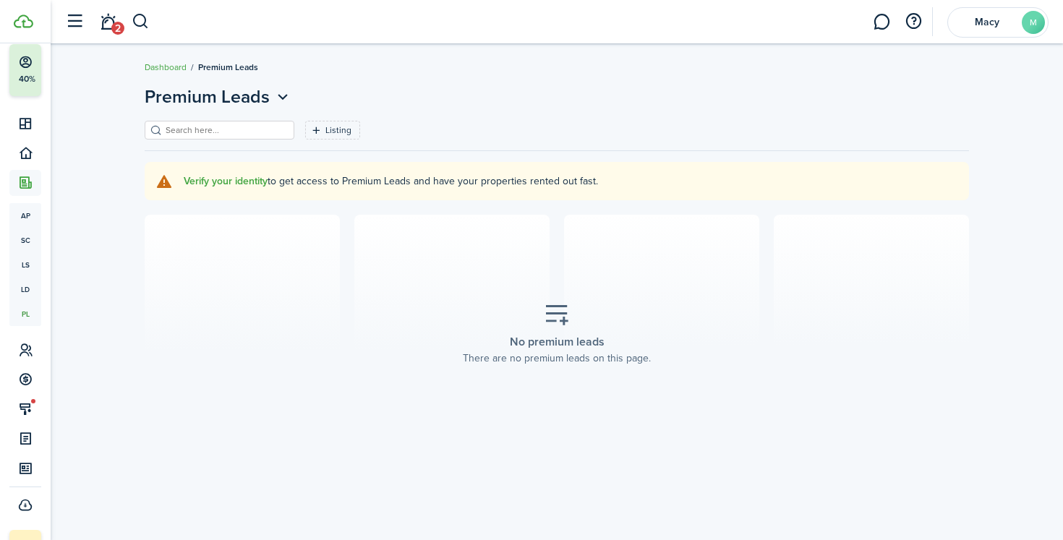
click at [373, 108] on header-page "Premium Leads" at bounding box center [557, 102] width 824 height 37
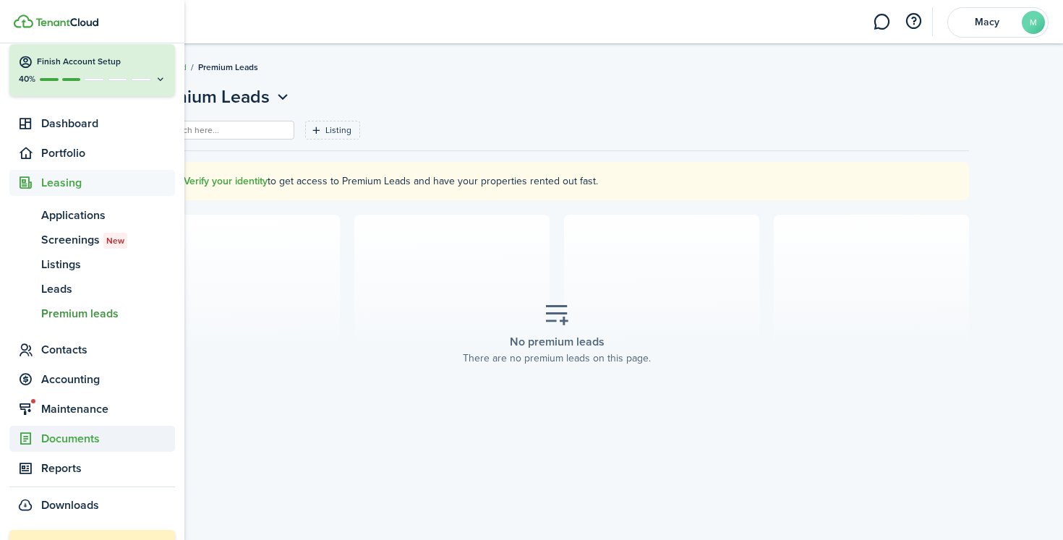
click at [69, 439] on span "Documents" at bounding box center [108, 438] width 134 height 17
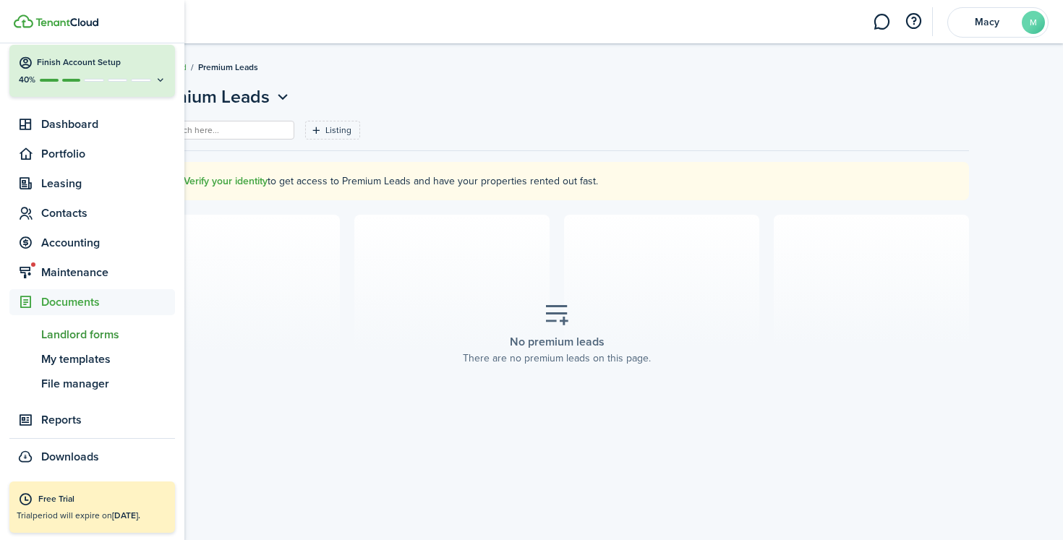
click at [80, 339] on span "Landlord forms" at bounding box center [108, 334] width 134 height 17
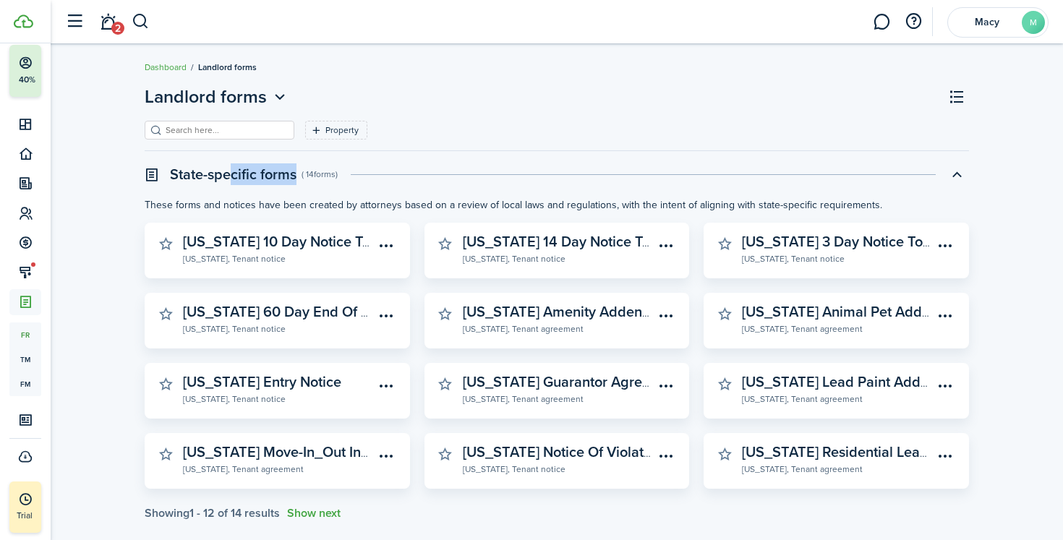
drag, startPoint x: 233, startPoint y: 171, endPoint x: 297, endPoint y: 171, distance: 64.3
click at [297, 171] on header "State-specific forms ( 14 forms )" at bounding box center [557, 174] width 824 height 25
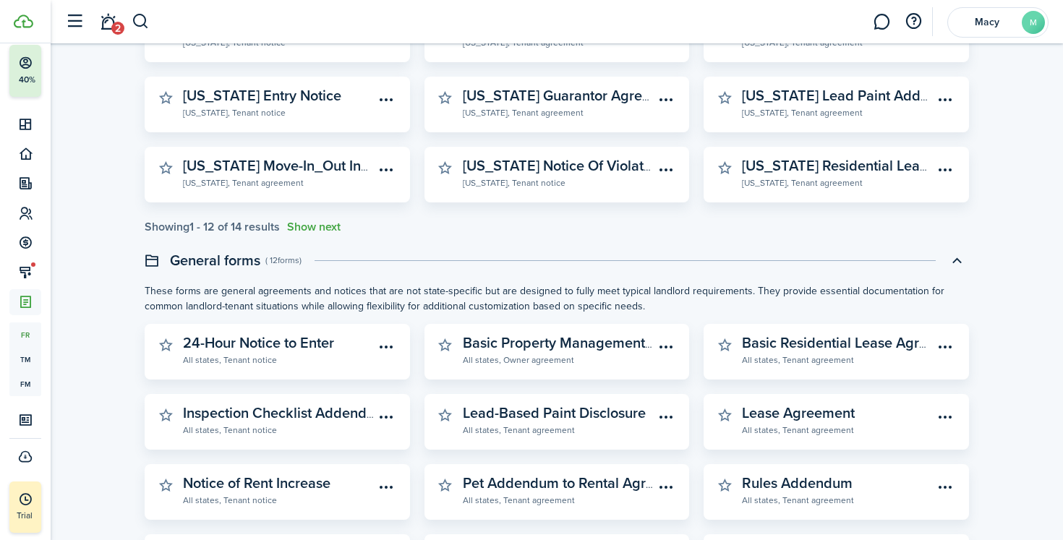
scroll to position [312, 0]
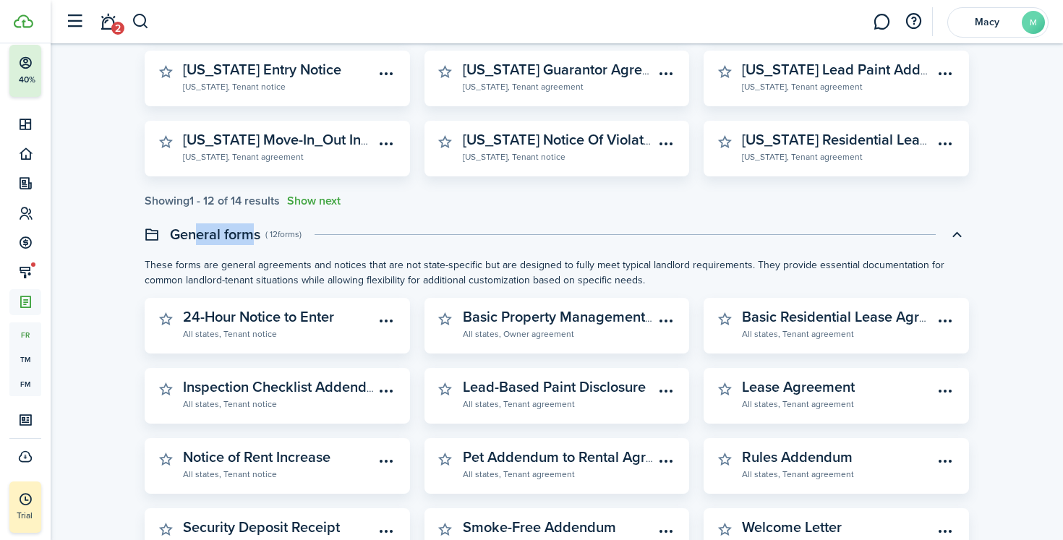
drag, startPoint x: 196, startPoint y: 231, endPoint x: 254, endPoint y: 231, distance: 58.6
click at [254, 231] on swimlane-title "General forms" at bounding box center [215, 234] width 90 height 22
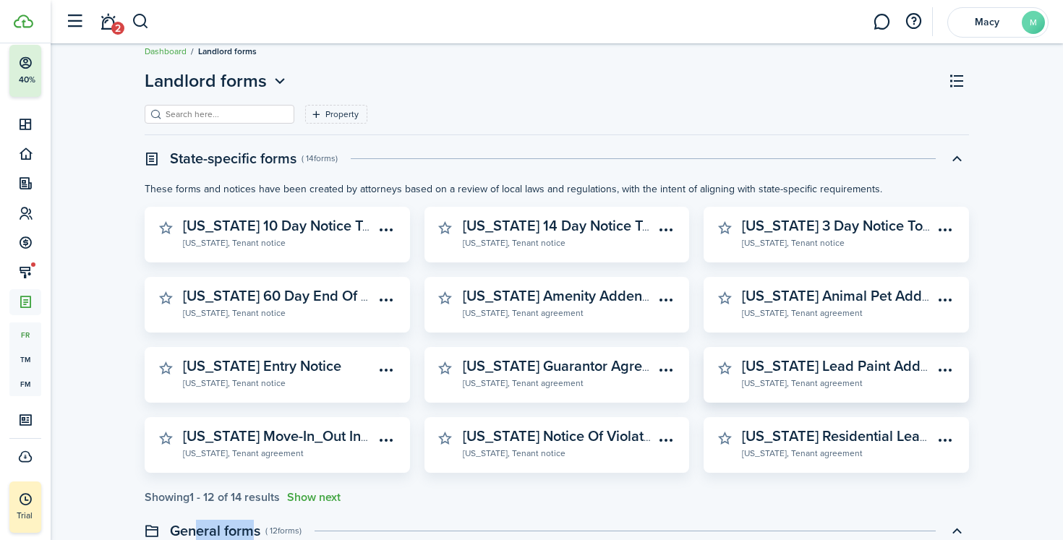
scroll to position [30, 0]
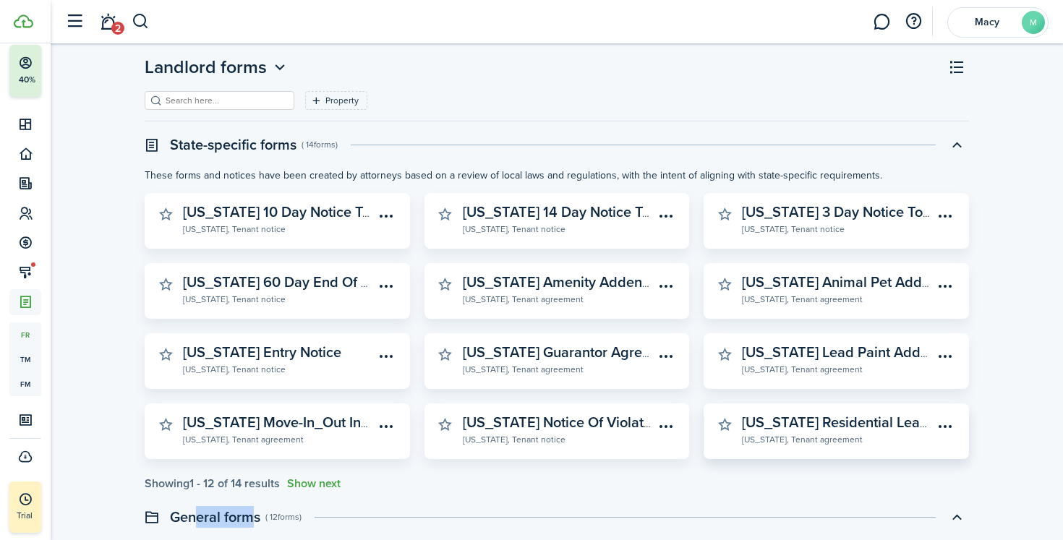
click at [789, 421] on widget-stats-description "[US_STATE] Residential Lease Agreement" at bounding box center [875, 422] width 267 height 22
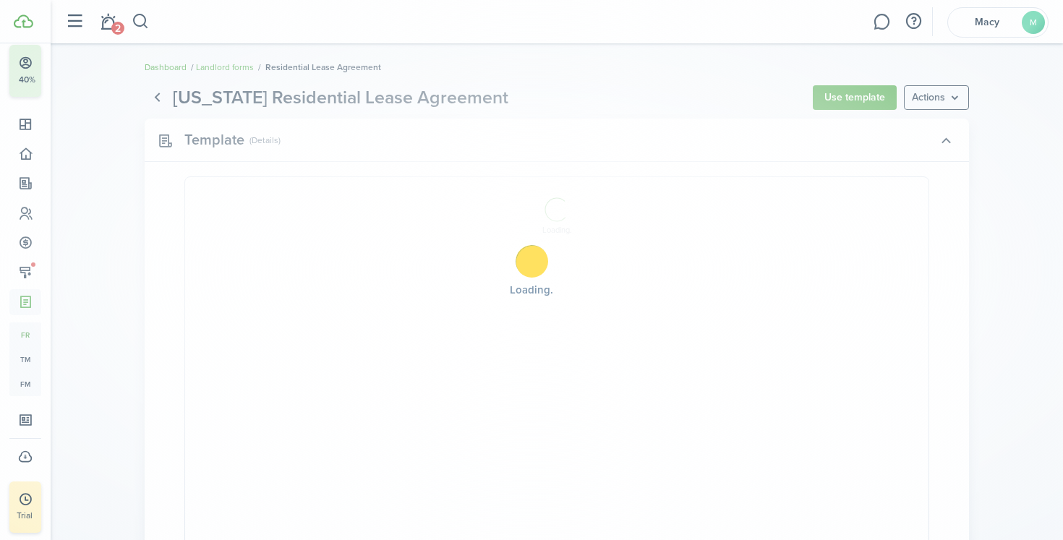
select select "fit"
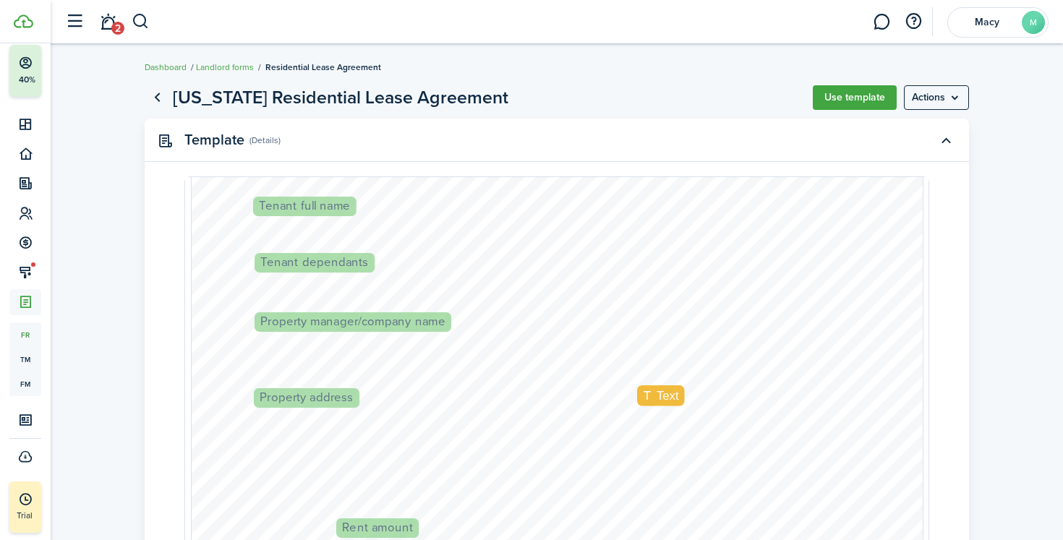
scroll to position [322, 0]
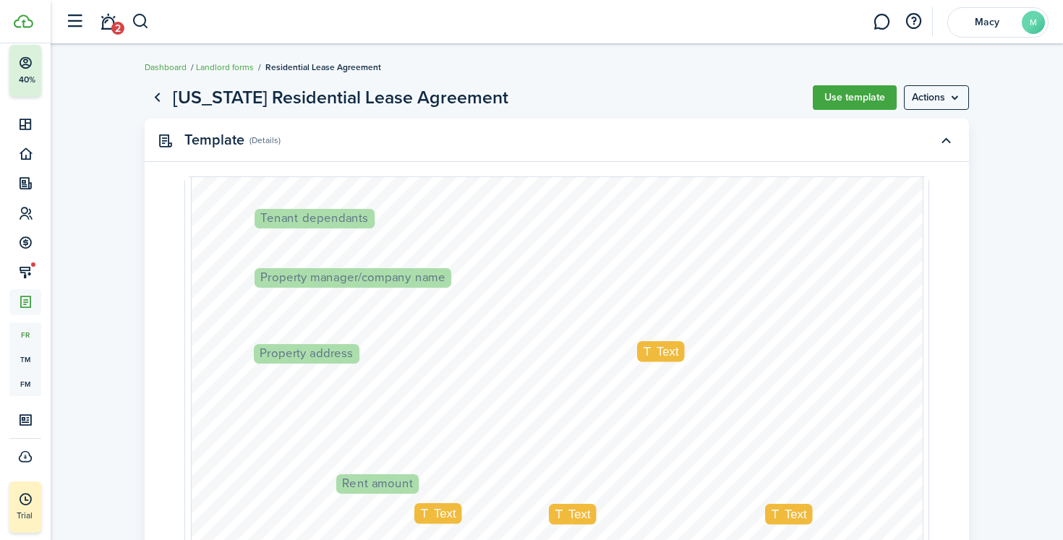
click at [377, 264] on div "Property manager/company name Text Text Text Lease start date Text Tenant full …" at bounding box center [557, 336] width 731 height 960
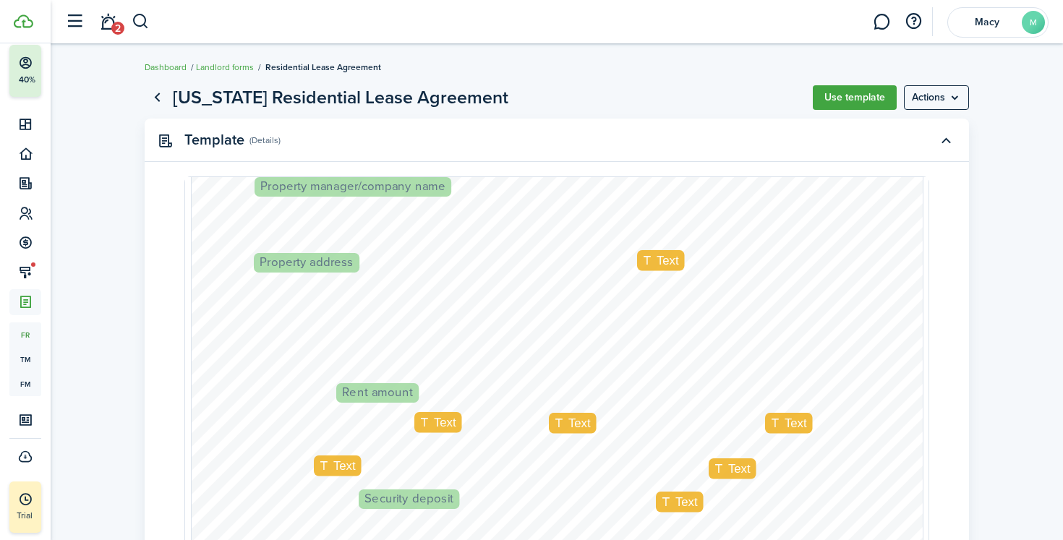
scroll to position [476, 0]
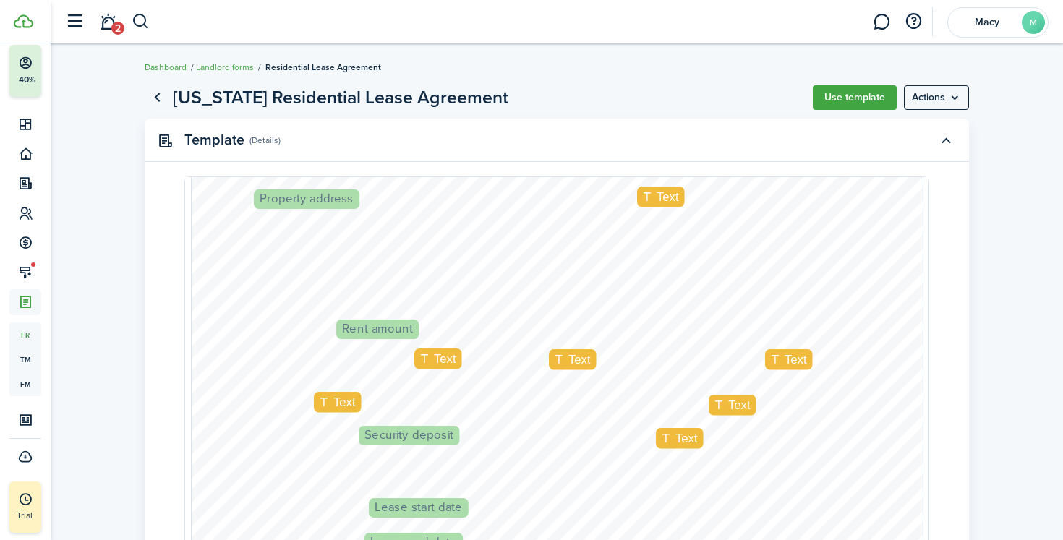
click at [443, 374] on div "Property manager/company name Text Text Text Lease start date Text Tenant full …" at bounding box center [557, 181] width 731 height 960
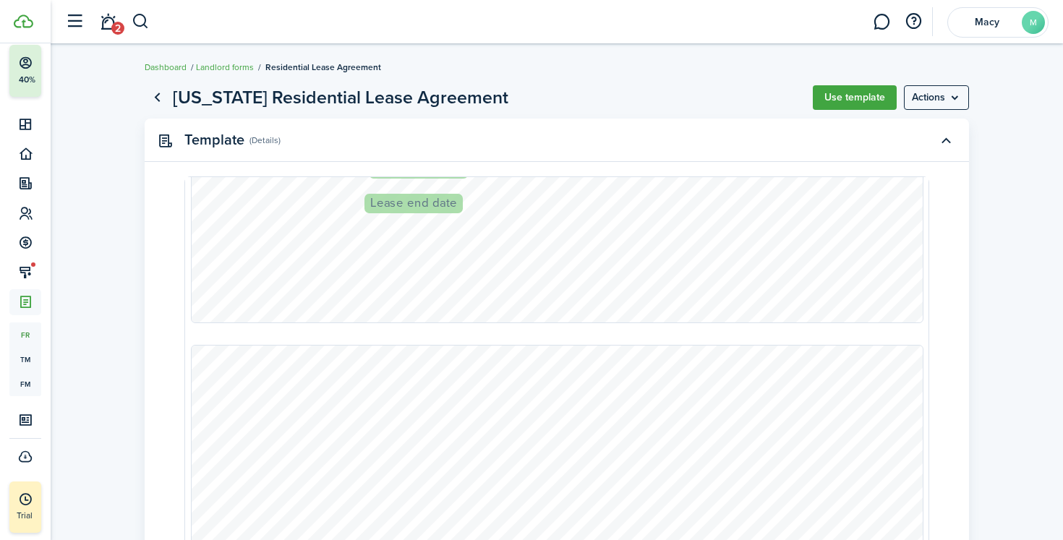
scroll to position [825, 0]
type input "2"
